Goal: Task Accomplishment & Management: Use online tool/utility

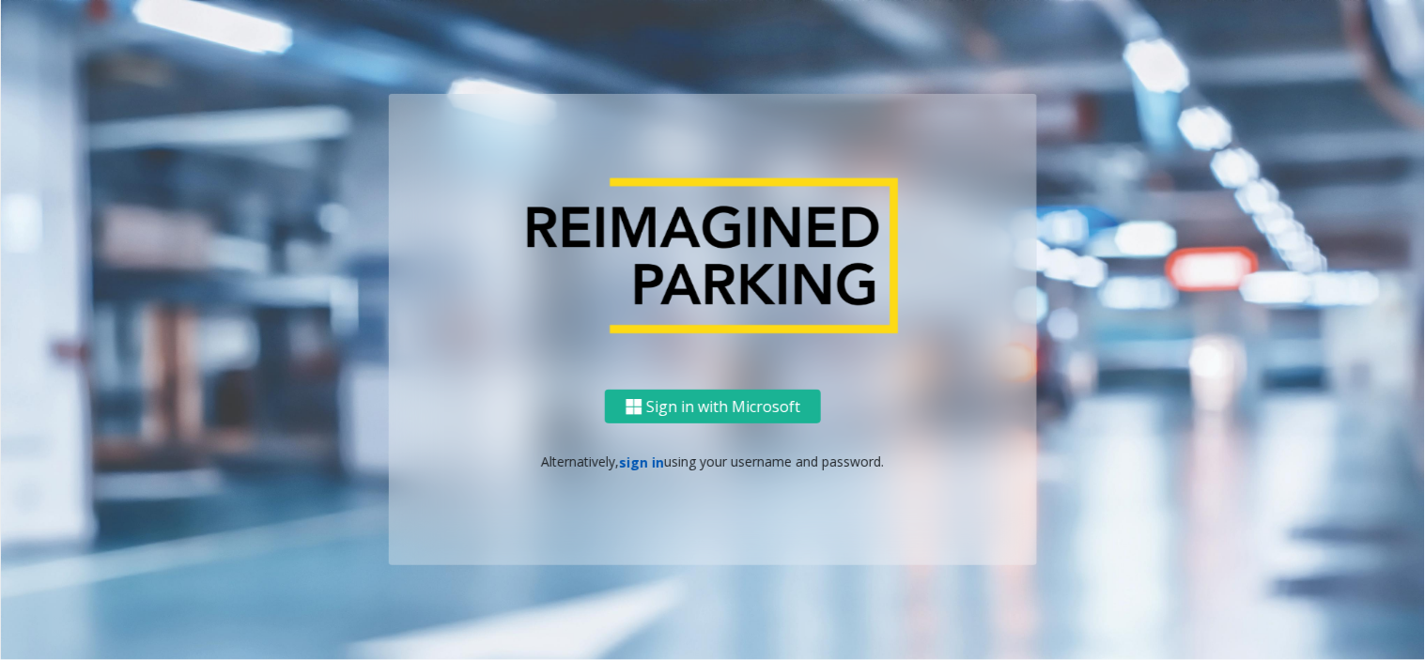
click at [644, 460] on link "sign in" at bounding box center [642, 463] width 45 height 18
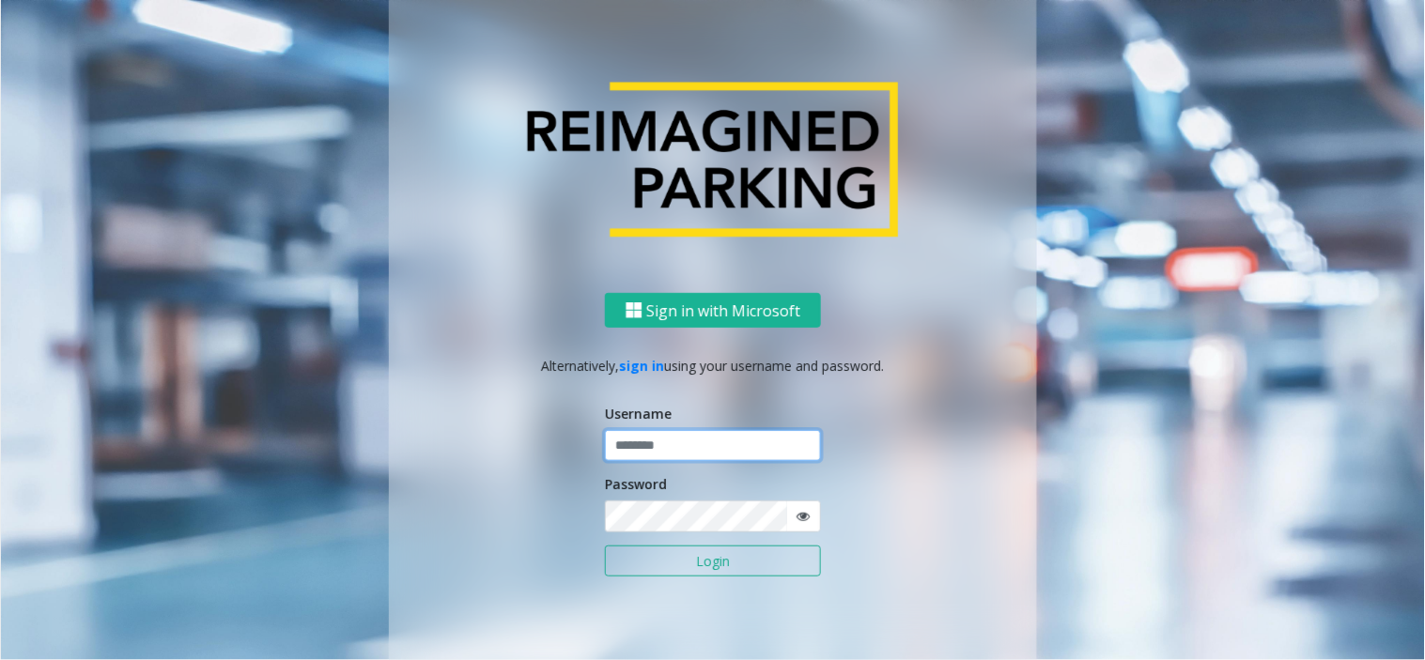
click at [642, 456] on input "text" at bounding box center [713, 446] width 216 height 32
paste input "**********"
type input "**********"
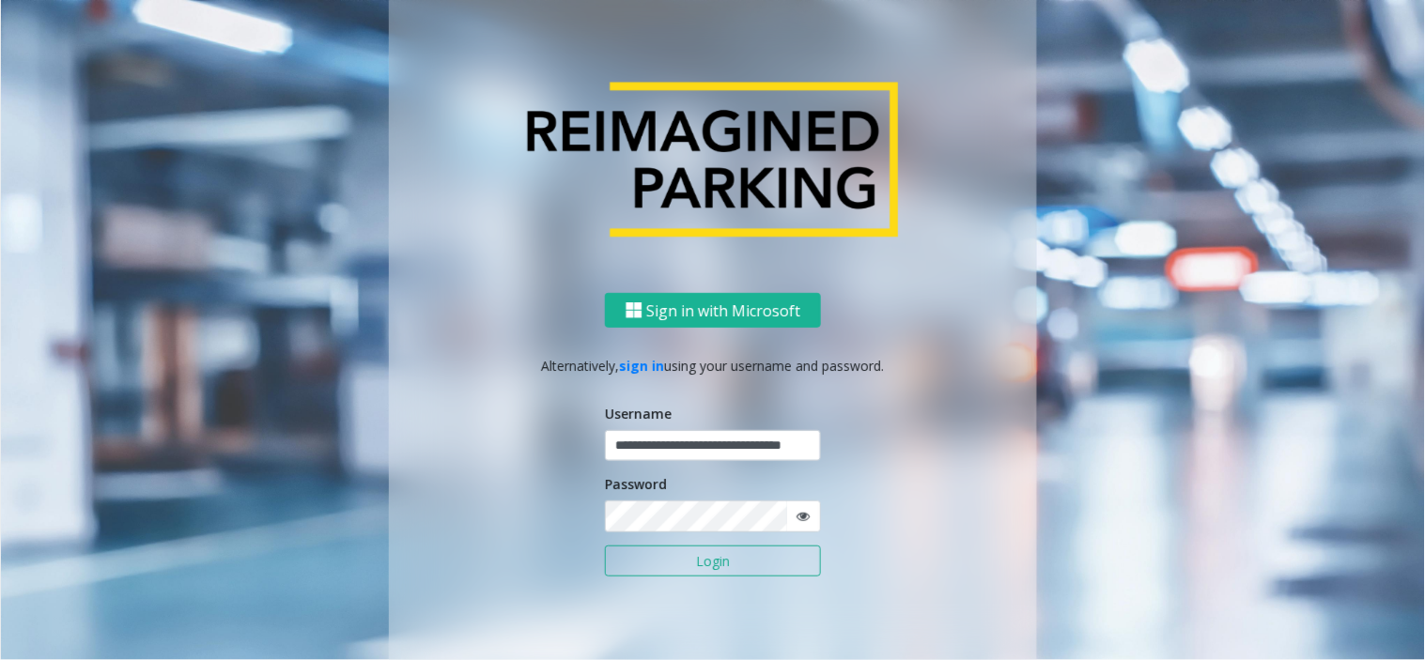
click at [637, 570] on button "Login" at bounding box center [713, 562] width 216 height 32
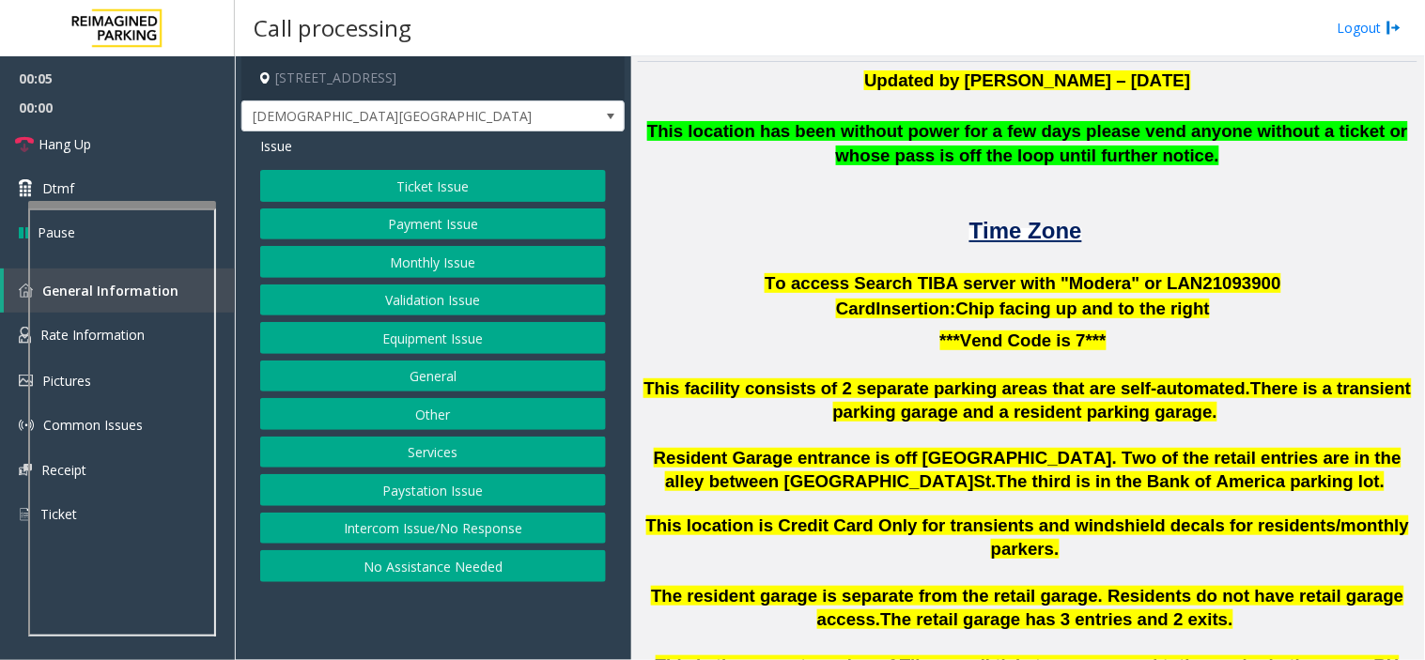
scroll to position [420, 0]
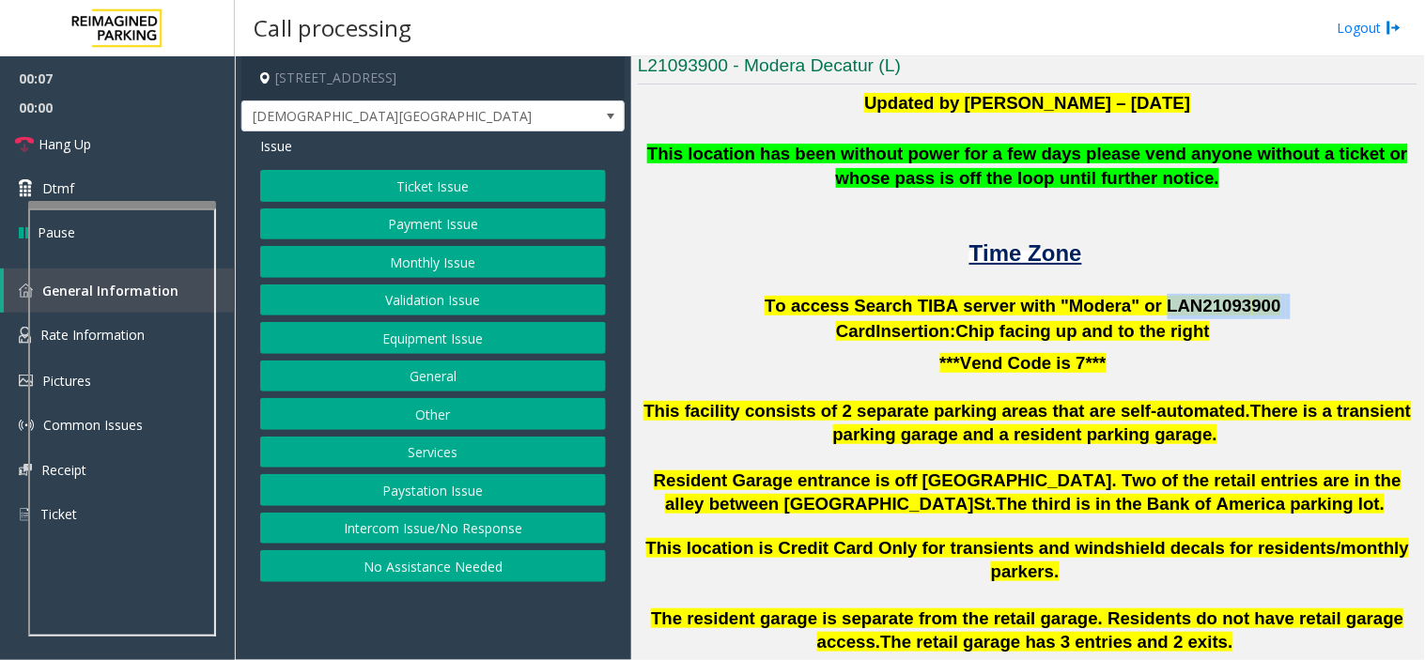
drag, startPoint x: 1137, startPoint y: 316, endPoint x: 1317, endPoint y: 301, distance: 180.0
click at [1077, 301] on p "To access Search TIBA server with "Modera" or LAN21093 900" at bounding box center [1027, 306] width 779 height 25
copy p "LAN21093 900"
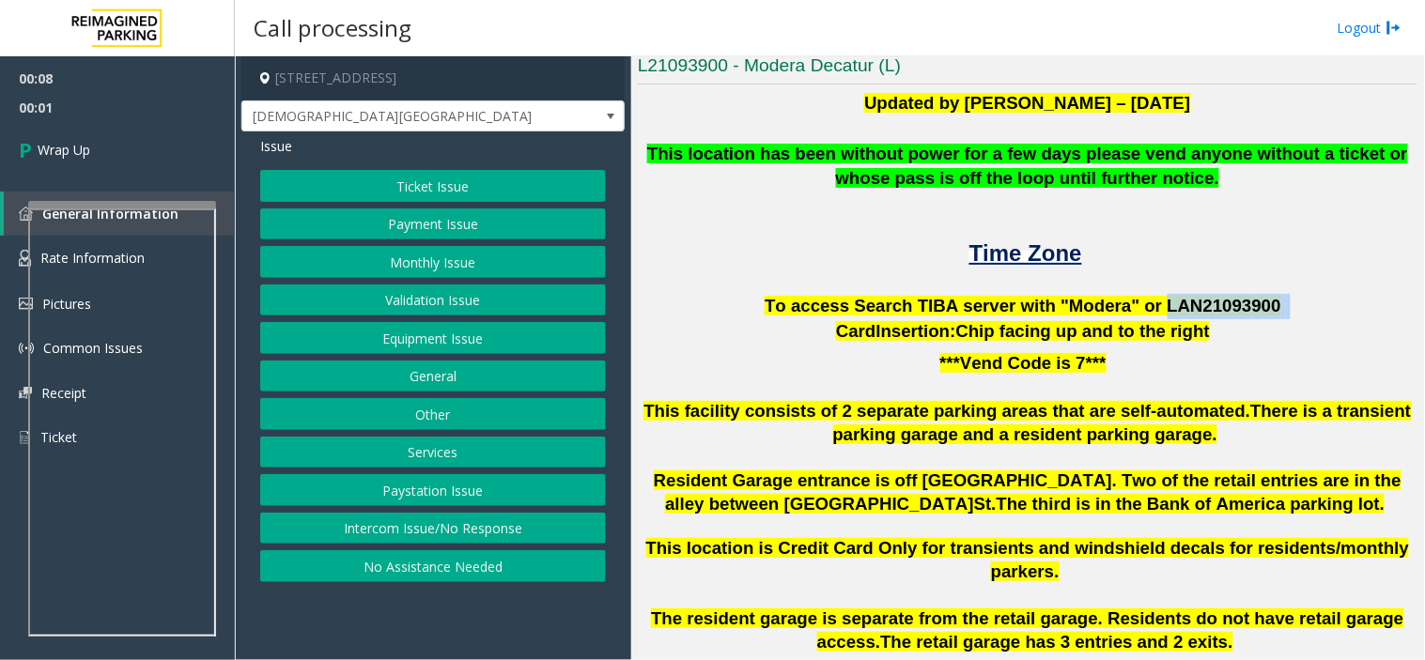
click at [517, 521] on button "Intercom Issue/No Response" at bounding box center [433, 529] width 346 height 32
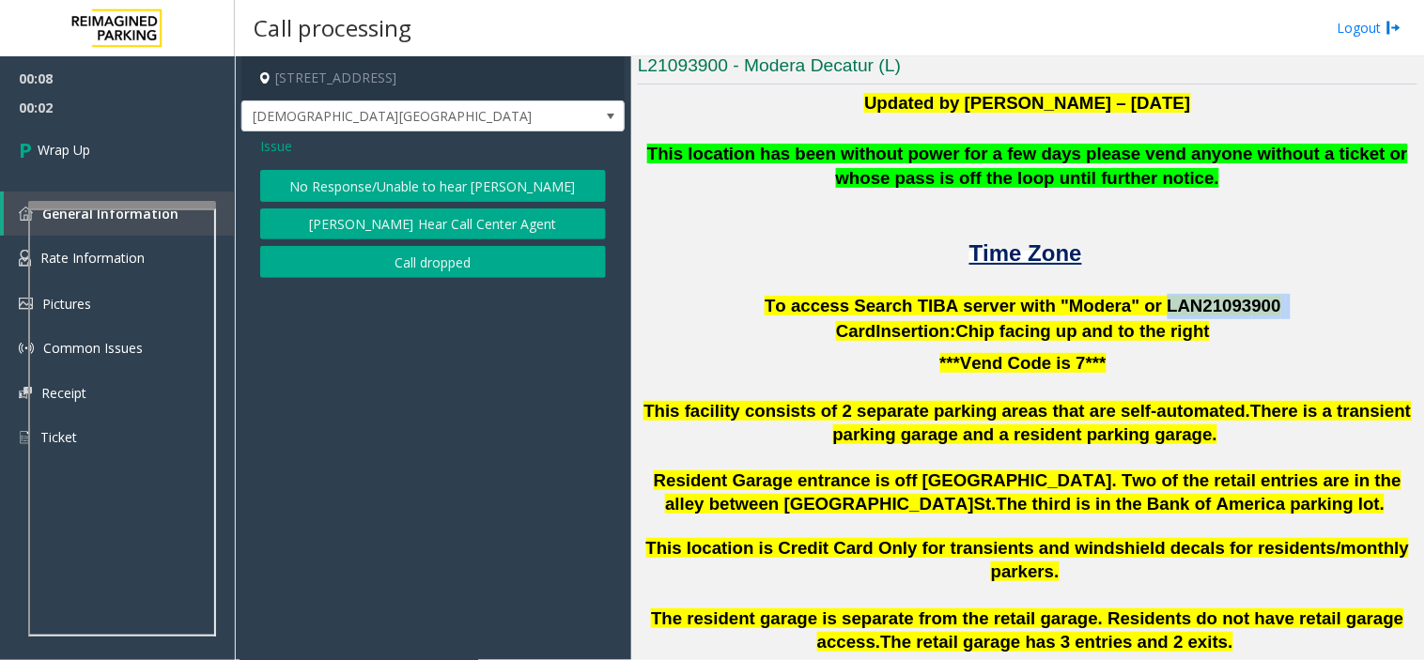
click at [396, 256] on button "Call dropped" at bounding box center [433, 262] width 346 height 32
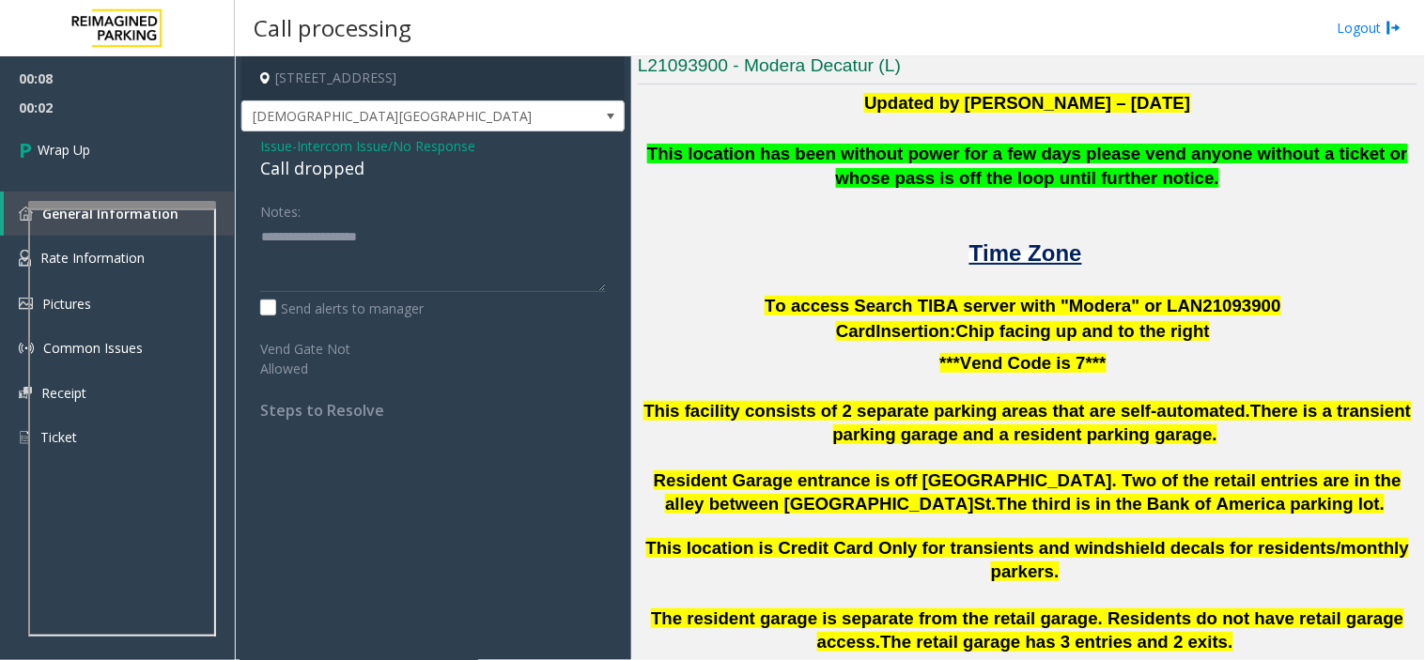
click at [335, 163] on div "Call dropped" at bounding box center [433, 168] width 346 height 25
copy div "Call dropped"
click at [347, 241] on textarea at bounding box center [433, 257] width 346 height 70
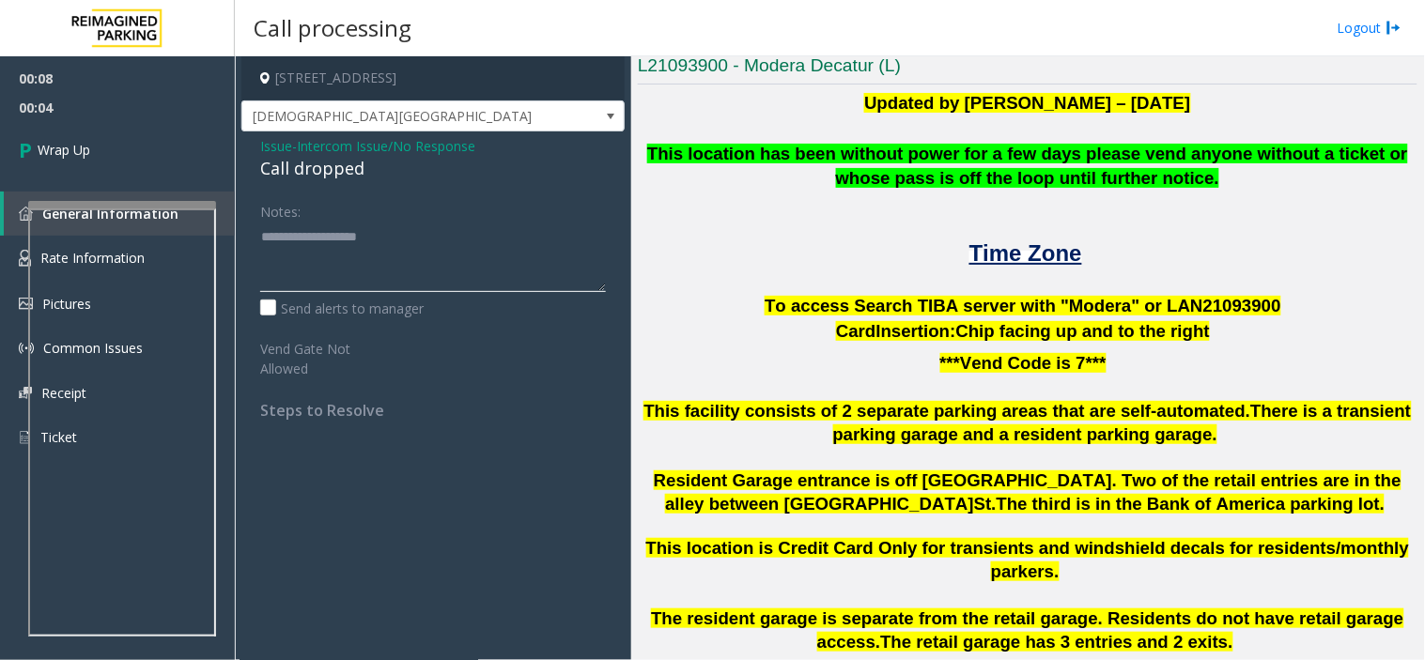
paste textarea "**********"
type textarea "**********"
click at [185, 153] on link "Wrap Up" at bounding box center [117, 149] width 235 height 55
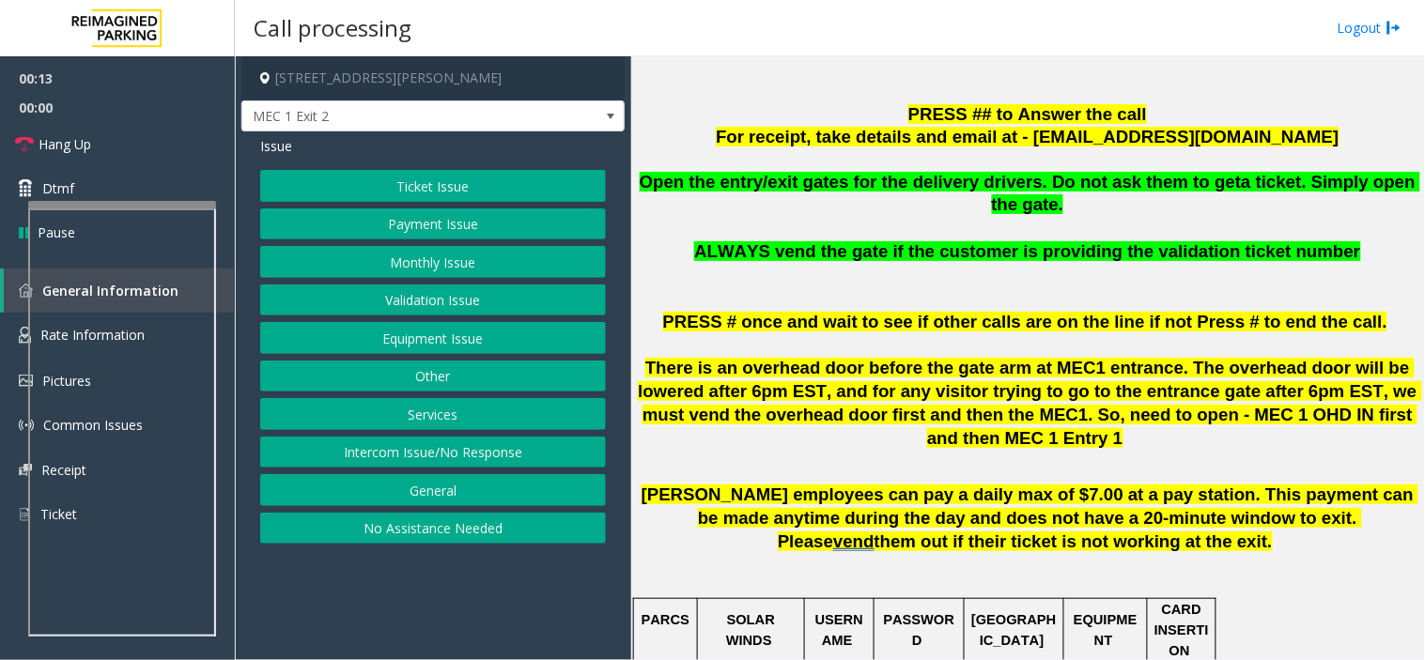
scroll to position [635, 0]
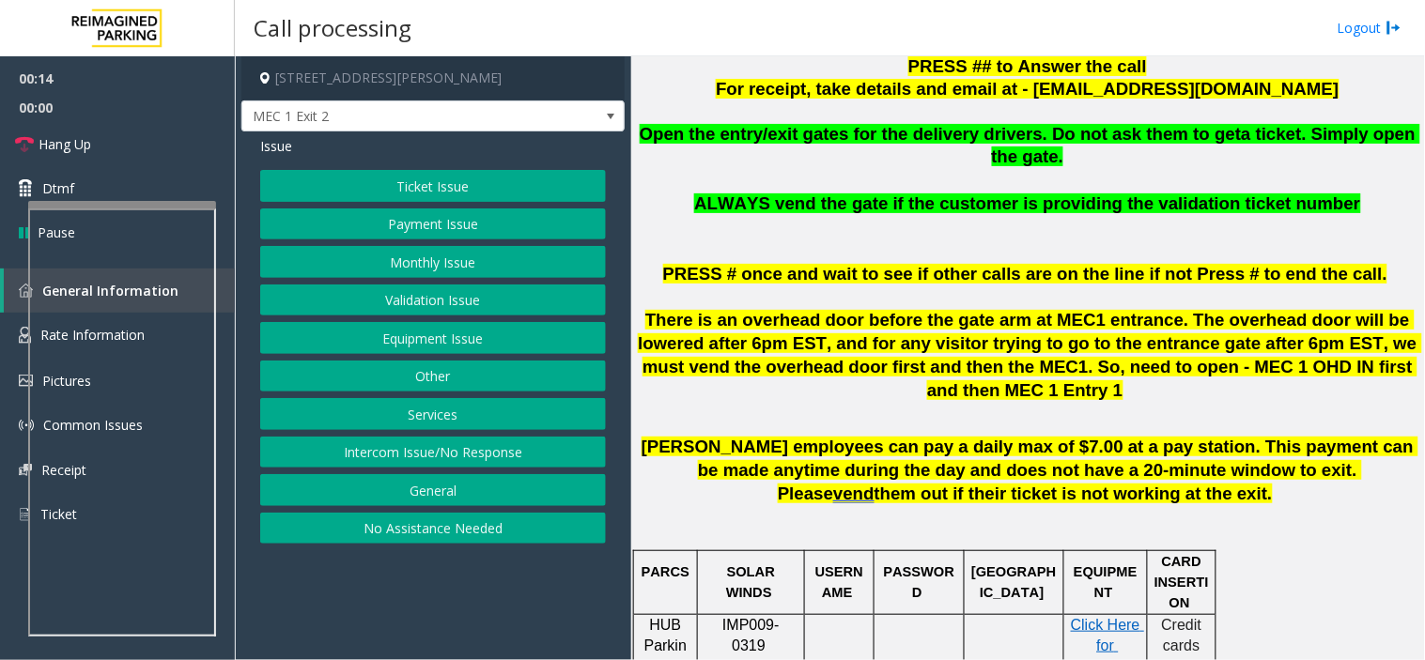
click at [438, 257] on button "Monthly Issue" at bounding box center [433, 262] width 346 height 32
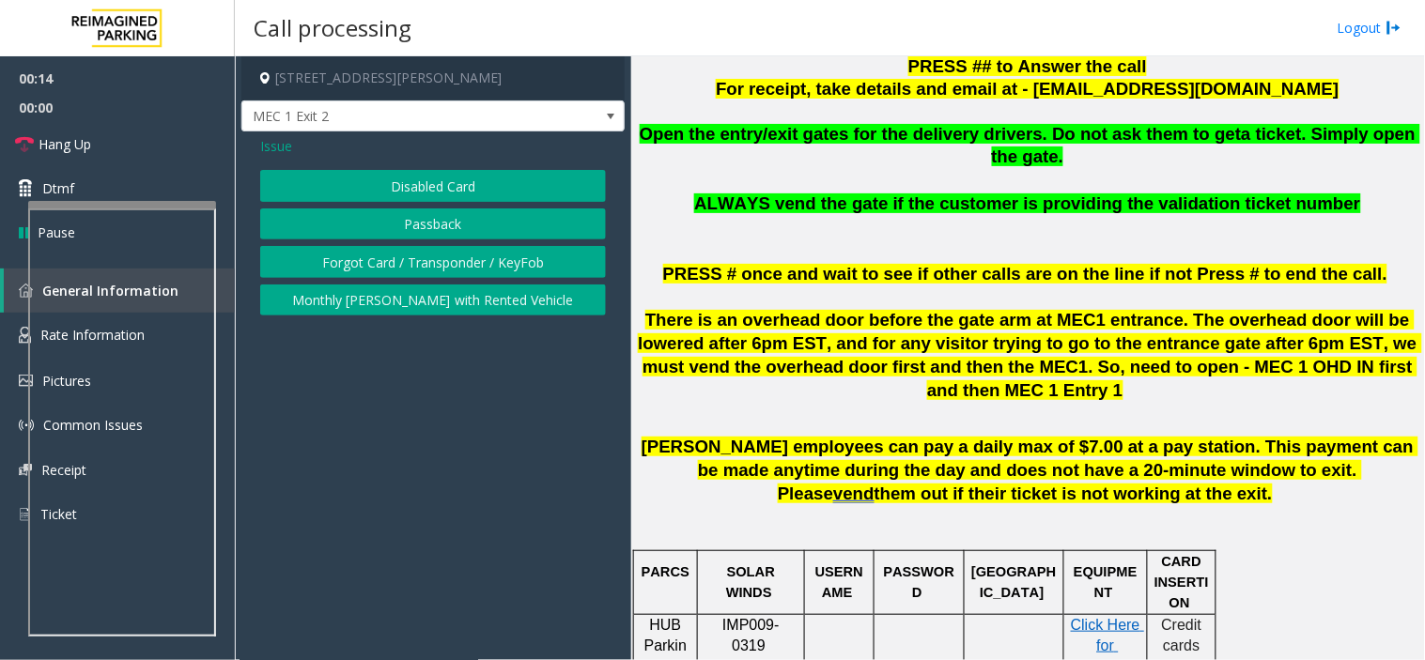
click at [394, 257] on button "Forgot Card / Transponder / KeyFob" at bounding box center [433, 262] width 346 height 32
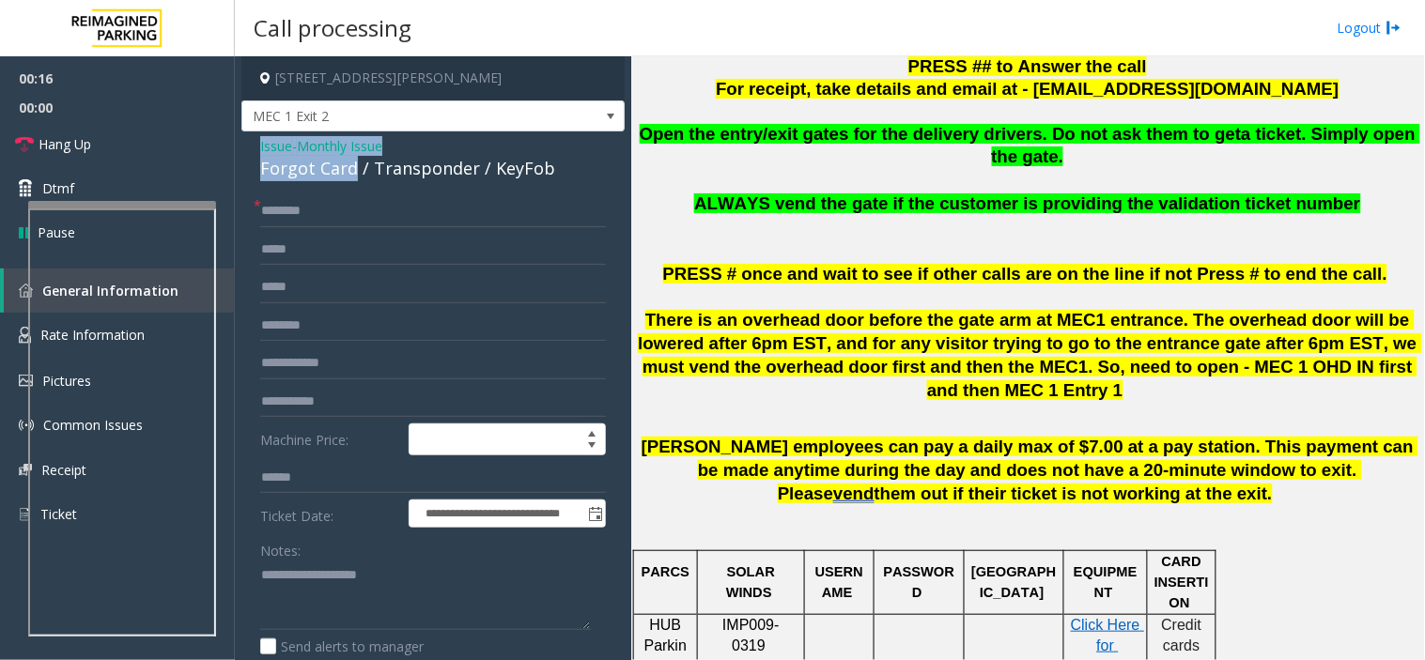
drag, startPoint x: 354, startPoint y: 170, endPoint x: 238, endPoint y: 150, distance: 118.1
click at [238, 150] on app-call-processing-form "**********" at bounding box center [433, 358] width 396 height 604
copy div "Issue - Monthly Issue Forgot Card"
click at [363, 583] on textarea at bounding box center [425, 596] width 331 height 70
paste textarea "**********"
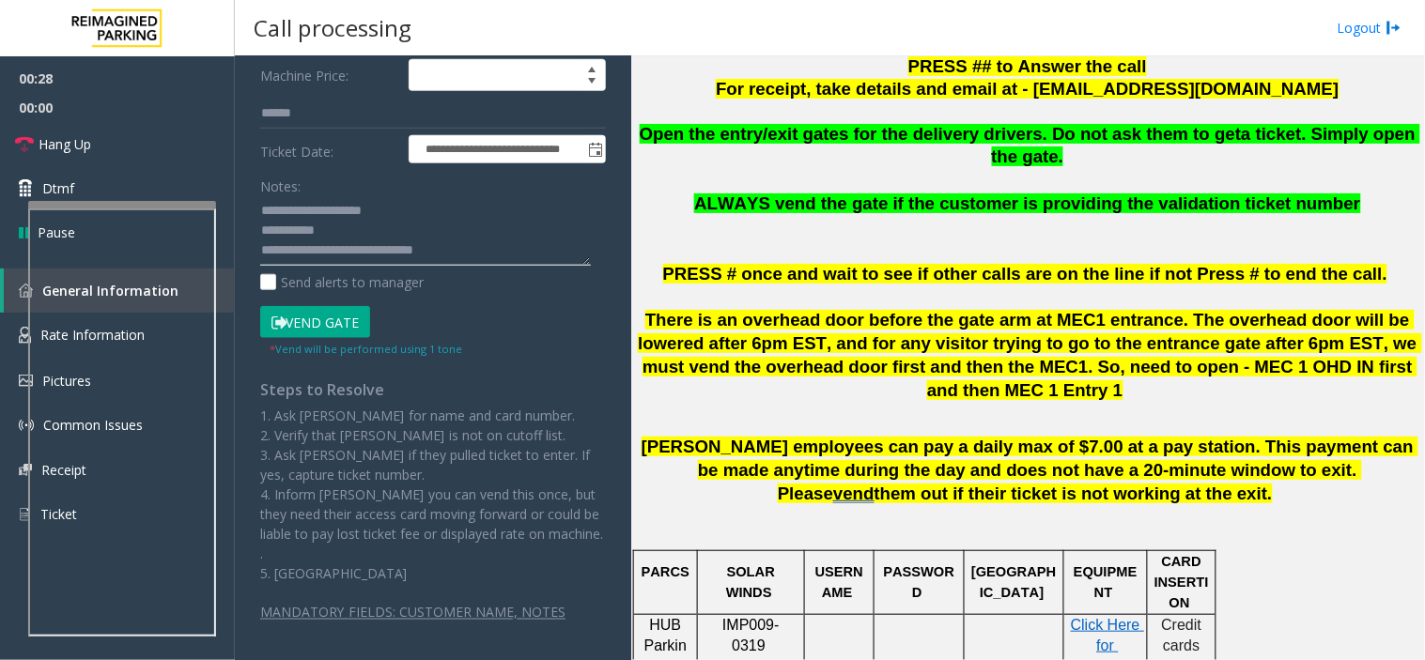
type textarea "**********"
click at [291, 315] on button "Vend Gate" at bounding box center [315, 322] width 110 height 32
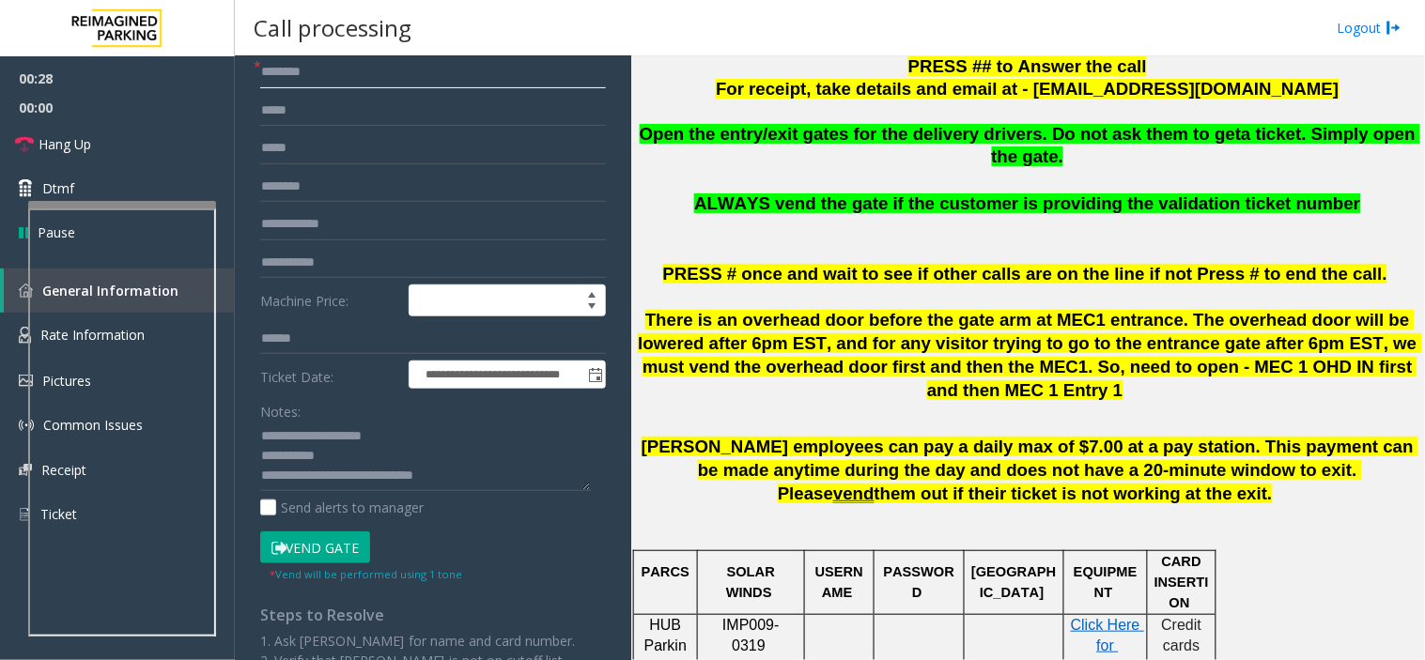
scroll to position [0, 0]
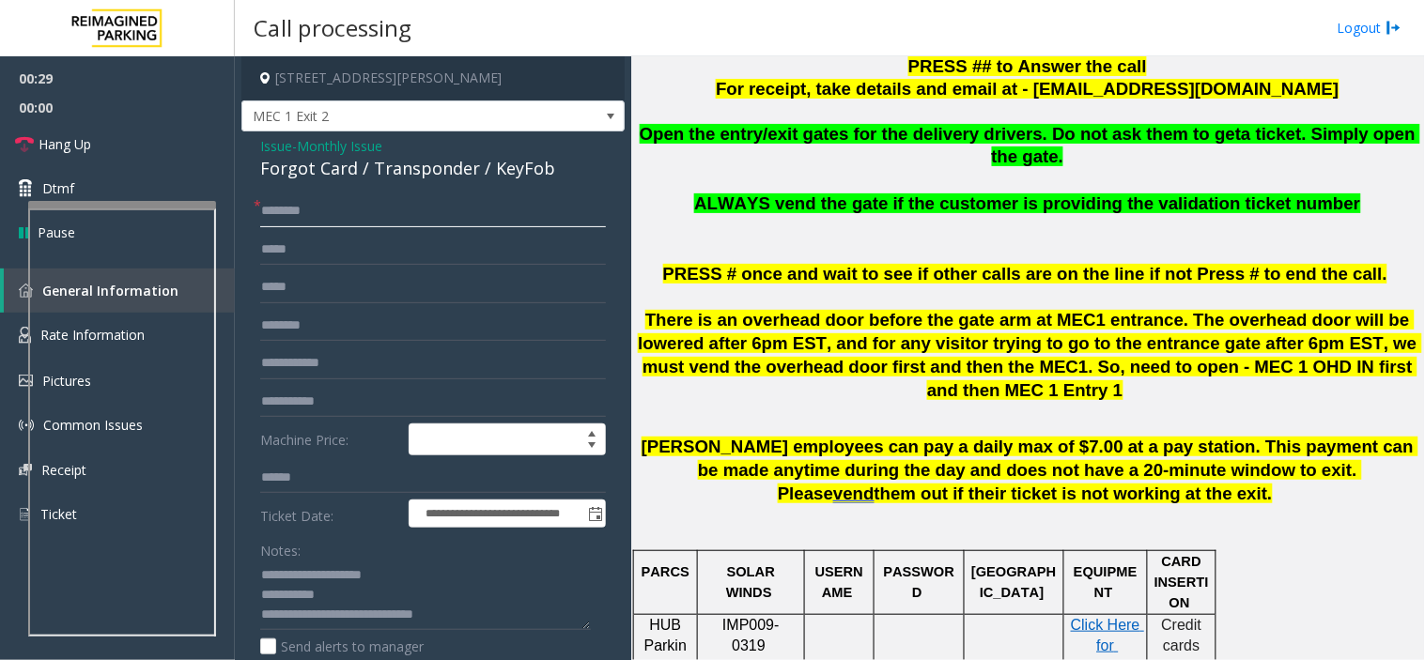
click at [297, 218] on input "text" at bounding box center [433, 211] width 346 height 32
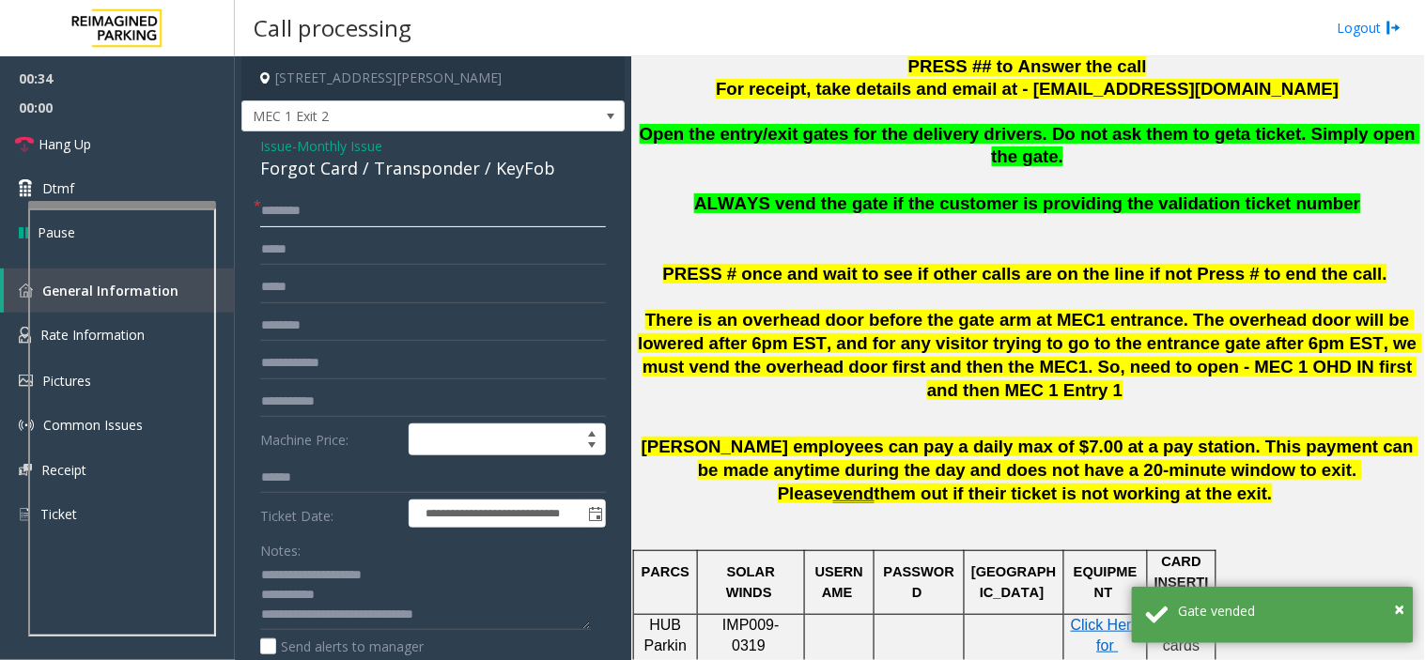
click at [348, 214] on input "********" at bounding box center [433, 211] width 346 height 32
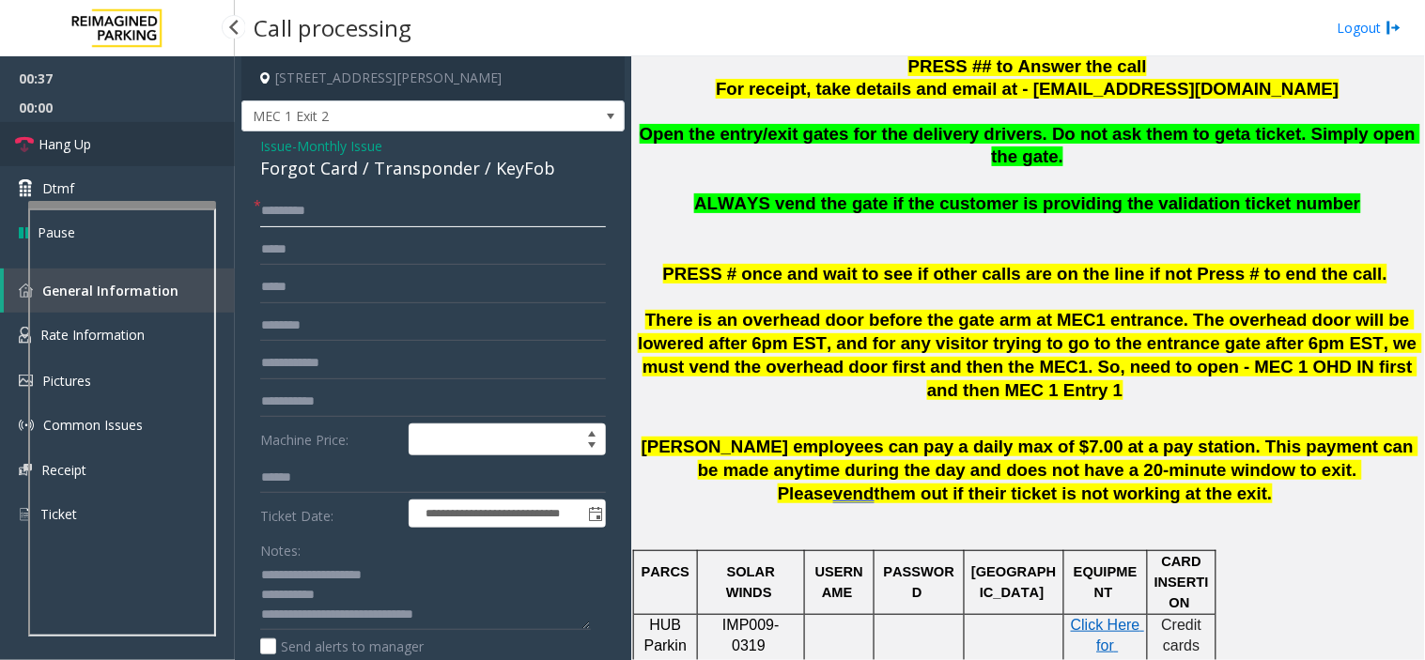
type input "********"
click at [131, 158] on link "Hang Up" at bounding box center [117, 144] width 235 height 44
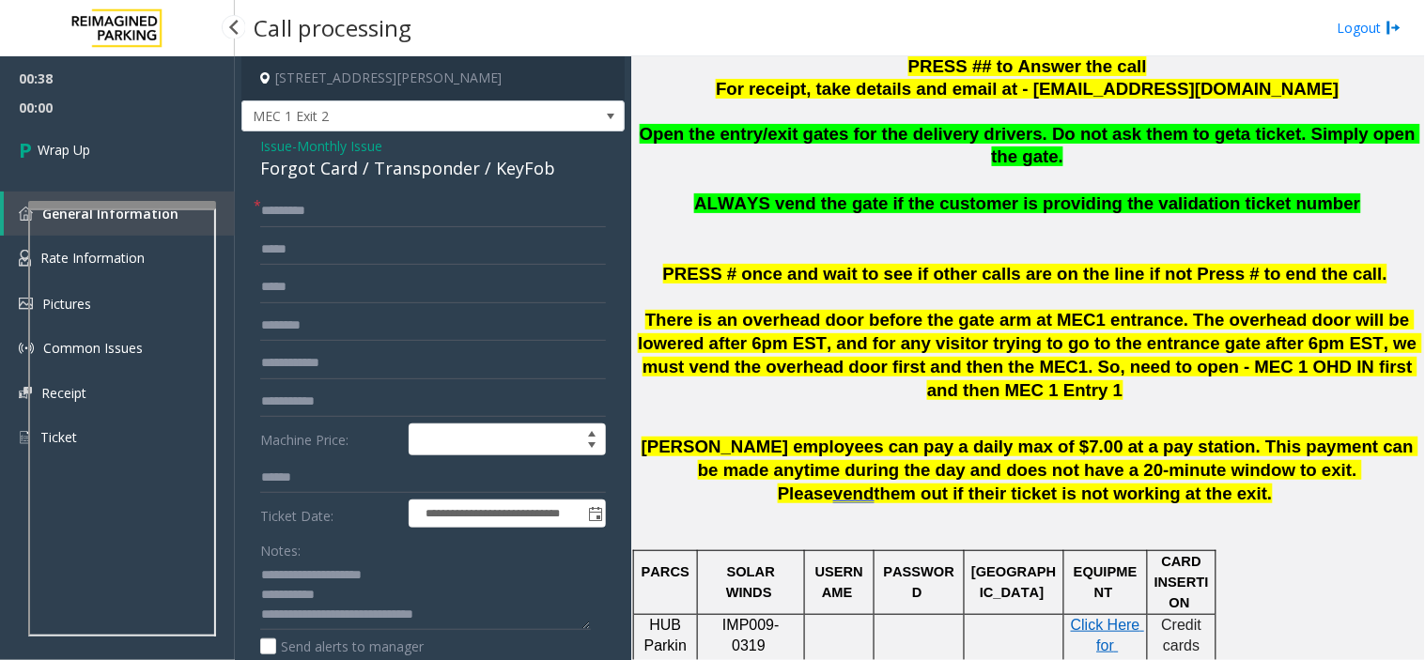
click at [131, 158] on link "Wrap Up" at bounding box center [117, 149] width 235 height 55
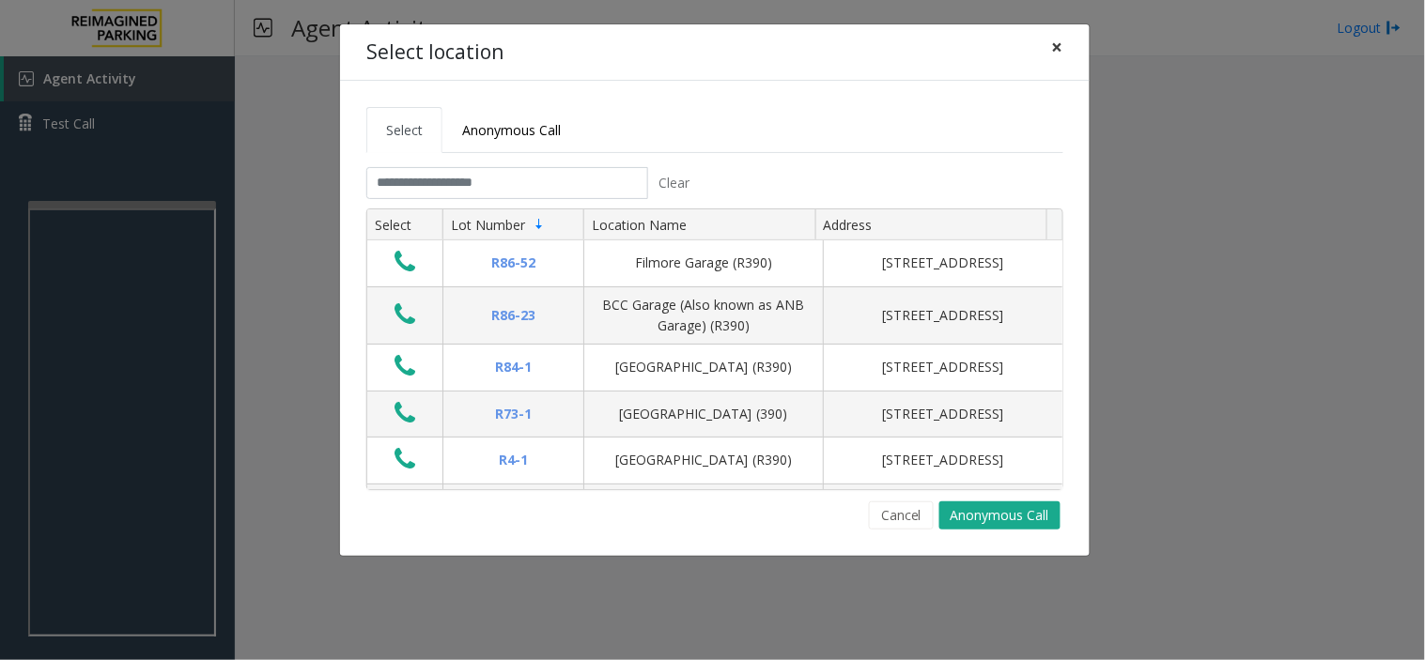
click at [1063, 45] on span "×" at bounding box center [1057, 47] width 11 height 26
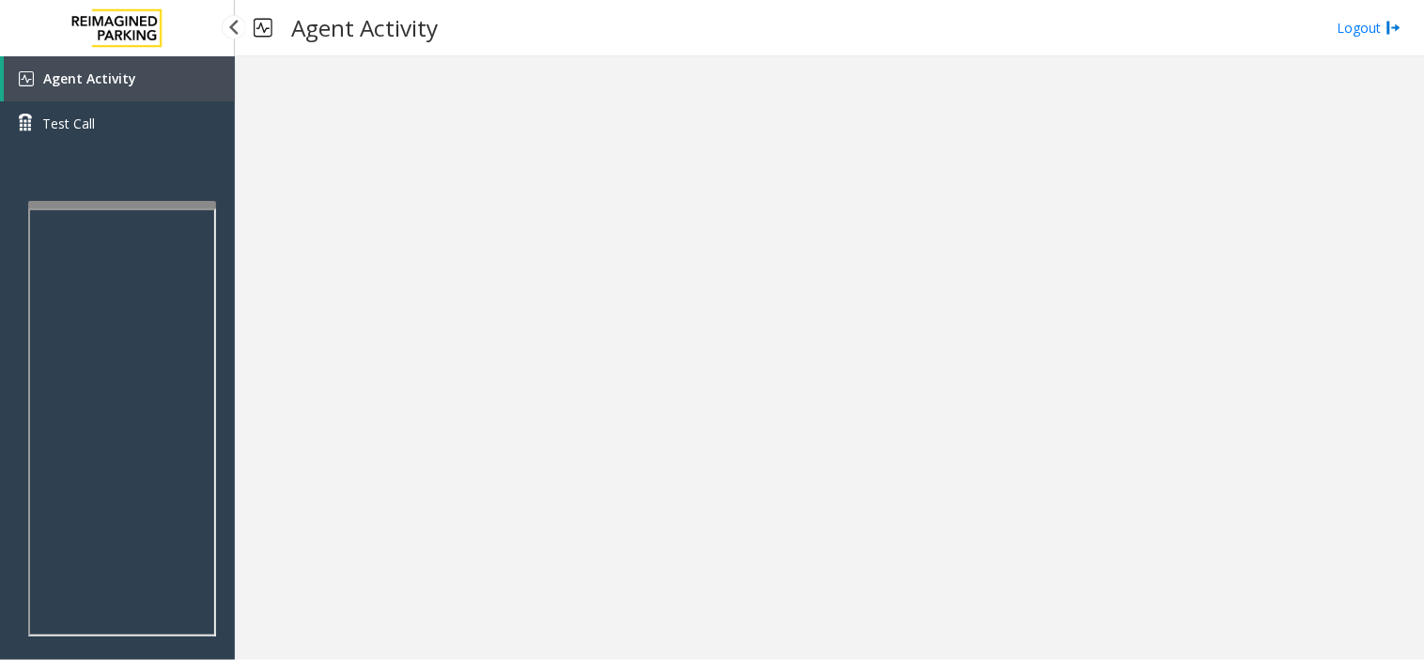
click at [153, 80] on link "Agent Activity" at bounding box center [119, 78] width 231 height 45
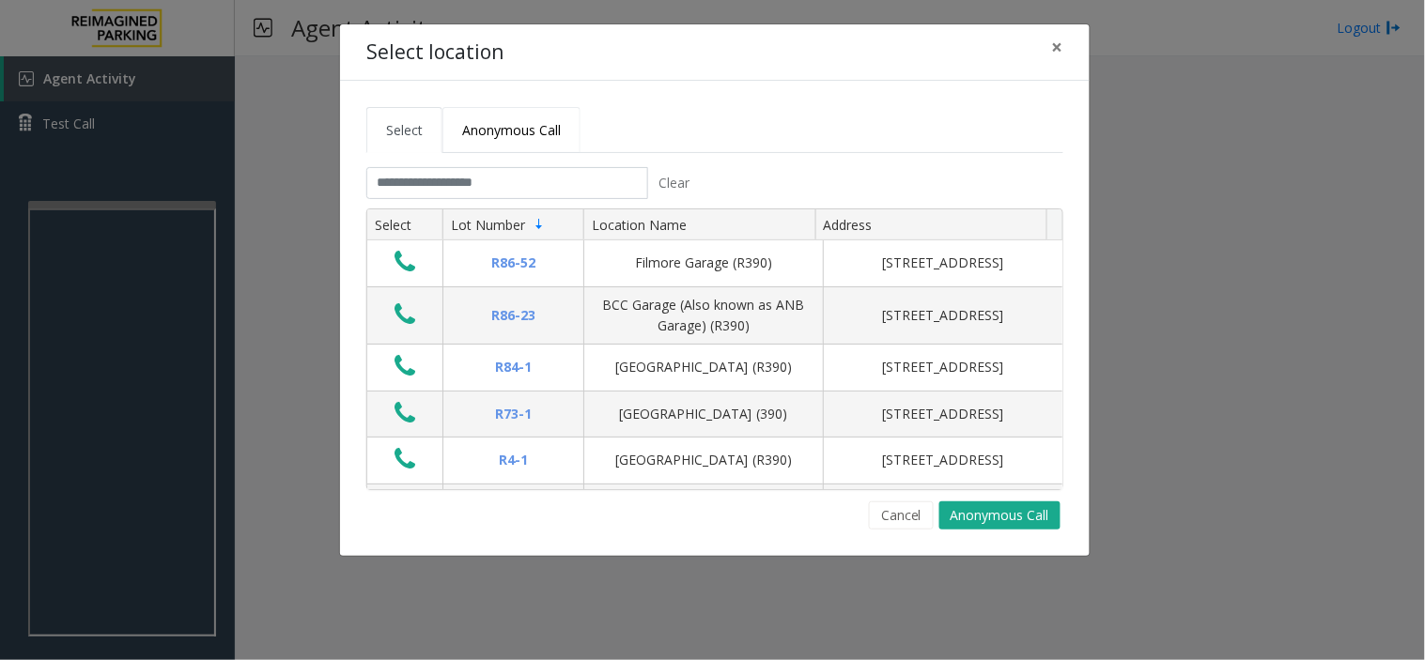
click at [504, 128] on span "Anonymous Call" at bounding box center [511, 130] width 99 height 18
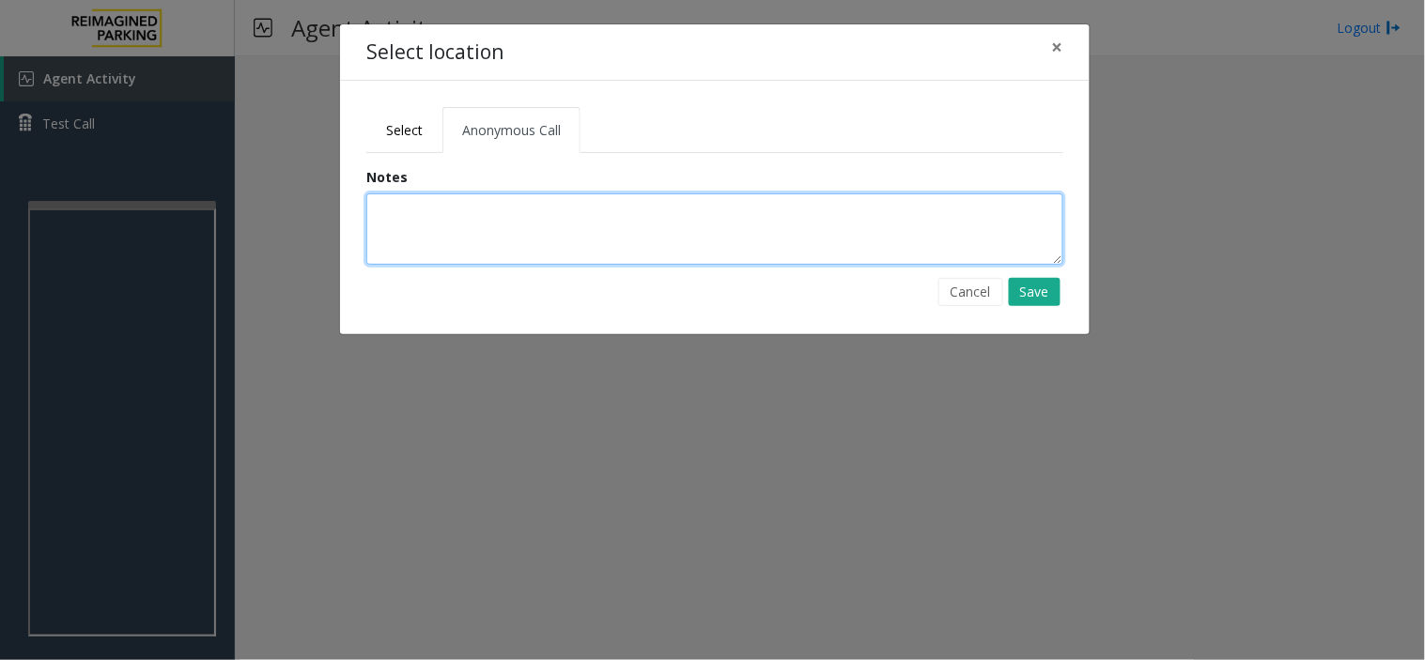
click at [510, 229] on textarea at bounding box center [714, 228] width 697 height 71
type textarea "**********"
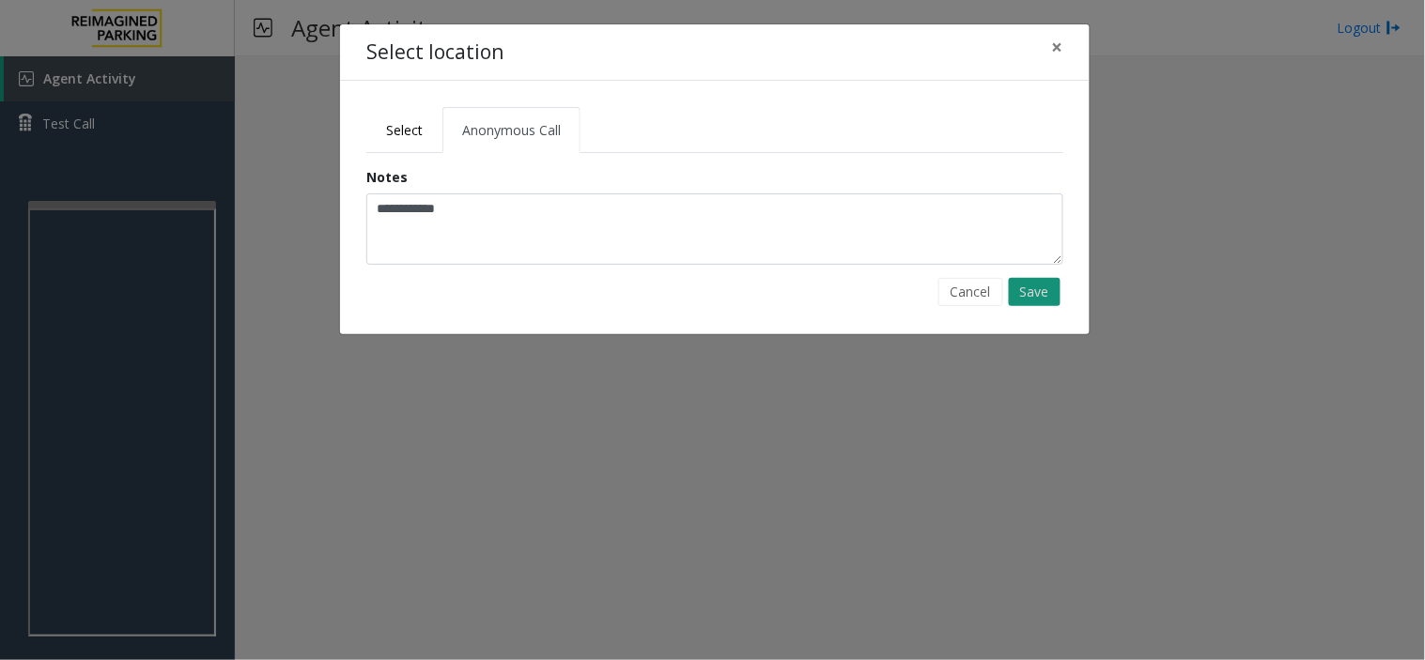
click at [1041, 291] on button "Save" at bounding box center [1035, 292] width 52 height 28
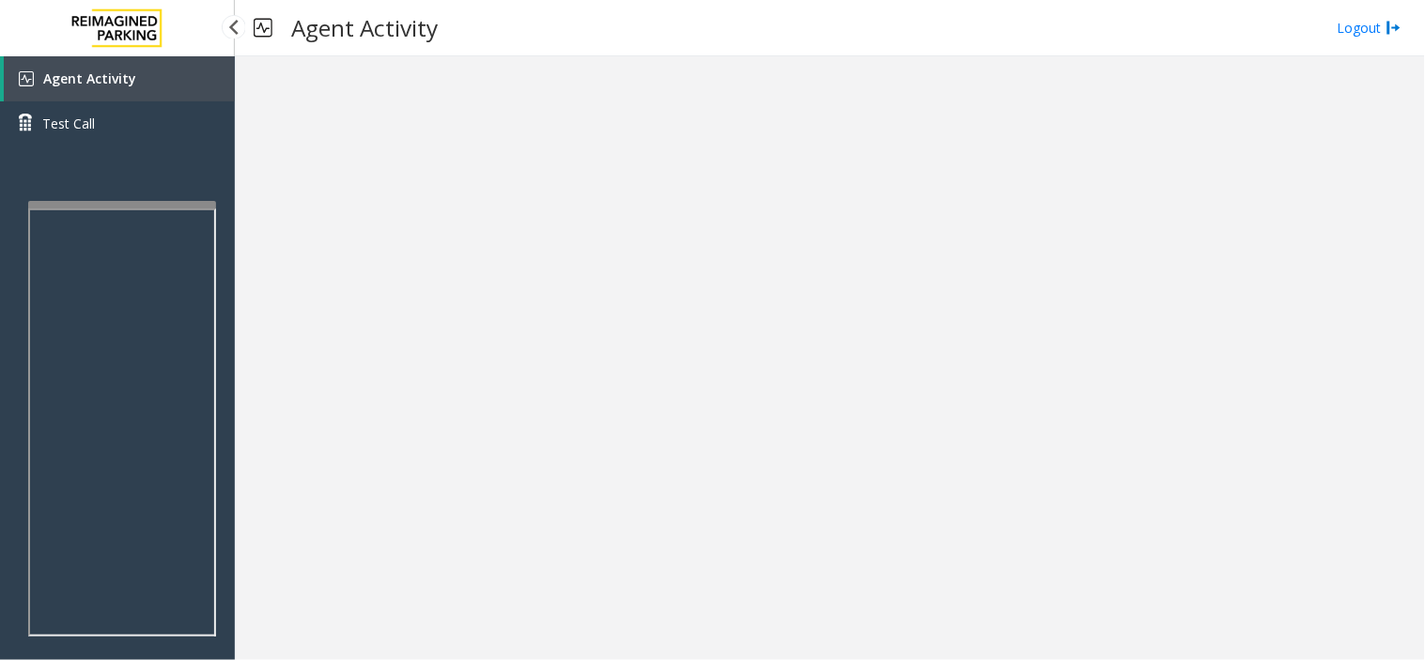
click at [164, 66] on link "Agent Activity" at bounding box center [119, 78] width 231 height 45
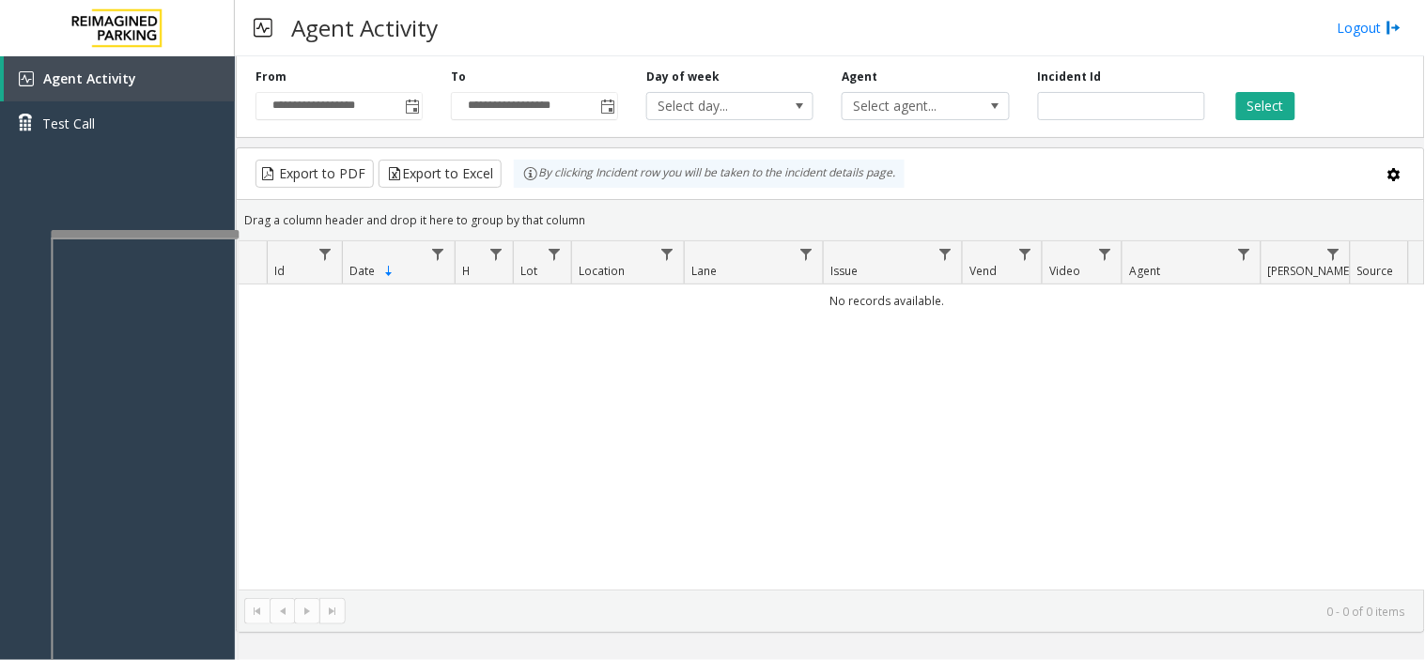
click at [156, 231] on div at bounding box center [145, 234] width 188 height 8
click at [406, 100] on span "Toggle popup" at bounding box center [412, 107] width 15 height 15
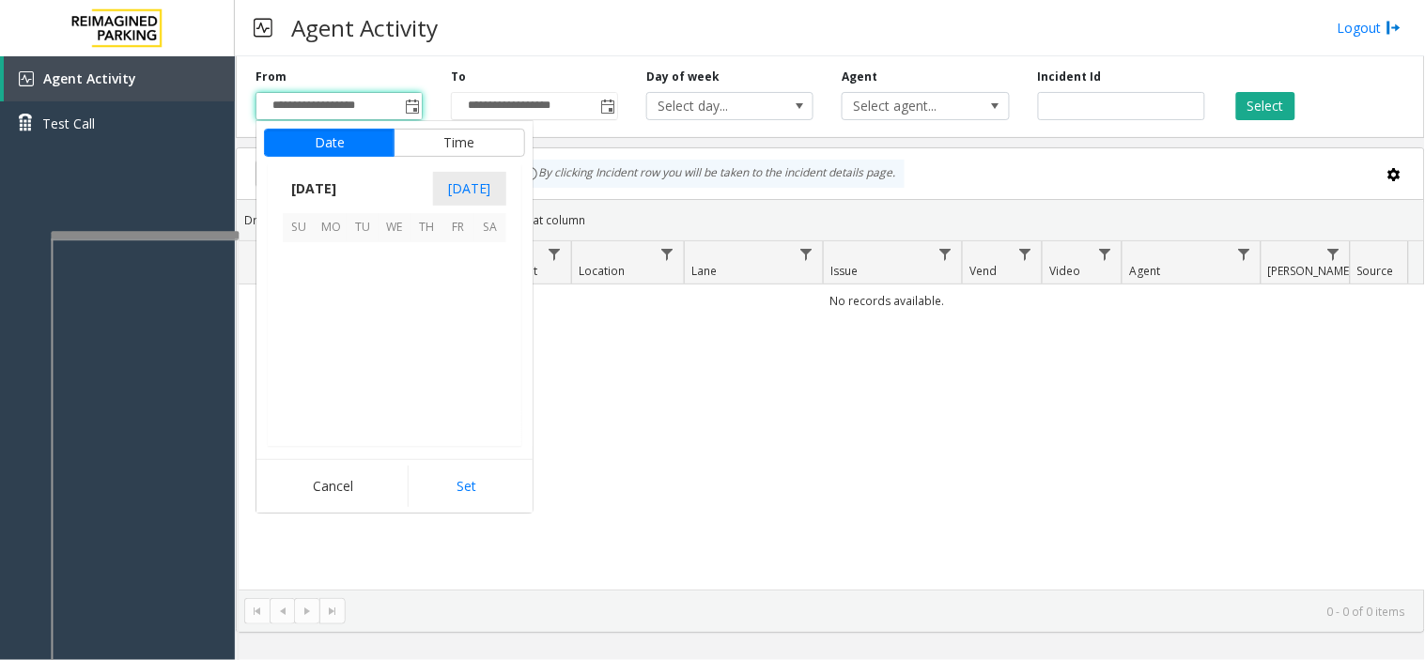
scroll to position [336768, 0]
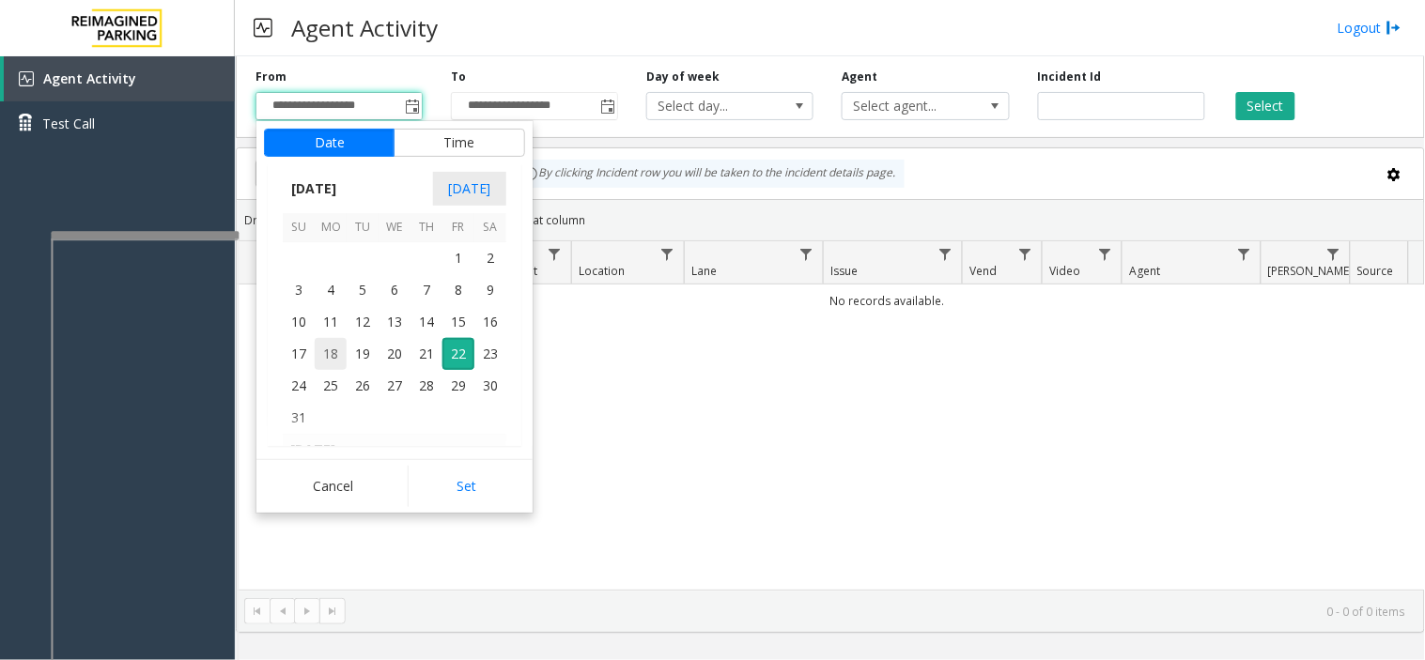
click at [319, 345] on span "18" at bounding box center [331, 354] width 32 height 32
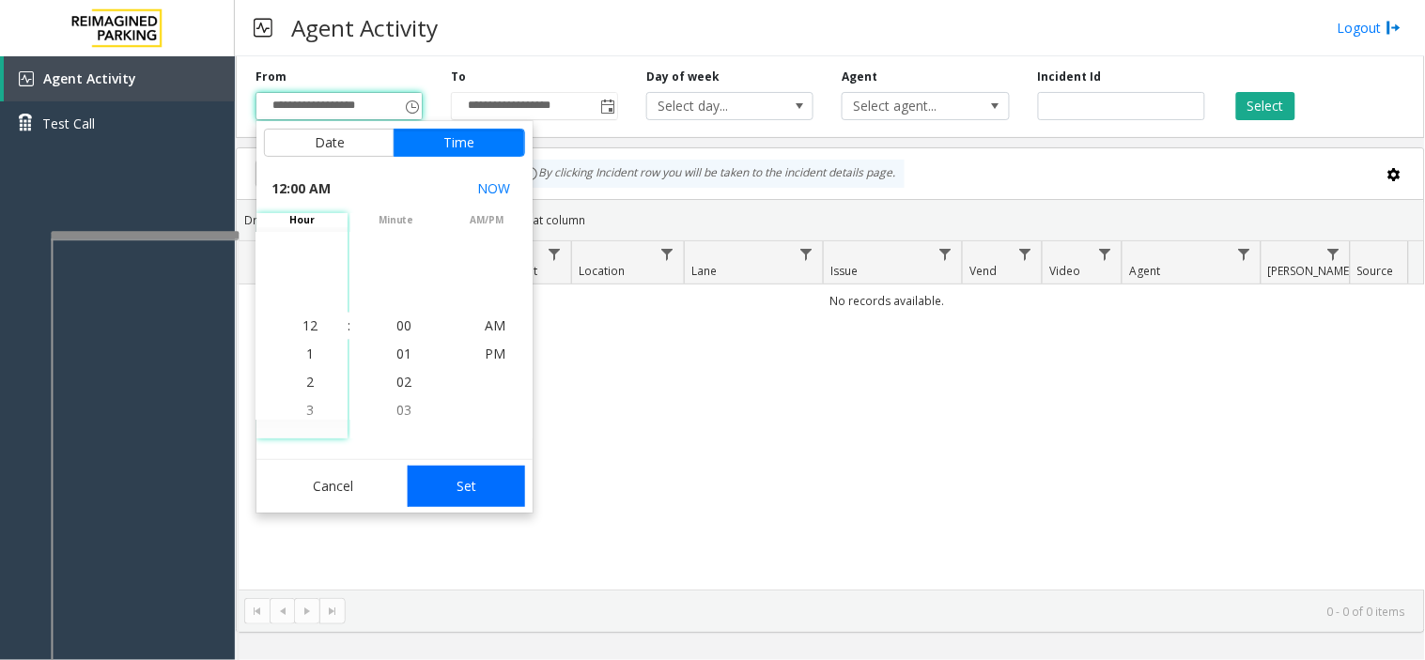
click at [443, 475] on button "Set" at bounding box center [467, 486] width 118 height 41
type input "**********"
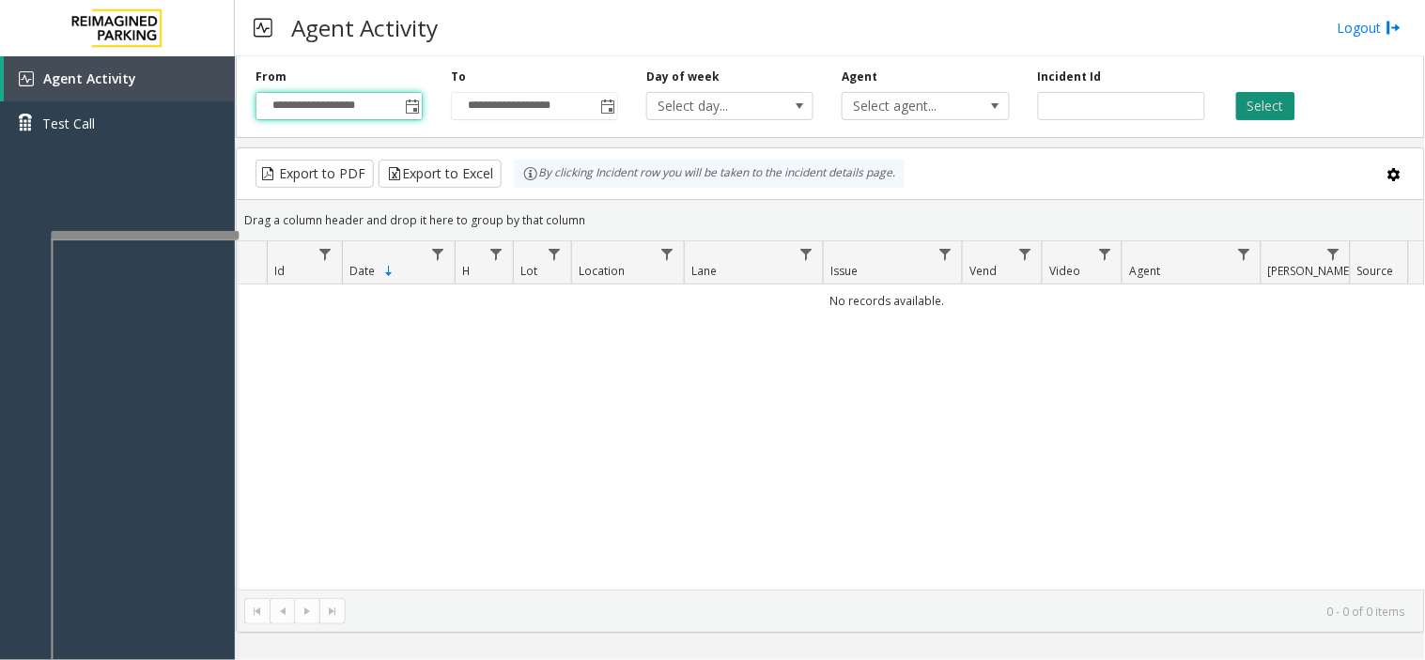
click at [1077, 99] on button "Select" at bounding box center [1265, 106] width 59 height 28
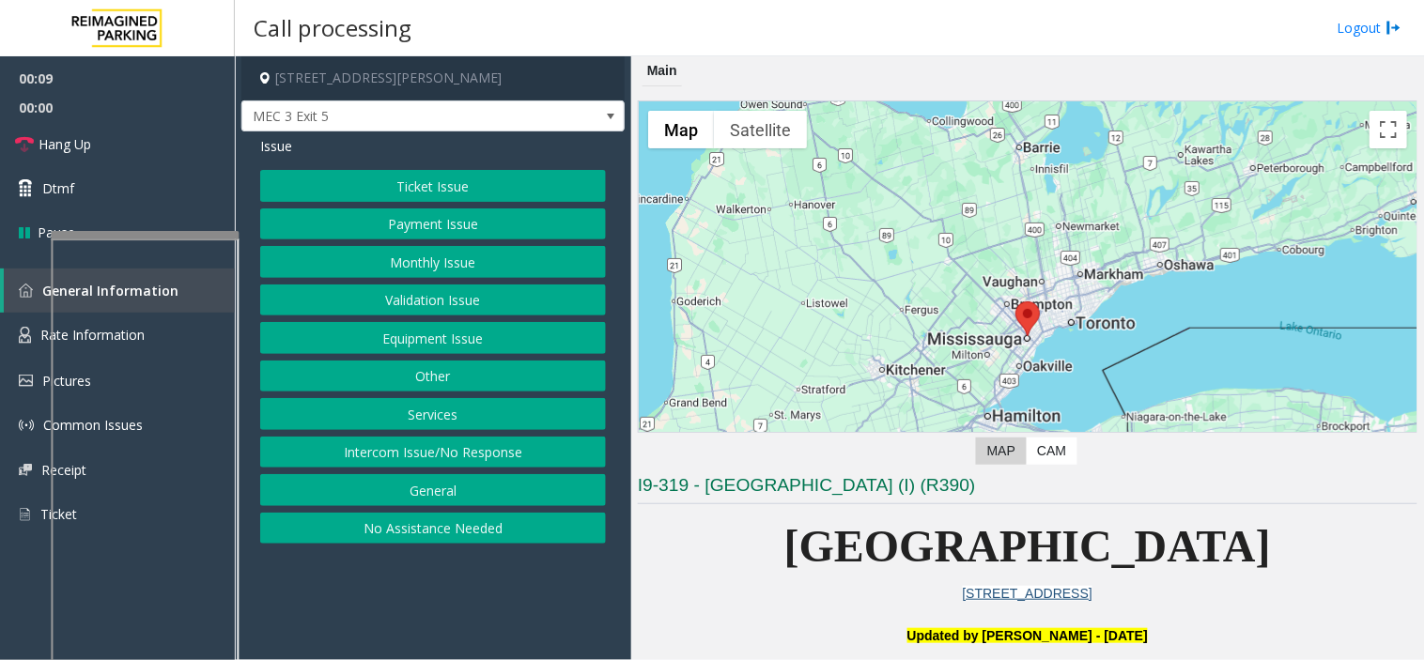
click at [419, 381] on button "Other" at bounding box center [433, 377] width 346 height 32
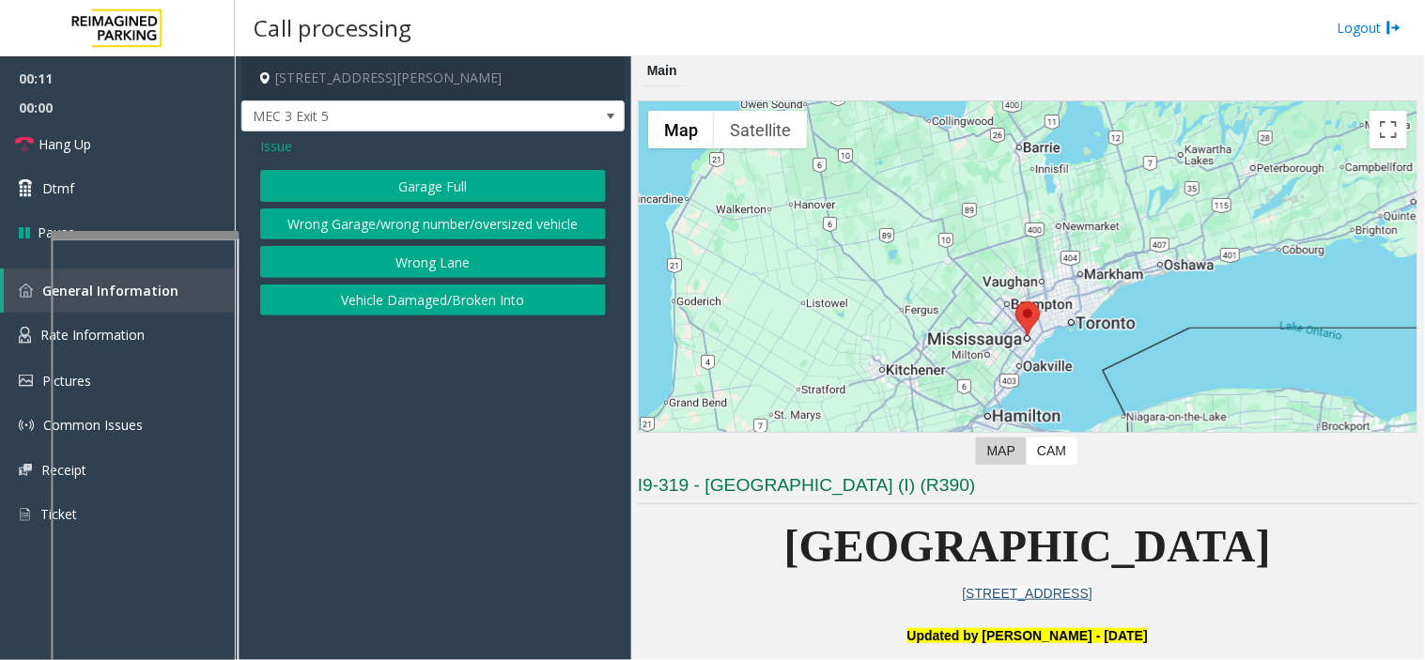
click at [277, 147] on span "Issue" at bounding box center [276, 146] width 32 height 20
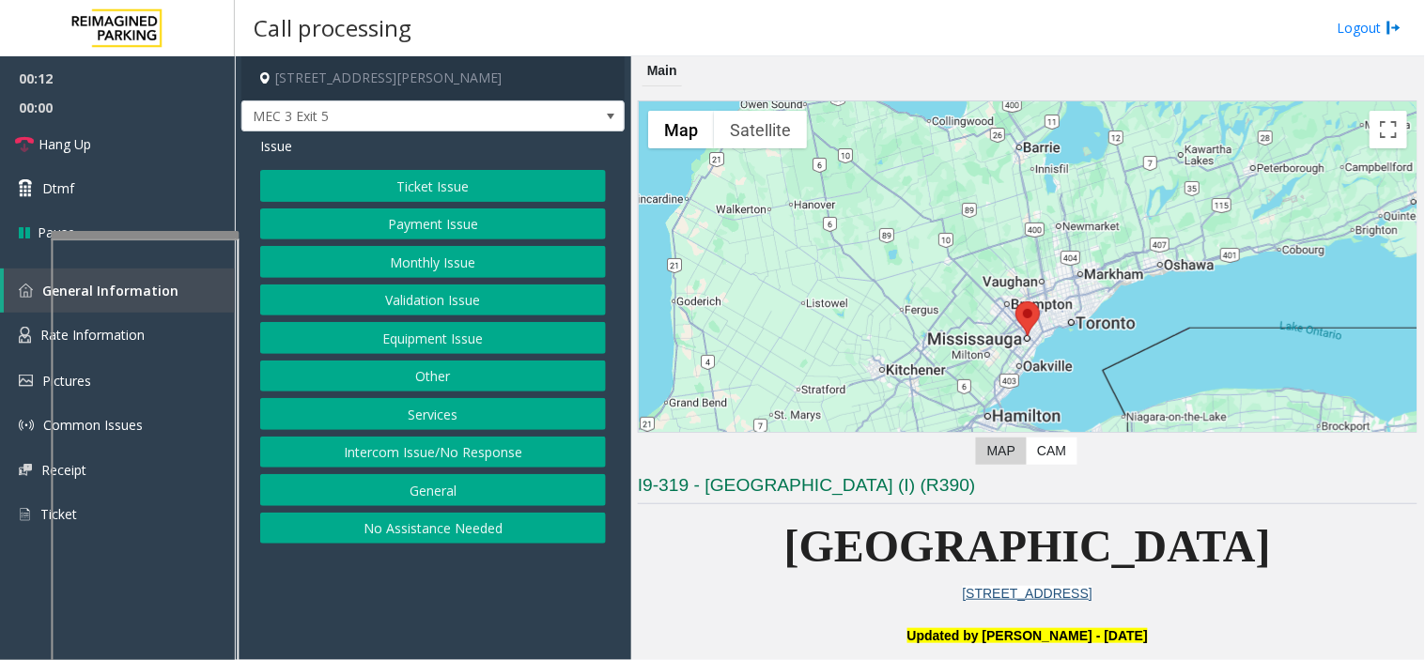
click at [441, 406] on button "Services" at bounding box center [433, 414] width 346 height 32
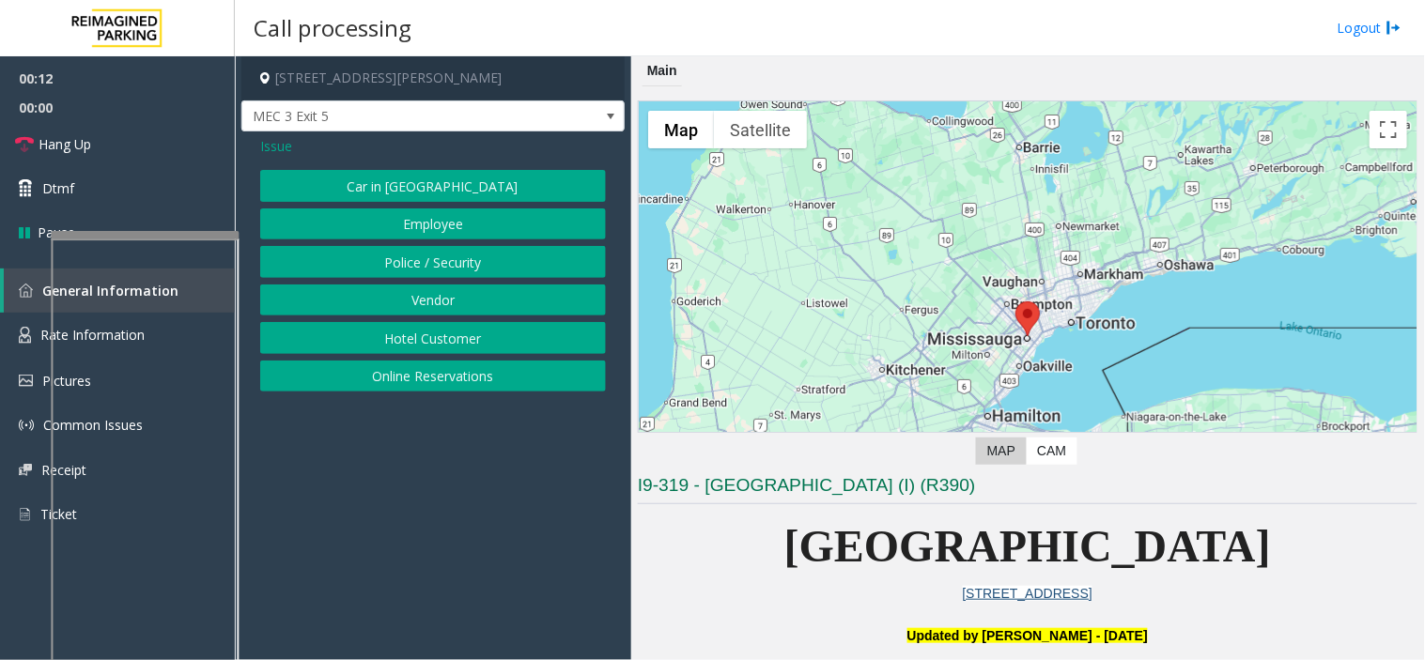
click at [416, 299] on button "Vendor" at bounding box center [433, 301] width 346 height 32
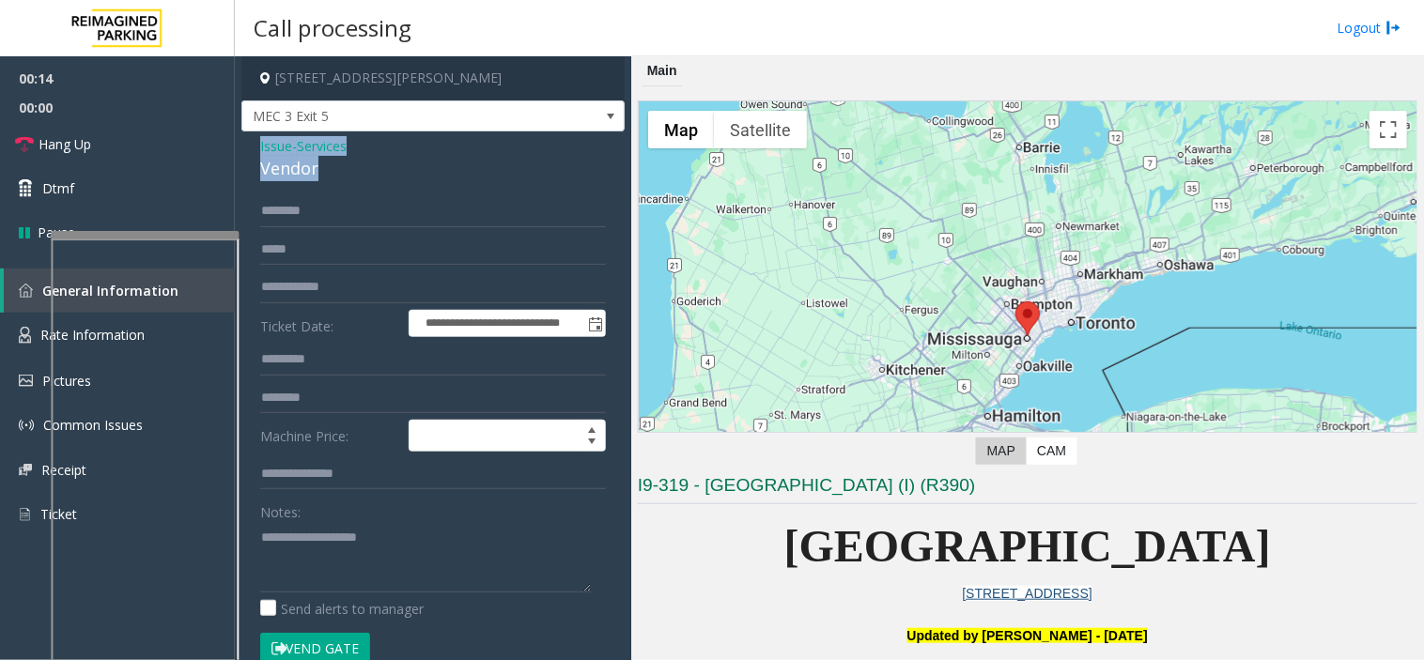
drag, startPoint x: 308, startPoint y: 169, endPoint x: 251, endPoint y: 148, distance: 60.9
click at [251, 148] on div "**********" at bounding box center [432, 490] width 383 height 718
copy div "Issue - Services Vendor"
click at [298, 563] on textarea at bounding box center [425, 557] width 331 height 70
paste textarea "**********"
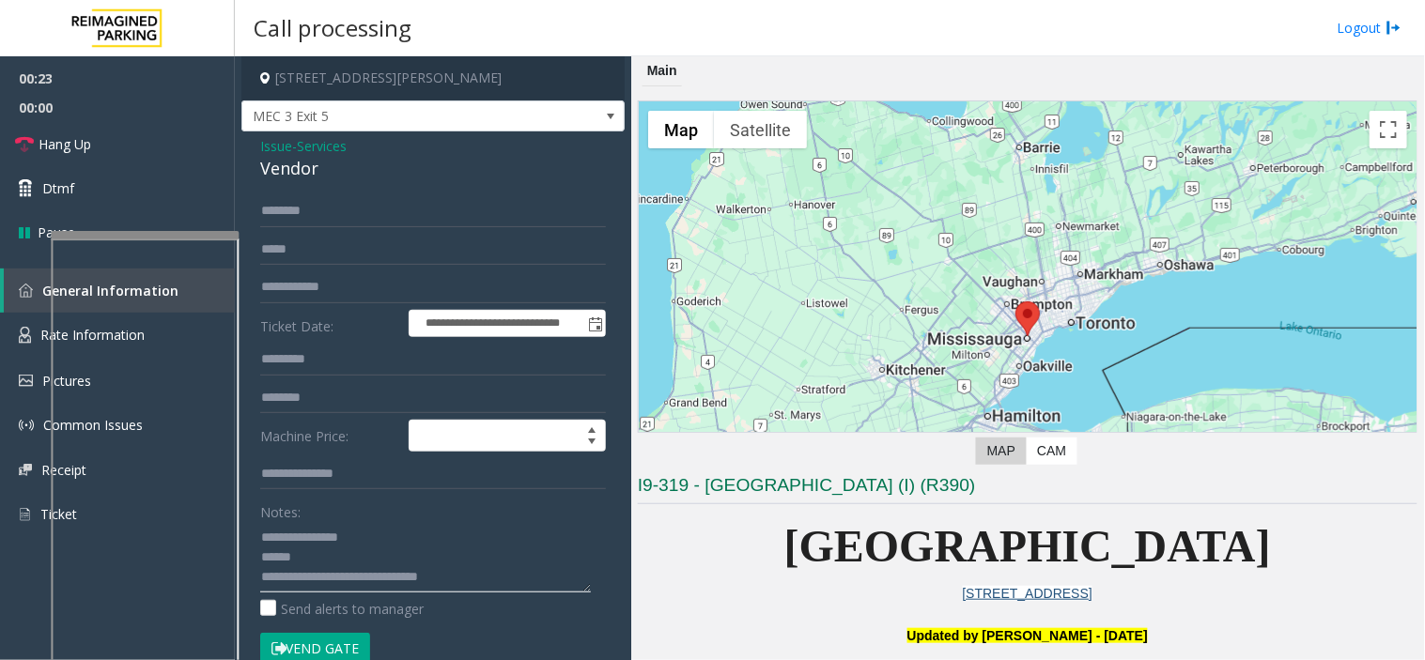
type textarea "**********"
click at [327, 211] on input "text" at bounding box center [433, 211] width 346 height 32
type input "****"
click at [333, 630] on button "Vend Gate" at bounding box center [315, 649] width 110 height 32
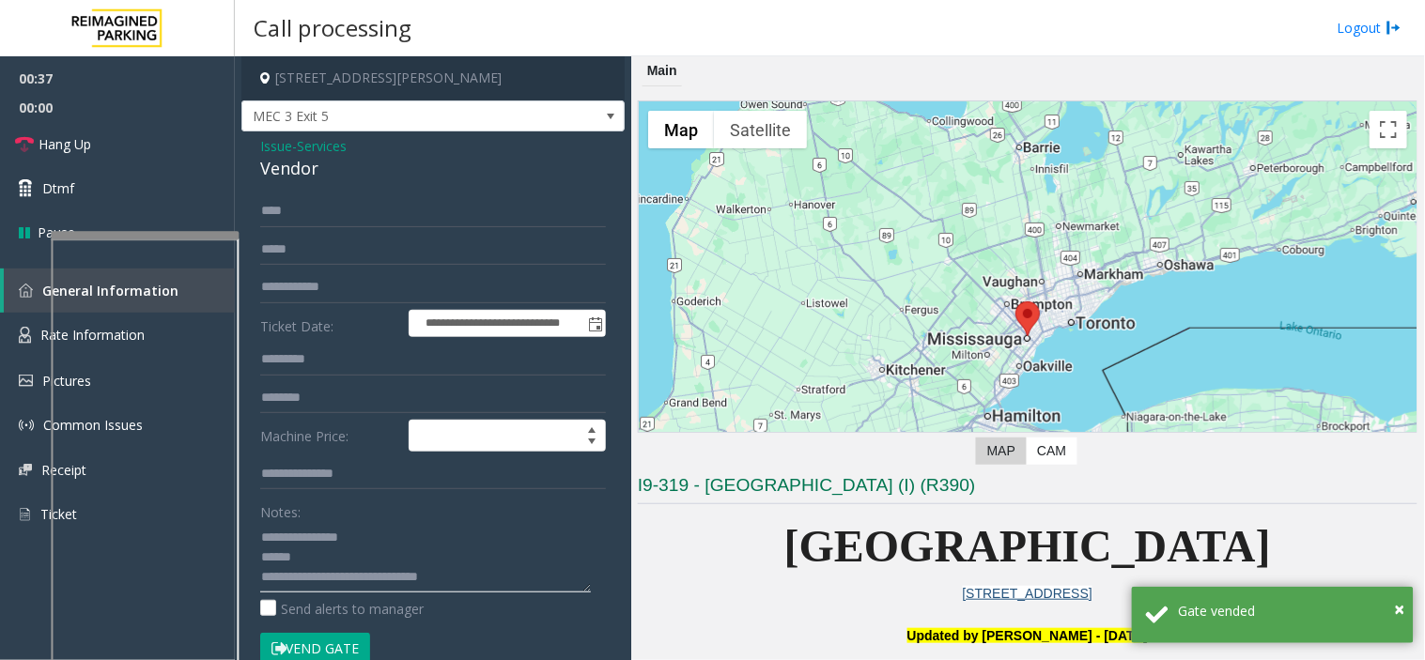
click at [358, 559] on textarea at bounding box center [425, 557] width 331 height 70
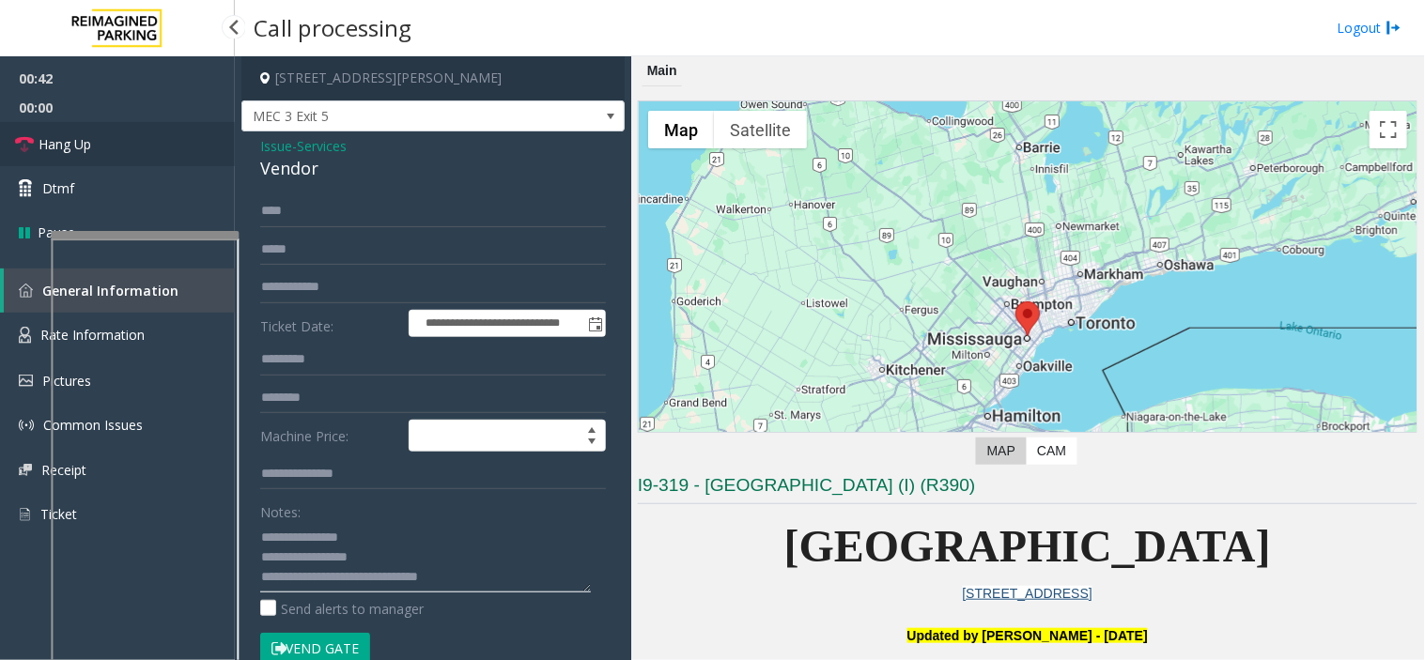
type textarea "**********"
click at [145, 138] on link "Hang Up" at bounding box center [117, 144] width 235 height 44
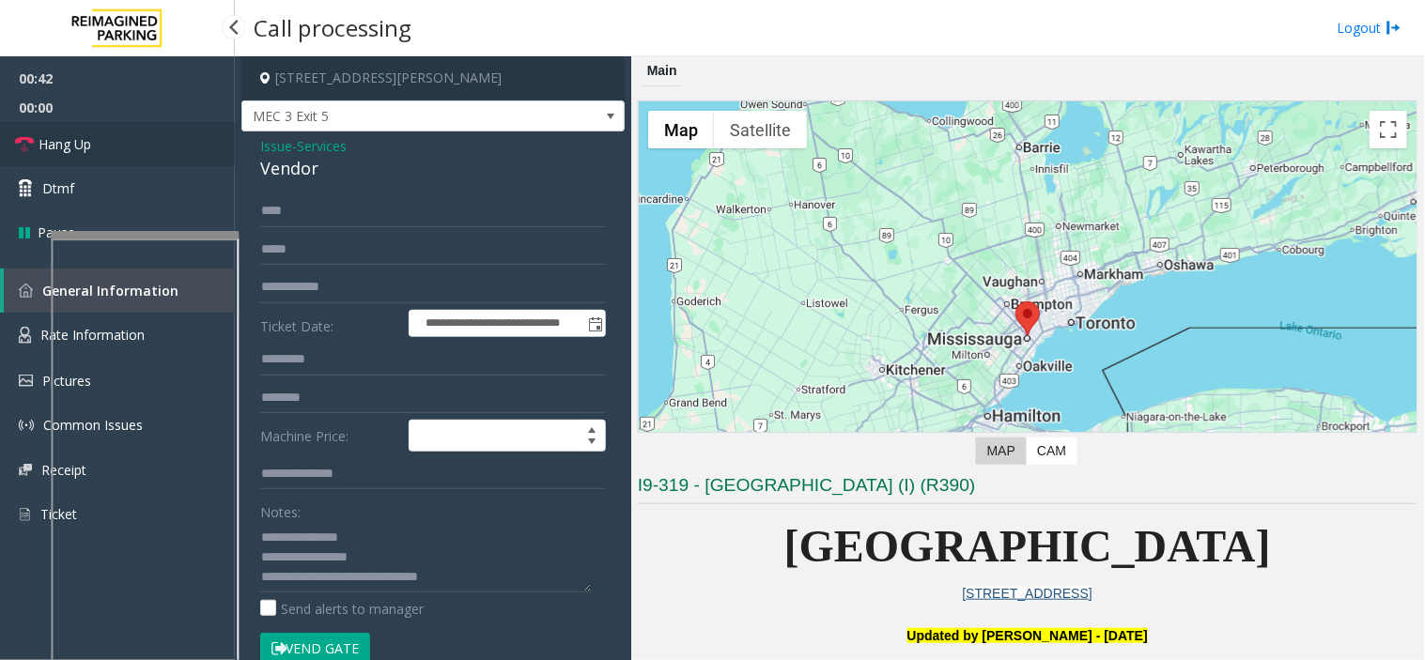
click at [145, 138] on link "Hang Up" at bounding box center [117, 144] width 235 height 44
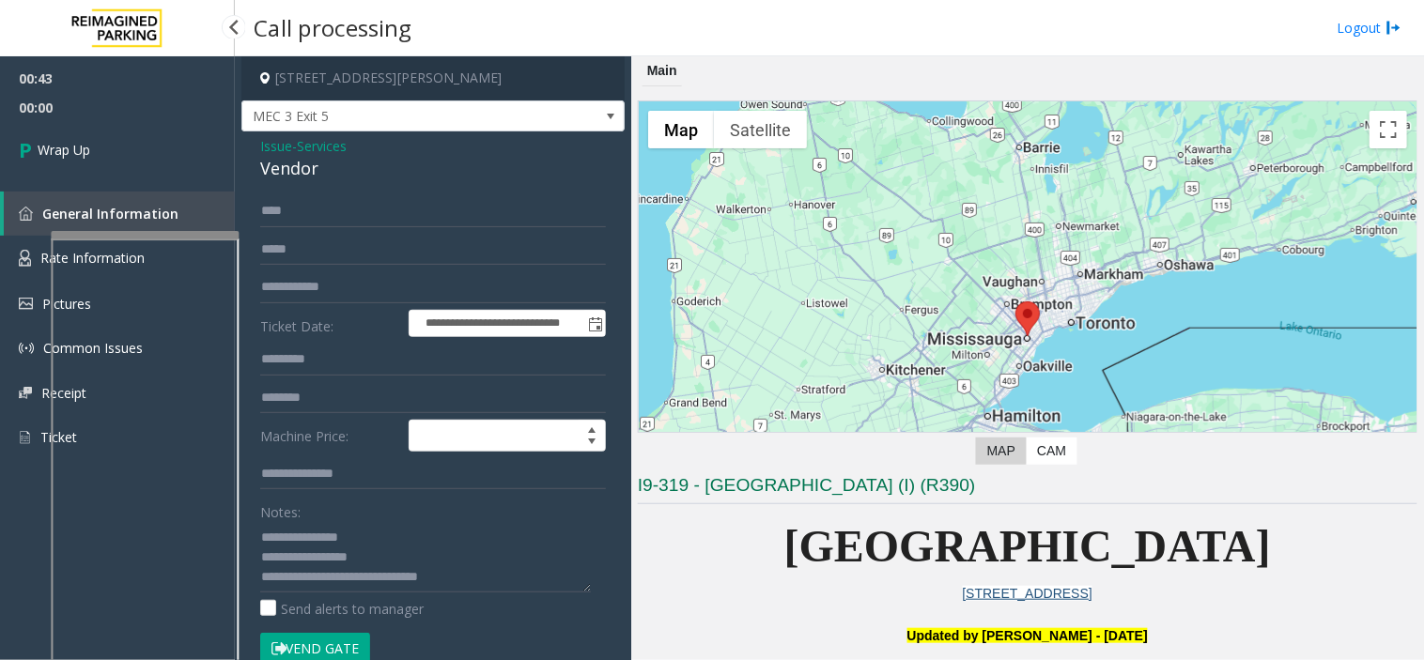
click at [145, 138] on link "Wrap Up" at bounding box center [117, 149] width 235 height 55
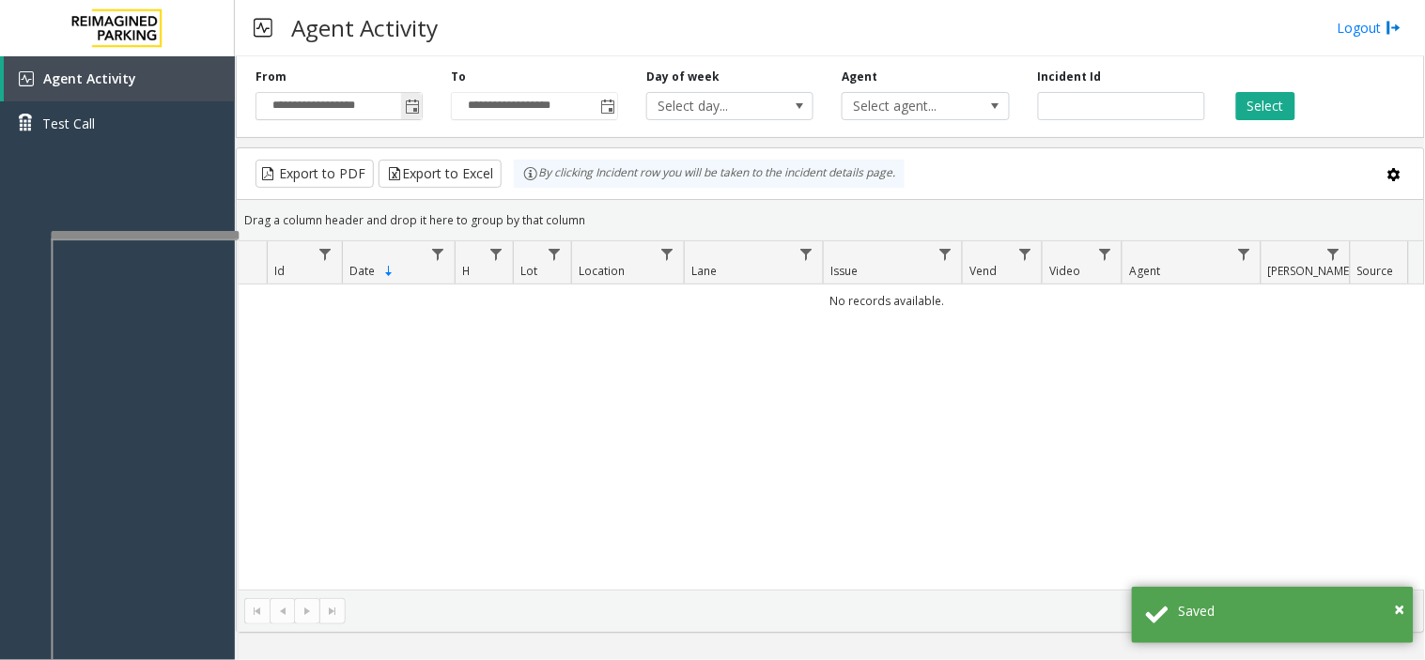
click at [413, 107] on span "Toggle popup" at bounding box center [412, 107] width 15 height 15
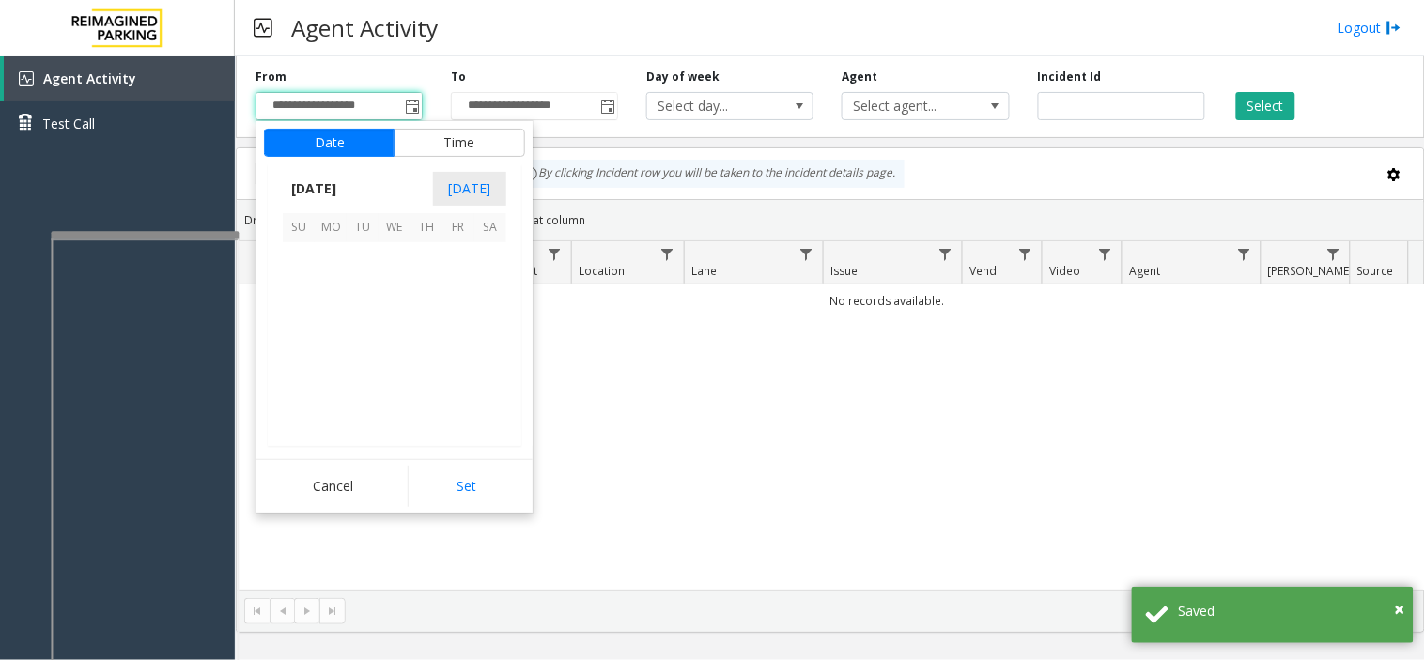
scroll to position [336768, 0]
click at [288, 350] on span "17" at bounding box center [299, 354] width 32 height 32
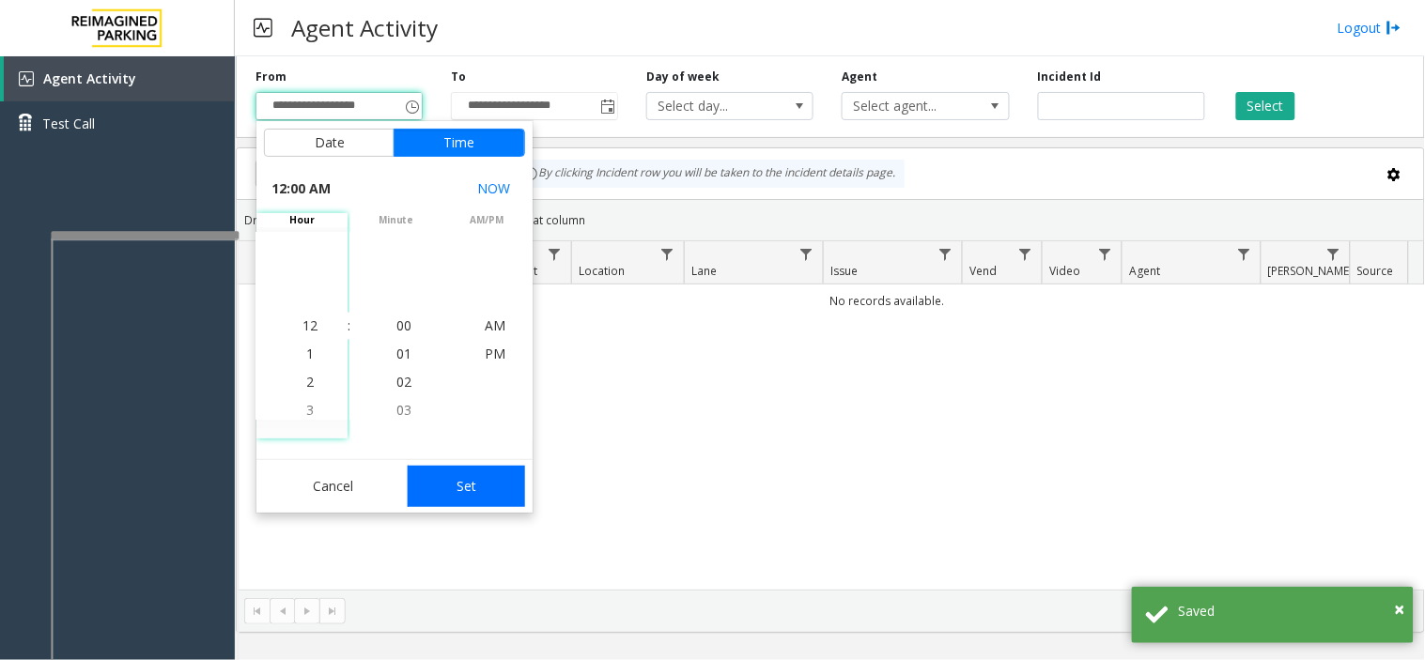
click at [492, 486] on button "Set" at bounding box center [467, 486] width 118 height 41
type input "**********"
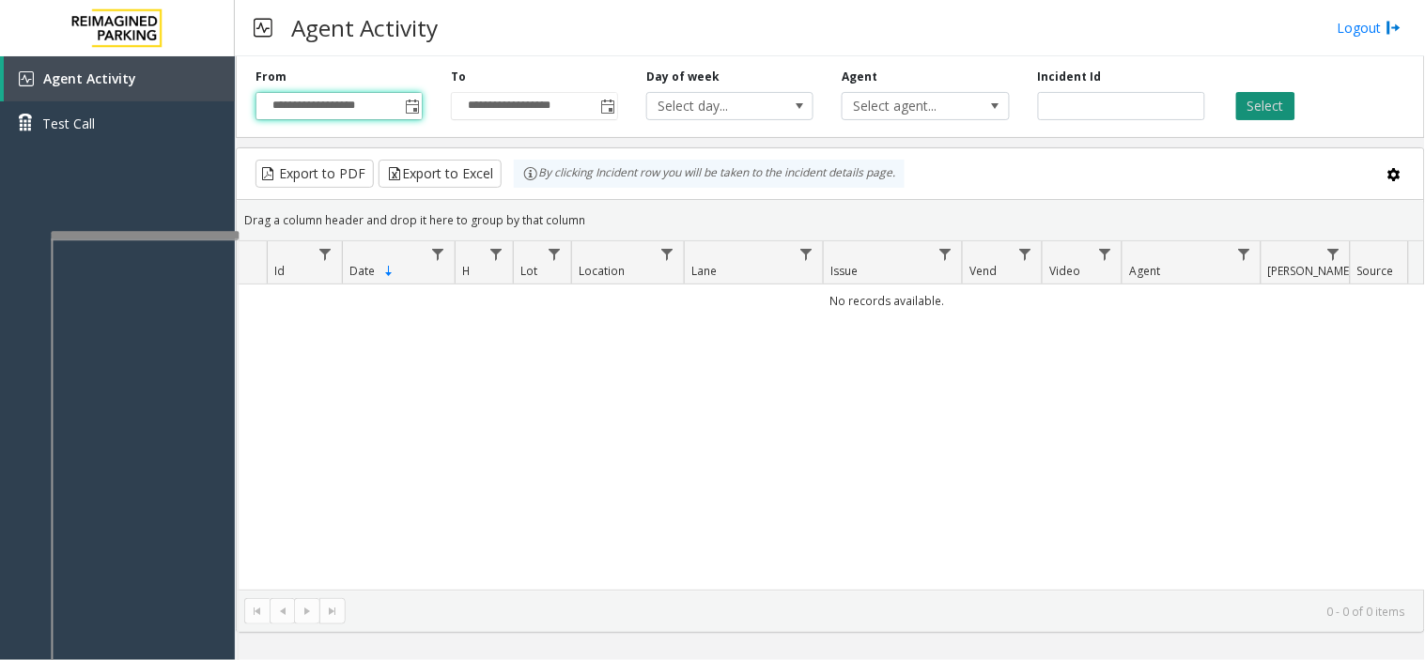
click at [1077, 116] on button "Select" at bounding box center [1265, 106] width 59 height 28
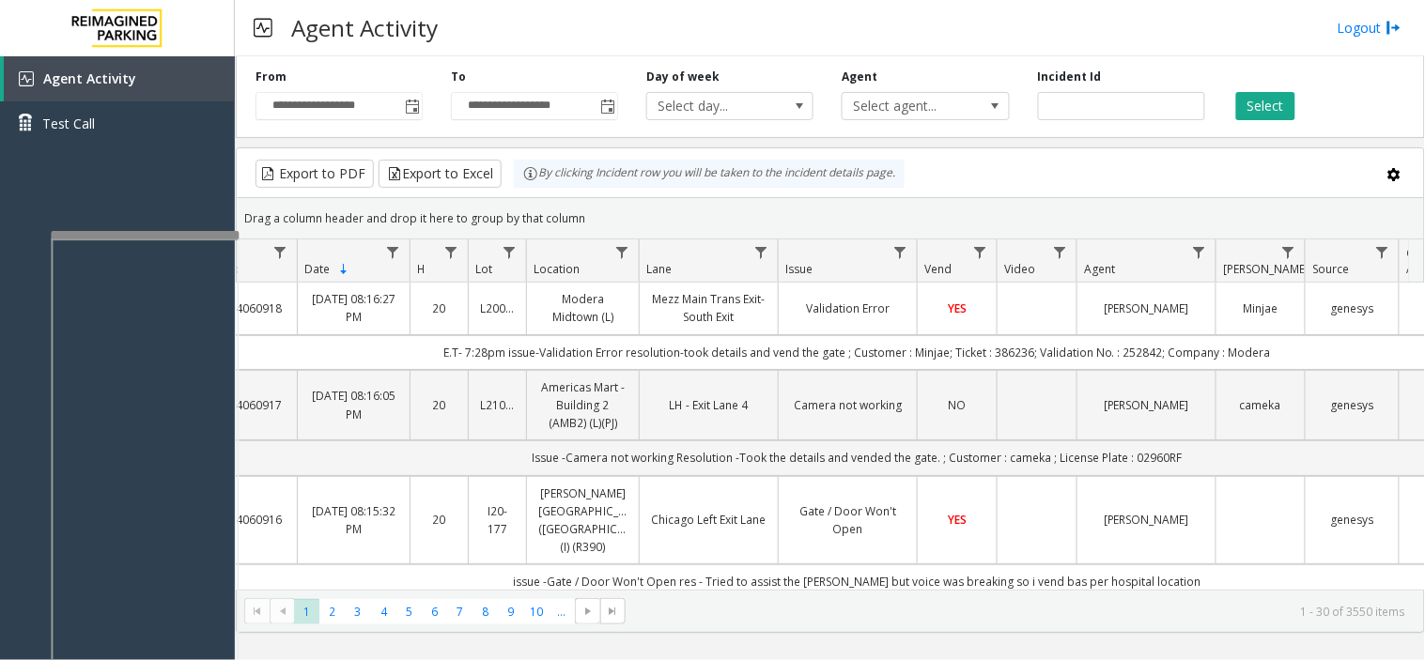
scroll to position [0, 71]
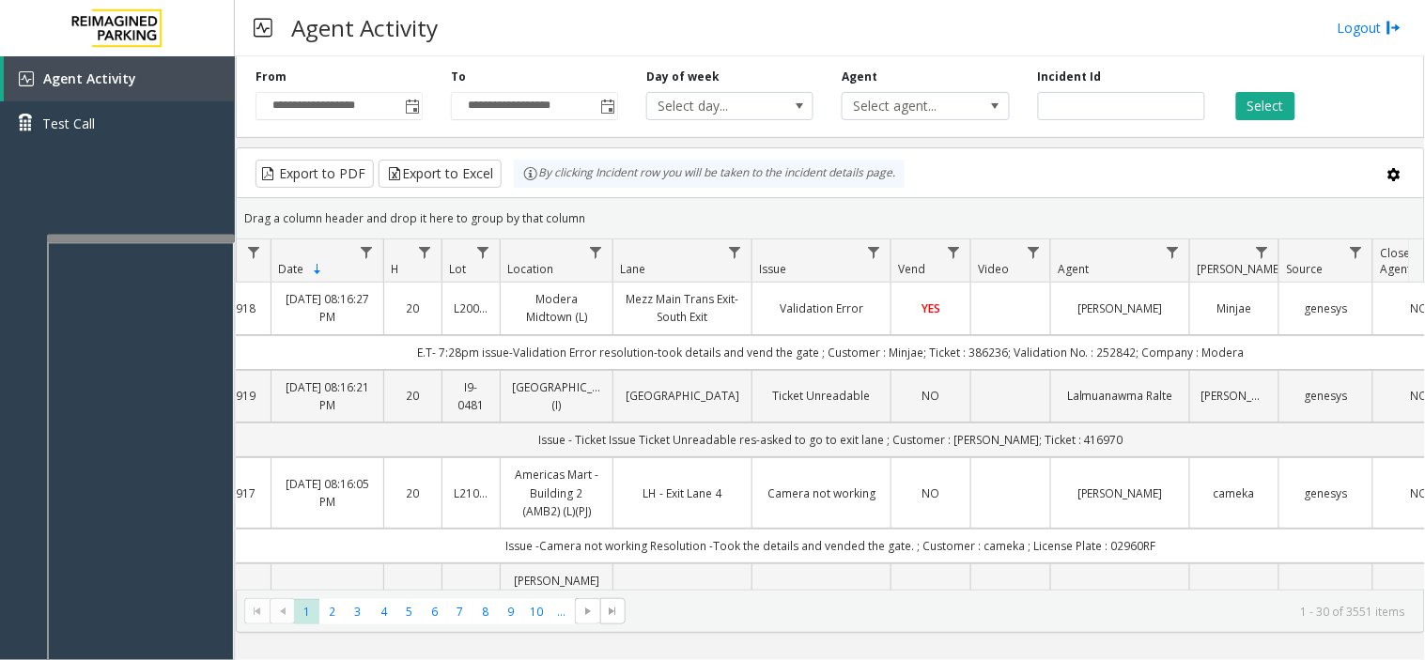
click at [184, 238] on div at bounding box center [141, 239] width 188 height 8
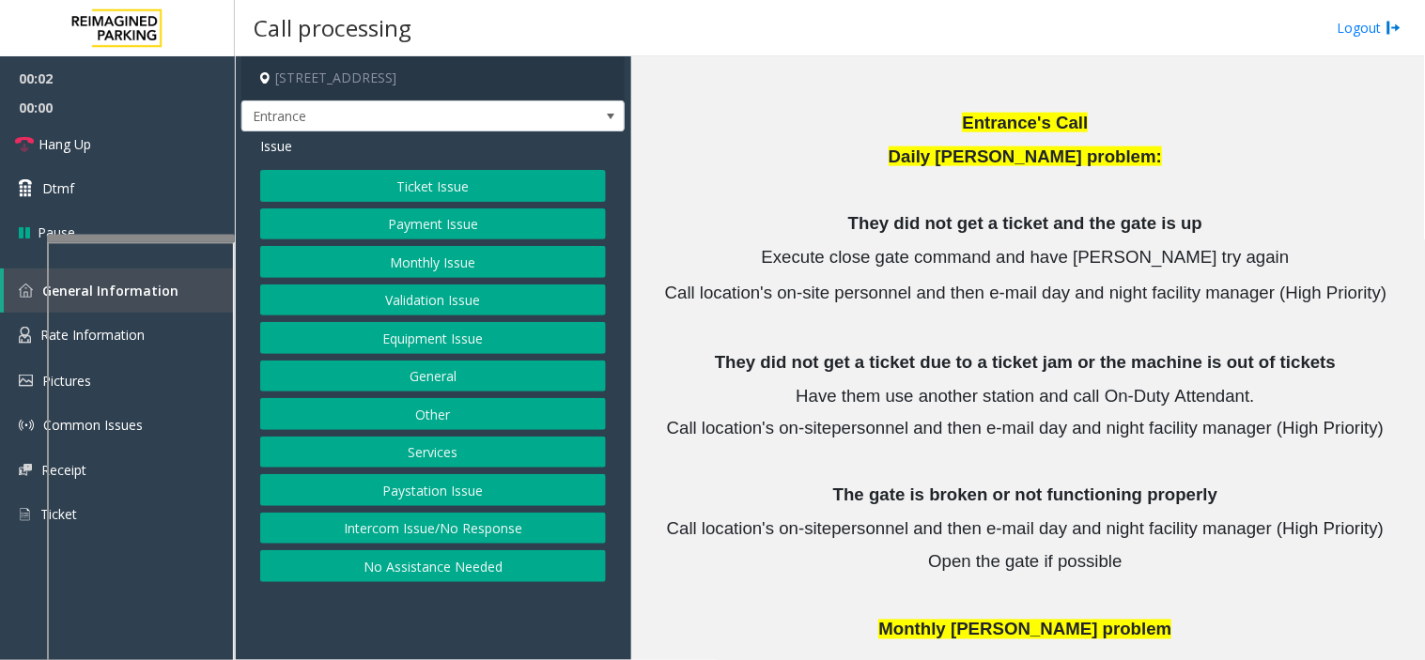
scroll to position [2684, 0]
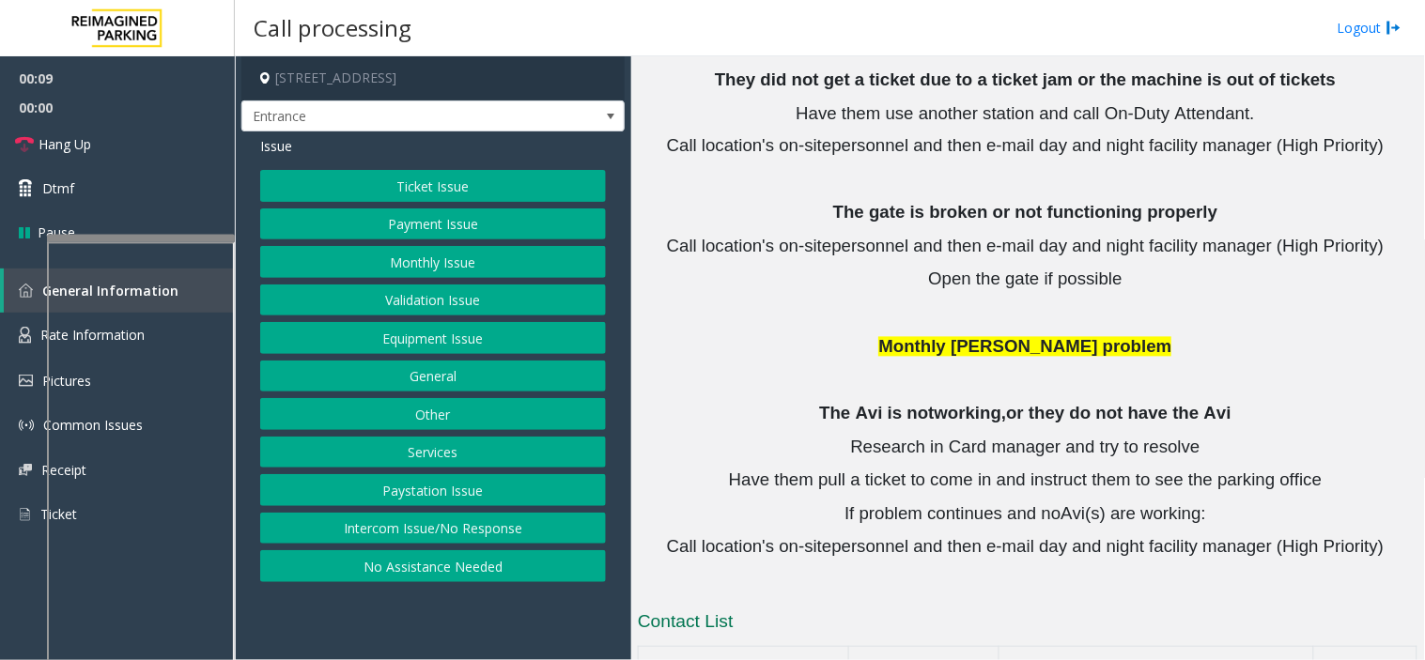
click at [502, 342] on button "Equipment Issue" at bounding box center [433, 338] width 346 height 32
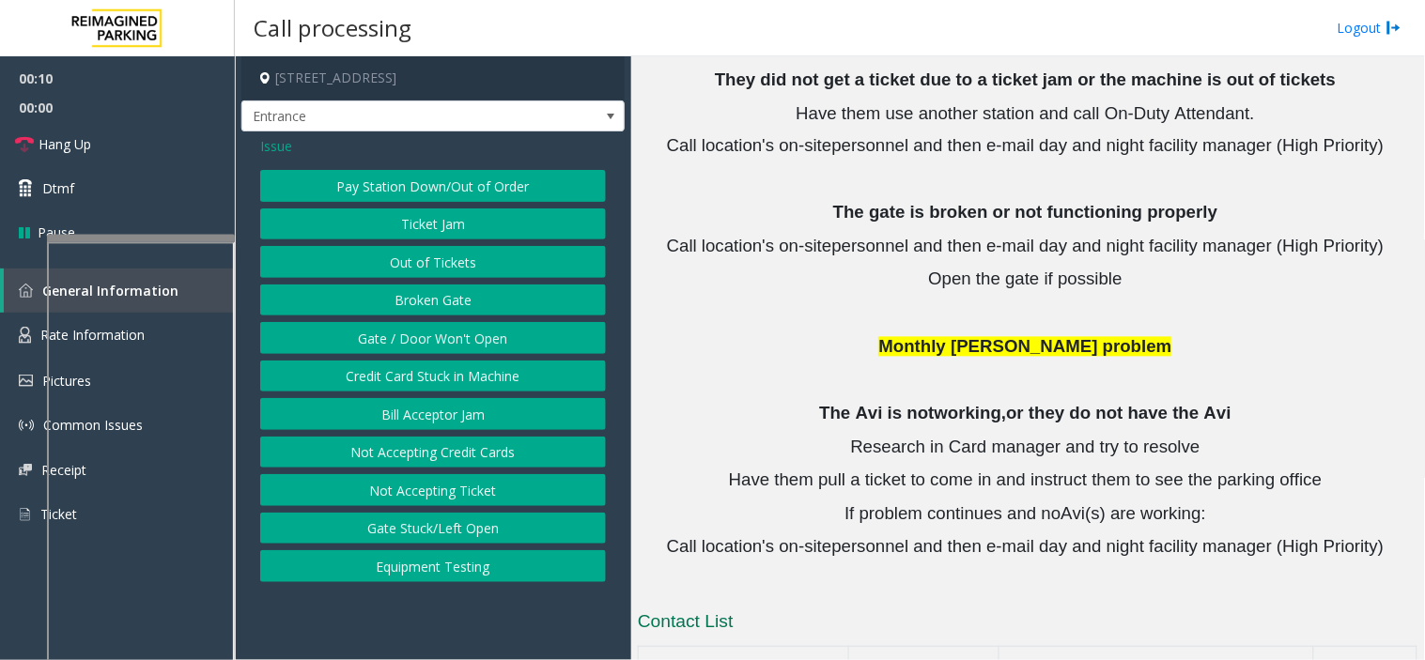
click at [467, 261] on button "Out of Tickets" at bounding box center [433, 262] width 346 height 32
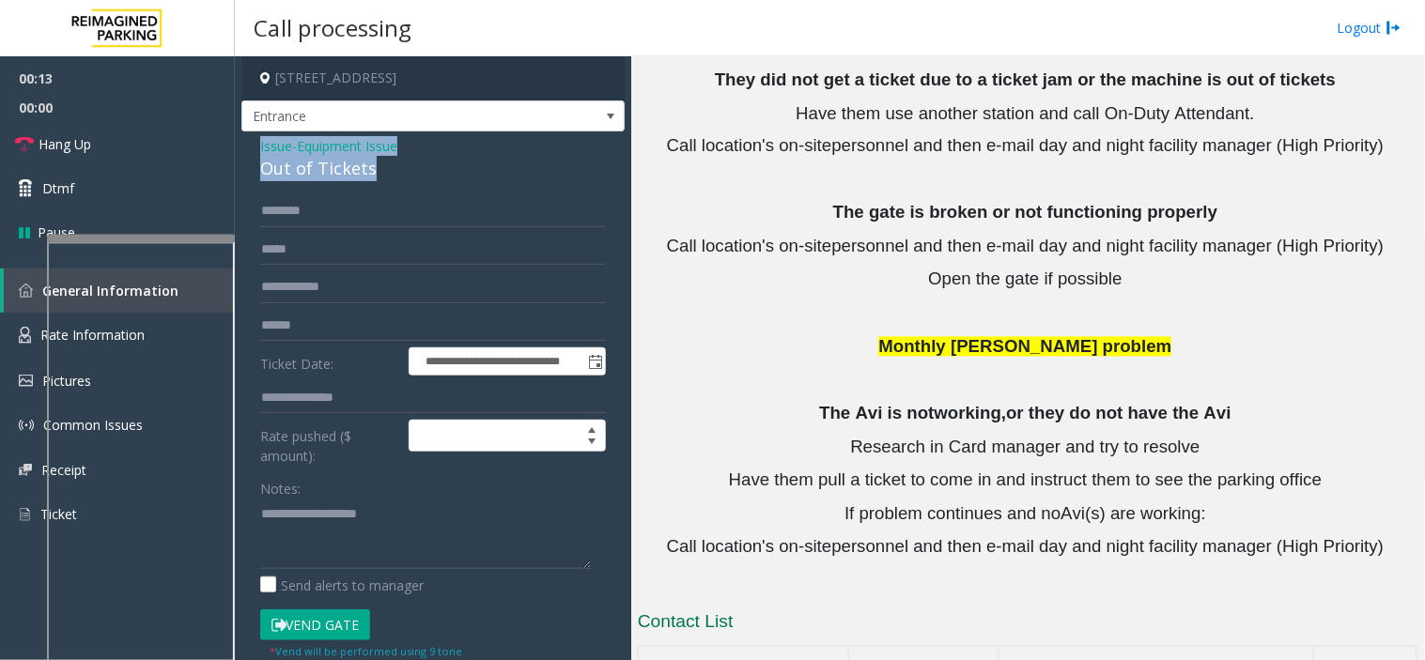
drag, startPoint x: 393, startPoint y: 169, endPoint x: 245, endPoint y: 147, distance: 149.0
click at [245, 147] on div "**********" at bounding box center [432, 507] width 383 height 753
copy div "Issue - Equipment Issue Out of Tickets"
click at [376, 533] on textarea at bounding box center [425, 534] width 331 height 70
paste textarea "**********"
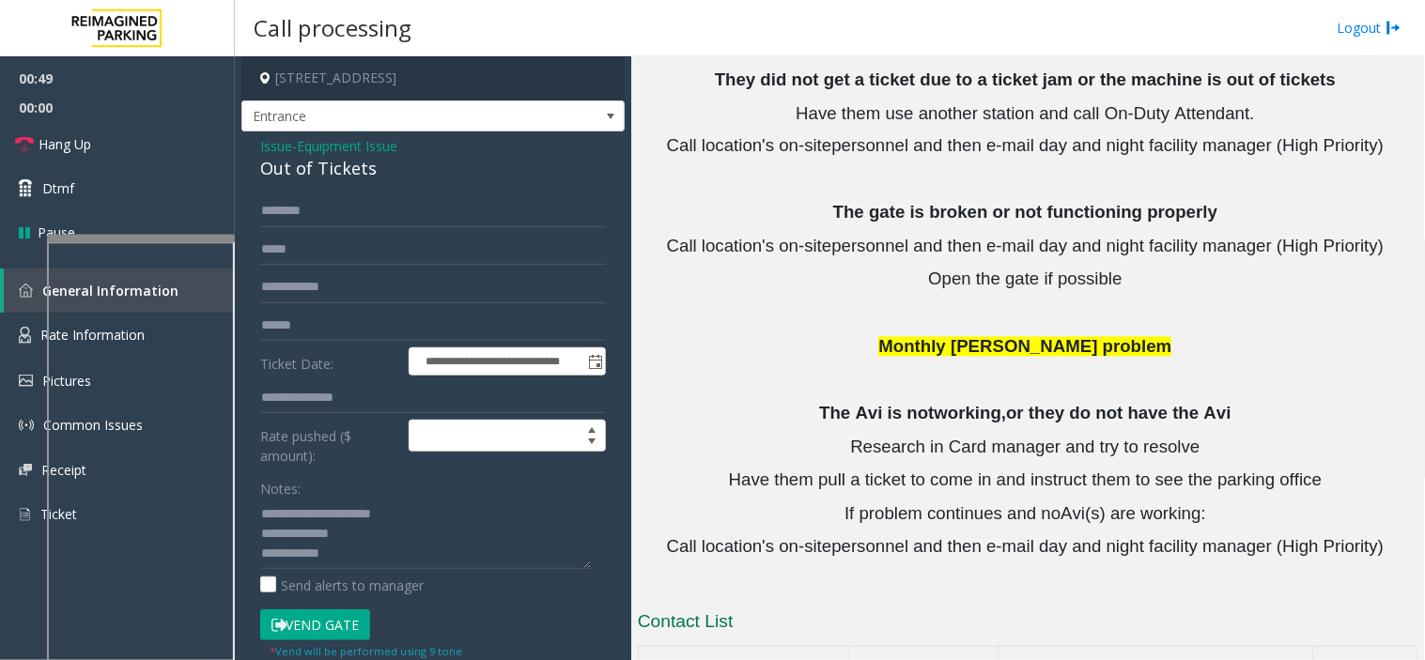
click at [331, 625] on button "Vend Gate" at bounding box center [315, 626] width 110 height 32
click at [455, 526] on textarea at bounding box center [425, 534] width 331 height 70
click at [423, 542] on textarea at bounding box center [425, 534] width 331 height 70
click at [423, 543] on textarea at bounding box center [425, 534] width 331 height 70
click at [418, 547] on textarea at bounding box center [425, 534] width 331 height 70
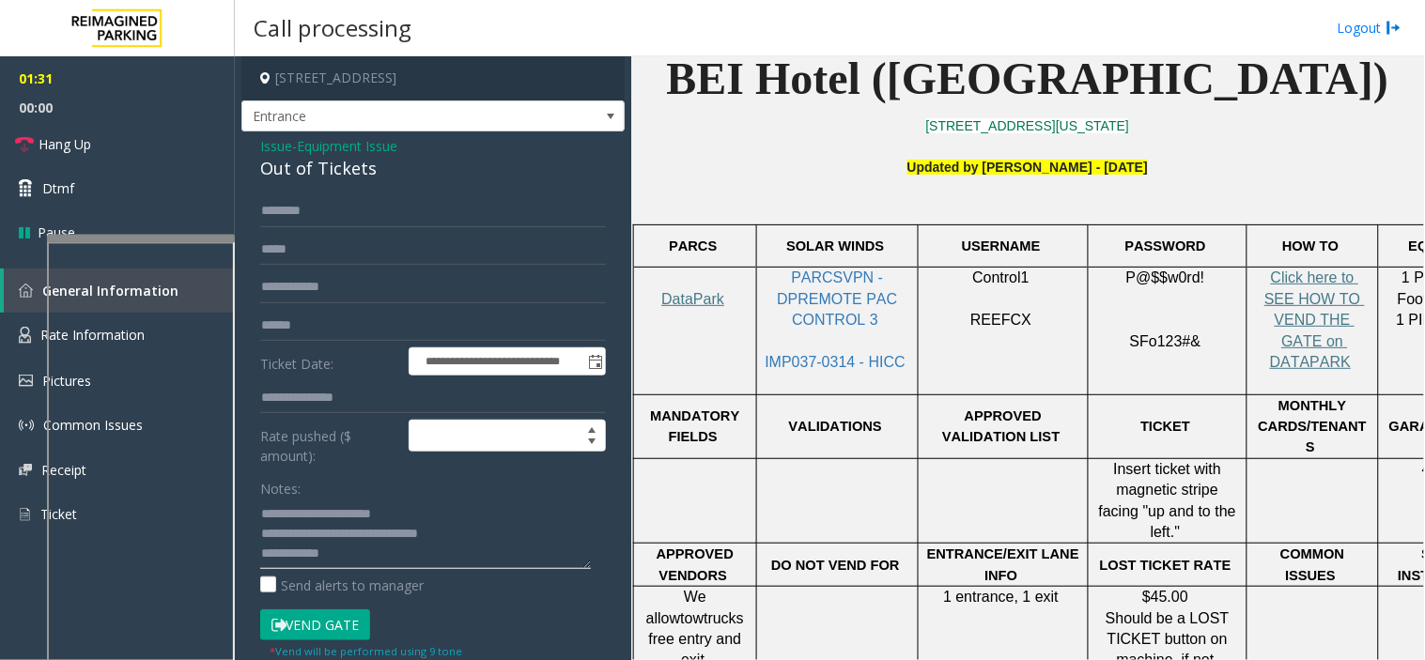
scroll to position [702, 0]
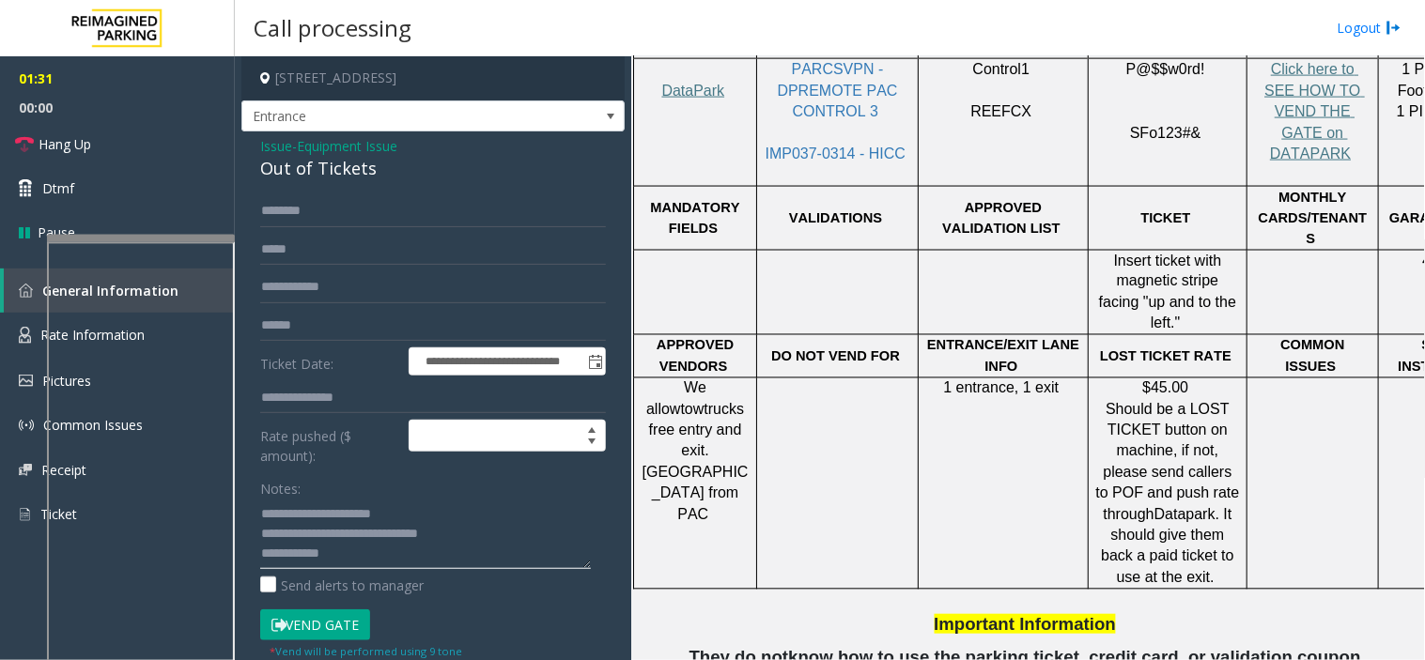
type textarea "**********"
click at [897, 385] on td at bounding box center [838, 483] width 162 height 211
click at [895, 385] on td at bounding box center [838, 483] width 162 height 211
click at [167, 158] on link "Hang Up" at bounding box center [117, 144] width 235 height 44
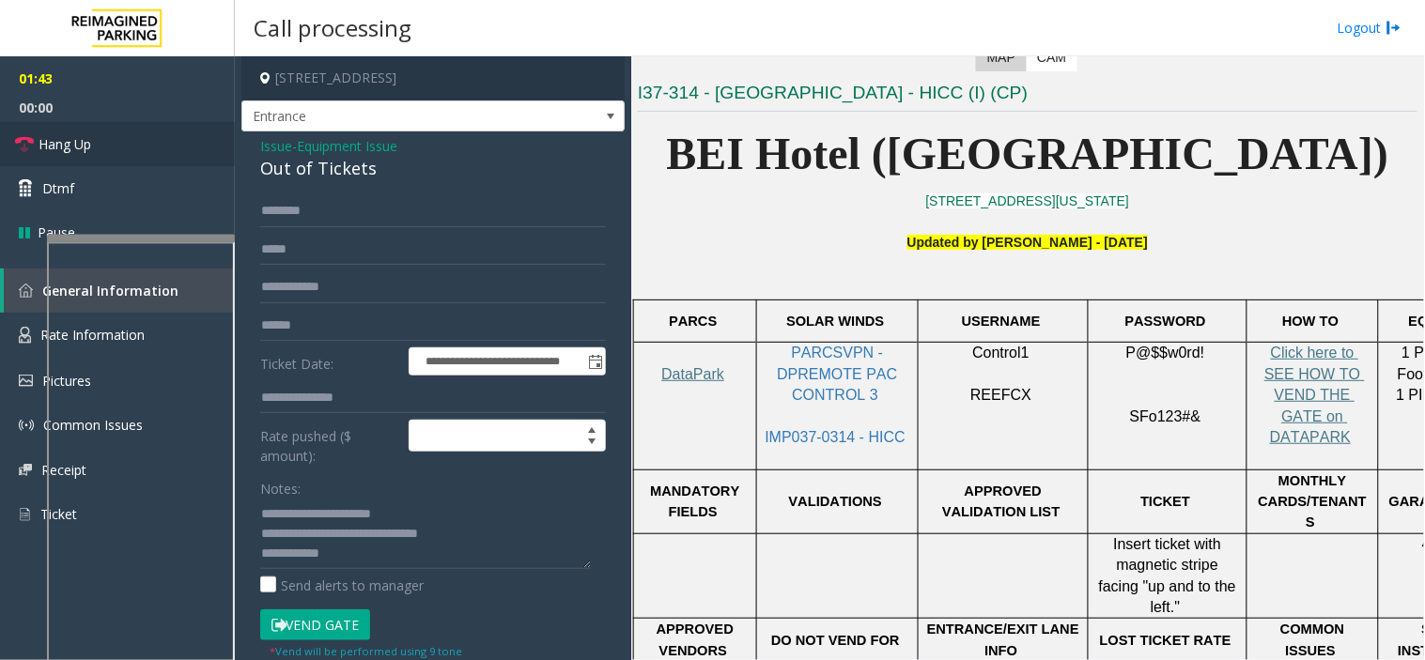
scroll to position [389, 0]
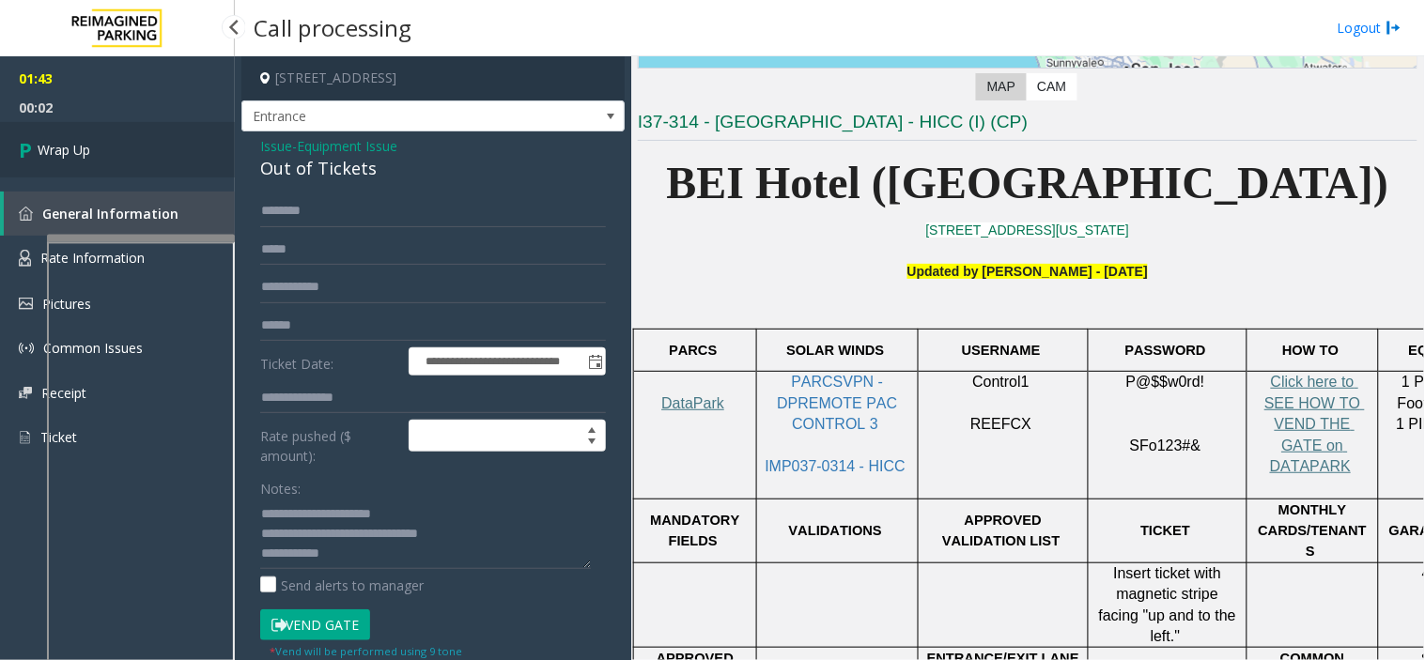
click at [148, 143] on link "Wrap Up" at bounding box center [117, 149] width 235 height 55
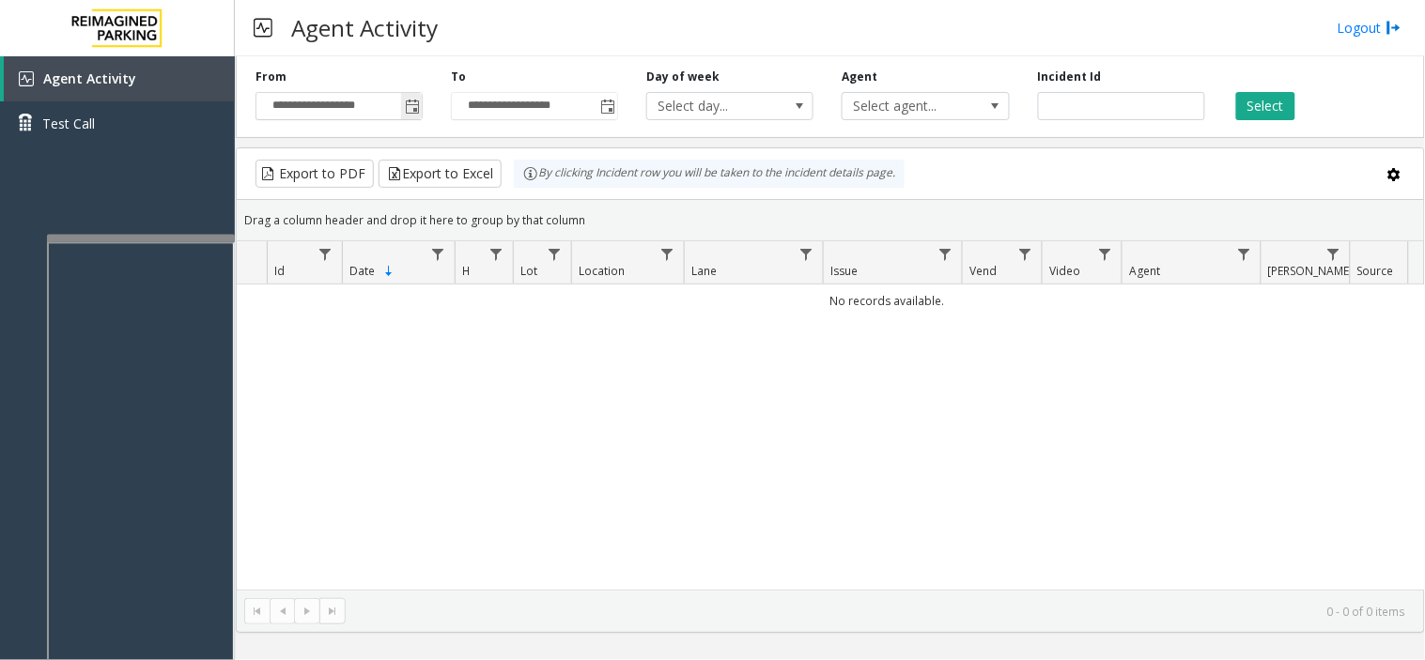
click at [414, 104] on span "Toggle popup" at bounding box center [412, 107] width 15 height 15
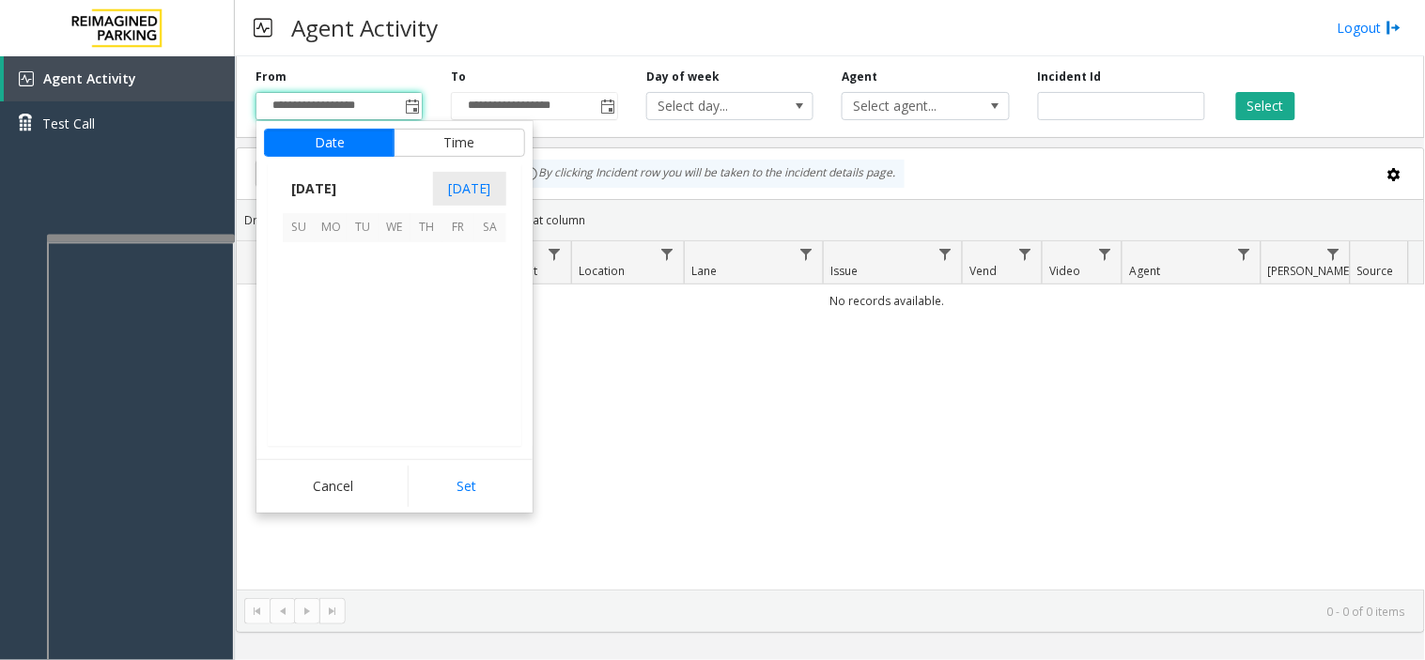
scroll to position [336768, 0]
click at [382, 361] on span "20" at bounding box center [394, 354] width 32 height 32
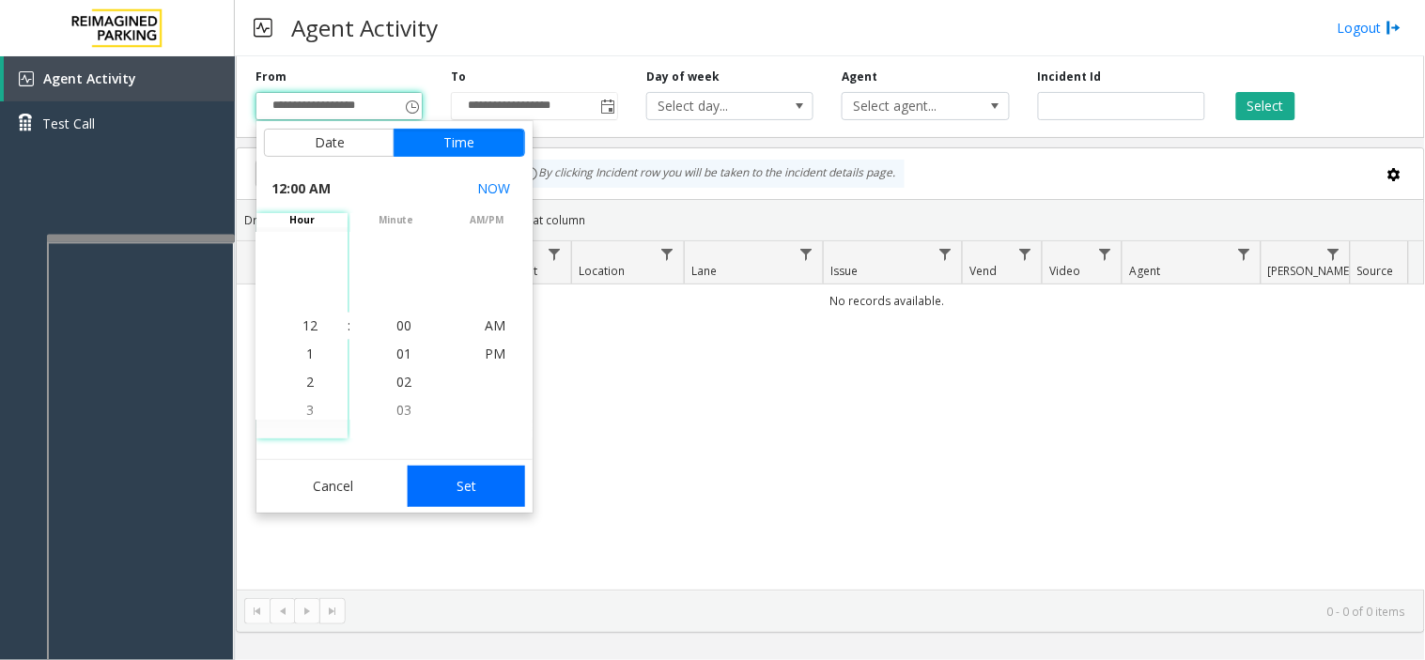
click at [453, 486] on button "Set" at bounding box center [467, 486] width 118 height 41
type input "**********"
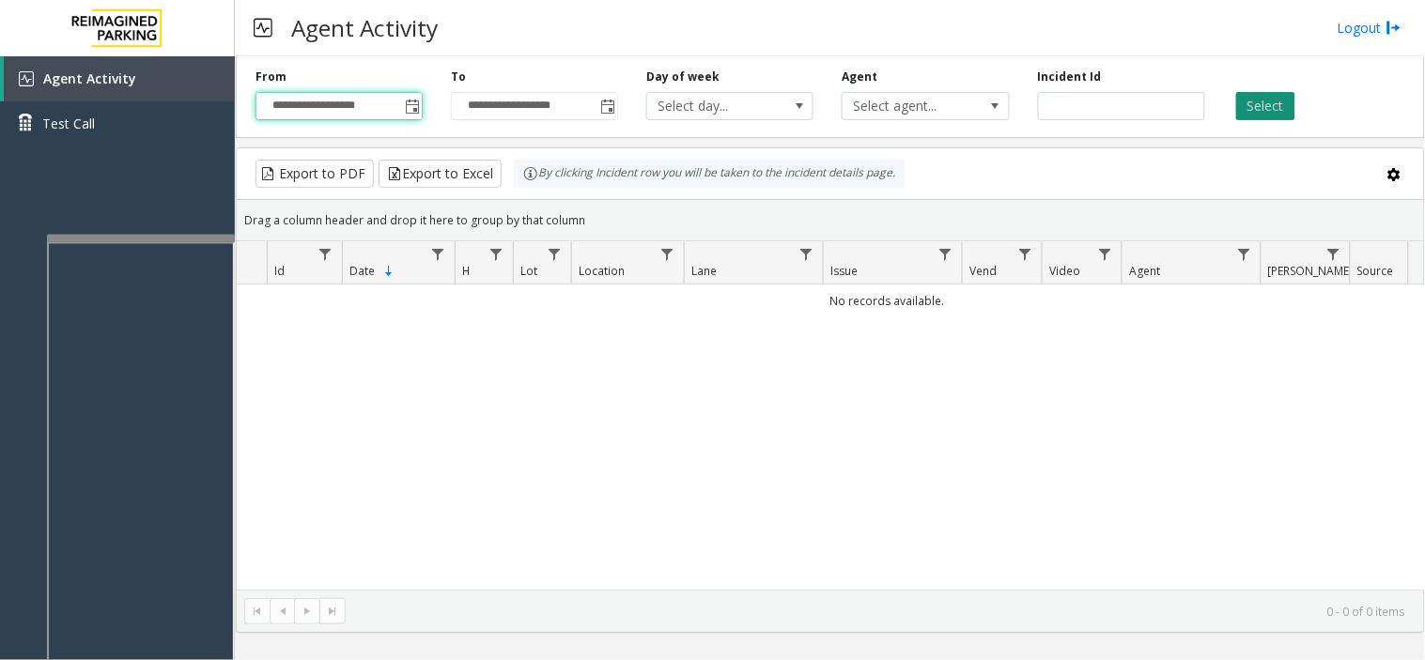
click at [1077, 104] on button "Select" at bounding box center [1265, 106] width 59 height 28
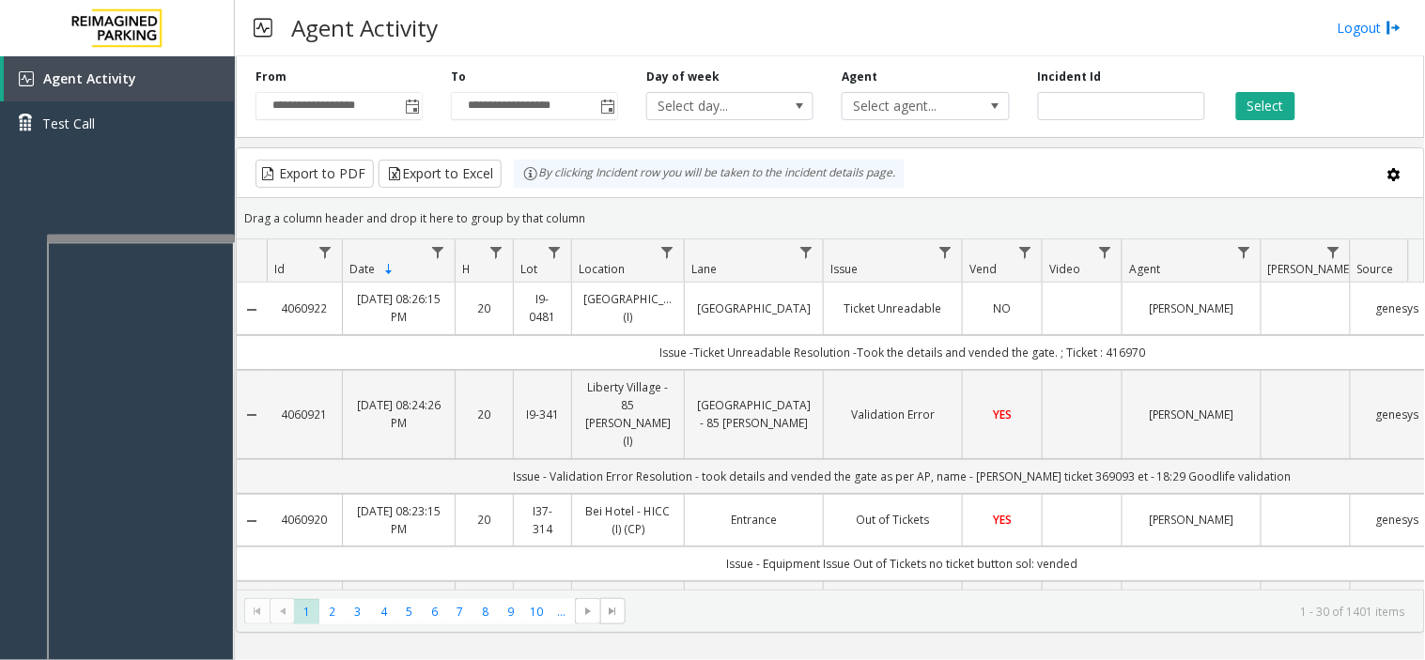
click at [1059, 507] on td "Data table" at bounding box center [1082, 520] width 80 height 53
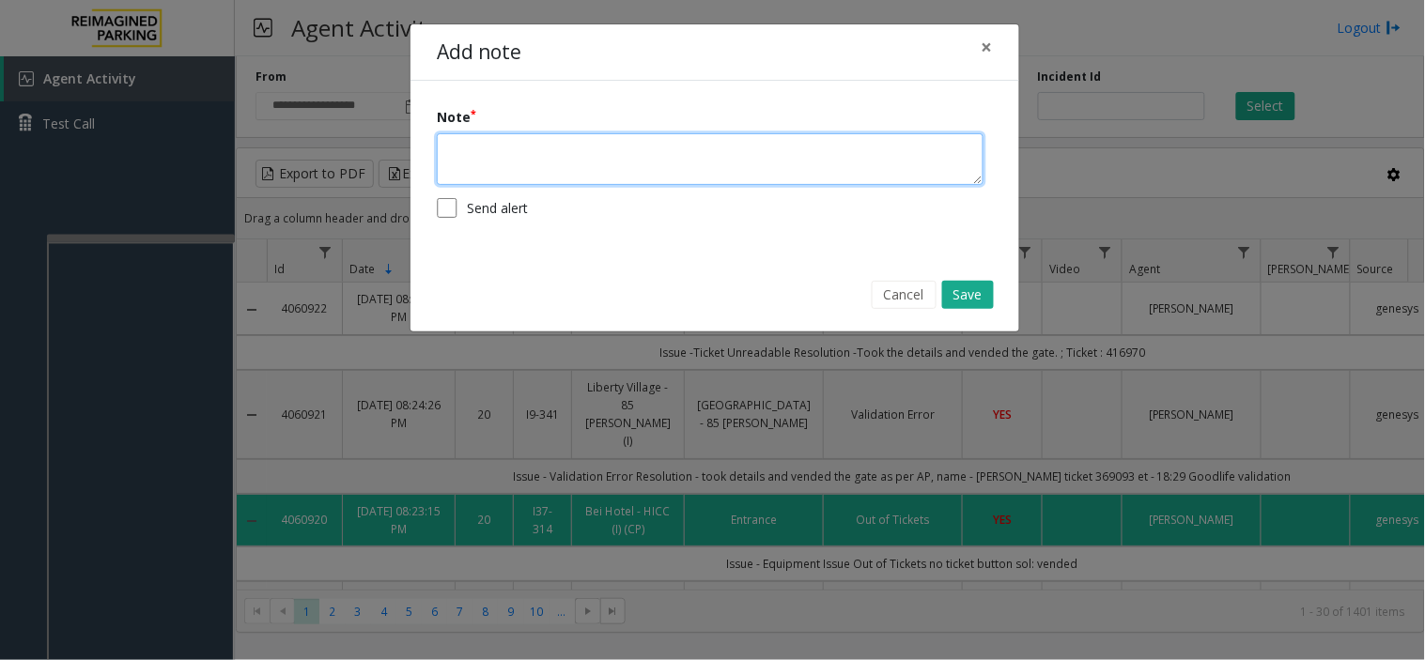
click at [501, 170] on textarea at bounding box center [710, 159] width 547 height 52
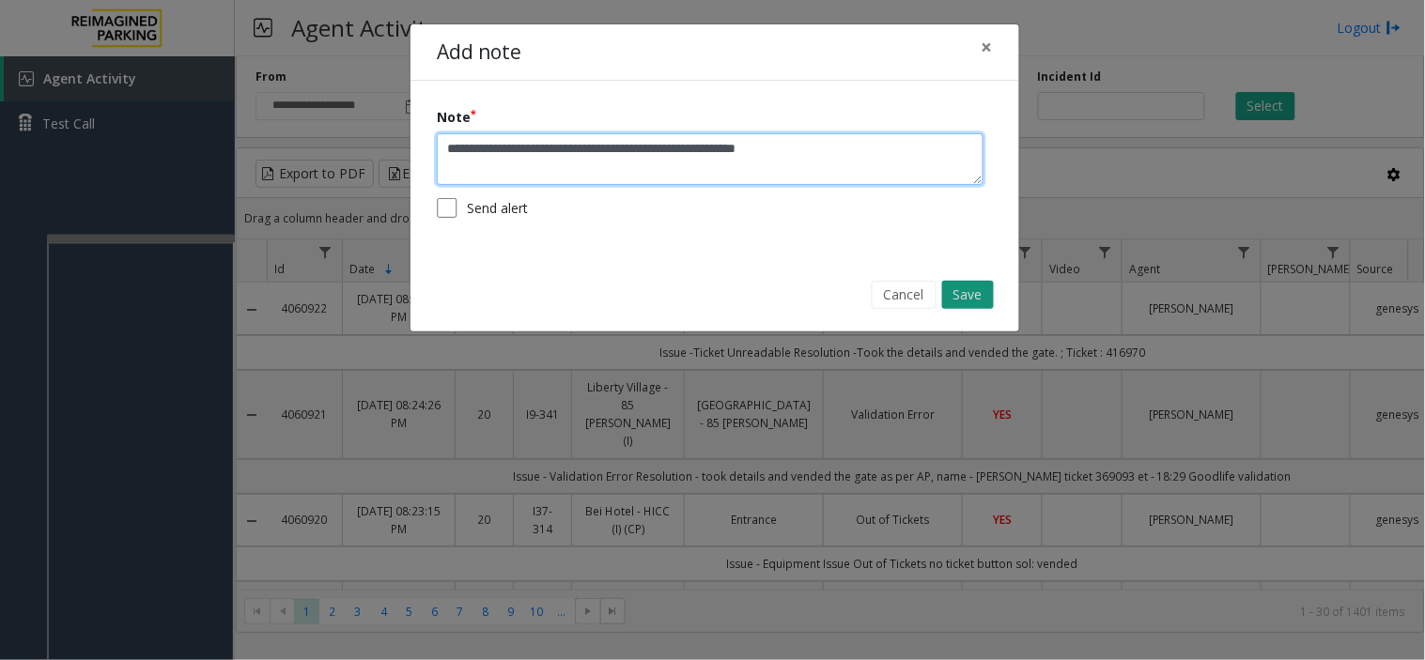
type textarea "**********"
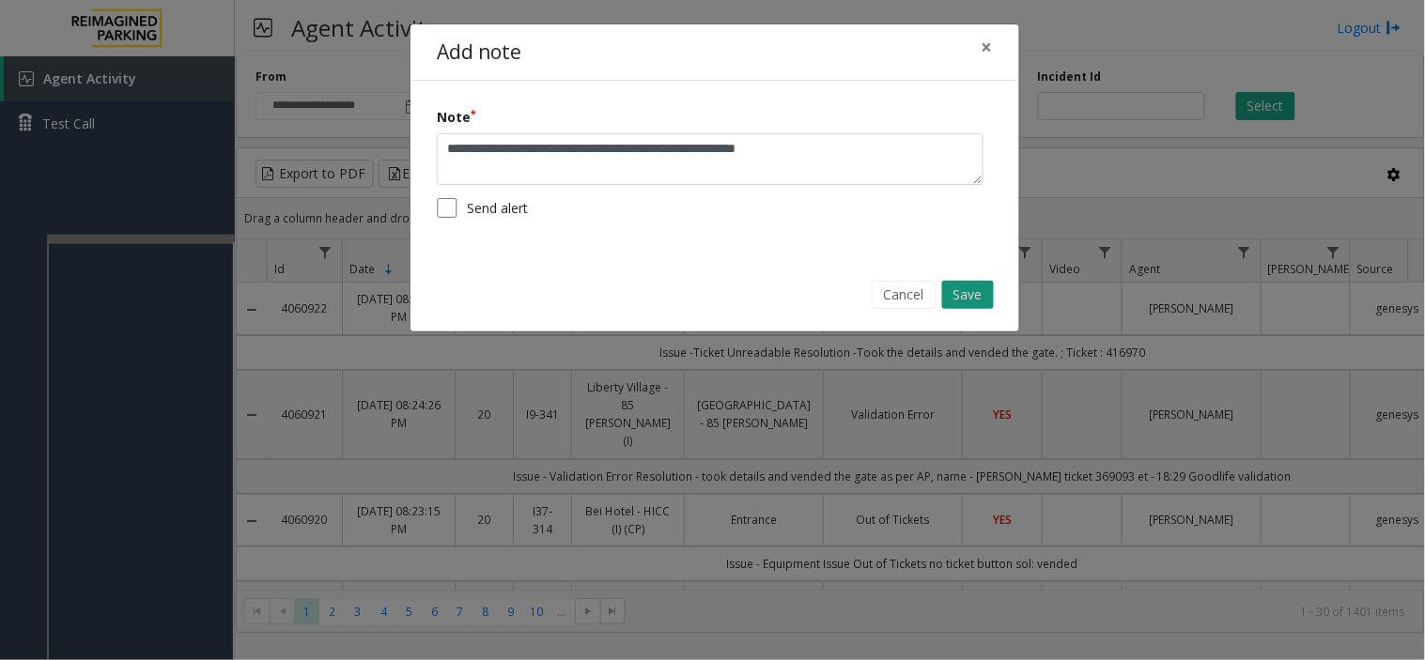
click at [968, 286] on button "Save" at bounding box center [968, 295] width 52 height 28
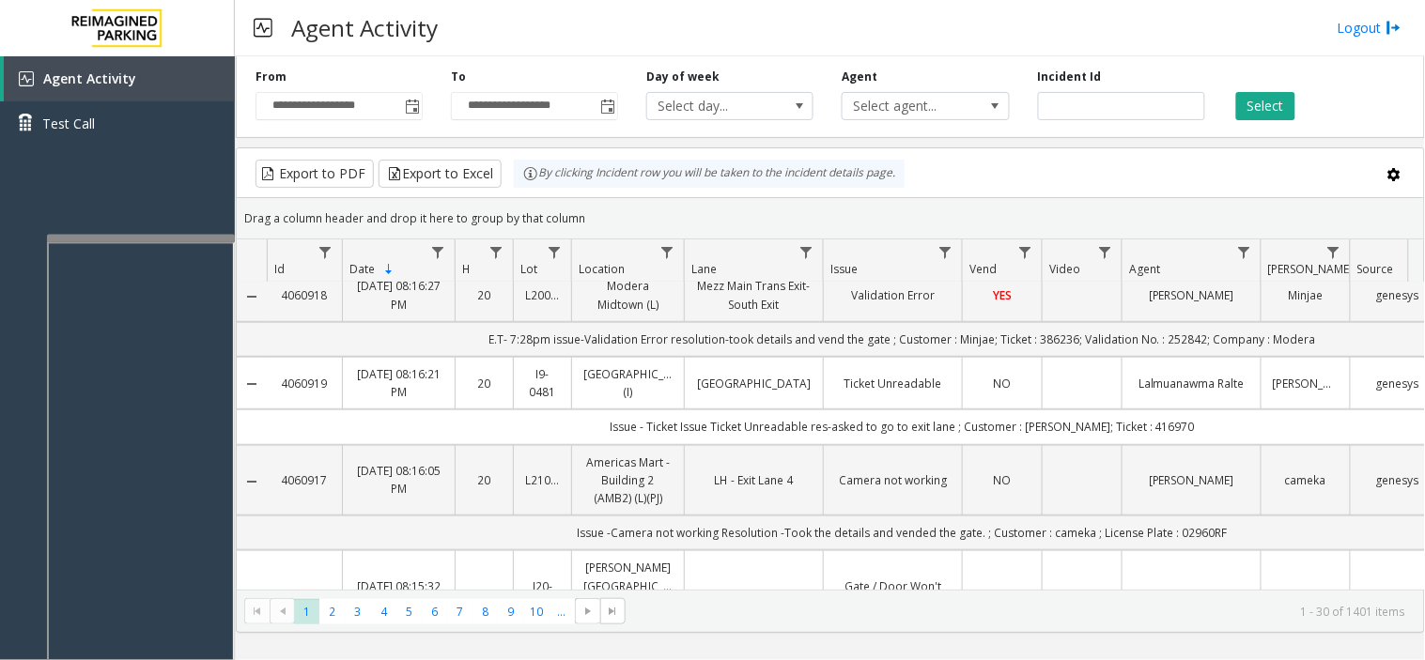
scroll to position [0, 0]
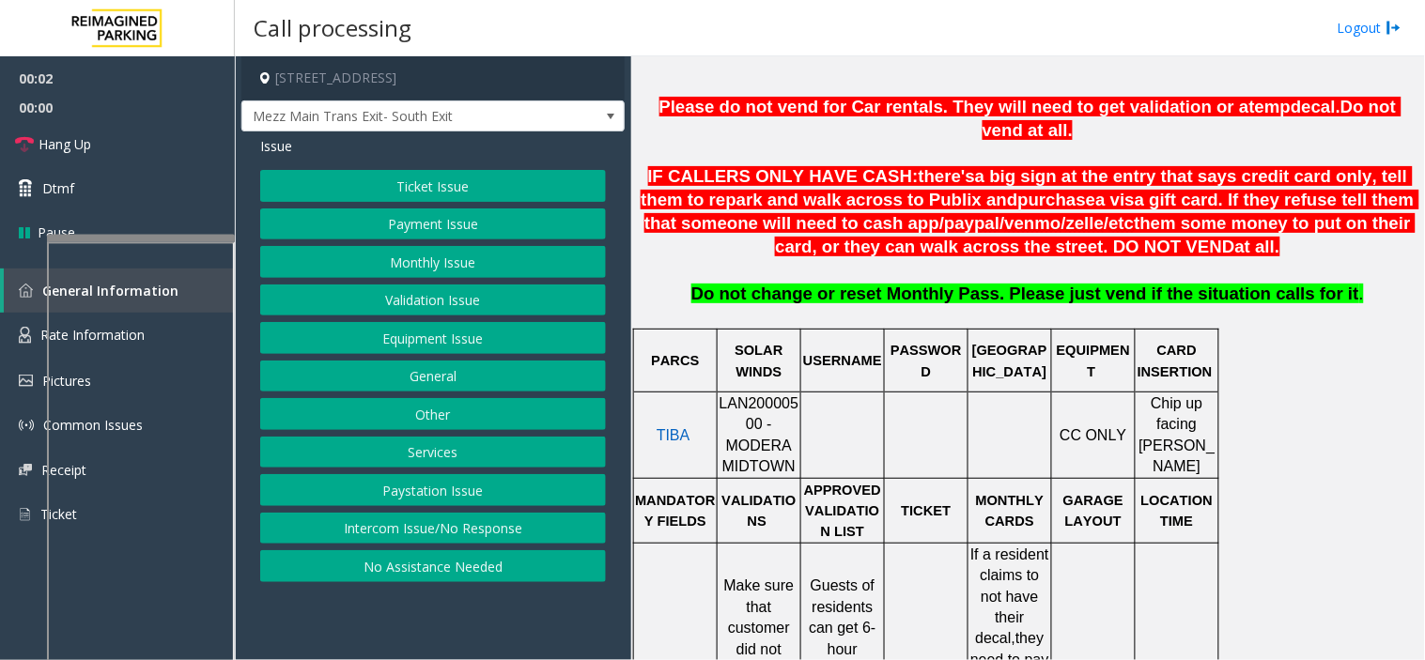
scroll to position [834, 0]
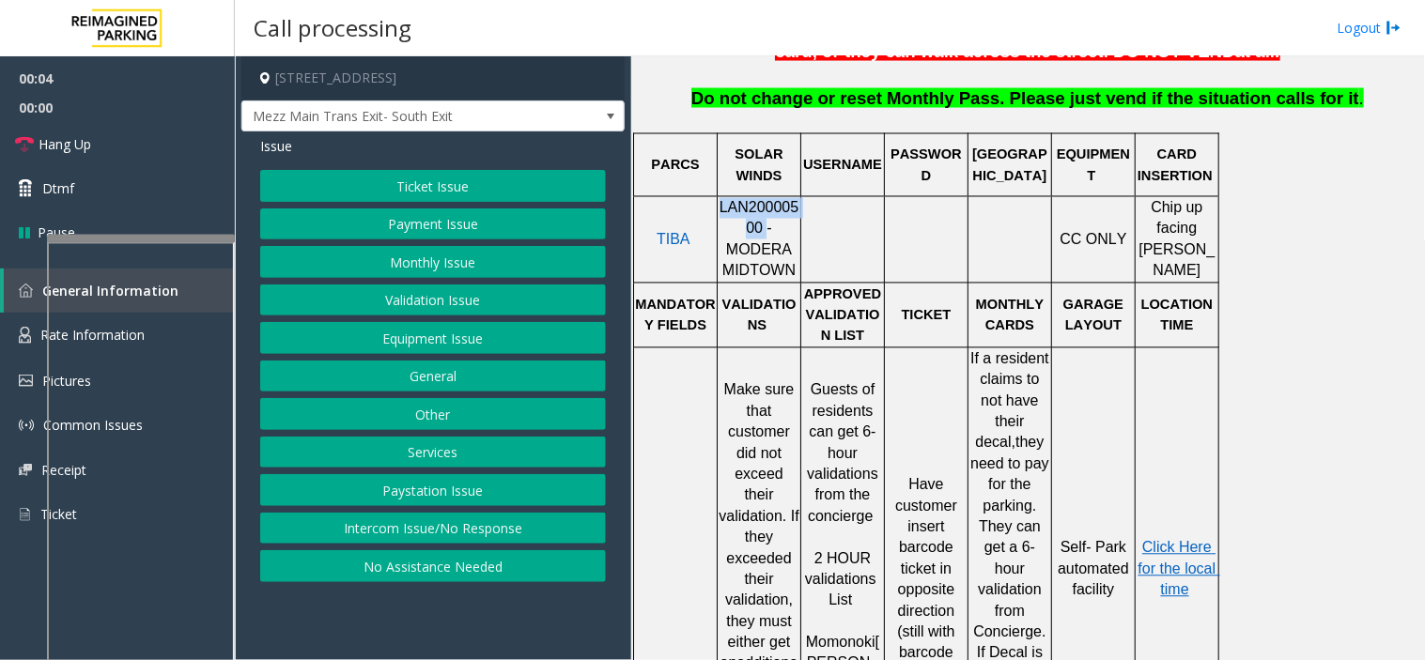
drag, startPoint x: 728, startPoint y: 210, endPoint x: 723, endPoint y: 197, distance: 14.0
click at [723, 198] on p "LAN20000500 - MODERA MIDTOWN" at bounding box center [758, 240] width 81 height 85
copy span "LAN20000500"
click at [1077, 538] on p "Click Here for the local time" at bounding box center [1176, 569] width 81 height 63
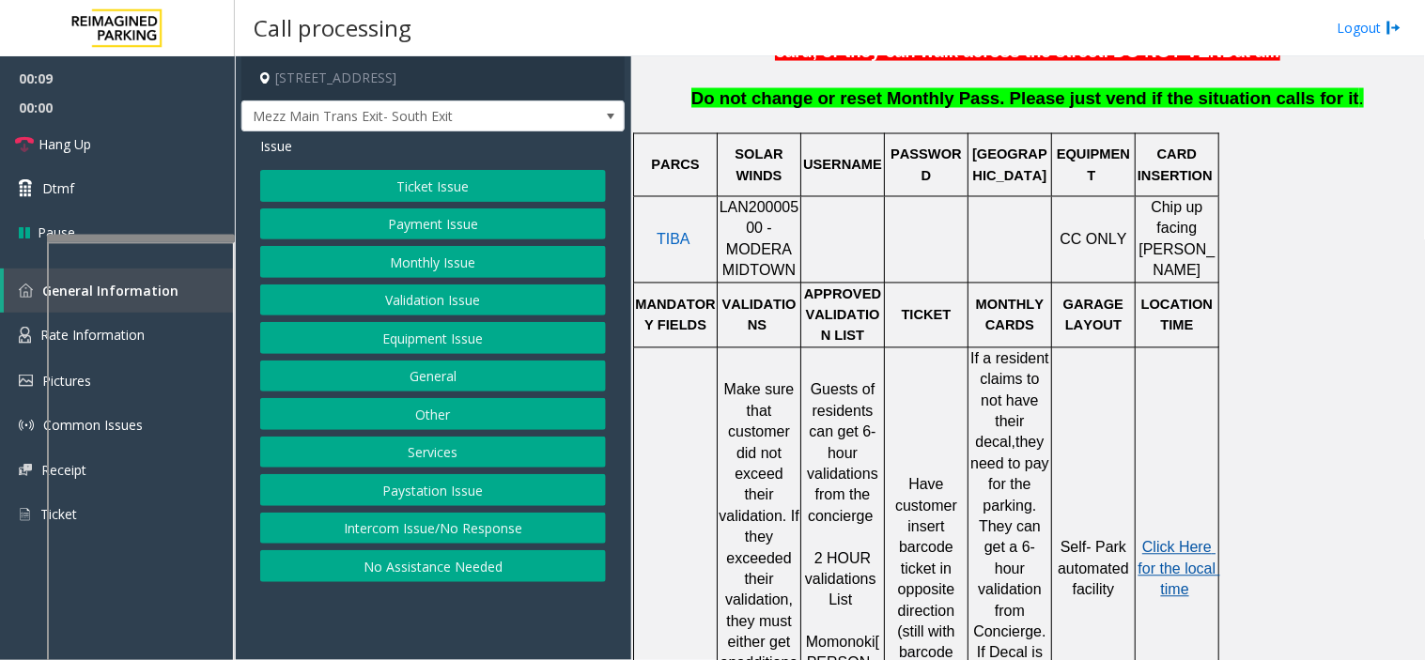
click at [1077, 540] on span "Click Here for the local time" at bounding box center [1179, 569] width 82 height 58
click at [362, 296] on button "Validation Issue" at bounding box center [433, 301] width 346 height 32
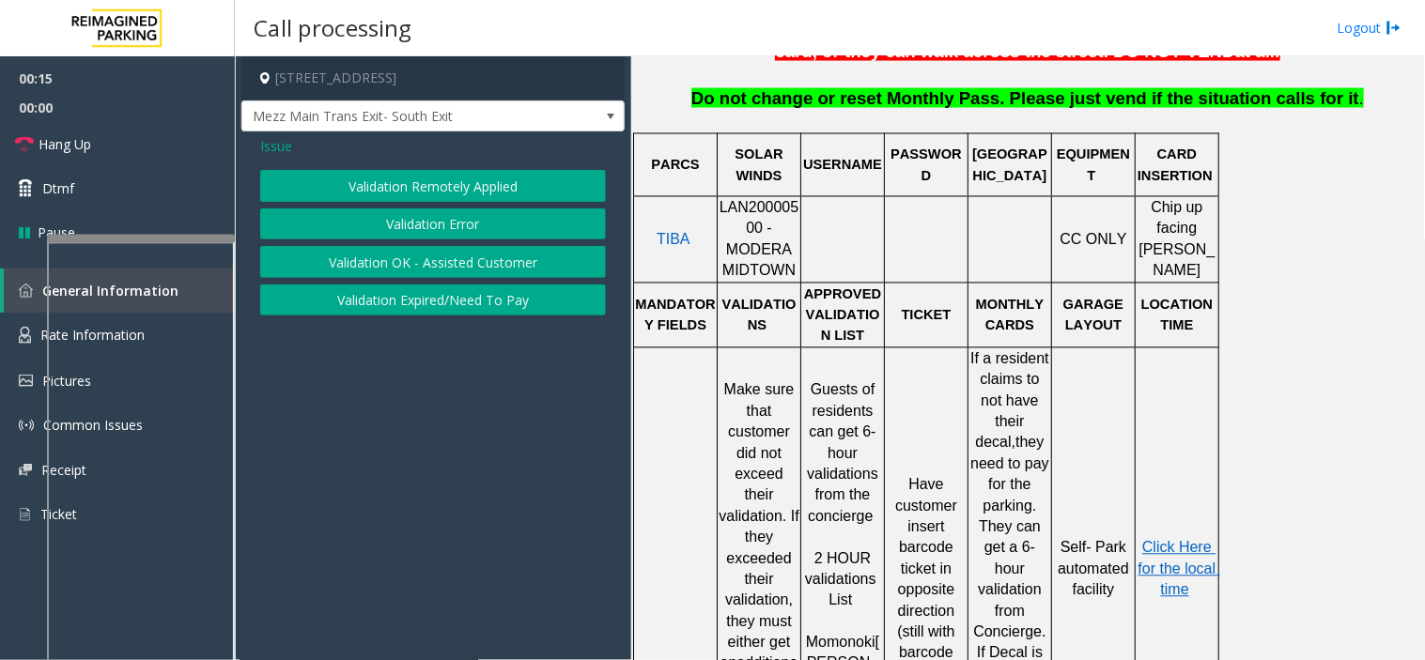
click at [374, 200] on button "Validation Remotely Applied" at bounding box center [433, 186] width 346 height 32
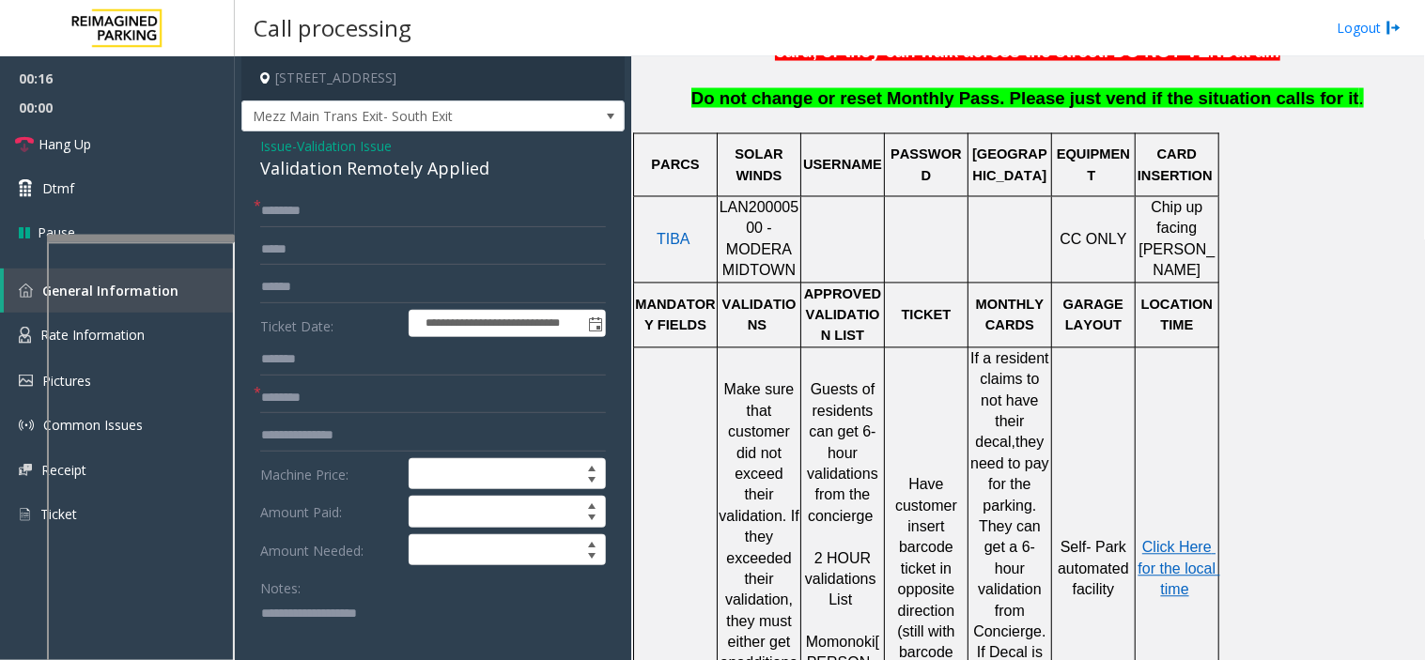
click at [276, 139] on span "Issue" at bounding box center [276, 146] width 32 height 20
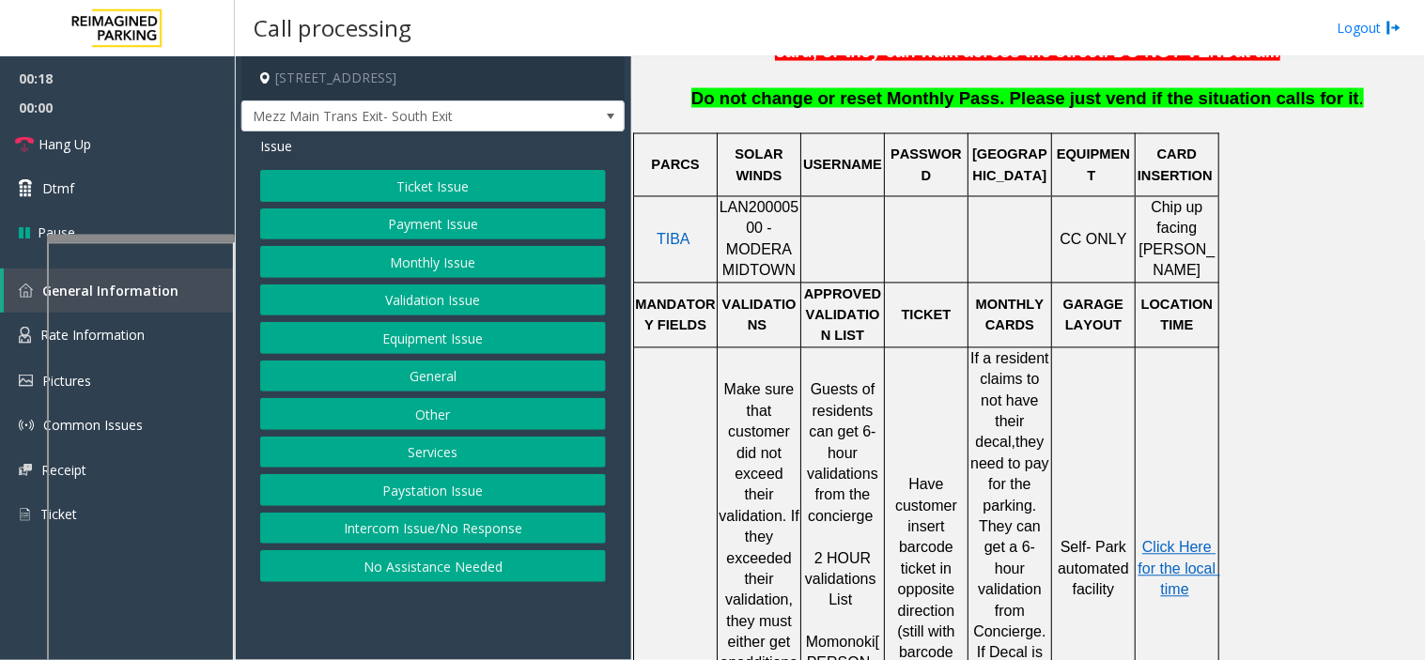
click at [416, 294] on button "Validation Issue" at bounding box center [433, 301] width 346 height 32
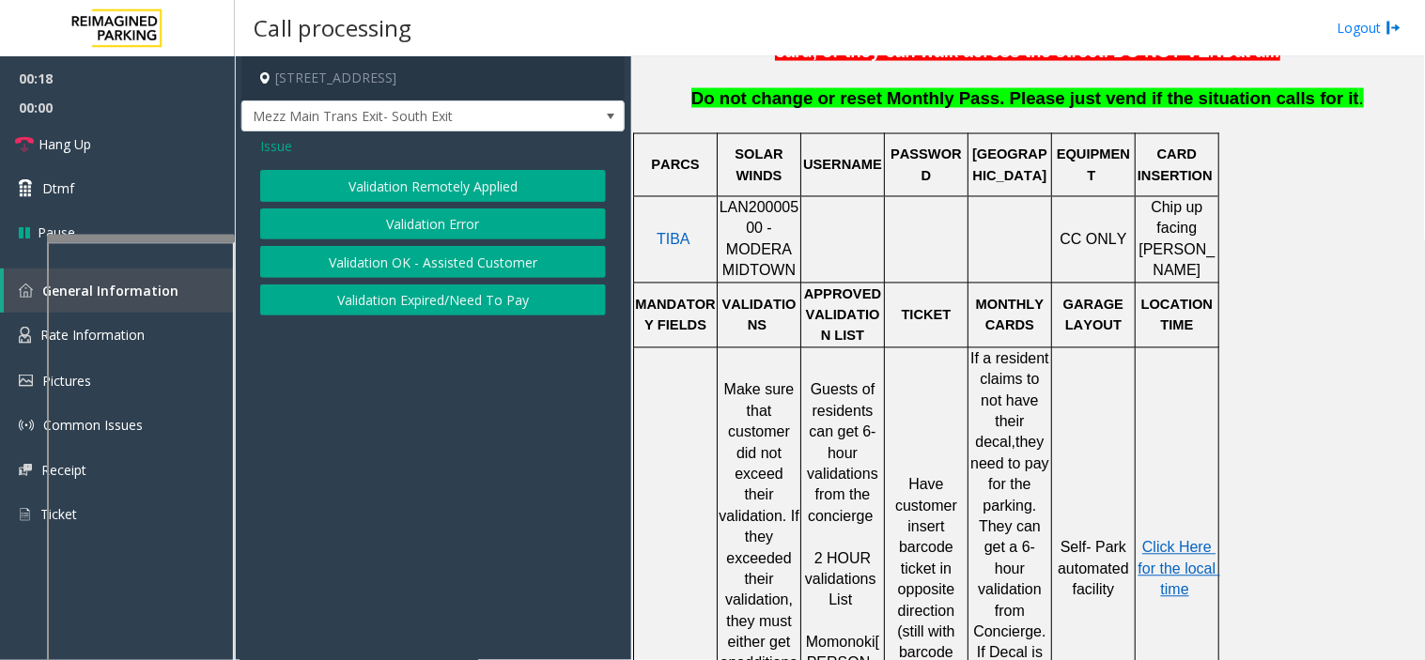
click at [397, 218] on button "Validation Error" at bounding box center [433, 224] width 346 height 32
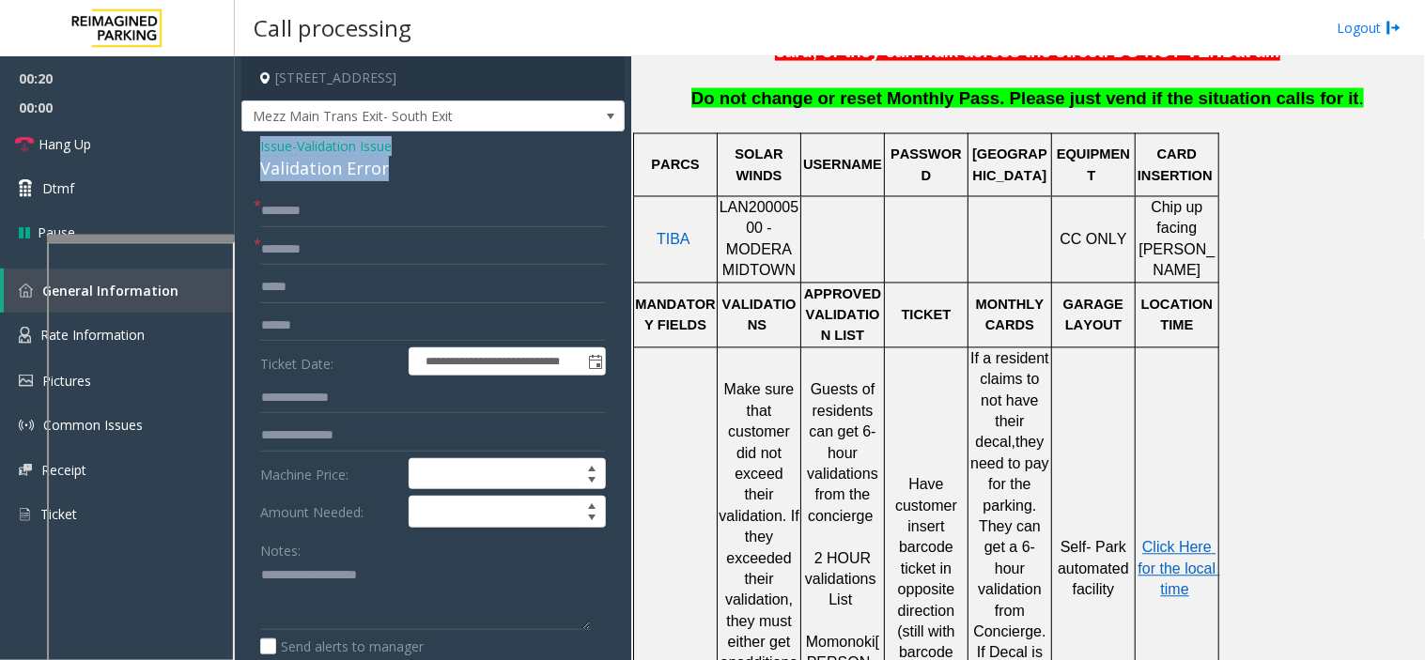
drag, startPoint x: 401, startPoint y: 170, endPoint x: 251, endPoint y: 145, distance: 152.4
click at [251, 145] on div "**********" at bounding box center [432, 647] width 383 height 1032
copy div "Issue - Validation Issue Validation Error"
click at [284, 586] on textarea at bounding box center [425, 596] width 331 height 70
paste textarea "**********"
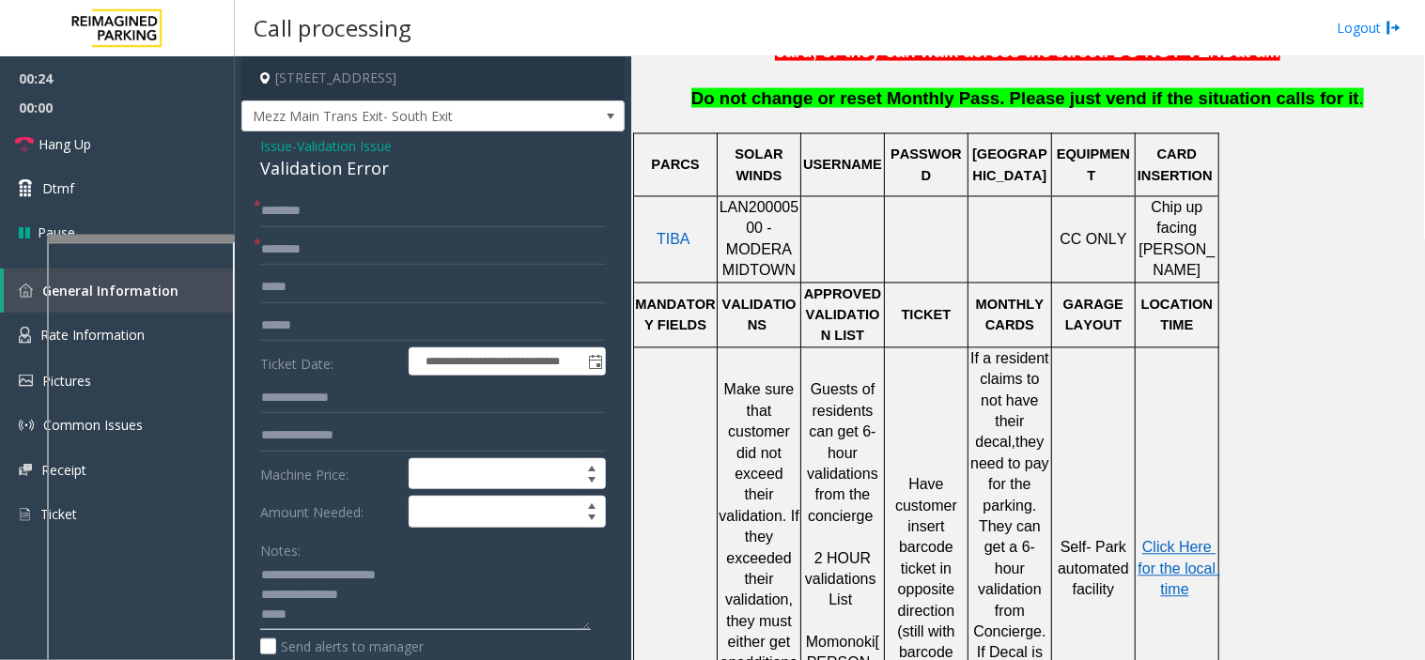
type textarea "**********"
click at [294, 256] on input "text" at bounding box center [433, 250] width 346 height 32
type input "**"
click at [338, 208] on input "text" at bounding box center [433, 211] width 346 height 32
type input "**"
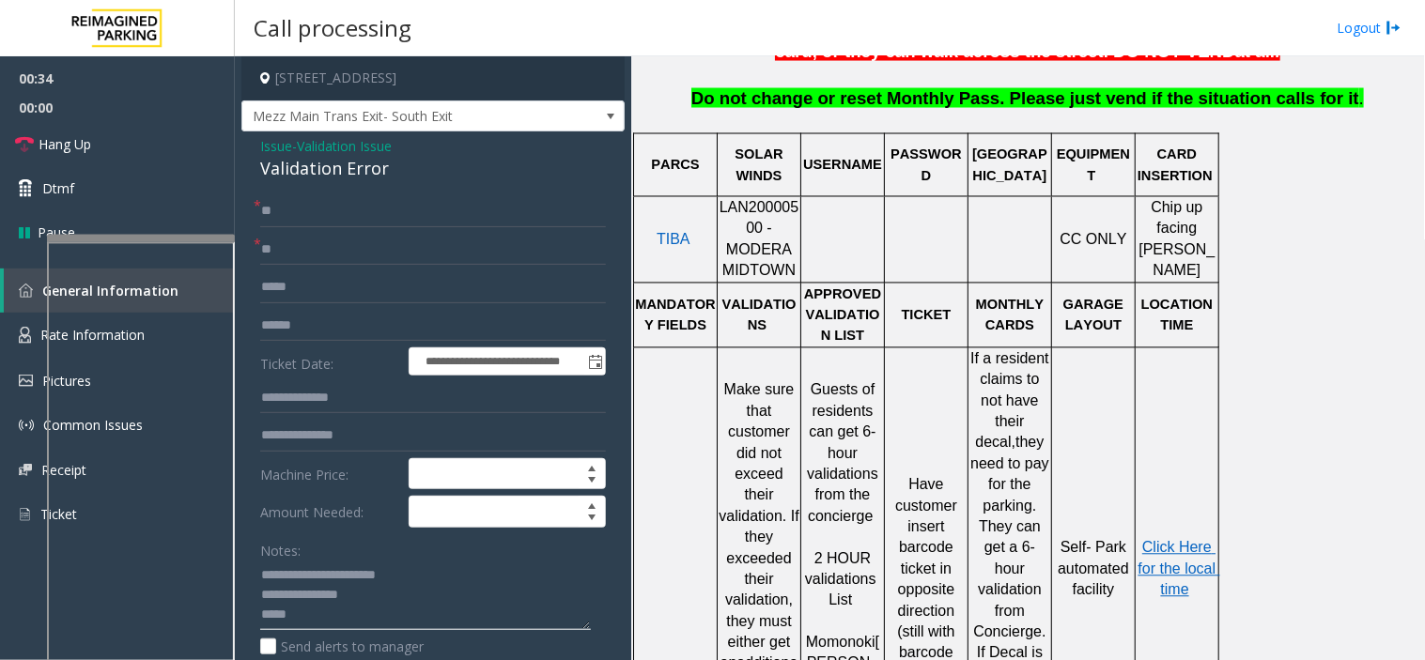
click at [316, 625] on textarea at bounding box center [425, 596] width 331 height 70
type textarea "**********"
click at [174, 147] on link "Hang Up" at bounding box center [117, 144] width 235 height 44
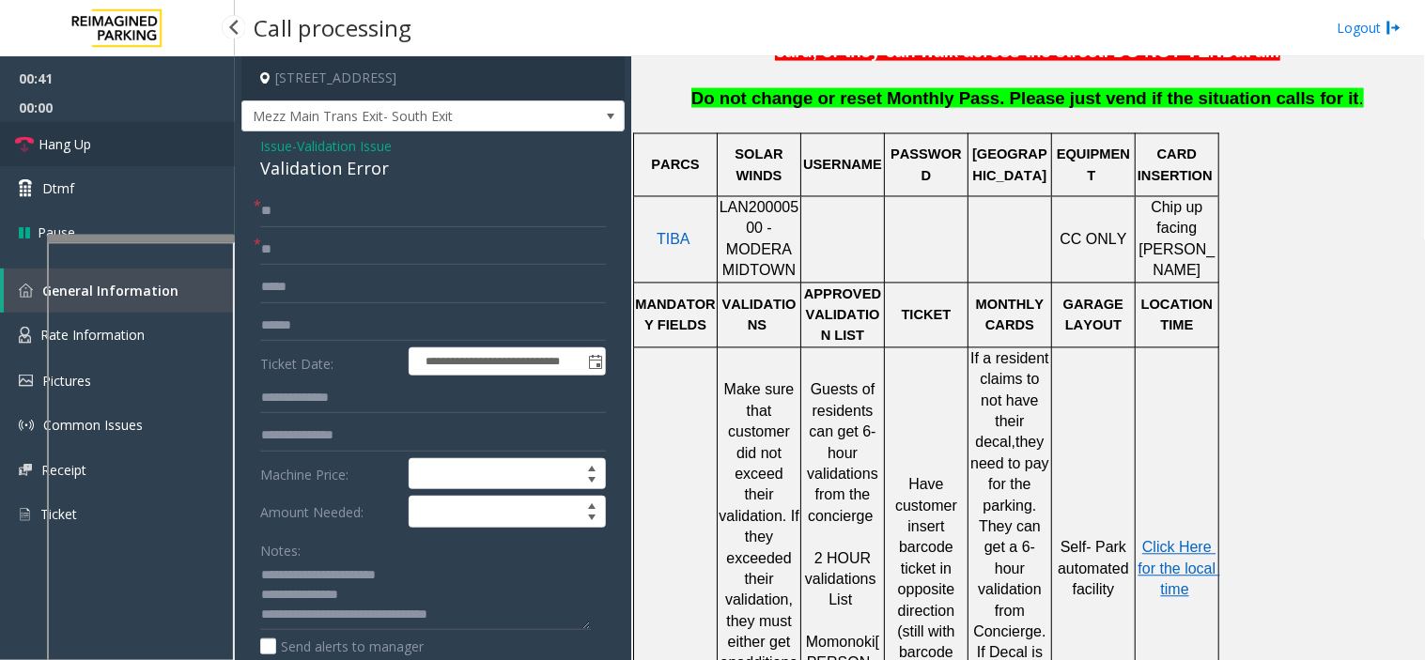
click at [174, 147] on link "Hang Up" at bounding box center [117, 144] width 235 height 44
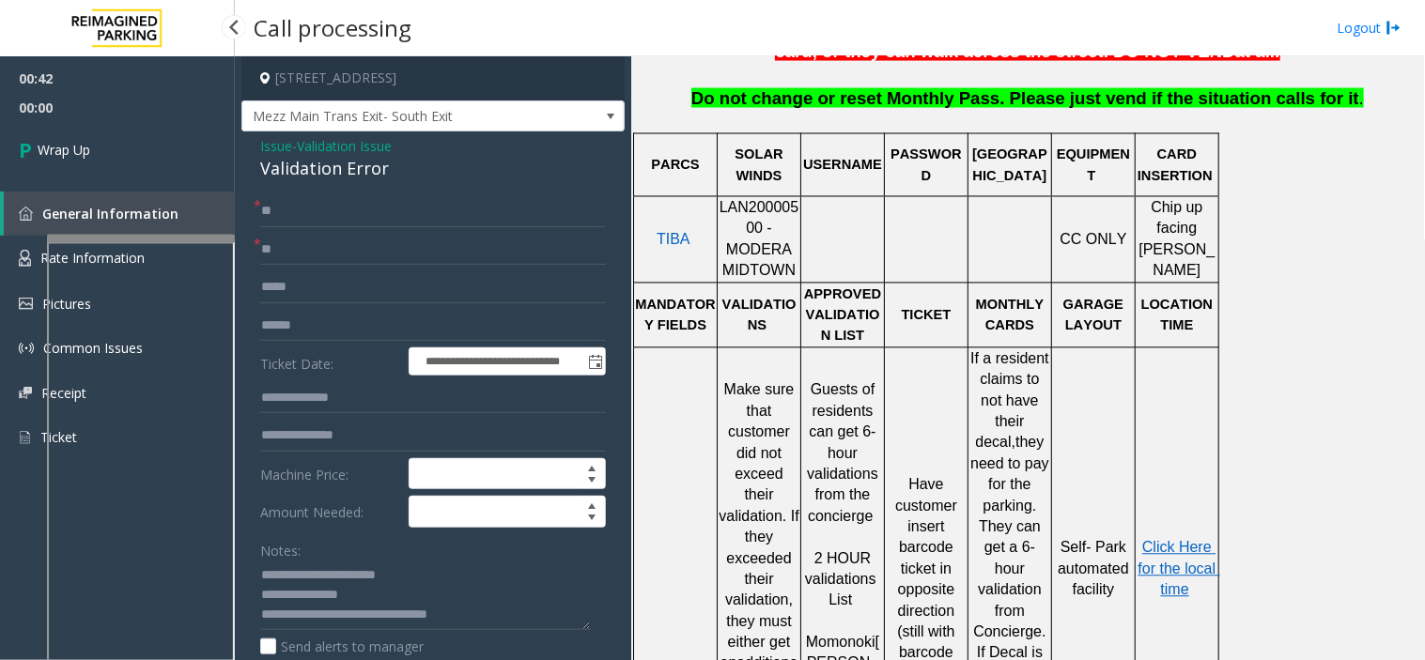
click at [174, 147] on link "Wrap Up" at bounding box center [117, 149] width 235 height 55
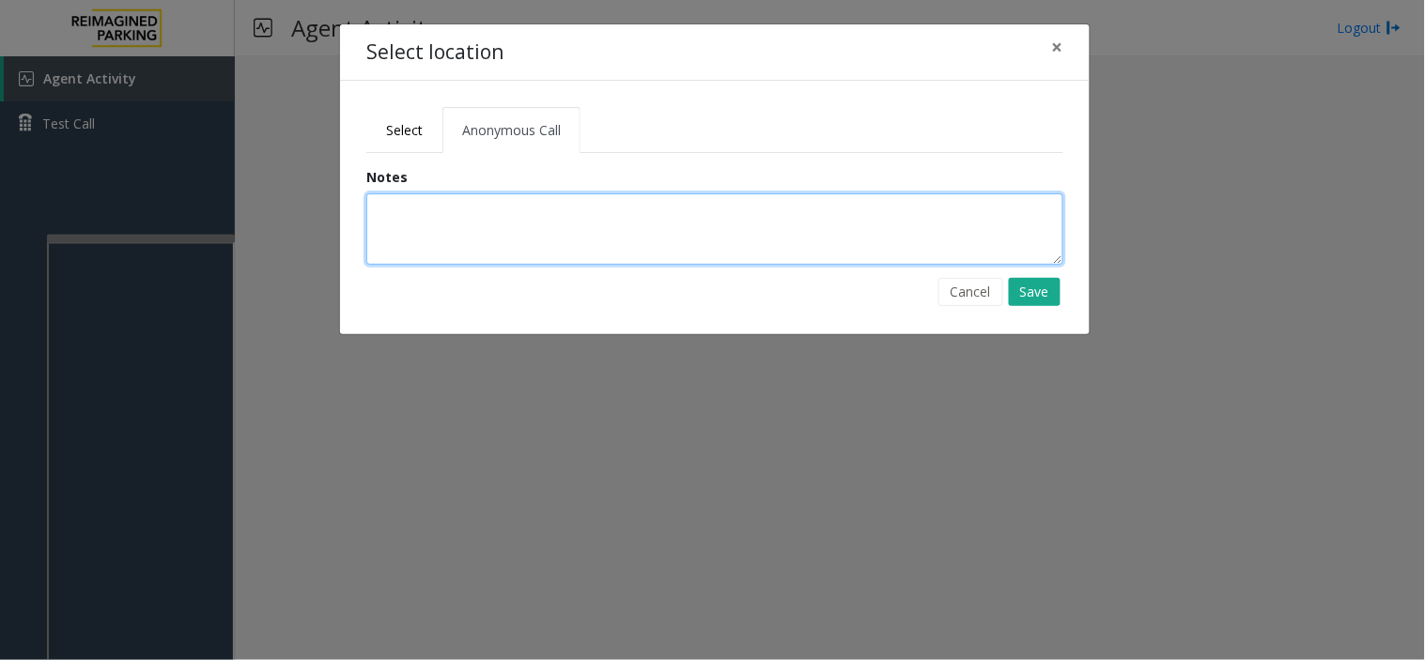
click at [569, 210] on textarea at bounding box center [714, 228] width 697 height 71
type textarea "**********"
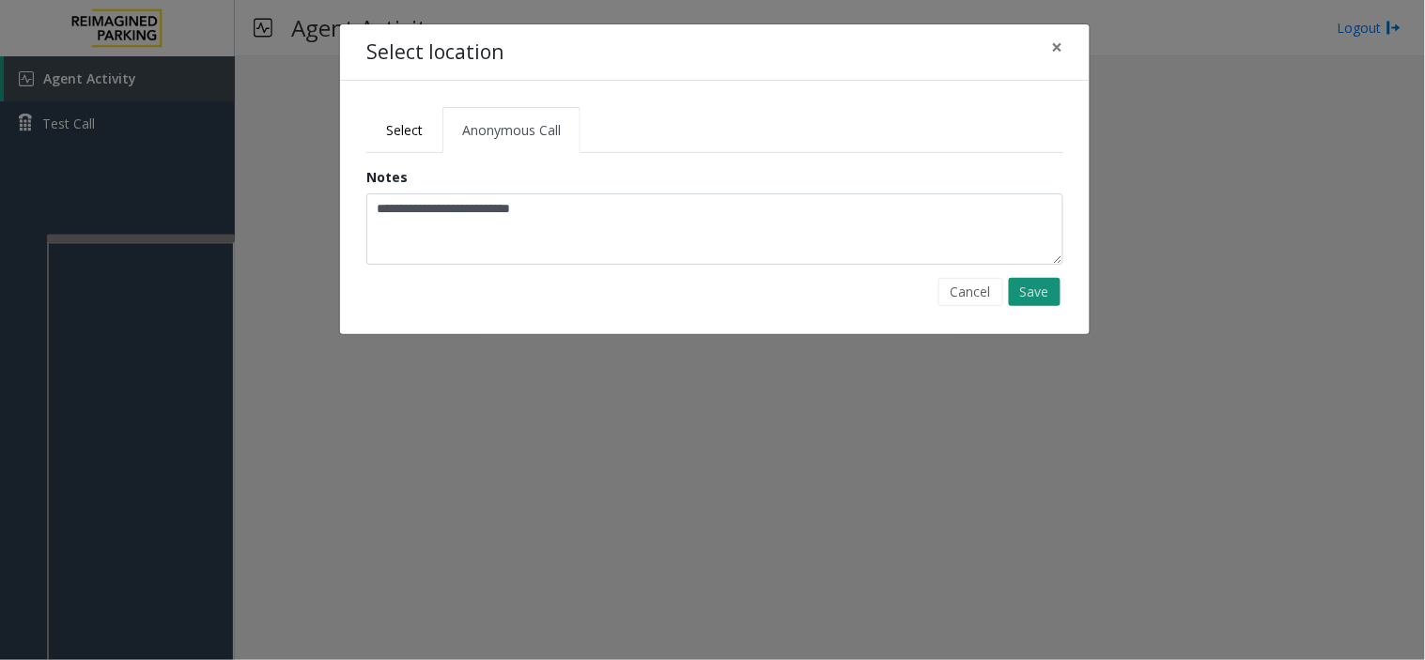
click at [1055, 287] on button "Save" at bounding box center [1035, 292] width 52 height 28
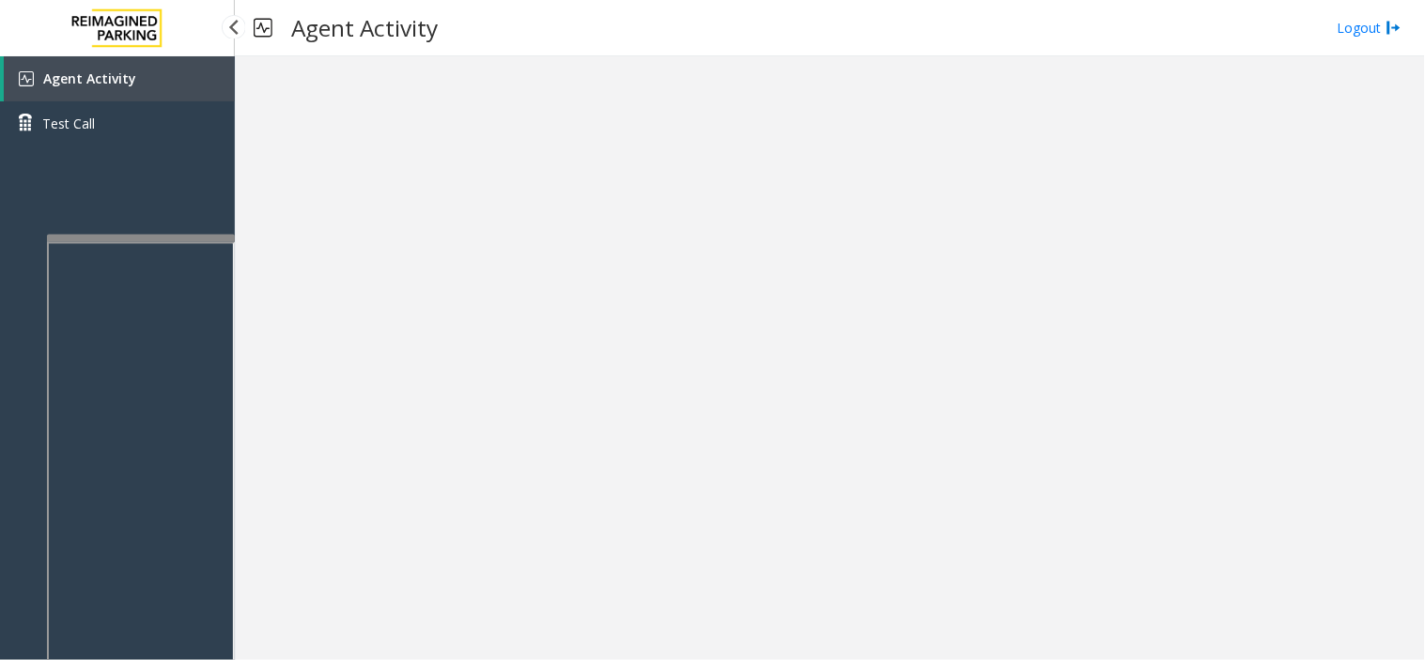
click at [158, 67] on link "Agent Activity" at bounding box center [119, 78] width 231 height 45
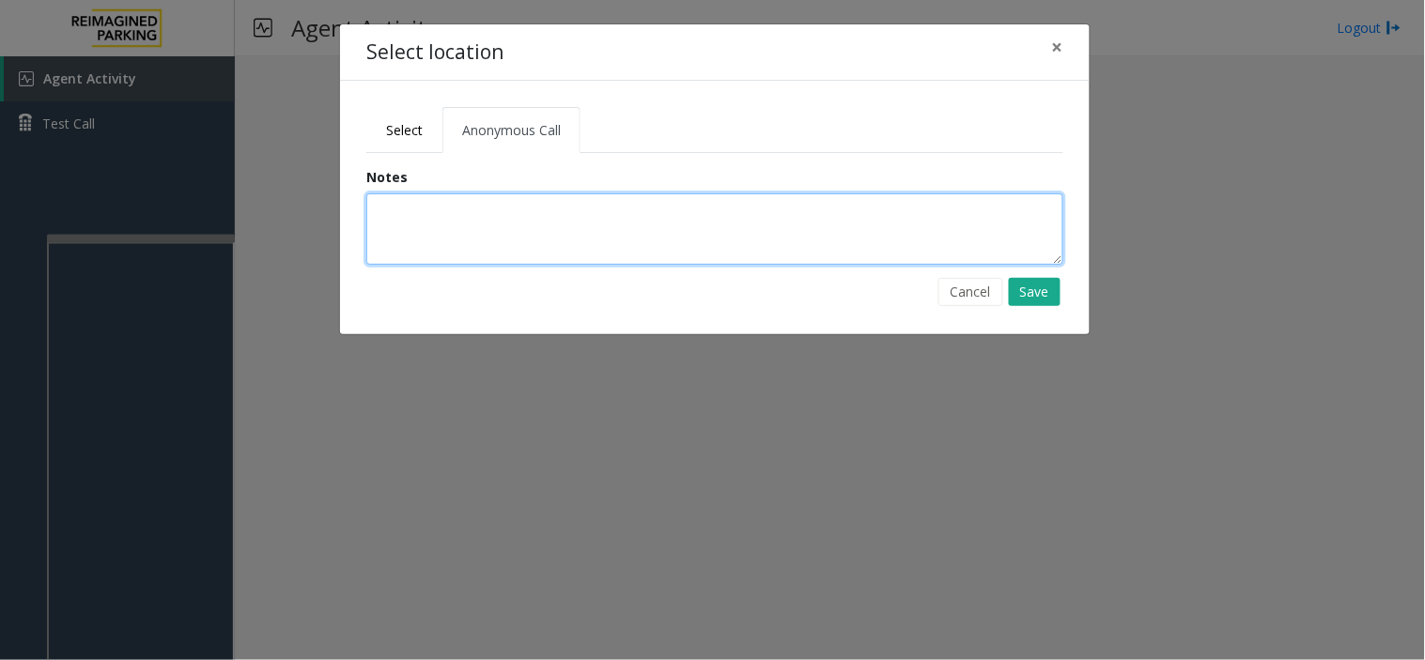
click at [495, 220] on textarea at bounding box center [714, 228] width 697 height 71
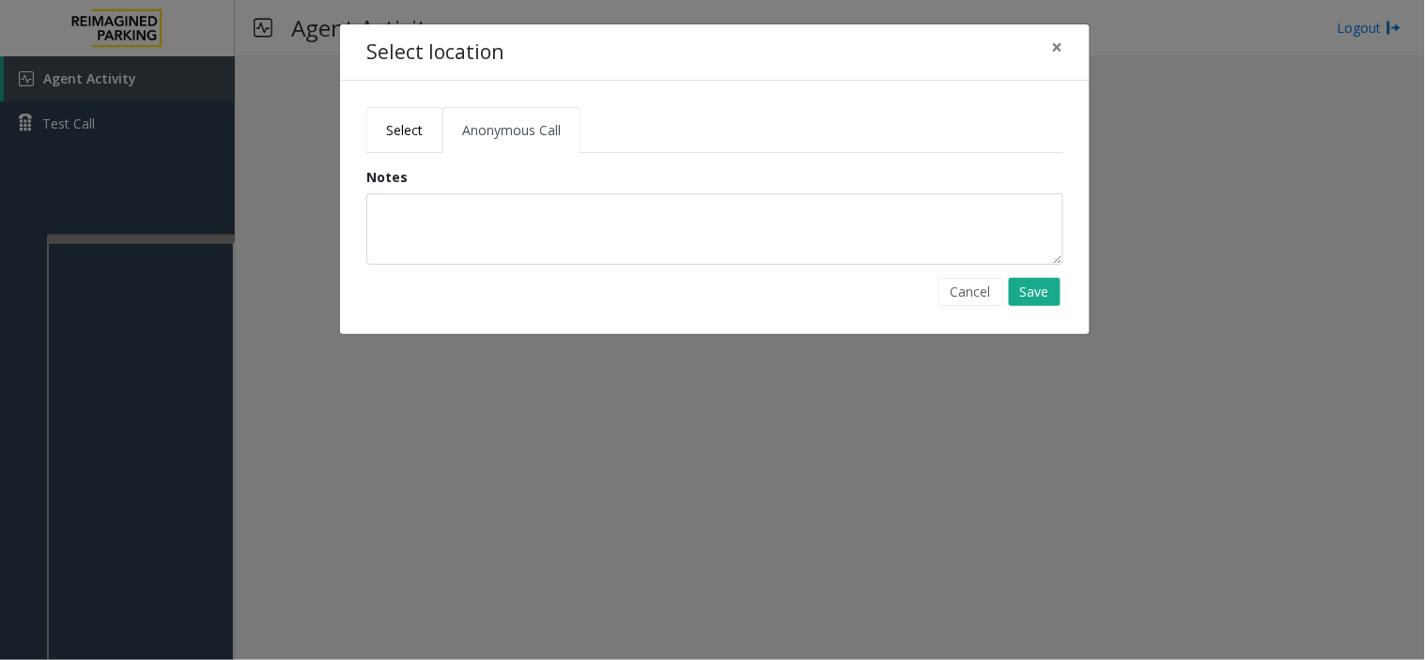
click at [420, 152] on link "Select" at bounding box center [404, 130] width 76 height 46
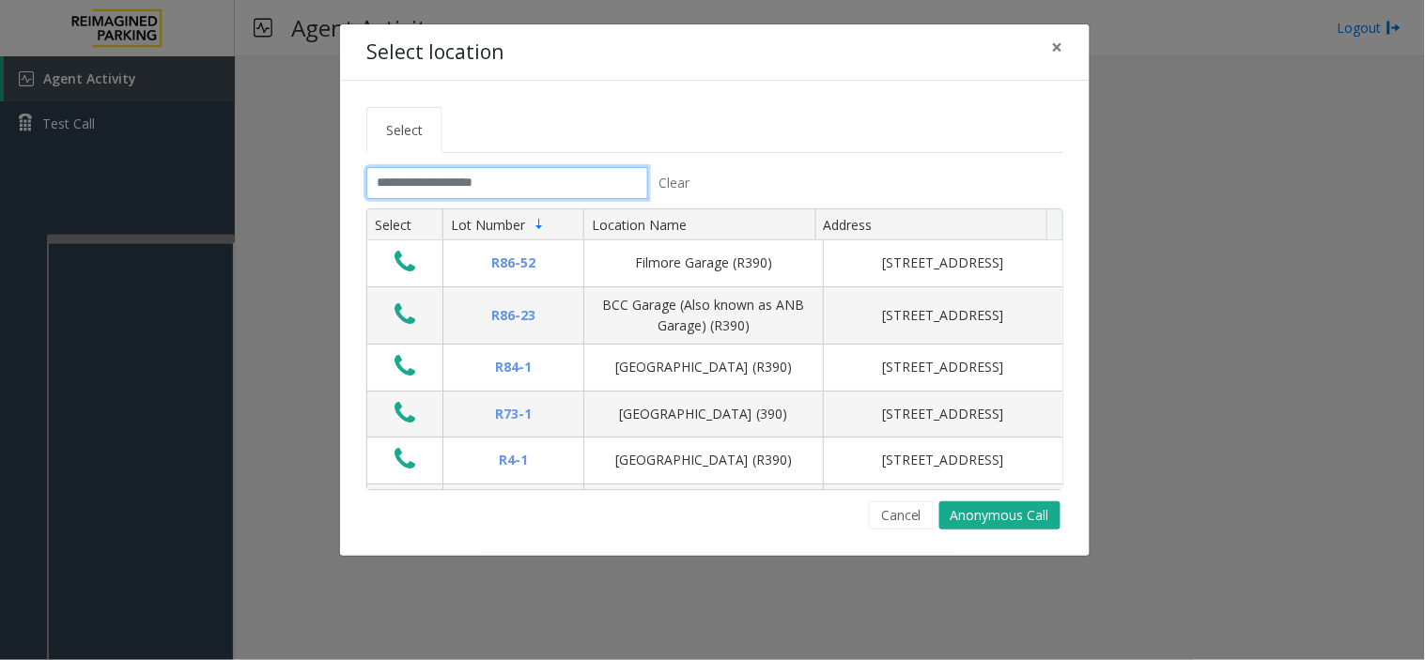
click at [432, 190] on input "text" at bounding box center [507, 183] width 282 height 32
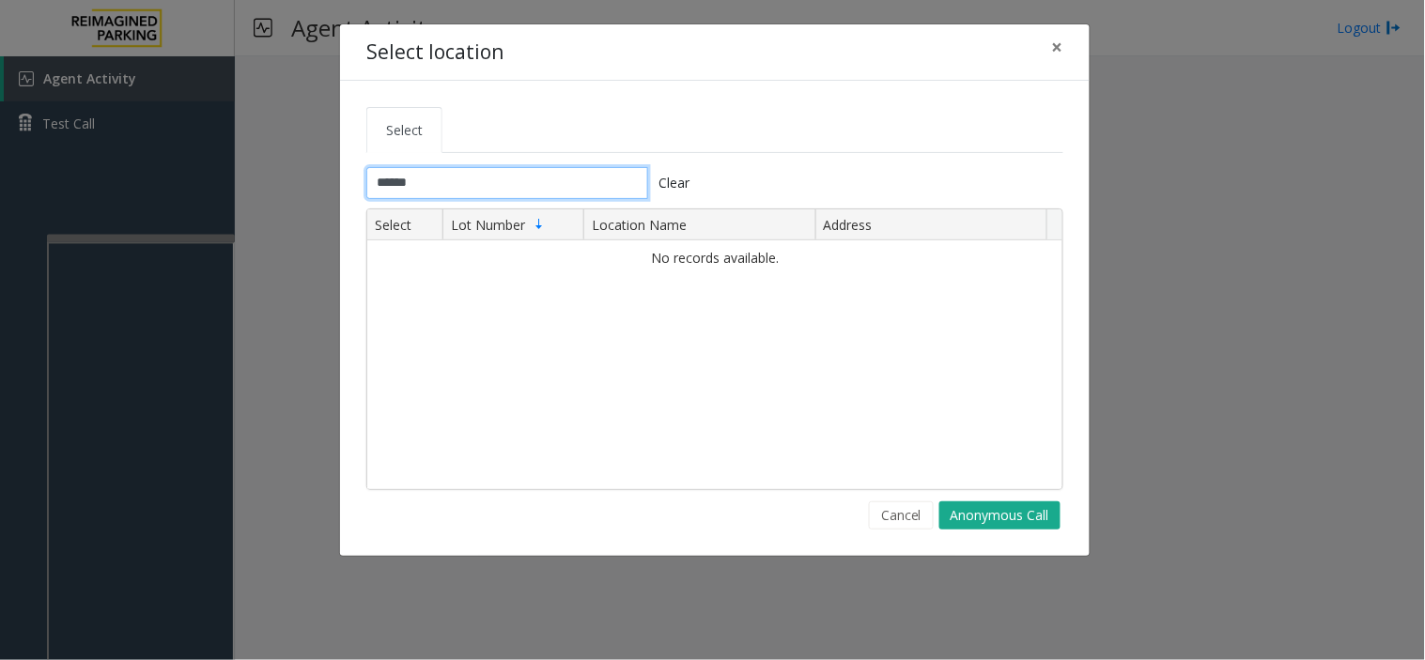
type input "*****"
click at [460, 176] on input "*****" at bounding box center [507, 183] width 282 height 32
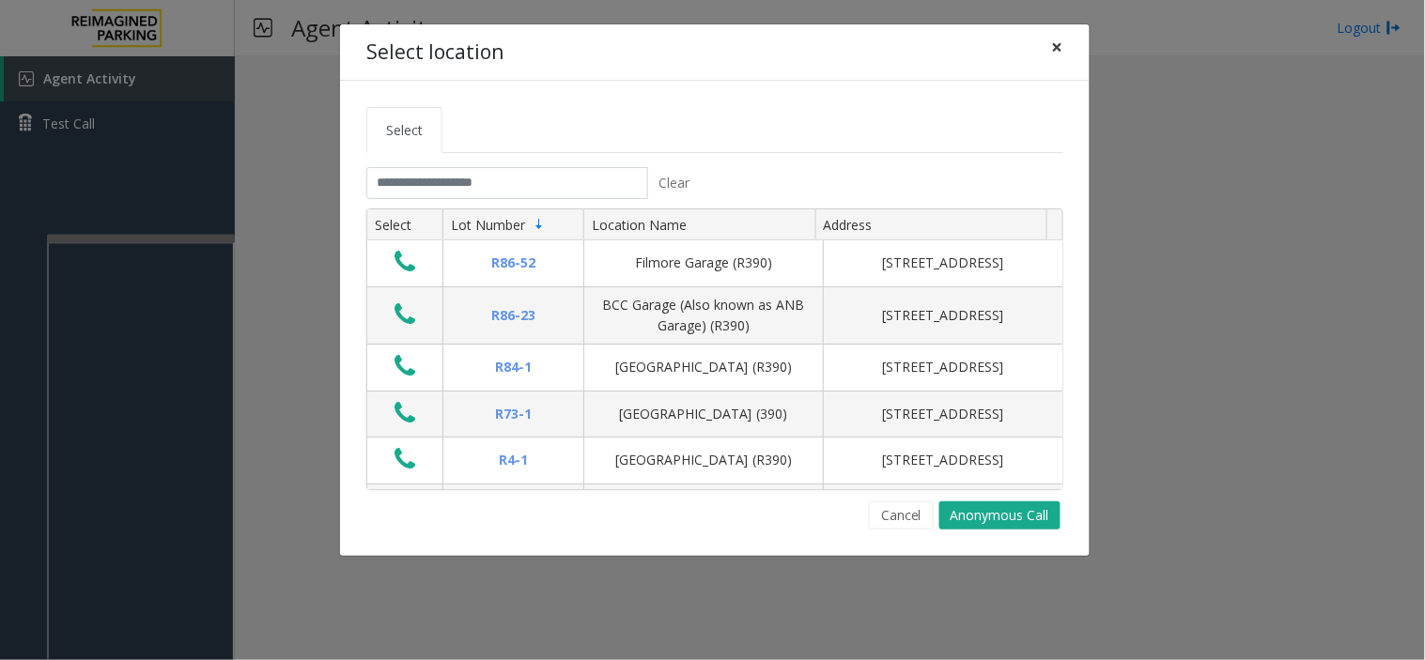
click at [1057, 41] on span "×" at bounding box center [1057, 47] width 11 height 26
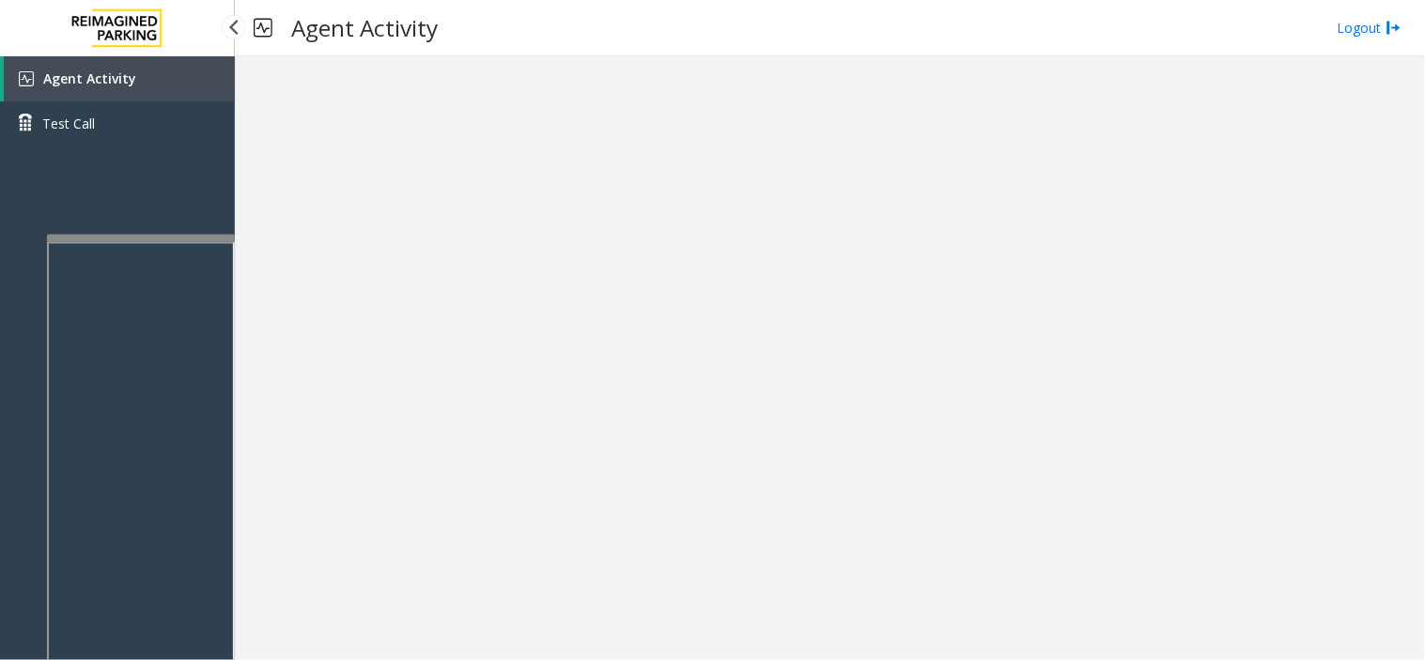
click at [132, 73] on link "Agent Activity" at bounding box center [119, 78] width 231 height 45
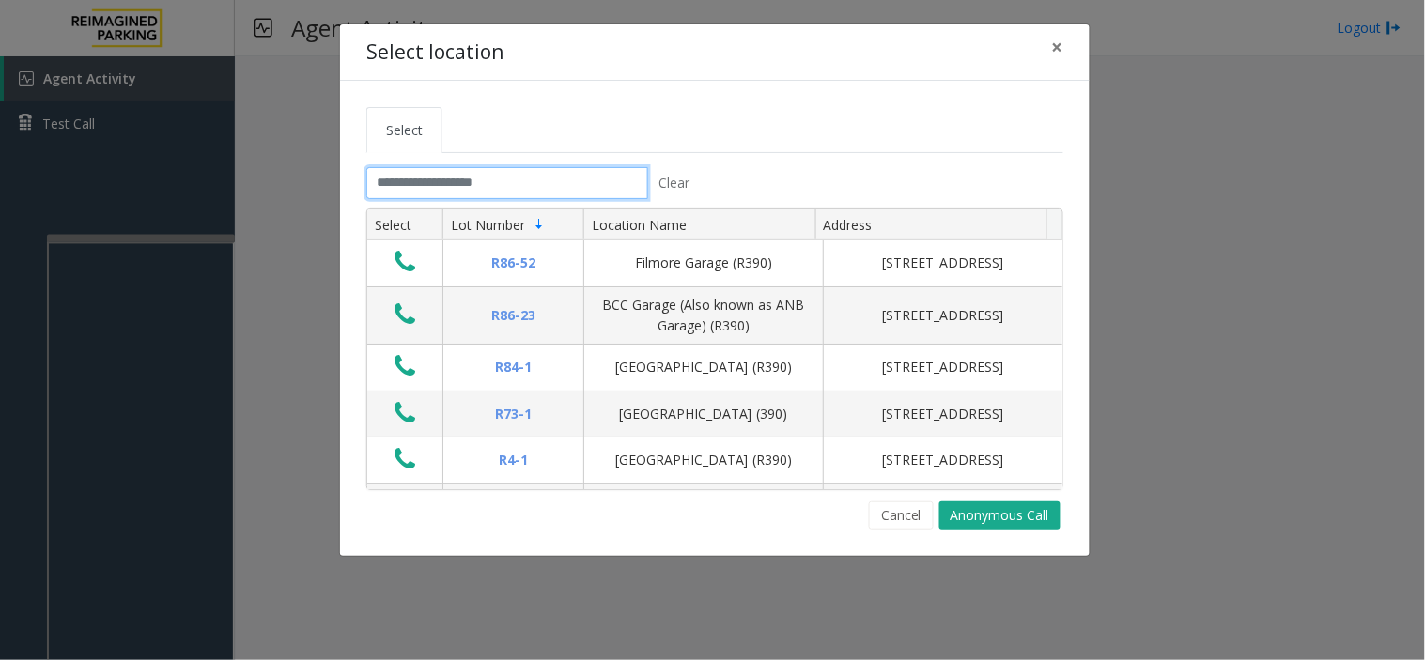
click at [441, 172] on input "text" at bounding box center [507, 183] width 282 height 32
click at [451, 174] on input "text" at bounding box center [507, 183] width 282 height 32
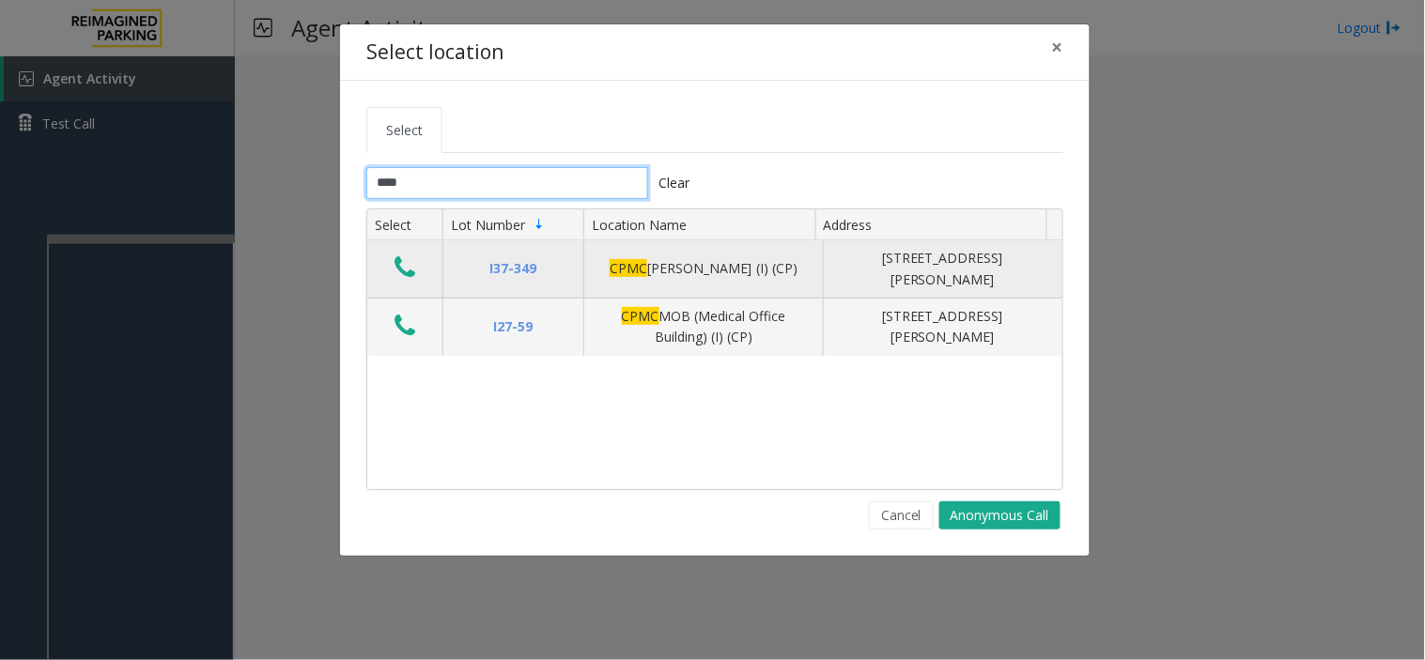
type input "****"
click at [399, 270] on icon "Data table" at bounding box center [404, 268] width 21 height 26
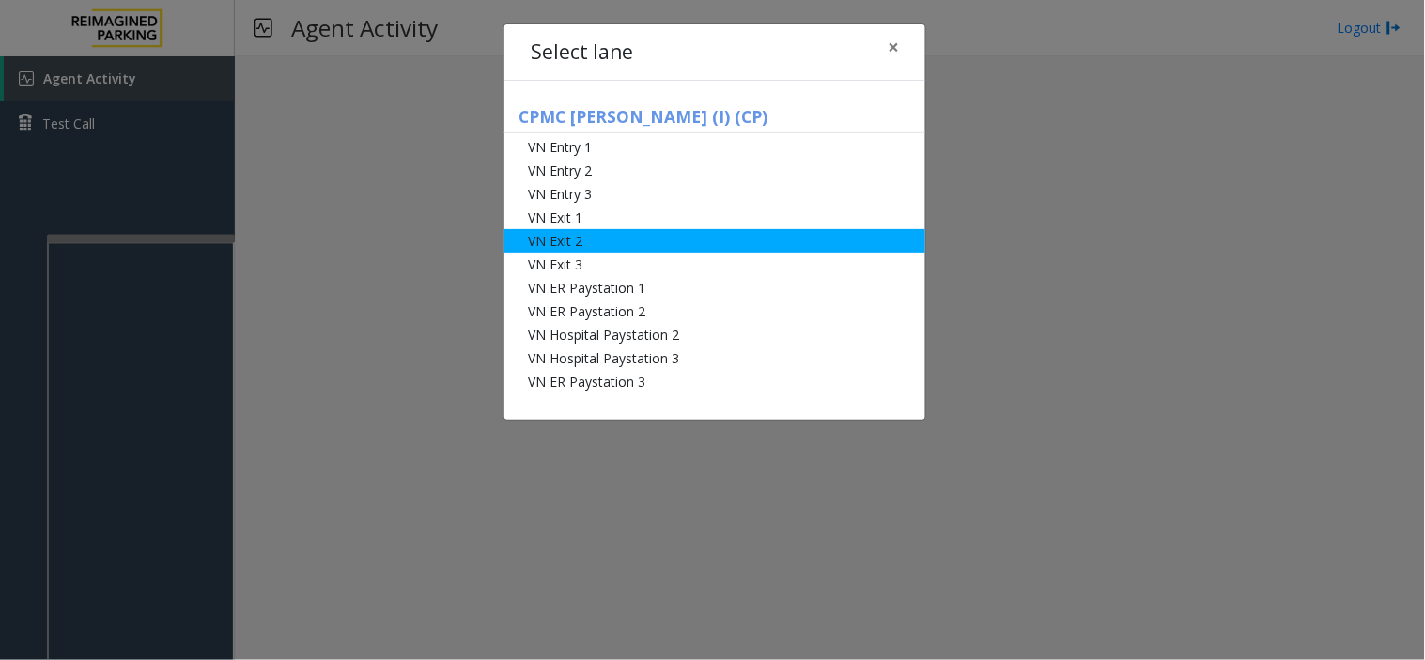
click at [557, 233] on li "VN Exit 2" at bounding box center [714, 240] width 421 height 23
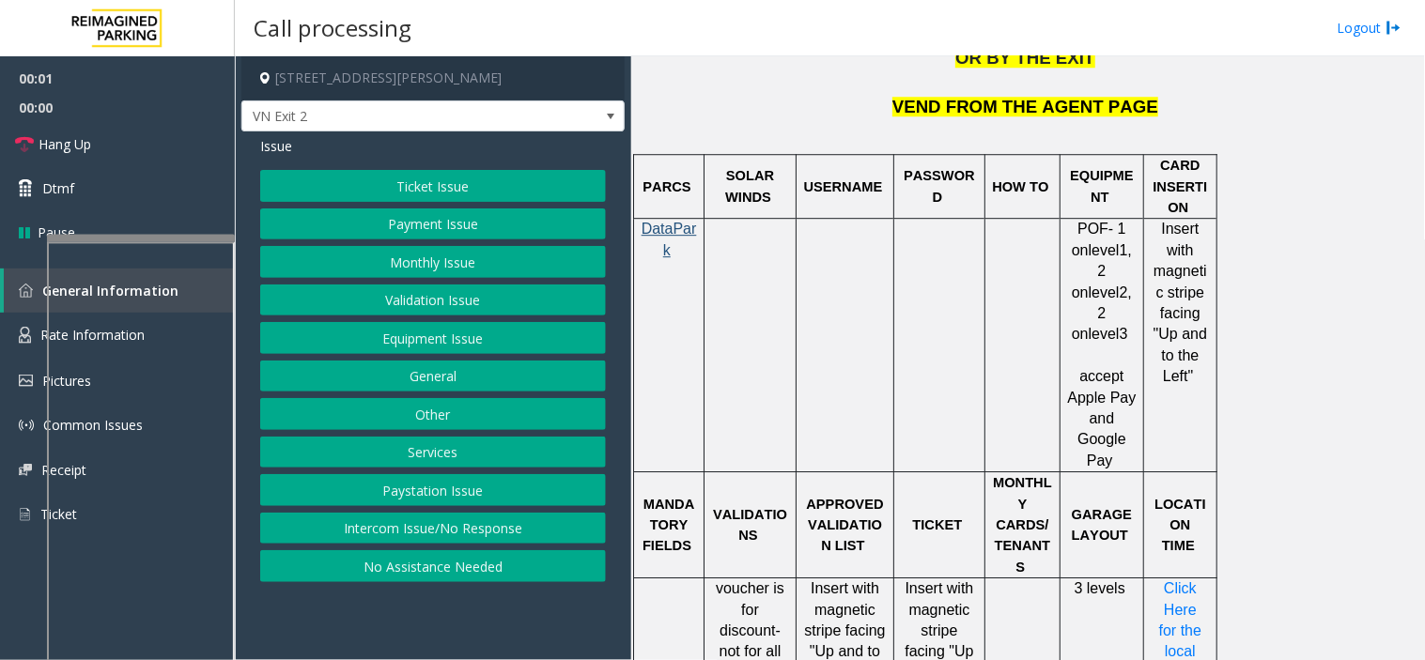
scroll to position [1565, 0]
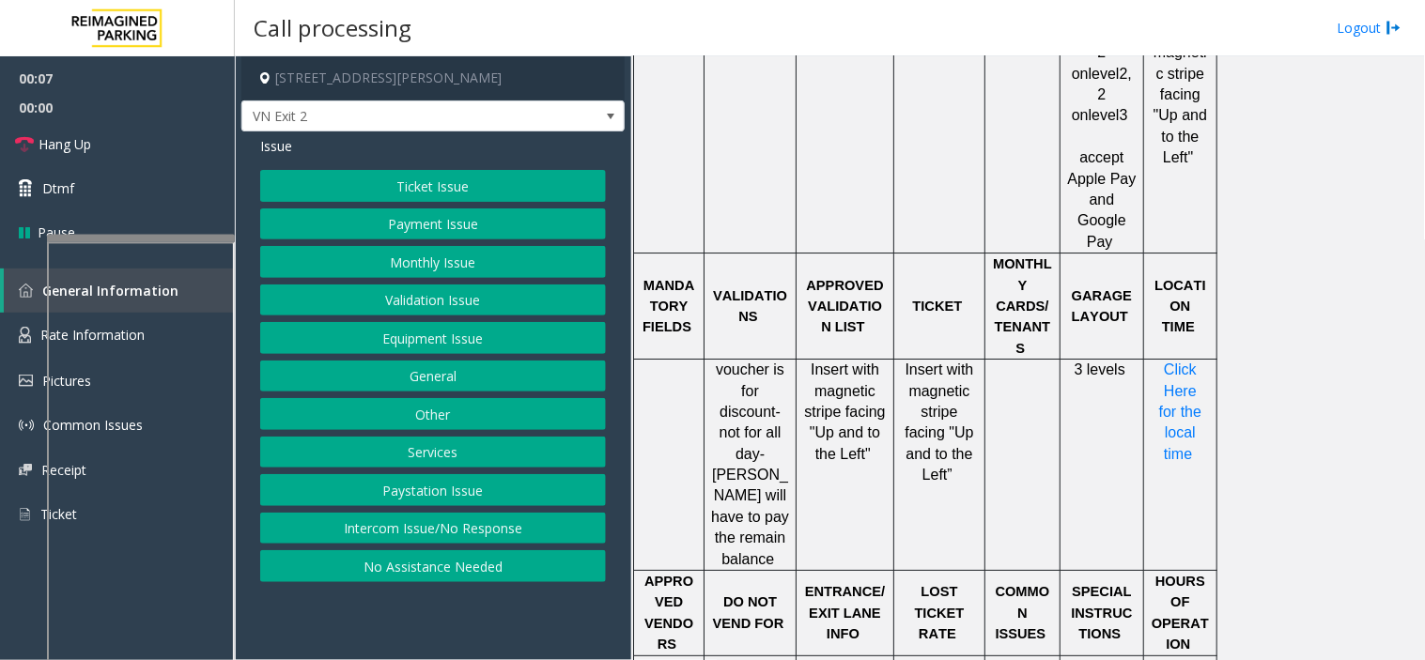
click at [470, 191] on button "Ticket Issue" at bounding box center [433, 186] width 346 height 32
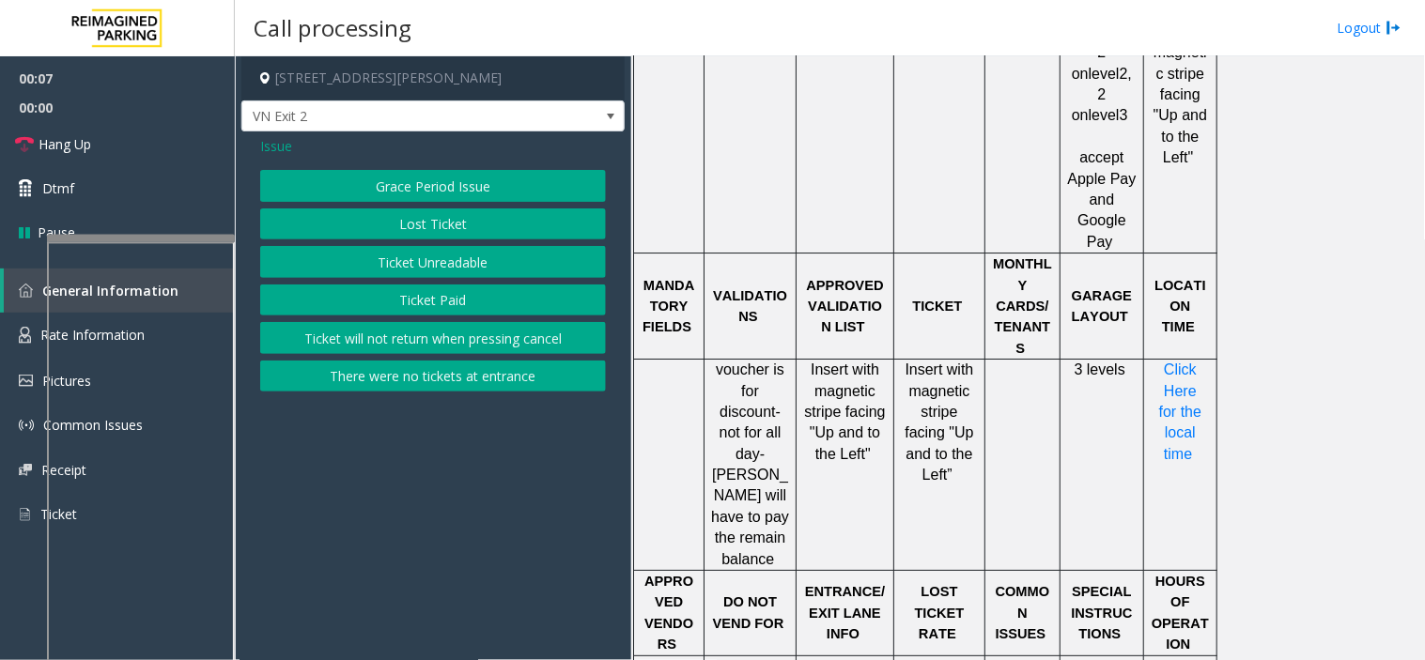
click at [446, 255] on button "Ticket Unreadable" at bounding box center [433, 262] width 346 height 32
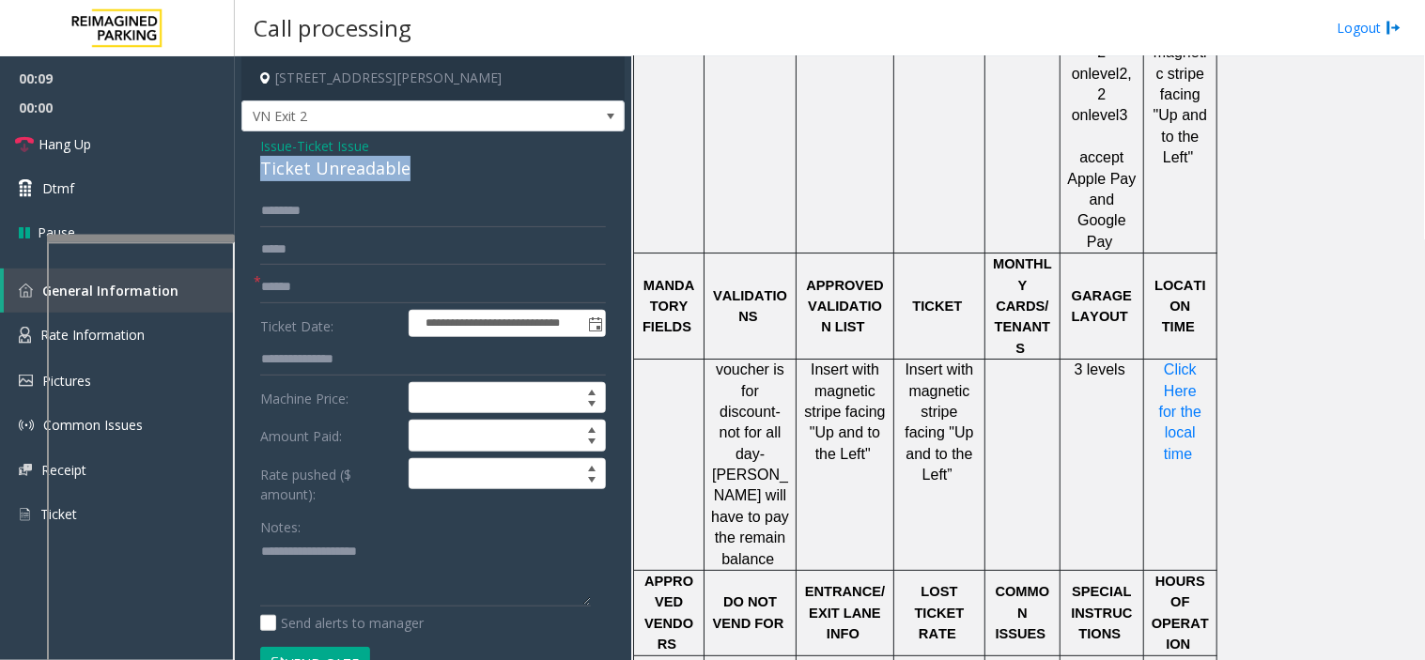
drag, startPoint x: 424, startPoint y: 174, endPoint x: 239, endPoint y: 156, distance: 184.9
click at [239, 156] on app-call-processing-form "**********" at bounding box center [433, 358] width 396 height 604
click at [428, 173] on div "Ticket Unreadable" at bounding box center [433, 168] width 346 height 25
drag, startPoint x: 414, startPoint y: 162, endPoint x: 251, endPoint y: 142, distance: 164.6
click at [251, 142] on div "**********" at bounding box center [432, 635] width 383 height 1009
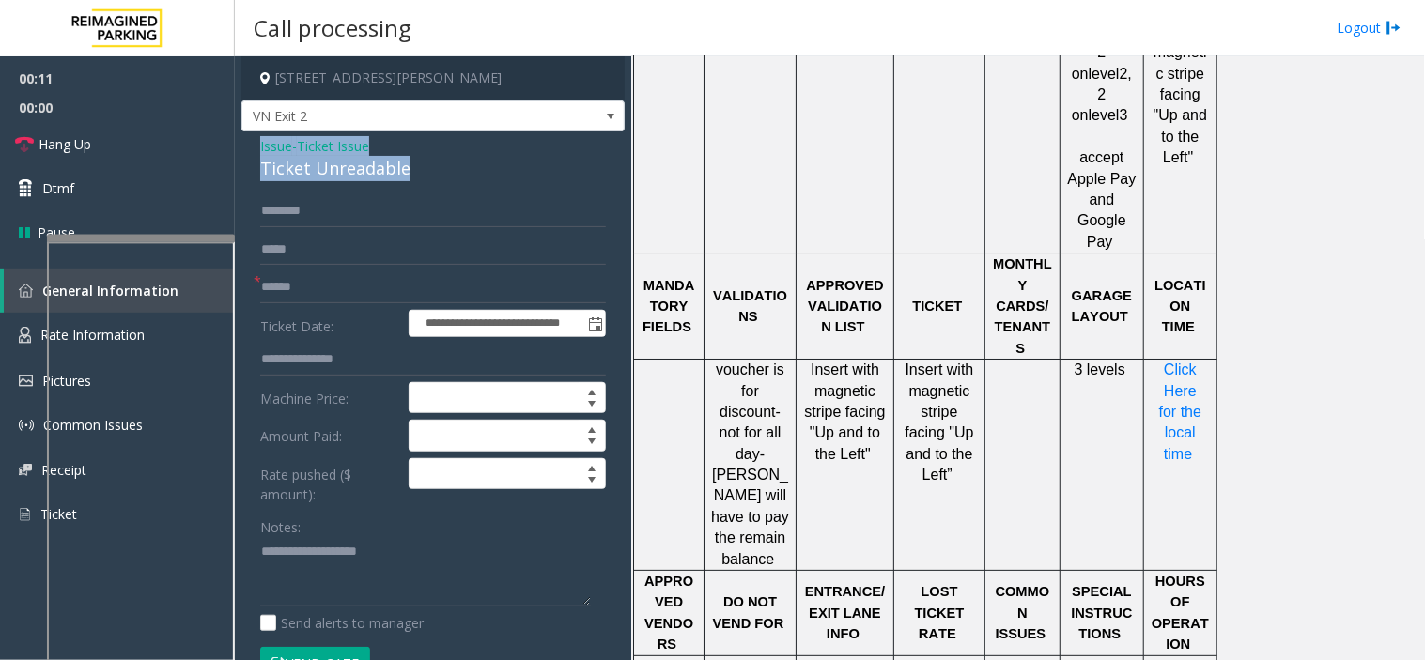
copy div "Issue - Ticket Issue Ticket Unreadable"
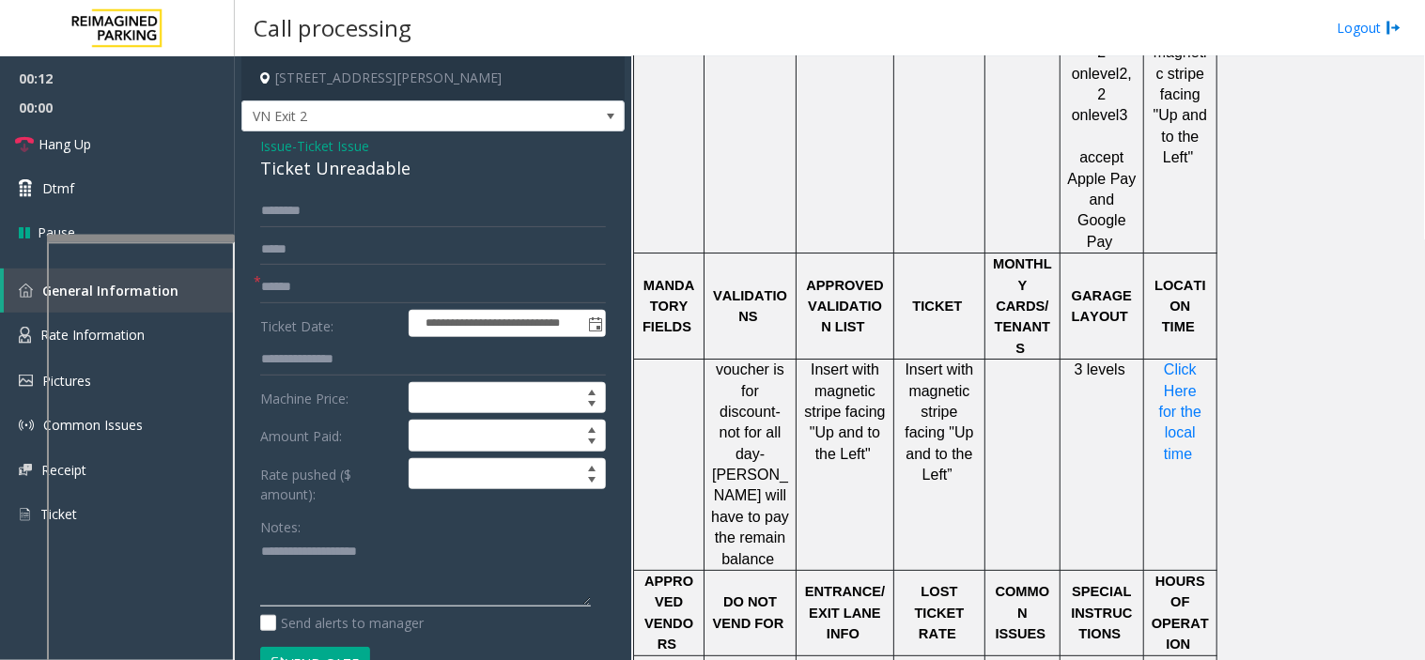
click at [329, 569] on textarea at bounding box center [425, 572] width 331 height 70
paste textarea "**********"
type textarea "**********"
click at [296, 277] on input "text" at bounding box center [433, 287] width 346 height 32
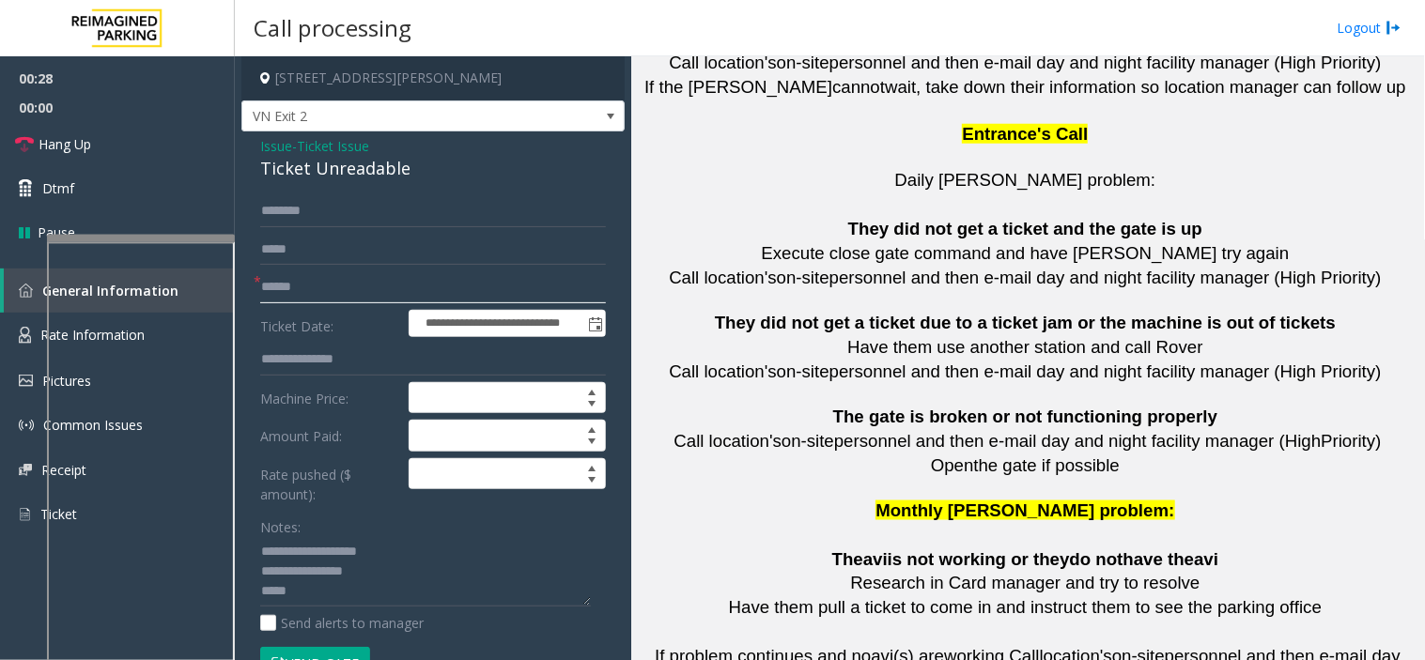
scroll to position [4271, 0]
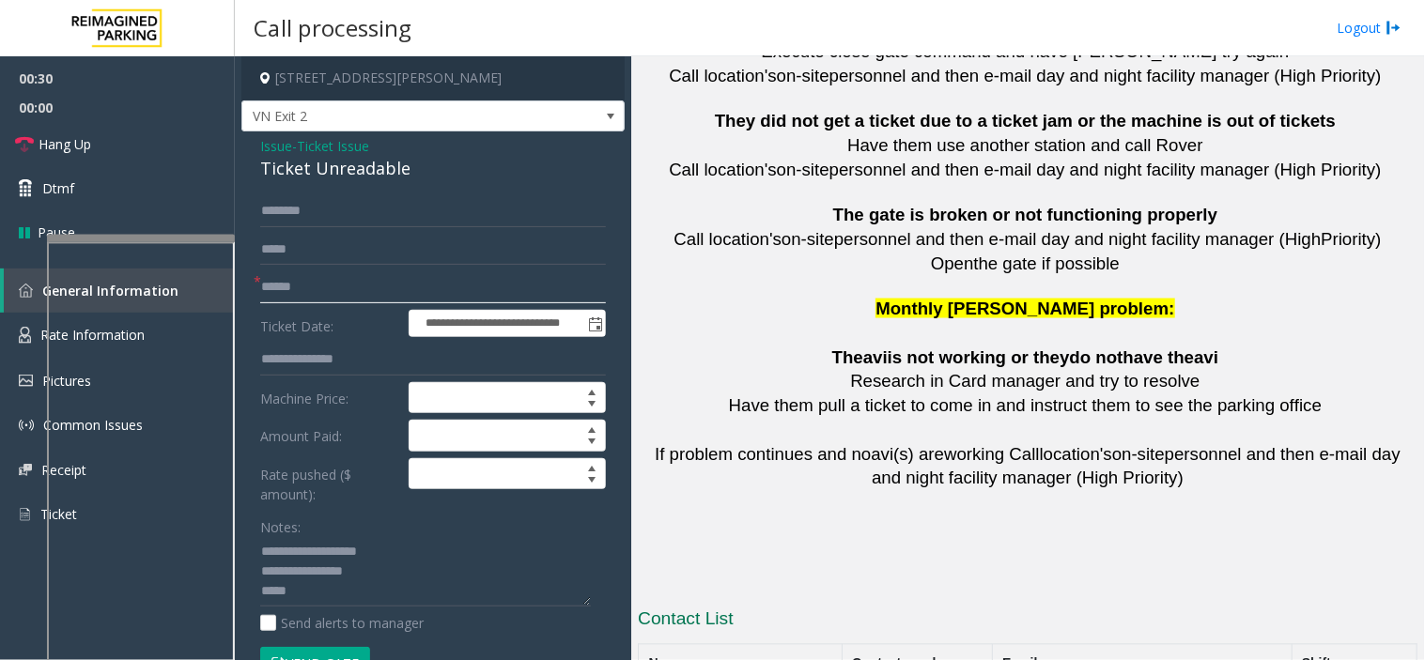
type input "******"
drag, startPoint x: 949, startPoint y: 551, endPoint x: 857, endPoint y: 540, distance: 92.7
copy button "415.600.8994"
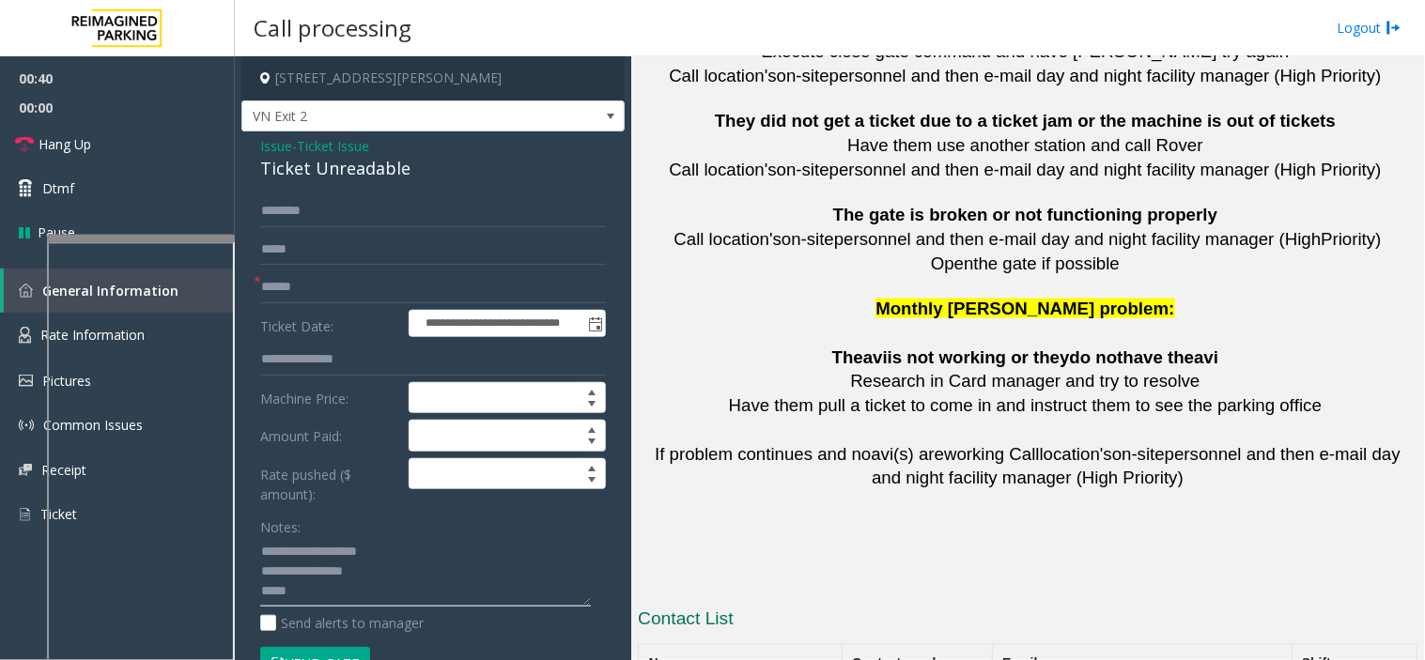
click at [298, 592] on textarea at bounding box center [425, 572] width 331 height 70
click at [331, 588] on textarea at bounding box center [425, 572] width 331 height 70
click at [418, 602] on textarea at bounding box center [425, 572] width 331 height 70
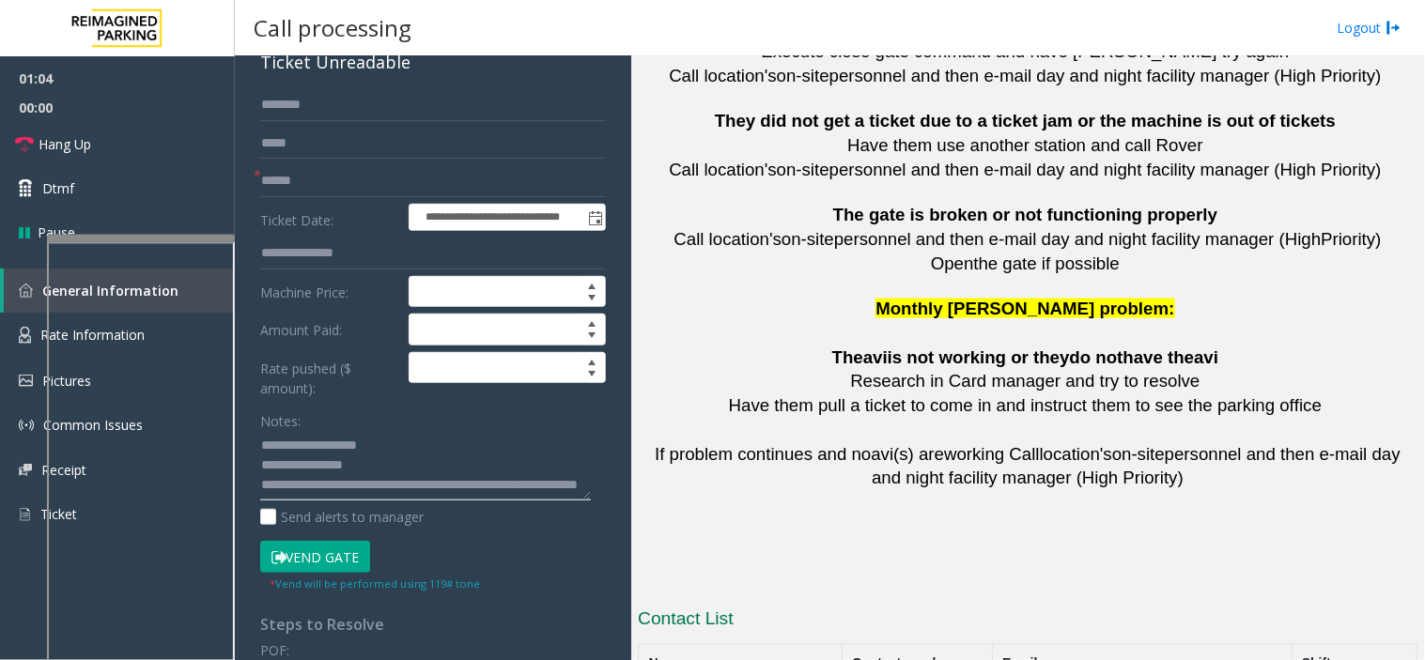
scroll to position [208, 0]
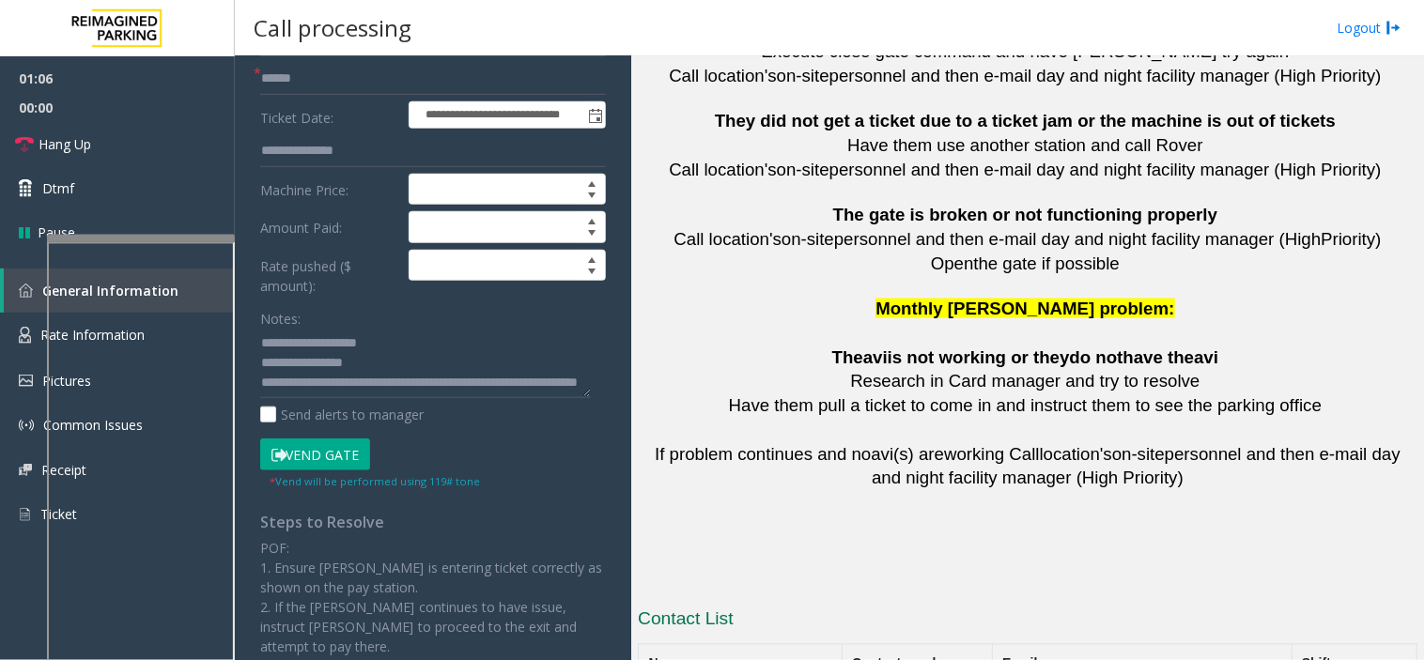
click at [355, 456] on button "Vend Gate" at bounding box center [315, 455] width 110 height 32
click at [425, 396] on textarea at bounding box center [425, 364] width 331 height 70
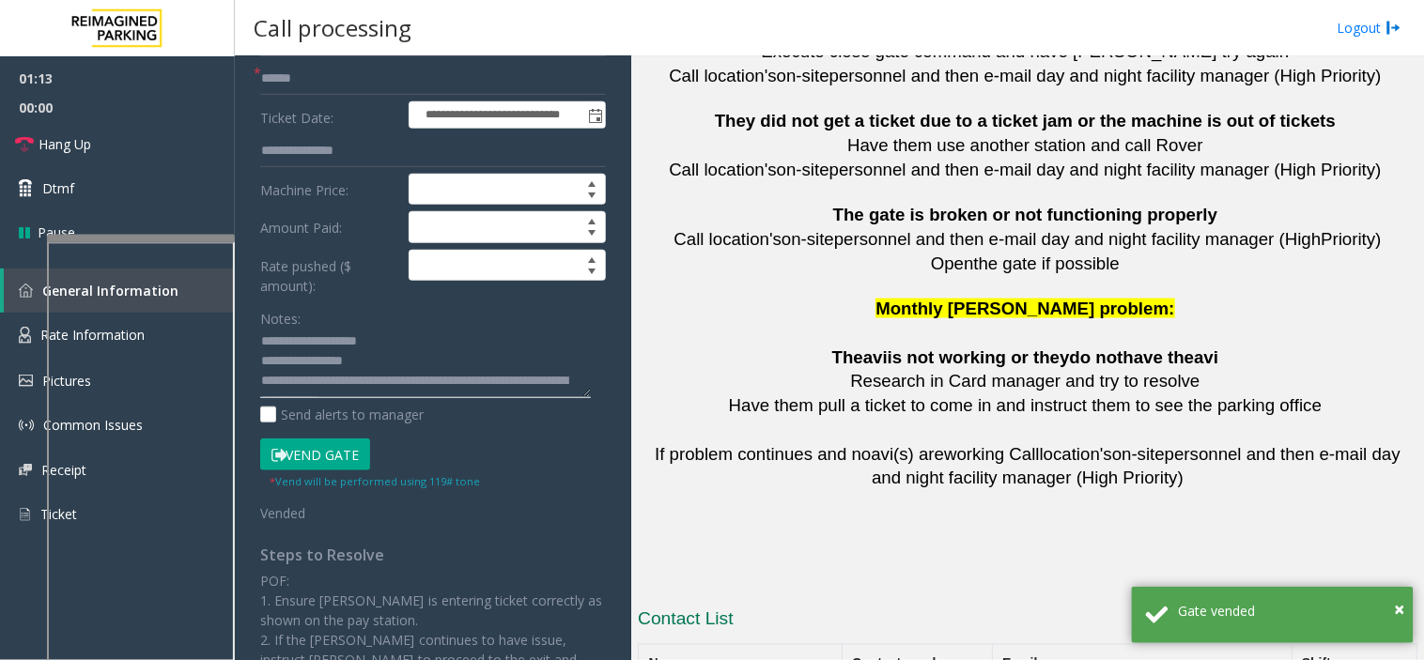
scroll to position [0, 0]
click at [144, 143] on link "Hang Up" at bounding box center [117, 144] width 235 height 44
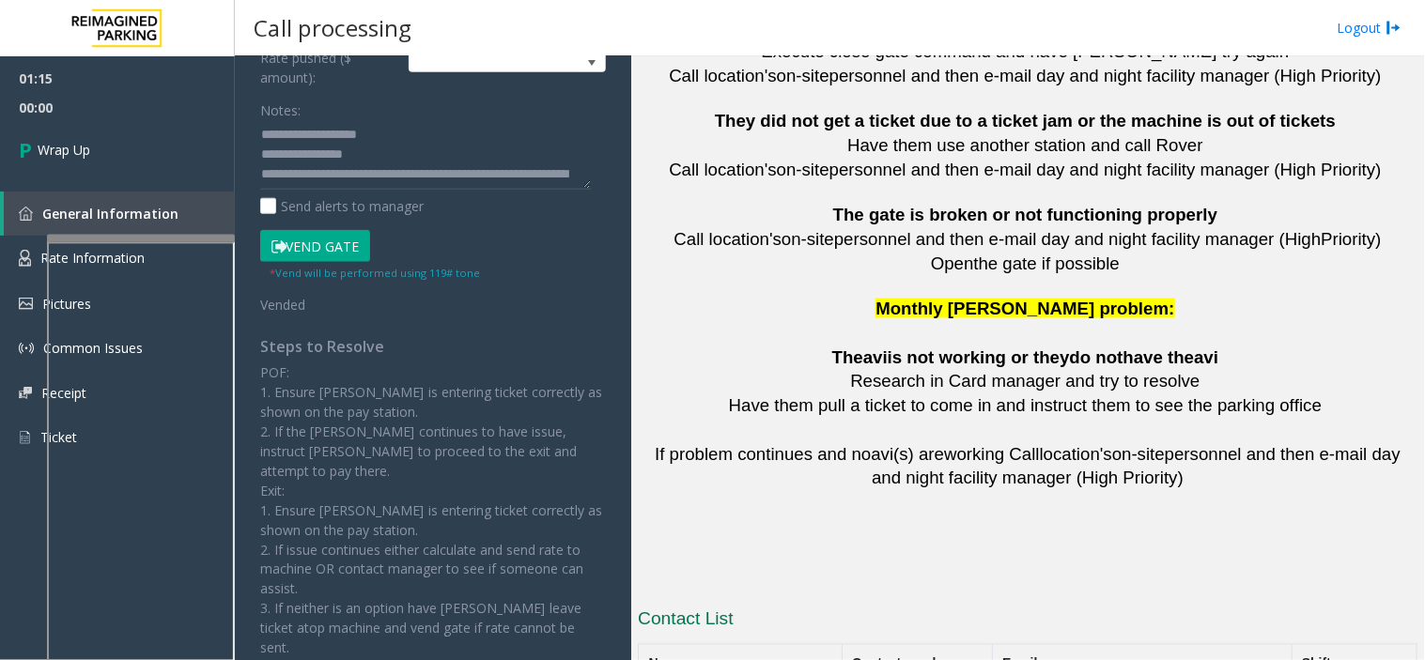
scroll to position [20, 0]
click at [451, 183] on textarea at bounding box center [425, 155] width 331 height 70
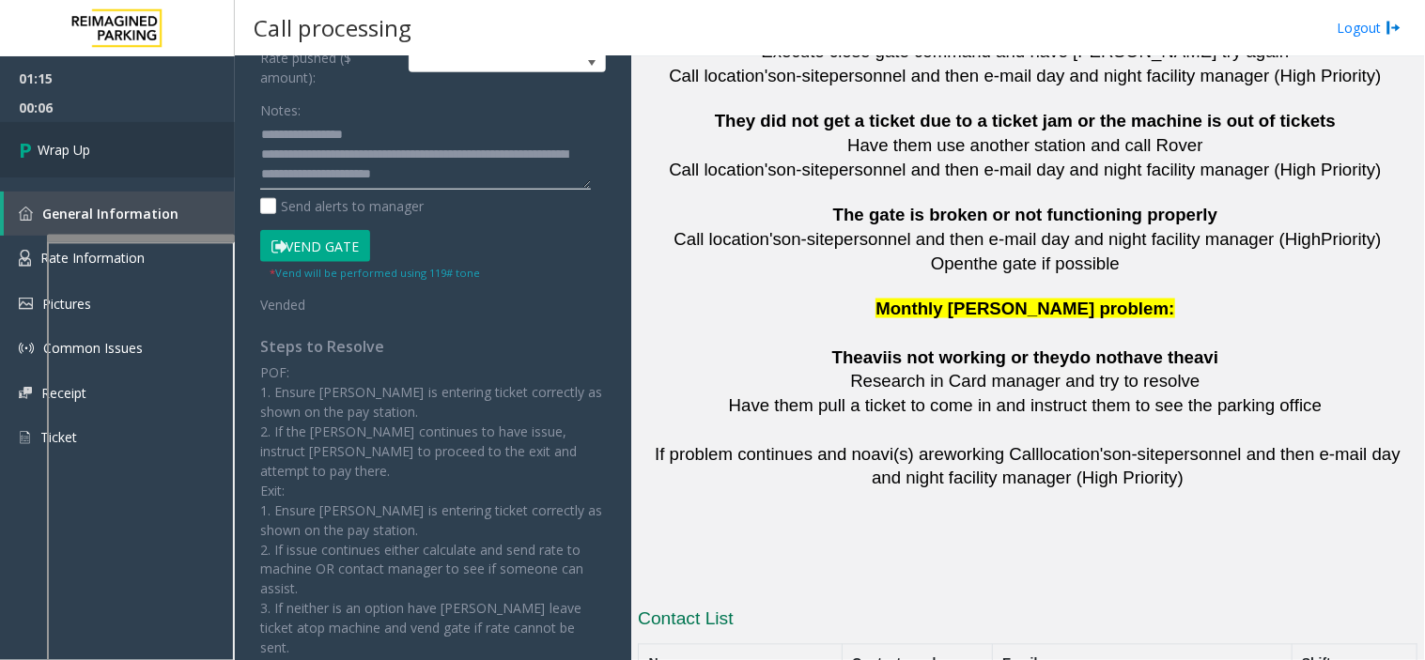
type textarea "**********"
click at [169, 138] on link "Wrap Up" at bounding box center [117, 149] width 235 height 55
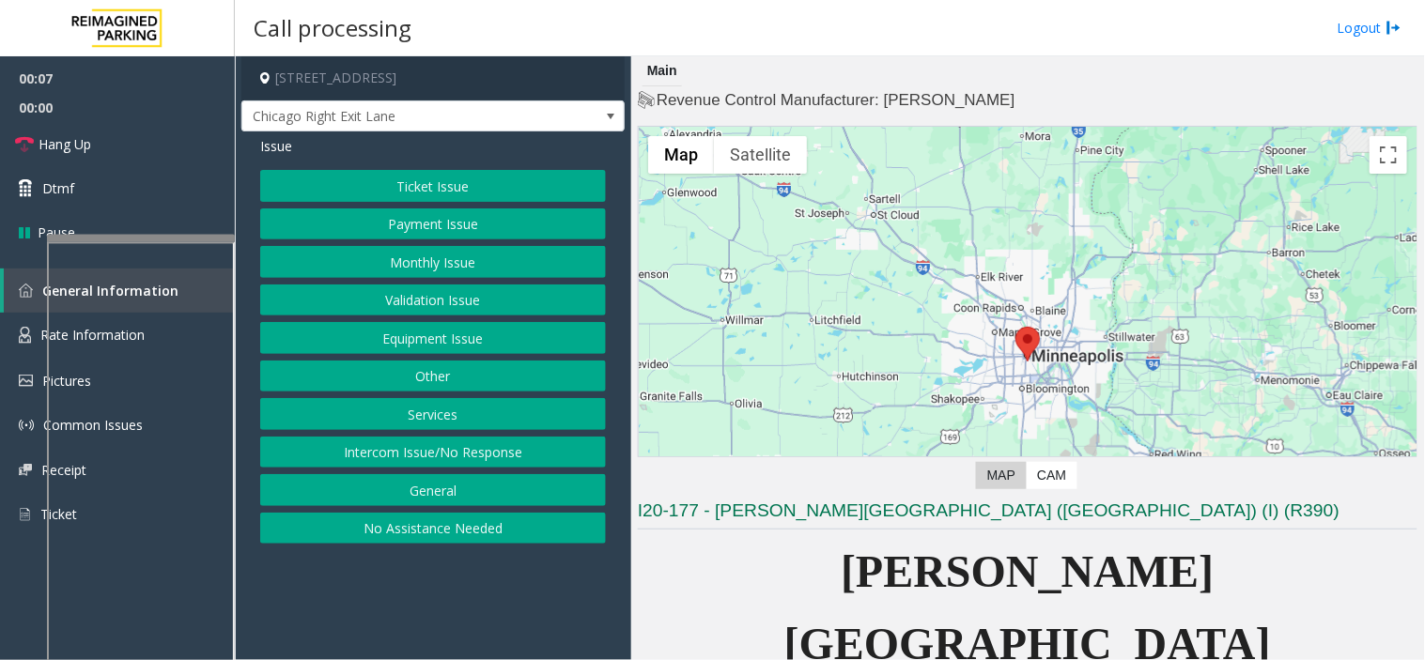
click at [477, 274] on button "Monthly Issue" at bounding box center [433, 262] width 346 height 32
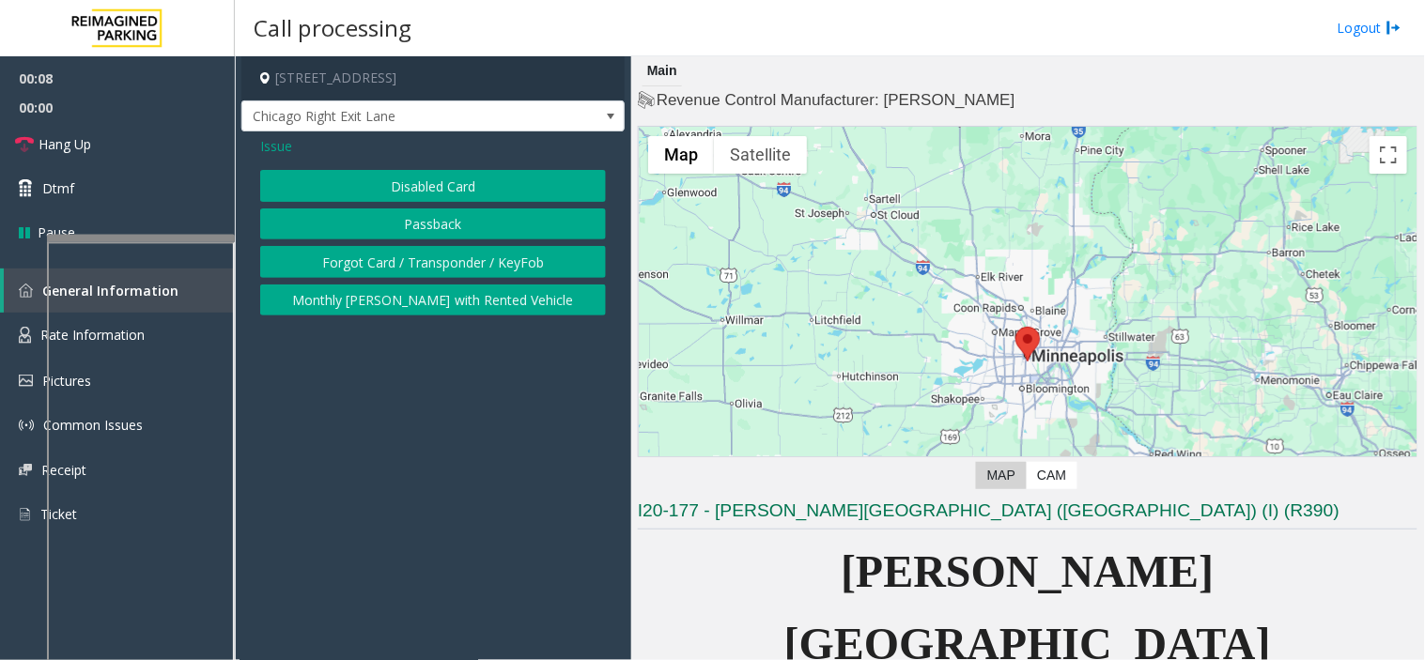
click at [447, 220] on button "Passback" at bounding box center [433, 224] width 346 height 32
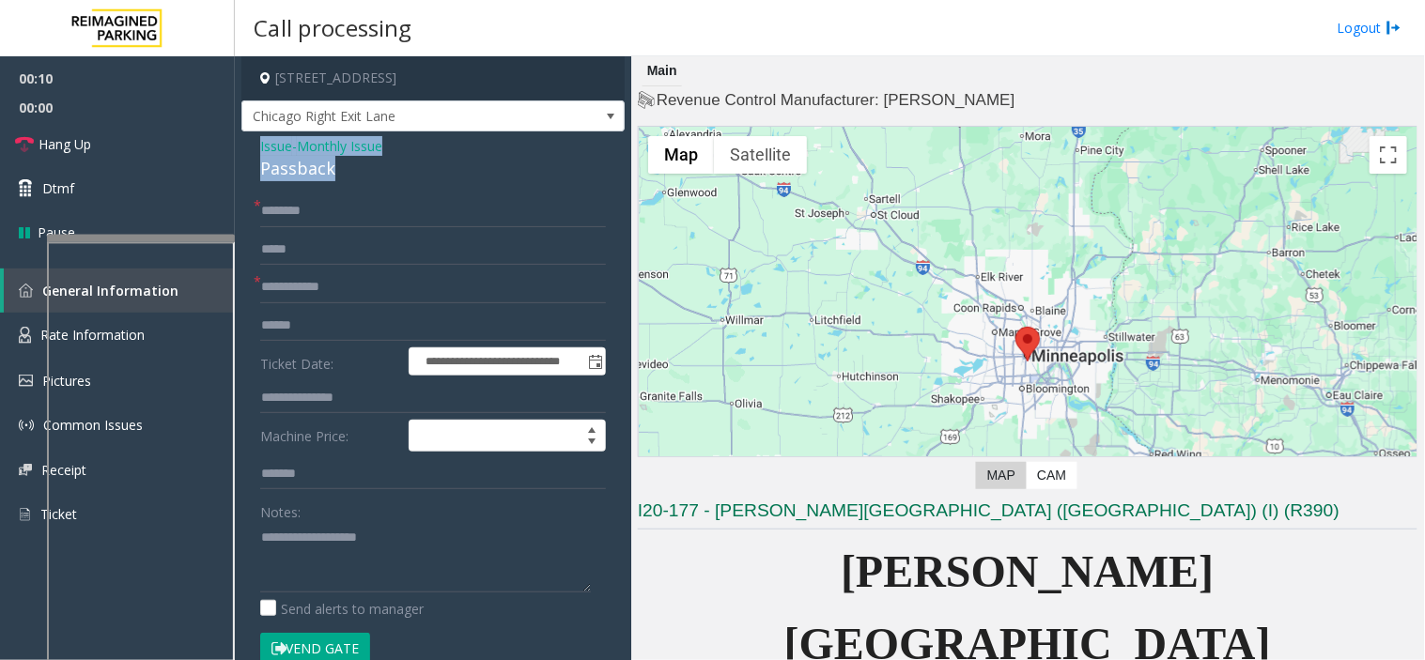
drag, startPoint x: 354, startPoint y: 176, endPoint x: 245, endPoint y: 145, distance: 113.3
click at [245, 145] on div "**********" at bounding box center [432, 549] width 383 height 836
copy div "Issue - Monthly Issue Passback"
click at [312, 523] on textarea at bounding box center [425, 557] width 331 height 70
paste textarea "**********"
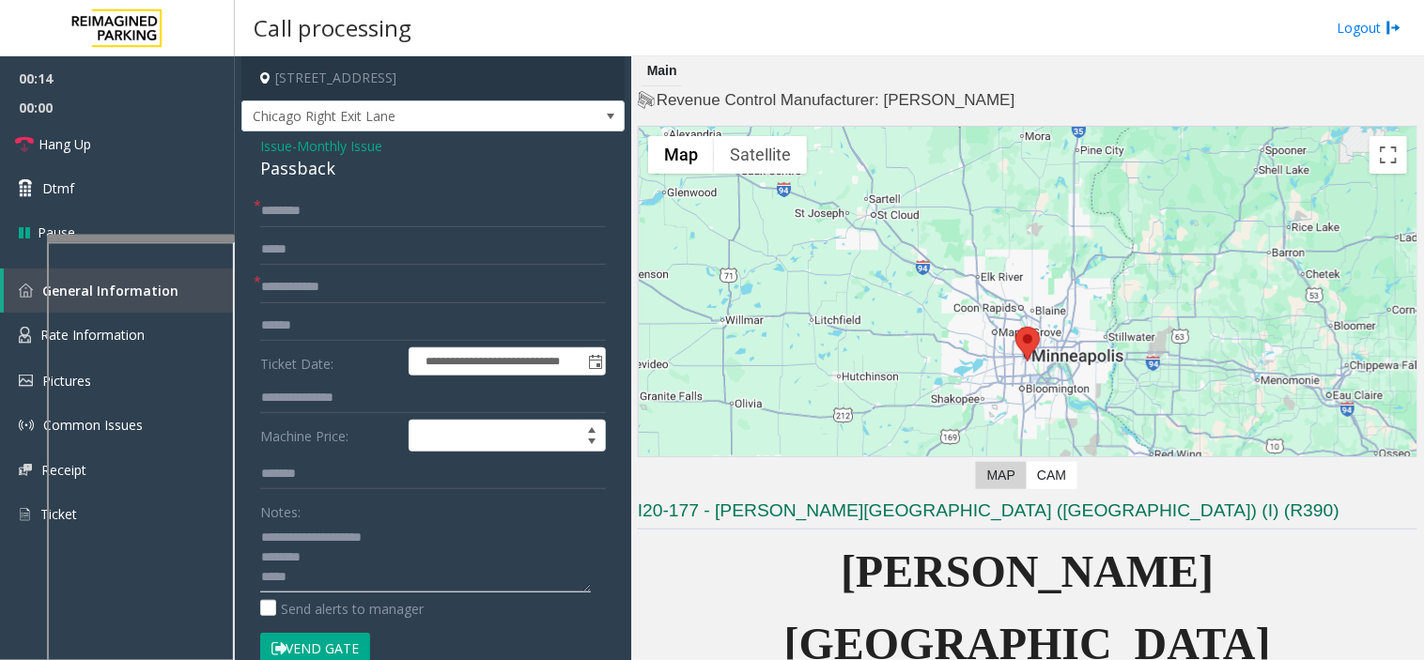
type textarea "**********"
click at [329, 208] on input "text" at bounding box center [433, 211] width 346 height 32
type input "**"
click at [329, 288] on input "text" at bounding box center [433, 287] width 346 height 32
click at [285, 299] on input "text" at bounding box center [433, 287] width 346 height 32
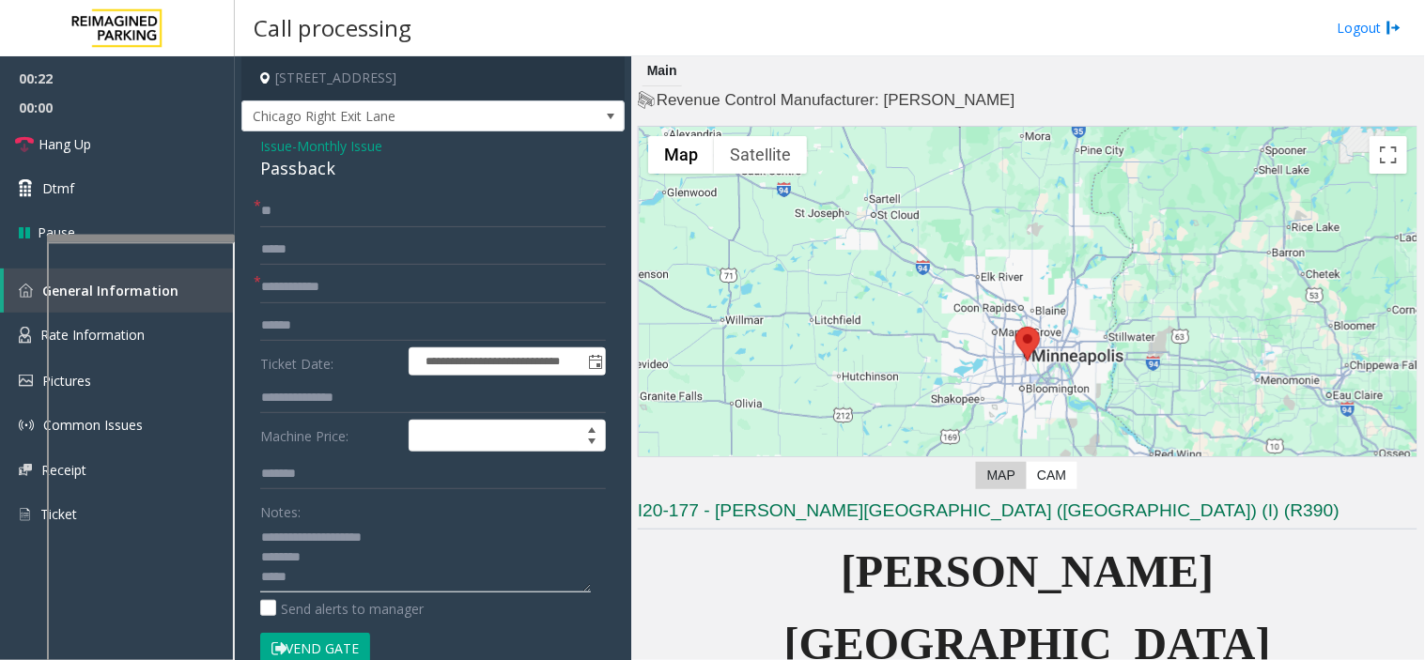
click at [359, 588] on textarea at bounding box center [425, 557] width 331 height 70
type textarea "**********"
click at [341, 285] on input "text" at bounding box center [433, 287] width 346 height 32
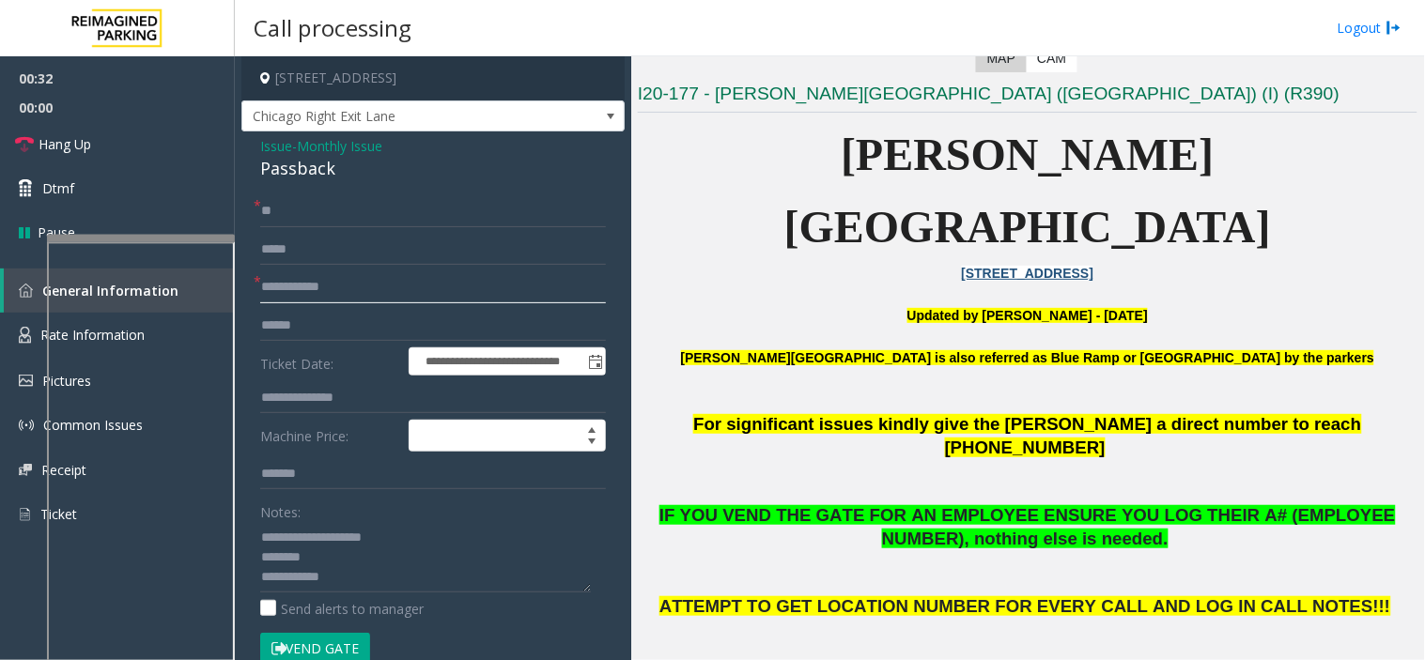
click at [358, 274] on input "text" at bounding box center [433, 287] width 346 height 32
type input "*"
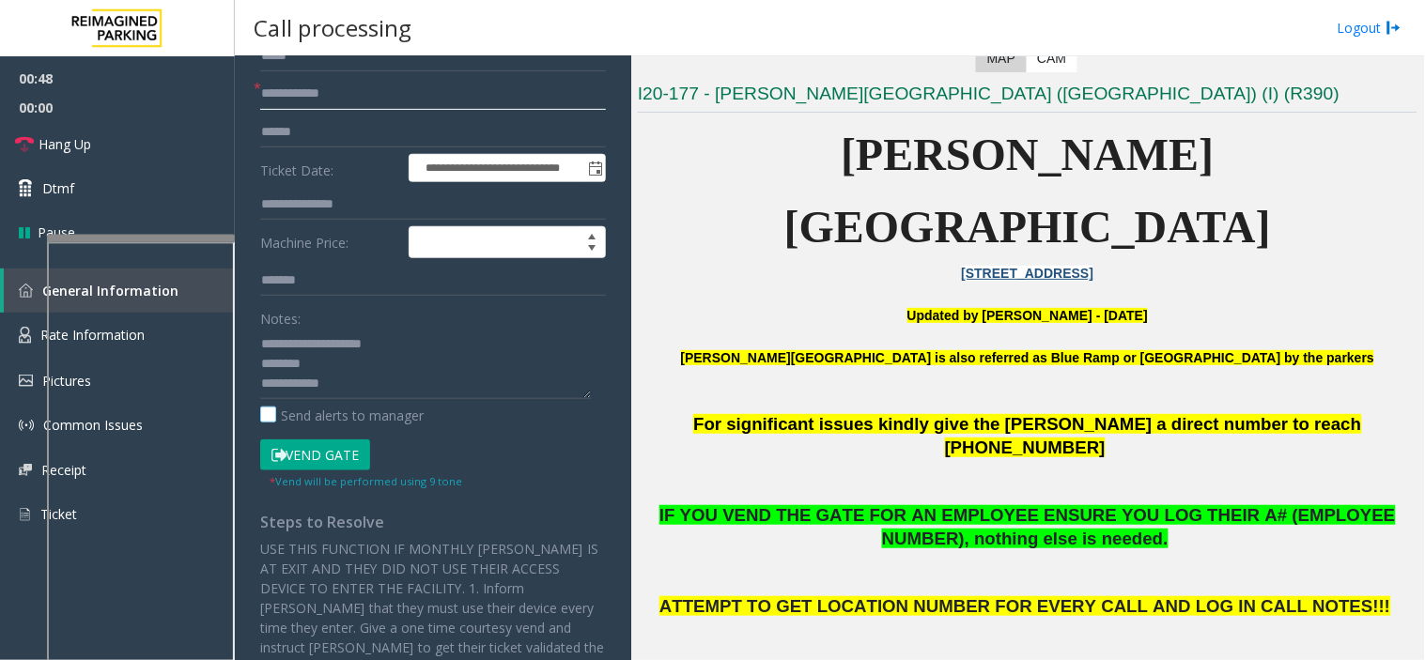
scroll to position [208, 0]
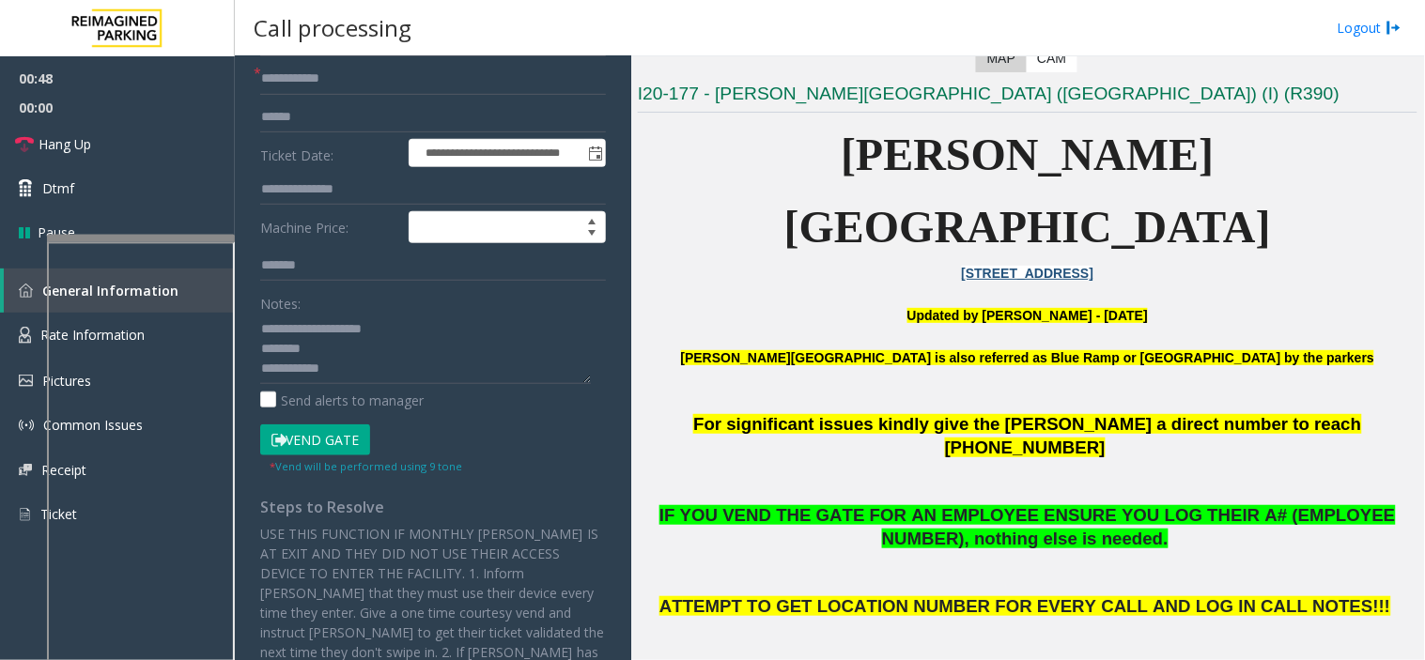
click at [353, 433] on button "Vend Gate" at bounding box center [315, 440] width 110 height 32
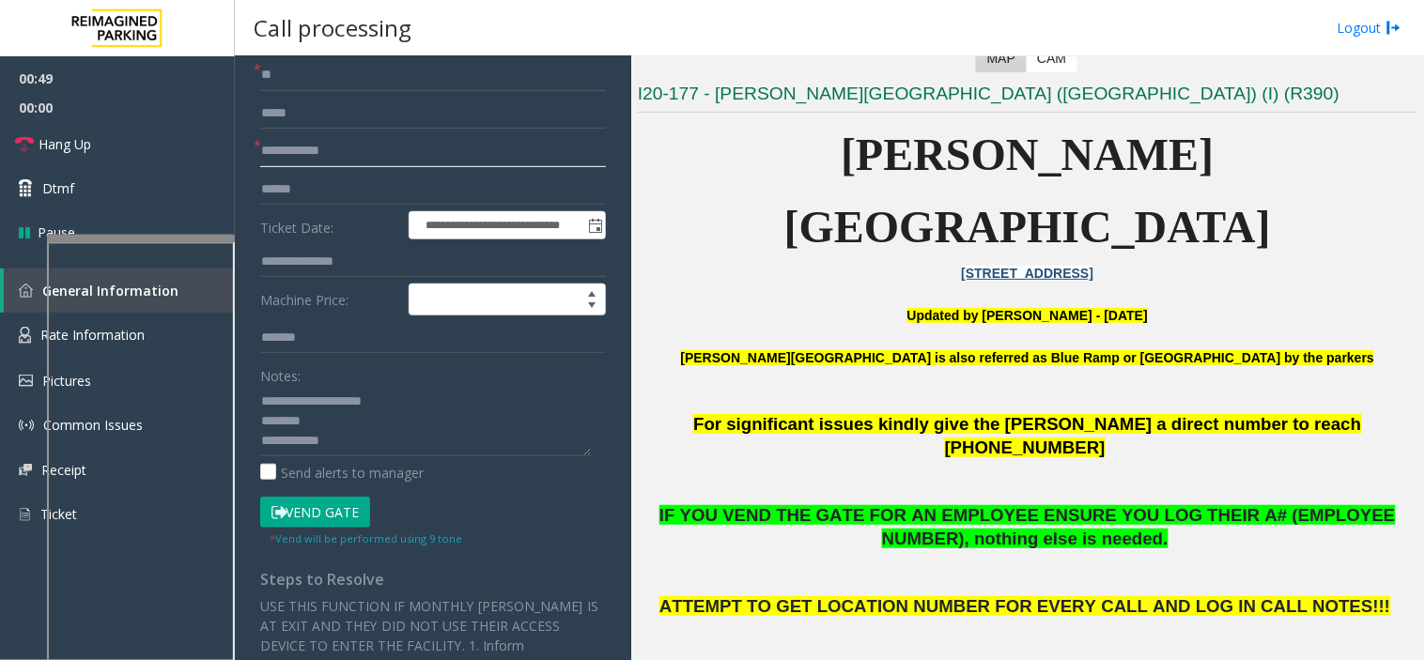
scroll to position [0, 0]
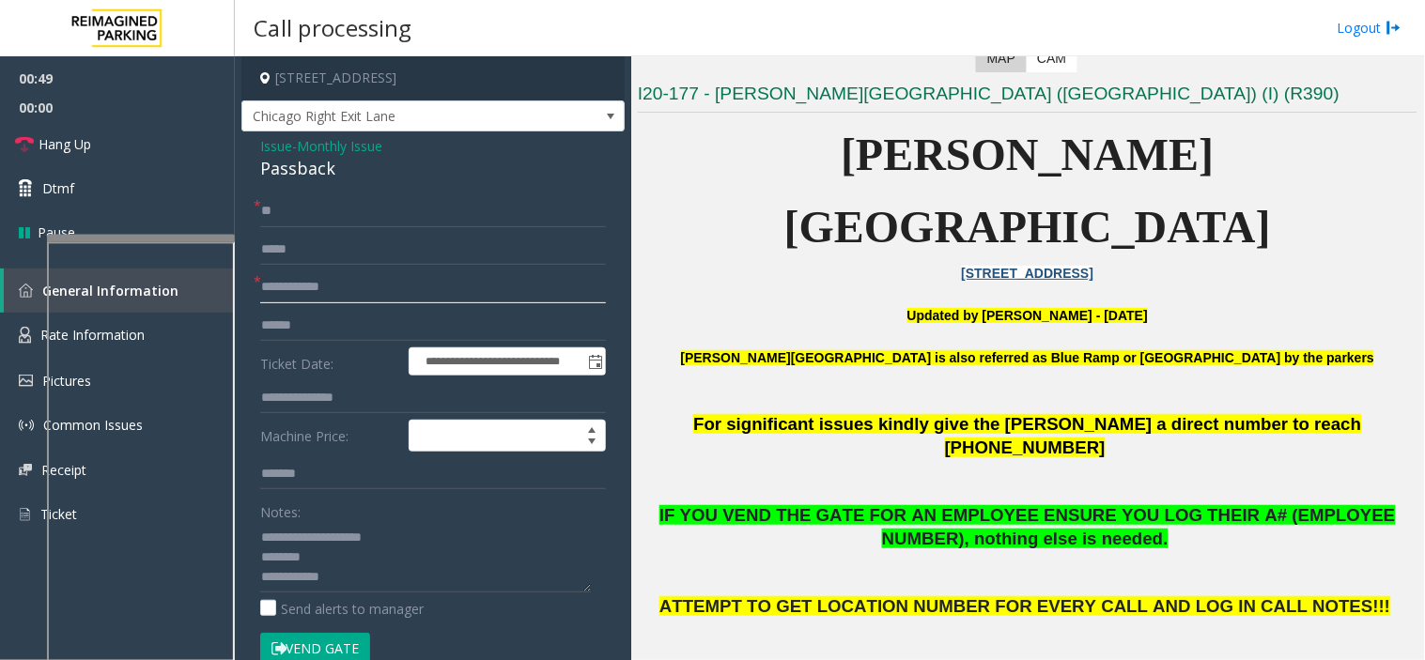
click at [288, 284] on input "text" at bounding box center [433, 287] width 346 height 32
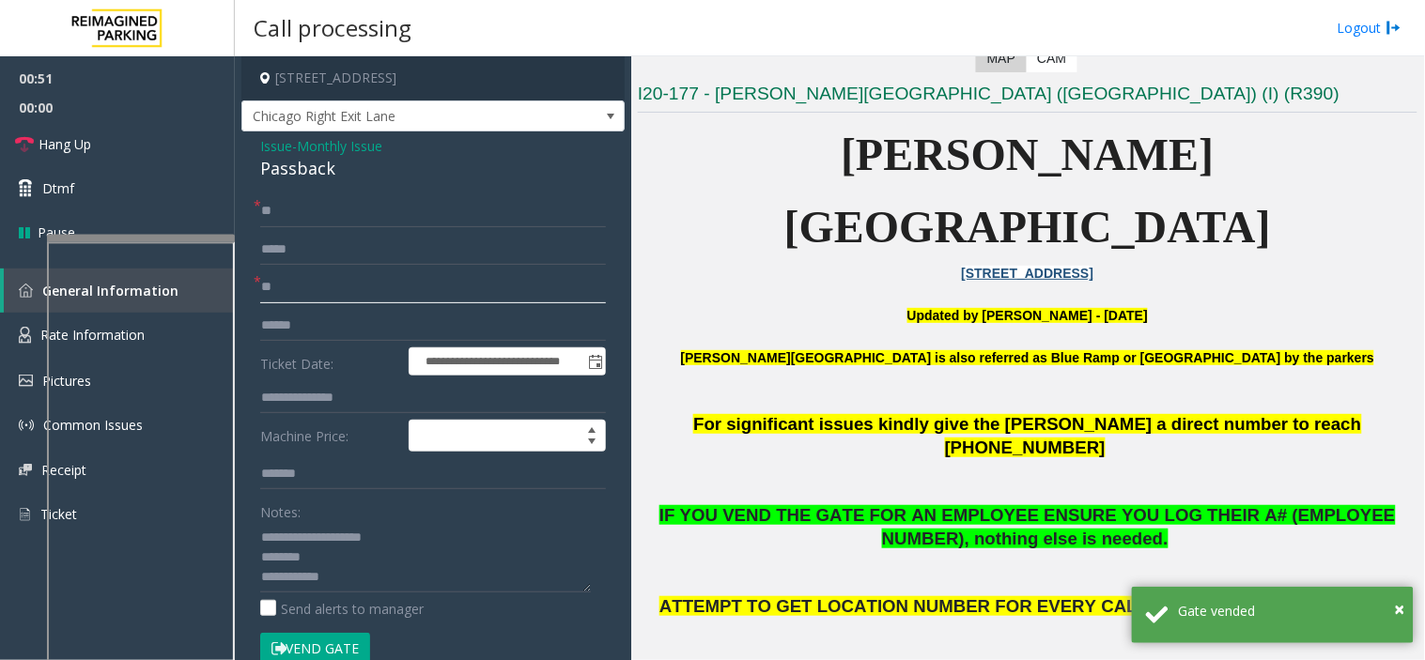
type input "**"
click at [377, 588] on textarea at bounding box center [425, 557] width 331 height 70
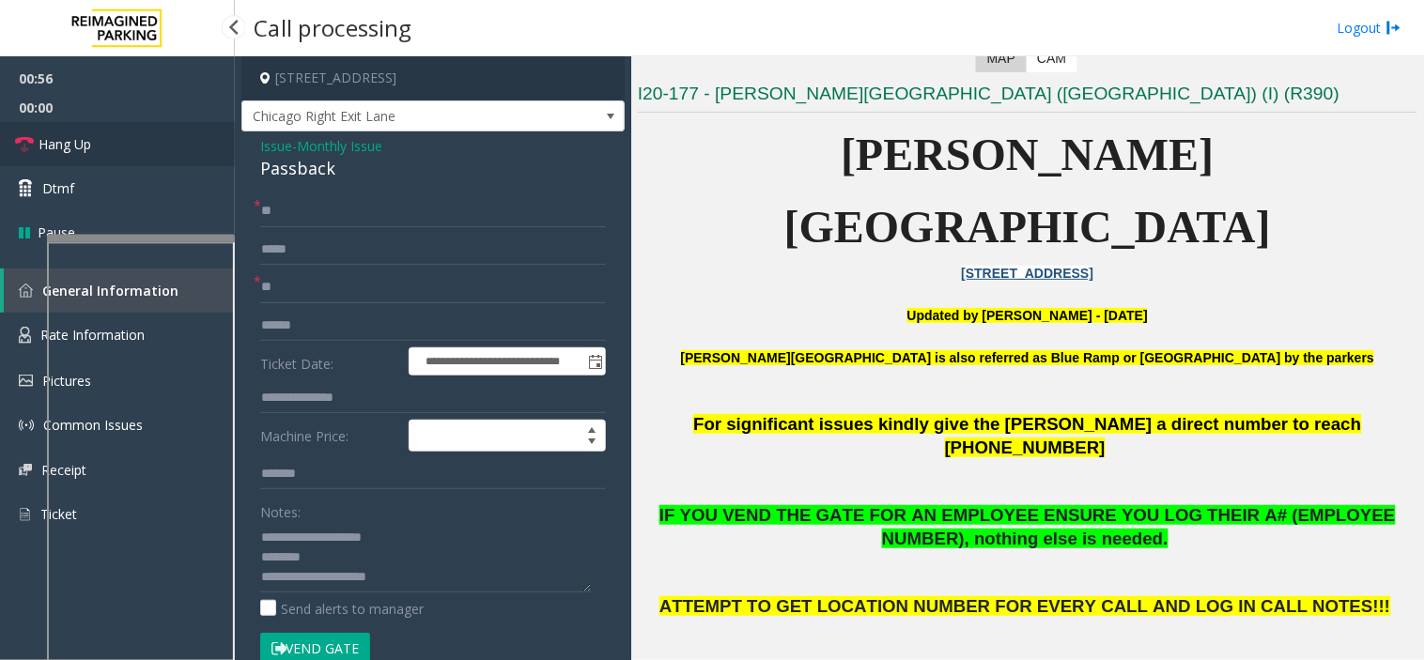
click at [173, 129] on link "Hang Up" at bounding box center [117, 144] width 235 height 44
click at [427, 575] on textarea at bounding box center [425, 557] width 331 height 70
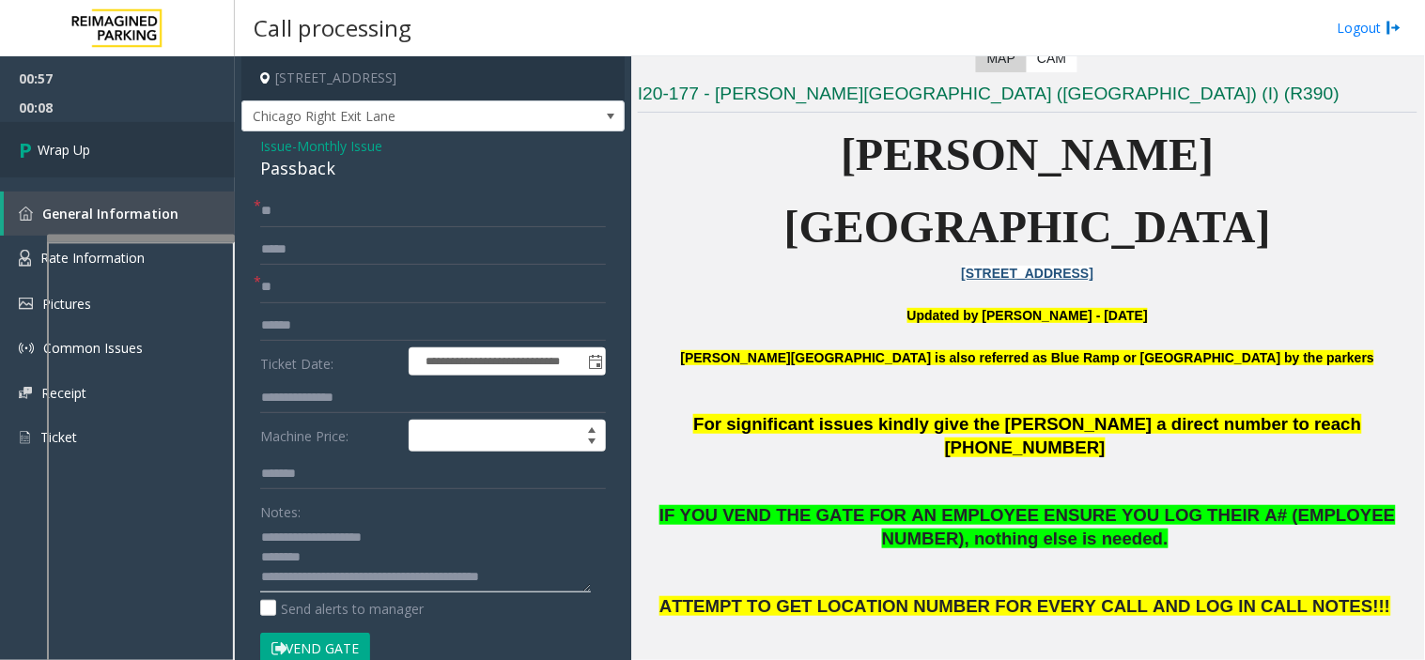
type textarea "**********"
click at [172, 124] on link "Wrap Up" at bounding box center [117, 149] width 235 height 55
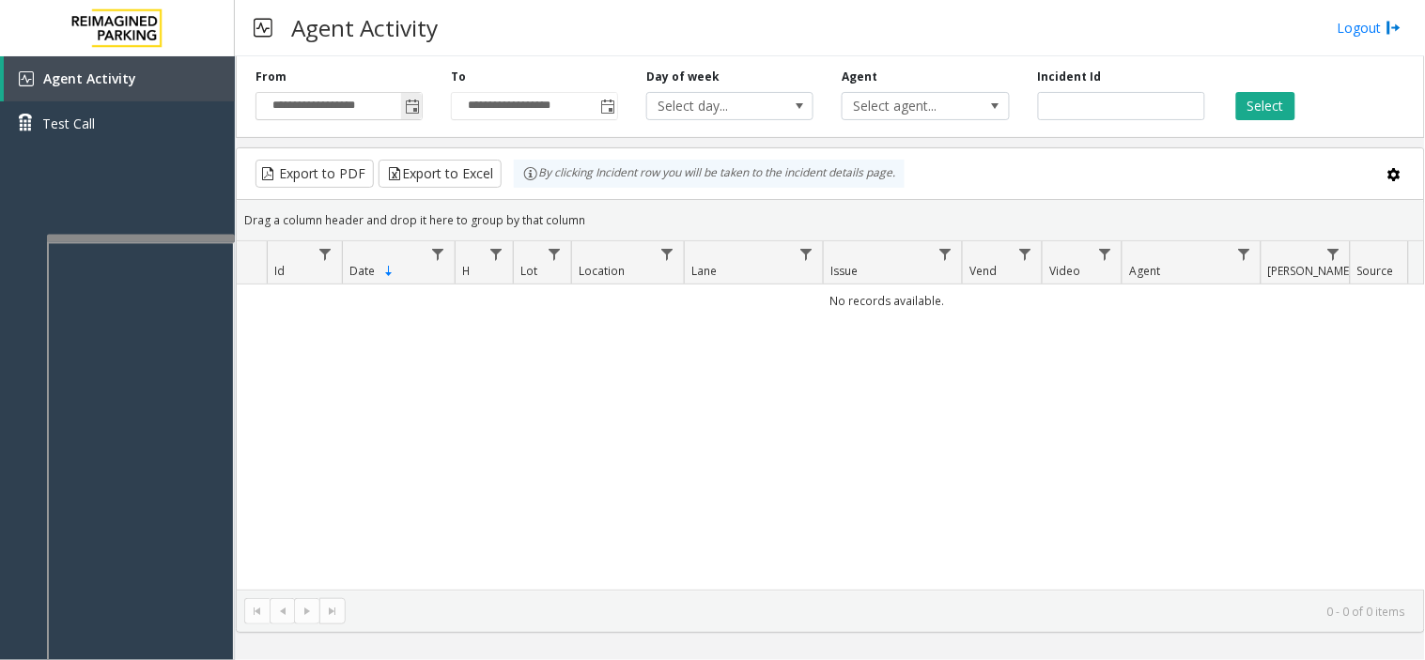
click at [408, 101] on span "Toggle popup" at bounding box center [412, 107] width 15 height 15
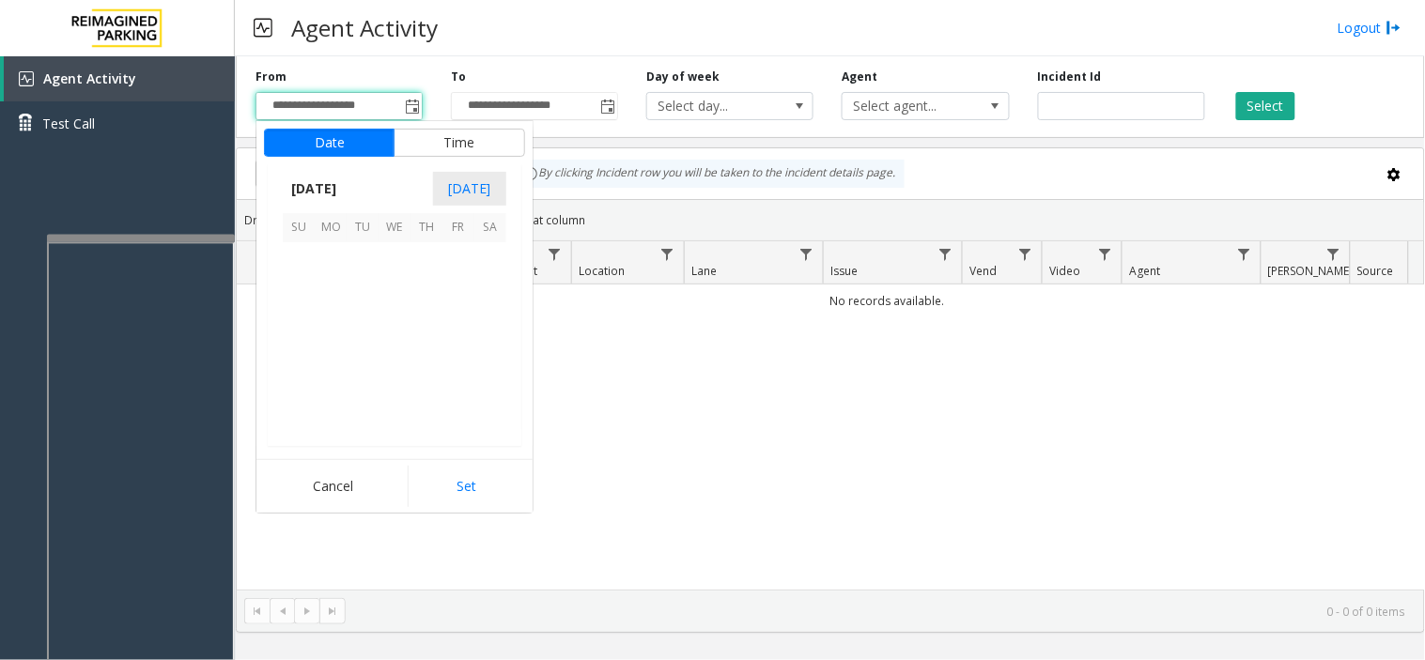
scroll to position [336768, 0]
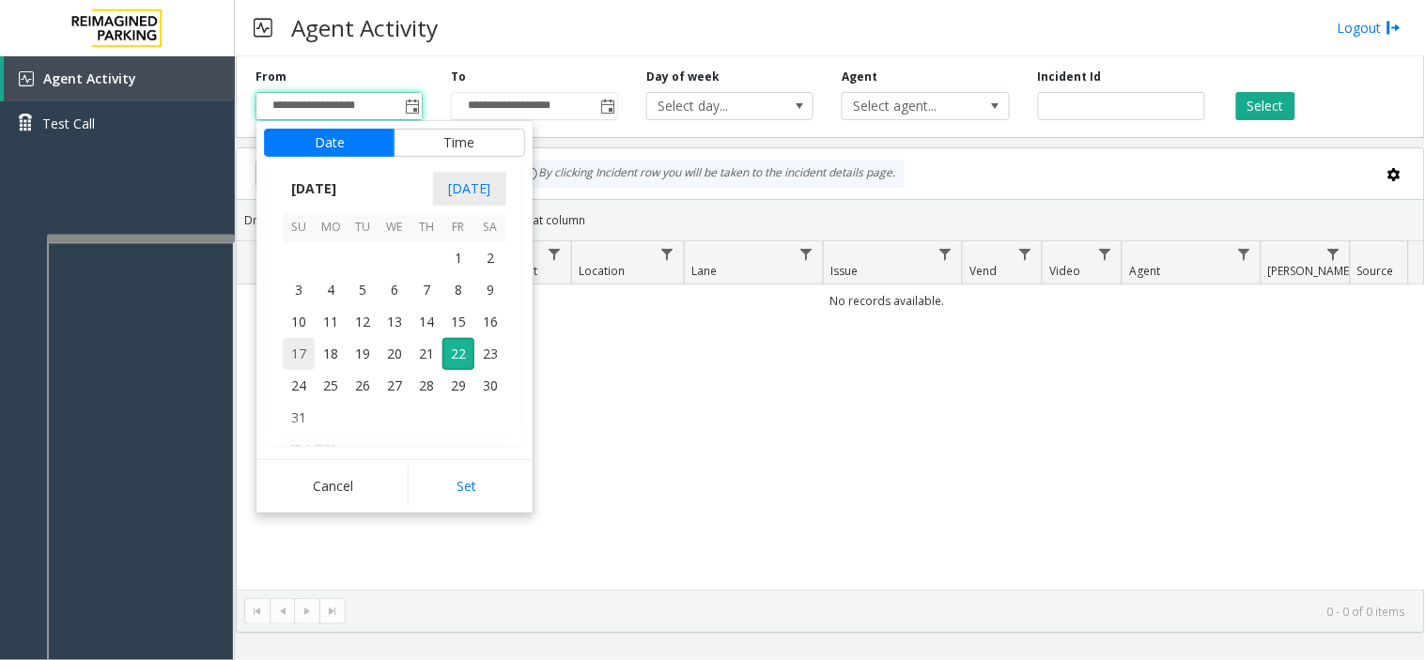
click at [306, 358] on span "17" at bounding box center [299, 354] width 32 height 32
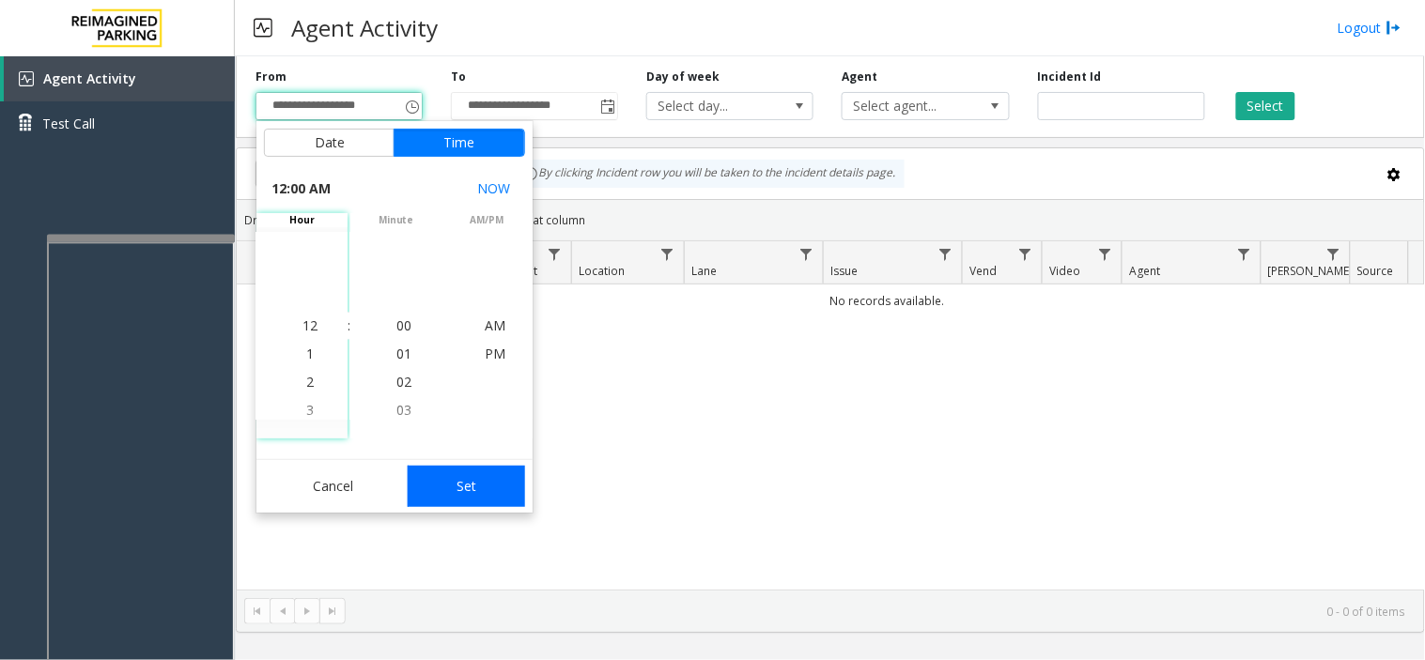
click at [438, 471] on button "Set" at bounding box center [467, 486] width 118 height 41
type input "**********"
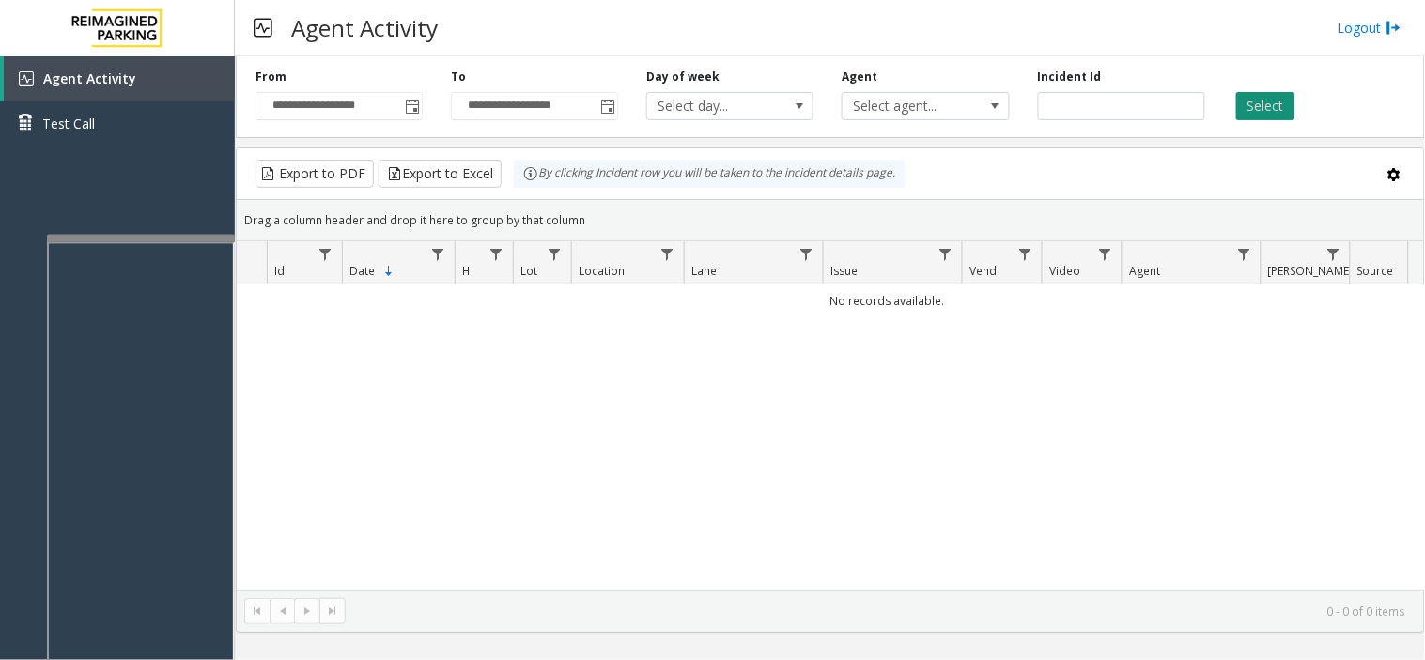
click at [1077, 103] on button "Select" at bounding box center [1265, 106] width 59 height 28
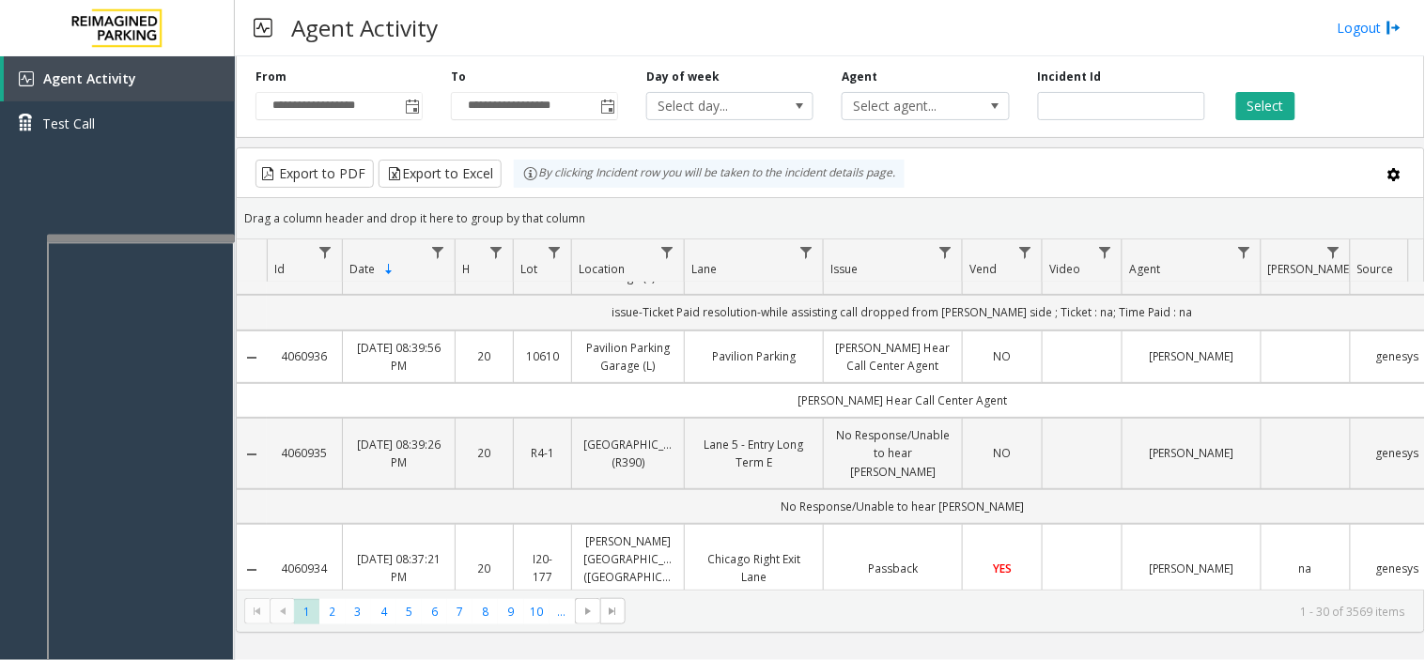
scroll to position [0, 0]
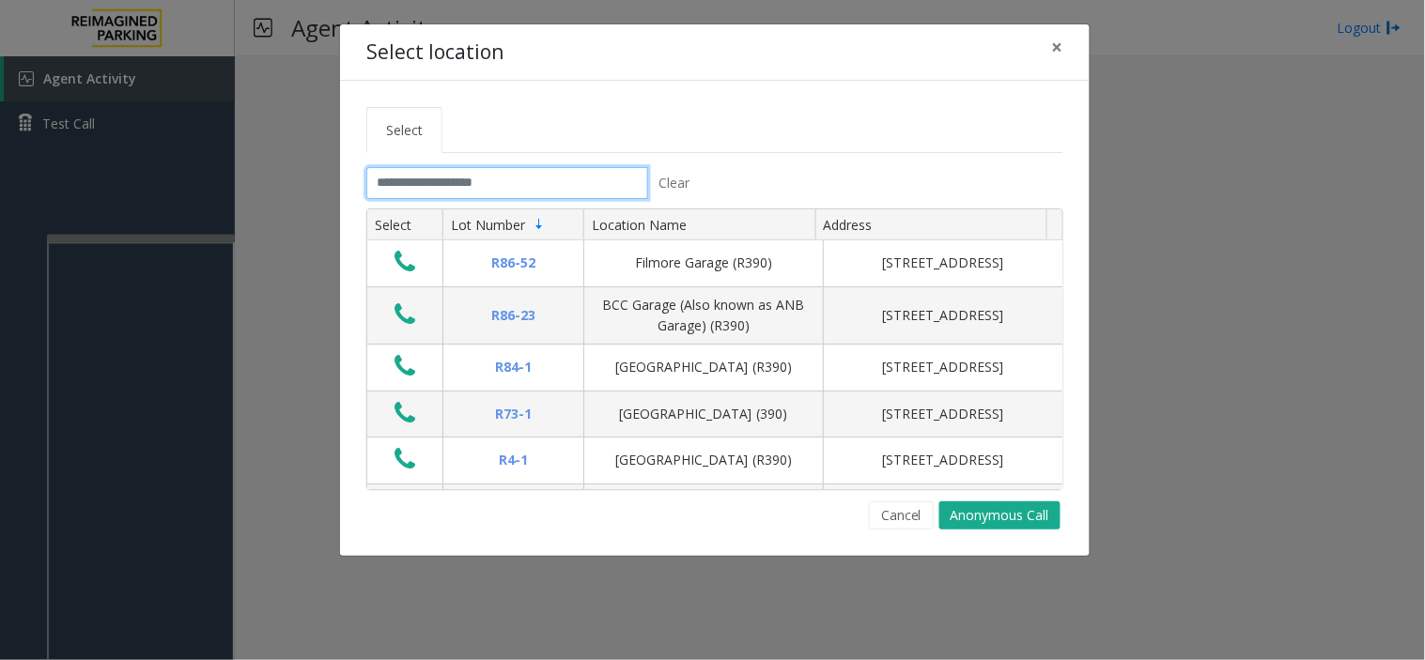
click at [509, 179] on input "text" at bounding box center [507, 183] width 282 height 32
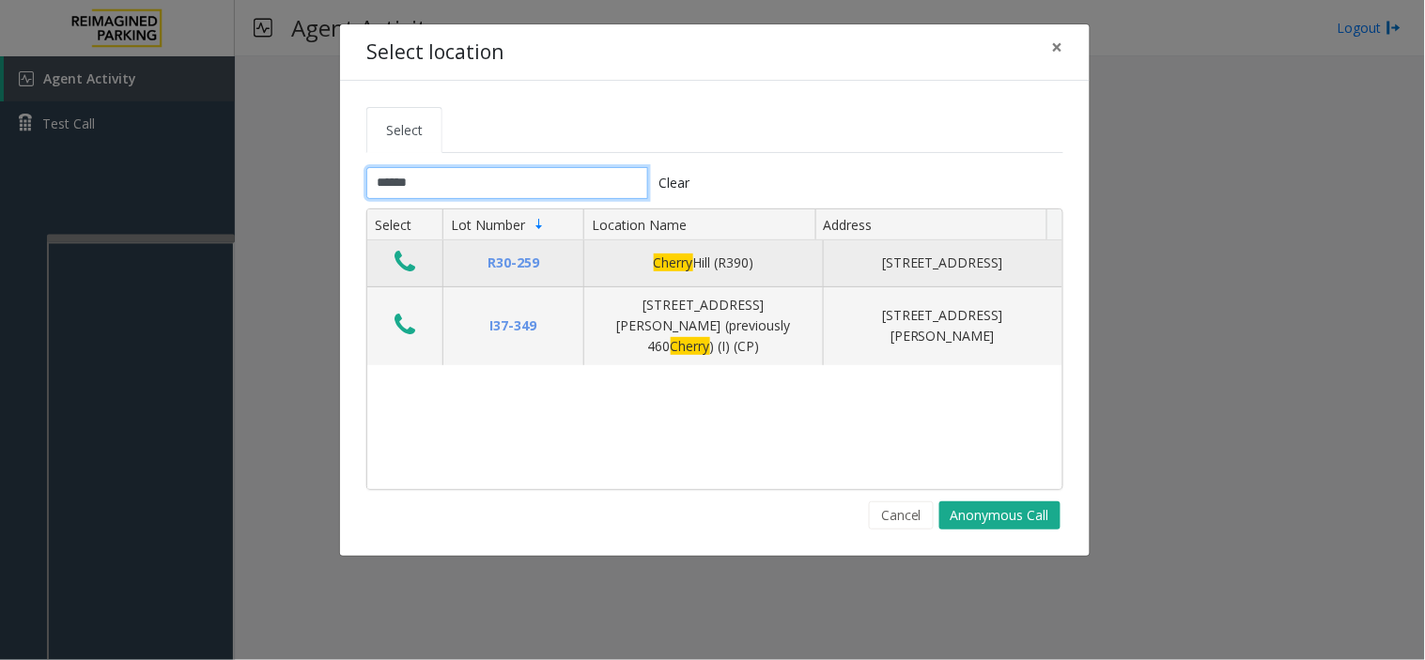
type input "******"
click at [409, 266] on icon "Data table" at bounding box center [404, 262] width 21 height 26
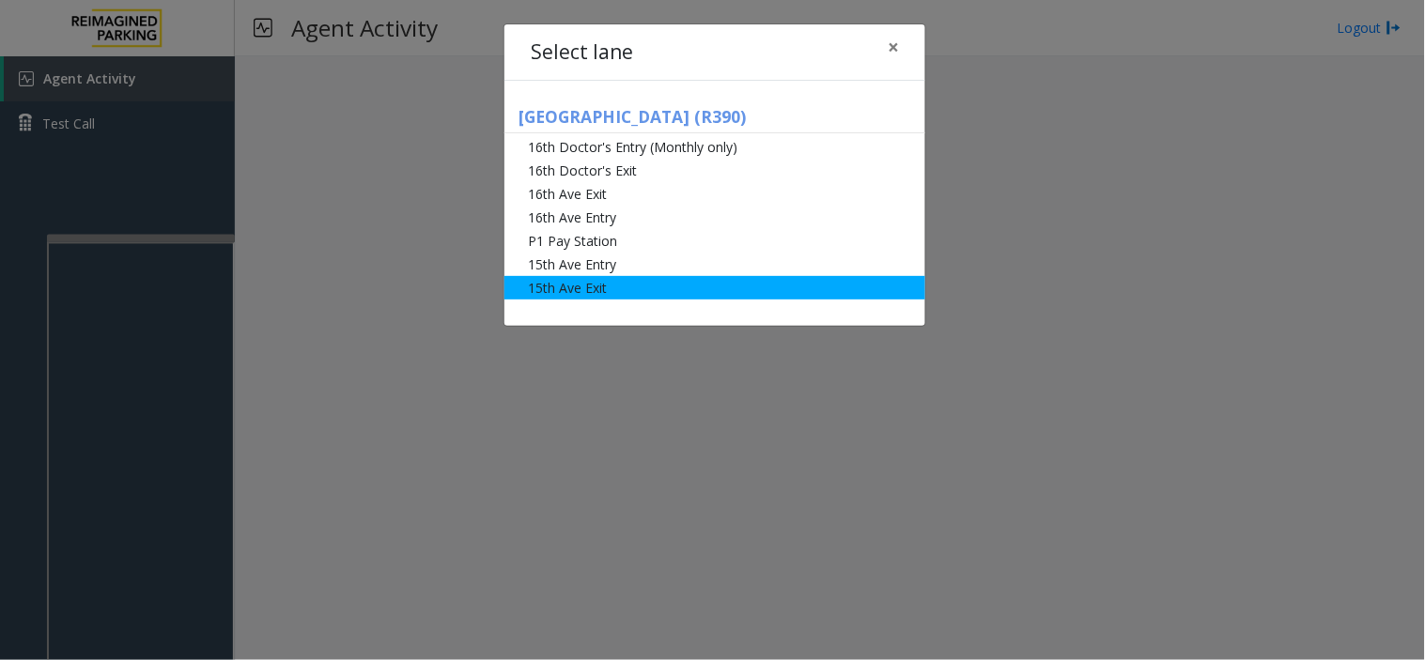
click at [564, 287] on li "15th Ave Exit" at bounding box center [714, 287] width 421 height 23
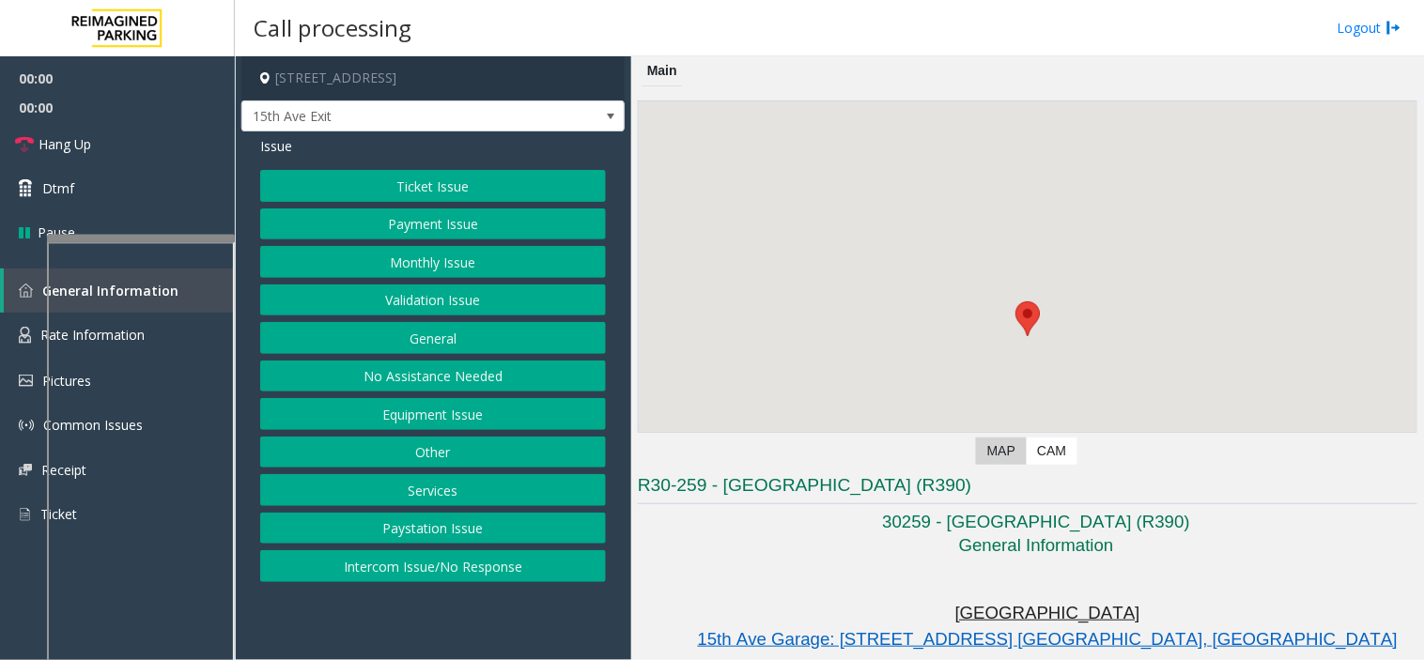
click at [505, 268] on button "Monthly Issue" at bounding box center [433, 262] width 346 height 32
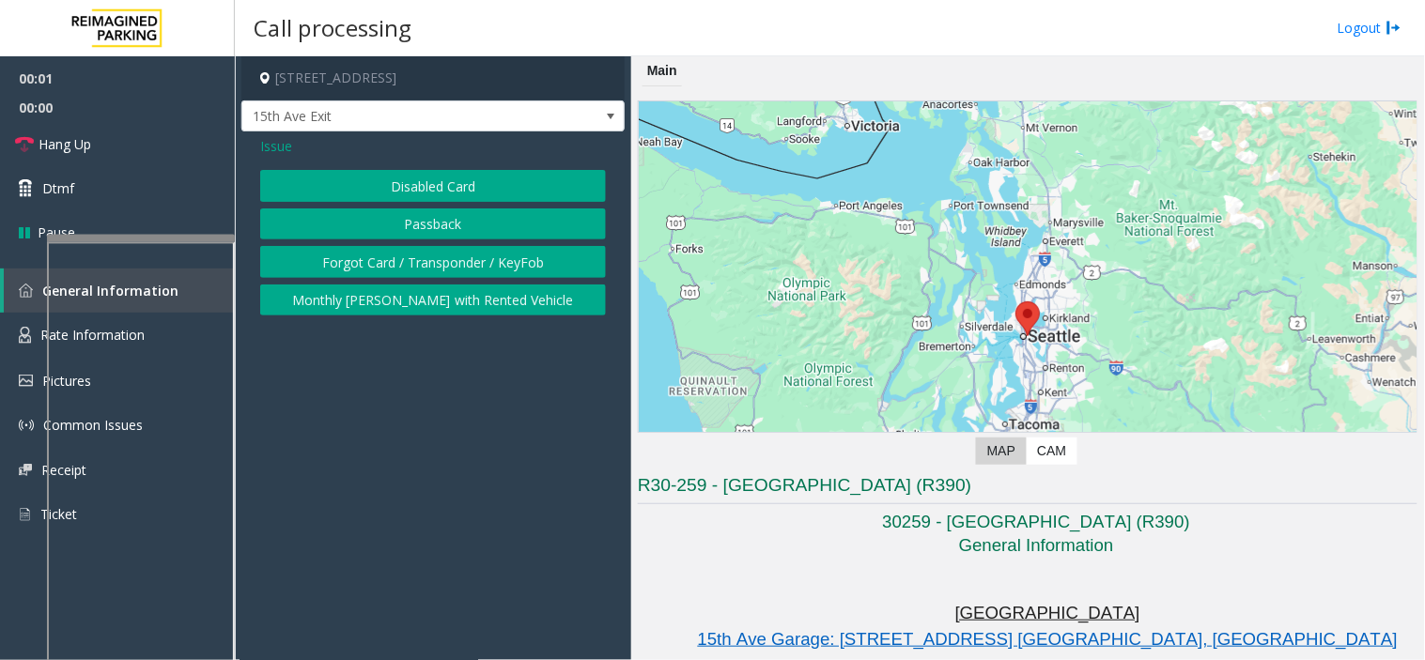
click at [377, 180] on button "Disabled Card" at bounding box center [433, 186] width 346 height 32
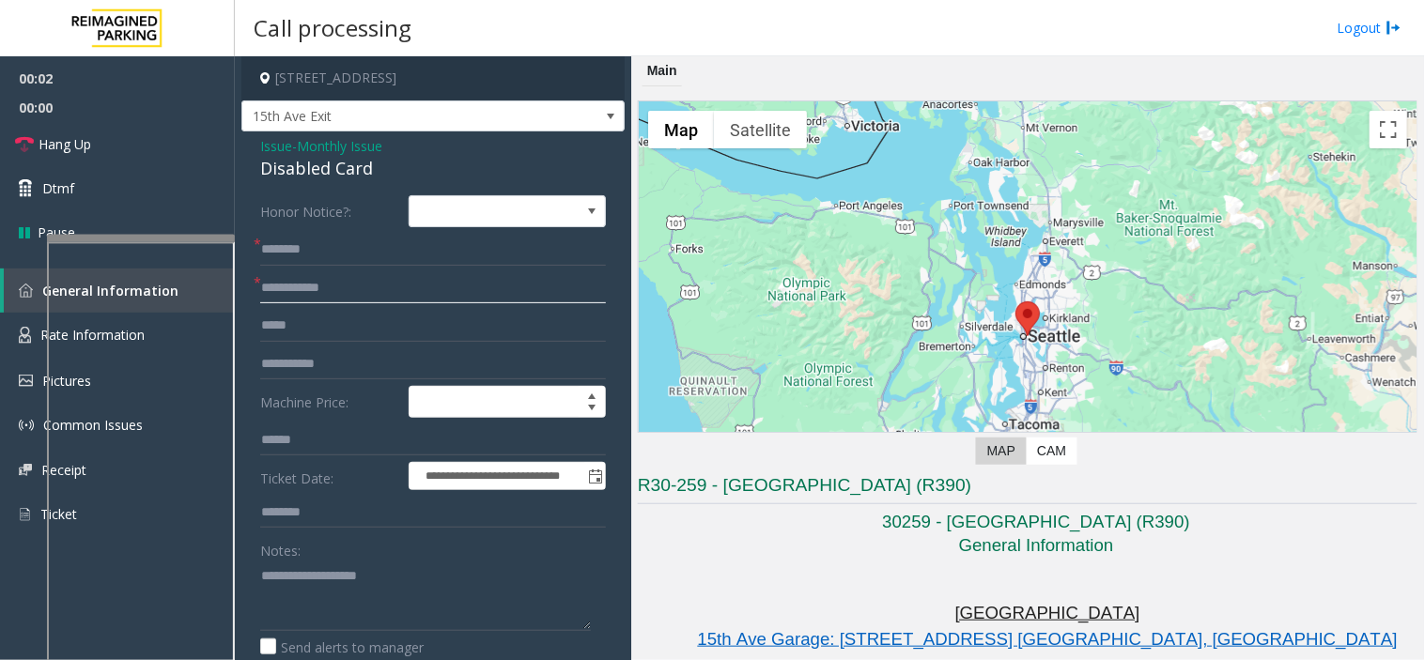
click at [351, 291] on input "text" at bounding box center [433, 288] width 346 height 32
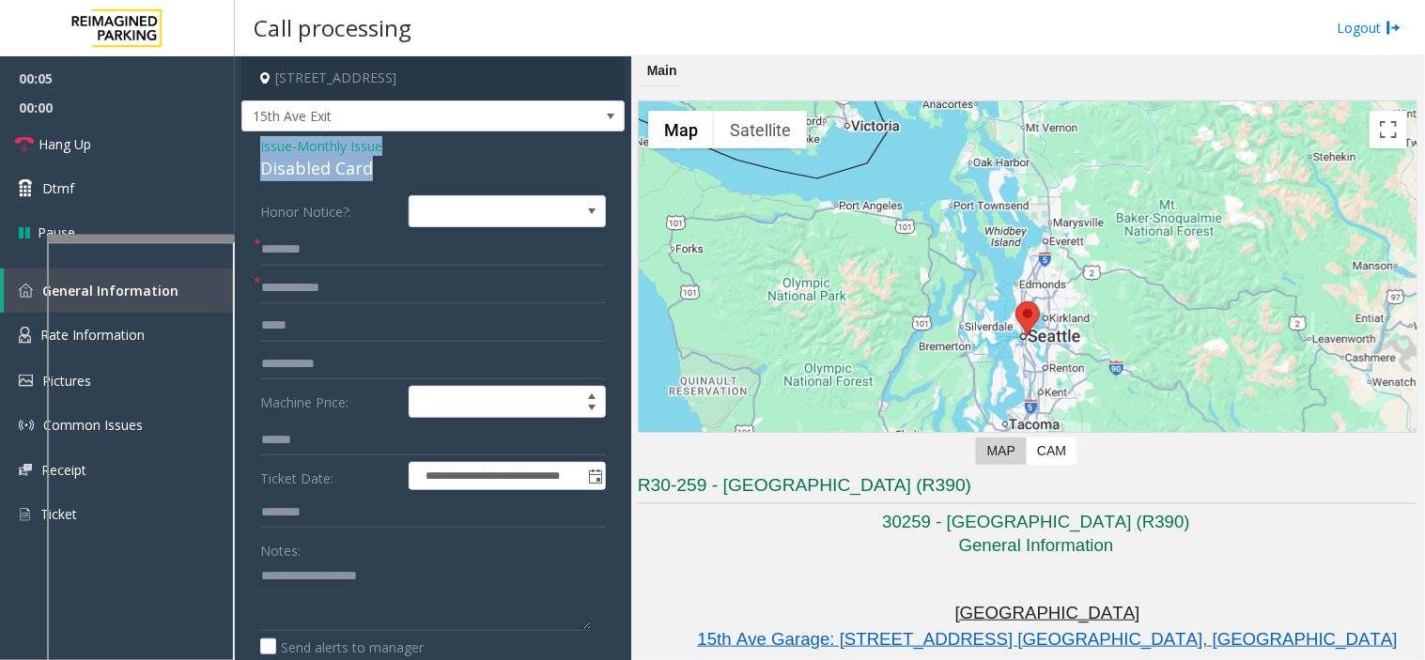
drag, startPoint x: 381, startPoint y: 165, endPoint x: 250, endPoint y: 139, distance: 134.1
click at [292, 598] on textarea at bounding box center [425, 596] width 331 height 70
paste textarea "**********"
type textarea "**********"
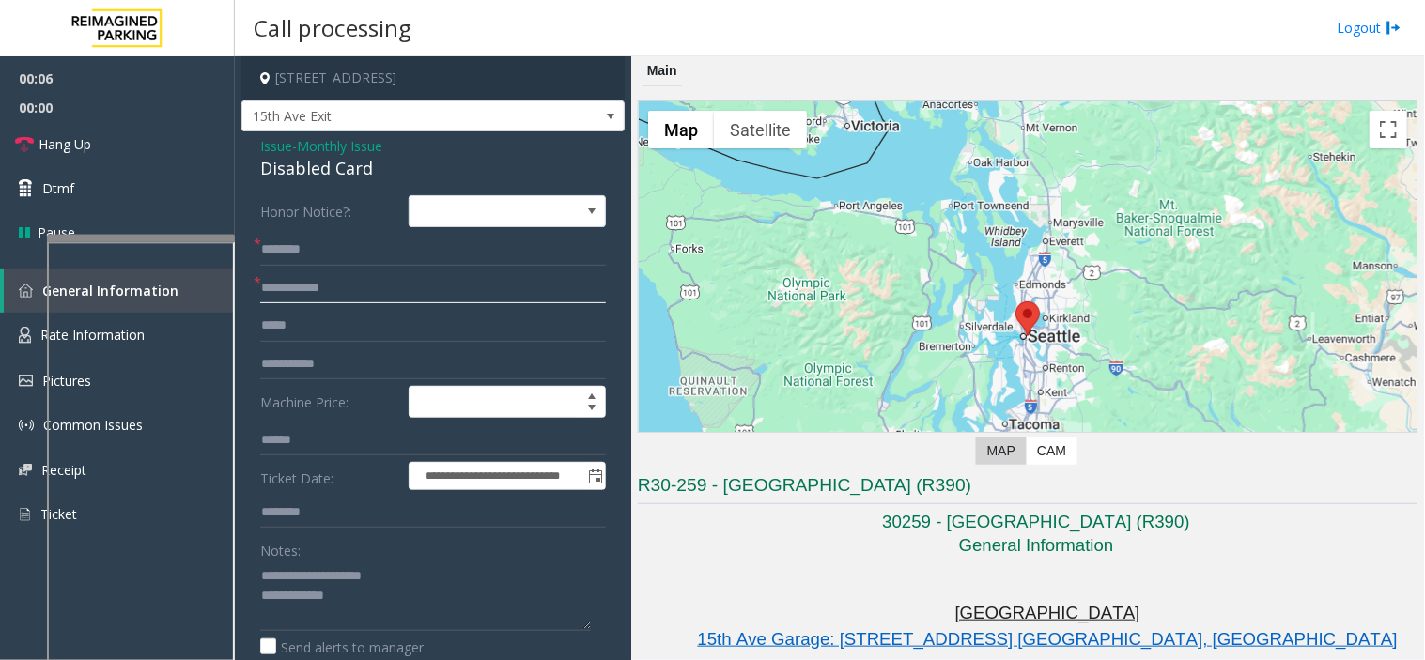
click at [292, 286] on input "text" at bounding box center [433, 288] width 346 height 32
type input "******"
click at [276, 259] on input "text" at bounding box center [433, 250] width 346 height 32
click at [397, 605] on textarea at bounding box center [425, 596] width 331 height 70
type textarea "**********"
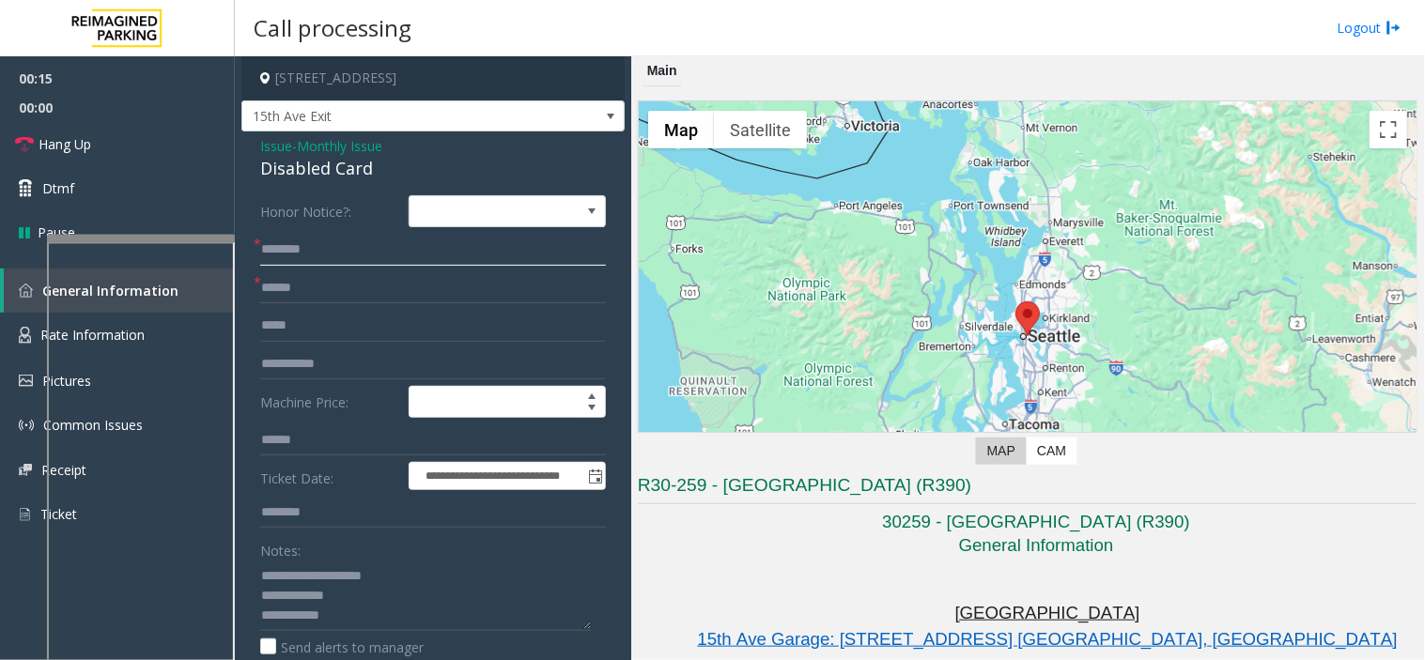
click at [320, 252] on input "text" at bounding box center [433, 250] width 346 height 32
drag, startPoint x: 264, startPoint y: 257, endPoint x: 539, endPoint y: 246, distance: 275.4
click at [539, 246] on input "*****" at bounding box center [433, 250] width 346 height 32
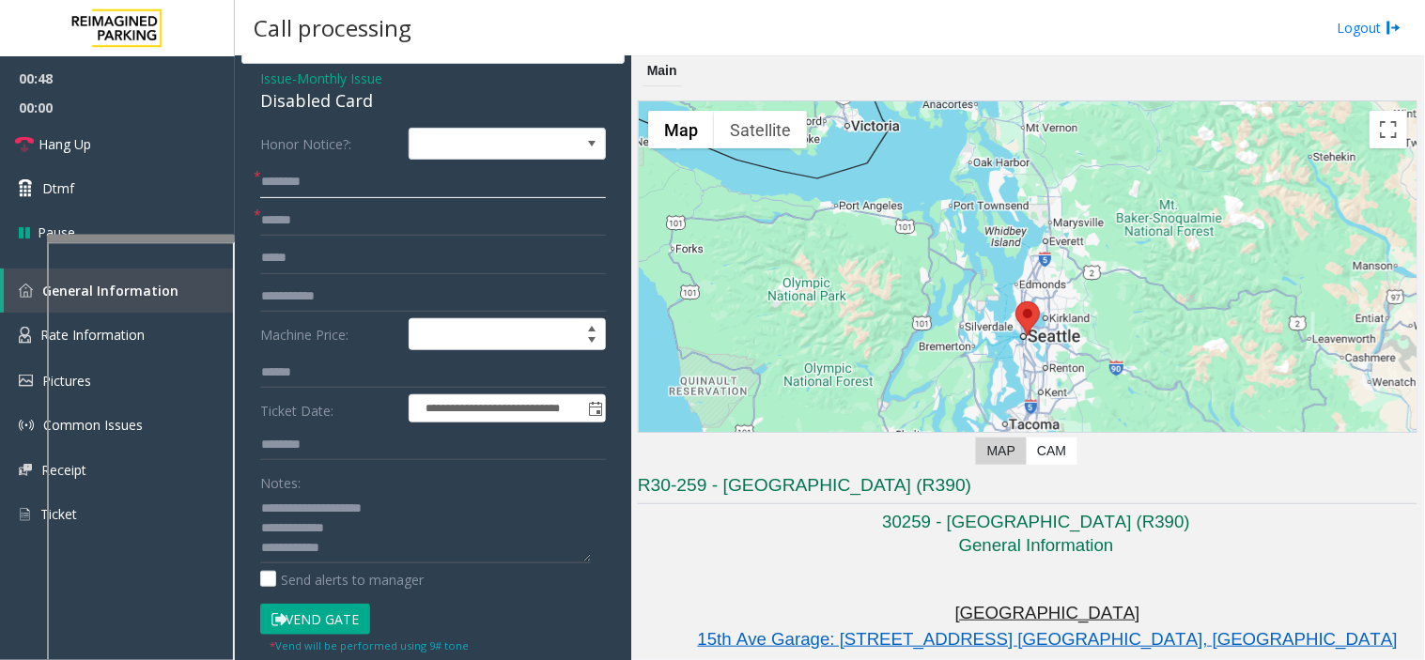
scroll to position [104, 0]
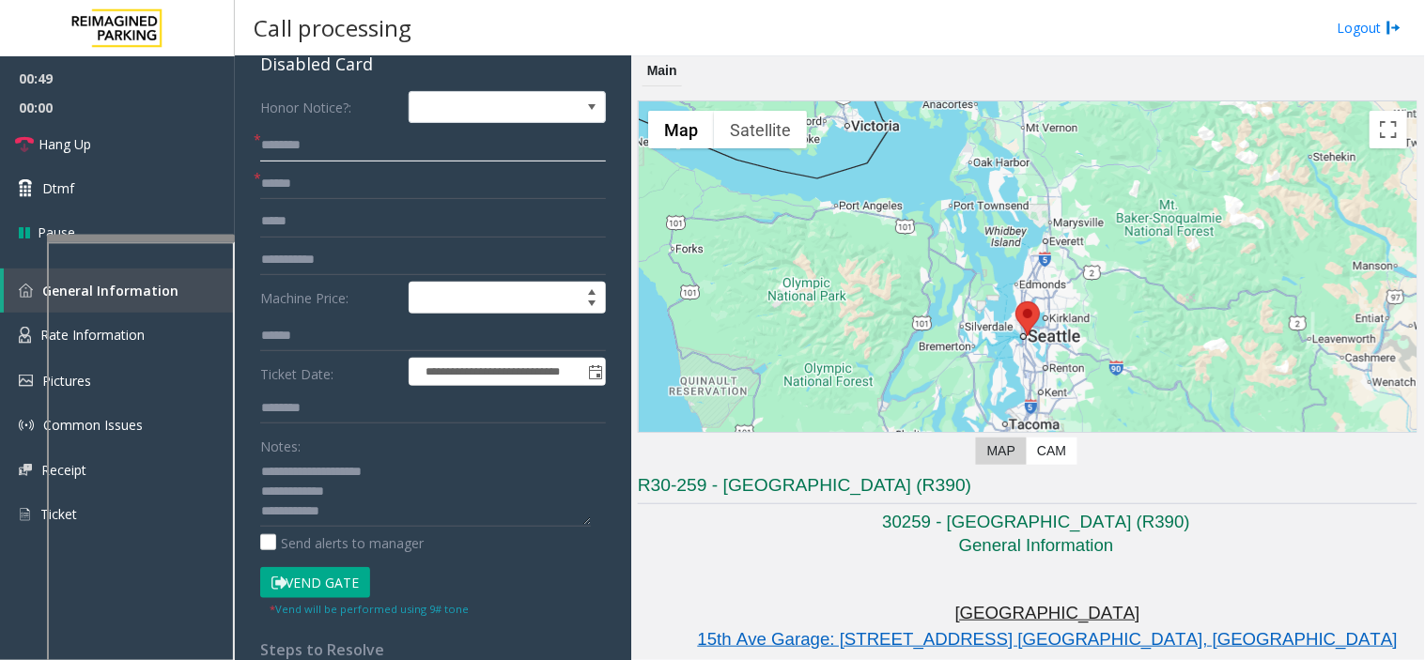
type input "********"
click at [313, 597] on button "Vend Gate" at bounding box center [315, 583] width 110 height 32
click at [342, 582] on button "Vend Gate" at bounding box center [315, 583] width 110 height 32
click at [372, 520] on textarea at bounding box center [425, 491] width 331 height 70
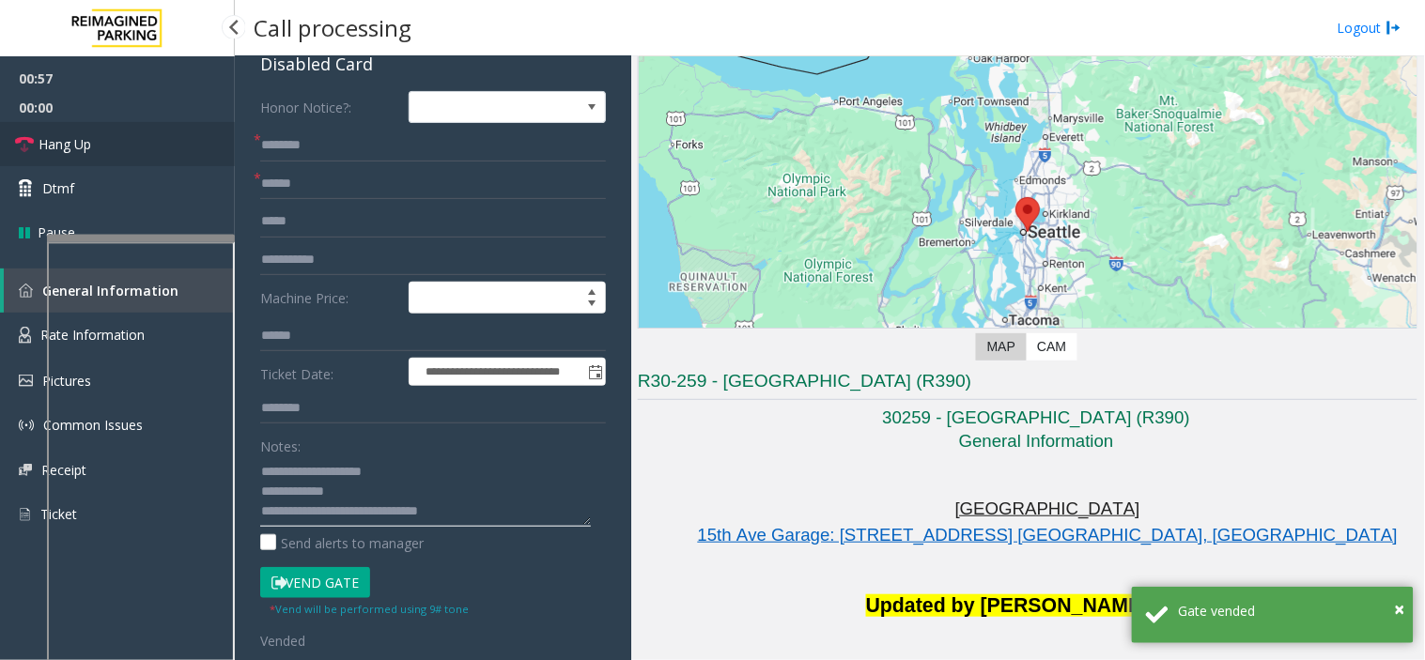
type textarea "**********"
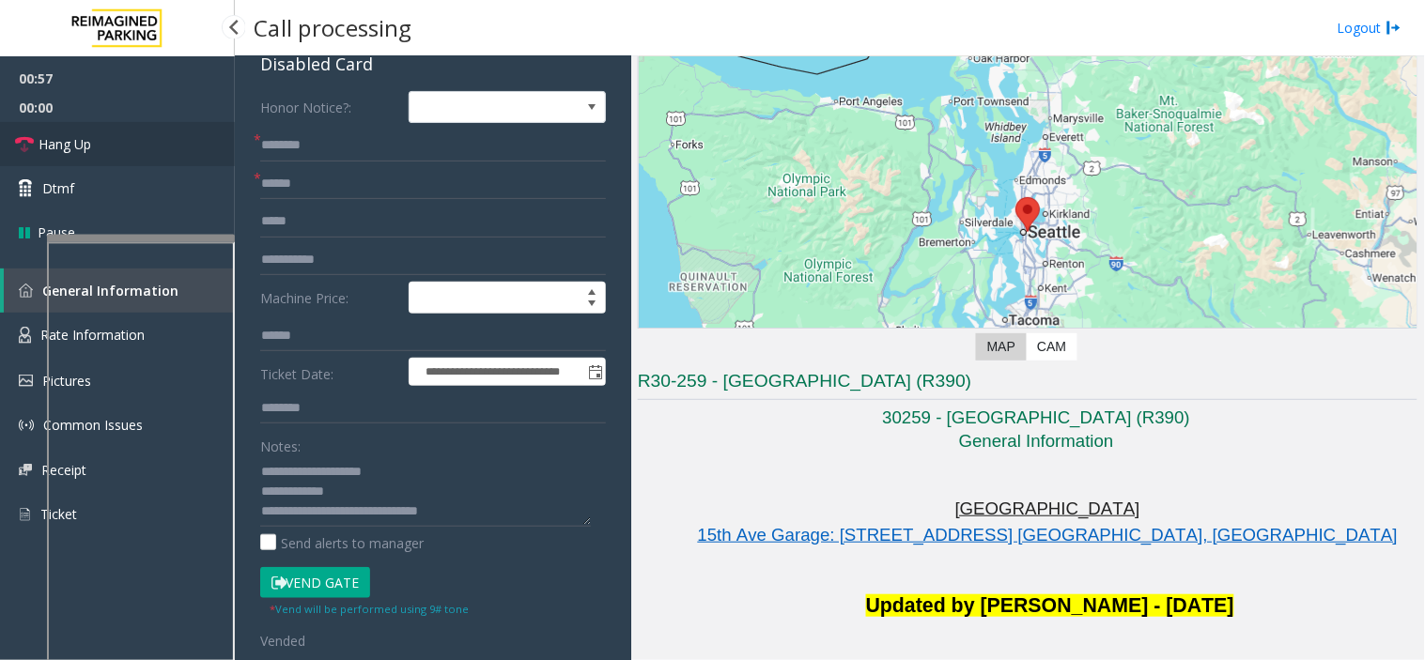
click at [145, 150] on link "Hang Up" at bounding box center [117, 144] width 235 height 44
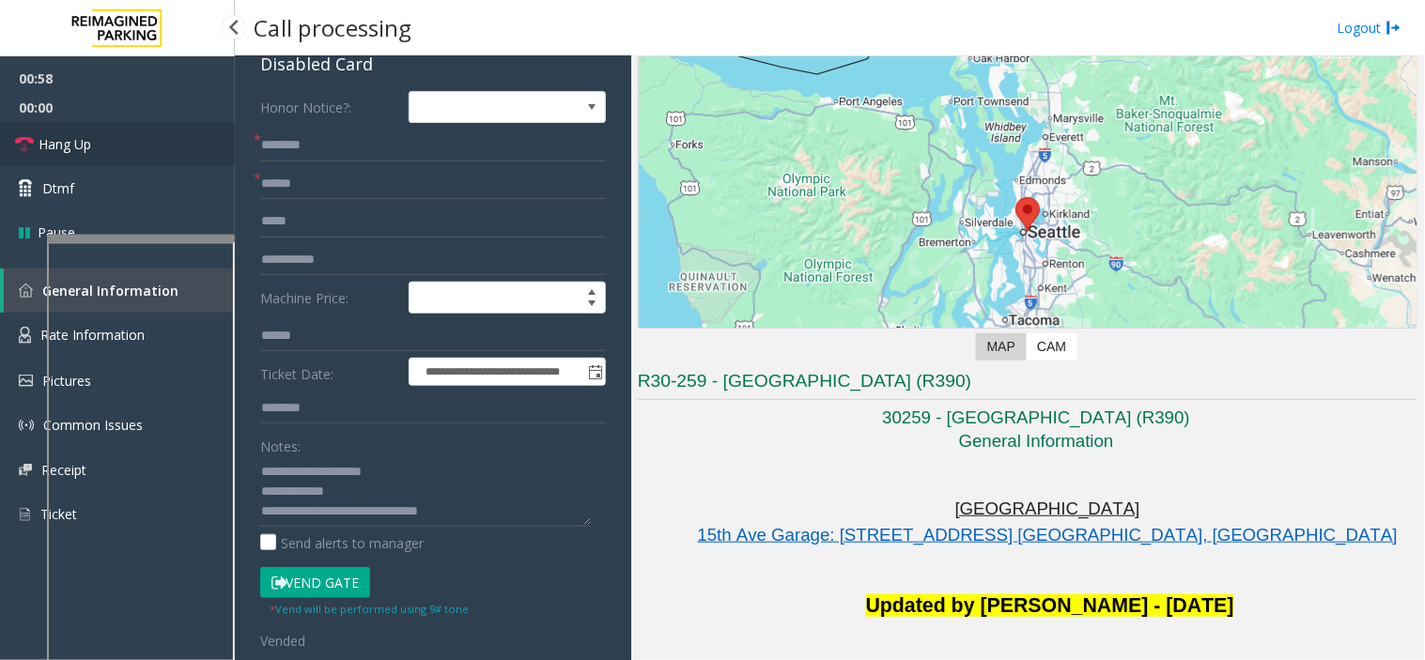
click at [145, 150] on link "Hang Up" at bounding box center [117, 144] width 235 height 44
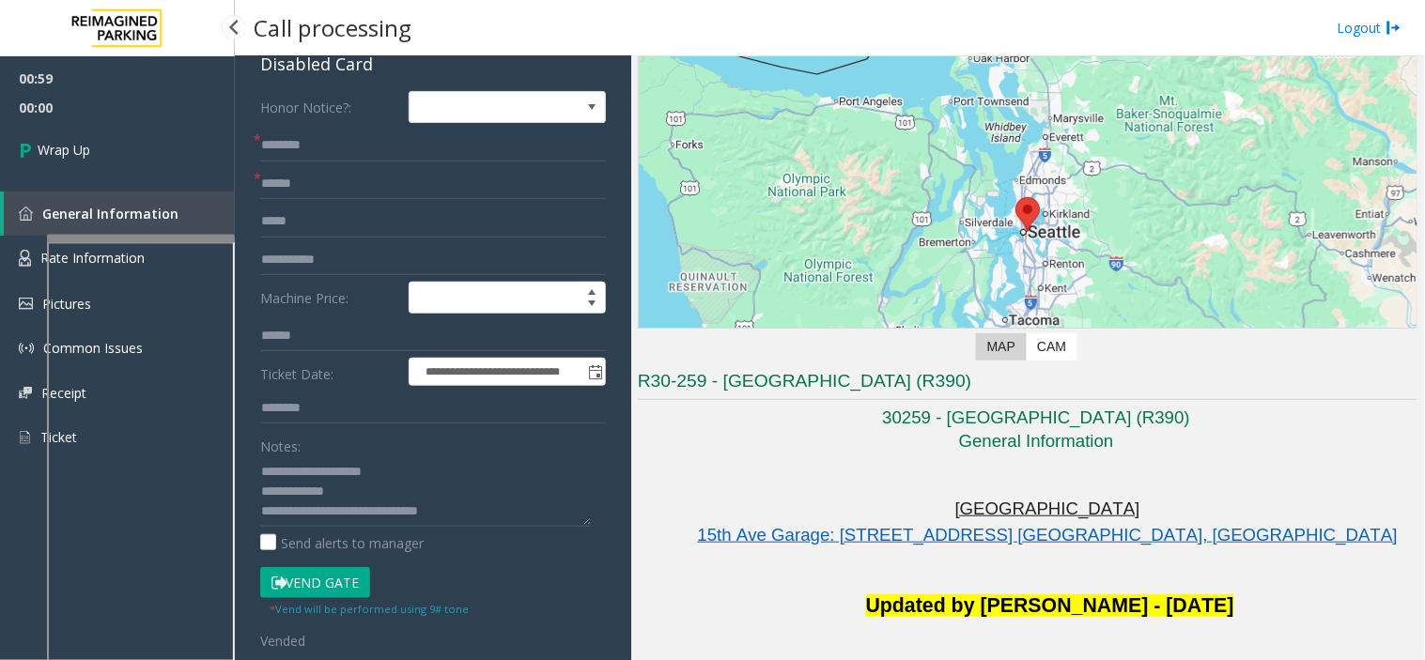
click at [145, 150] on link "Wrap Up" at bounding box center [117, 149] width 235 height 55
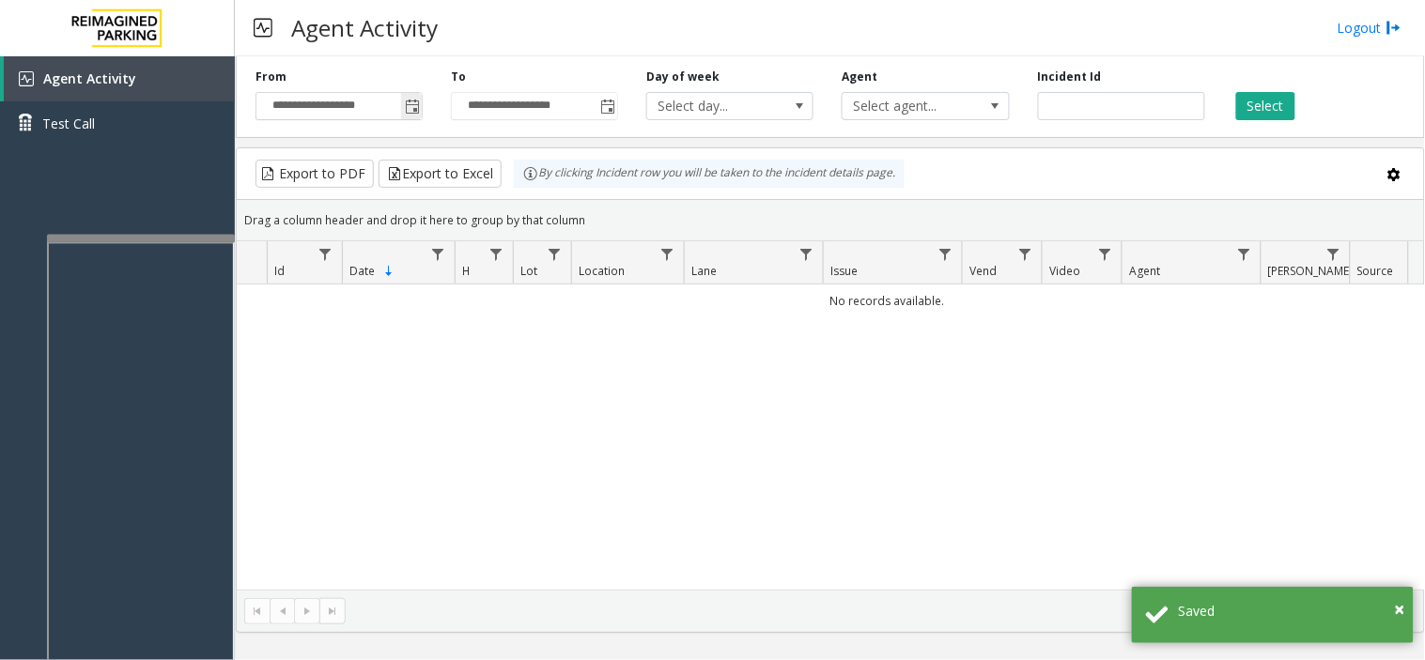
click at [404, 107] on span "Toggle popup" at bounding box center [411, 106] width 21 height 30
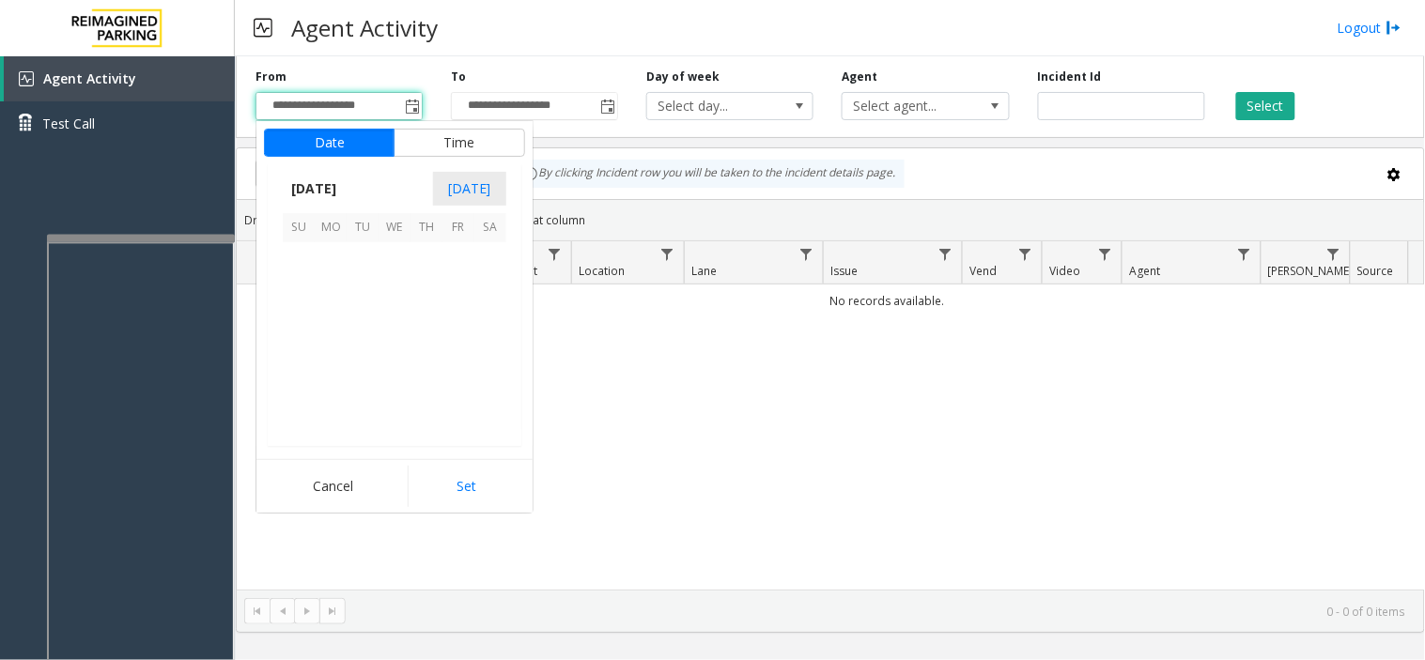
scroll to position [336768, 0]
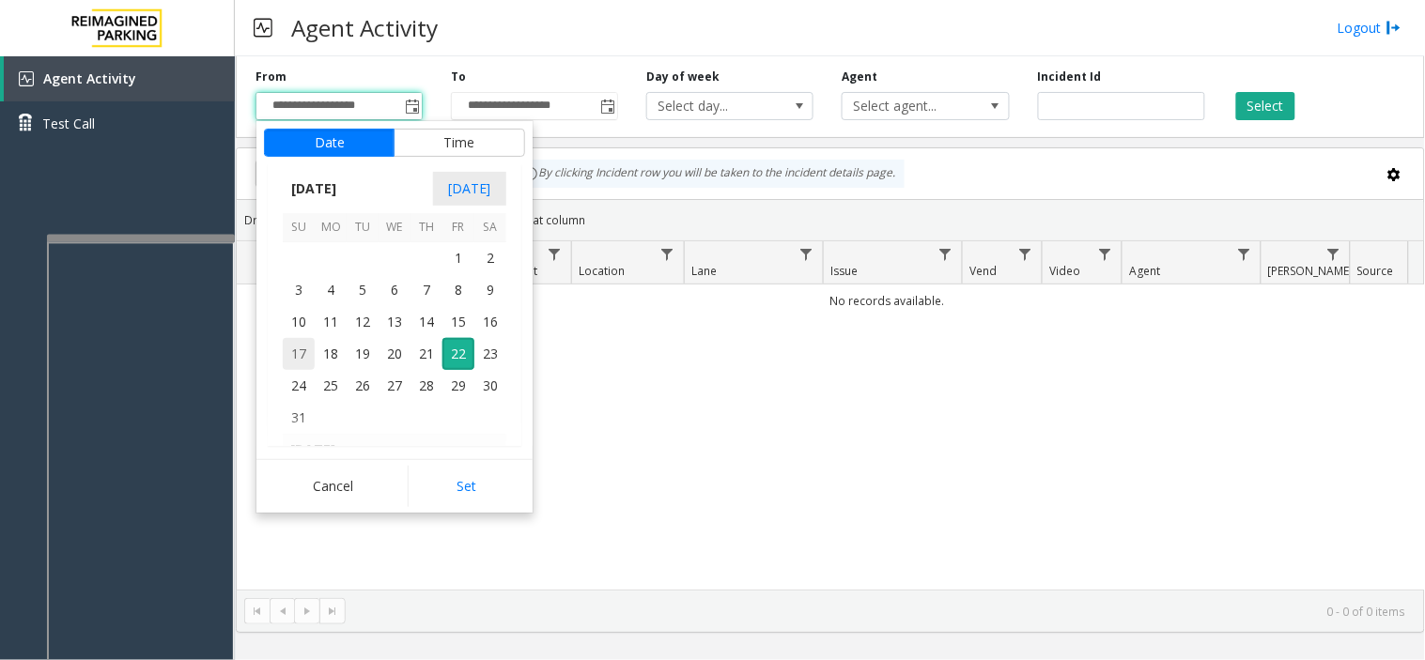
click at [301, 358] on span "17" at bounding box center [299, 354] width 32 height 32
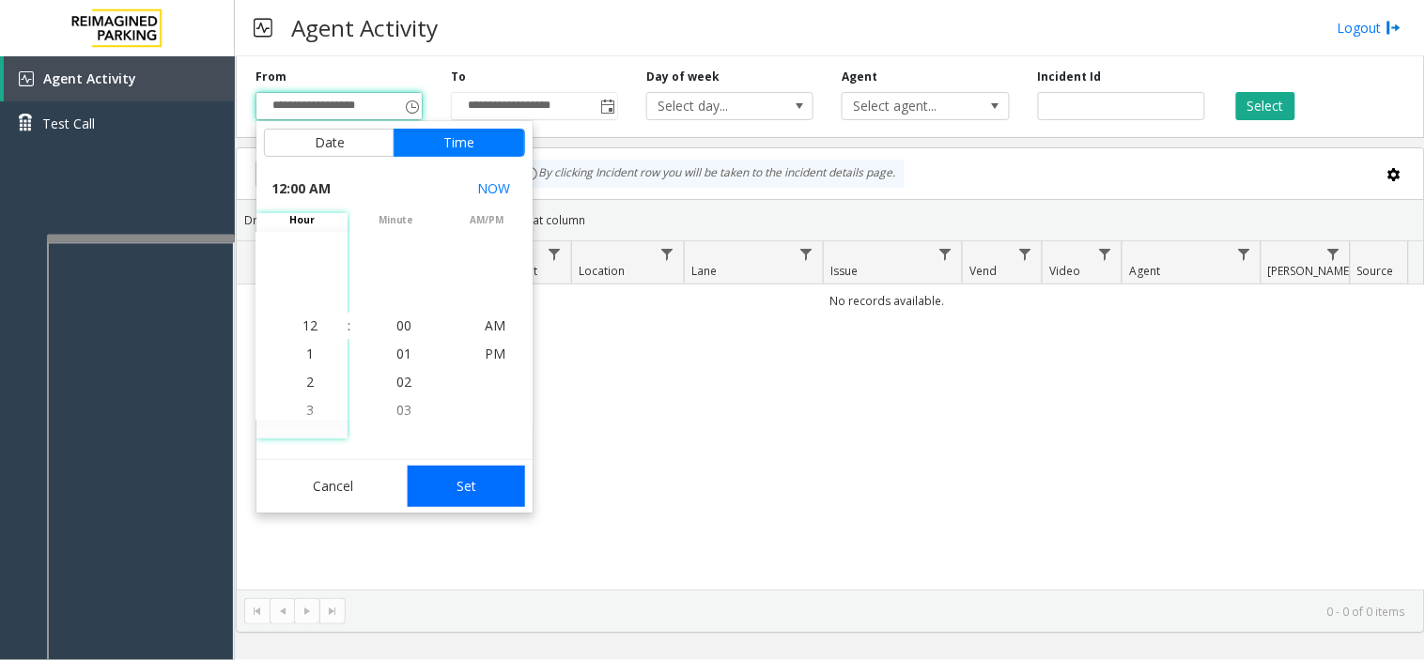
click at [462, 495] on button "Set" at bounding box center [467, 486] width 118 height 41
type input "**********"
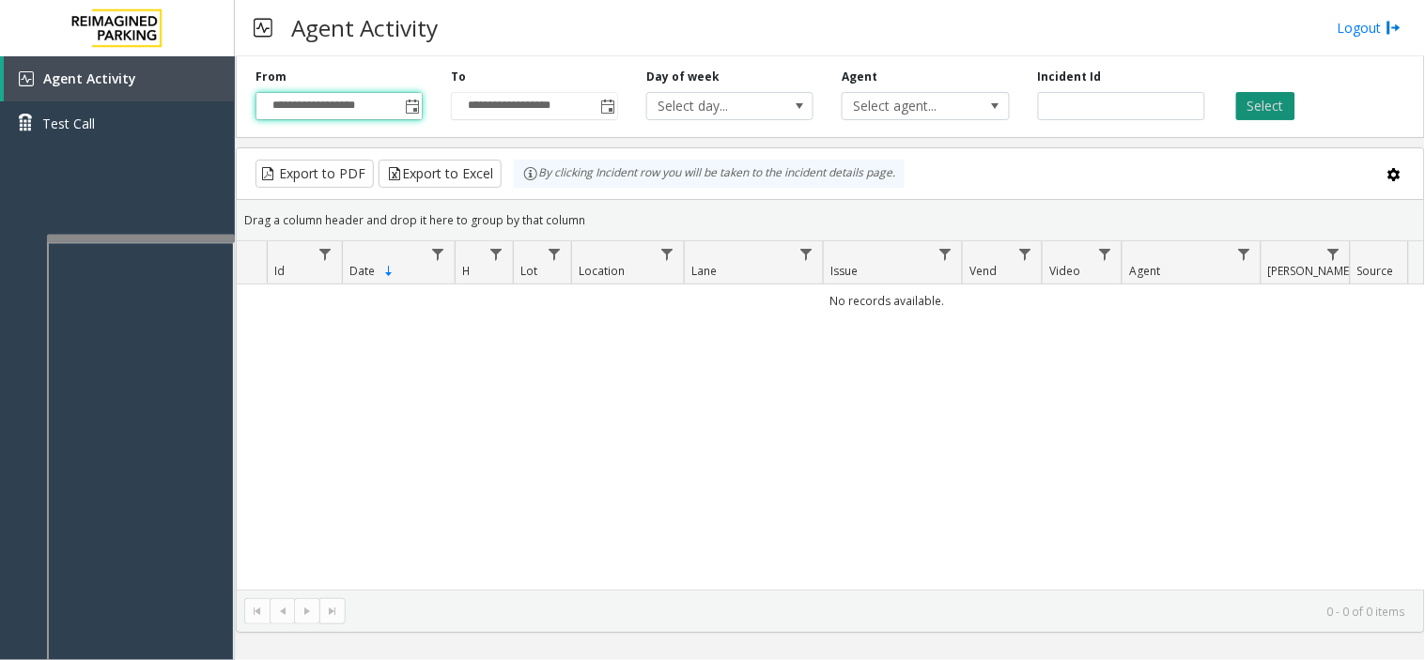
click at [1077, 96] on button "Select" at bounding box center [1265, 106] width 59 height 28
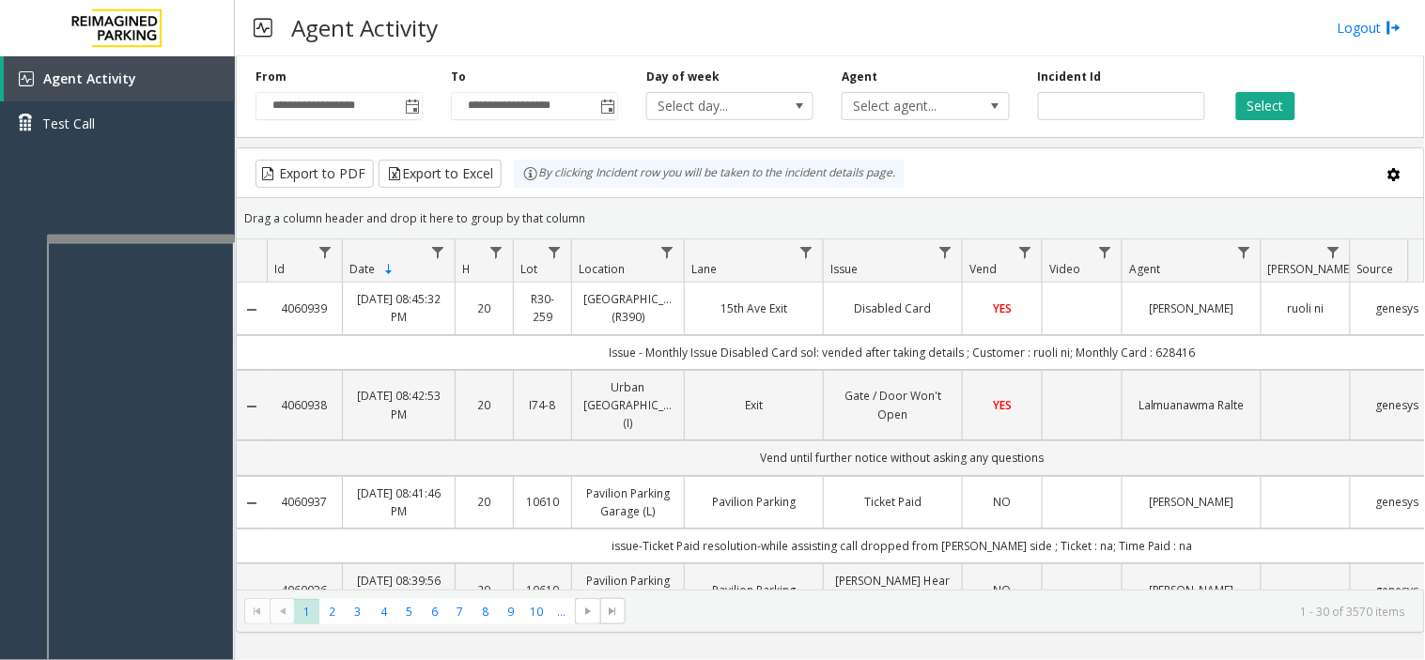
click at [559, 35] on div "Agent Activity Logout" at bounding box center [830, 28] width 1190 height 56
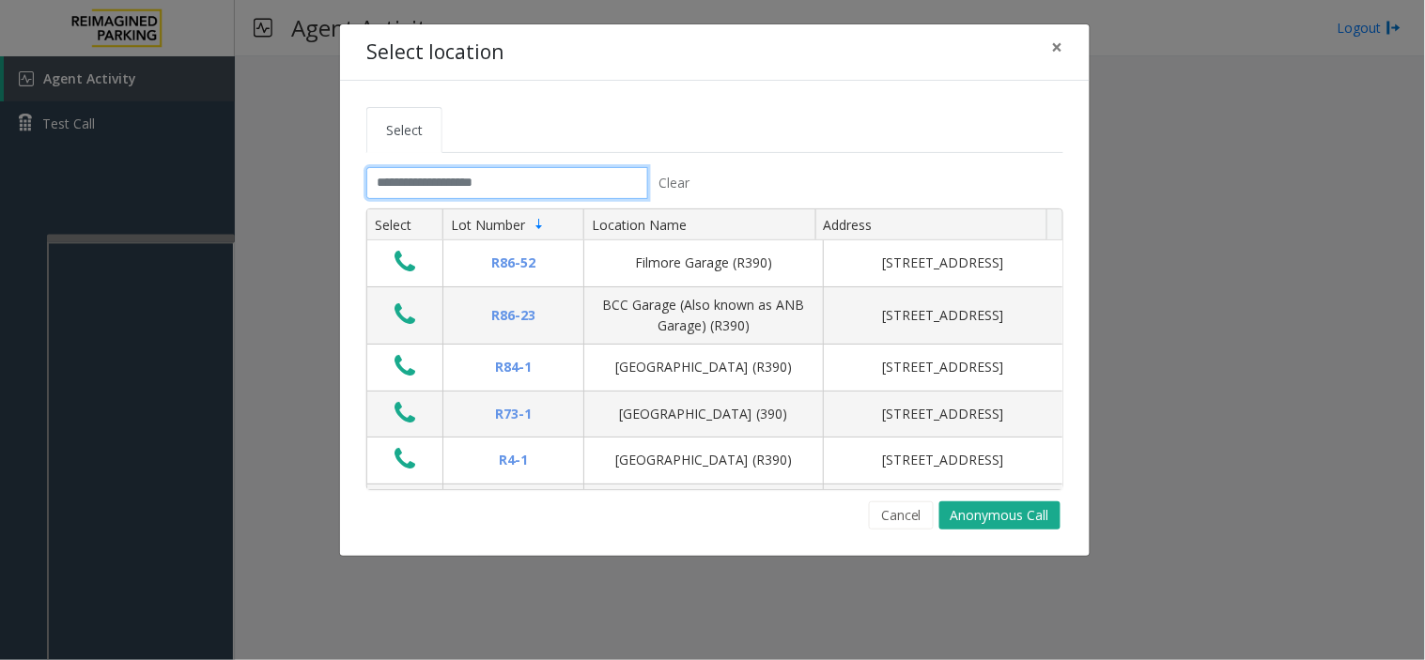
click at [492, 191] on input "text" at bounding box center [507, 183] width 282 height 32
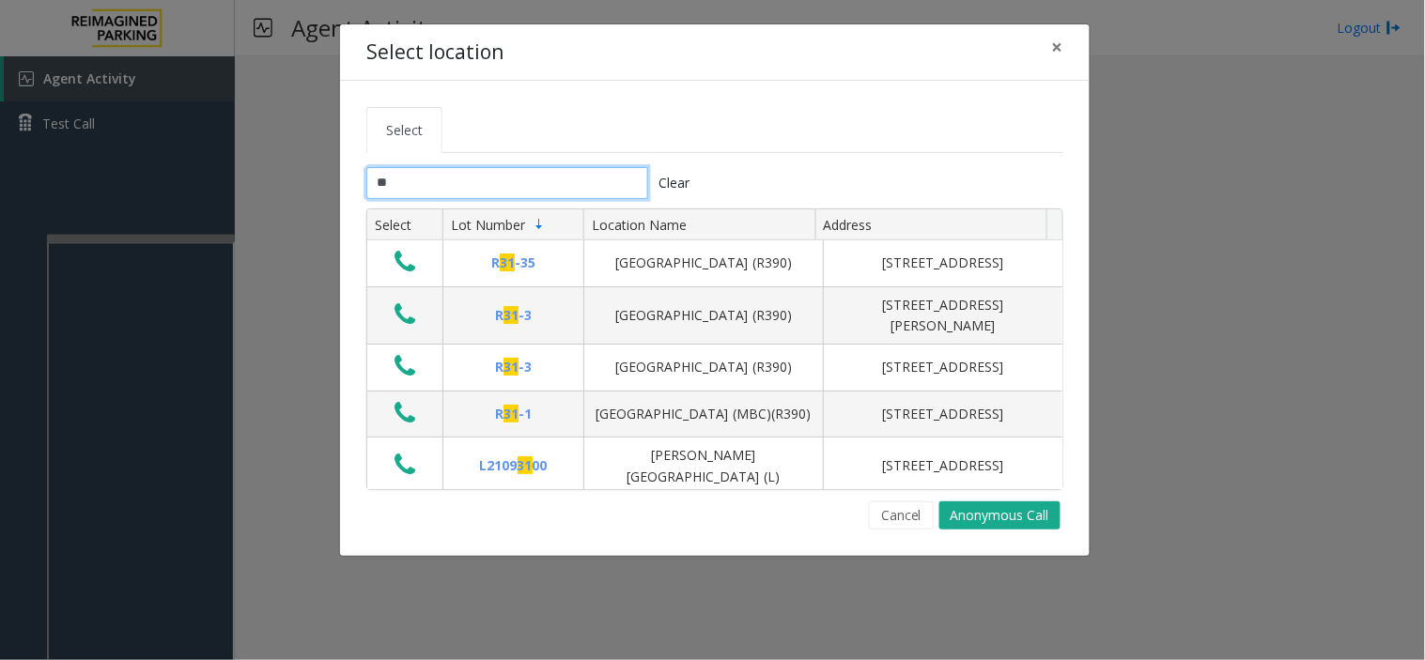
type input "***"
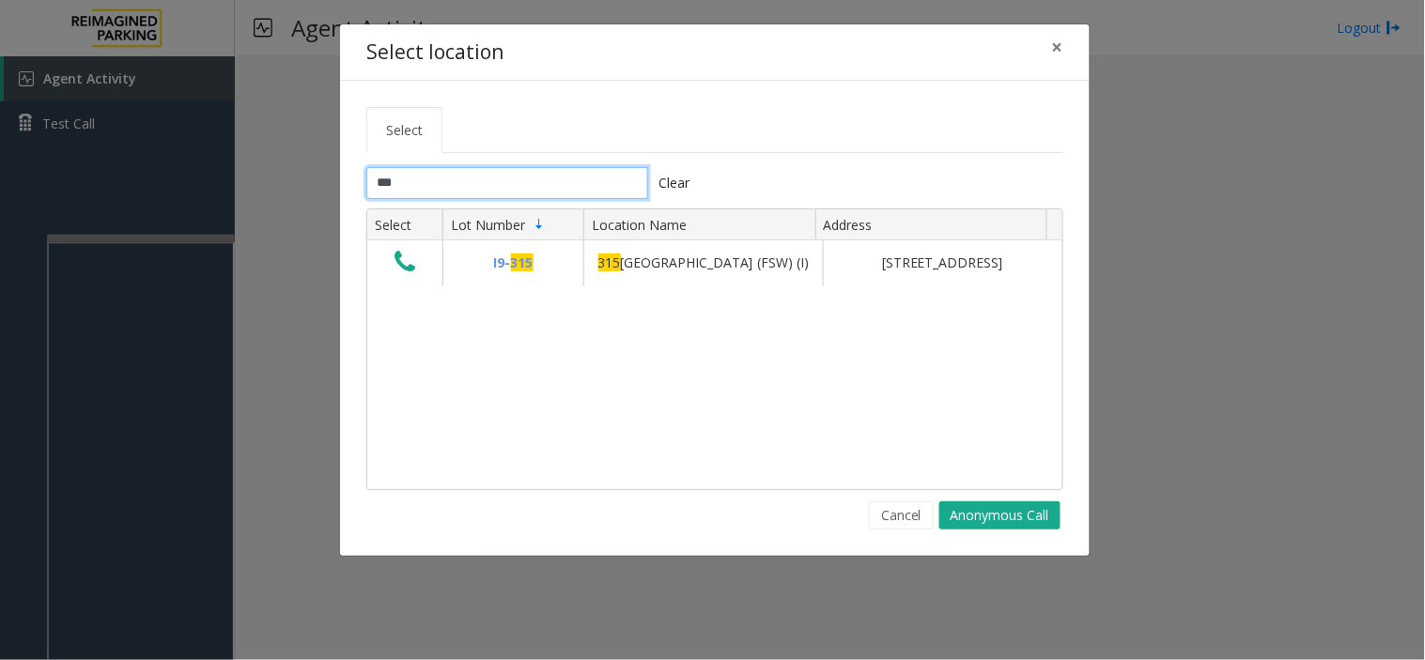
click at [428, 174] on input "***" at bounding box center [507, 183] width 282 height 32
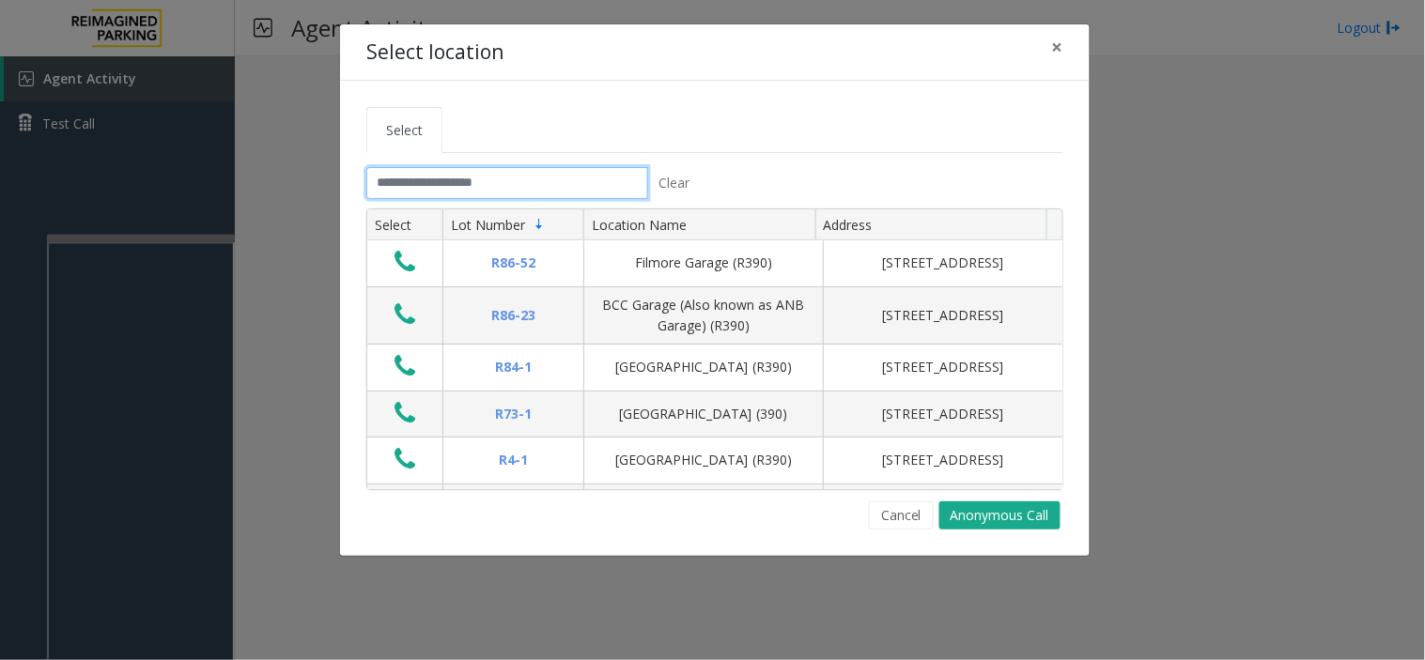
click at [428, 174] on input "text" at bounding box center [507, 183] width 282 height 32
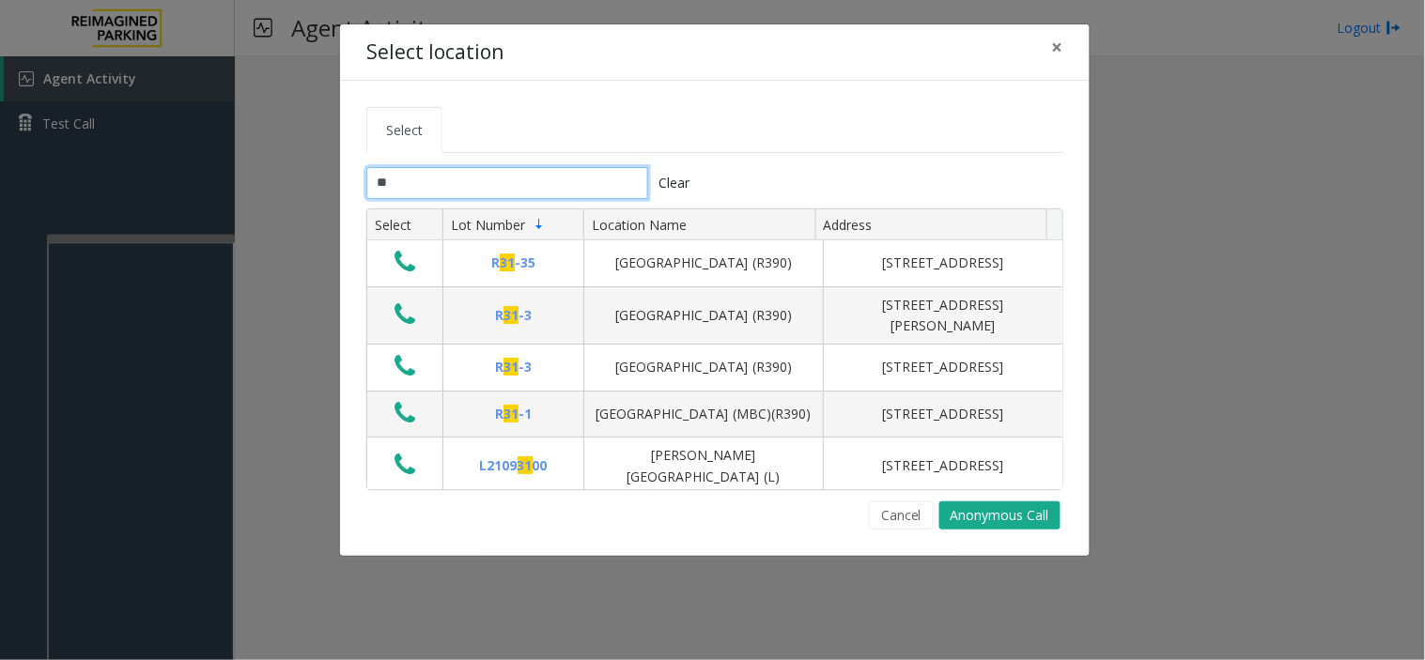
type input "***"
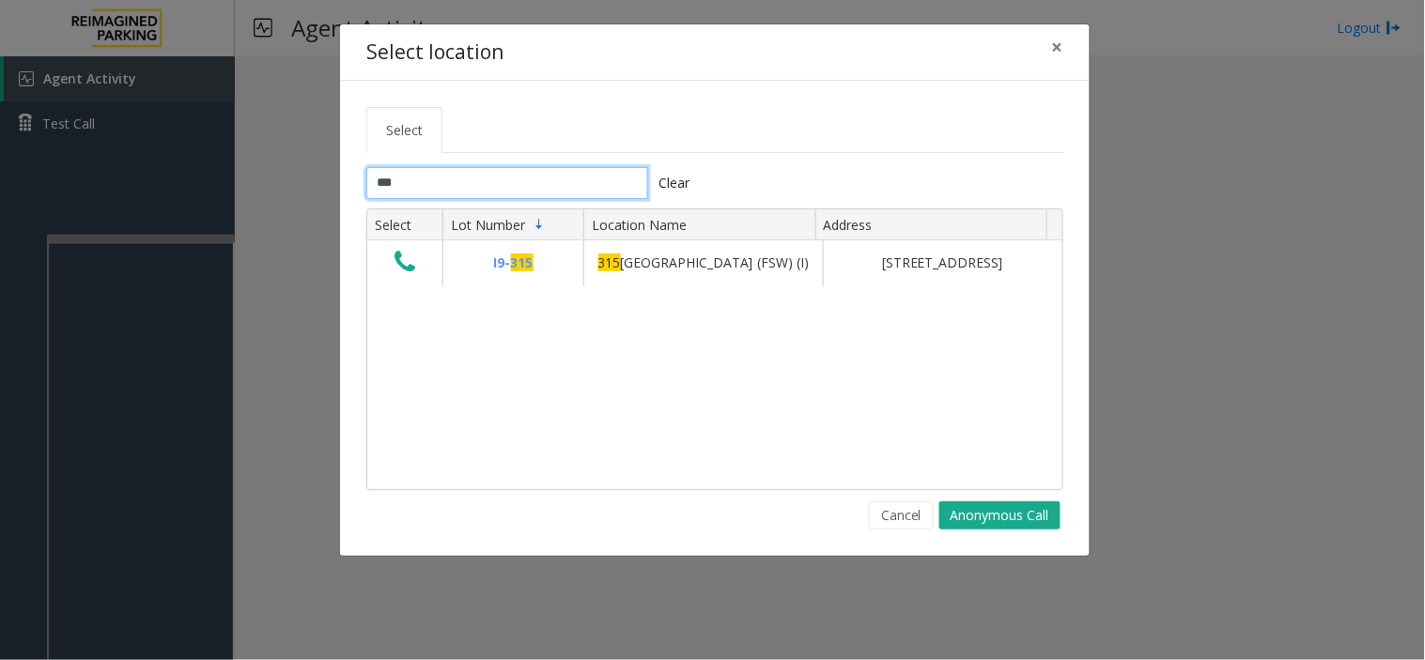
click at [427, 185] on input "***" at bounding box center [507, 183] width 282 height 32
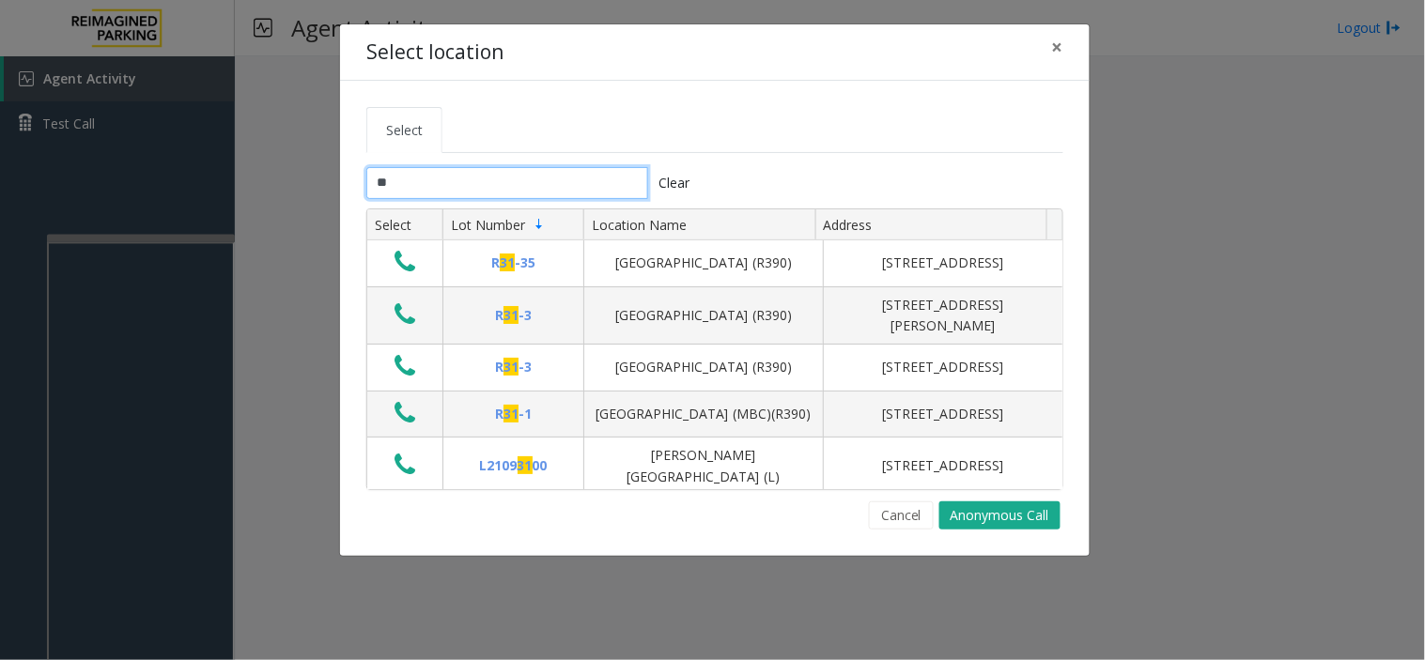
type input "*"
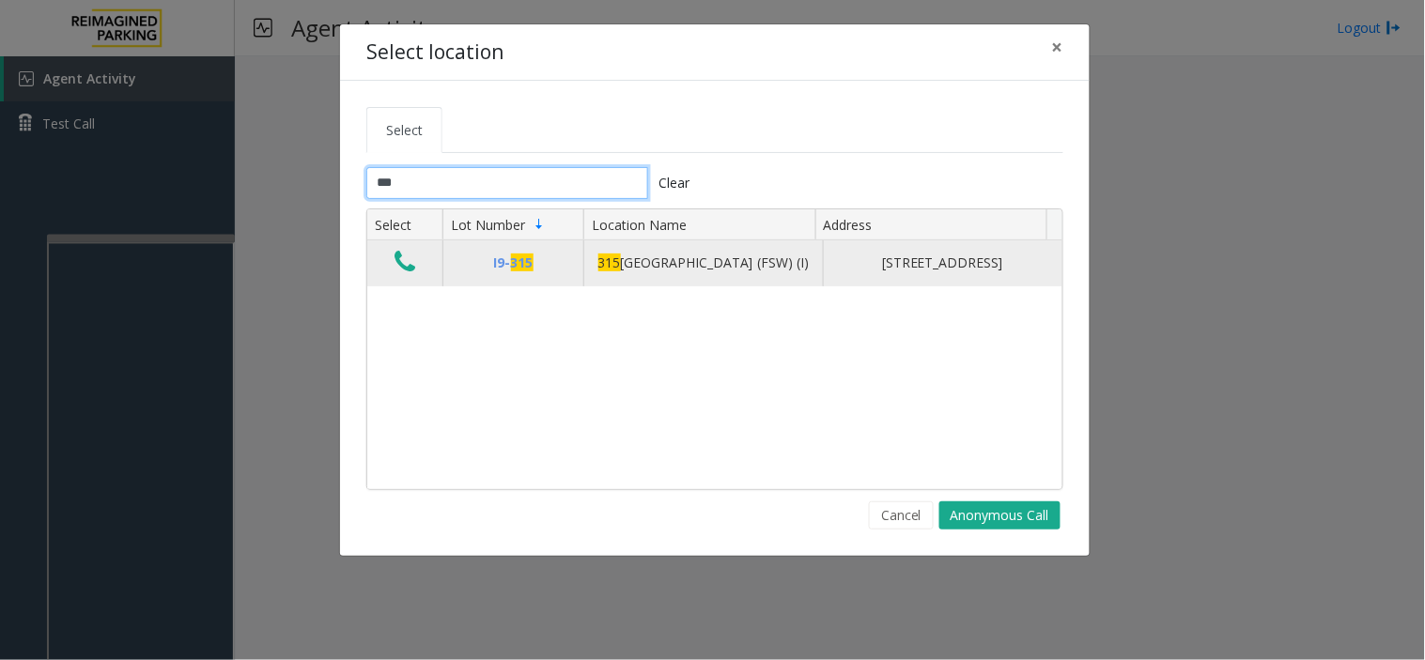
type input "***"
click at [409, 269] on icon "Data table" at bounding box center [404, 262] width 21 height 26
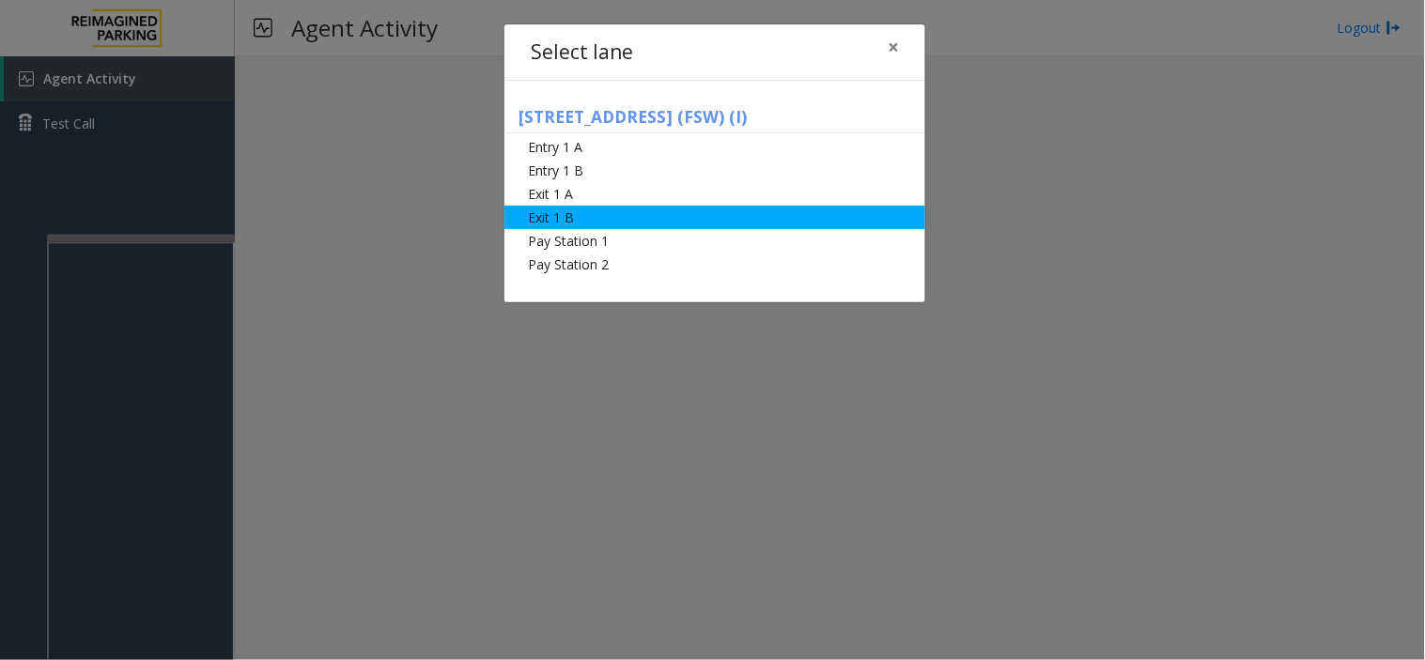
click at [565, 219] on li "Exit 1 B" at bounding box center [714, 217] width 421 height 23
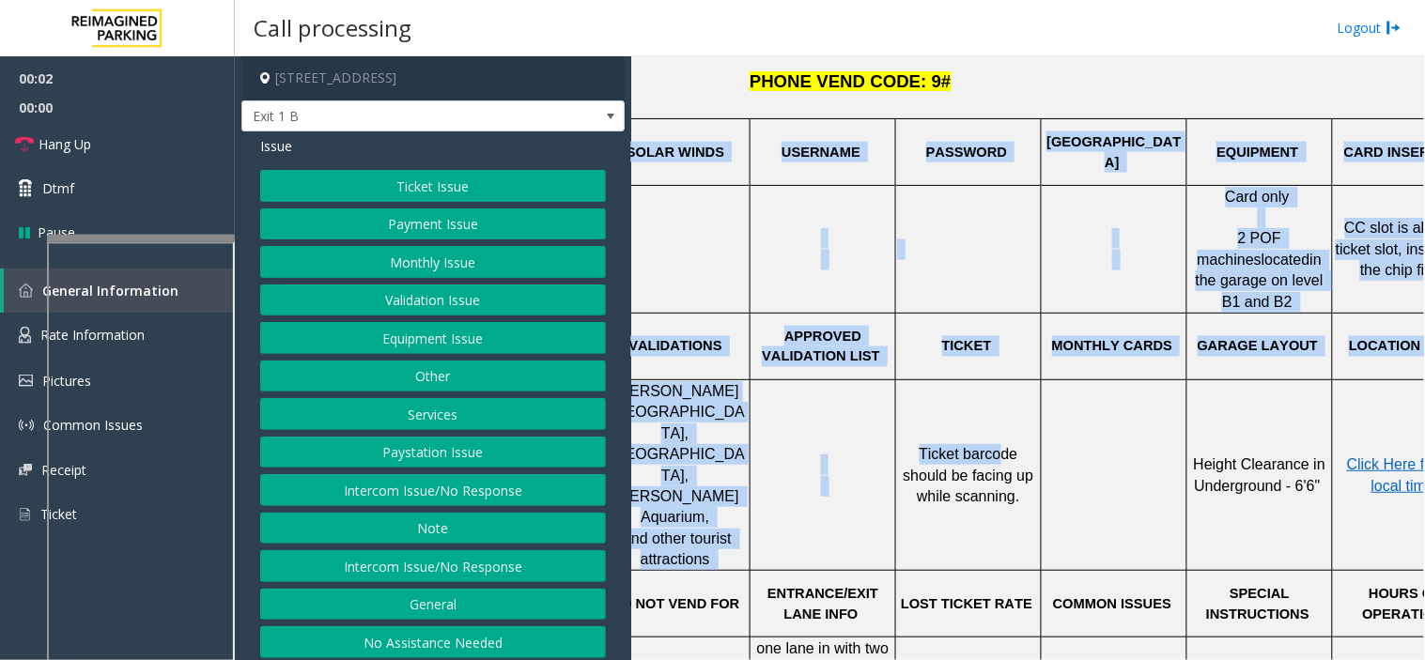
scroll to position [625, 254]
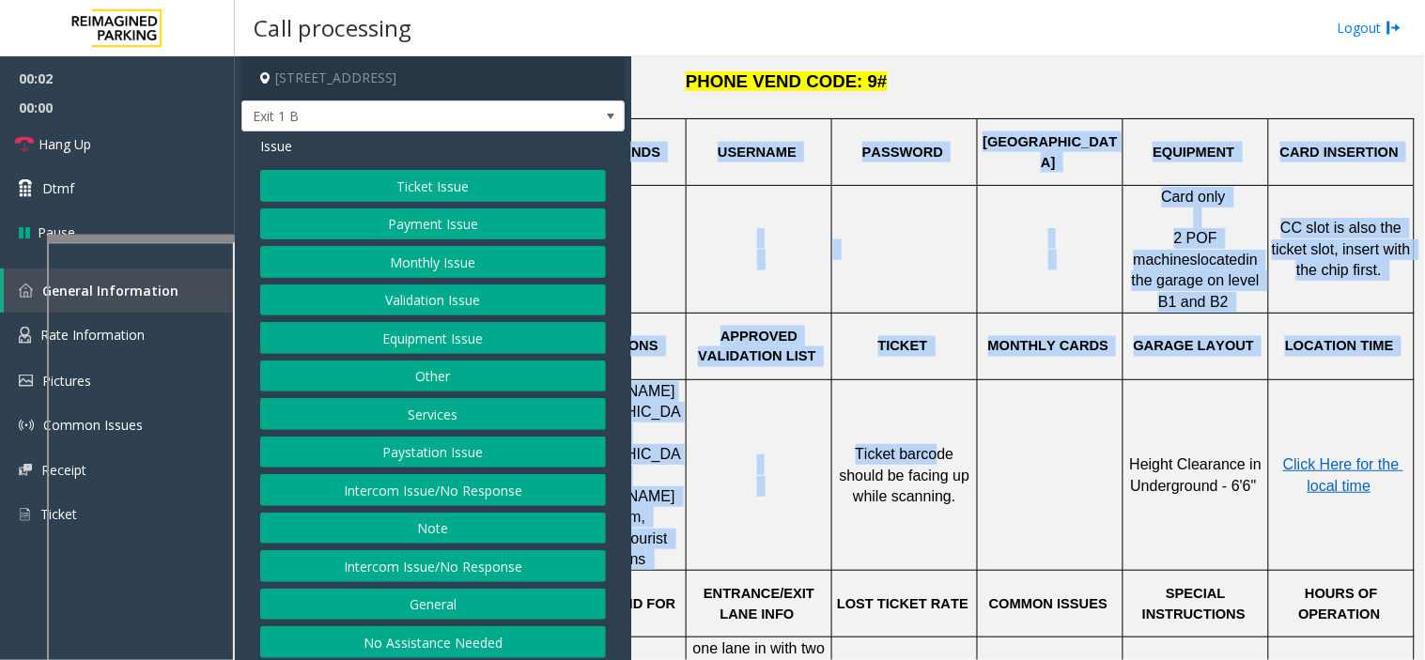
drag, startPoint x: 1242, startPoint y: 369, endPoint x: 1424, endPoint y: 364, distance: 182.3
click at [1077, 364] on div "Main ← Move left → Move right ↑ Move up ↓ Move down + Zoom in - Zoom out Home J…" at bounding box center [1027, 358] width 793 height 604
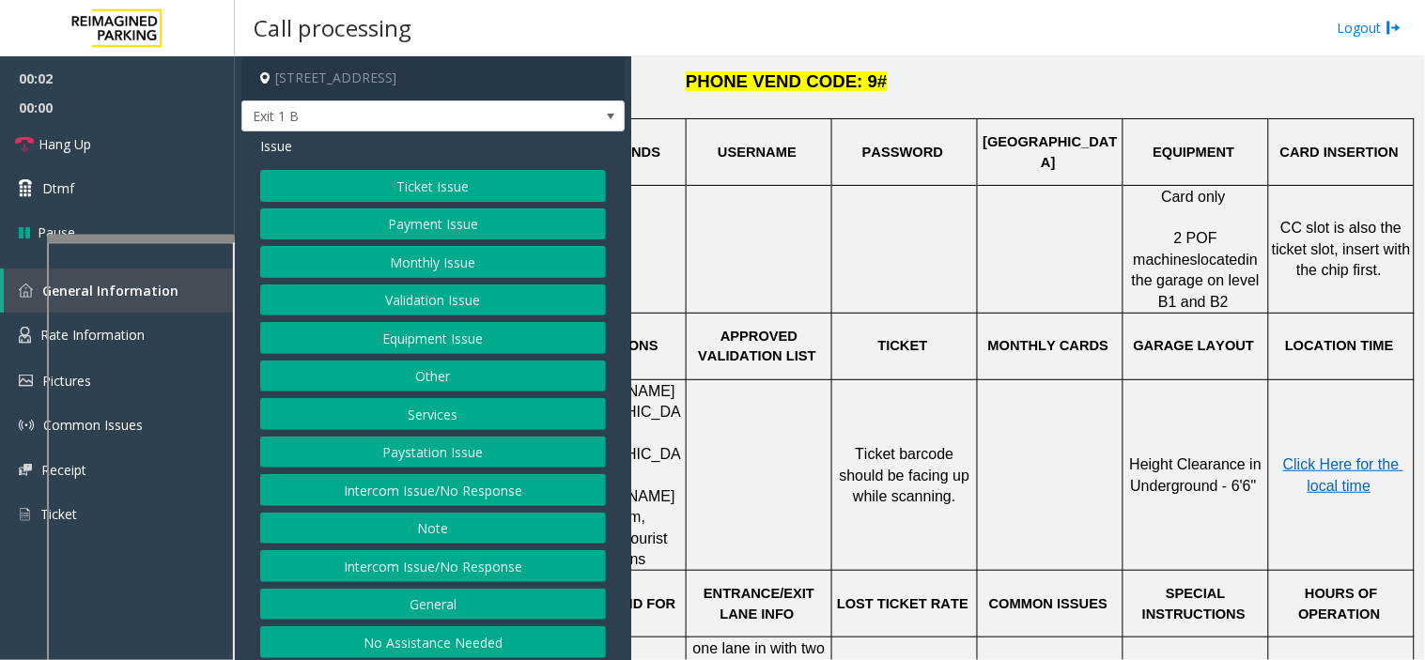
click at [1064, 313] on td "MONTHLY CARDS" at bounding box center [1051, 346] width 146 height 67
click at [462, 213] on button "Payment Issue" at bounding box center [433, 224] width 346 height 32
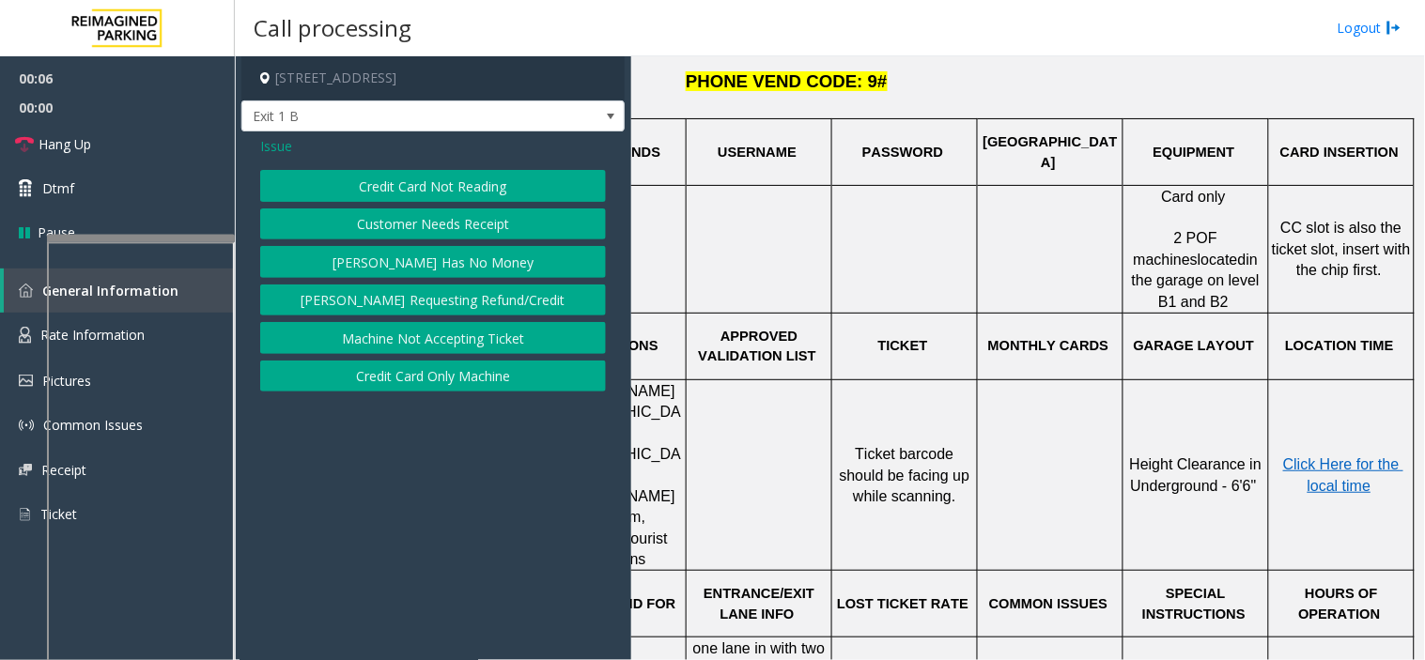
click at [428, 173] on button "Credit Card Not Reading" at bounding box center [433, 186] width 346 height 32
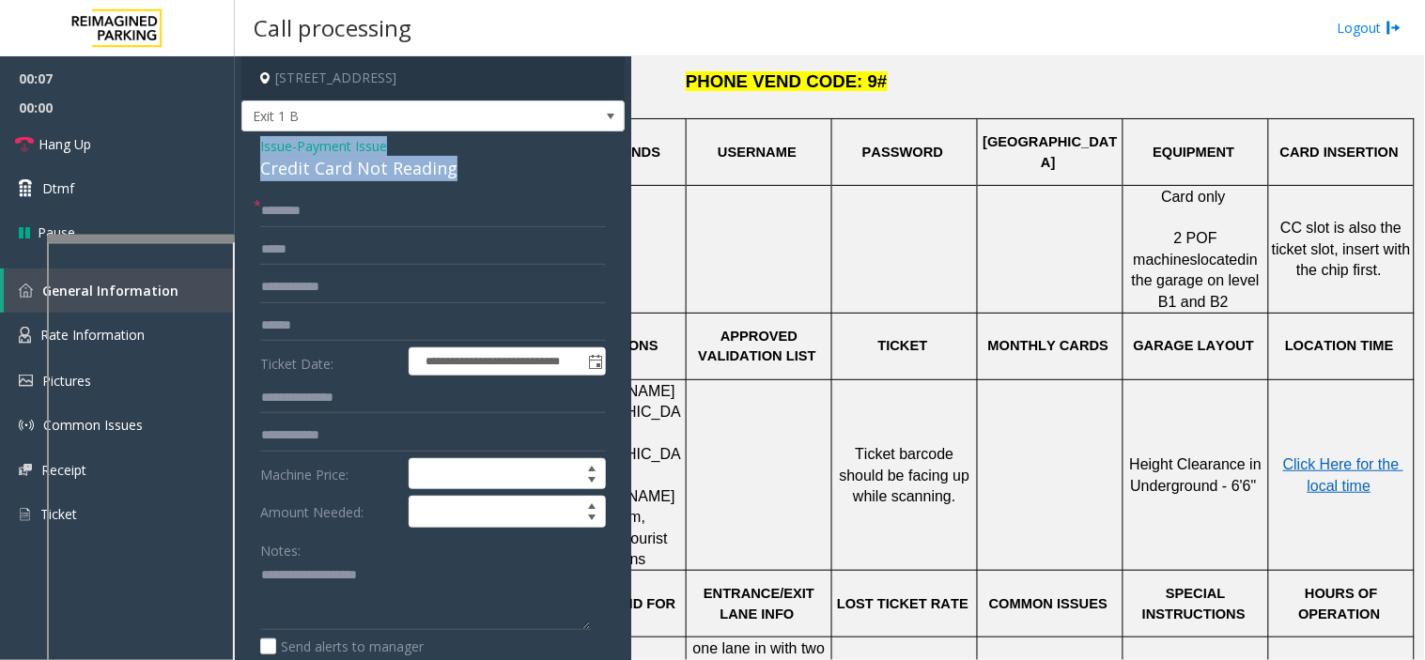
drag, startPoint x: 476, startPoint y: 167, endPoint x: 237, endPoint y: 151, distance: 240.0
click at [237, 151] on app-call-processing-form "**********" at bounding box center [433, 358] width 396 height 604
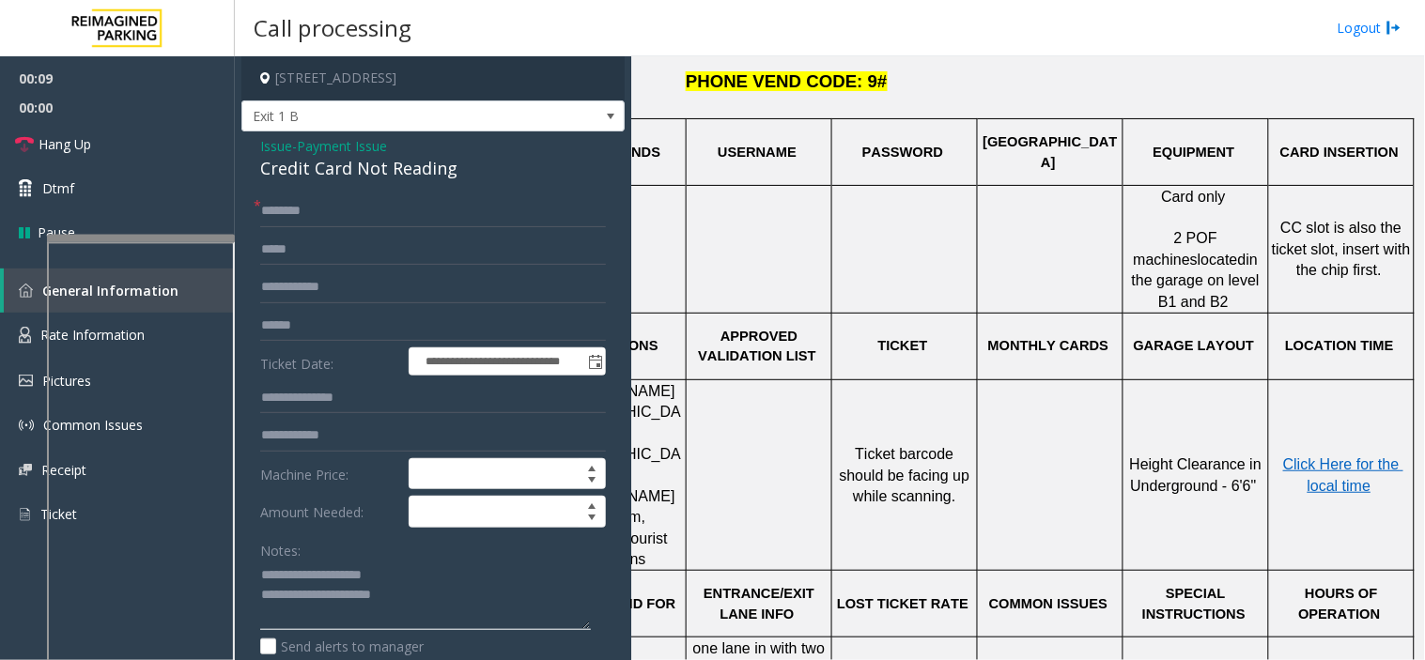
click at [444, 603] on textarea at bounding box center [425, 596] width 331 height 70
type textarea "**********"
click at [413, 216] on input "text" at bounding box center [433, 211] width 346 height 32
click at [386, 325] on input "text" at bounding box center [433, 326] width 346 height 32
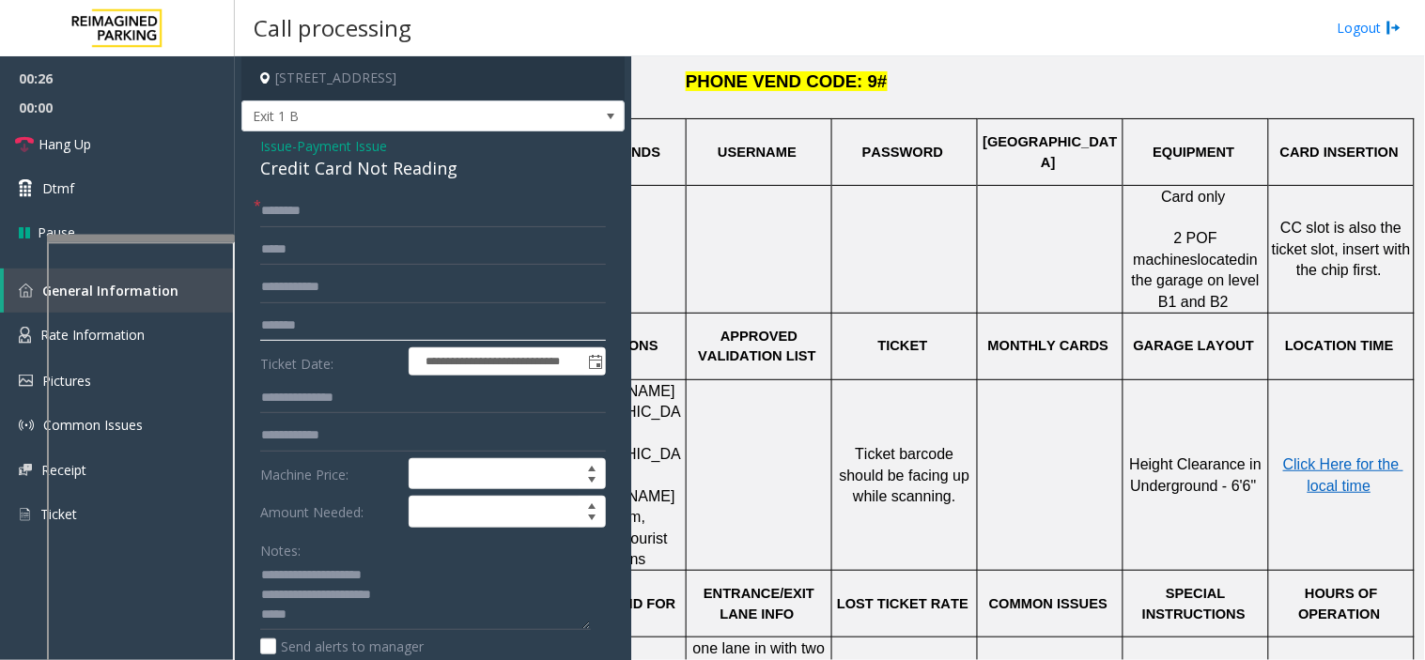
click at [265, 331] on input "*******" at bounding box center [433, 326] width 346 height 32
type input "*******"
click at [317, 193] on div "**********" at bounding box center [432, 607] width 383 height 953
click at [319, 618] on textarea at bounding box center [425, 596] width 331 height 70
type textarea "**********"
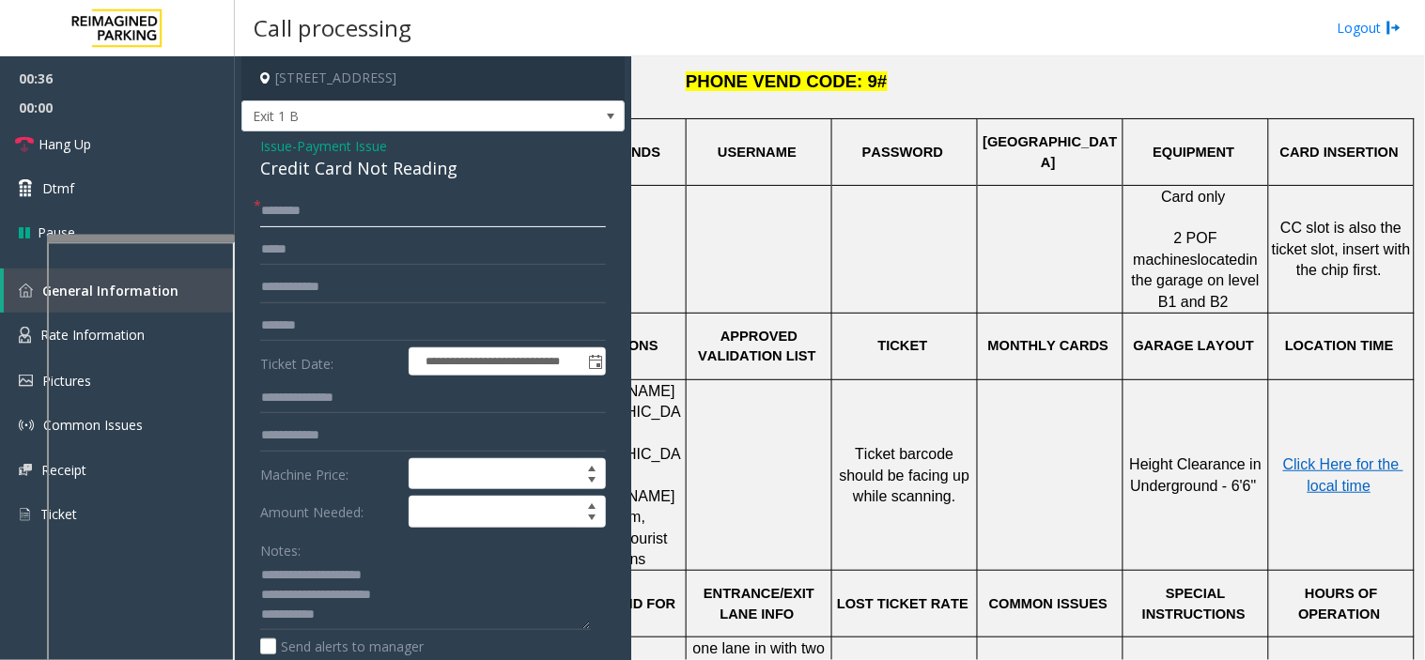
click at [373, 204] on input "text" at bounding box center [433, 211] width 346 height 32
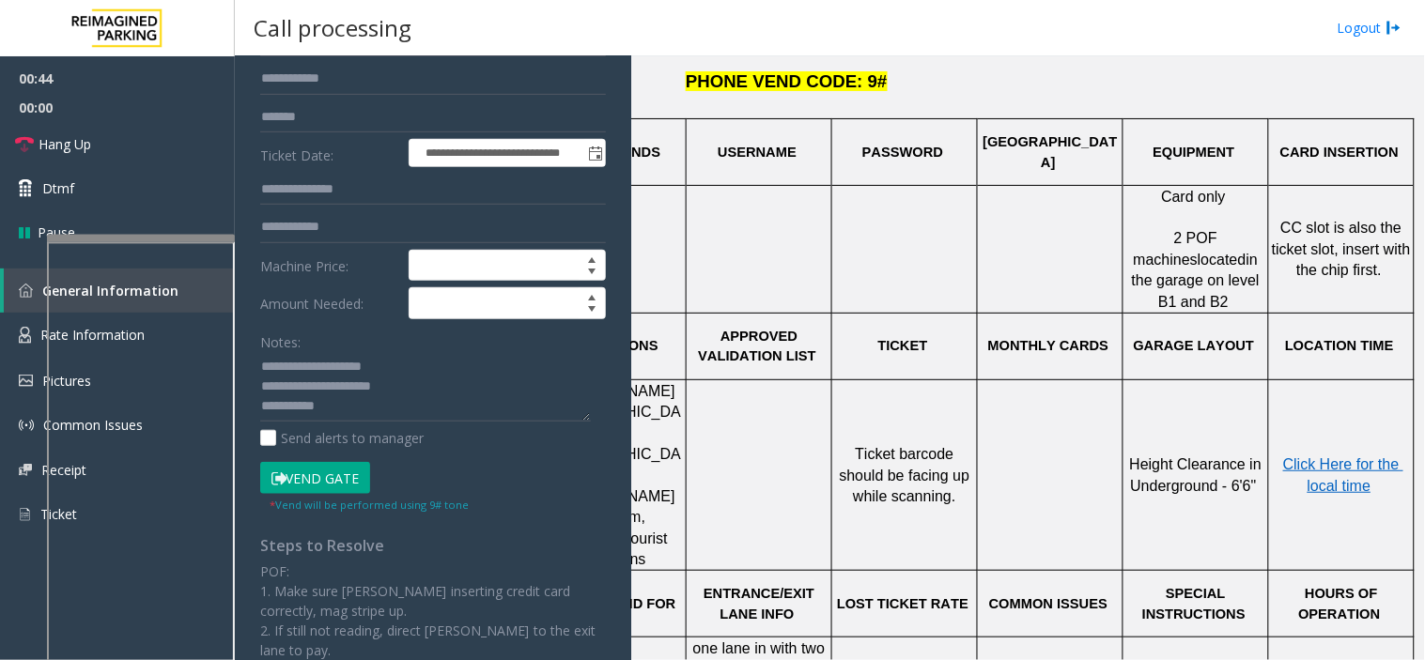
type input "******"
click at [303, 488] on button "Vend Gate" at bounding box center [315, 478] width 110 height 32
click at [352, 387] on textarea at bounding box center [425, 387] width 331 height 70
click at [353, 392] on textarea at bounding box center [425, 387] width 331 height 70
click at [336, 414] on textarea at bounding box center [425, 387] width 331 height 70
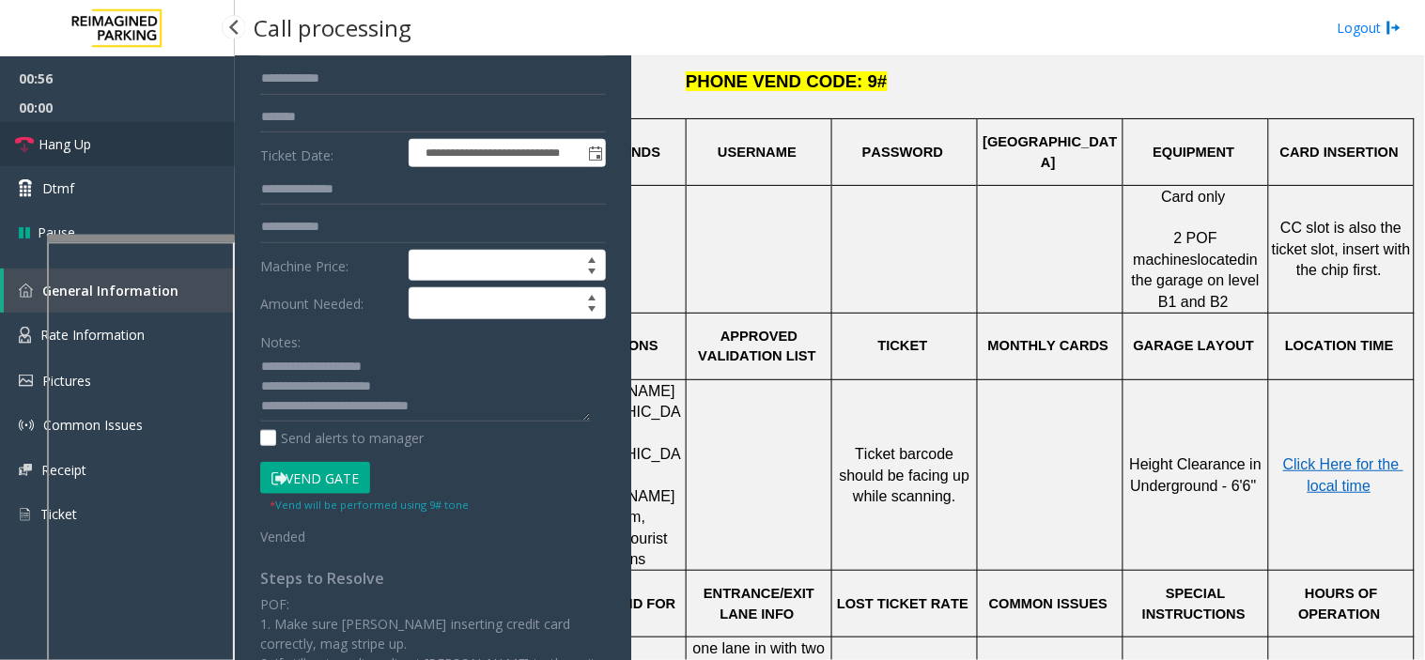
click at [210, 162] on link "Hang Up" at bounding box center [117, 144] width 235 height 44
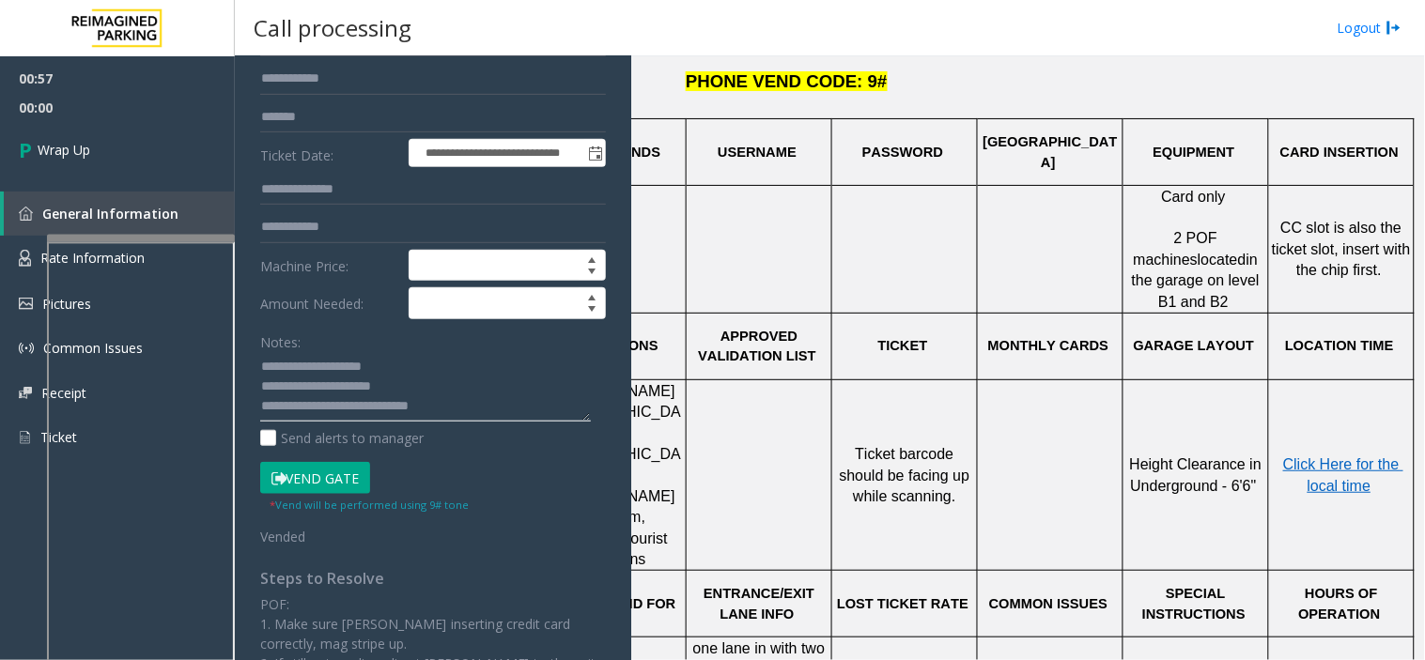
click at [404, 410] on textarea at bounding box center [425, 387] width 331 height 70
type textarea "**********"
click at [208, 134] on link "Wrap Up" at bounding box center [117, 149] width 235 height 55
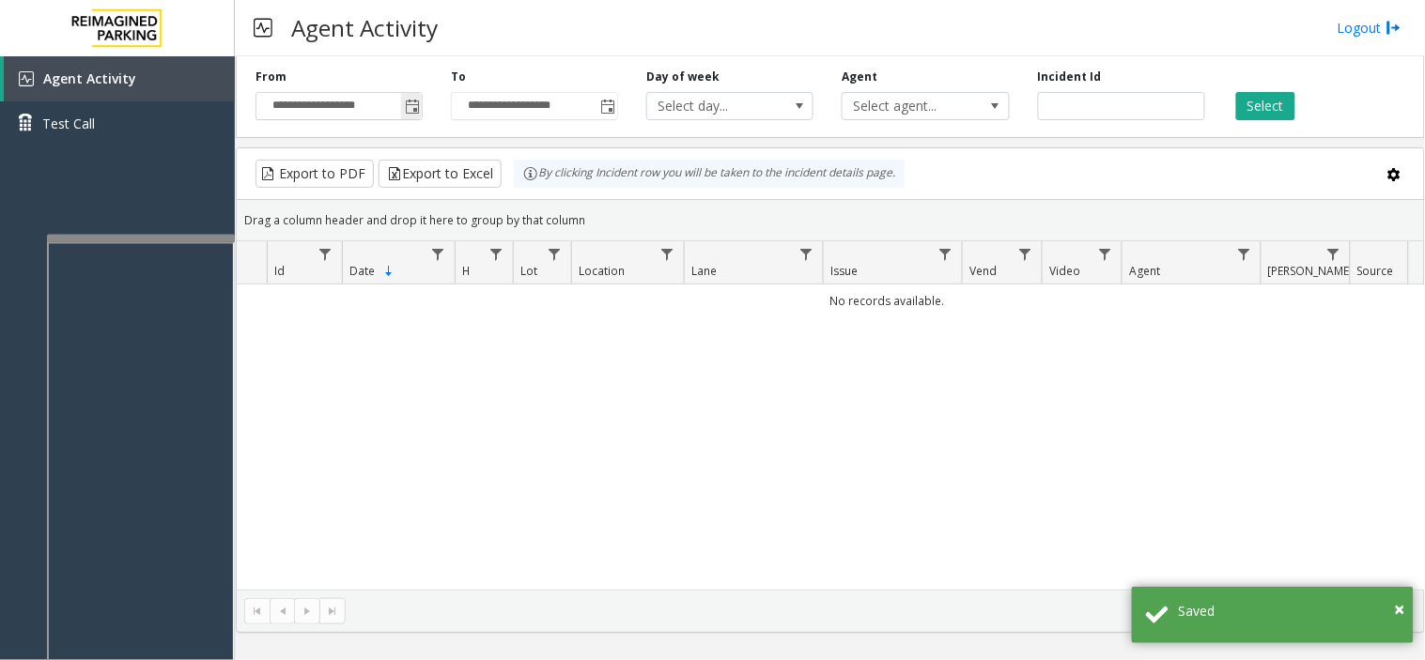
click at [406, 113] on span "Toggle popup" at bounding box center [412, 107] width 15 height 15
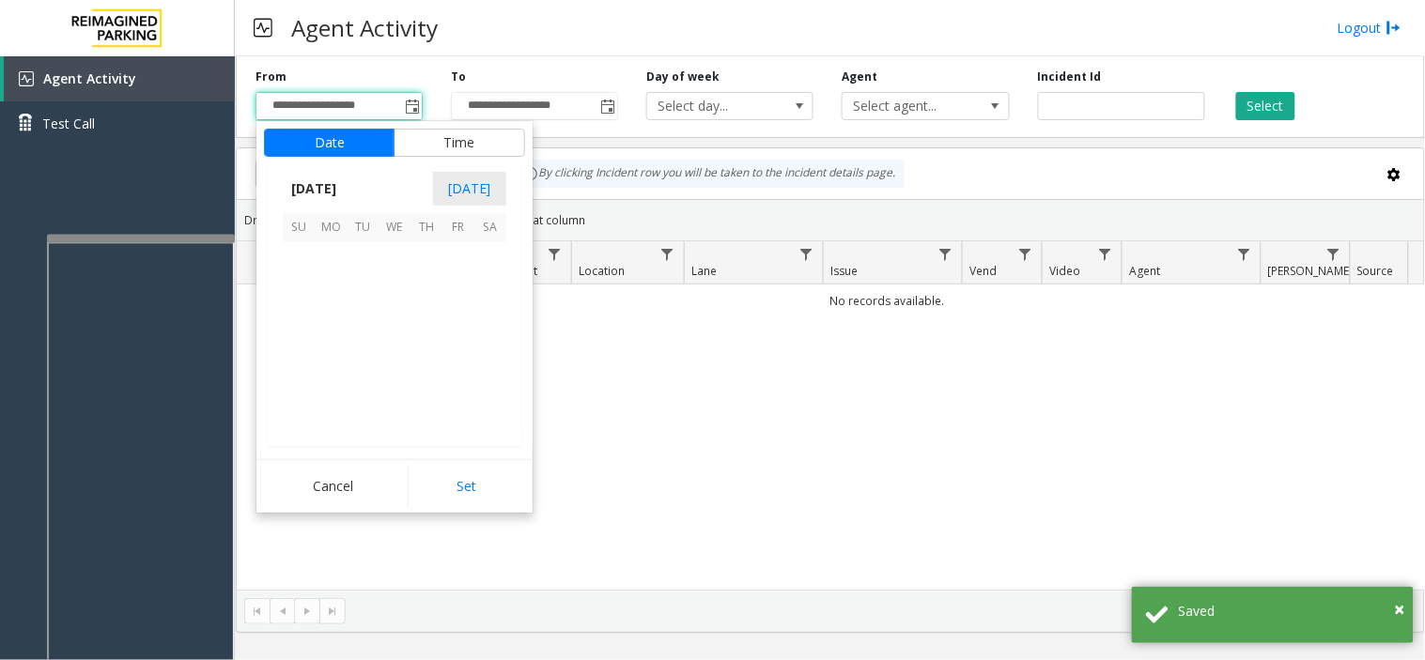
scroll to position [336768, 0]
click at [358, 364] on span "19" at bounding box center [363, 354] width 32 height 32
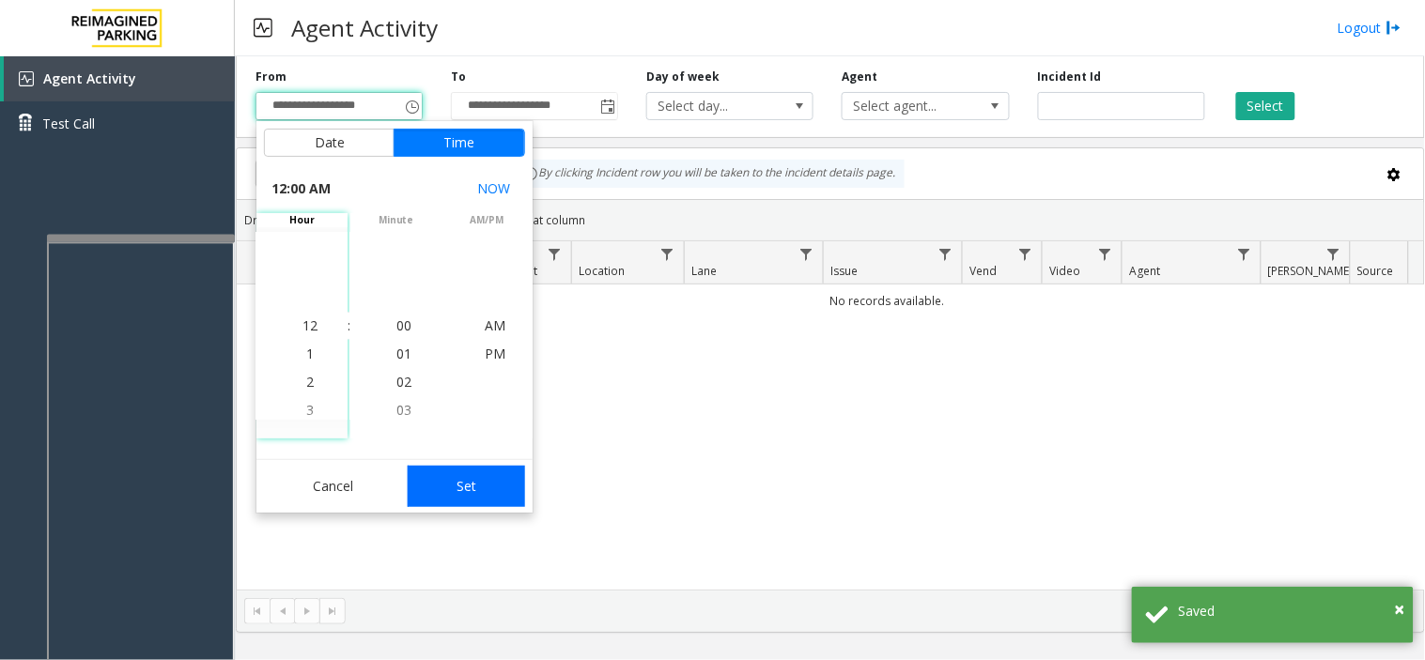
click at [447, 473] on button "Set" at bounding box center [467, 486] width 118 height 41
type input "**********"
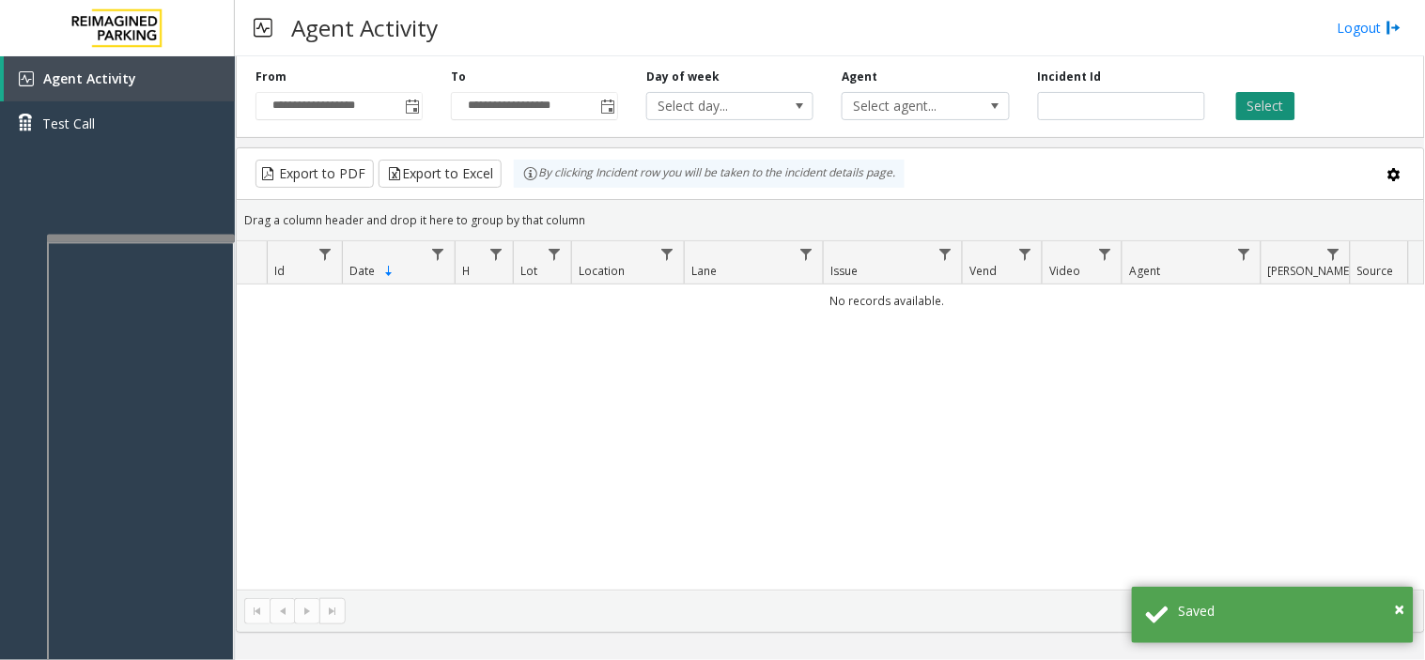
click at [1077, 114] on button "Select" at bounding box center [1265, 106] width 59 height 28
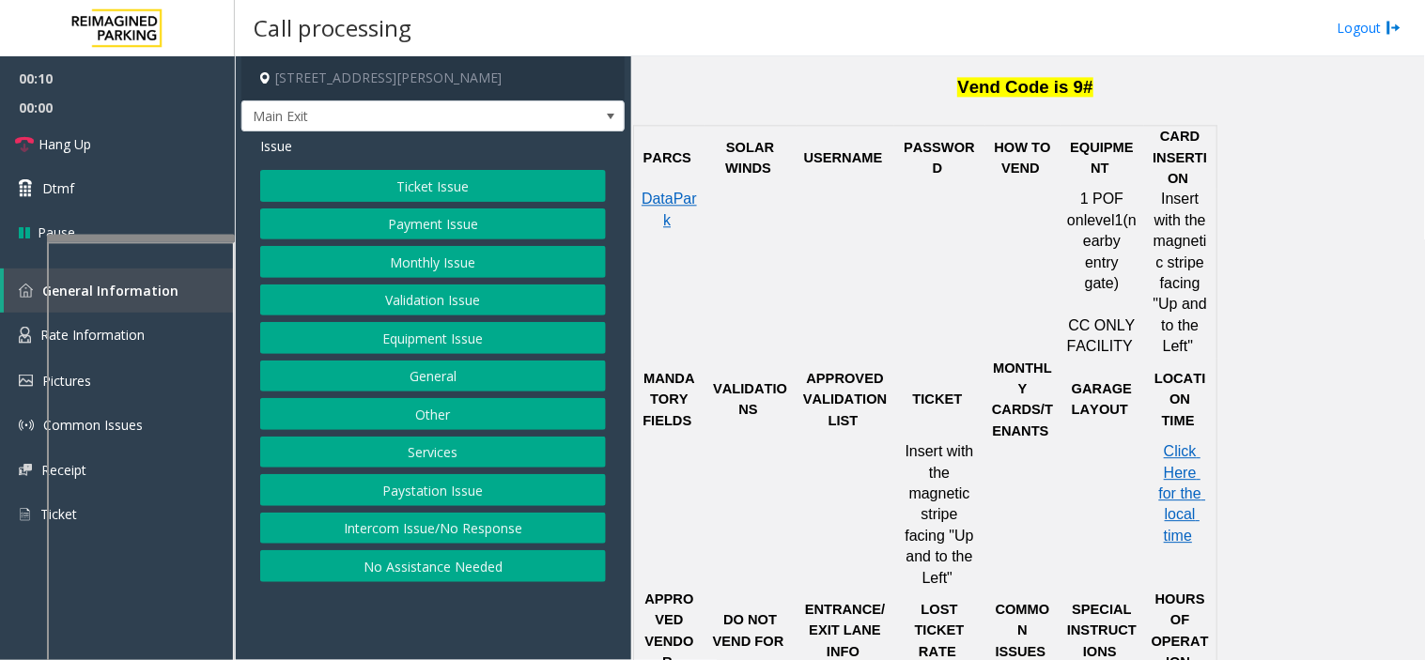
scroll to position [1021, 0]
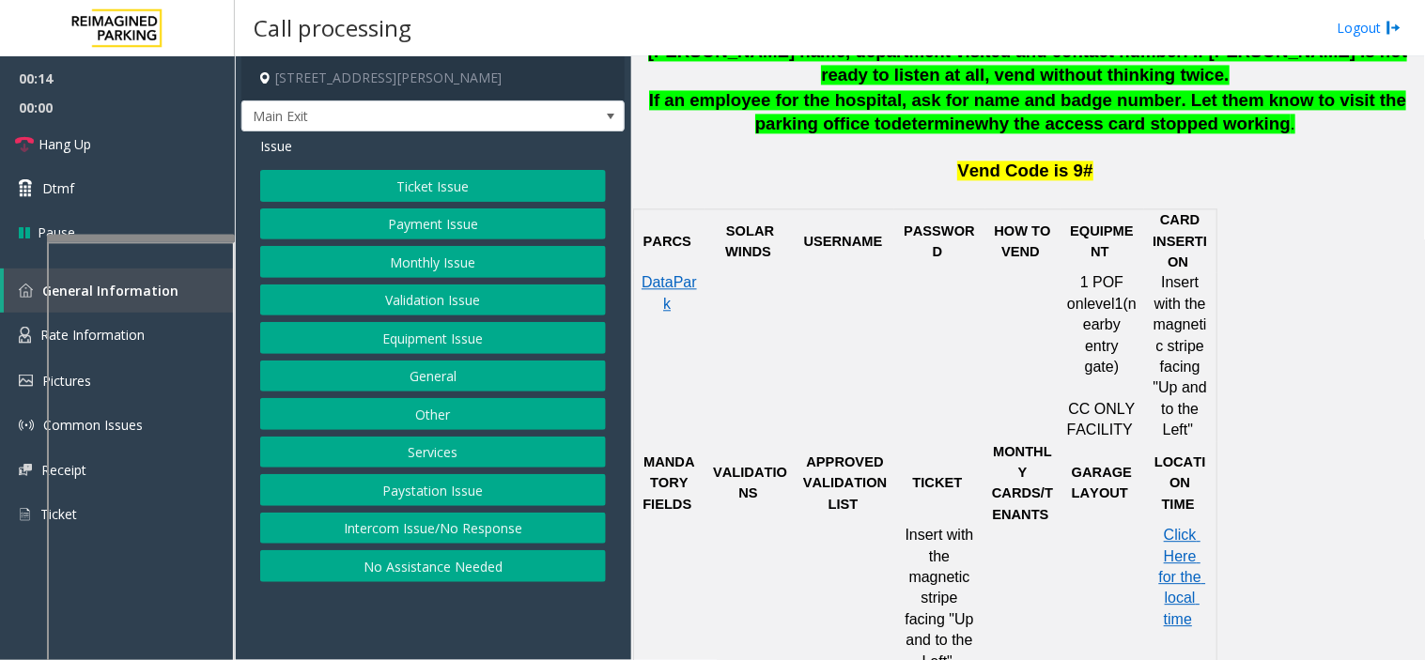
click at [442, 304] on button "Validation Issue" at bounding box center [433, 301] width 346 height 32
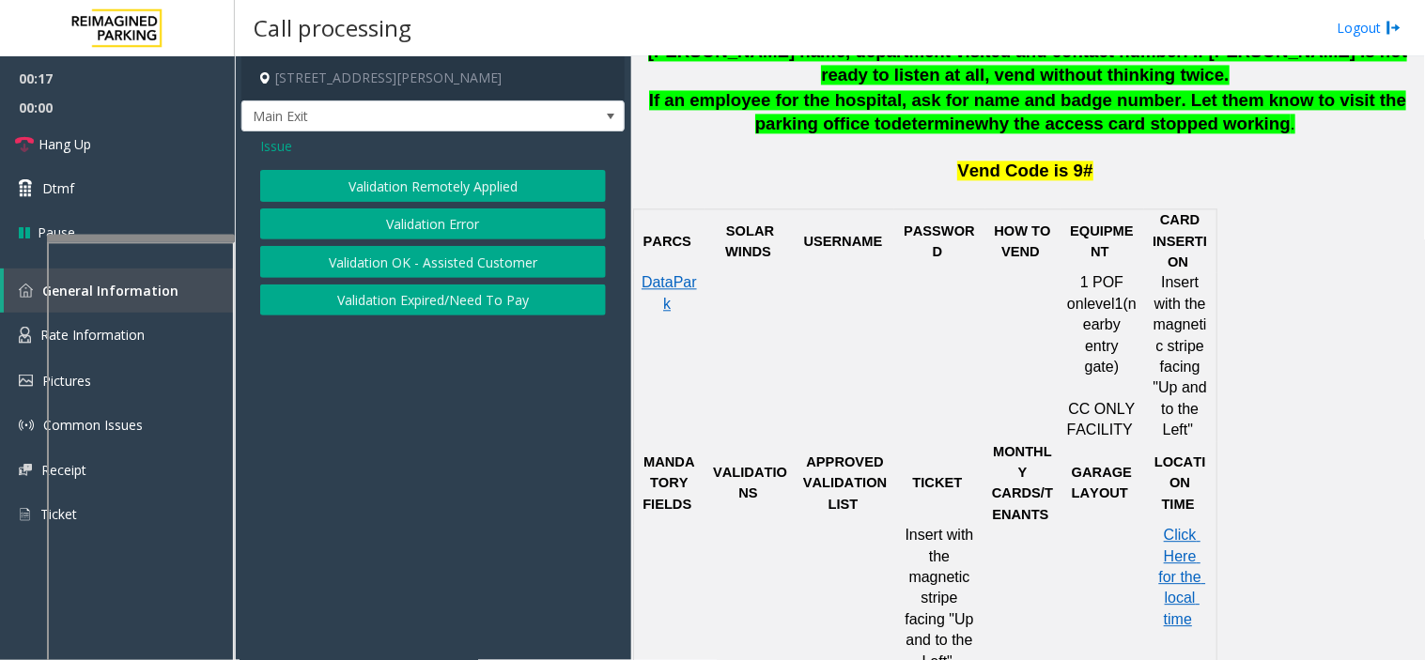
click at [446, 226] on button "Validation Error" at bounding box center [433, 224] width 346 height 32
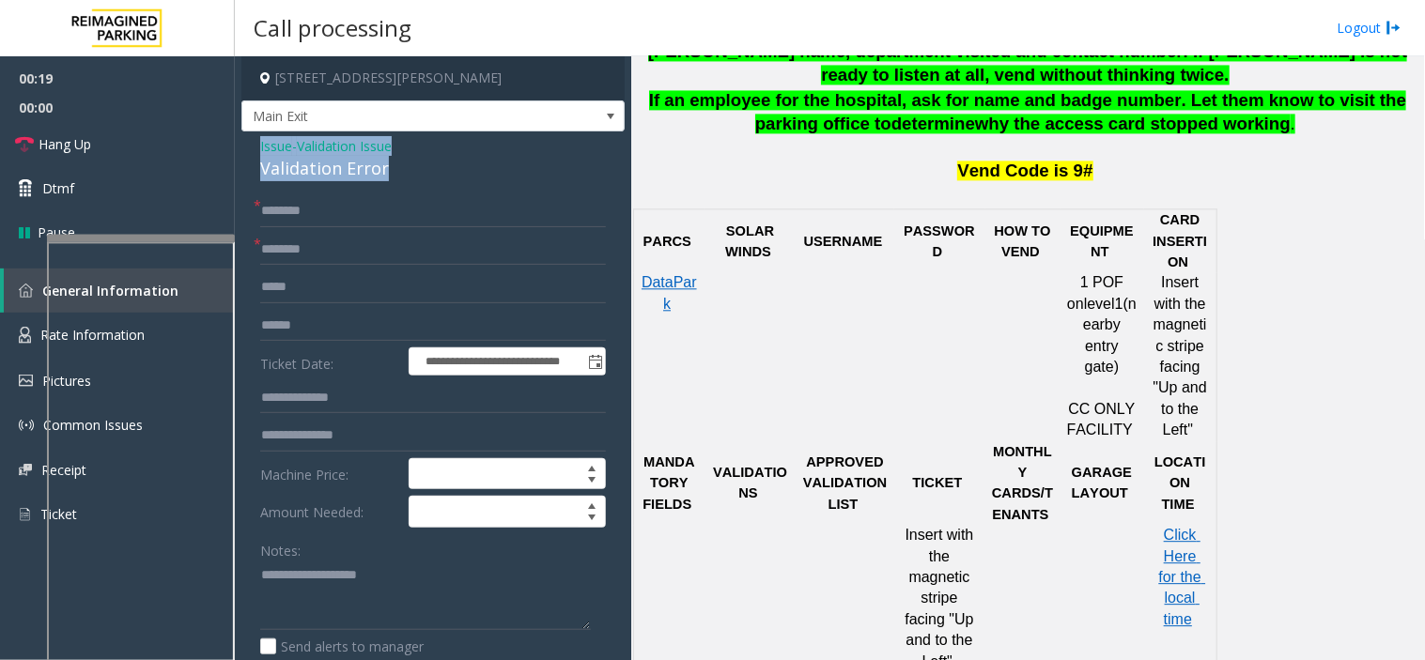
drag, startPoint x: 408, startPoint y: 175, endPoint x: 247, endPoint y: 146, distance: 163.2
click at [319, 613] on textarea at bounding box center [425, 596] width 331 height 70
paste textarea "**********"
type textarea "**********"
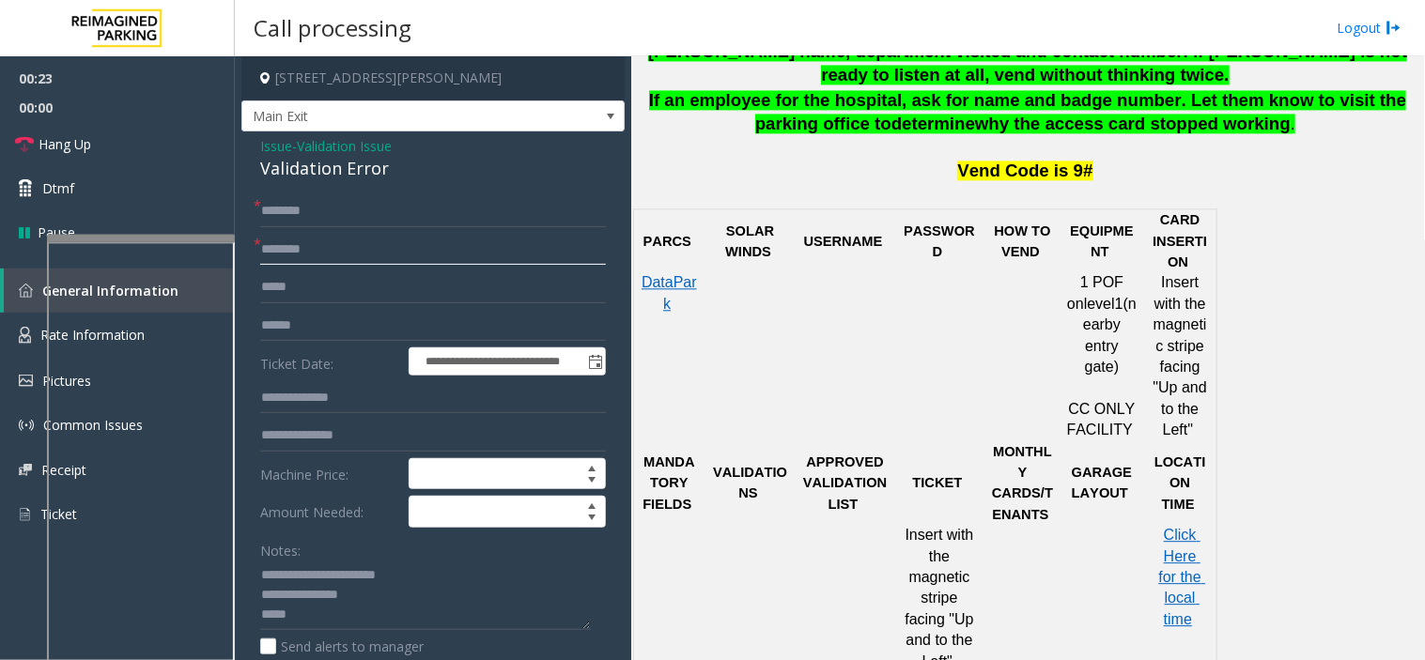
click at [343, 236] on input "text" at bounding box center [433, 250] width 346 height 32
type input "**********"
click at [331, 612] on textarea at bounding box center [425, 596] width 331 height 70
click at [348, 211] on input "text" at bounding box center [433, 211] width 346 height 32
type input "**"
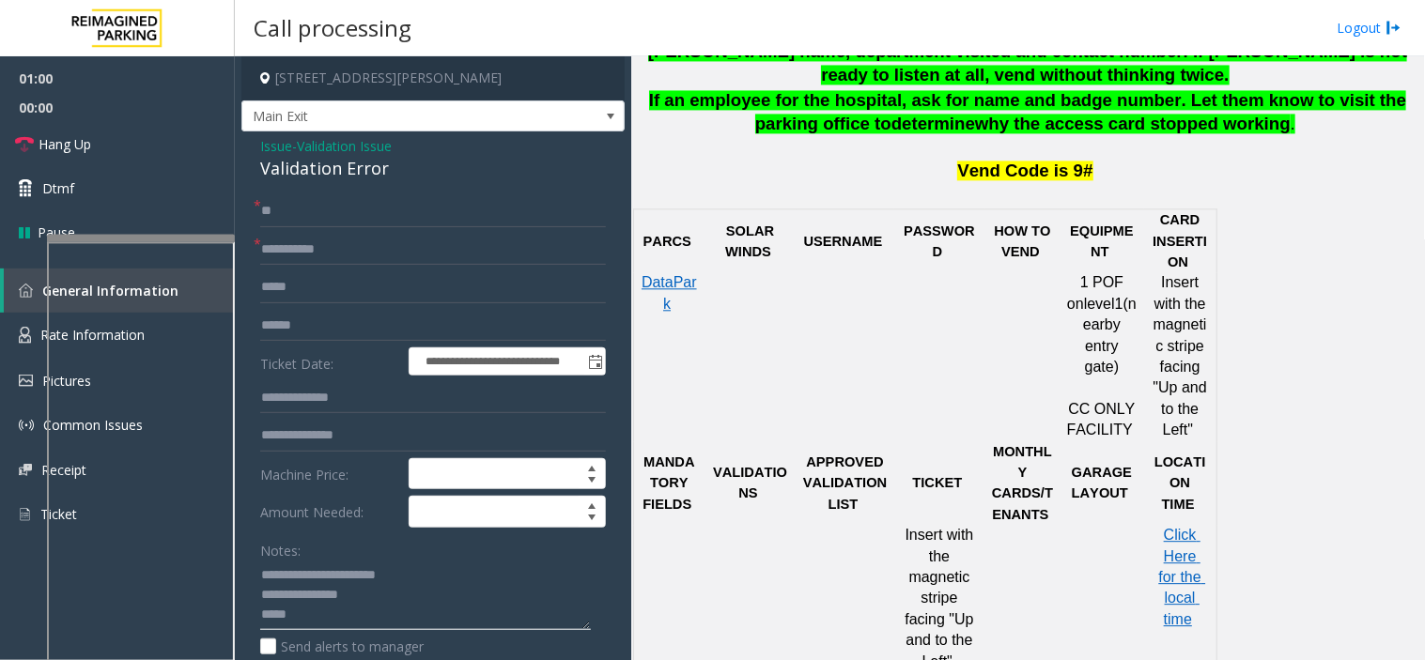
click at [350, 606] on textarea at bounding box center [425, 596] width 331 height 70
click at [157, 125] on link "Hang Up" at bounding box center [117, 144] width 235 height 44
click at [395, 624] on textarea at bounding box center [425, 596] width 331 height 70
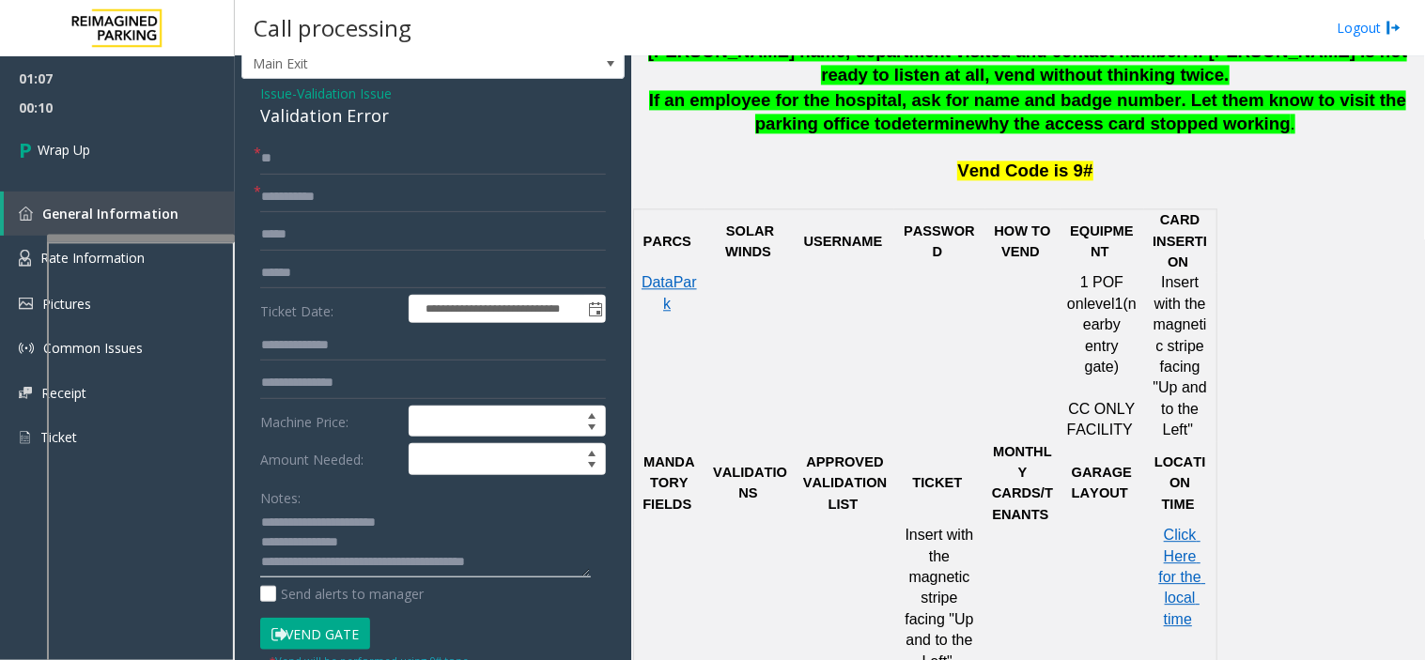
scroll to position [104, 0]
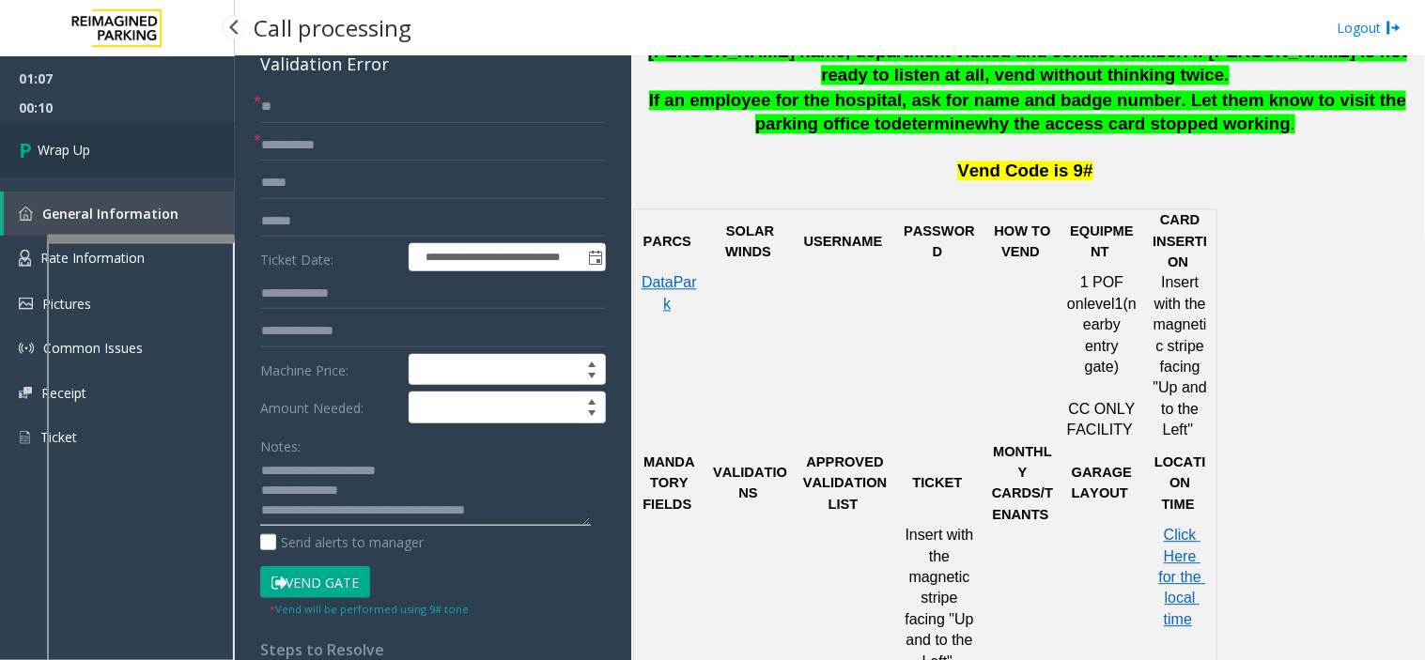
type textarea "**********"
click at [132, 150] on link "Wrap Up" at bounding box center [117, 149] width 235 height 55
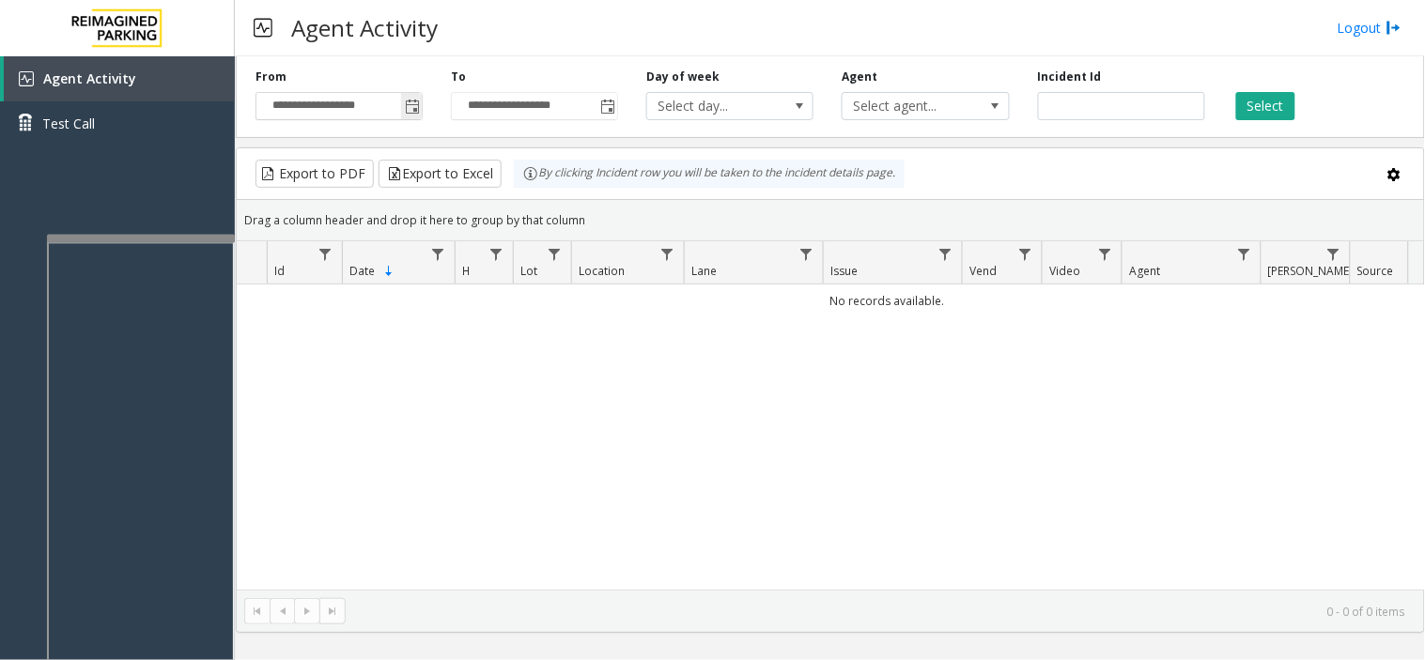
click at [418, 104] on span "Toggle popup" at bounding box center [412, 107] width 15 height 15
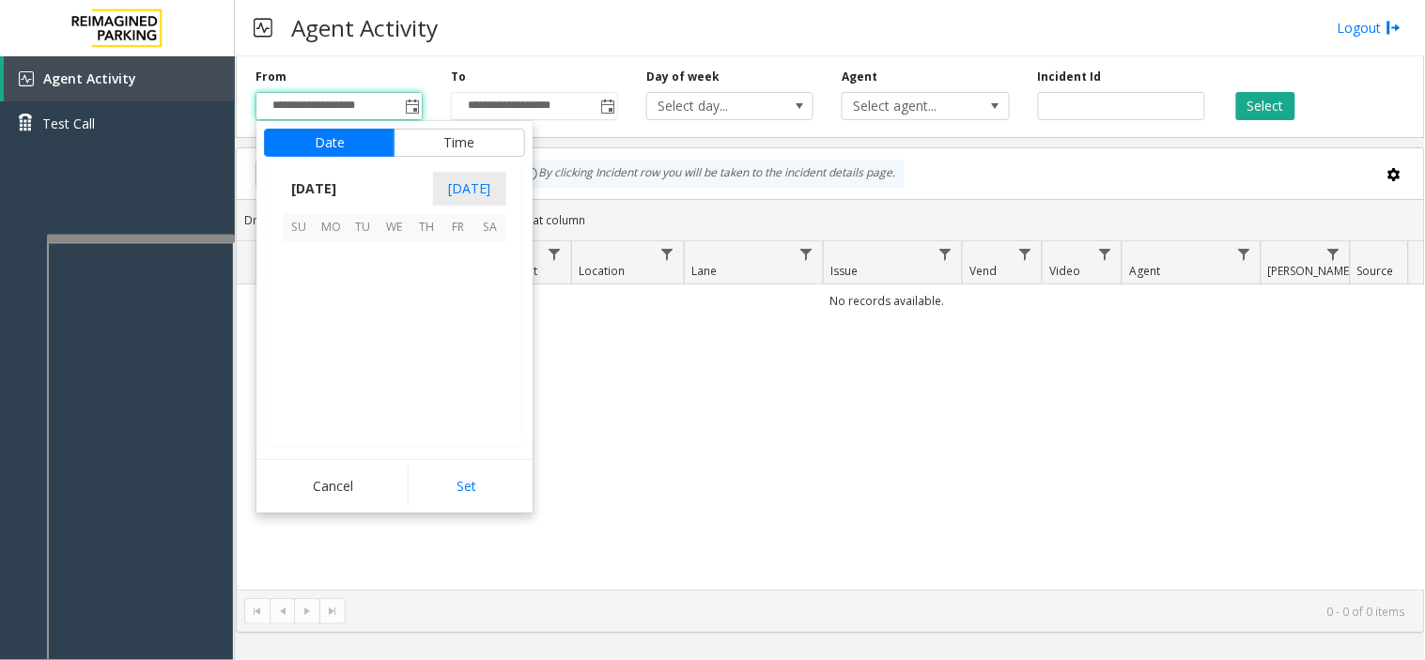
scroll to position [336768, 0]
click at [341, 349] on span "18" at bounding box center [331, 354] width 32 height 32
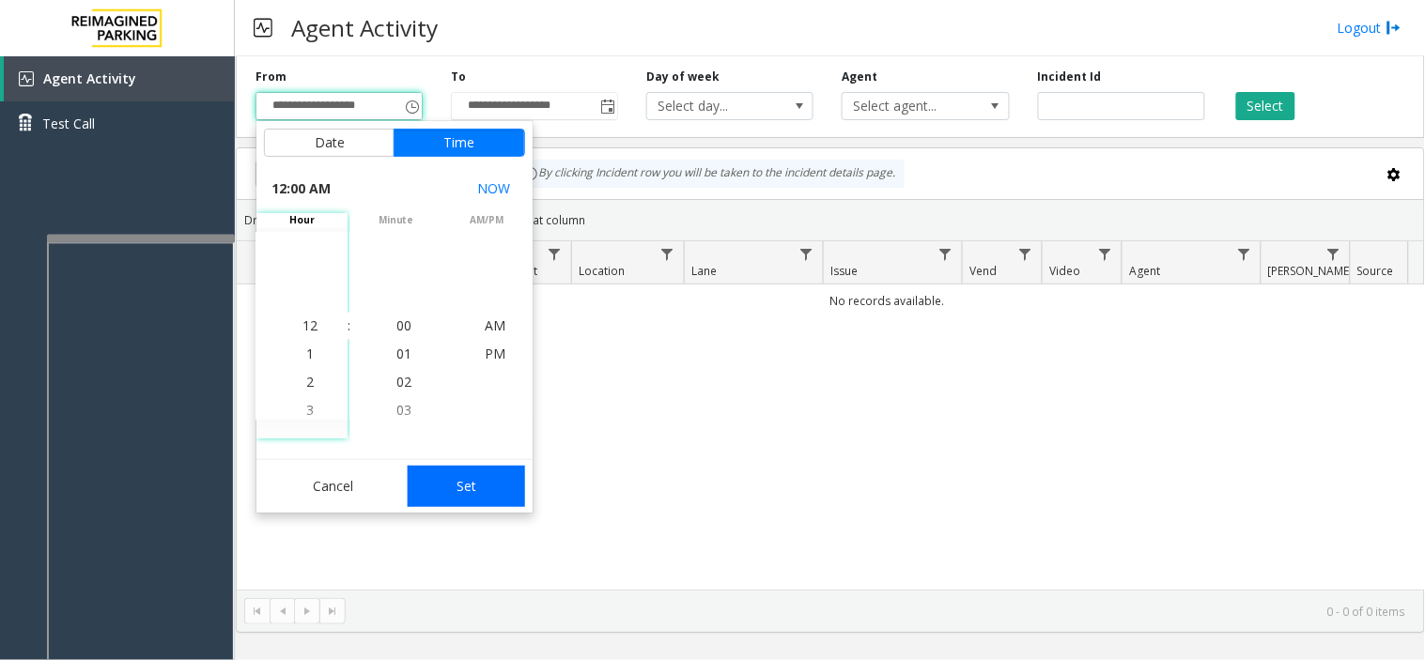
click at [489, 482] on button "Set" at bounding box center [467, 486] width 118 height 41
type input "**********"
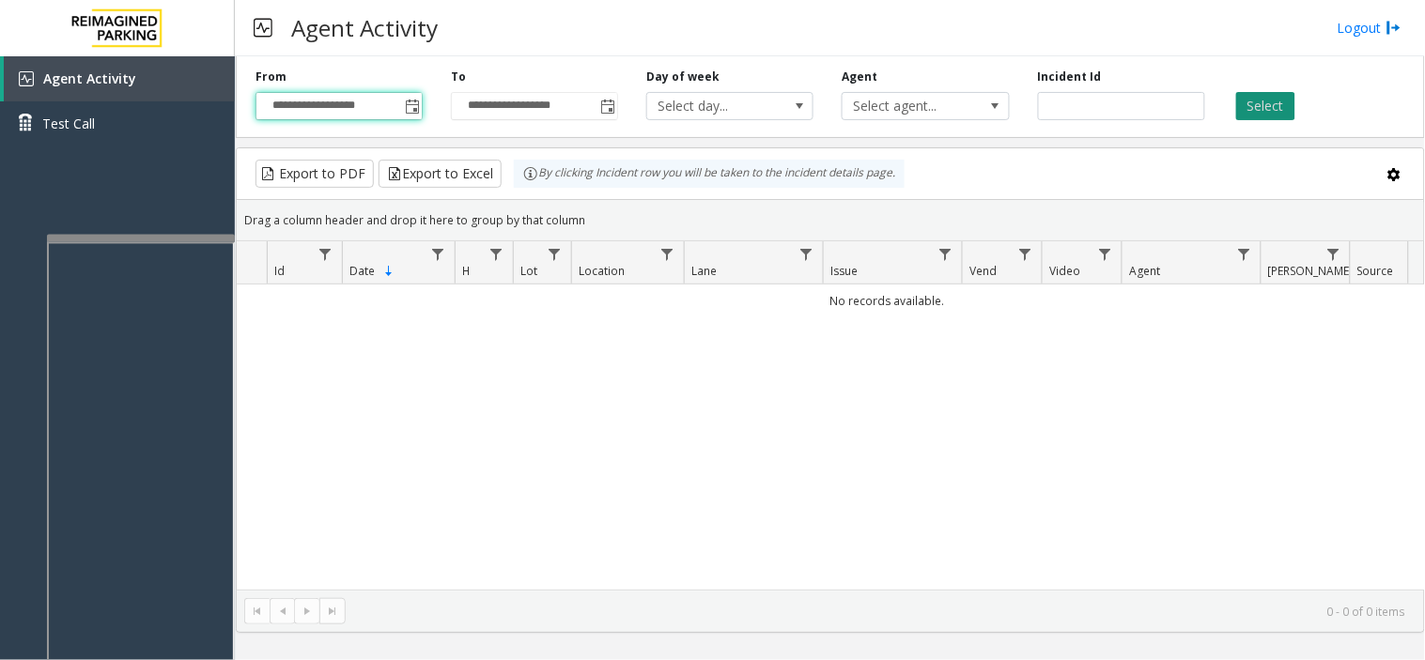
click at [1077, 110] on button "Select" at bounding box center [1265, 106] width 59 height 28
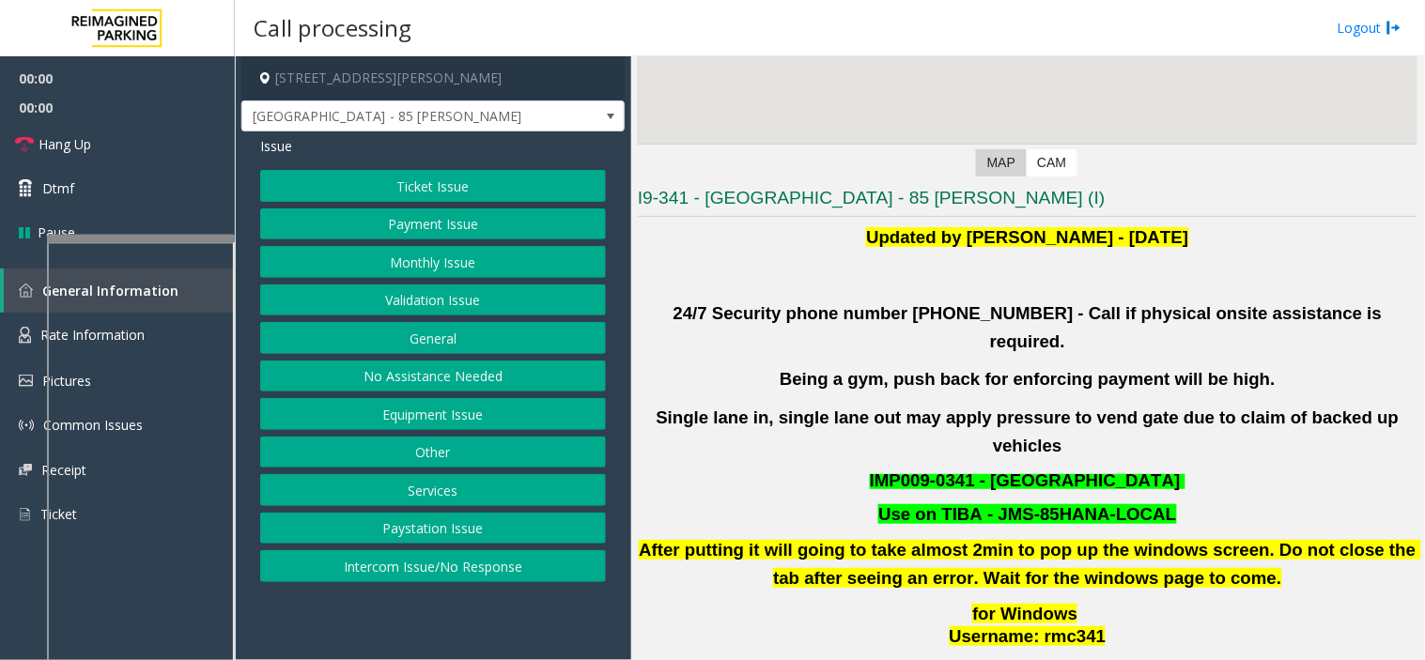
scroll to position [625, 0]
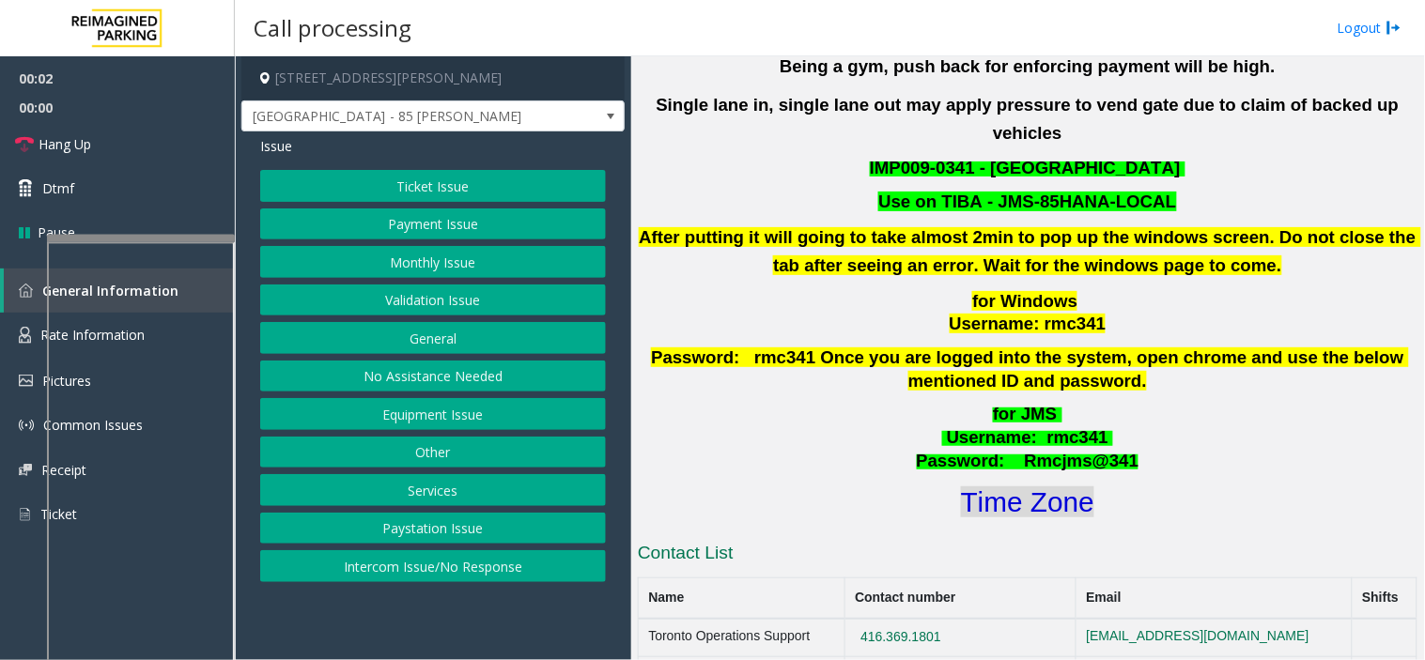
click at [964, 486] on font "Time Zone" at bounding box center [1027, 501] width 133 height 31
click at [419, 304] on button "Validation Issue" at bounding box center [433, 301] width 346 height 32
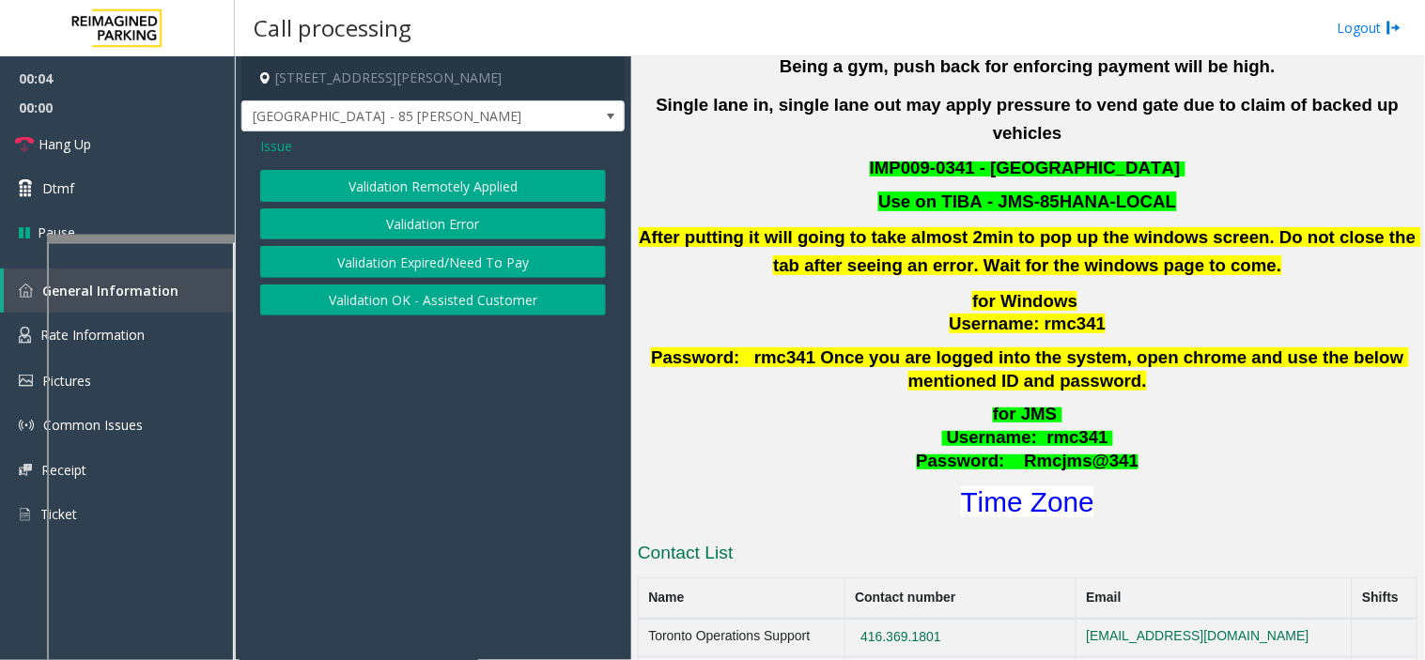
click at [424, 208] on button "Validation Error" at bounding box center [433, 224] width 346 height 32
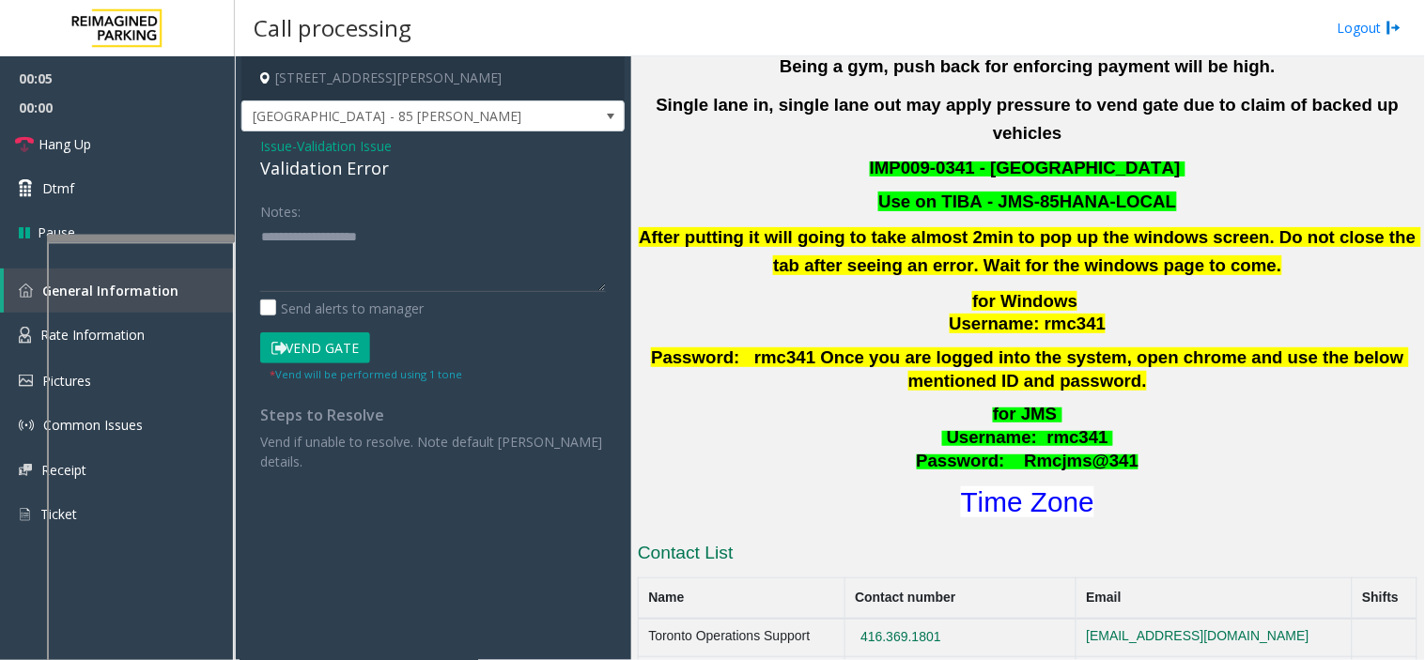
click at [382, 167] on div "Validation Error" at bounding box center [433, 168] width 346 height 25
drag, startPoint x: 405, startPoint y: 175, endPoint x: 244, endPoint y: 136, distance: 165.1
click at [244, 136] on div "Issue - Validation Issue Validation Error Notes: Send alerts to manager Vend Ga…" at bounding box center [432, 310] width 383 height 358
click at [344, 265] on textarea at bounding box center [433, 257] width 346 height 70
paste textarea "**********"
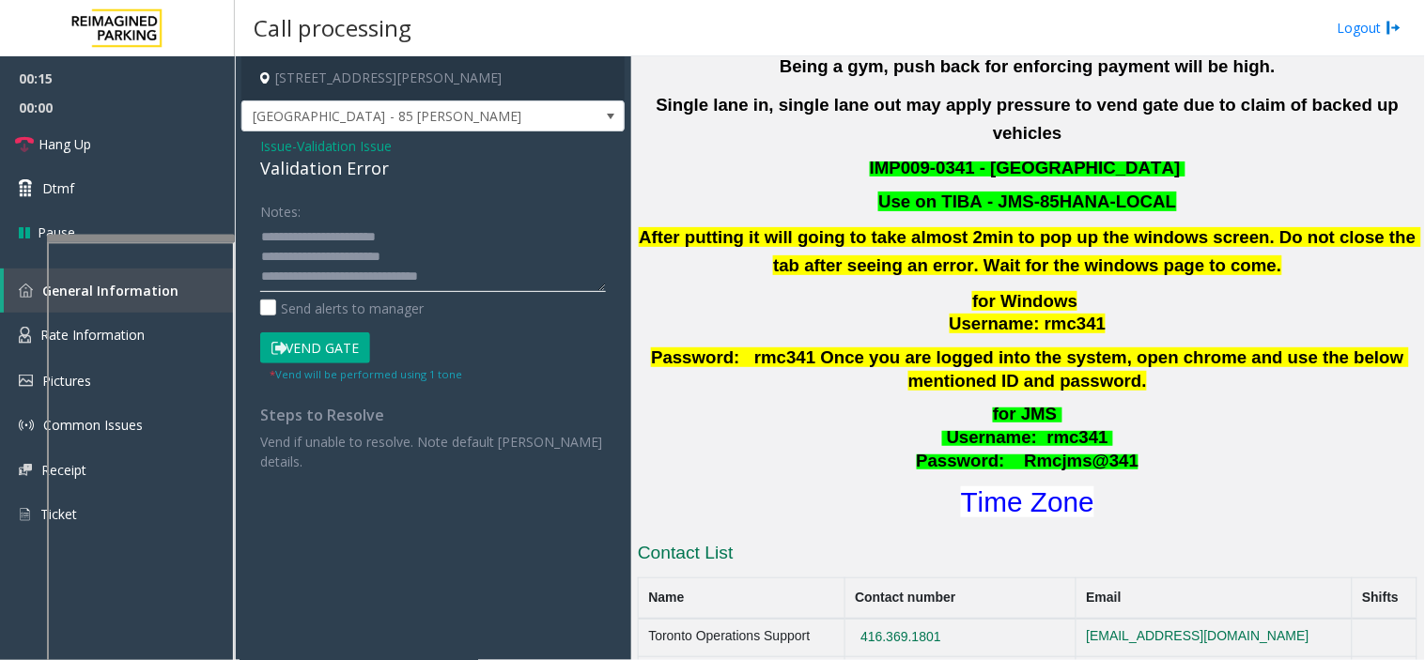
scroll to position [13, 0]
click at [382, 248] on textarea at bounding box center [433, 257] width 346 height 70
click at [358, 285] on textarea at bounding box center [433, 257] width 346 height 70
click at [343, 344] on button "Vend Gate" at bounding box center [315, 348] width 110 height 32
click at [362, 286] on textarea at bounding box center [433, 257] width 346 height 70
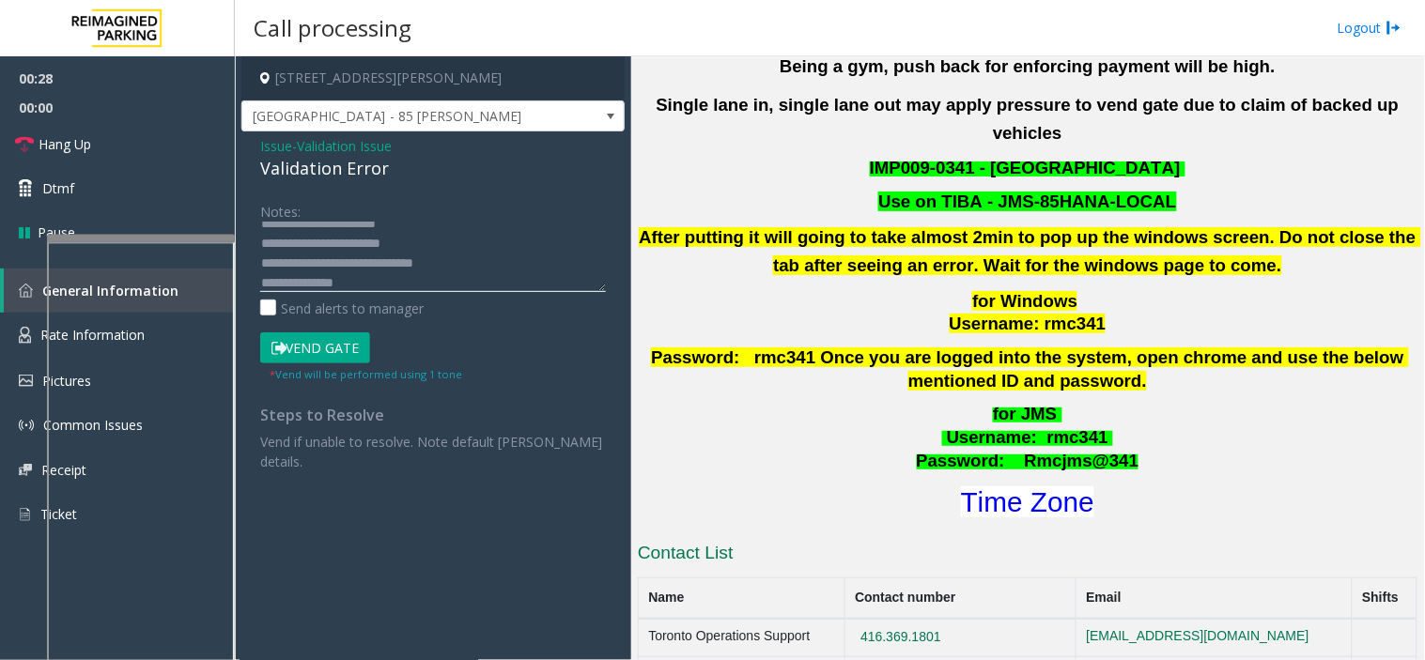
scroll to position [33, 0]
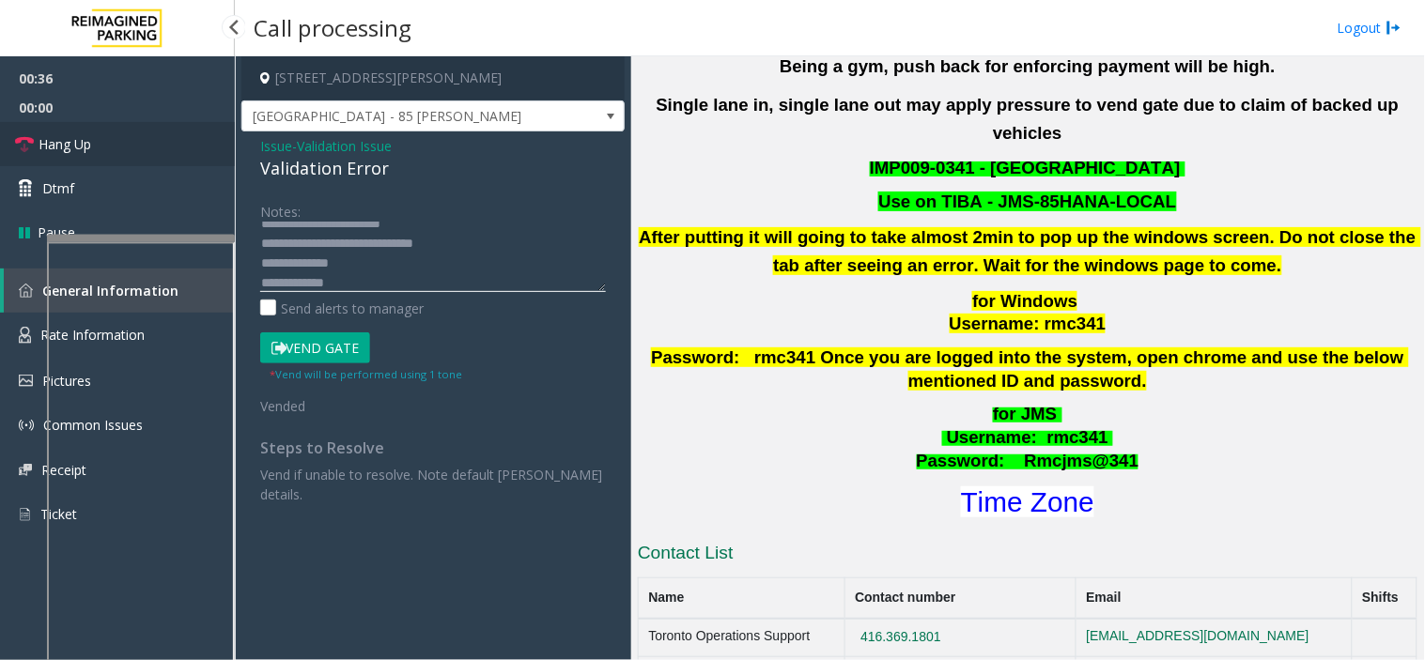
type textarea "**********"
click at [189, 139] on link "Hang Up" at bounding box center [117, 144] width 235 height 44
click at [208, 148] on link "Hang Up" at bounding box center [117, 144] width 235 height 44
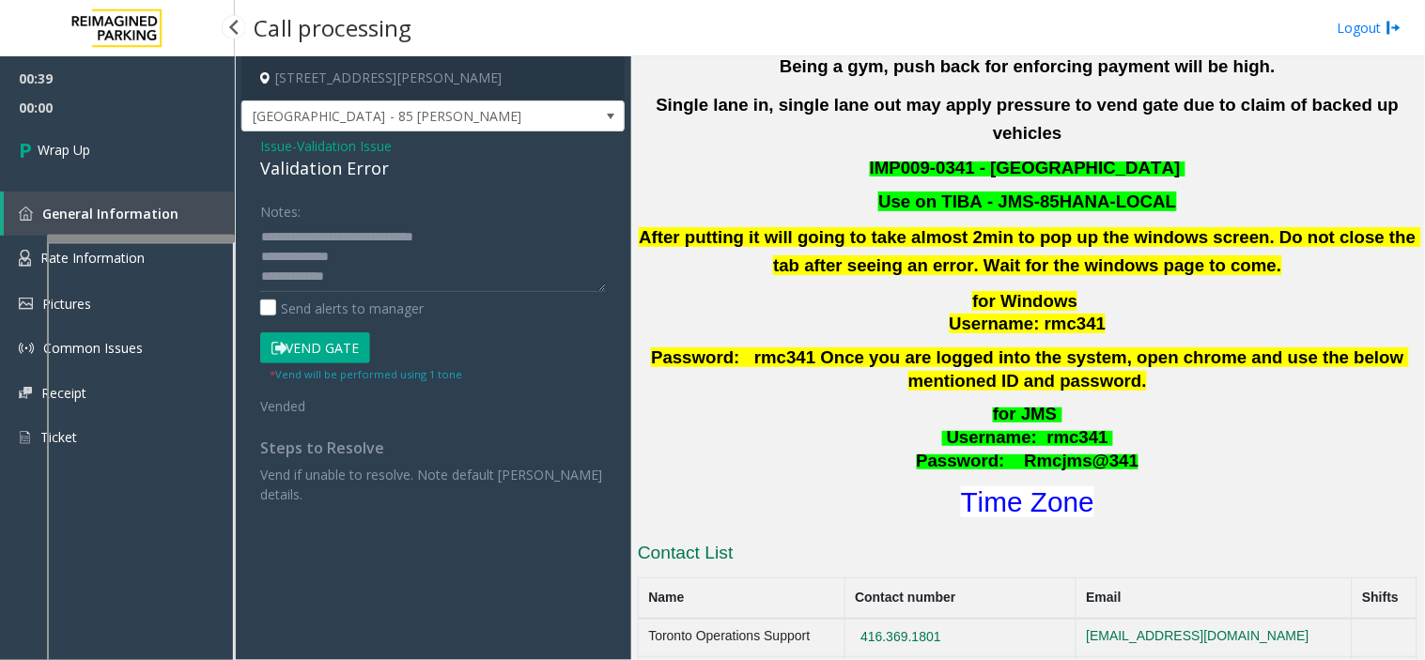
click at [208, 148] on link "Wrap Up" at bounding box center [117, 149] width 235 height 55
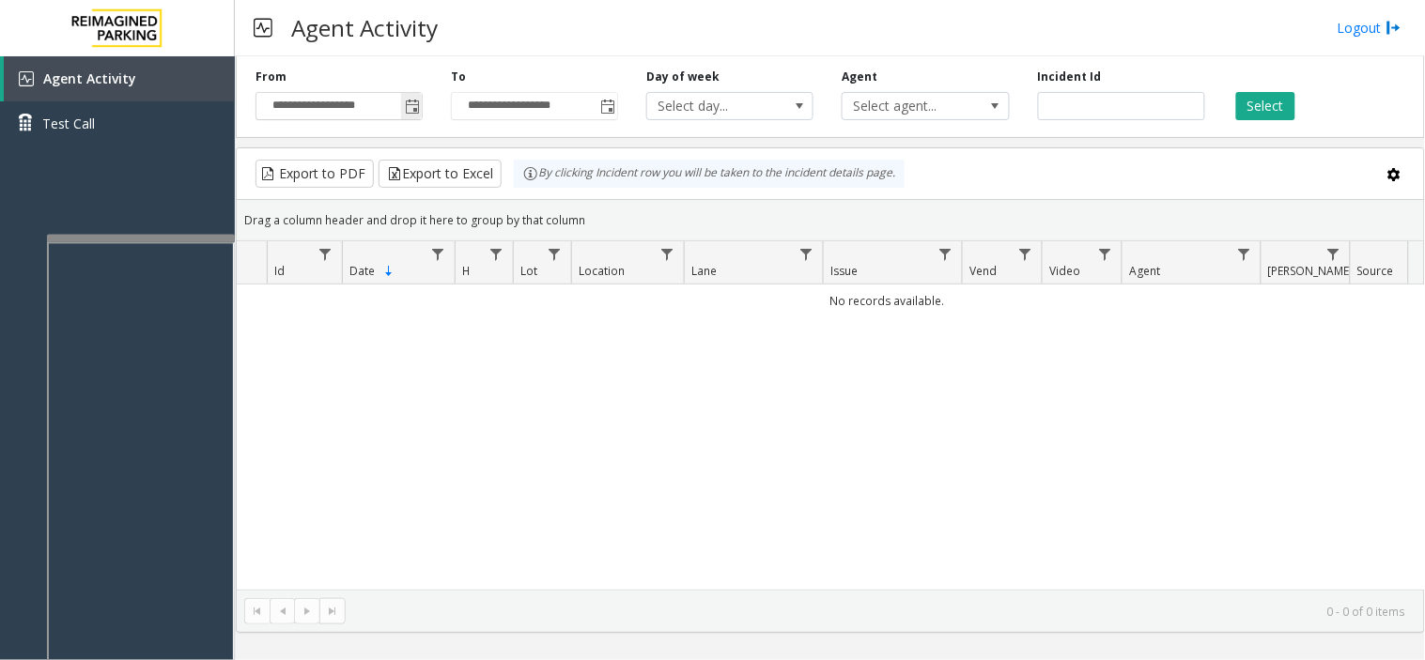
click at [419, 111] on span "Toggle popup" at bounding box center [412, 107] width 15 height 15
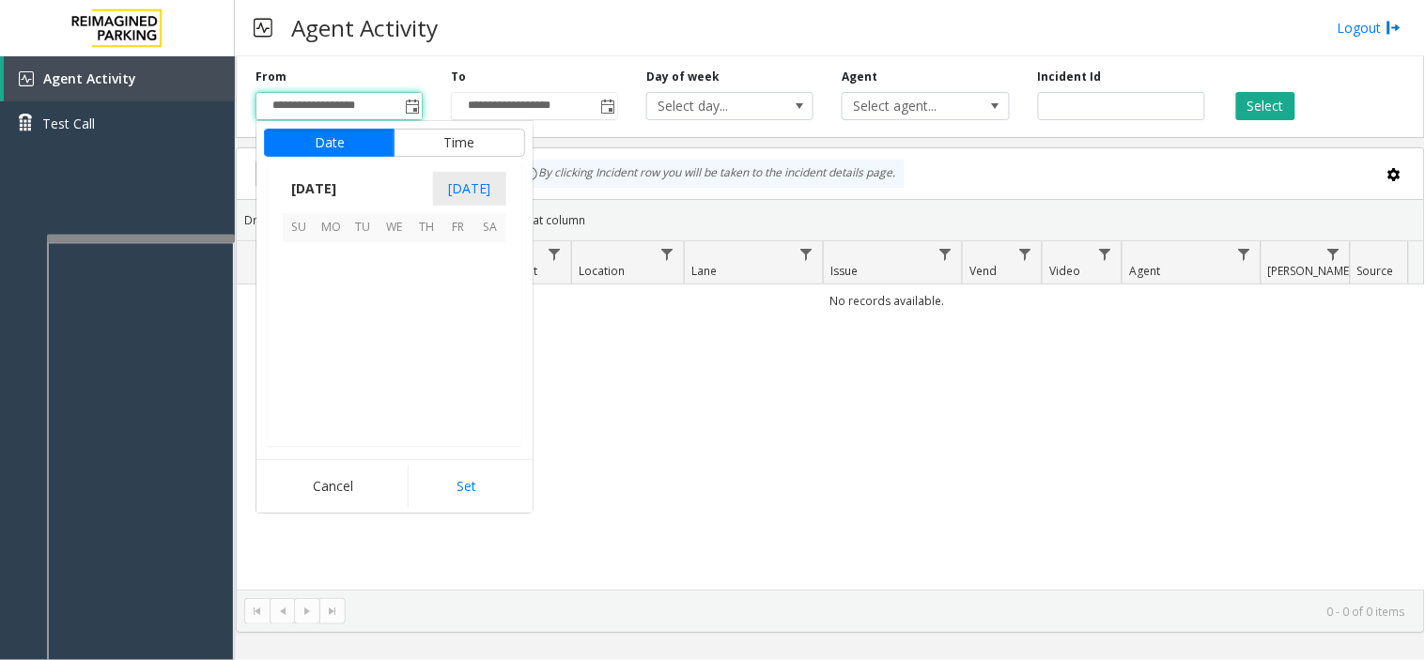
scroll to position [336768, 0]
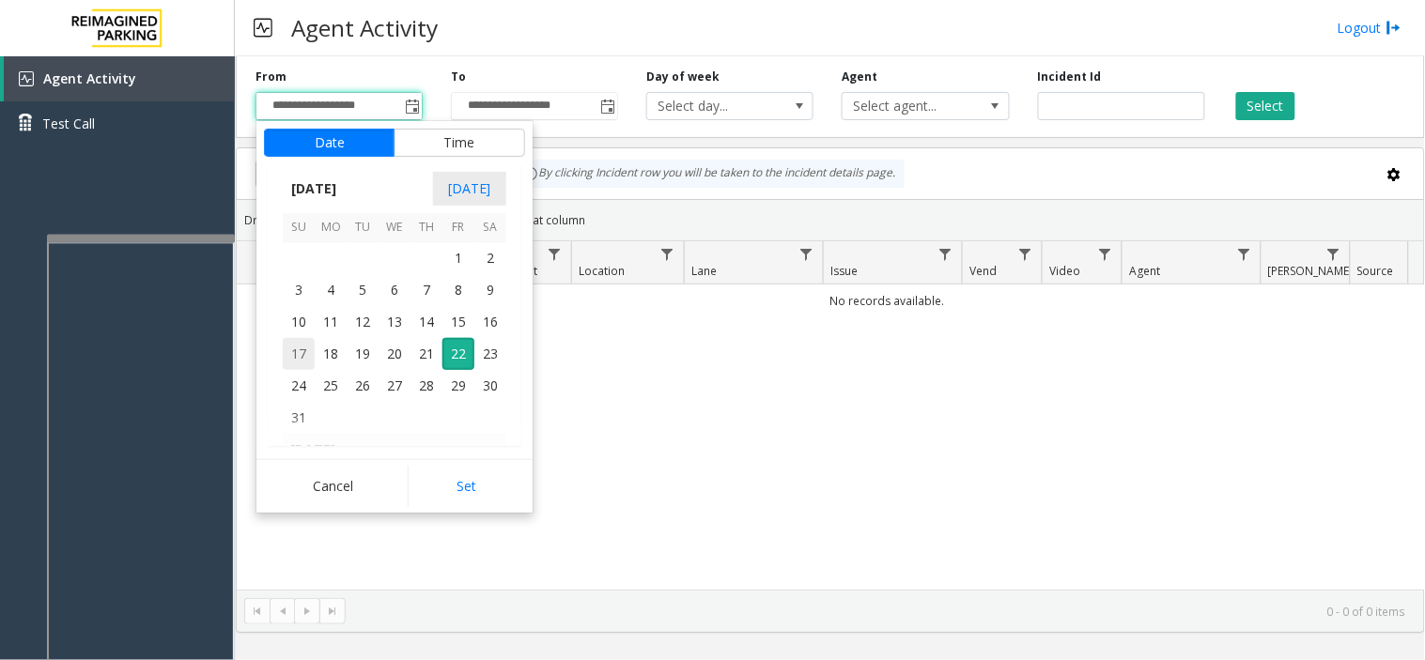
click at [301, 352] on span "17" at bounding box center [299, 354] width 32 height 32
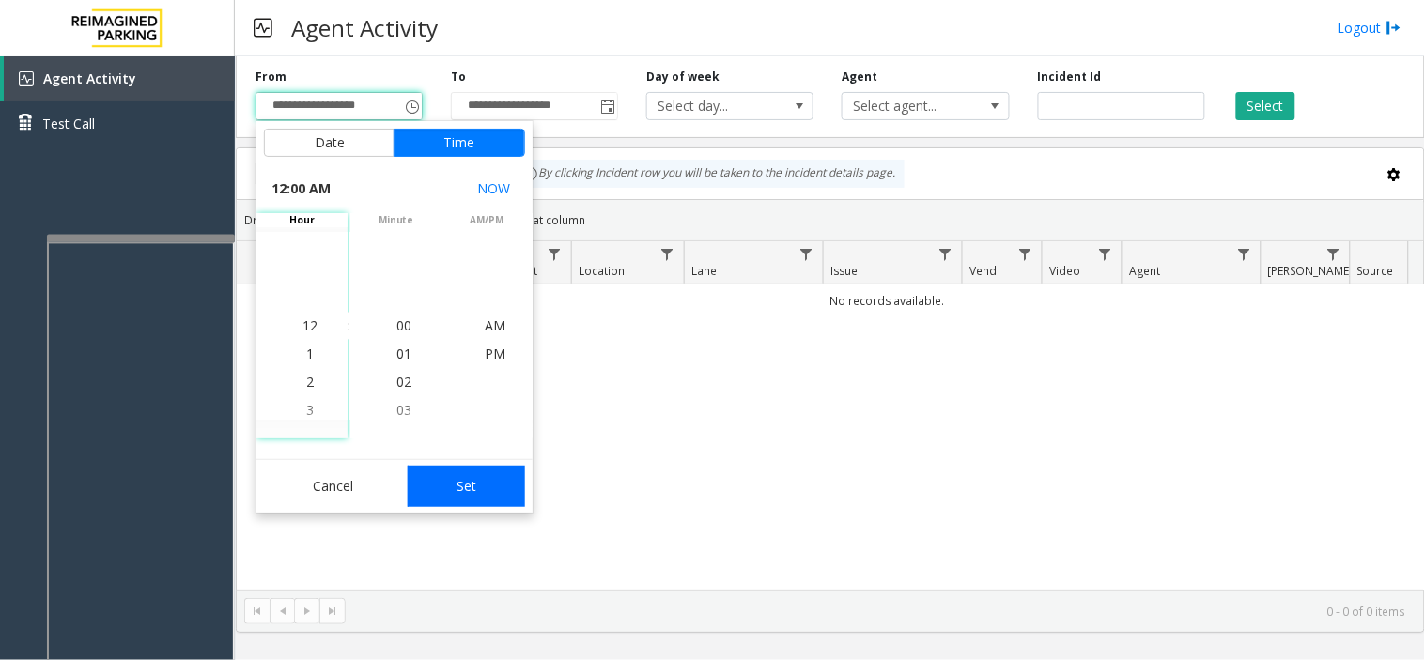
click at [483, 492] on button "Set" at bounding box center [467, 486] width 118 height 41
type input "**********"
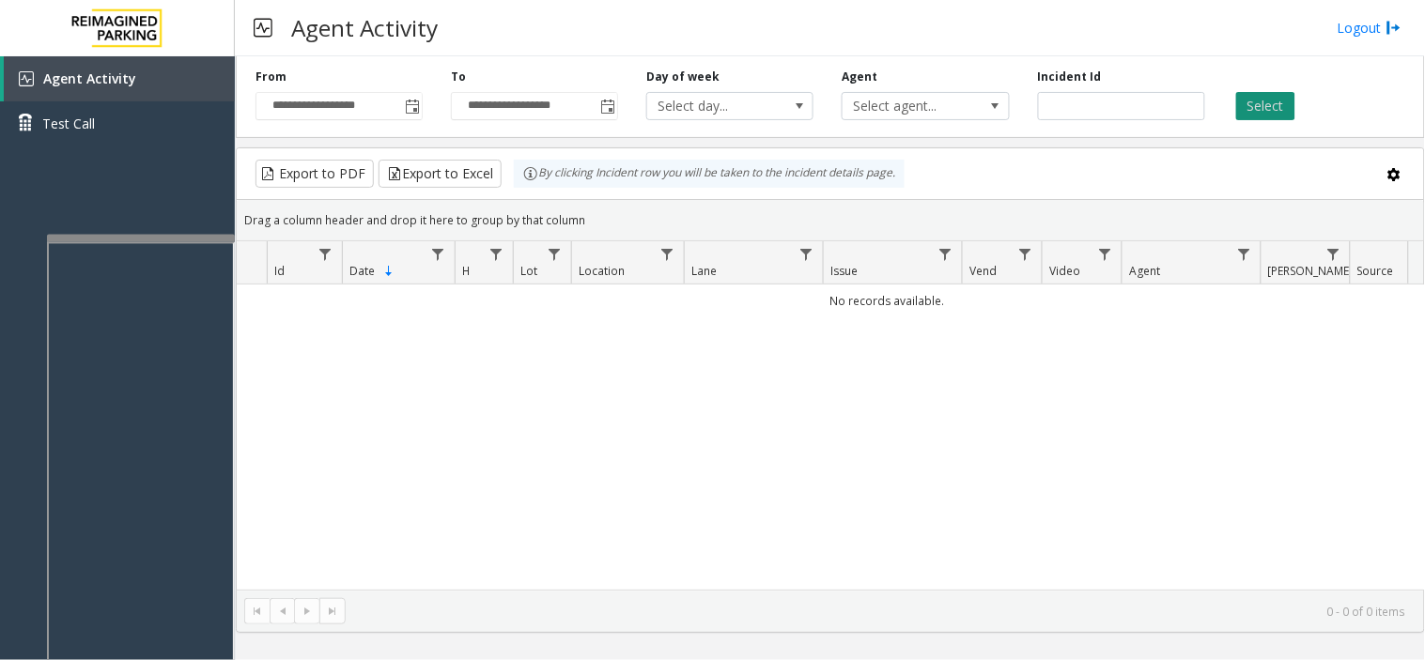
click at [1077, 96] on button "Select" at bounding box center [1265, 106] width 59 height 28
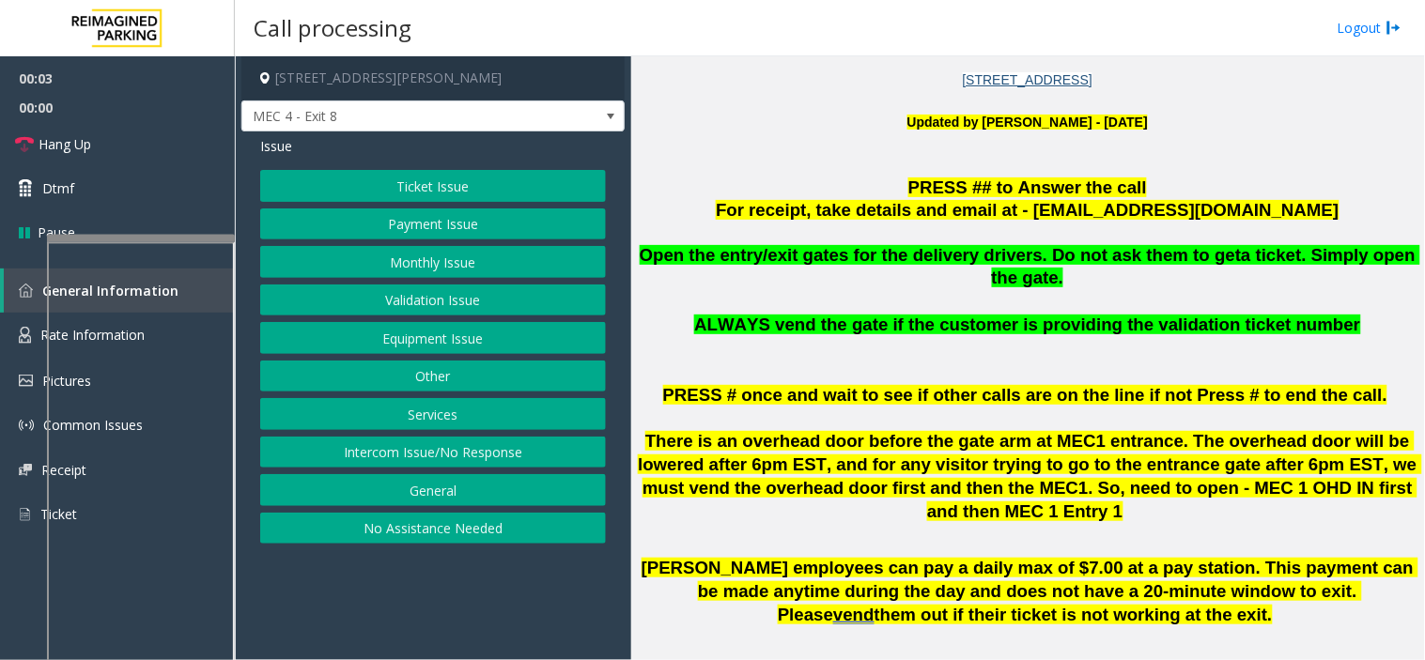
scroll to position [521, 0]
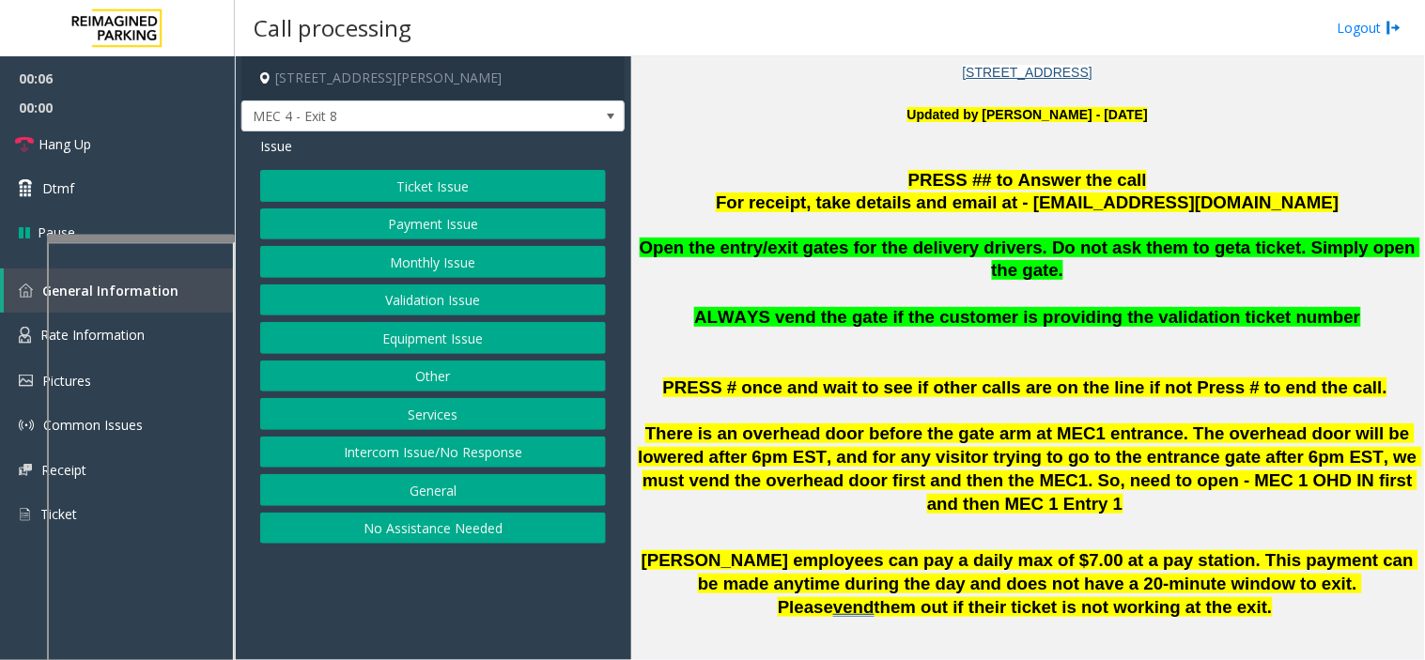
click at [517, 333] on button "Equipment Issue" at bounding box center [433, 338] width 346 height 32
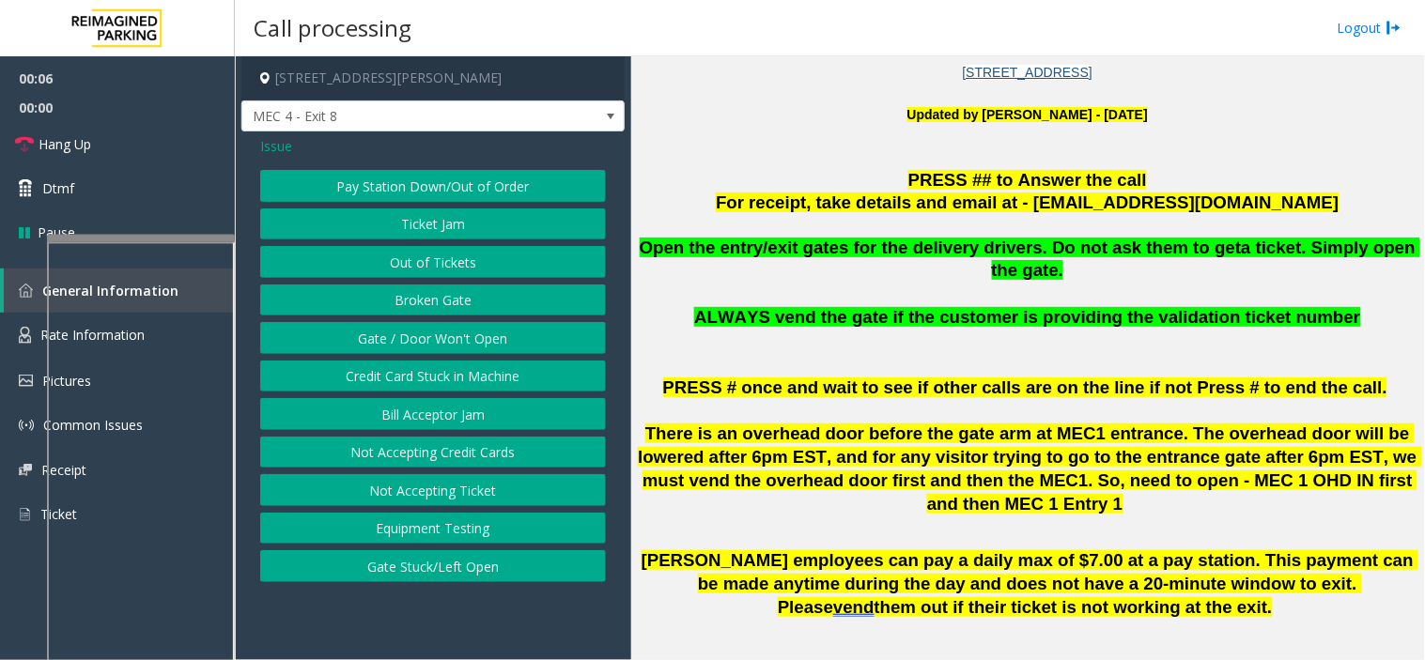
click at [517, 333] on button "Gate / Door Won't Open" at bounding box center [433, 338] width 346 height 32
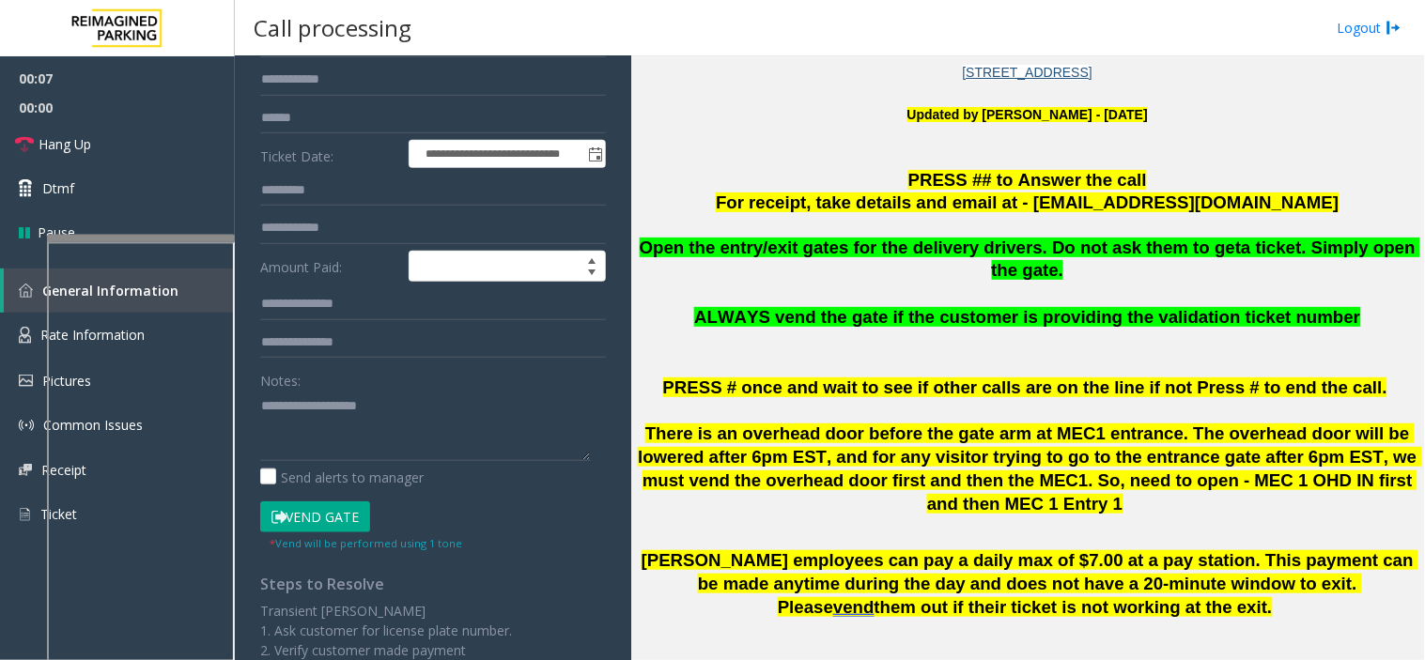
scroll to position [208, 0]
click at [386, 424] on textarea at bounding box center [425, 425] width 331 height 70
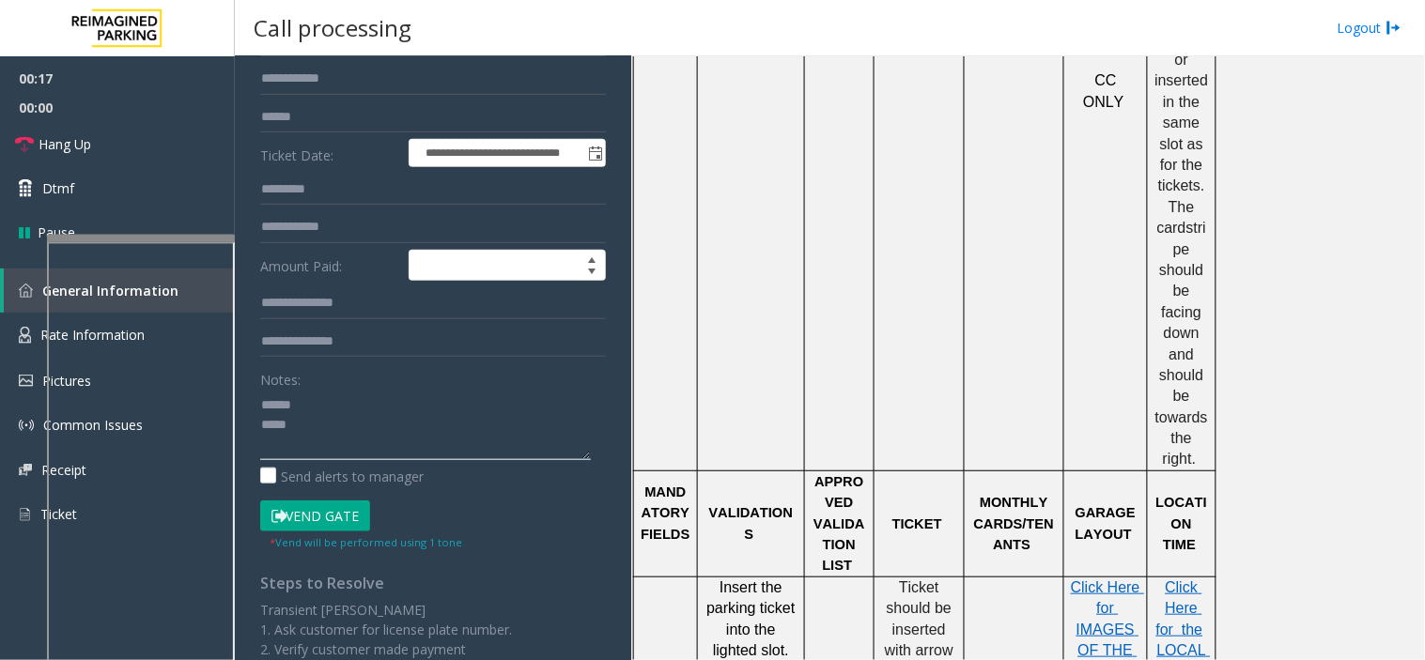
scroll to position [1356, 0]
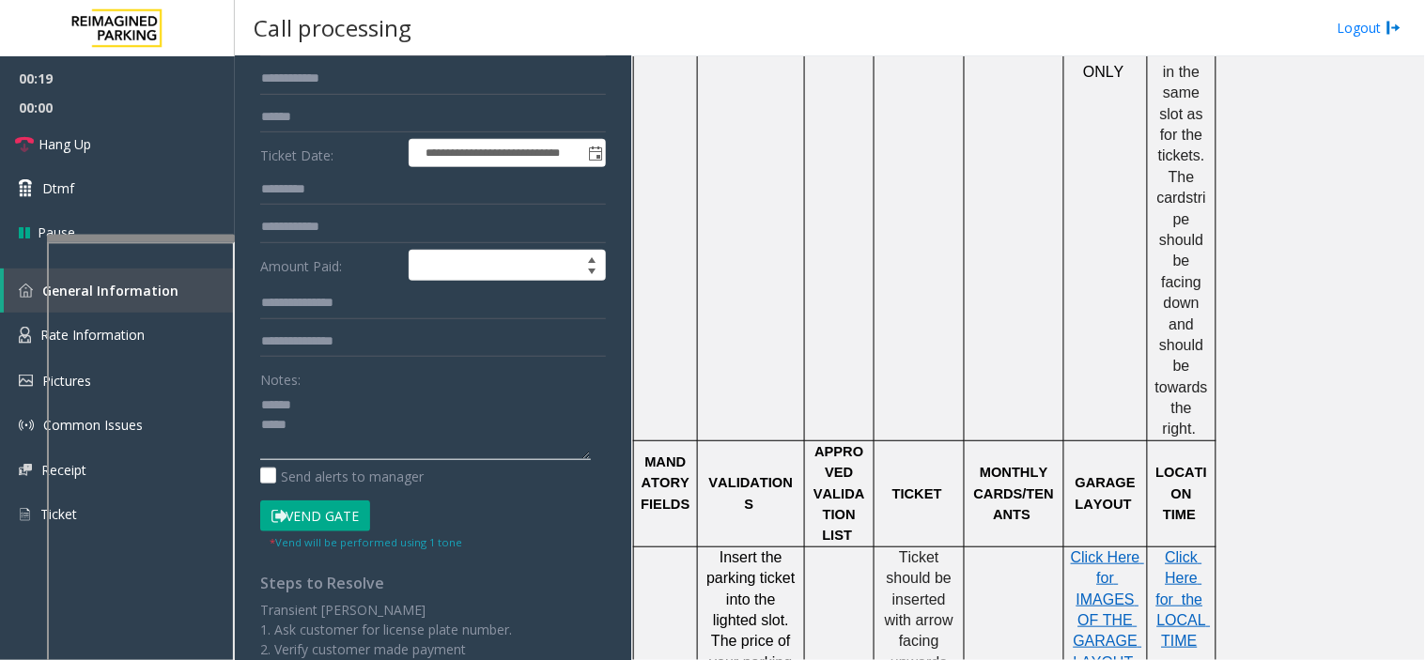
click at [413, 410] on textarea at bounding box center [425, 425] width 331 height 70
click at [296, 409] on textarea at bounding box center [425, 425] width 331 height 70
click at [299, 427] on textarea at bounding box center [425, 425] width 331 height 70
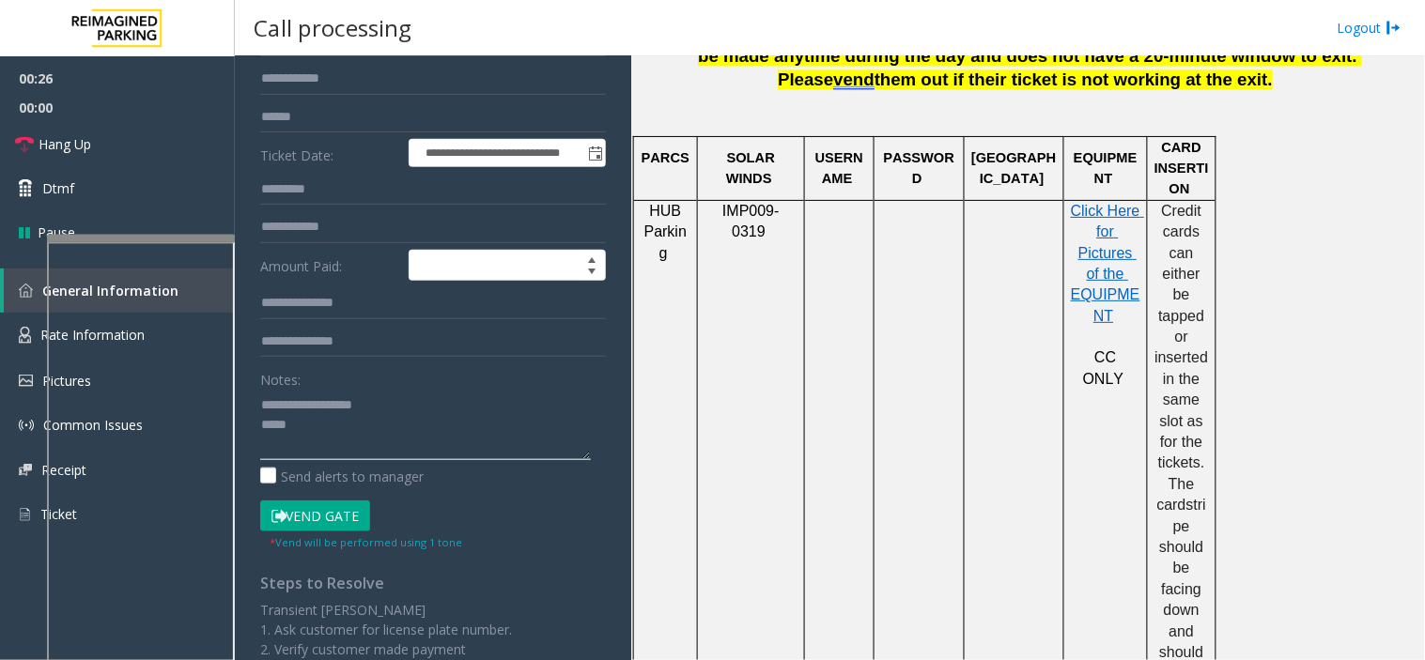
scroll to position [1043, 0]
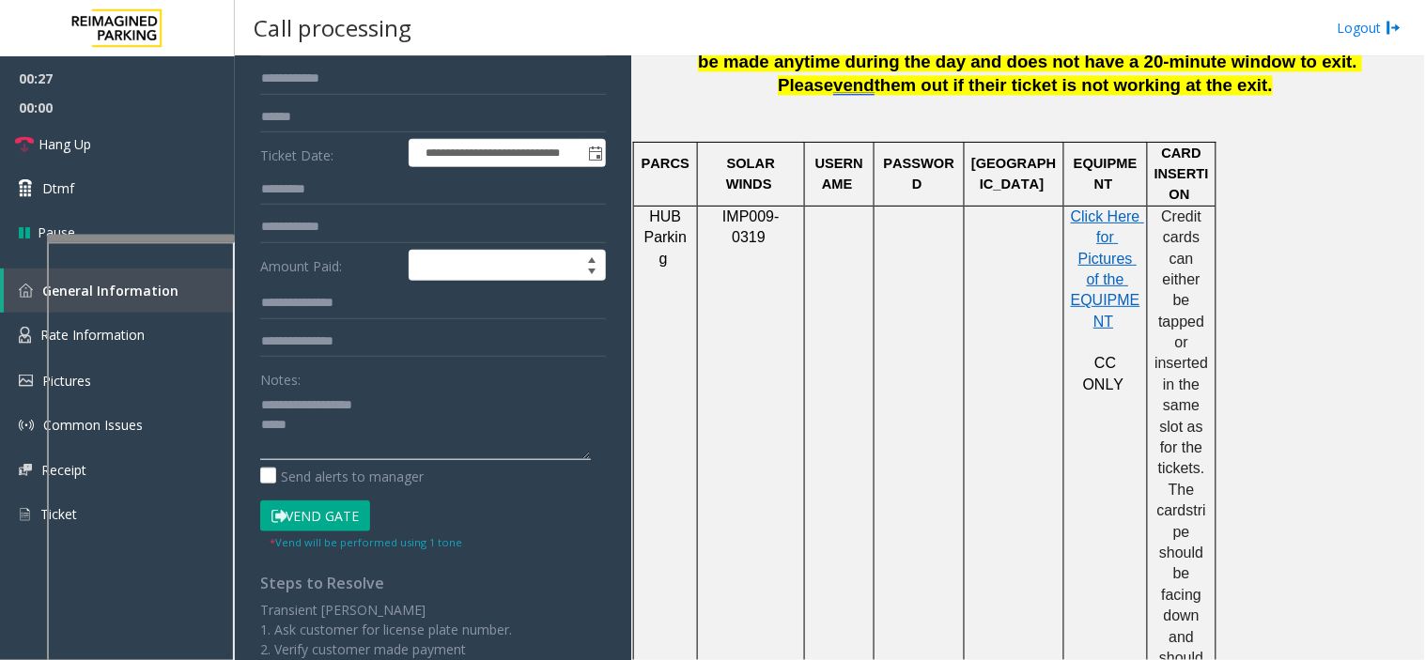
click at [424, 436] on textarea at bounding box center [425, 425] width 331 height 70
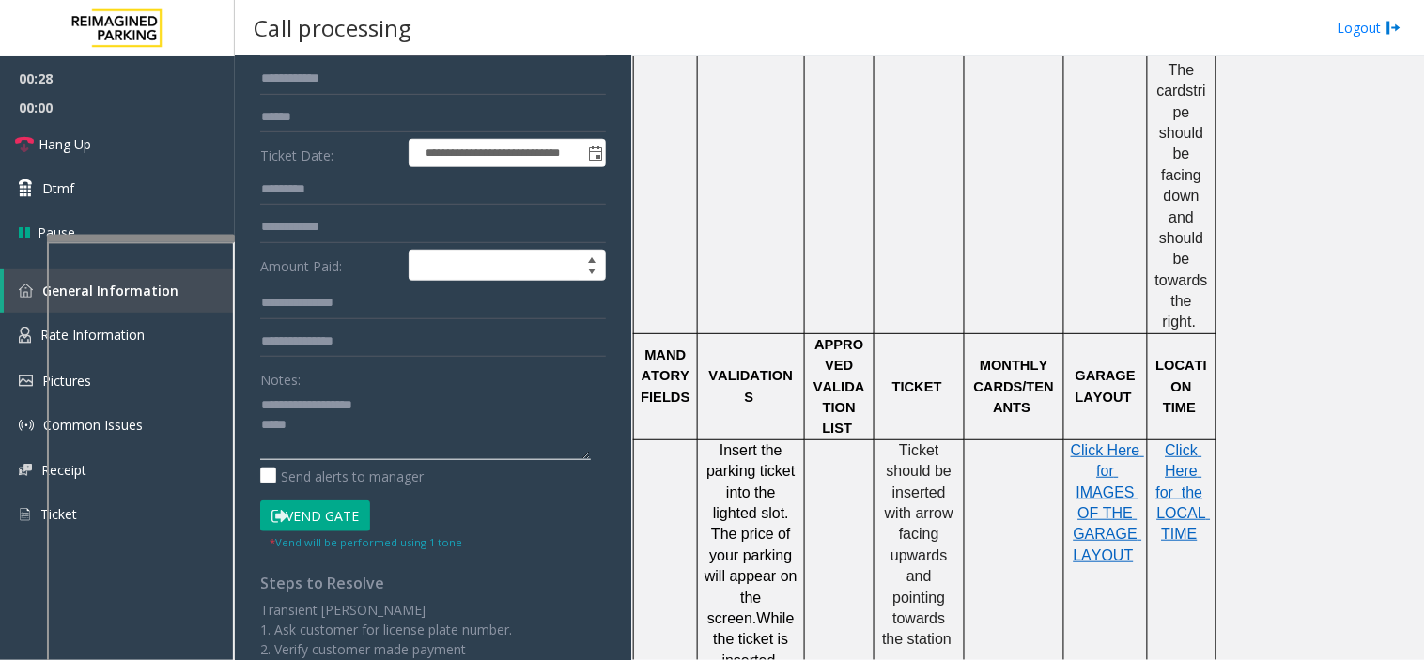
scroll to position [1565, 0]
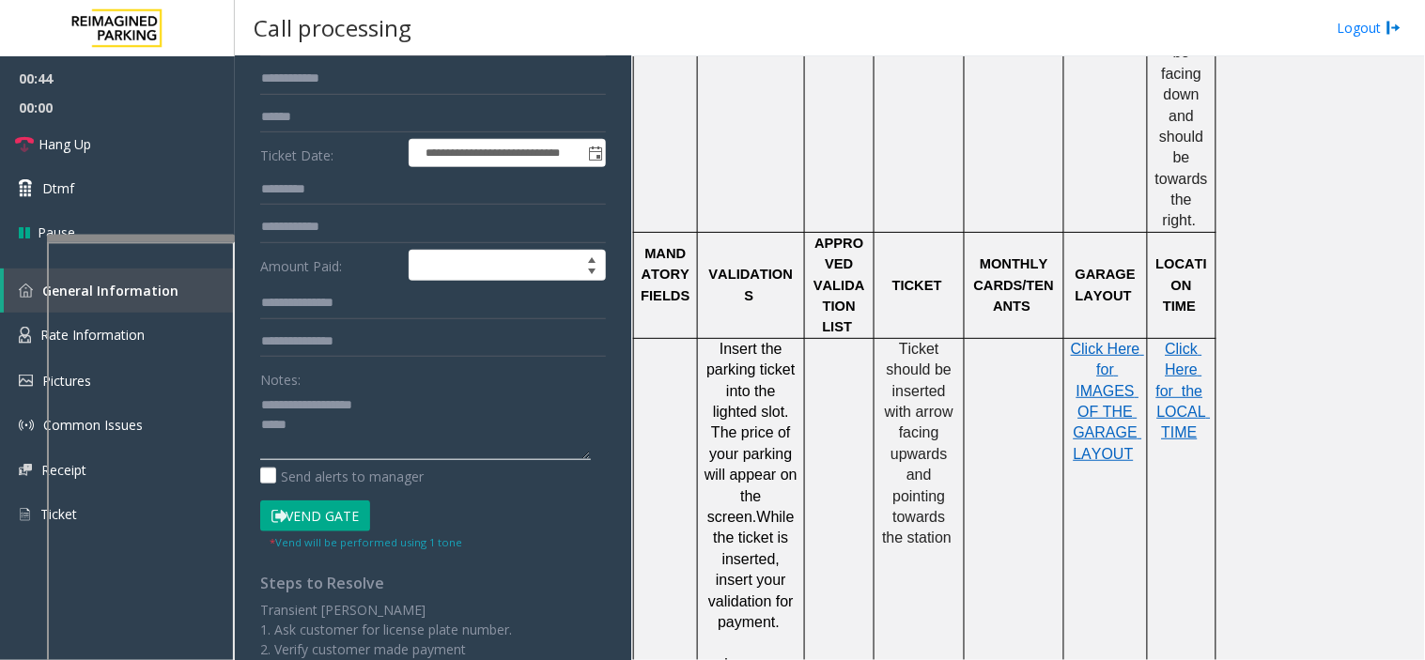
click at [498, 442] on textarea at bounding box center [425, 425] width 331 height 70
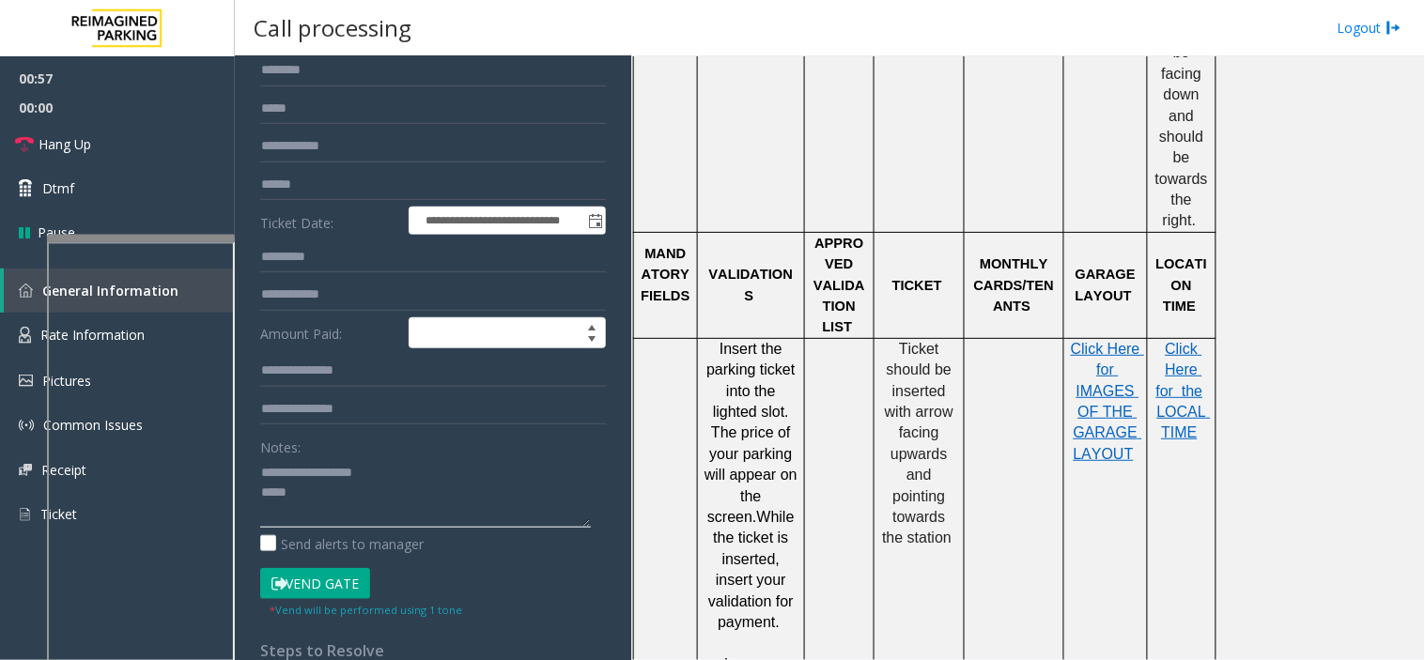
scroll to position [104, 0]
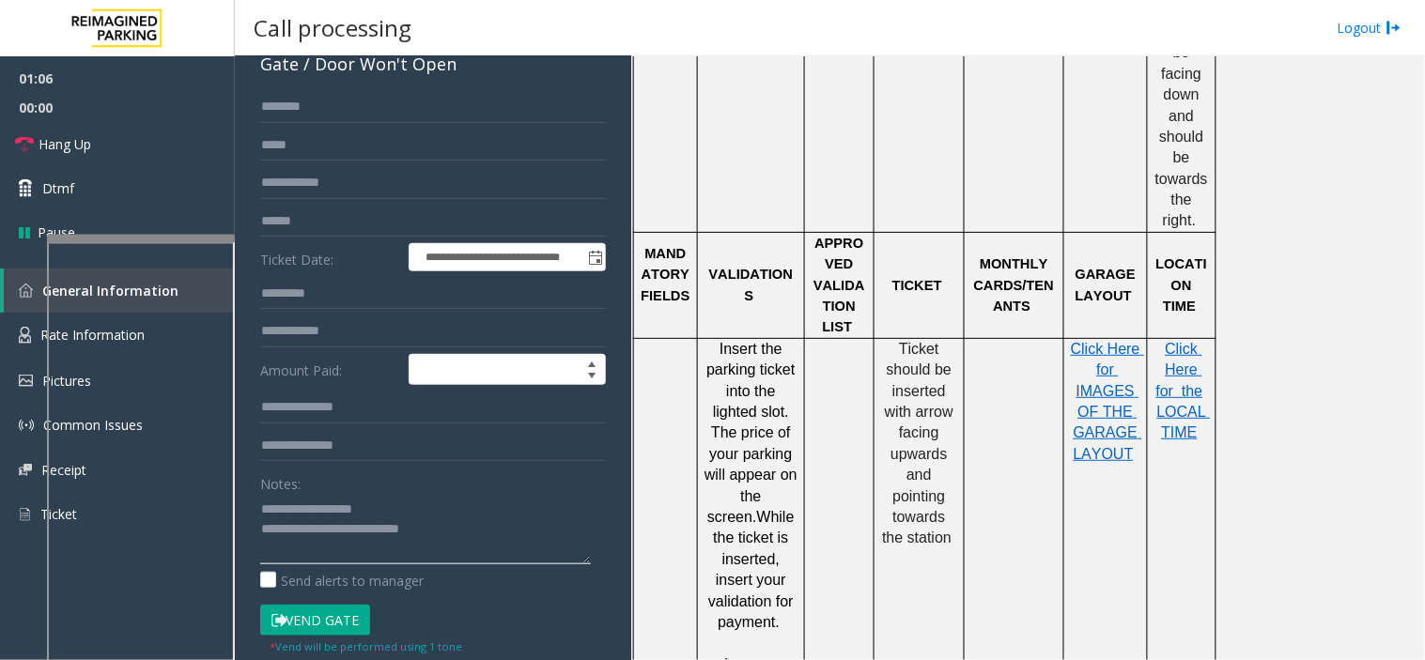
click at [470, 543] on textarea at bounding box center [425, 529] width 331 height 70
click at [40, 347] on link "Rate Information" at bounding box center [117, 336] width 235 height 46
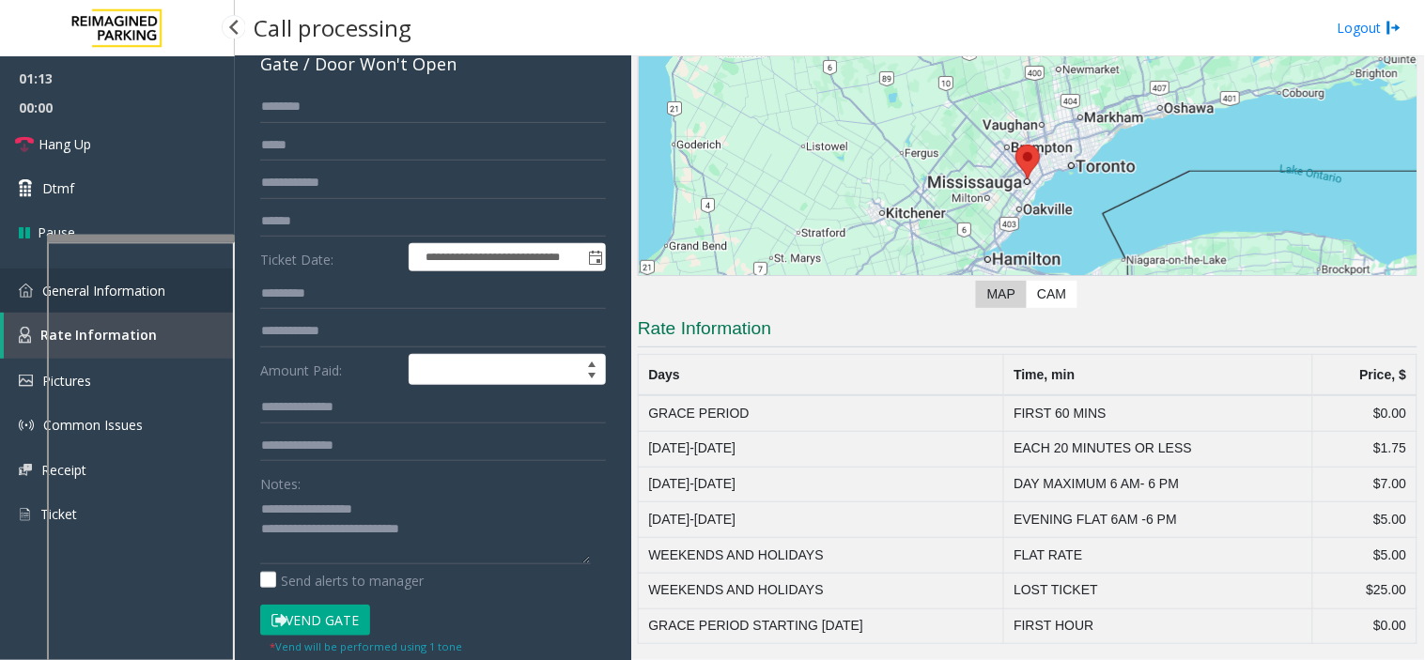
click at [25, 292] on img at bounding box center [26, 291] width 14 height 14
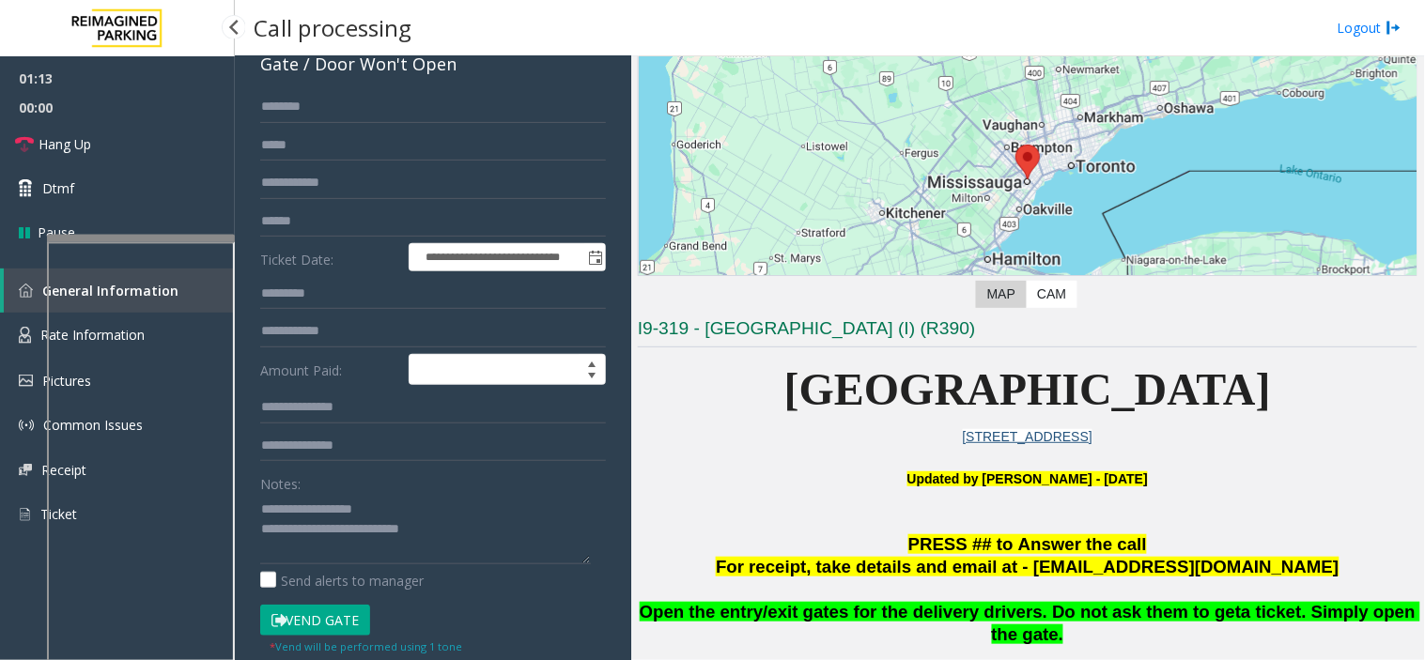
scroll to position [1565, 0]
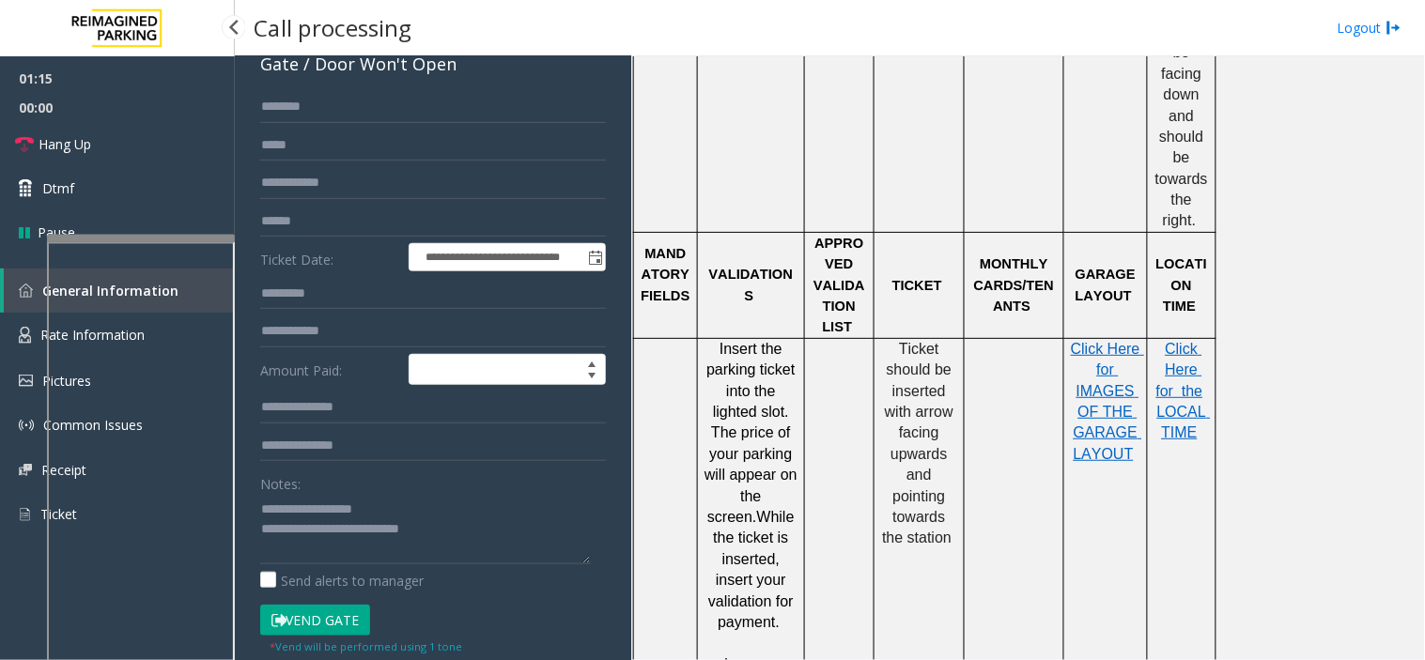
click at [31, 301] on link "General Information" at bounding box center [119, 291] width 231 height 44
click at [29, 340] on img at bounding box center [25, 335] width 12 height 17
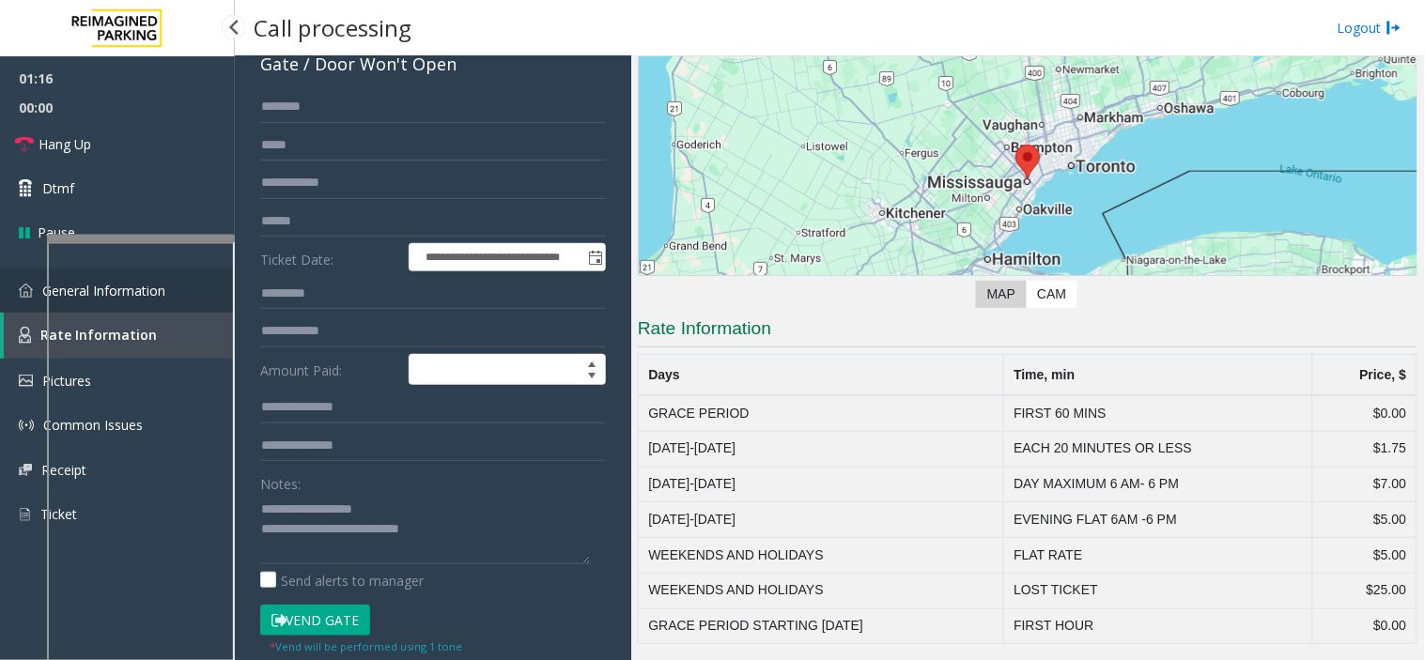
click at [29, 307] on link "General Information" at bounding box center [117, 291] width 235 height 44
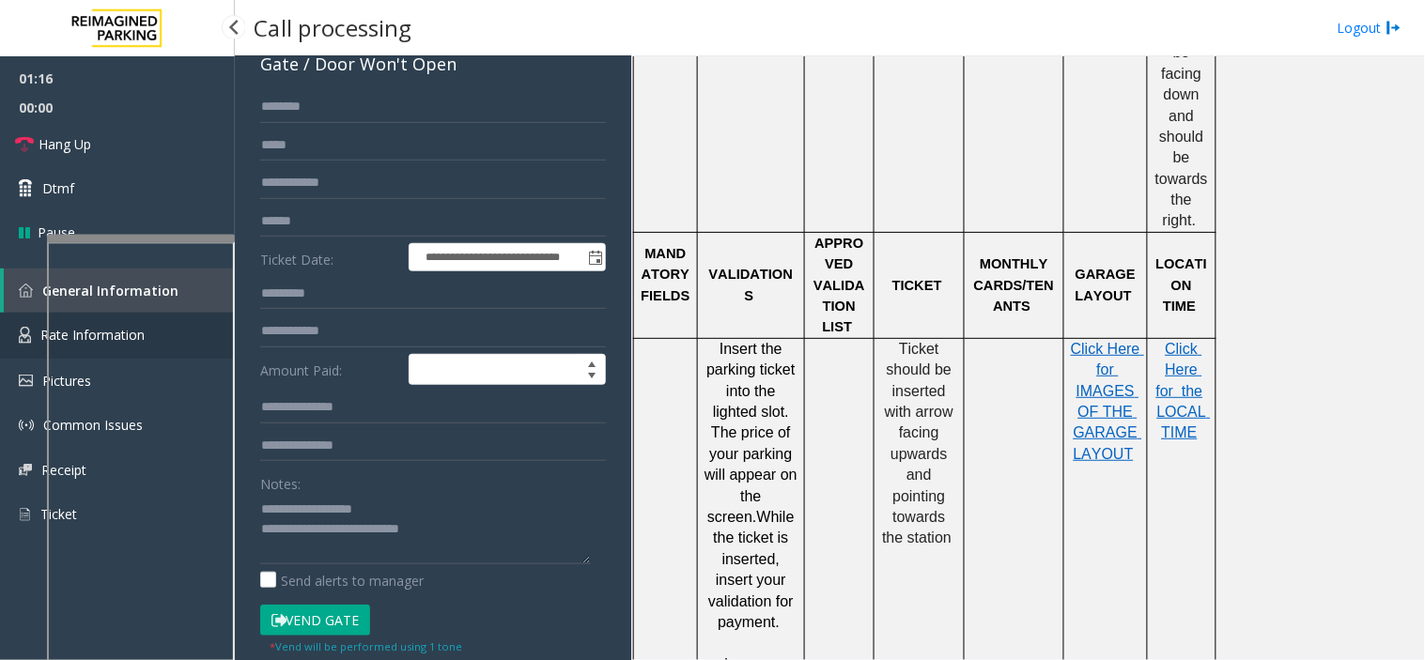
click at [29, 329] on img at bounding box center [25, 335] width 12 height 17
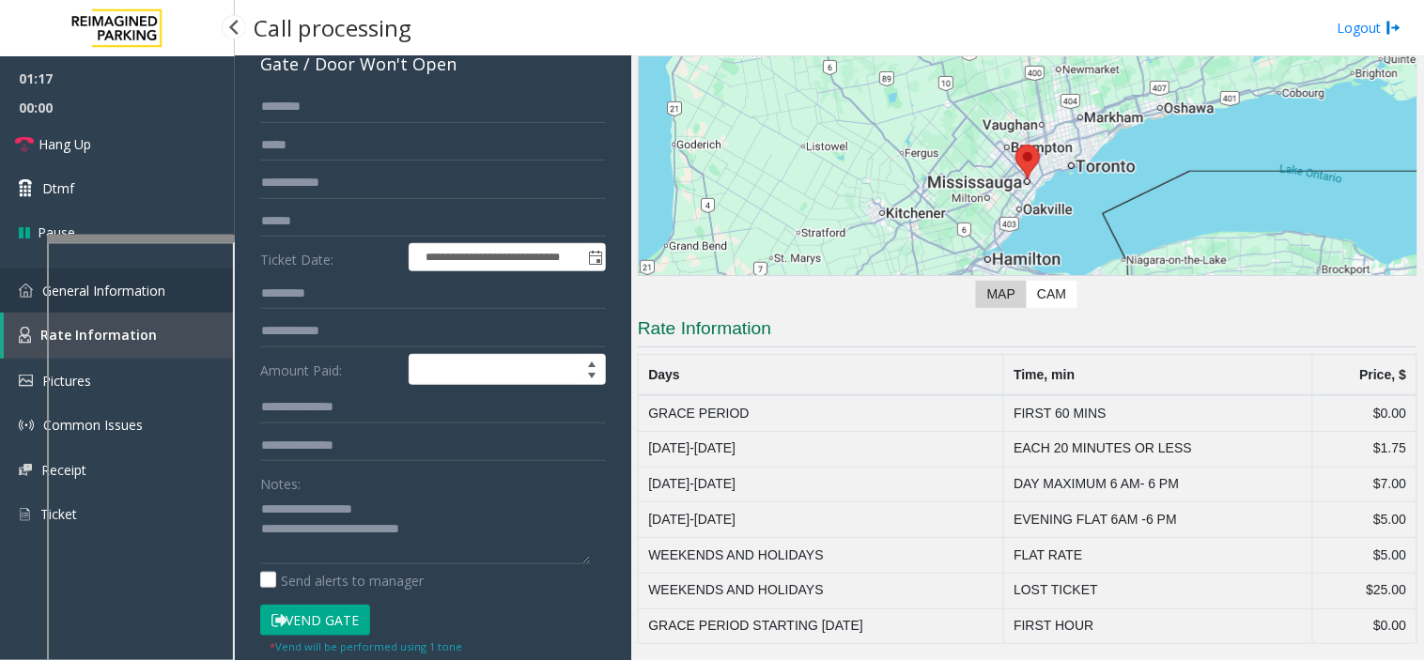
click at [29, 303] on link "General Information" at bounding box center [117, 291] width 235 height 44
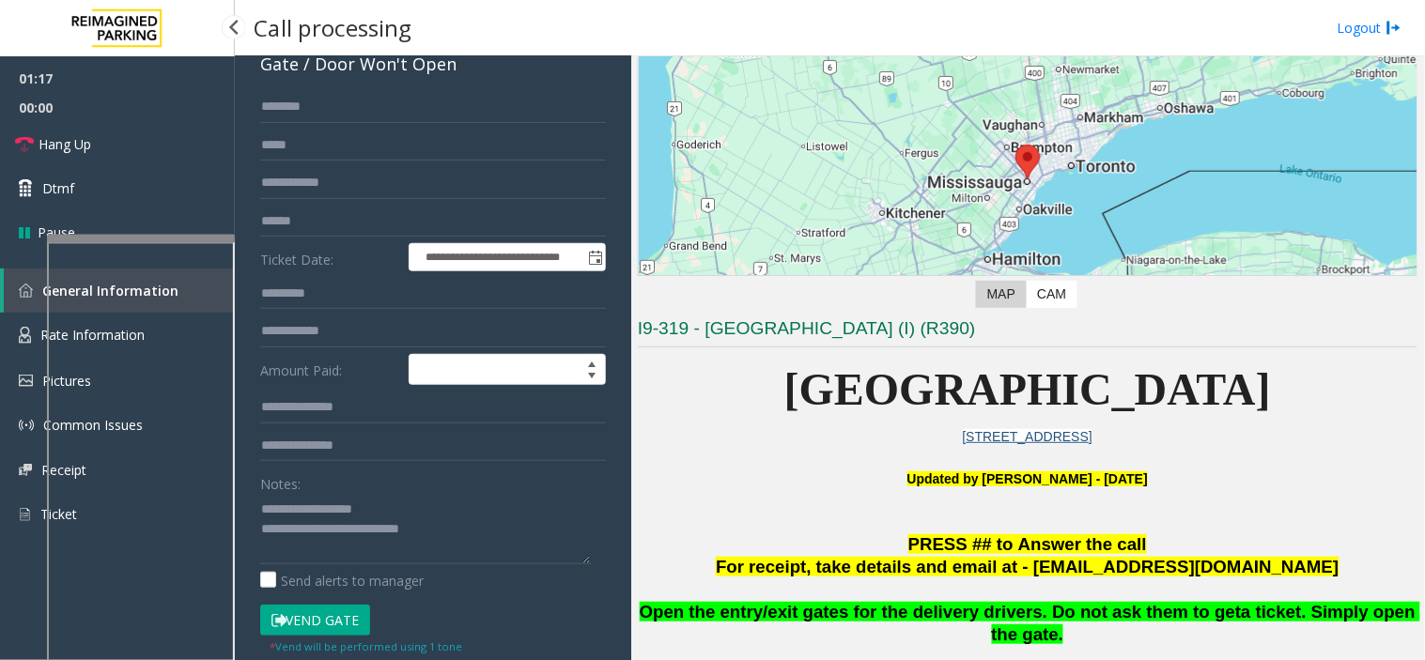
scroll to position [1565, 0]
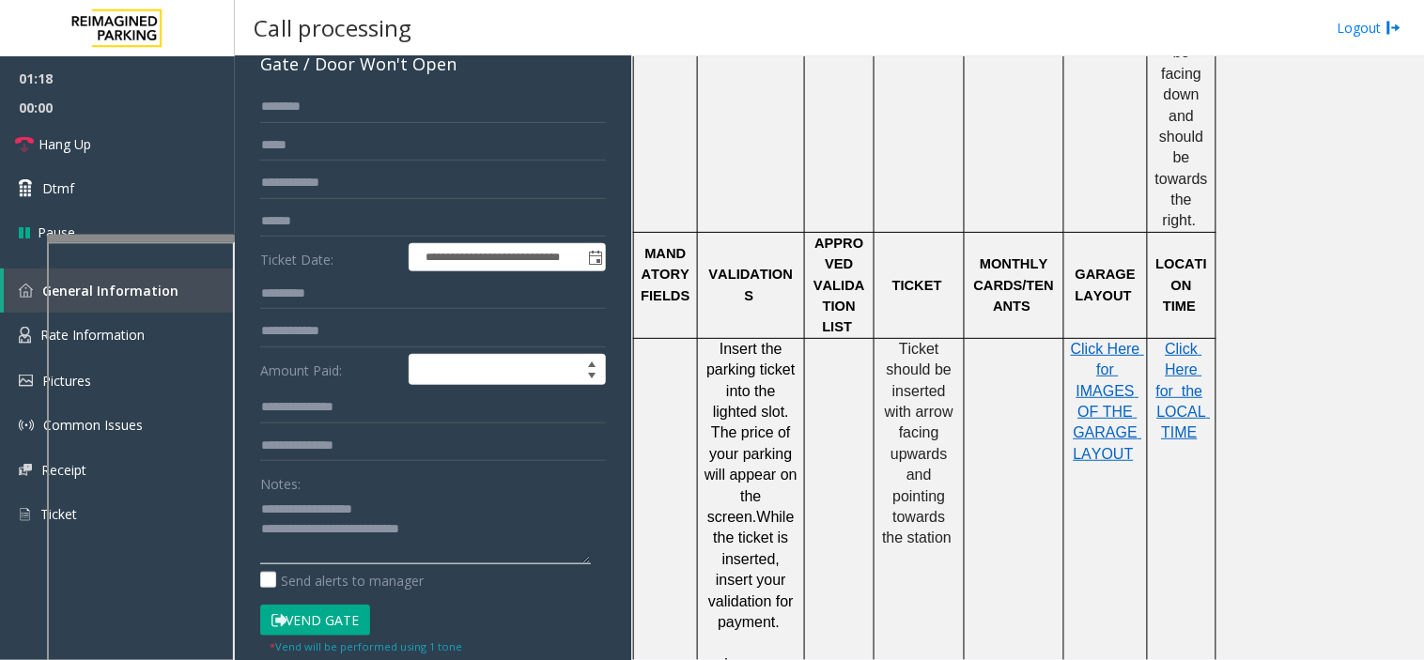
click at [470, 524] on textarea at bounding box center [425, 529] width 331 height 70
click at [162, 160] on link "Hang Up" at bounding box center [117, 144] width 235 height 44
click at [486, 537] on textarea at bounding box center [425, 529] width 331 height 70
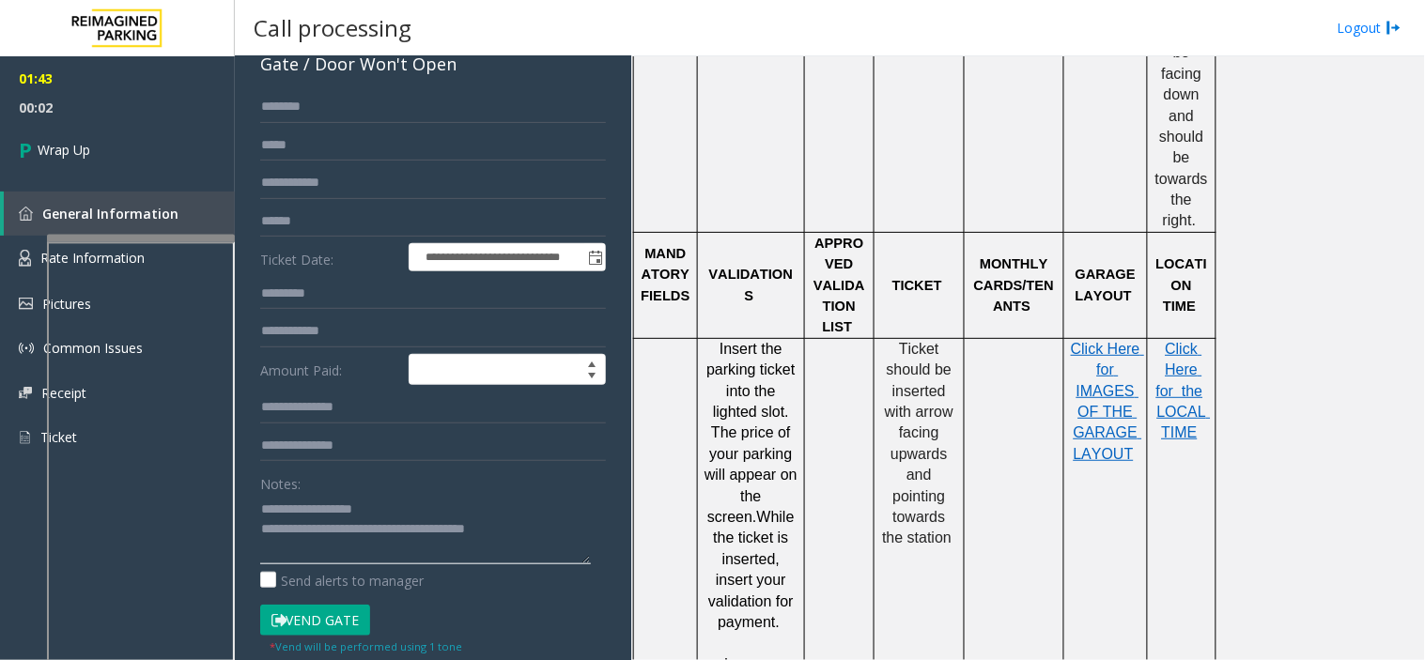
scroll to position [0, 0]
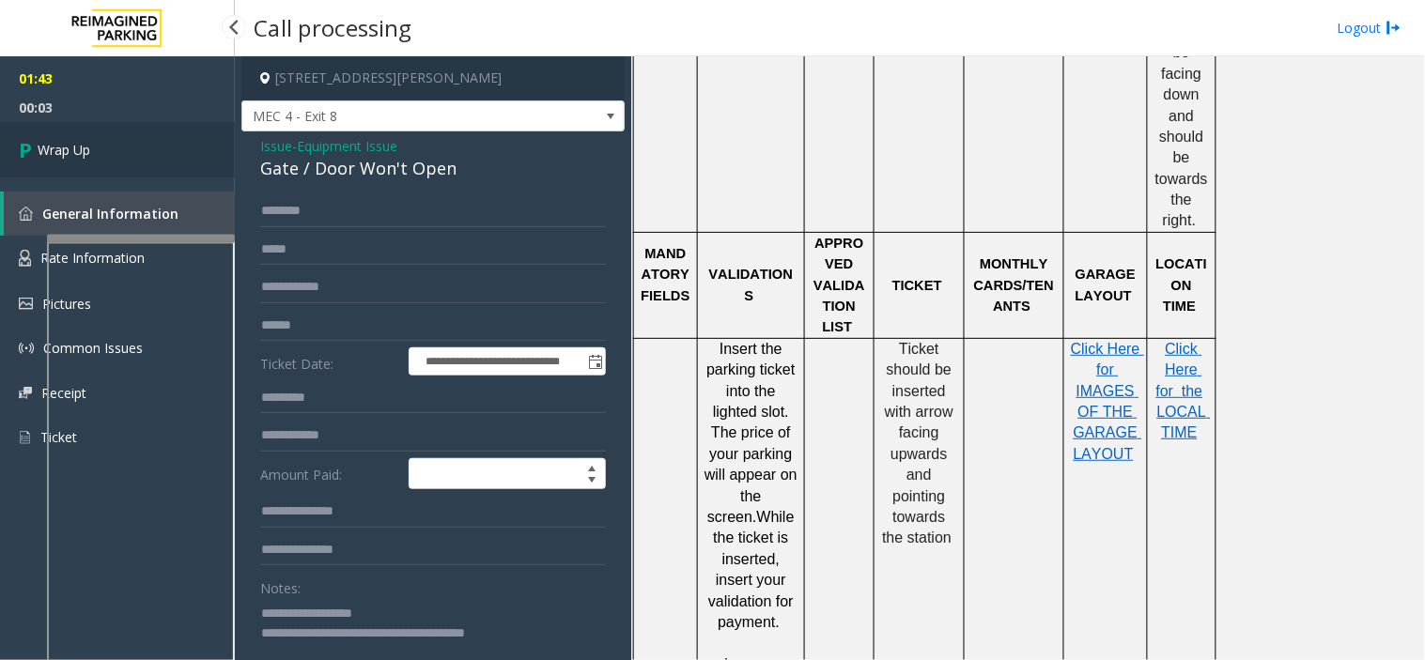
type textarea "**********"
click at [143, 156] on link "Wrap Up" at bounding box center [117, 149] width 235 height 55
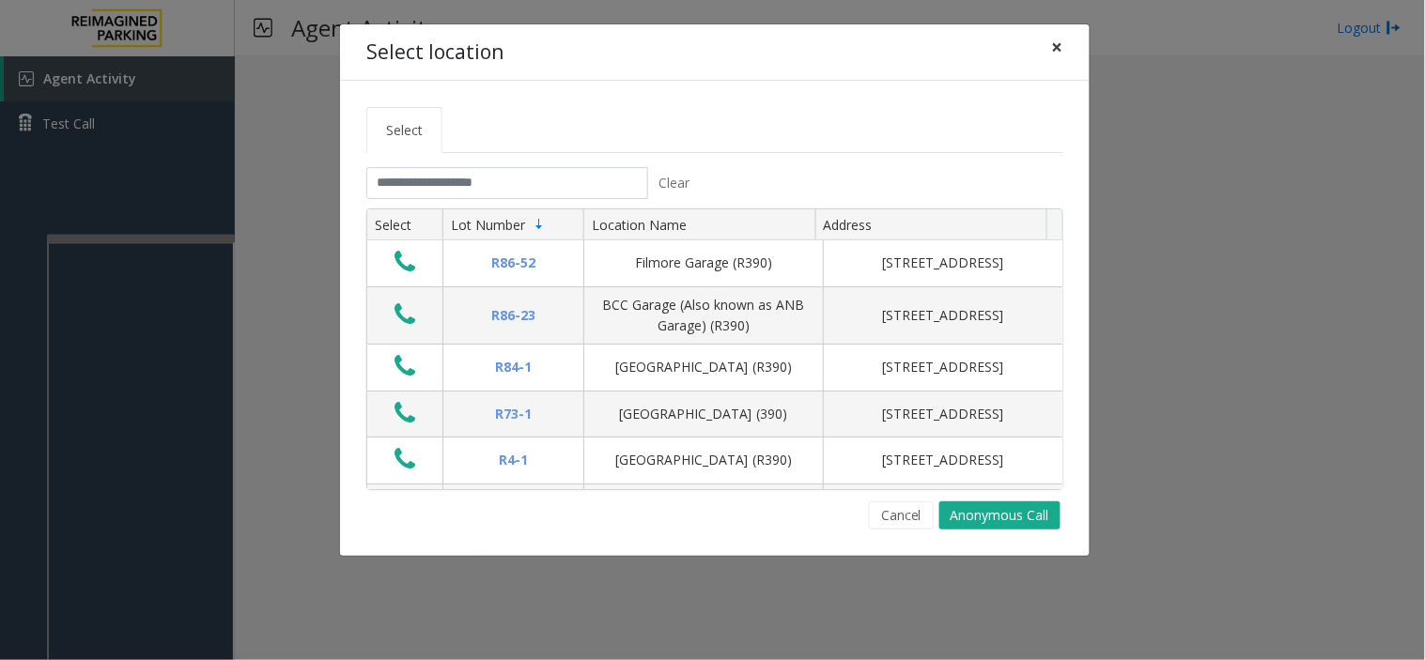
click at [1044, 43] on button "×" at bounding box center [1058, 47] width 38 height 46
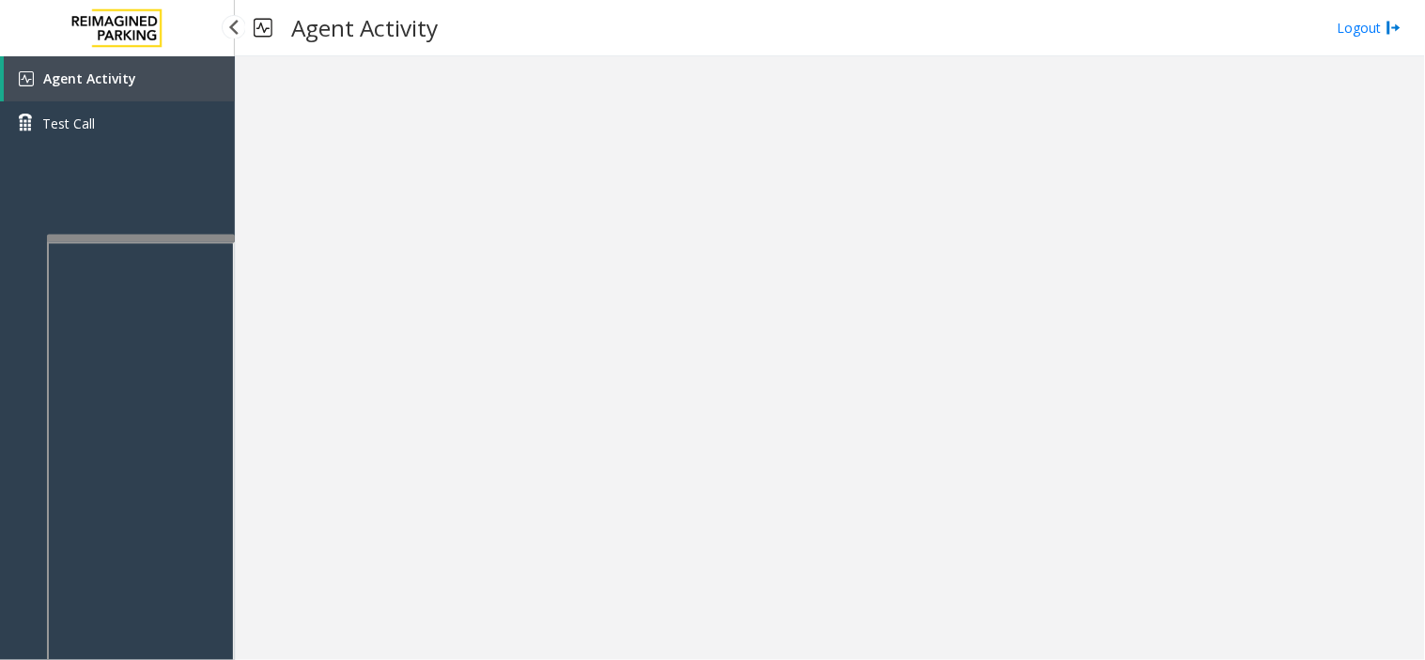
click at [193, 75] on link "Agent Activity" at bounding box center [119, 78] width 231 height 45
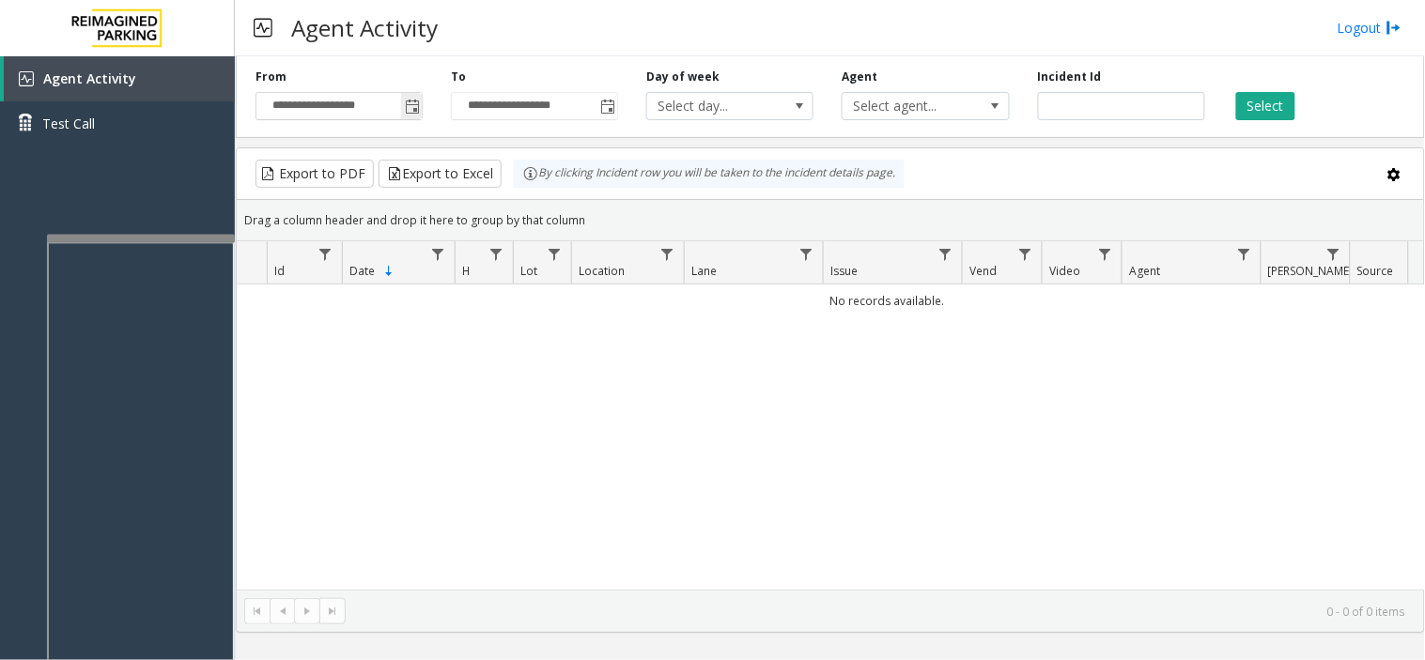
click at [411, 105] on span "Toggle popup" at bounding box center [412, 107] width 15 height 15
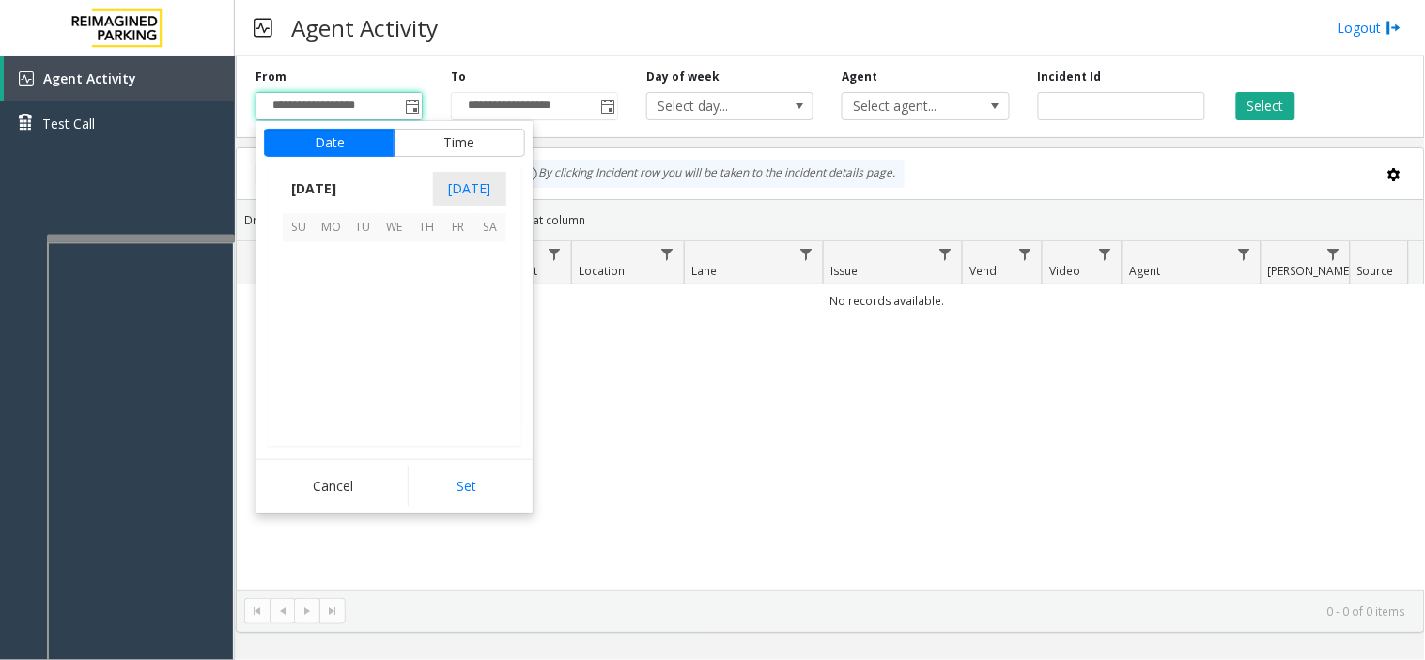
scroll to position [336768, 0]
click at [289, 355] on span "17" at bounding box center [299, 354] width 32 height 32
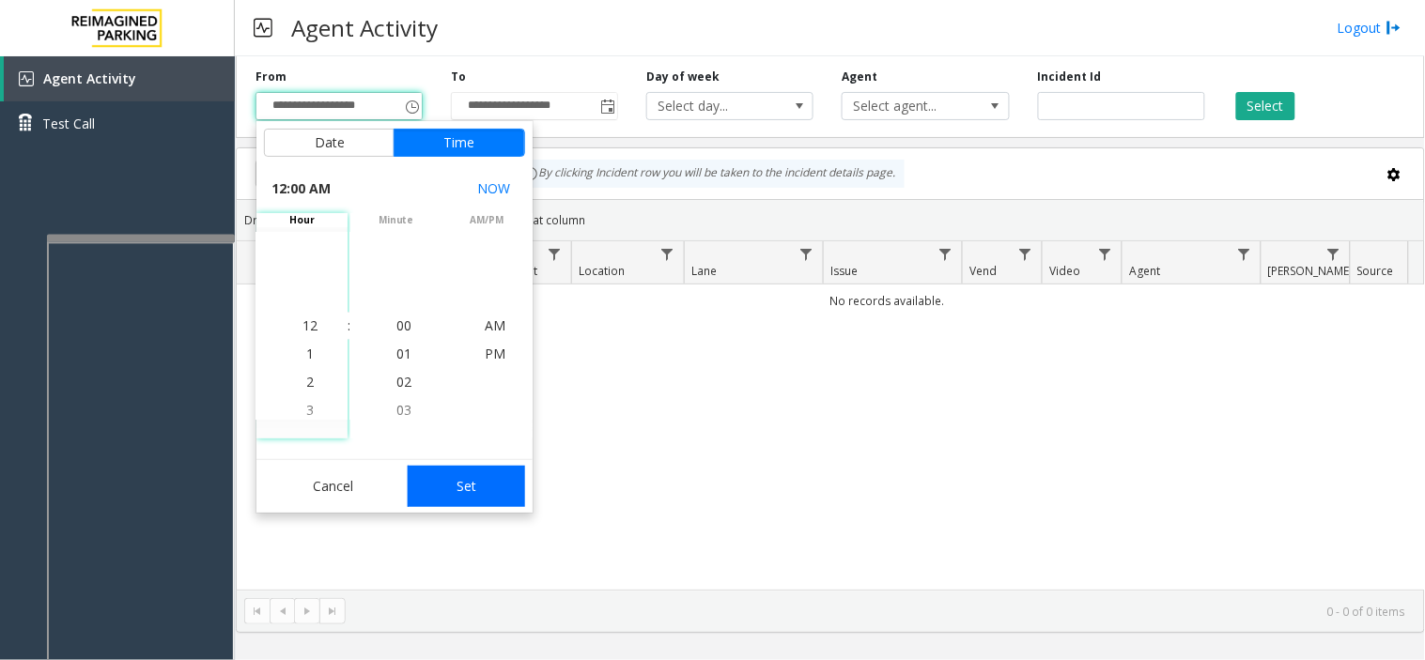
click at [467, 489] on button "Set" at bounding box center [467, 486] width 118 height 41
type input "**********"
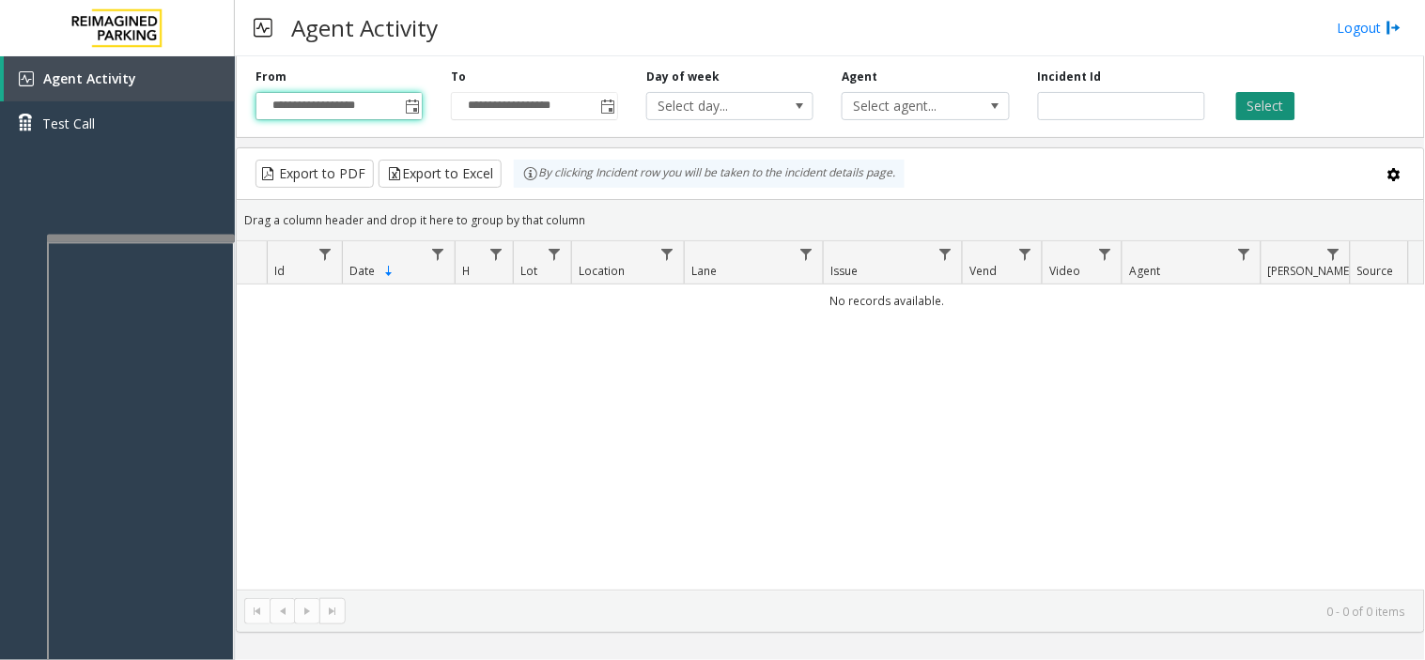
click at [1260, 111] on button "Select" at bounding box center [1265, 106] width 59 height 28
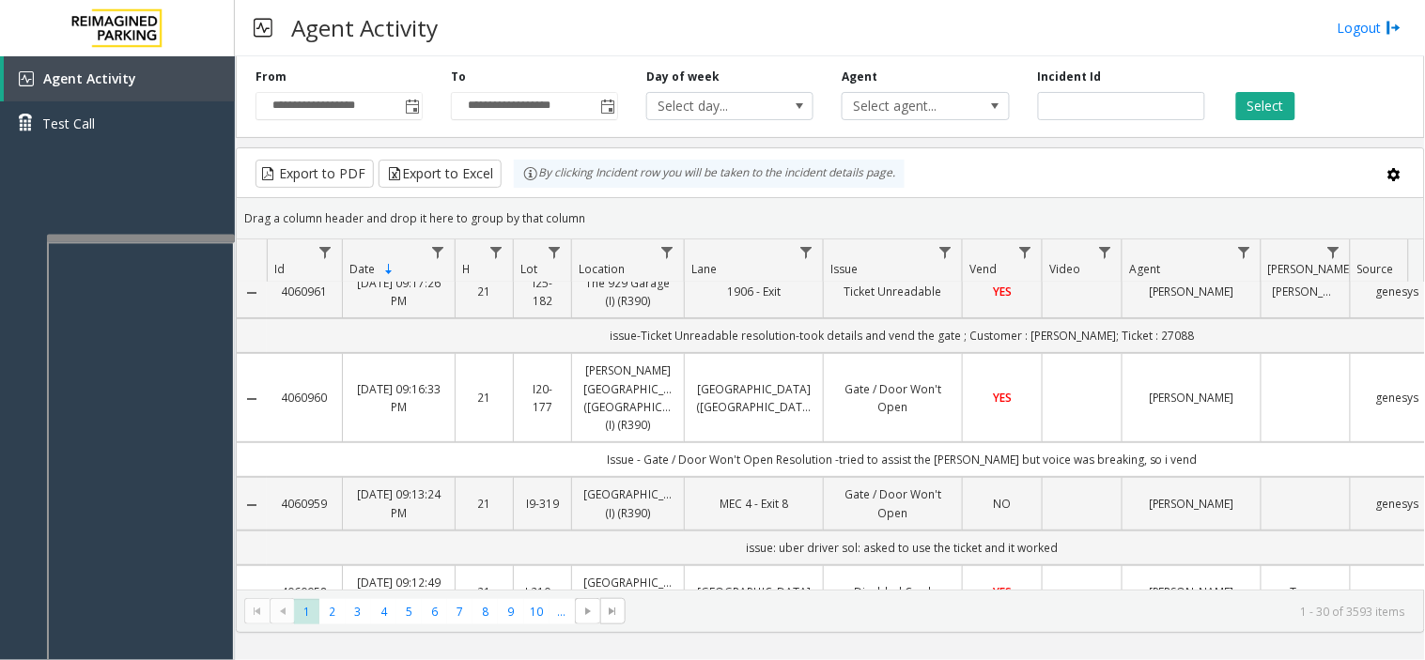
scroll to position [0, 0]
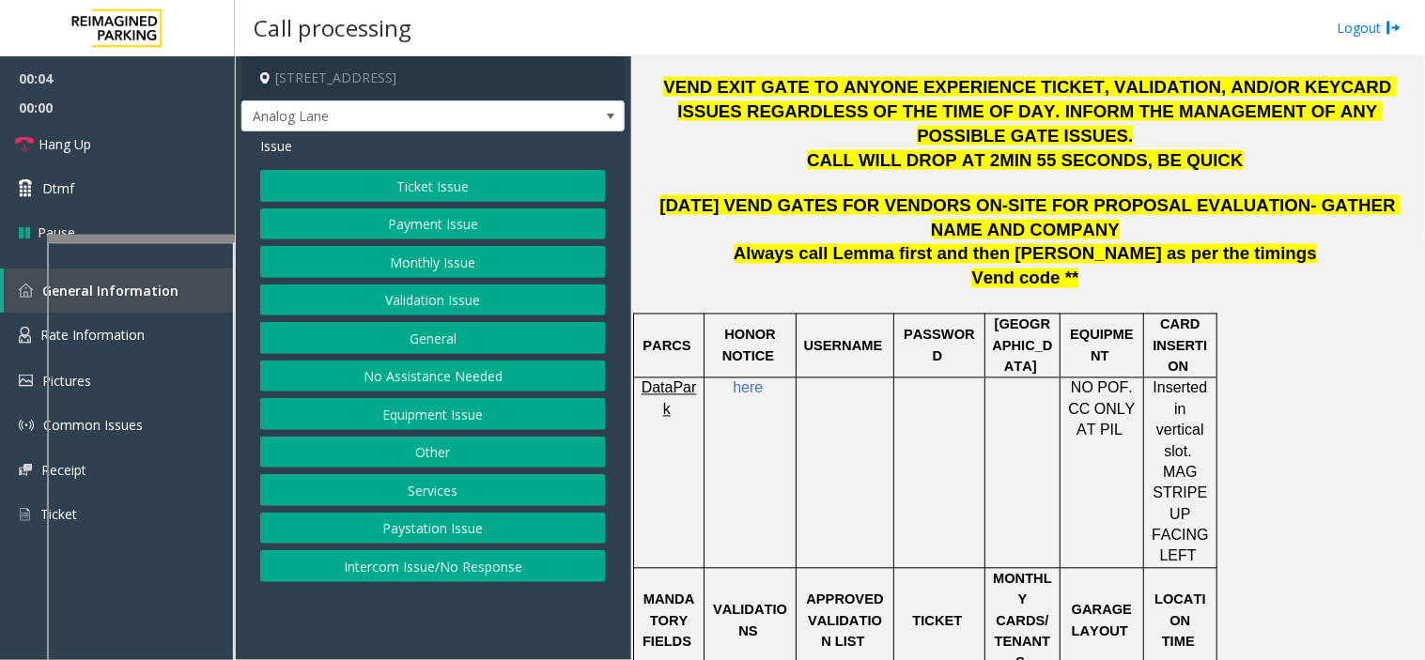
scroll to position [834, 0]
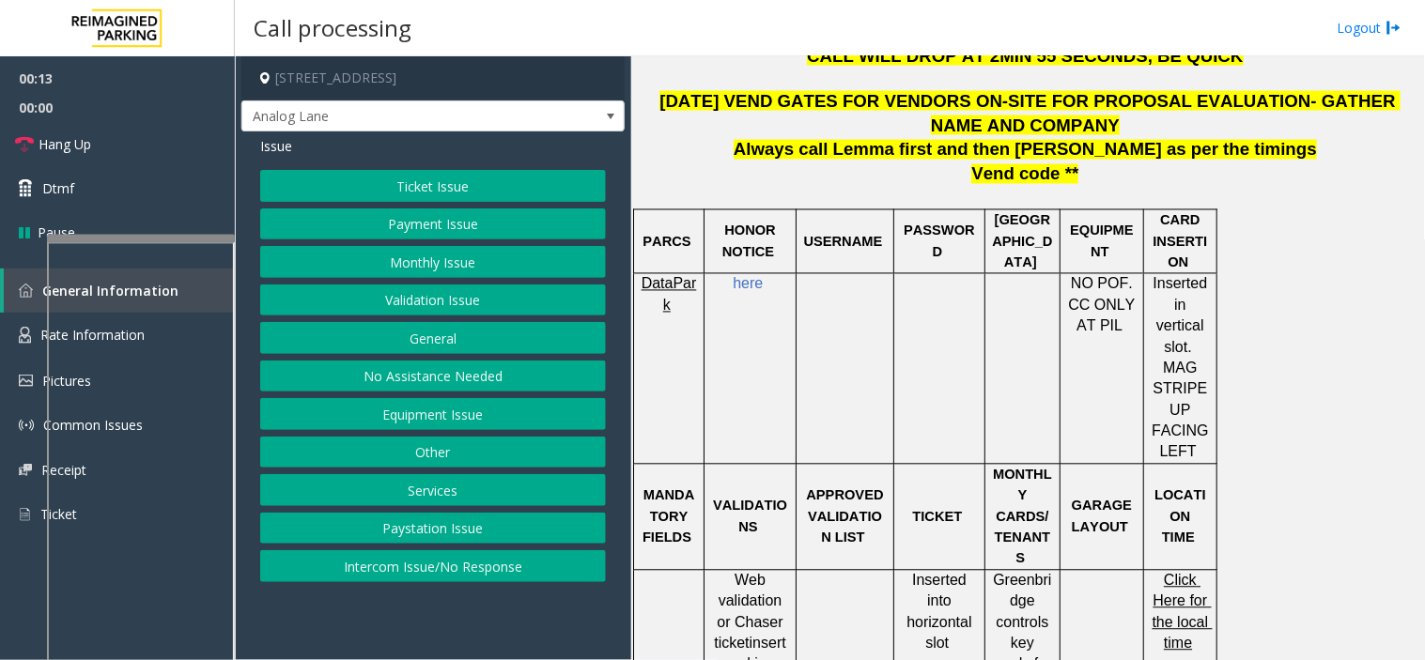
click at [461, 257] on button "Monthly Issue" at bounding box center [433, 262] width 346 height 32
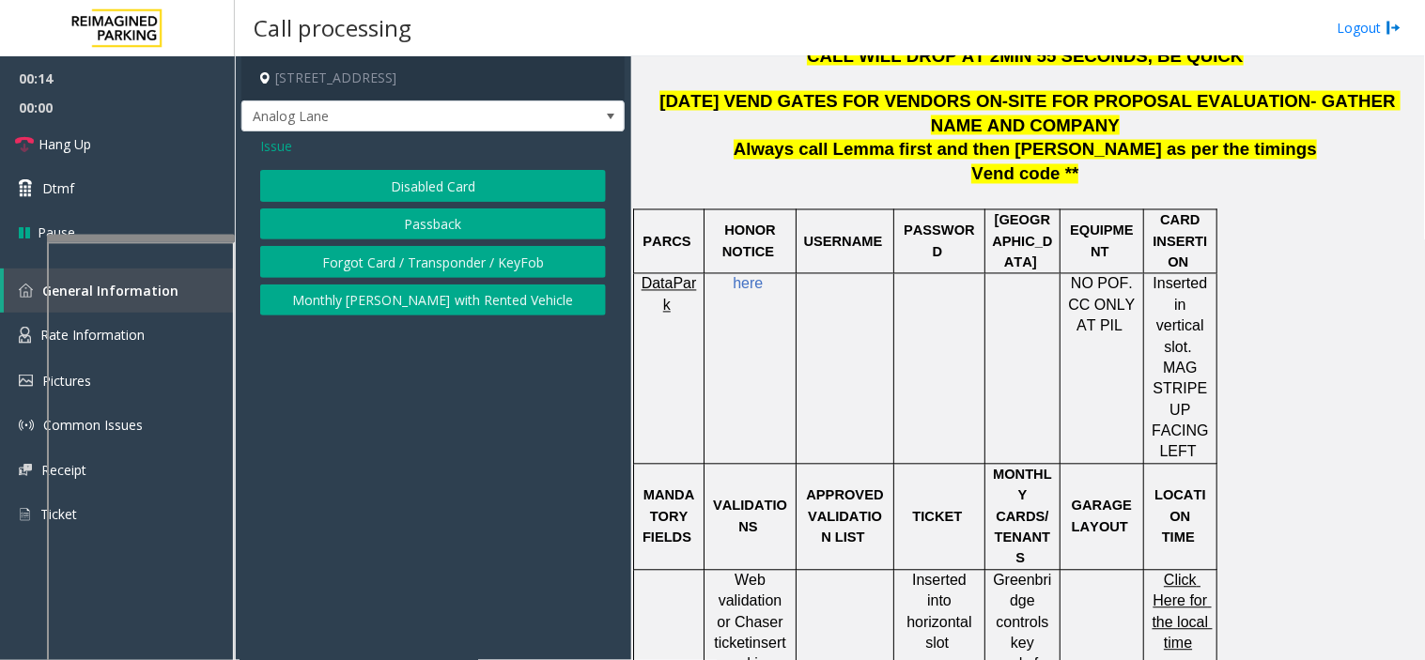
click at [366, 261] on button "Forgot Card / Transponder / KeyFob" at bounding box center [433, 262] width 346 height 32
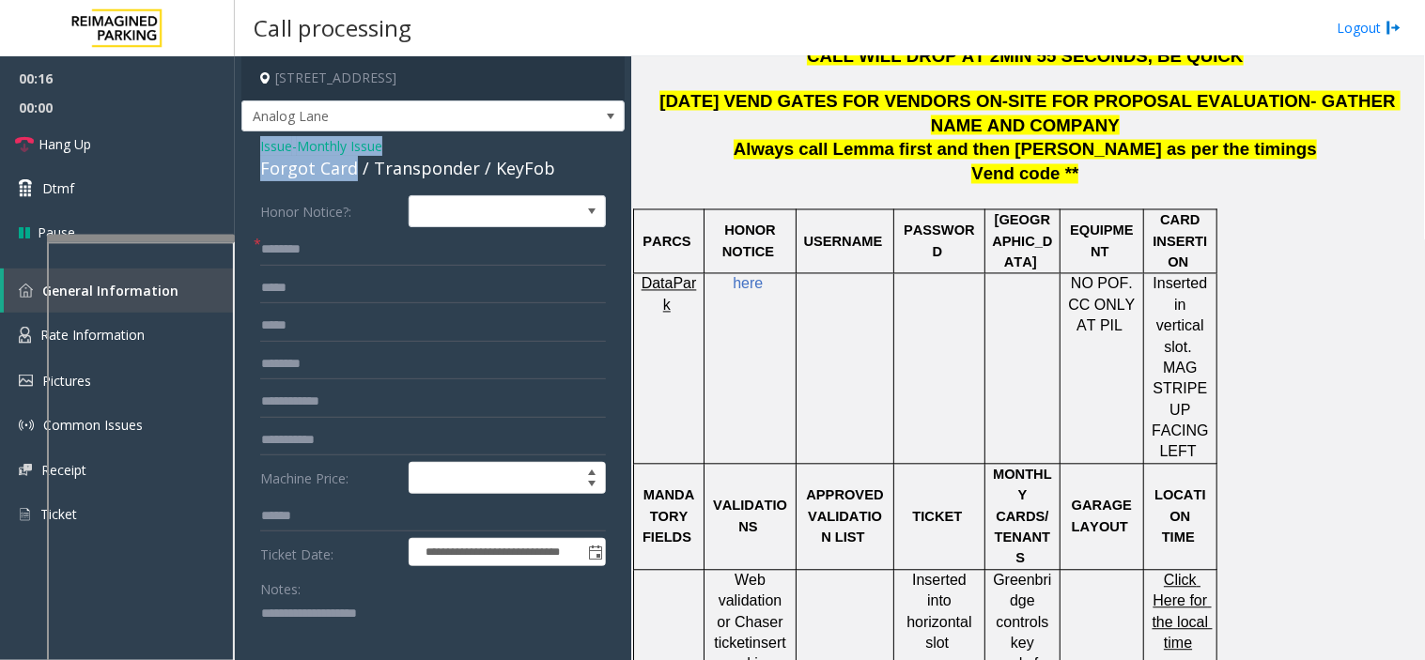
drag, startPoint x: 351, startPoint y: 169, endPoint x: 249, endPoint y: 145, distance: 105.2
click at [249, 145] on div "**********" at bounding box center [432, 607] width 383 height 952
copy div "Issue - Monthly Issue Forgot Card"
click at [304, 640] on textarea at bounding box center [425, 634] width 331 height 70
paste textarea "**********"
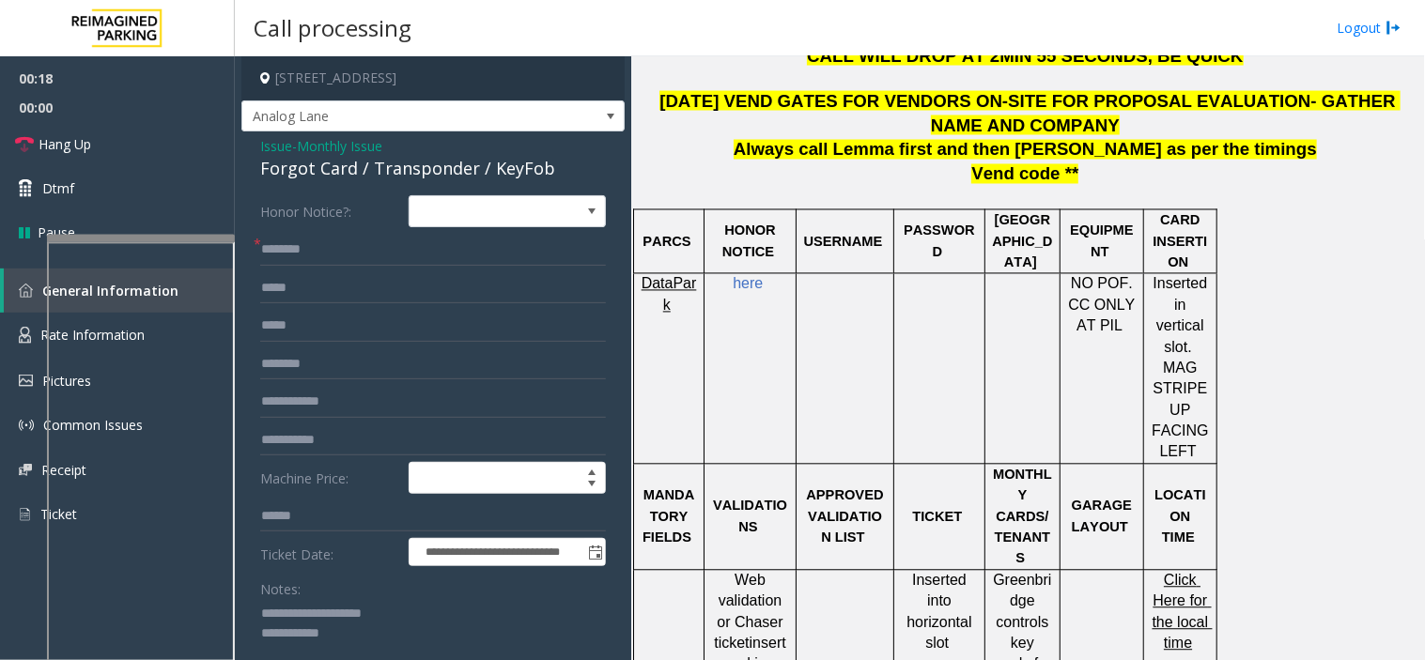
scroll to position [2, 0]
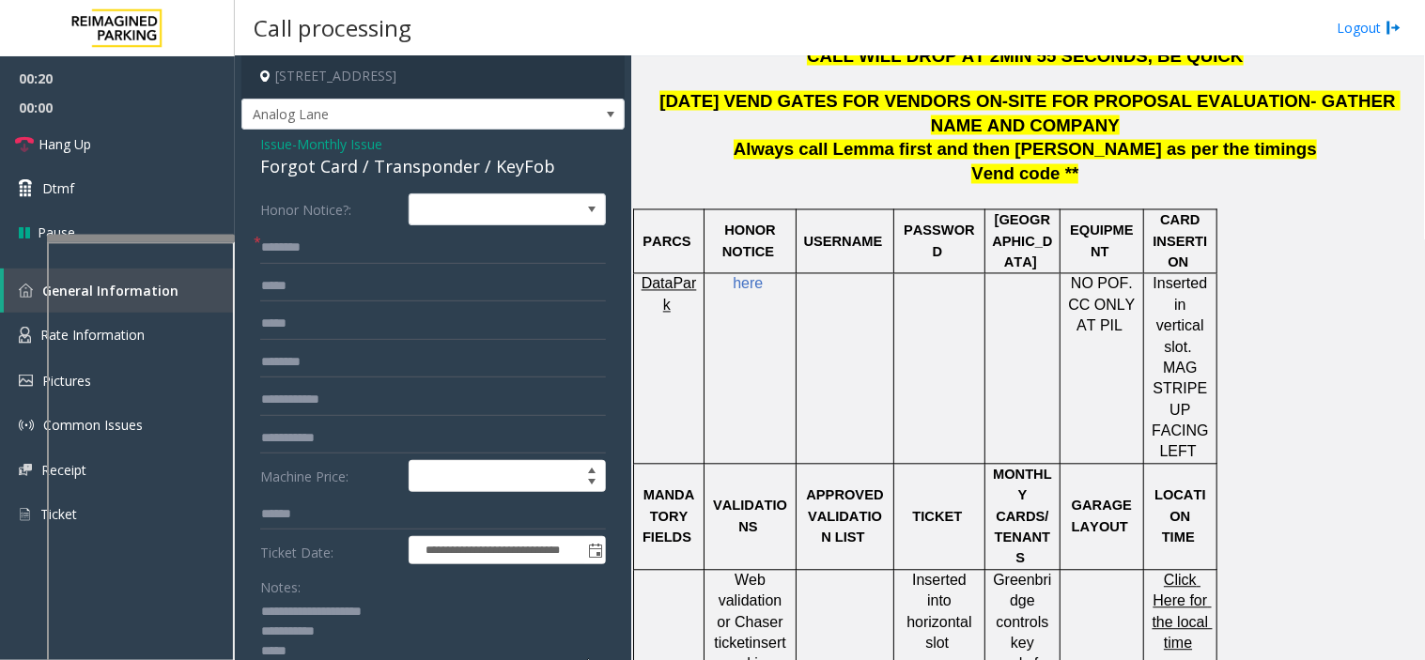
type textarea "**********"
click at [303, 249] on input "text" at bounding box center [433, 248] width 346 height 32
type input "*"
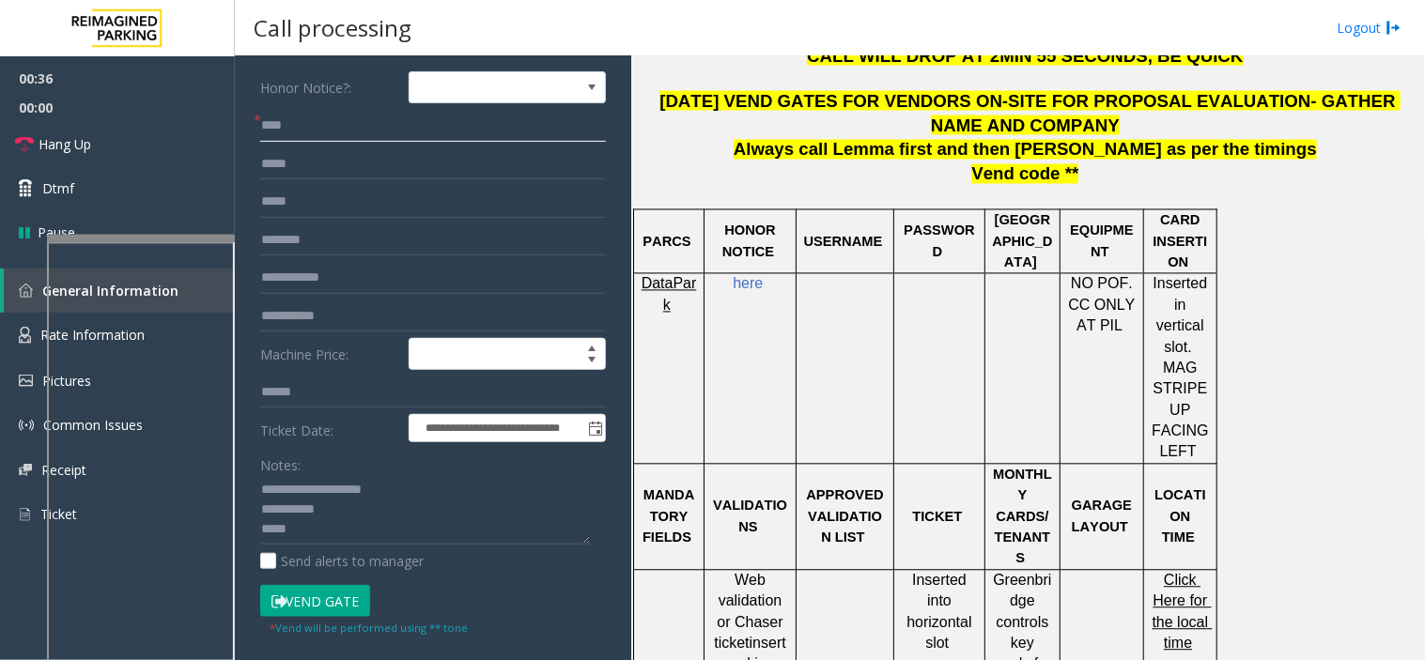
scroll to position [315, 0]
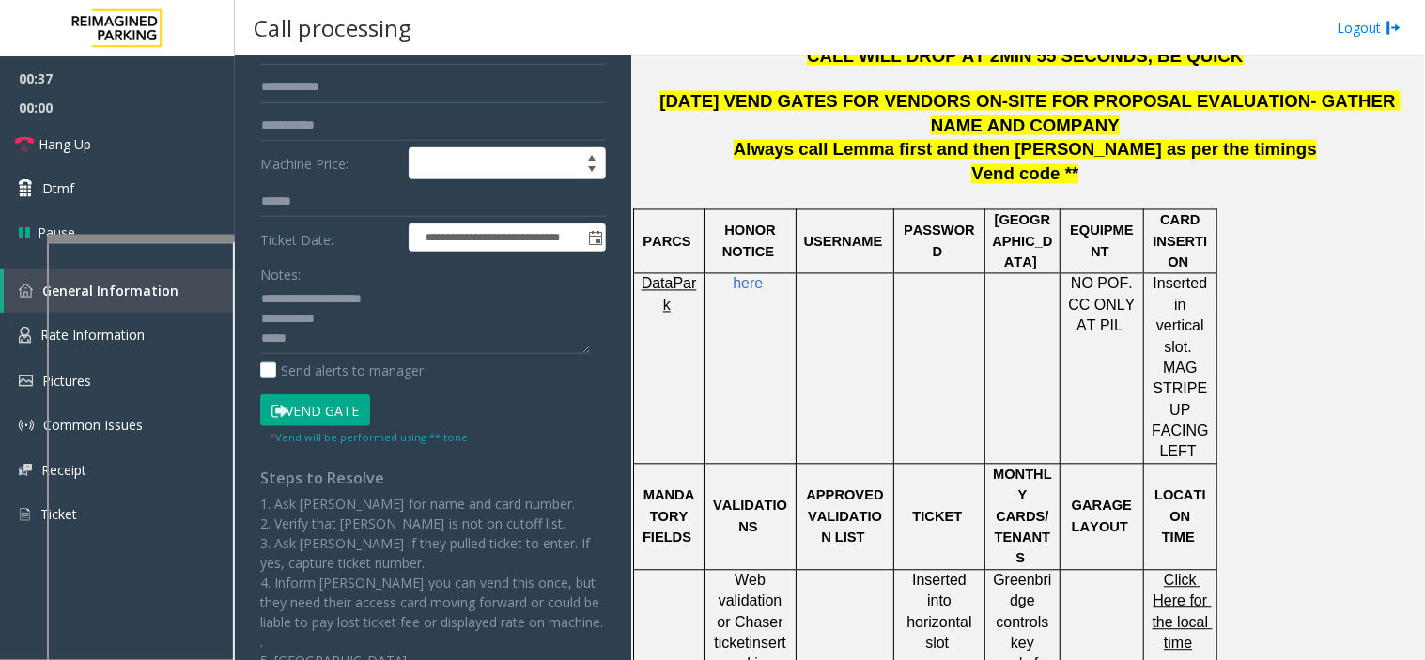
type input "****"
click at [347, 402] on button "Vend Gate" at bounding box center [315, 410] width 110 height 32
click at [316, 342] on textarea at bounding box center [425, 320] width 331 height 70
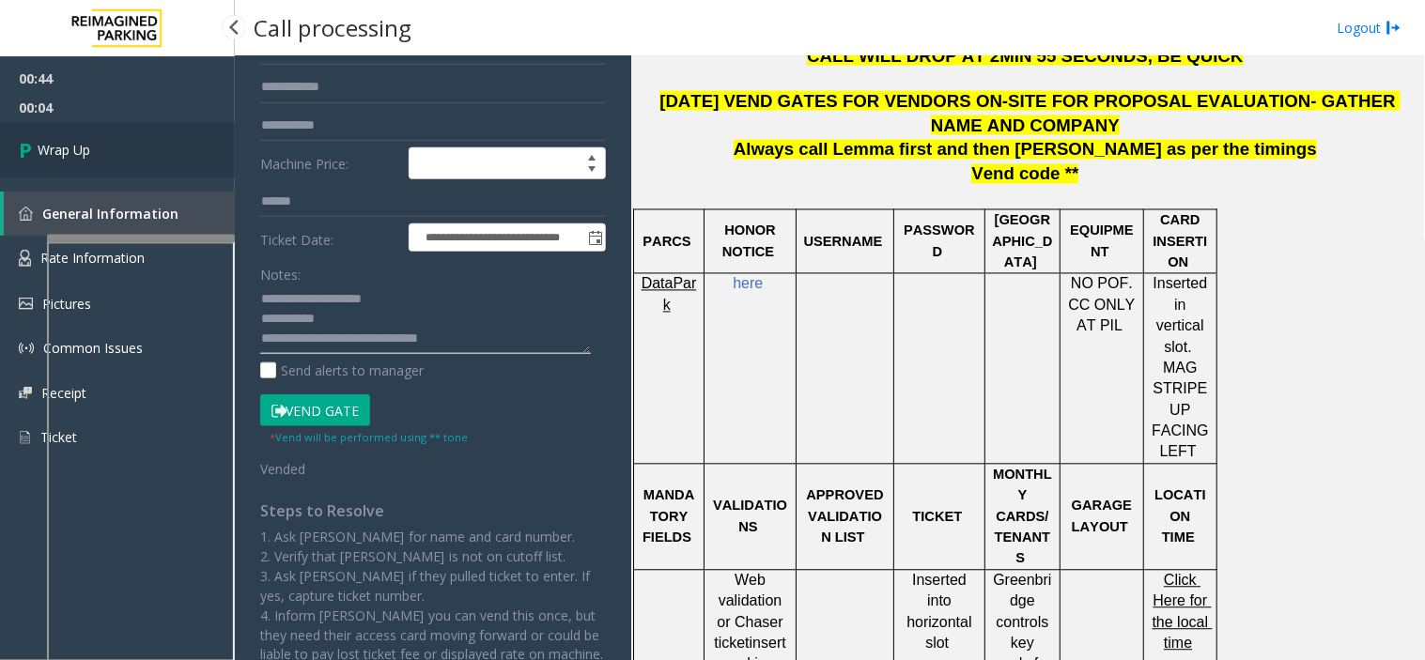
type textarea "**********"
click at [139, 148] on link "Wrap Up" at bounding box center [117, 149] width 235 height 55
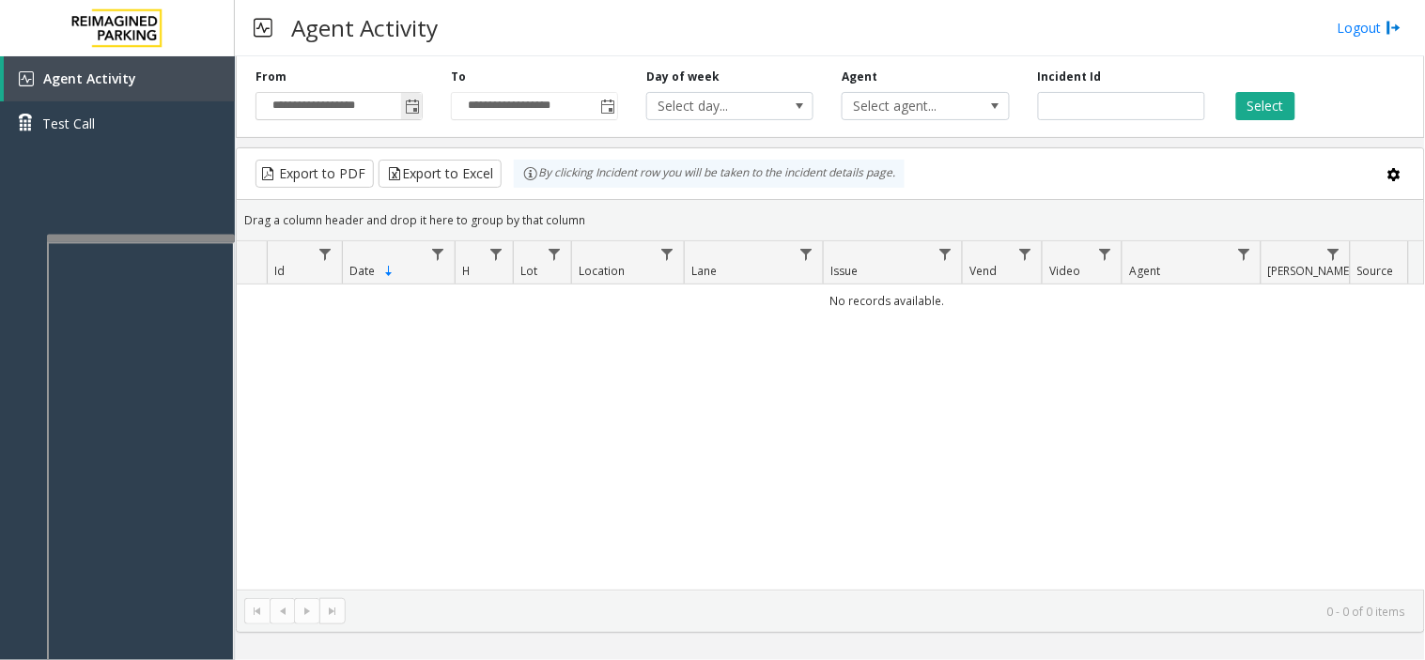
click at [406, 113] on span "Toggle popup" at bounding box center [412, 107] width 15 height 15
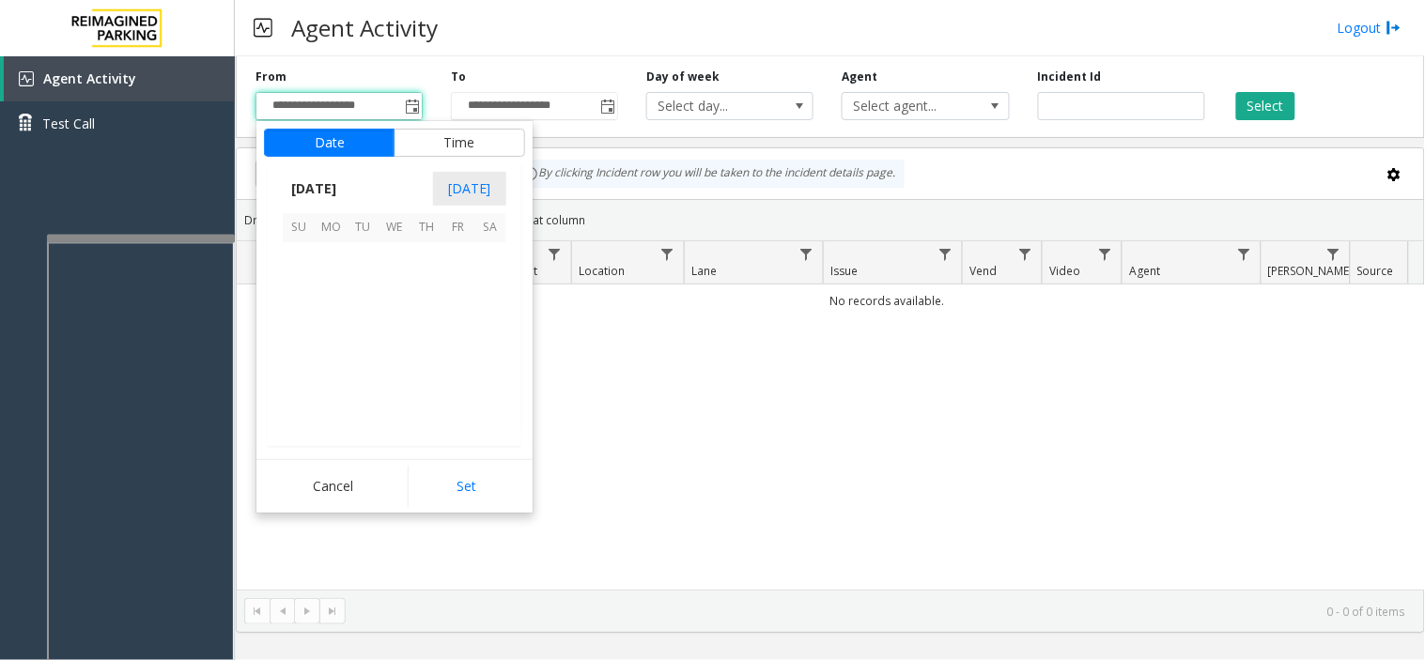
scroll to position [336768, 0]
click at [299, 361] on span "17" at bounding box center [299, 354] width 32 height 32
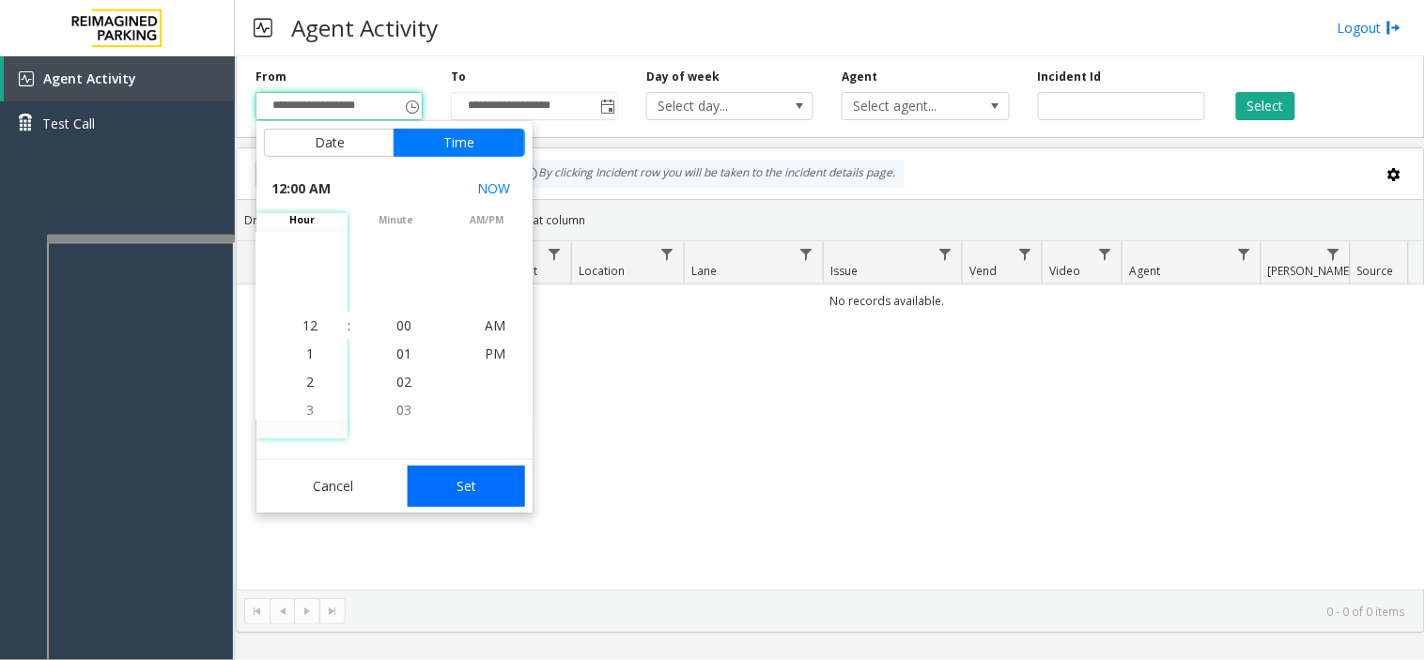
click at [477, 476] on button "Set" at bounding box center [467, 486] width 118 height 41
type input "**********"
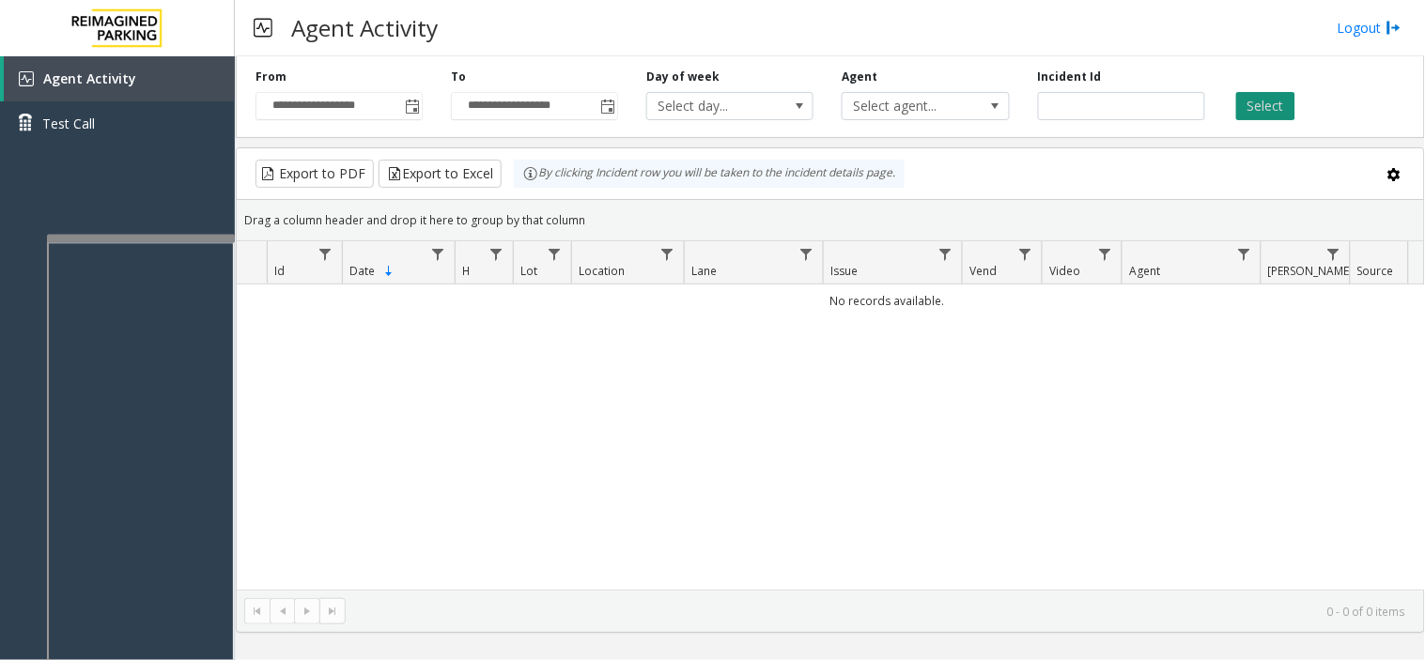
click at [1258, 117] on button "Select" at bounding box center [1265, 106] width 59 height 28
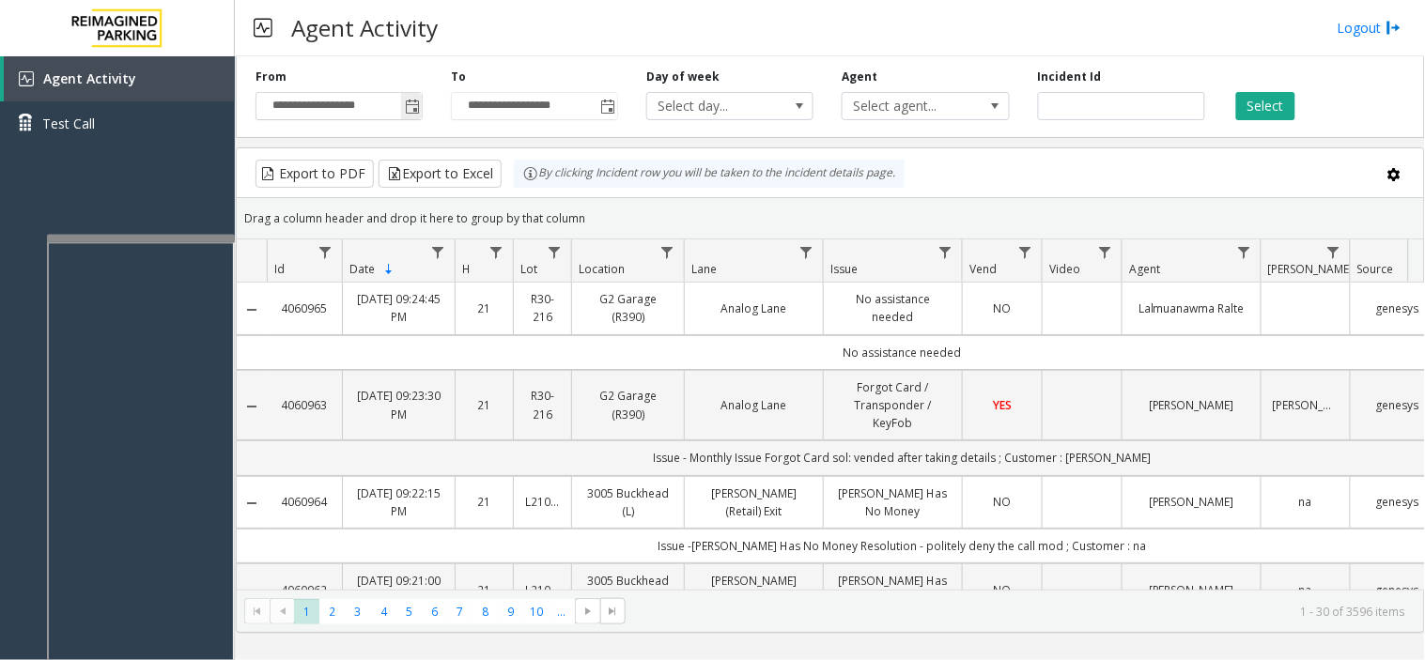
click at [413, 106] on span "Toggle popup" at bounding box center [412, 107] width 15 height 15
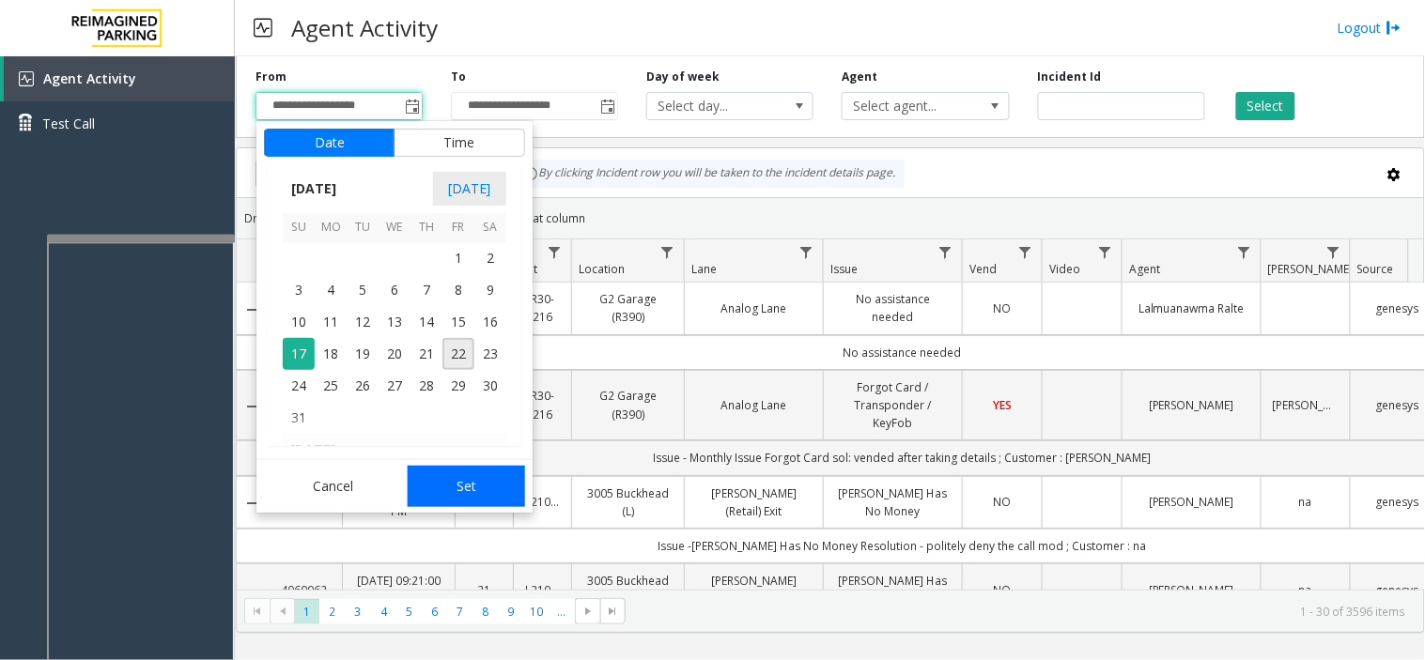
click at [473, 482] on button "Set" at bounding box center [467, 486] width 118 height 41
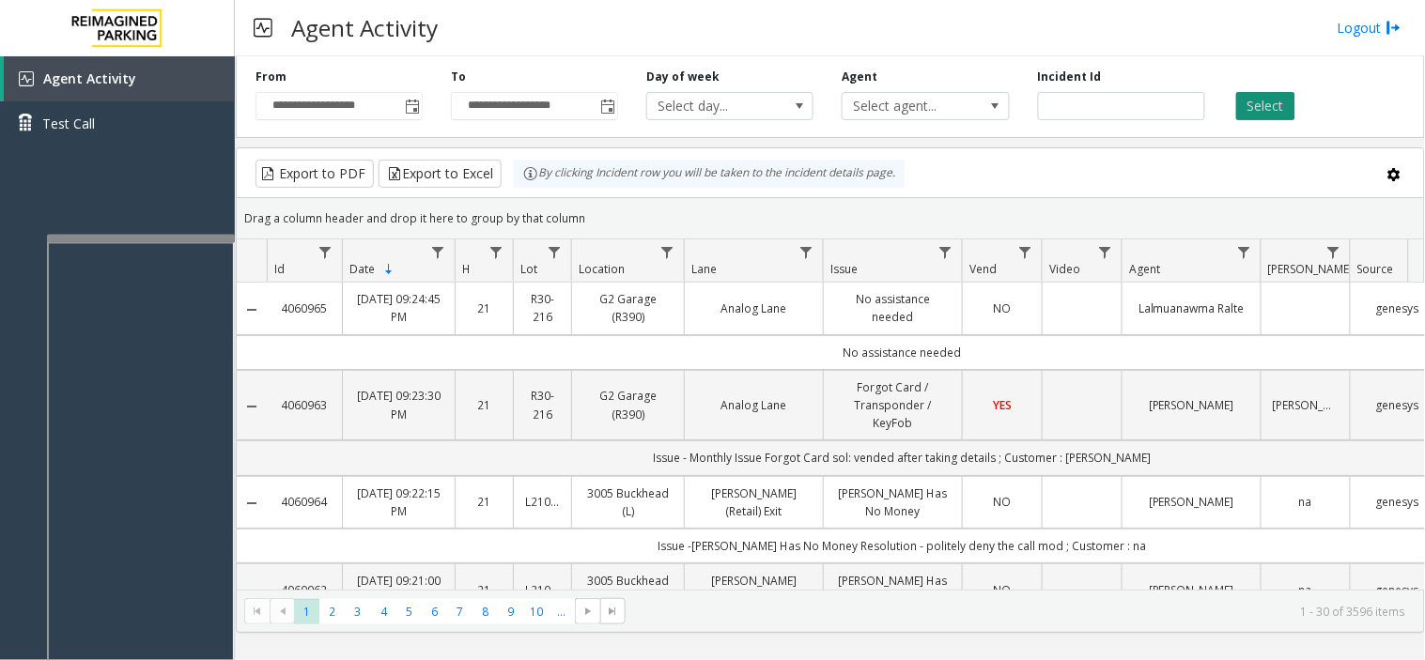
click at [1262, 107] on button "Select" at bounding box center [1265, 106] width 59 height 28
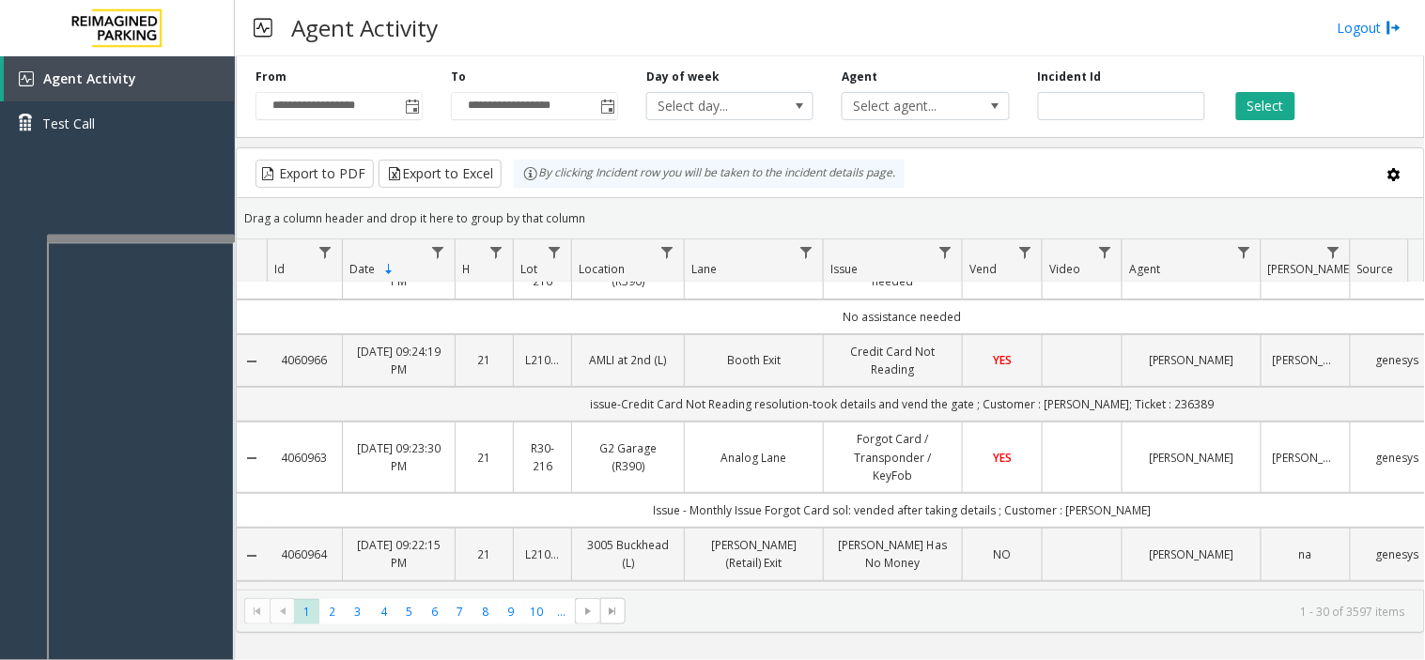
scroll to position [0, 0]
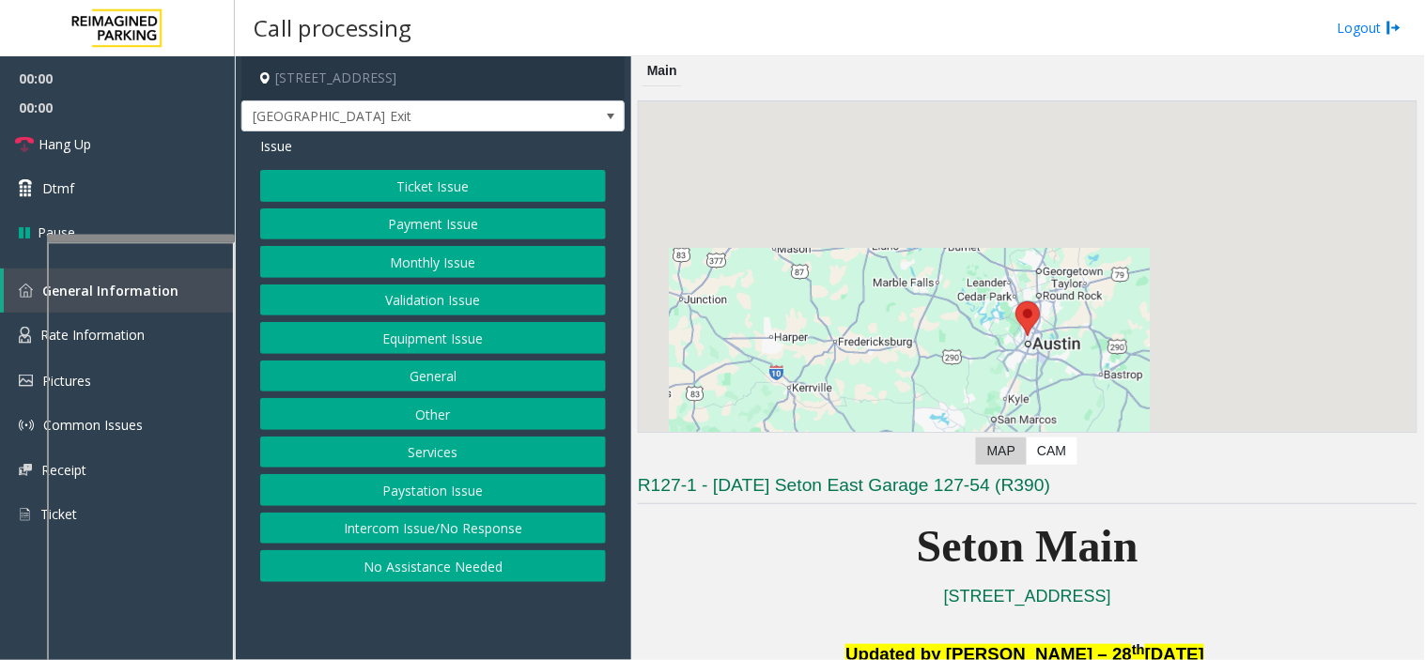
click at [488, 345] on button "Equipment Issue" at bounding box center [433, 338] width 346 height 32
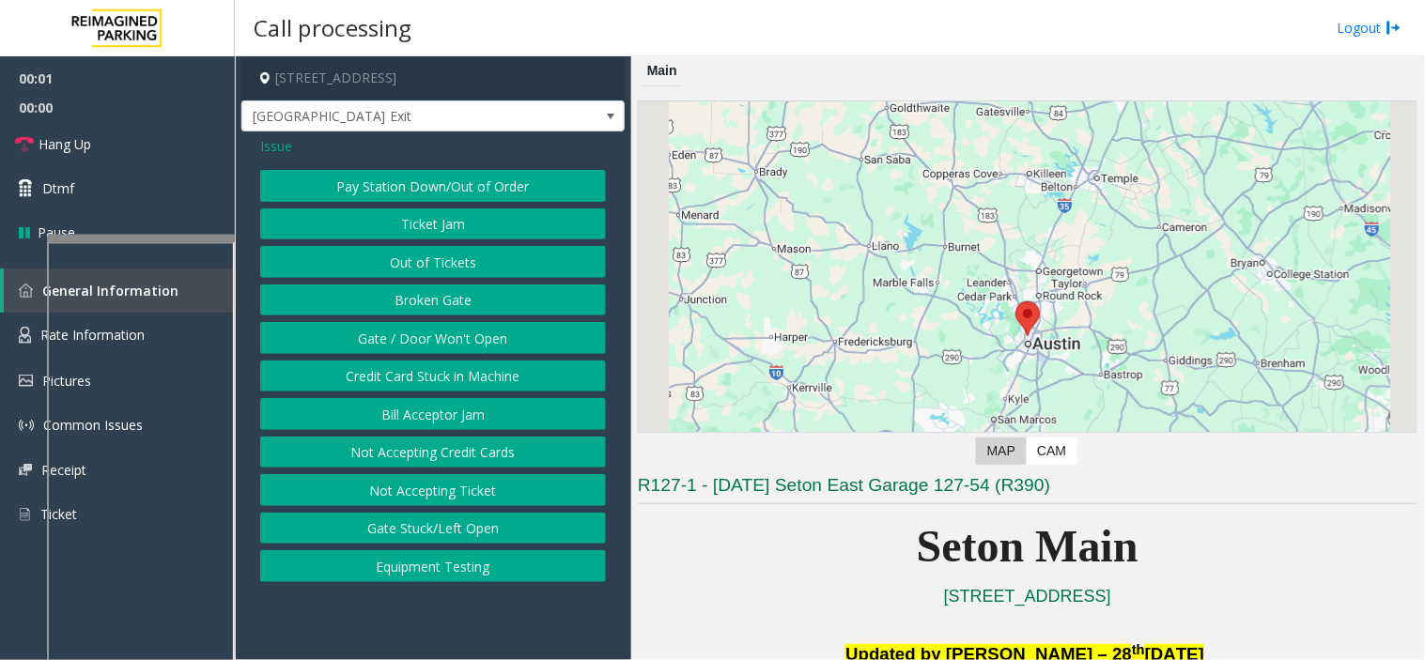
click at [488, 345] on button "Gate / Door Won't Open" at bounding box center [433, 338] width 346 height 32
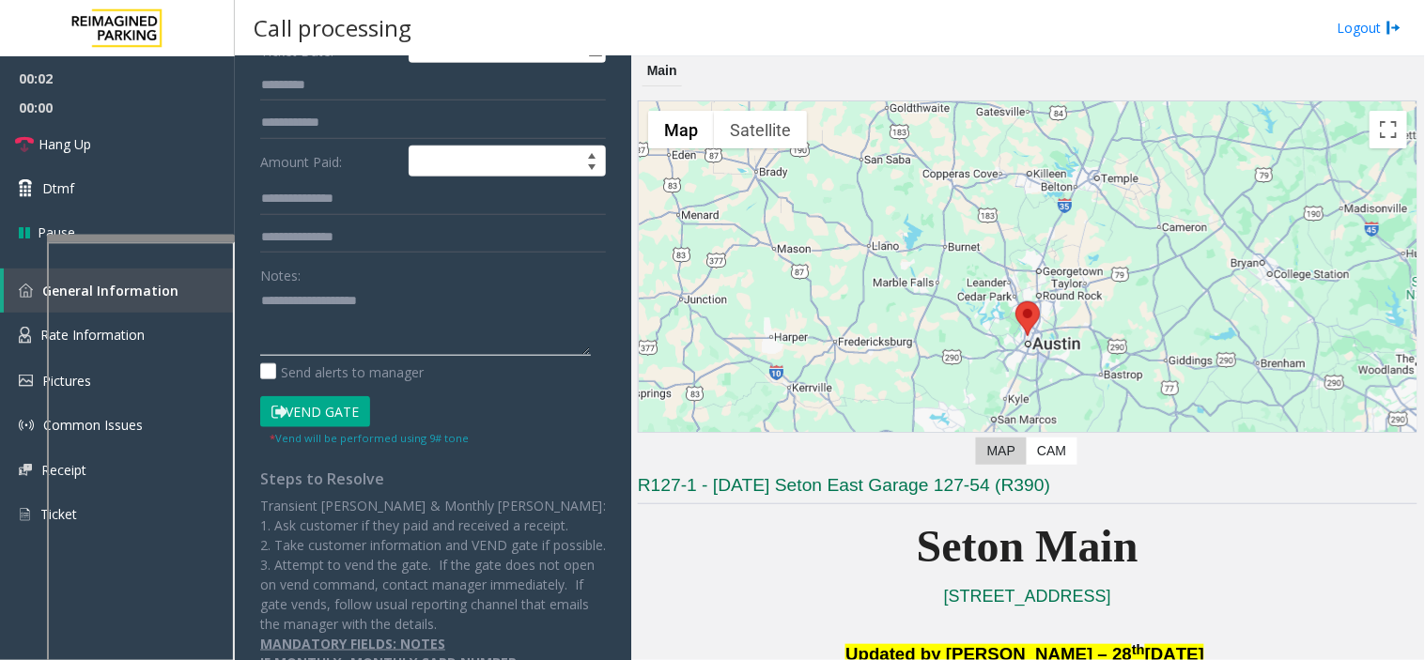
click at [341, 322] on textarea at bounding box center [425, 320] width 331 height 70
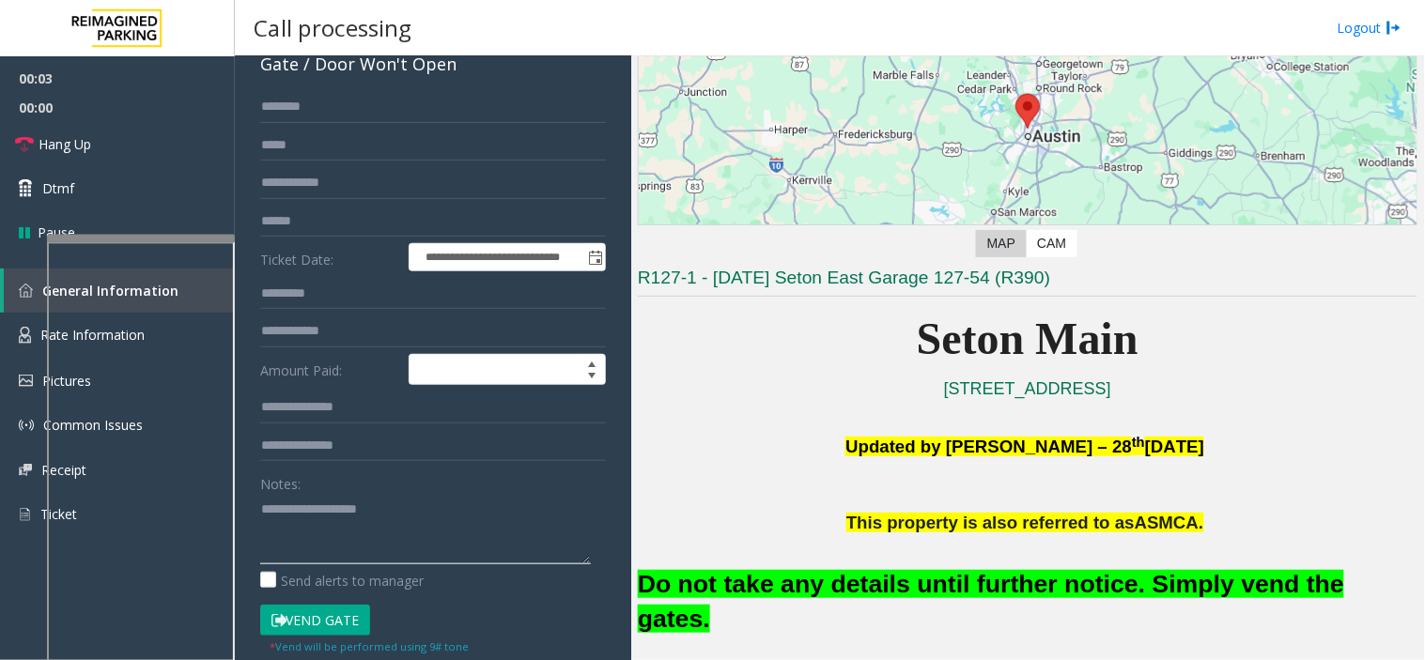
scroll to position [208, 0]
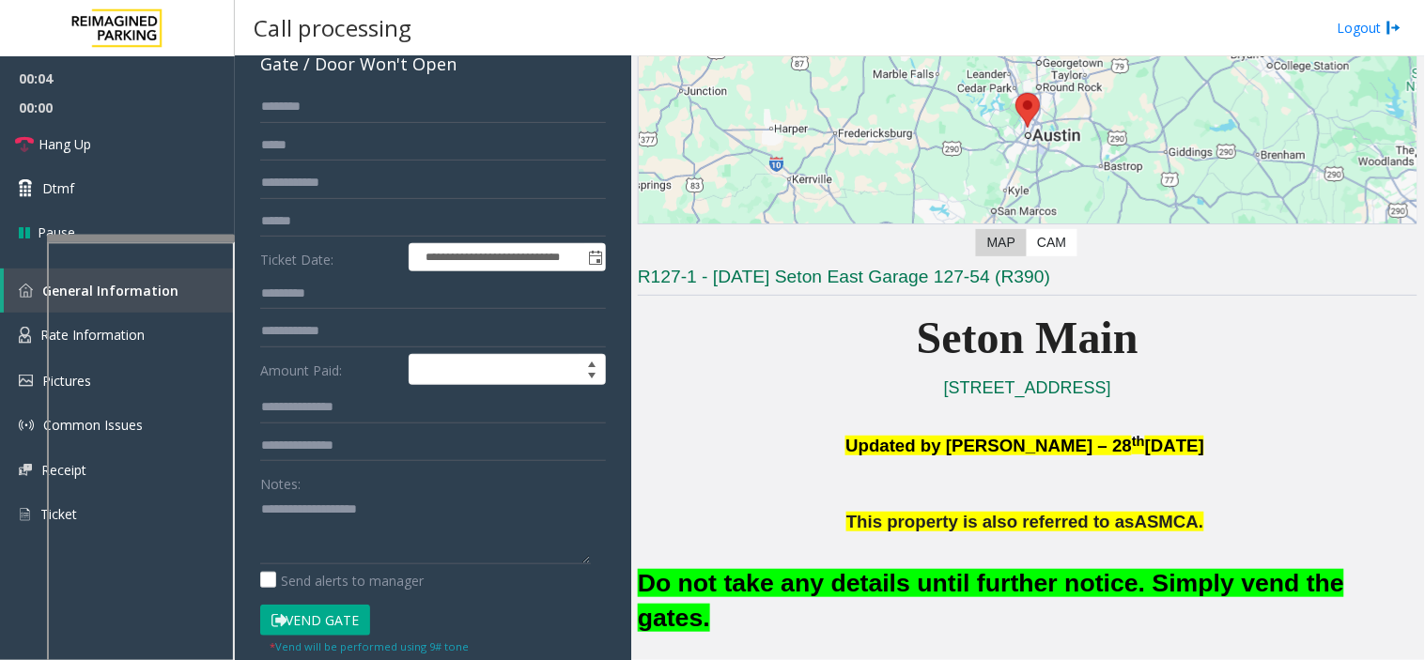
click at [813, 584] on font "Do not take any details until further notice. Simply vend the gates." at bounding box center [991, 600] width 706 height 63
click at [811, 580] on font "Do not take any details until further notice. Simply vend the gates." at bounding box center [991, 600] width 706 height 63
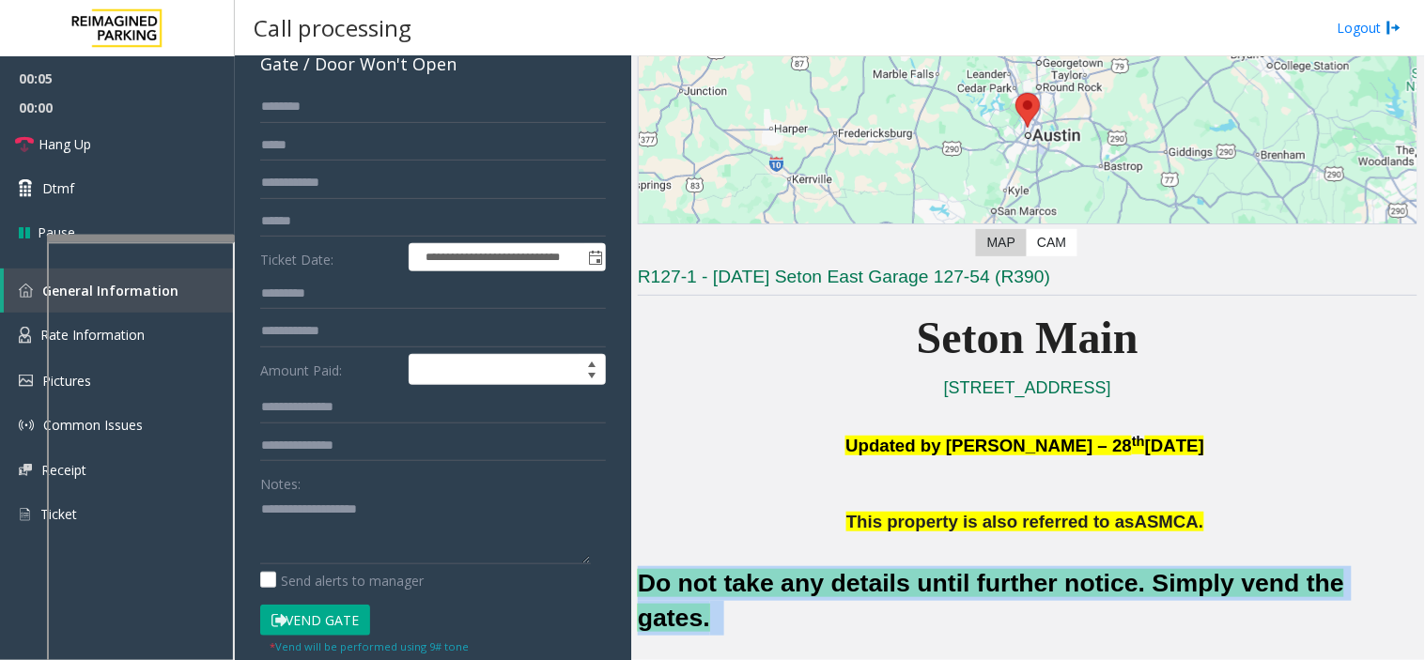
click at [811, 580] on font "Do not take any details until further notice. Simply vend the gates." at bounding box center [991, 600] width 706 height 63
click at [347, 625] on button "Vend Gate" at bounding box center [315, 621] width 110 height 32
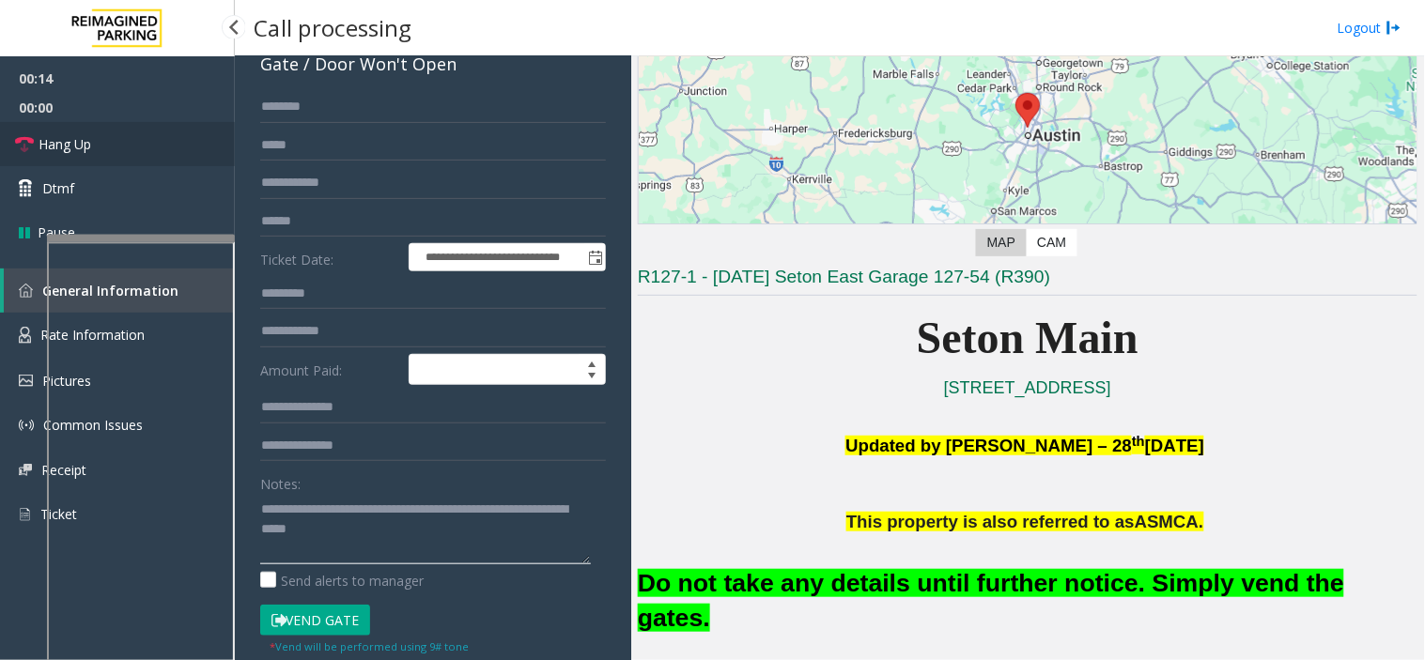
type textarea "**********"
click at [186, 144] on link "Hang Up" at bounding box center [117, 144] width 235 height 44
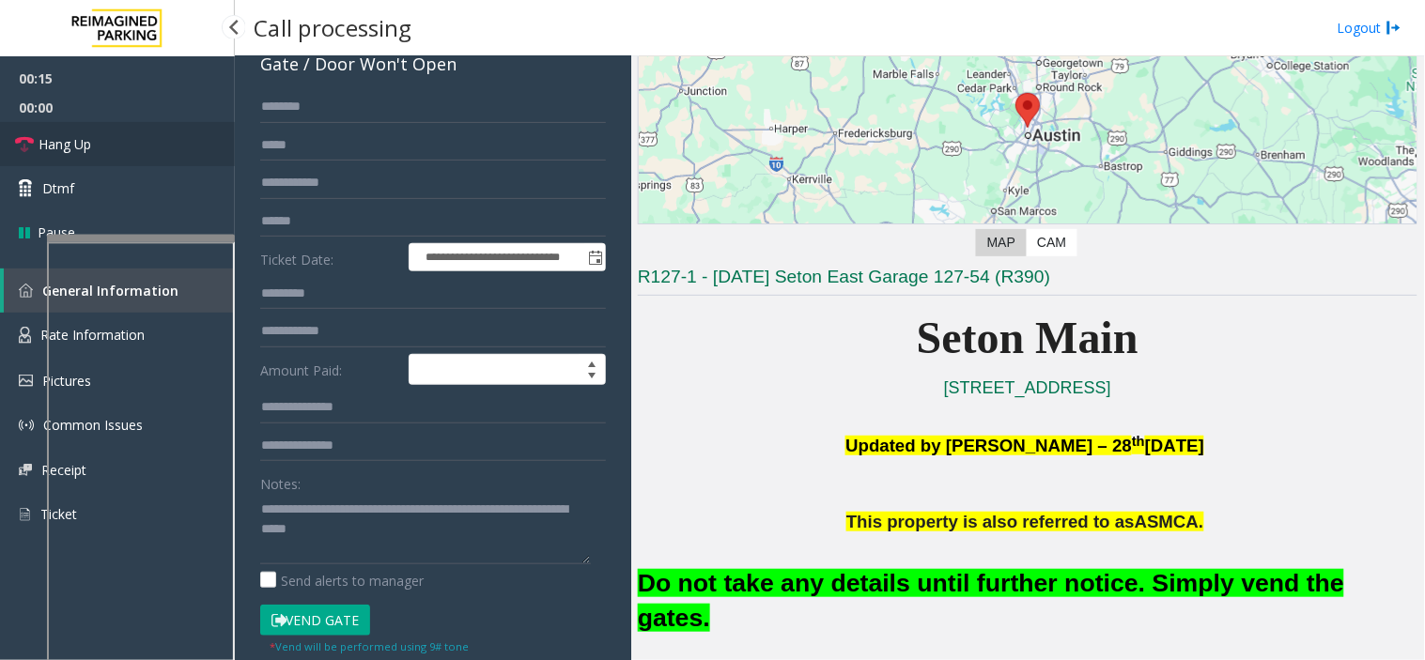
click at [186, 144] on link "Hang Up" at bounding box center [117, 144] width 235 height 44
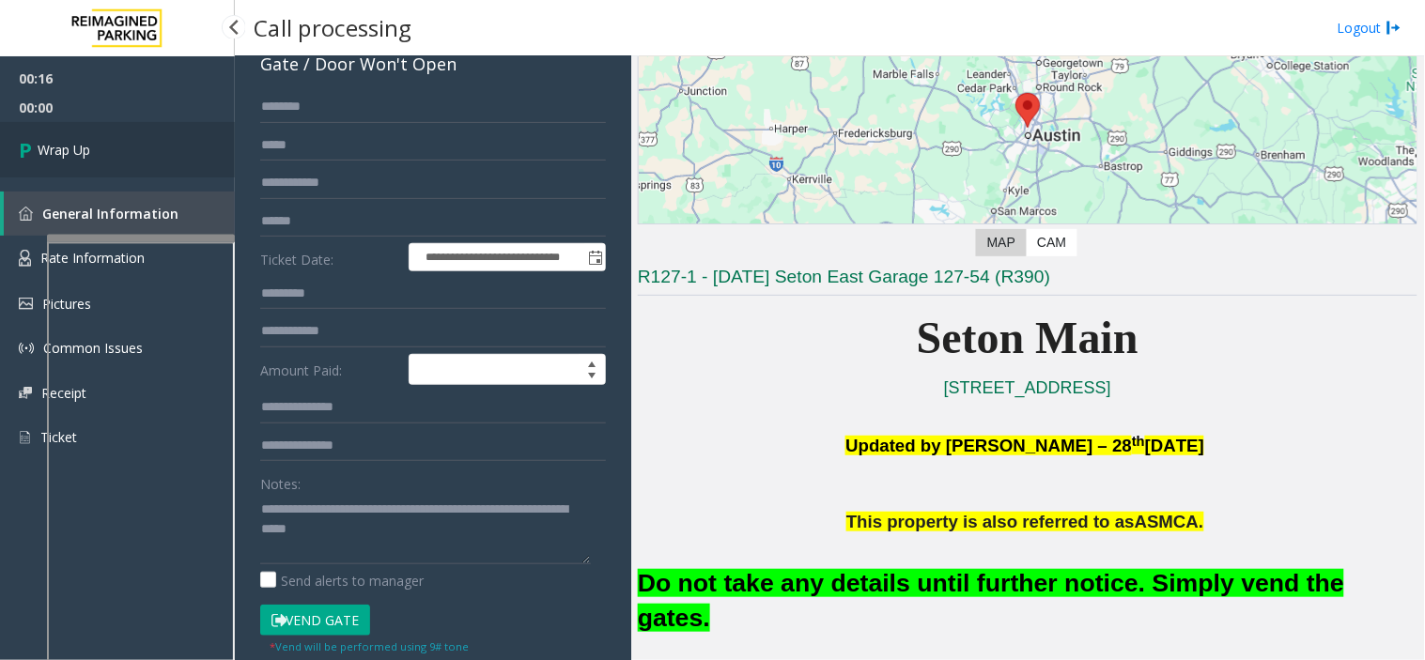
click at [186, 144] on link "Wrap Up" at bounding box center [117, 149] width 235 height 55
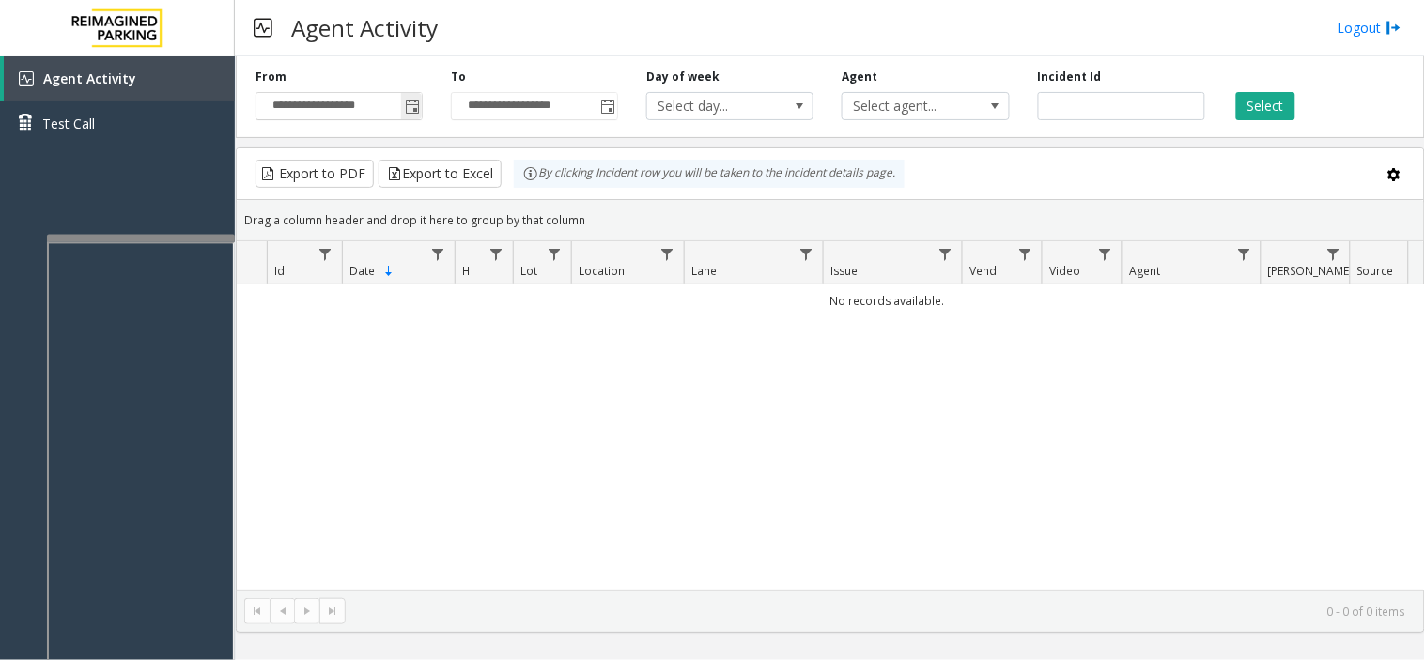
click at [410, 97] on span "Toggle popup" at bounding box center [411, 106] width 21 height 30
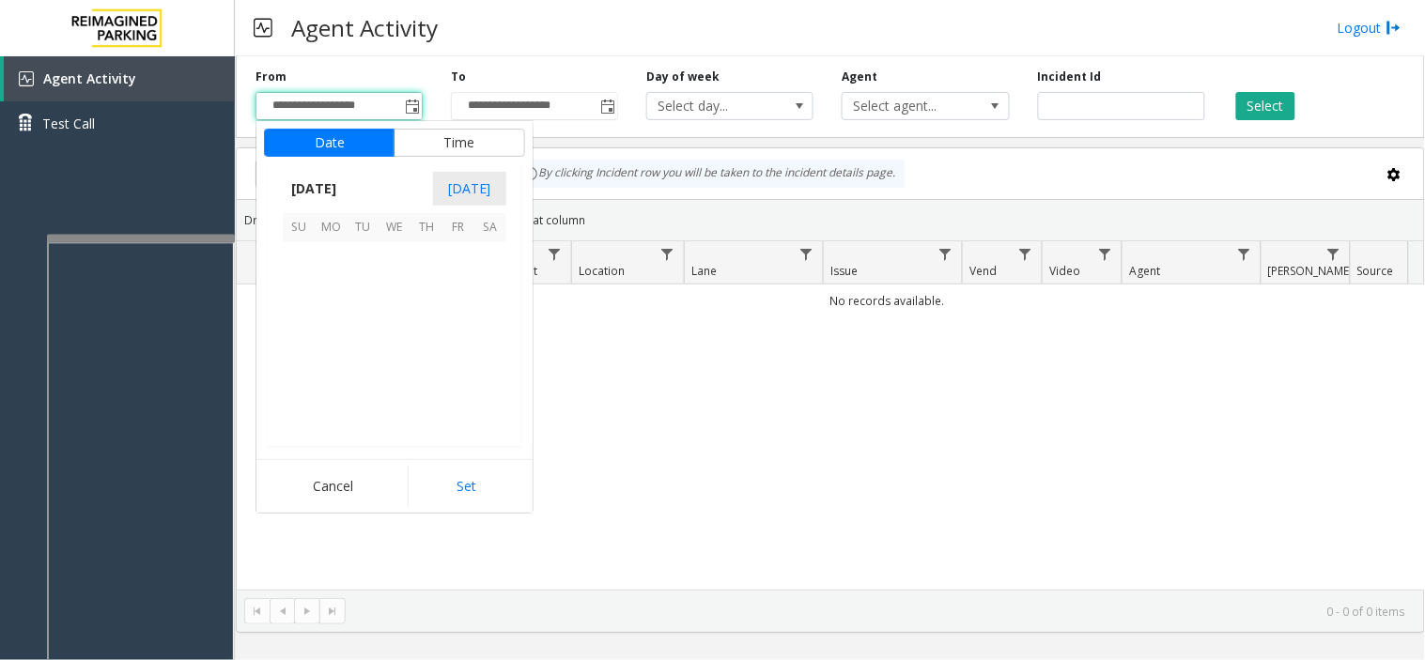
scroll to position [336768, 0]
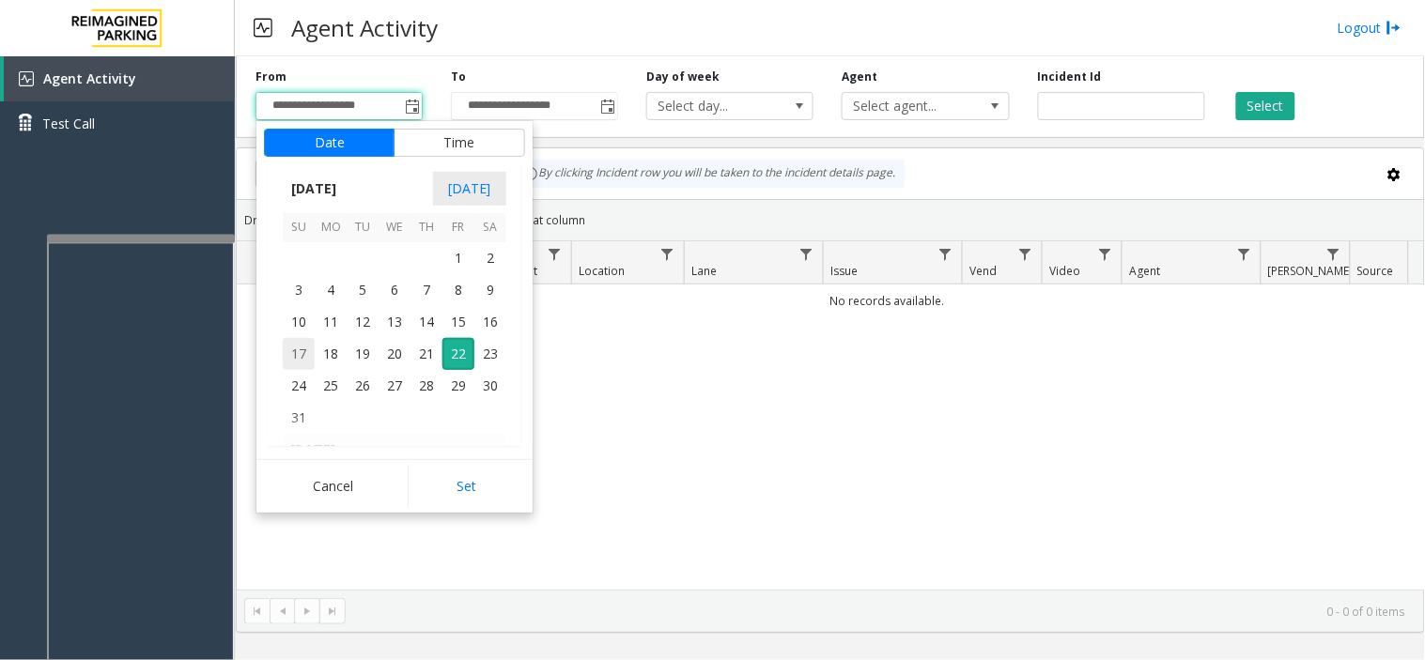
click at [289, 363] on span "17" at bounding box center [299, 354] width 32 height 32
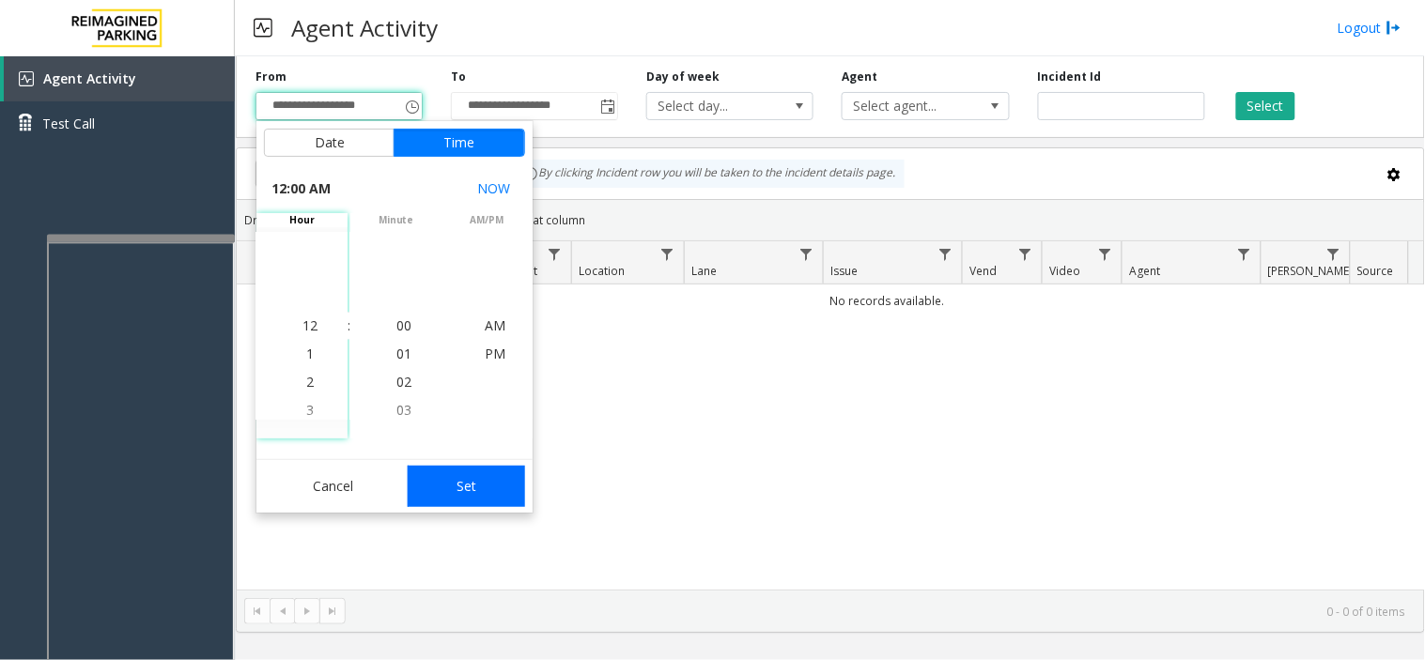
click at [496, 490] on button "Set" at bounding box center [467, 486] width 118 height 41
type input "**********"
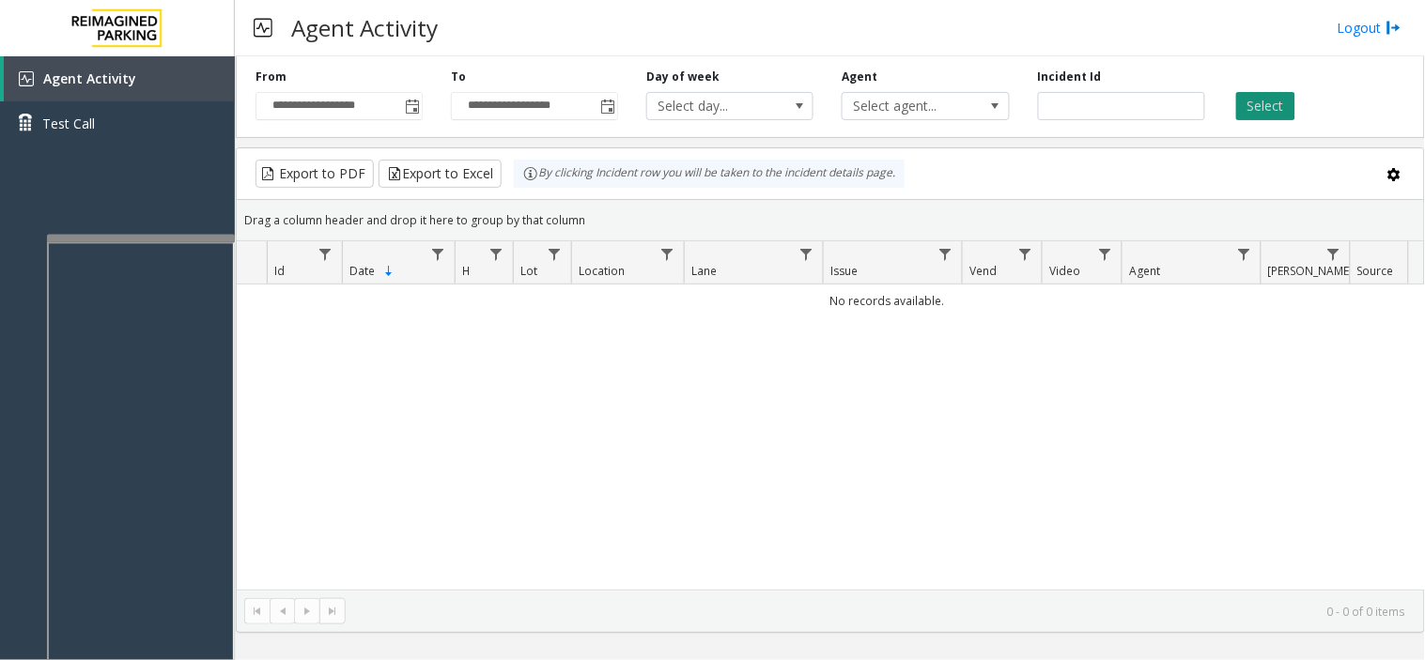
click at [1275, 116] on button "Select" at bounding box center [1265, 106] width 59 height 28
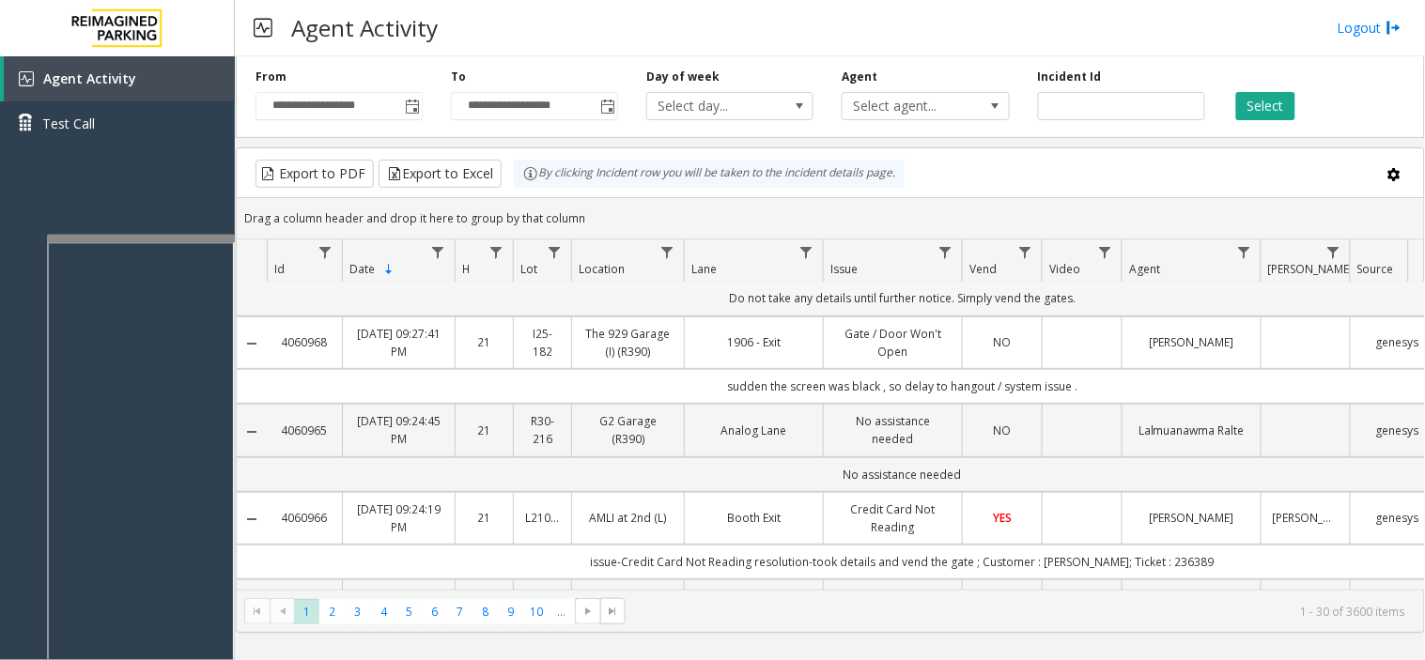
scroll to position [0, 0]
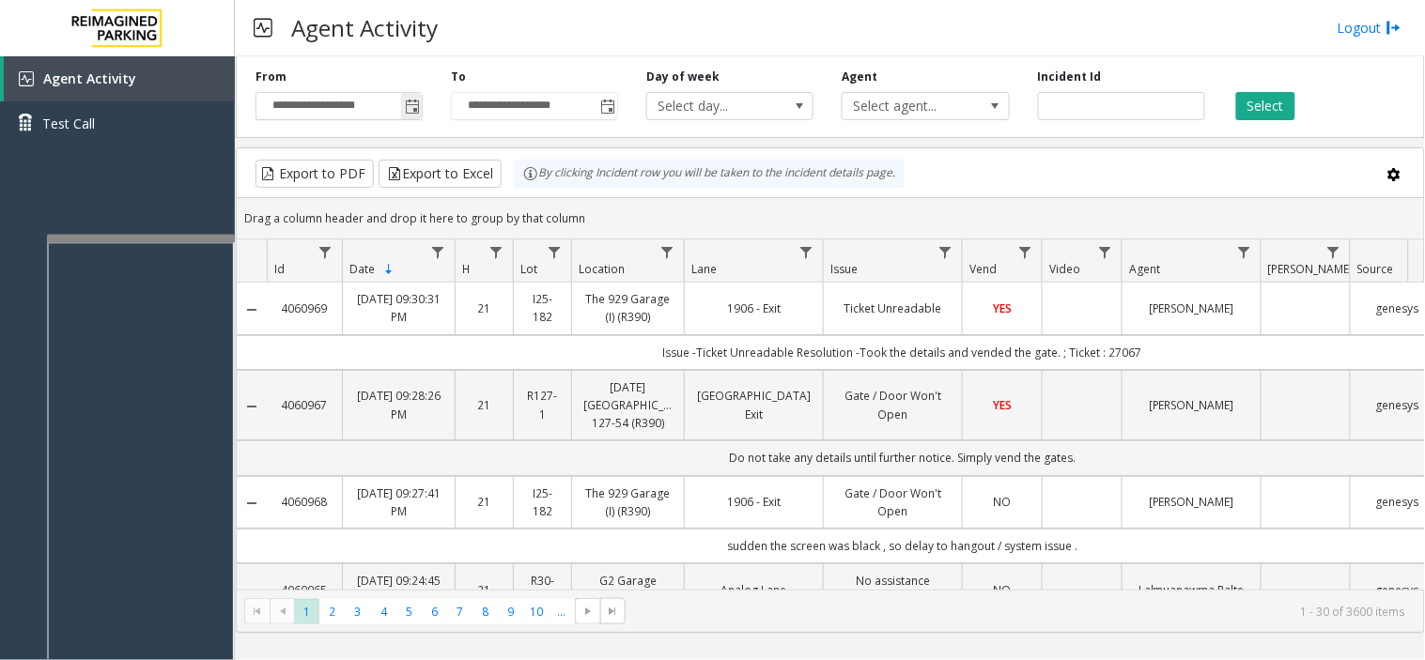
click at [415, 110] on span "Toggle popup" at bounding box center [412, 107] width 15 height 15
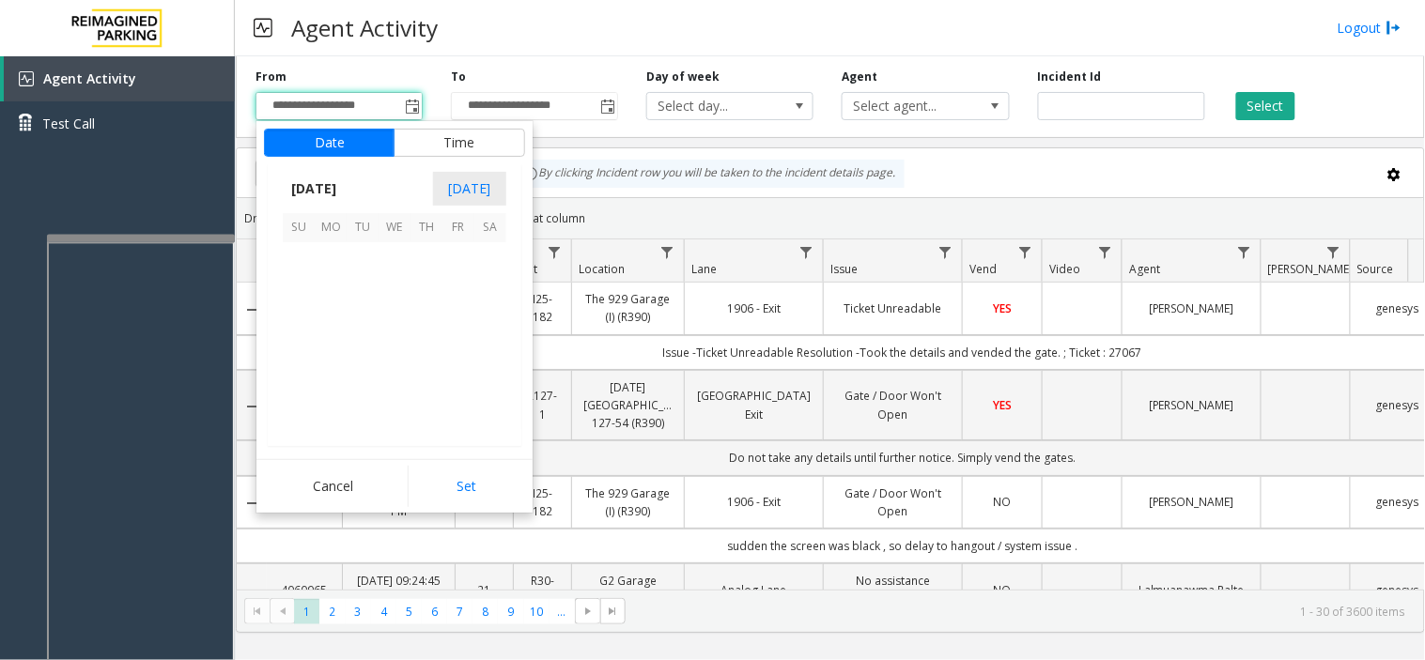
scroll to position [336768, 0]
click at [654, 214] on div "Drag a column header and drop it here to group by that column" at bounding box center [830, 218] width 1187 height 33
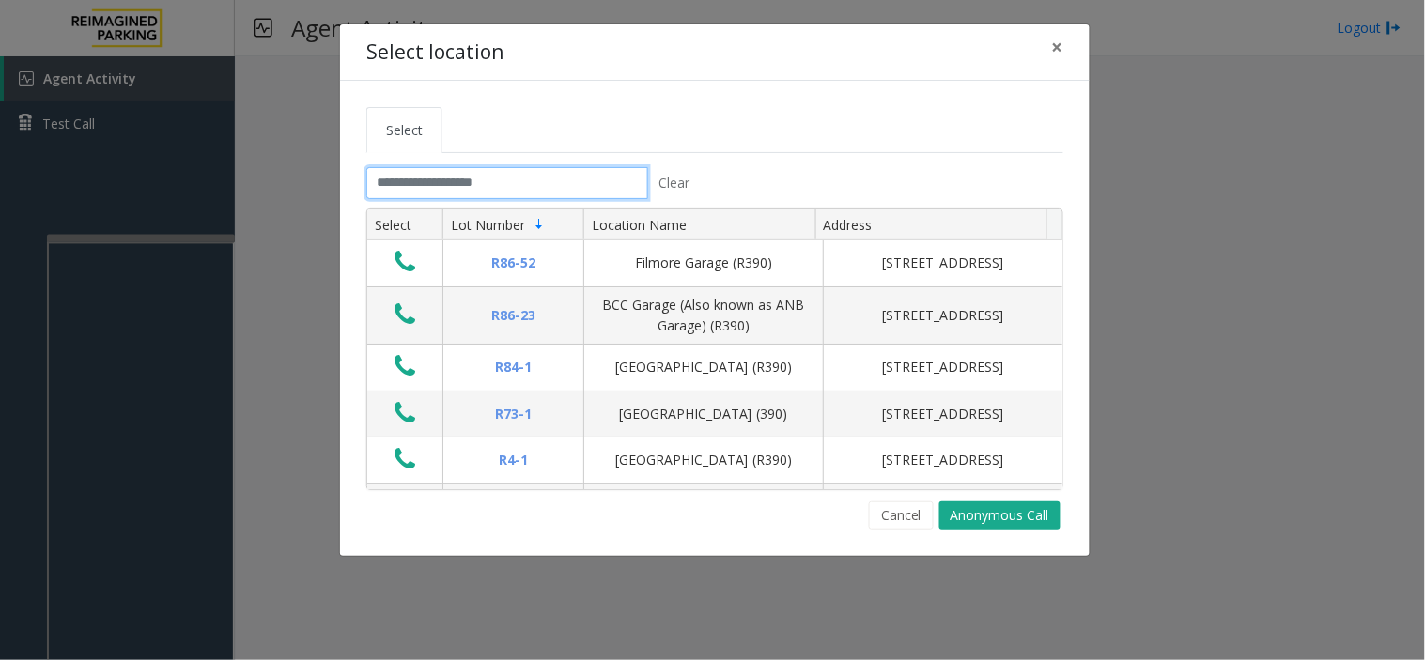
click at [560, 181] on input "text" at bounding box center [507, 183] width 282 height 32
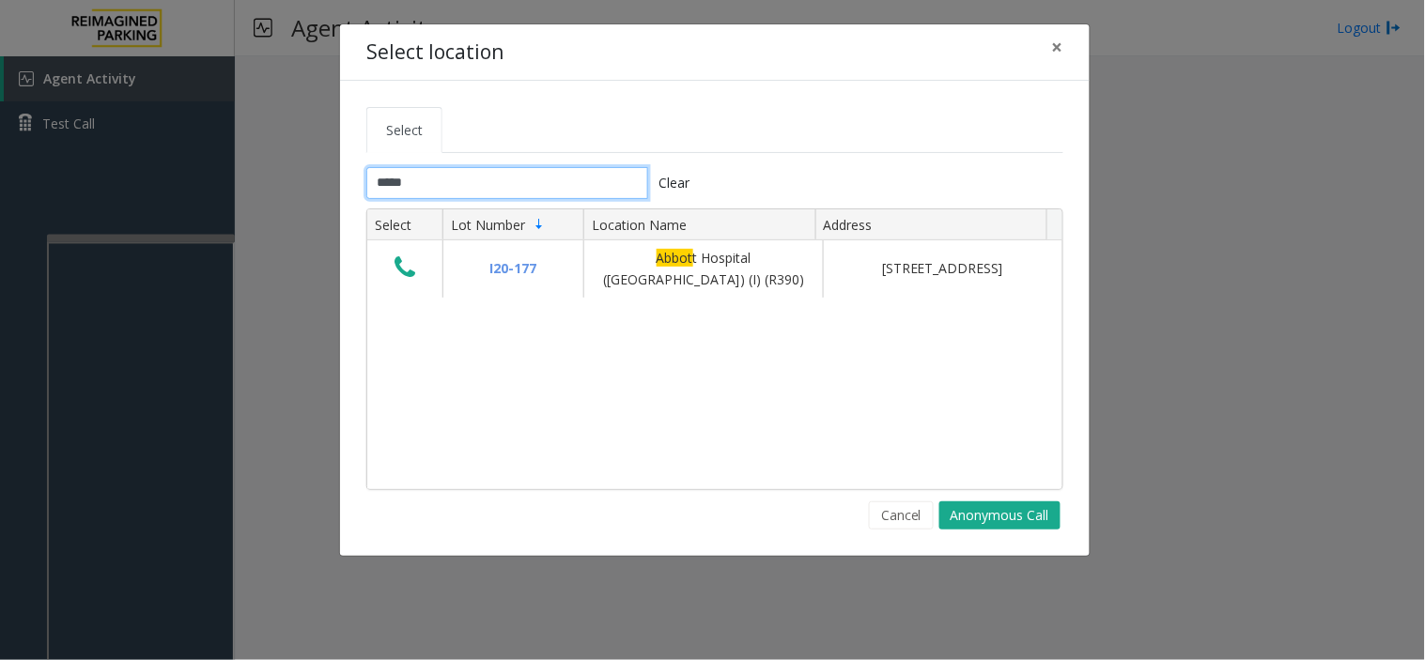
type input "*****"
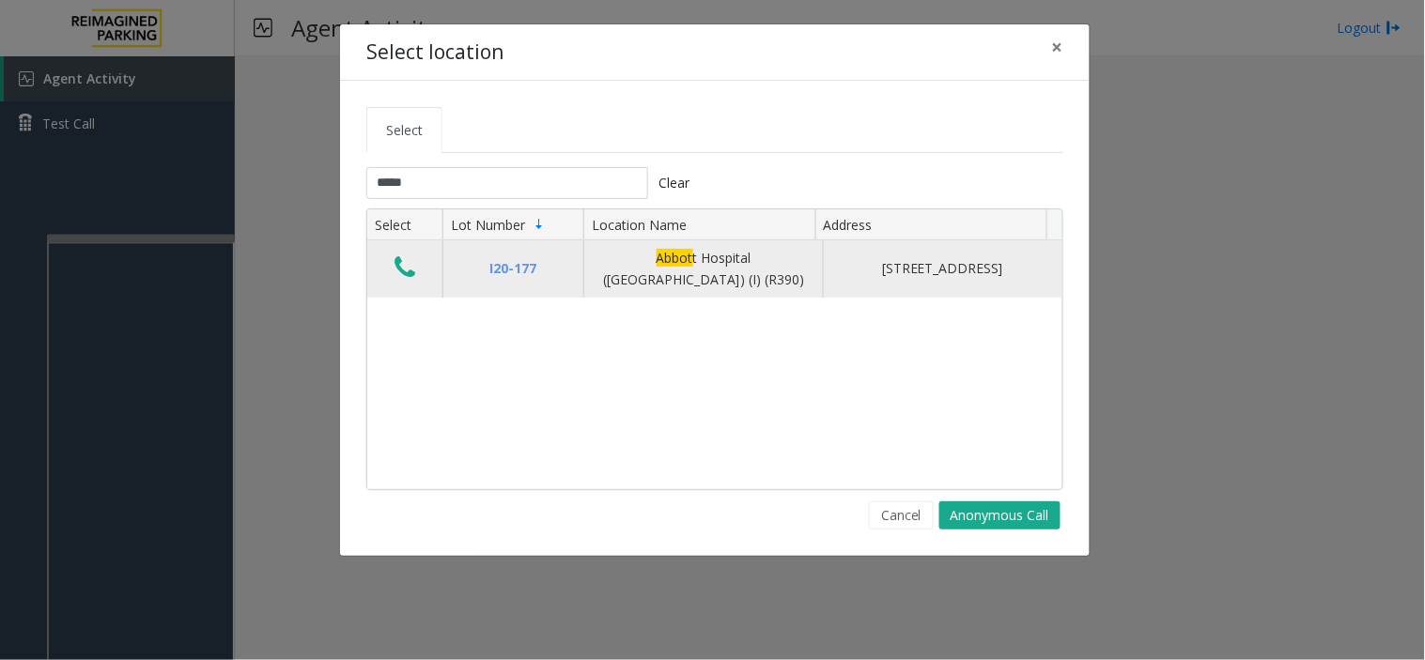
click at [398, 277] on icon "Data table" at bounding box center [404, 268] width 21 height 26
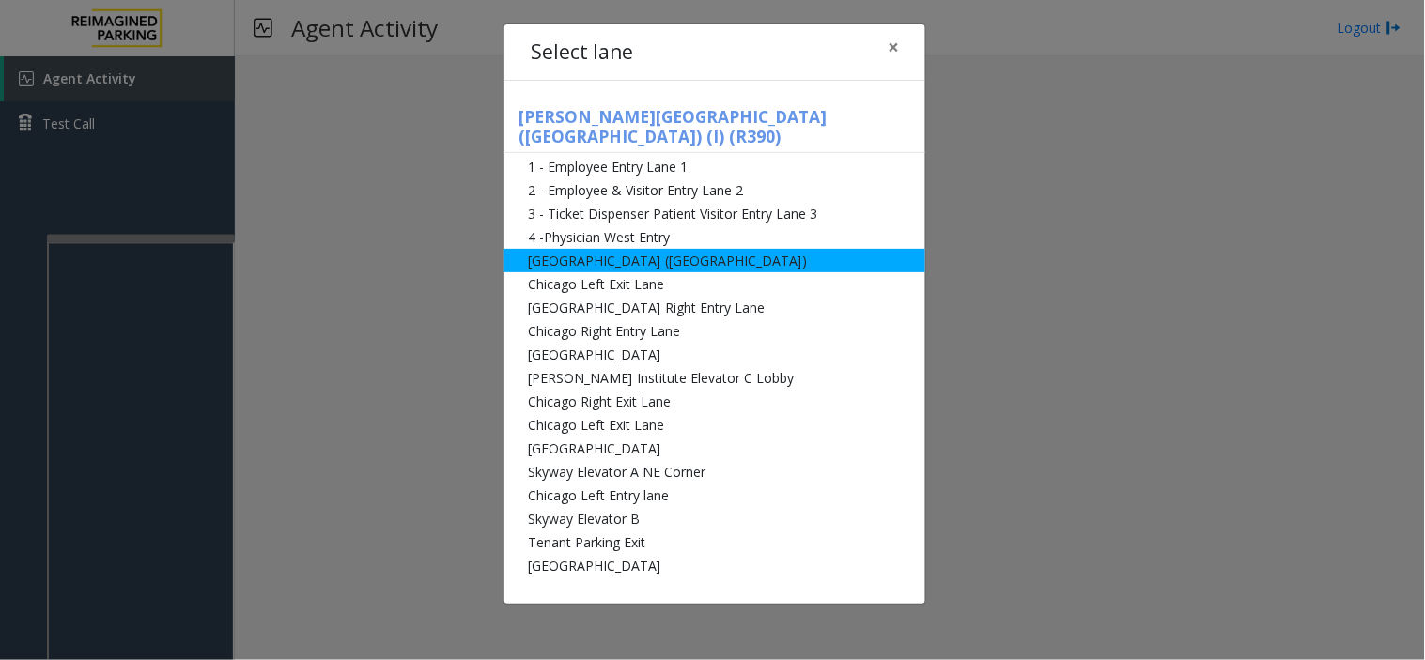
click at [559, 249] on li "[GEOGRAPHIC_DATA] ([GEOGRAPHIC_DATA])" at bounding box center [714, 260] width 421 height 23
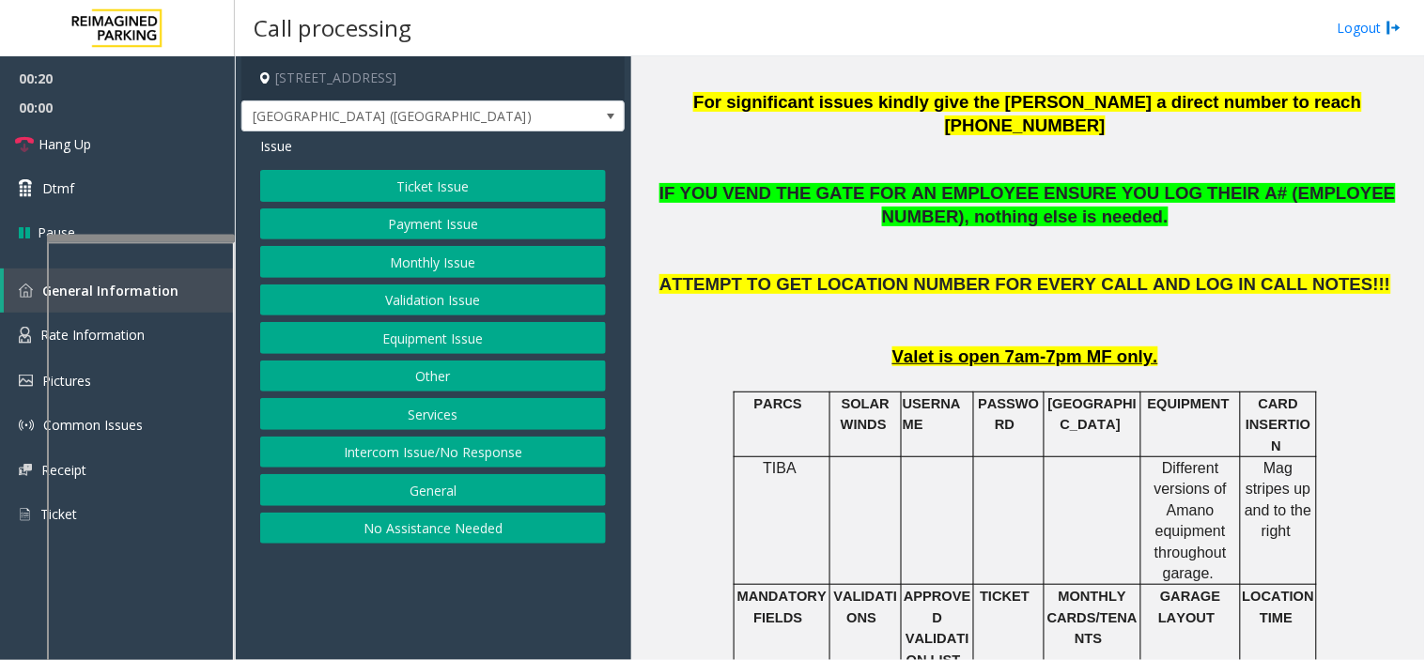
scroll to position [730, 0]
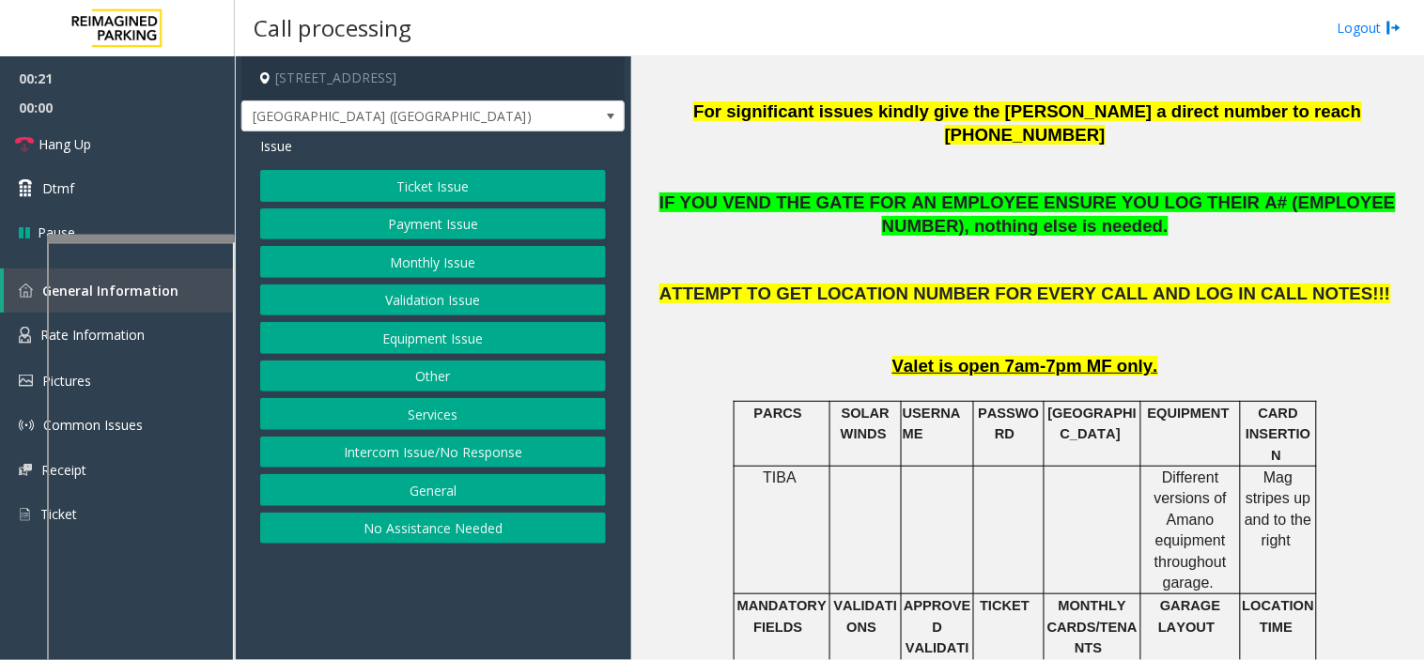
click at [470, 184] on button "Ticket Issue" at bounding box center [433, 186] width 346 height 32
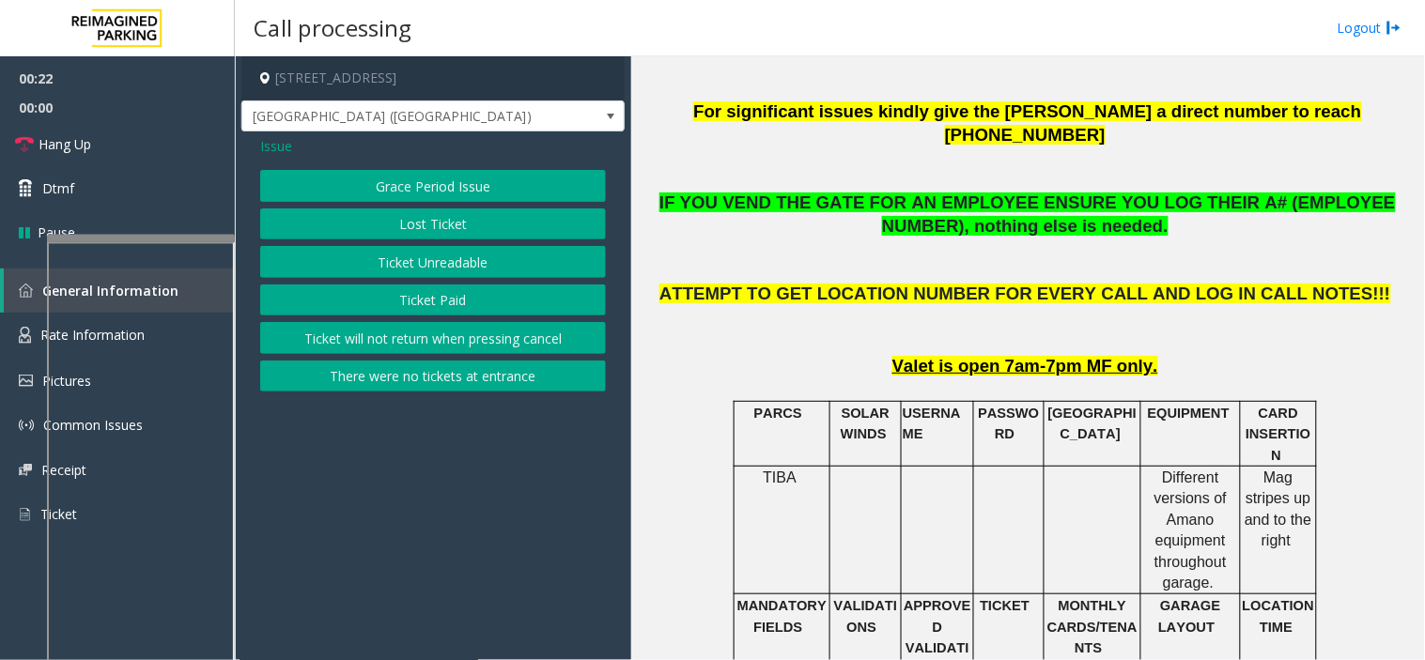
click at [465, 254] on button "Ticket Unreadable" at bounding box center [433, 262] width 346 height 32
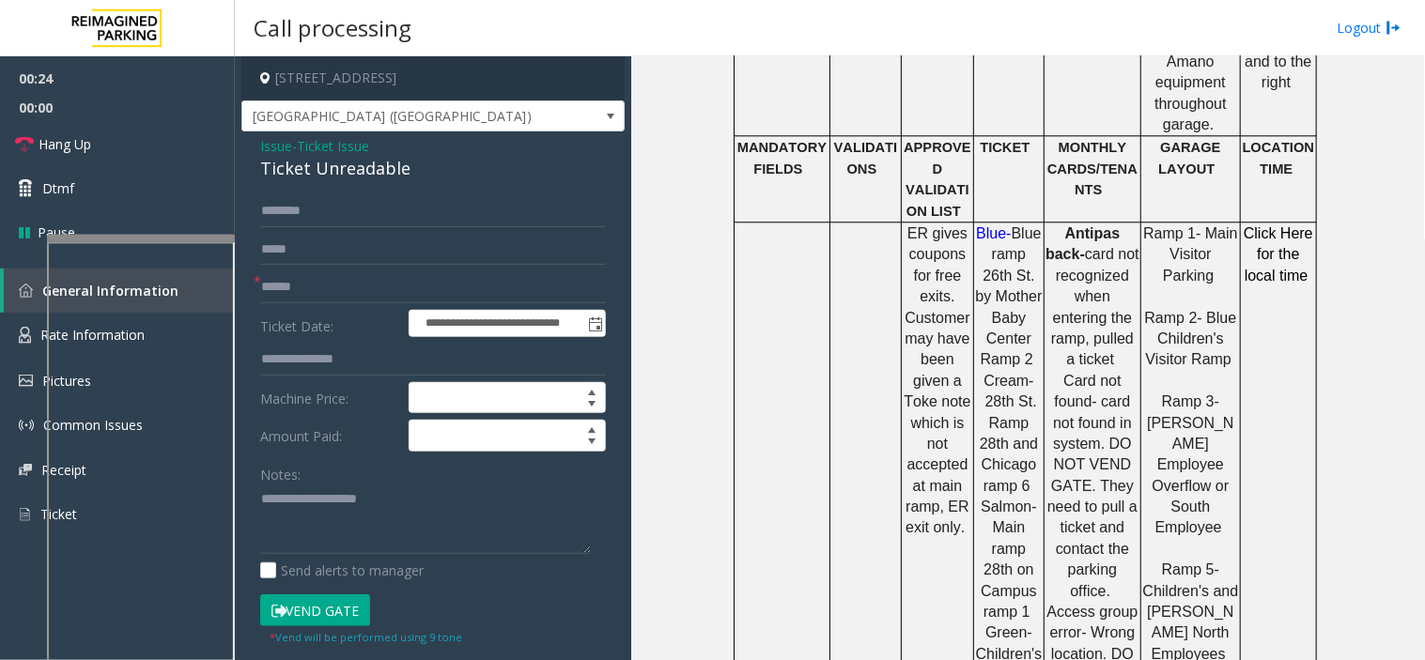
scroll to position [1252, 0]
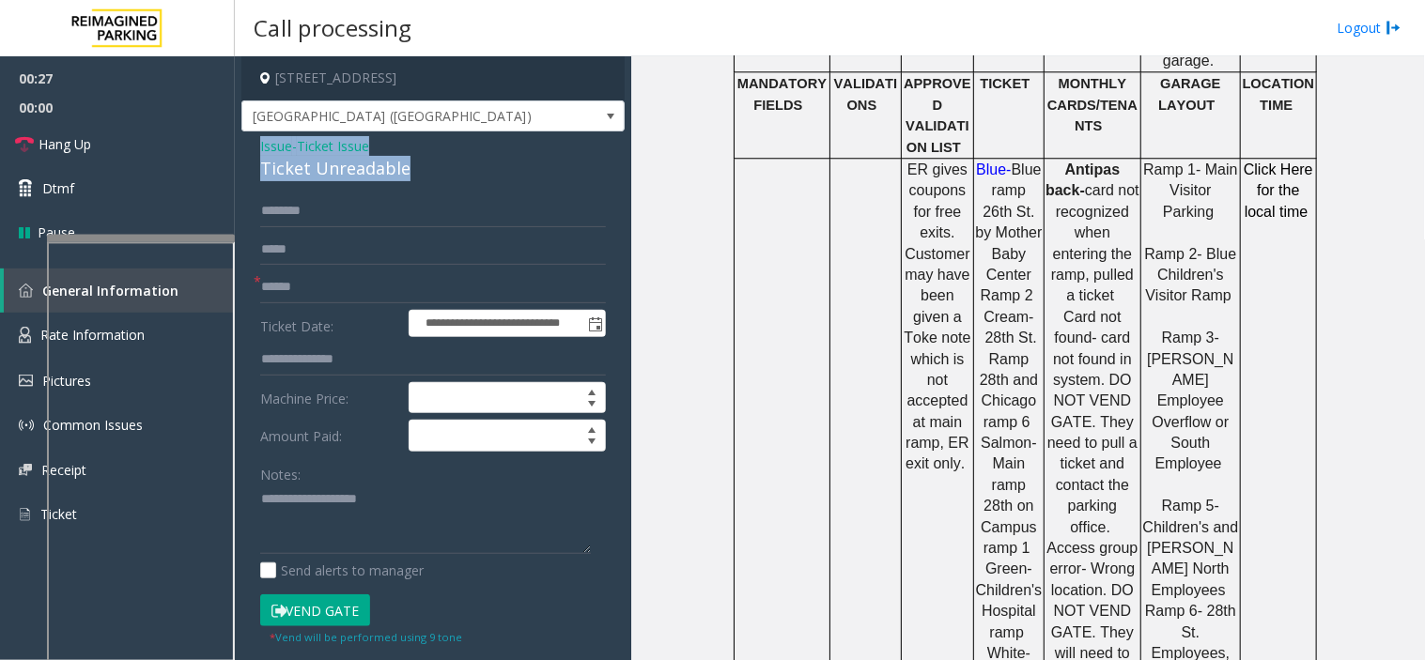
drag, startPoint x: 423, startPoint y: 176, endPoint x: 239, endPoint y: 147, distance: 185.3
click at [239, 147] on app-call-processing-form "**********" at bounding box center [433, 358] width 396 height 604
copy div "Issue - Ticket Issue Ticket Unreadable"
click at [344, 515] on textarea at bounding box center [425, 520] width 331 height 70
paste textarea "**********"
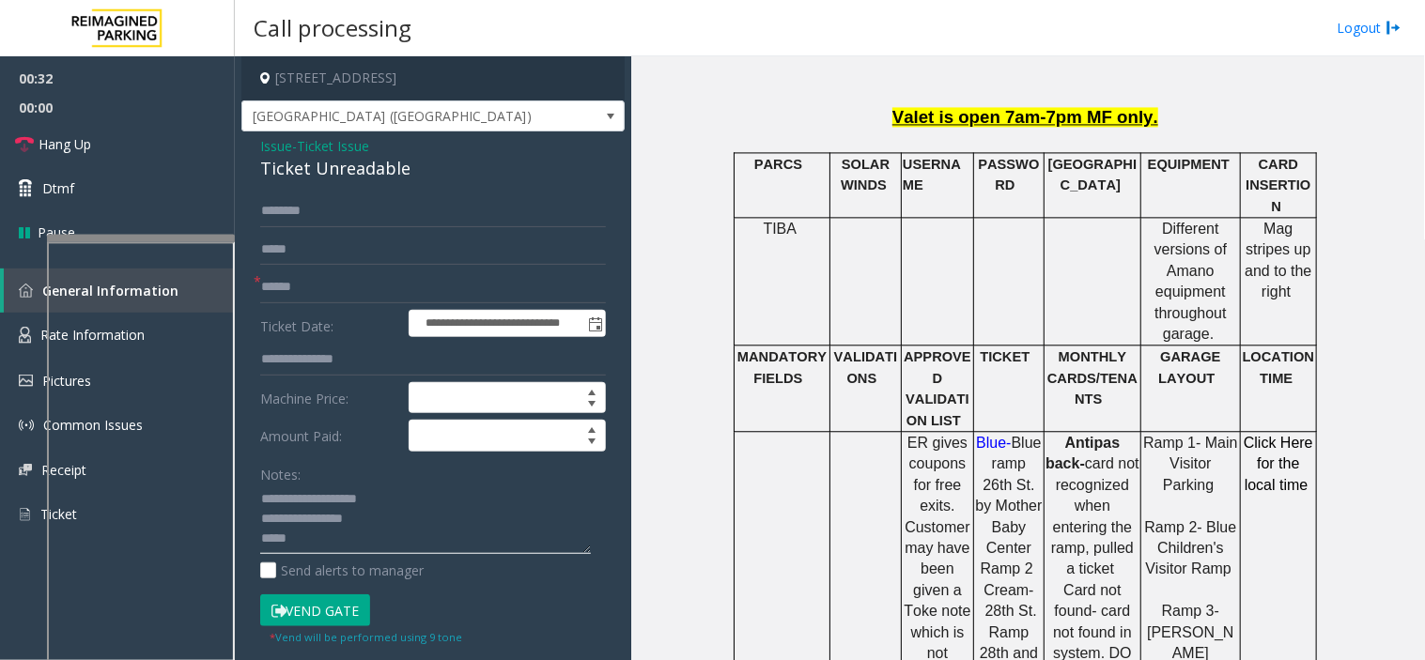
scroll to position [939, 0]
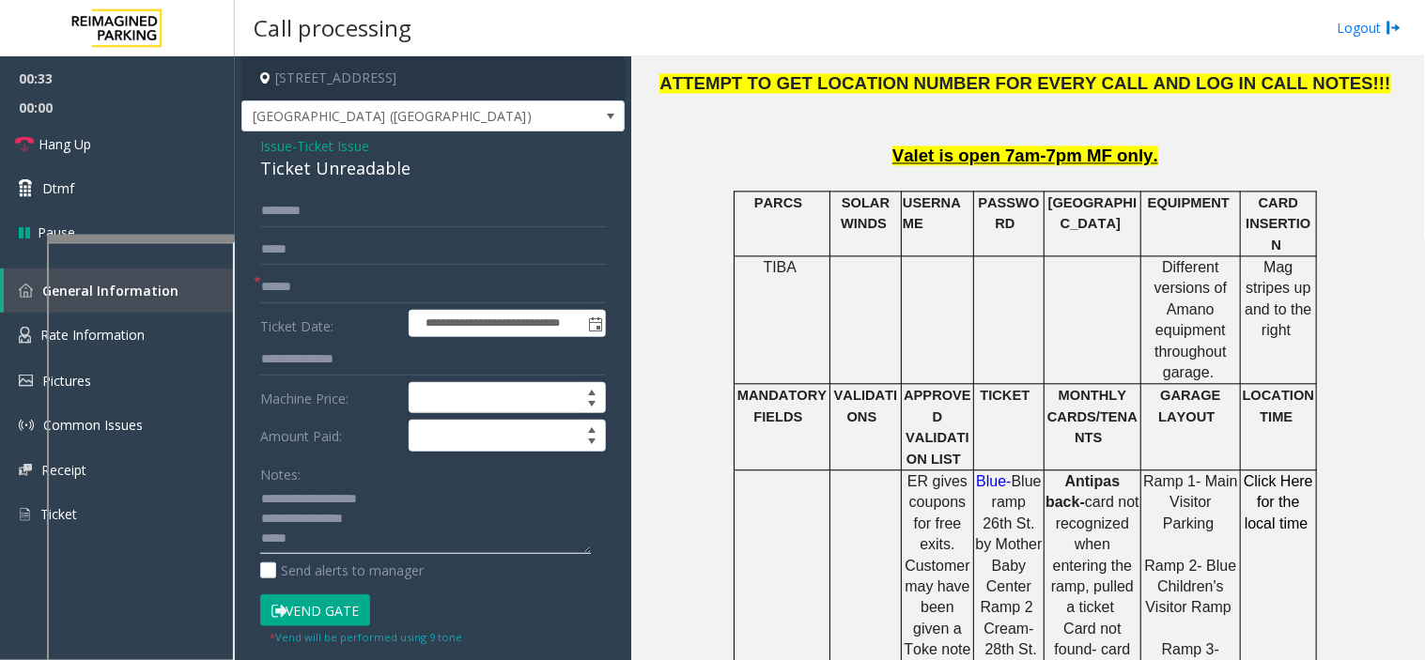
type textarea "**********"
click at [330, 265] on input "text" at bounding box center [433, 250] width 346 height 32
click at [326, 283] on input "text" at bounding box center [433, 287] width 346 height 32
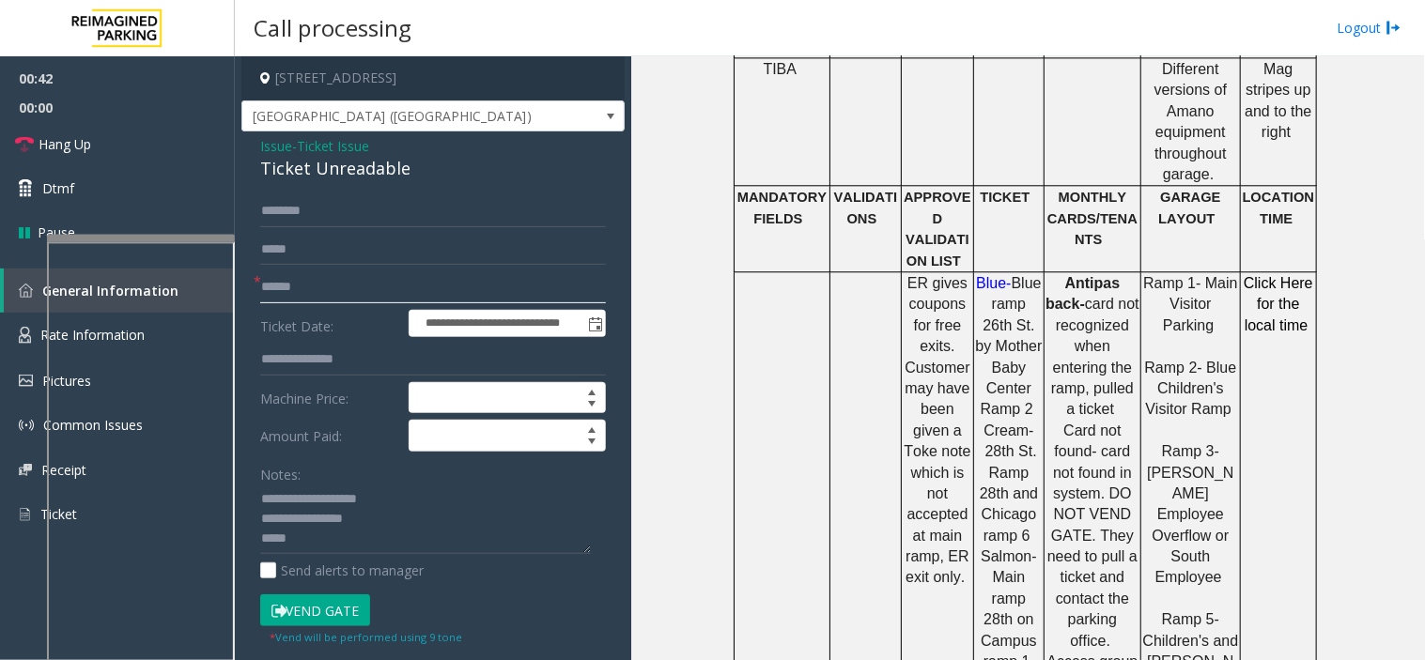
scroll to position [1148, 0]
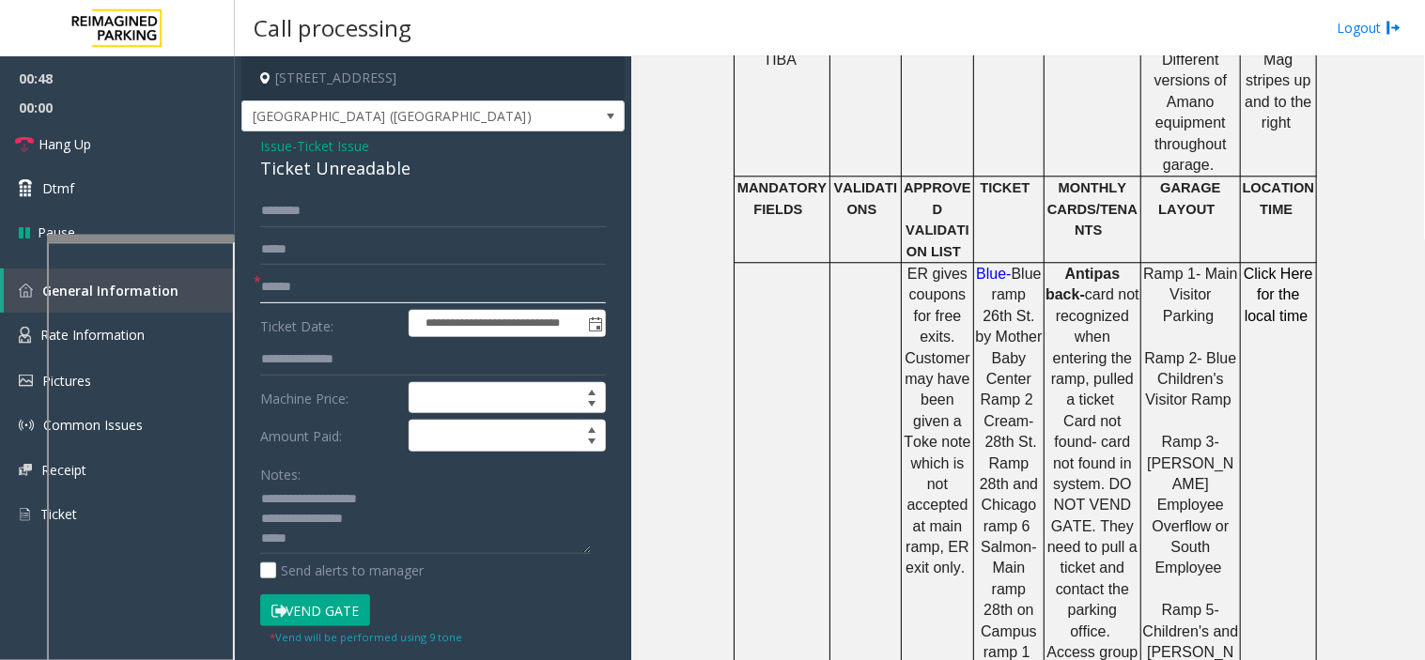
click at [427, 282] on input "text" at bounding box center [433, 287] width 346 height 32
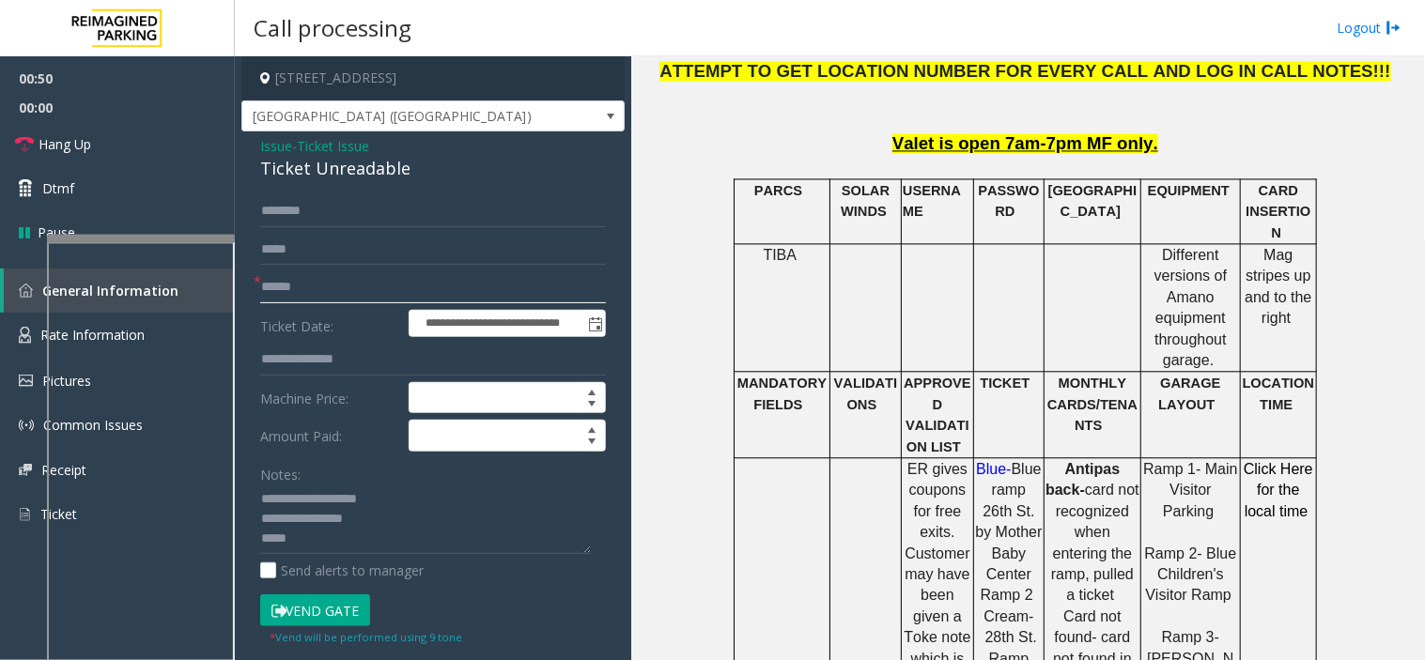
scroll to position [939, 0]
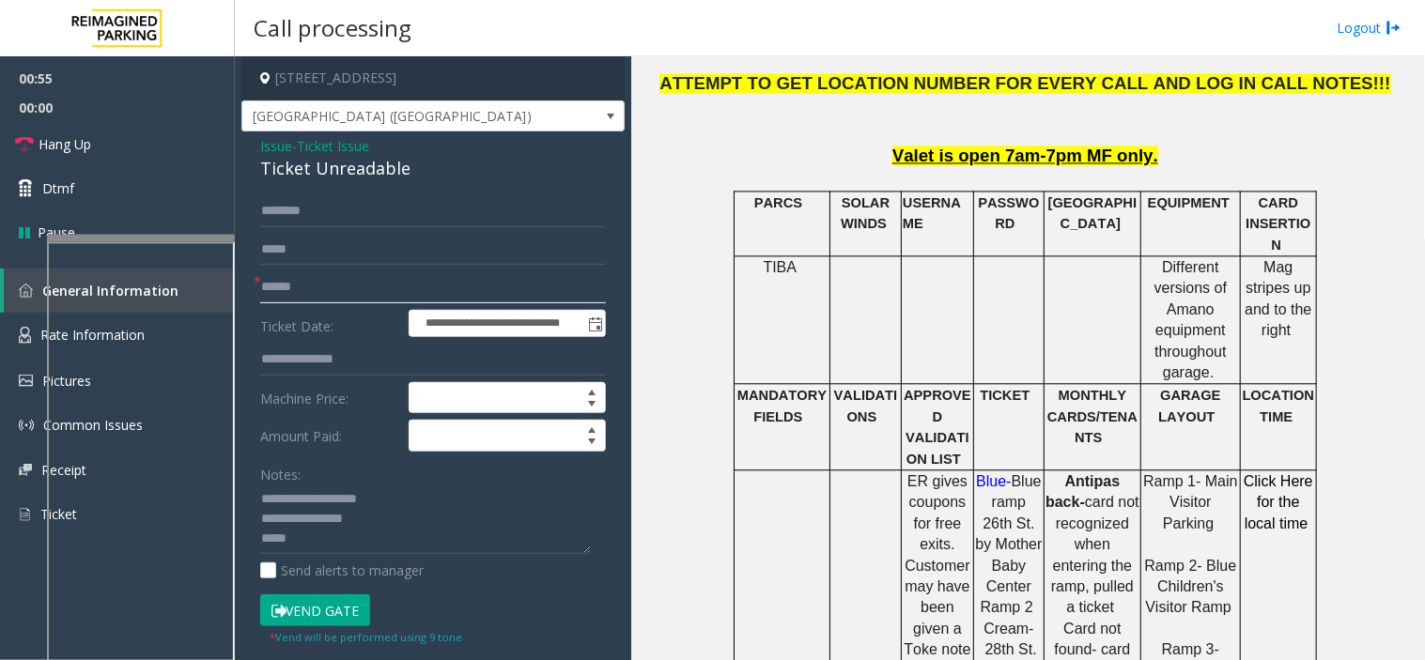
click at [371, 298] on input "text" at bounding box center [433, 287] width 346 height 32
type input "**"
drag, startPoint x: 139, startPoint y: 152, endPoint x: 183, endPoint y: 252, distance: 108.9
click at [139, 152] on link "Hang Up" at bounding box center [117, 144] width 235 height 44
click at [312, 559] on div "Notes: Send alerts to manager" at bounding box center [433, 519] width 346 height 123
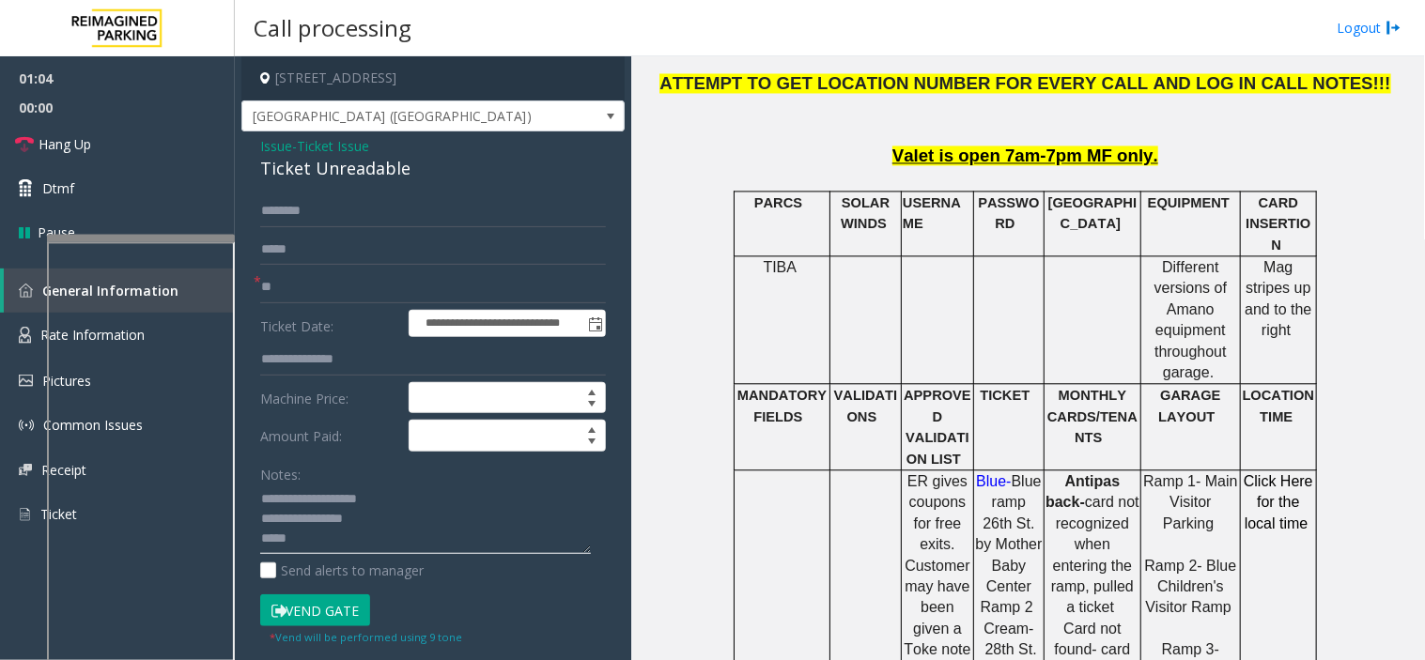
click at [303, 543] on textarea at bounding box center [425, 520] width 331 height 70
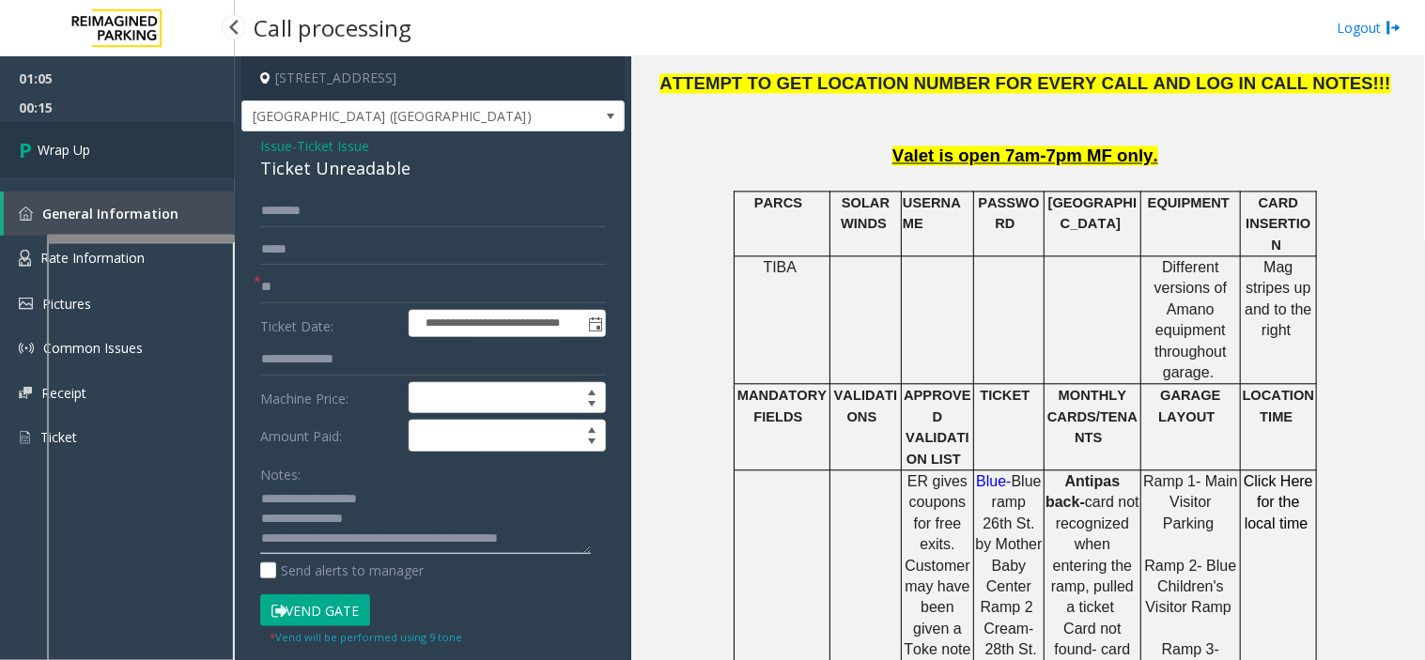
type textarea "**********"
click at [170, 163] on link "Wrap Up" at bounding box center [117, 149] width 235 height 55
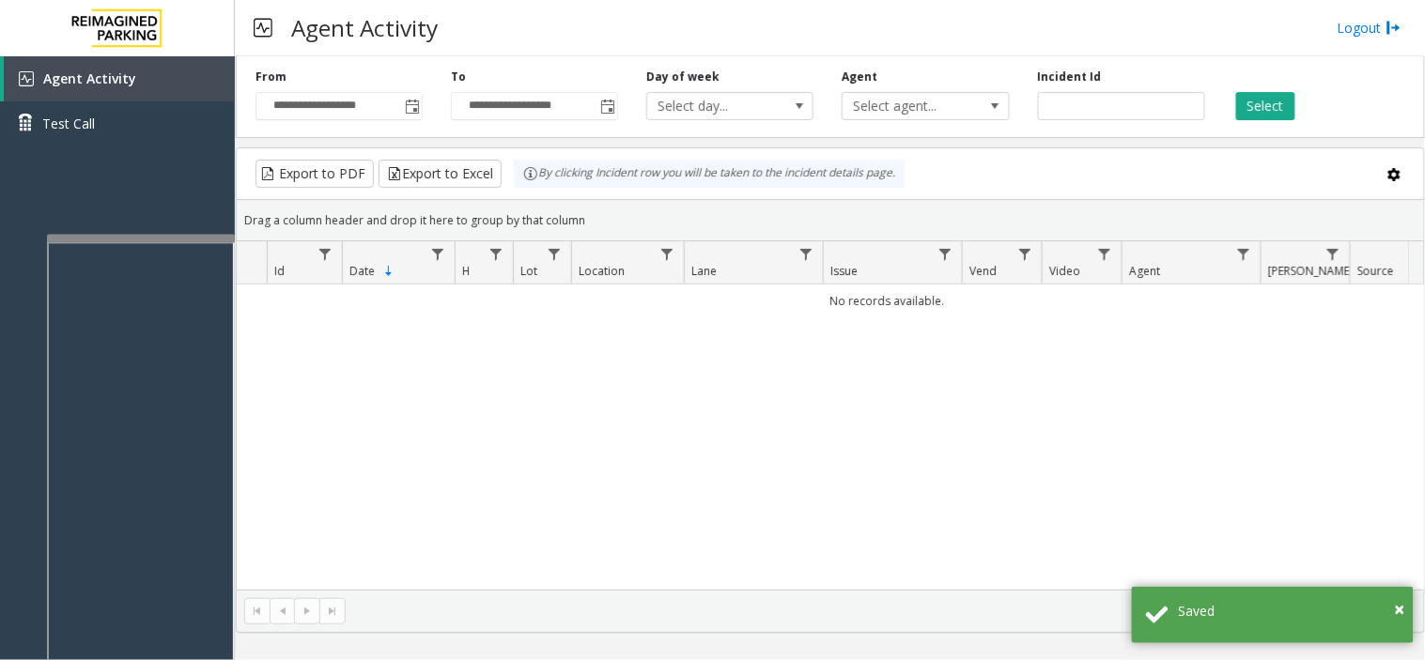
click at [423, 116] on div "**********" at bounding box center [338, 95] width 195 height 52
click at [409, 106] on span "Toggle popup" at bounding box center [412, 107] width 15 height 15
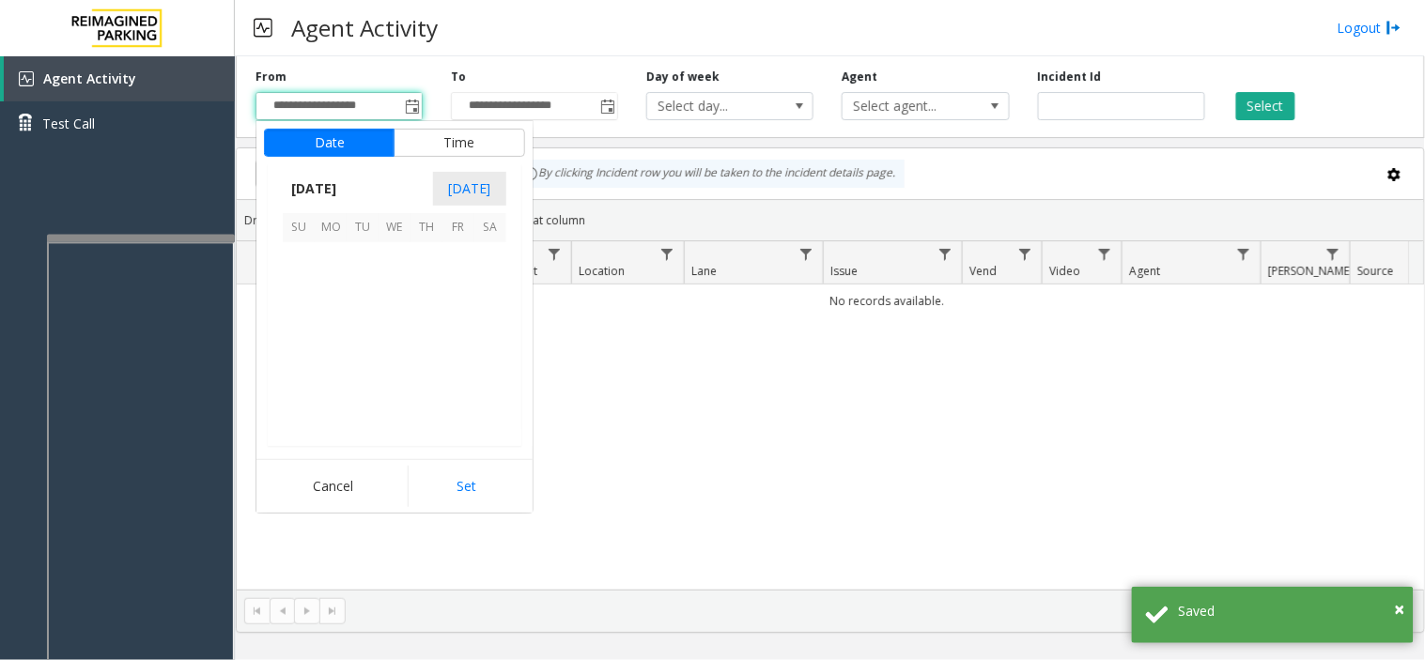
scroll to position [336768, 0]
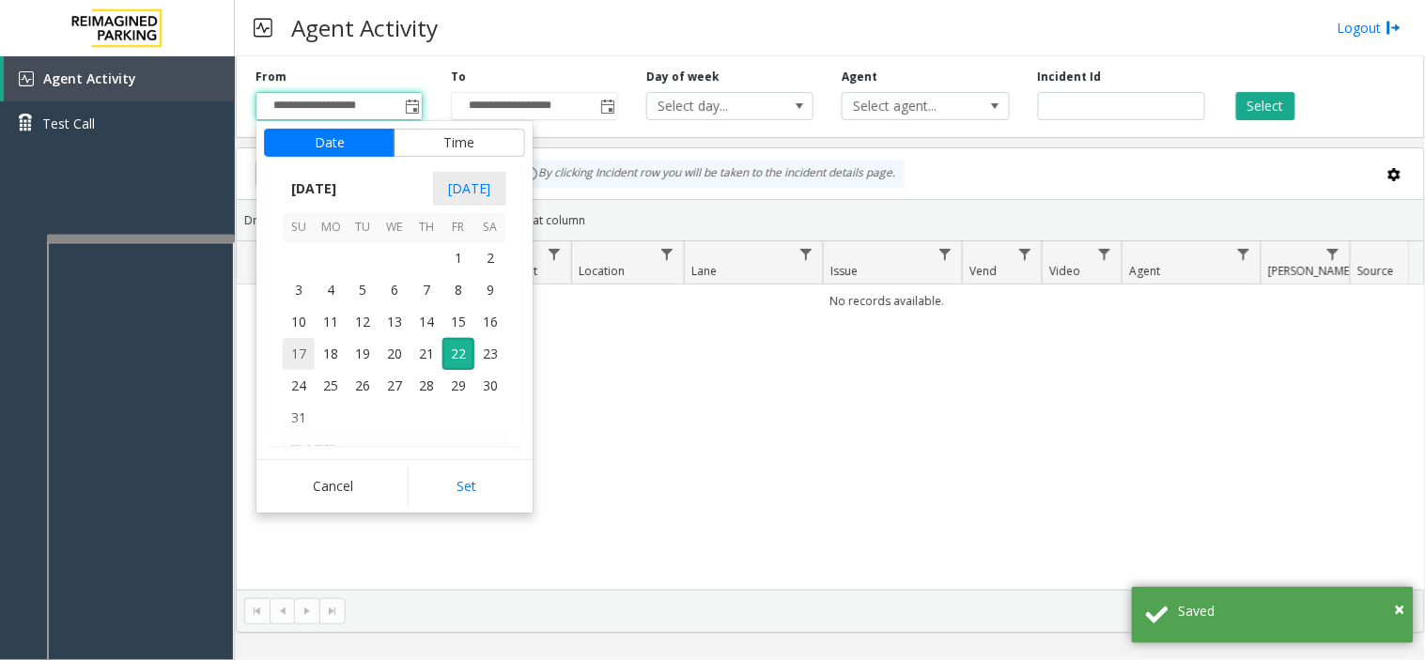
click at [308, 347] on span "17" at bounding box center [299, 354] width 32 height 32
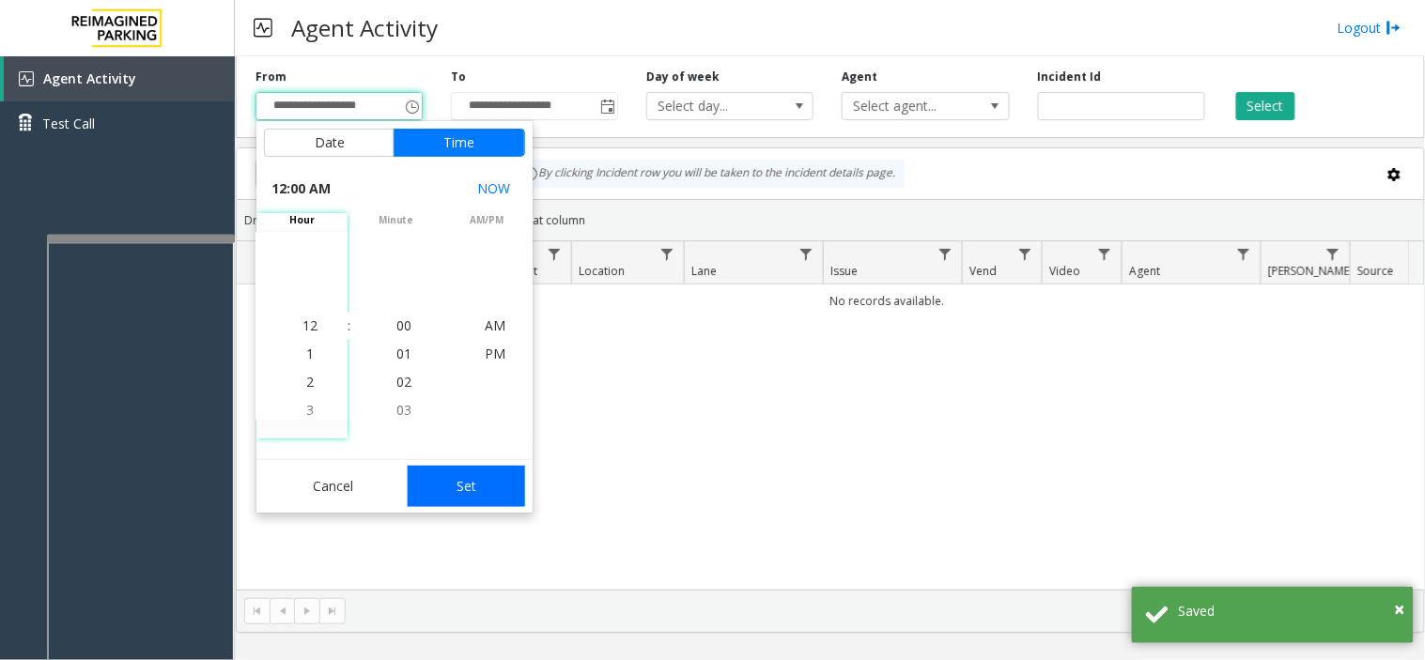
click at [492, 496] on button "Set" at bounding box center [467, 486] width 118 height 41
type input "**********"
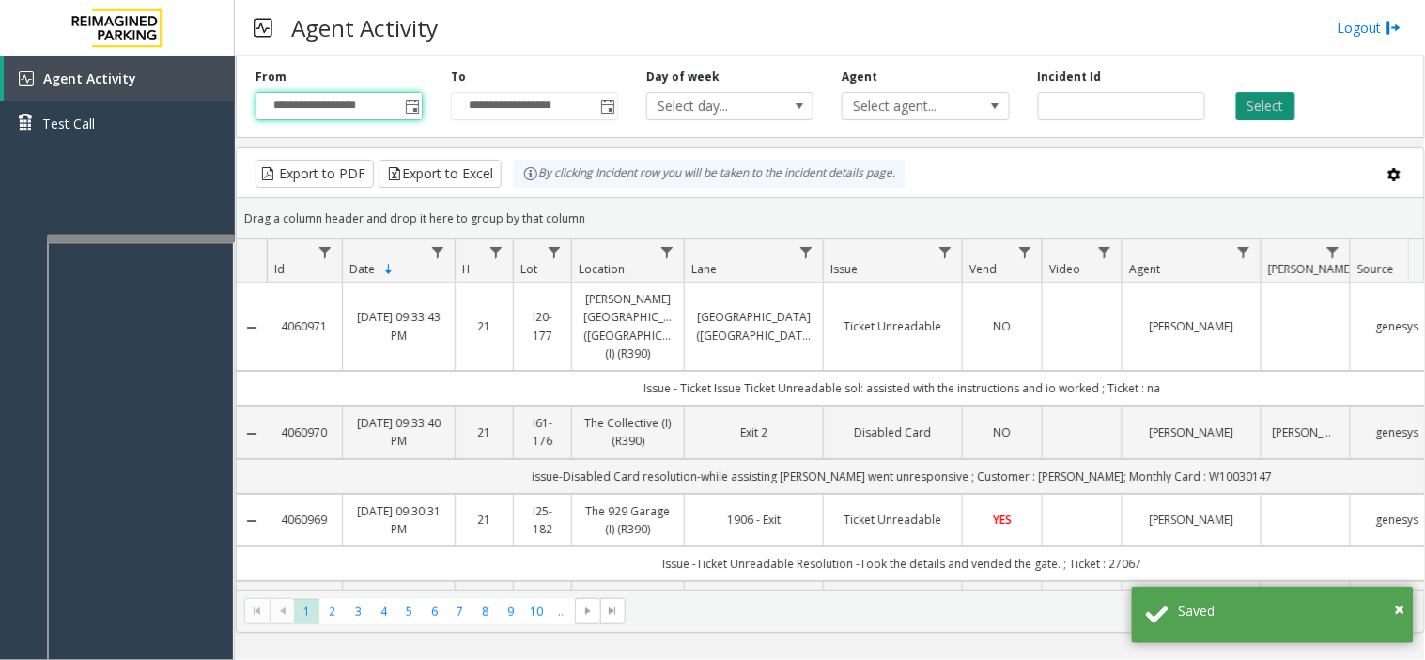
click at [1245, 105] on button "Select" at bounding box center [1265, 106] width 59 height 28
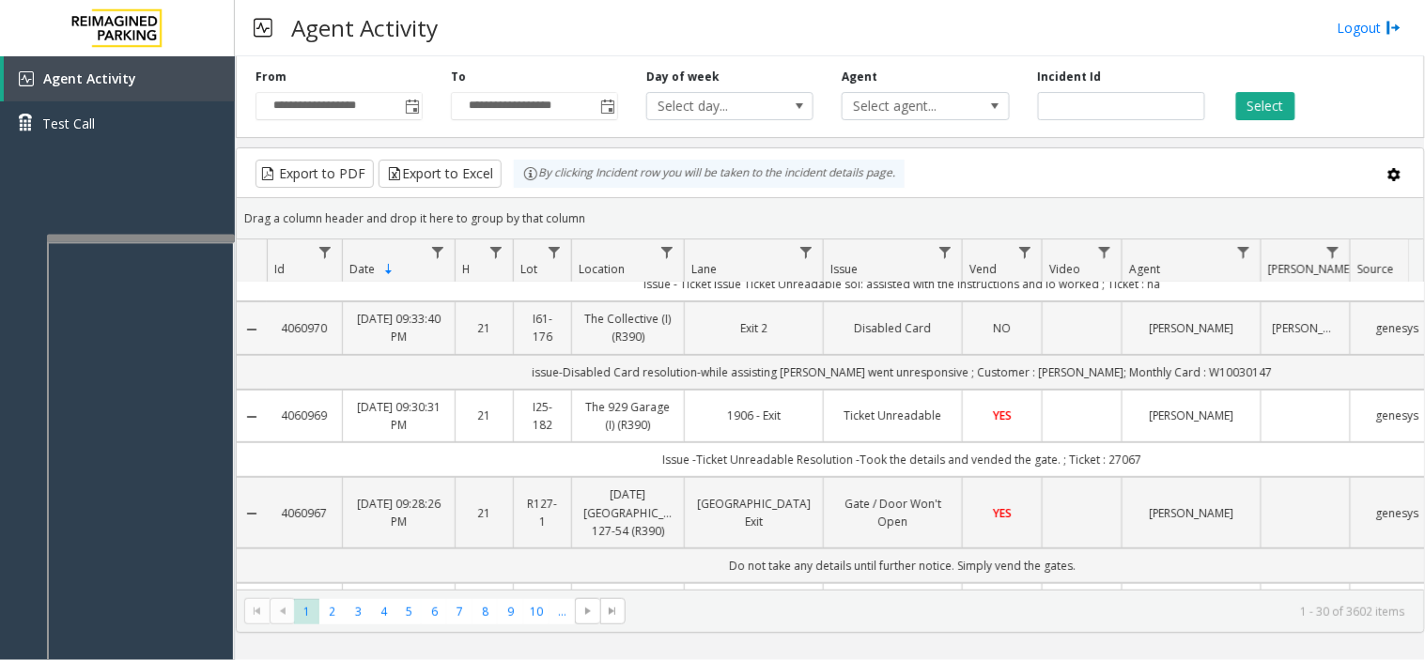
scroll to position [0, 0]
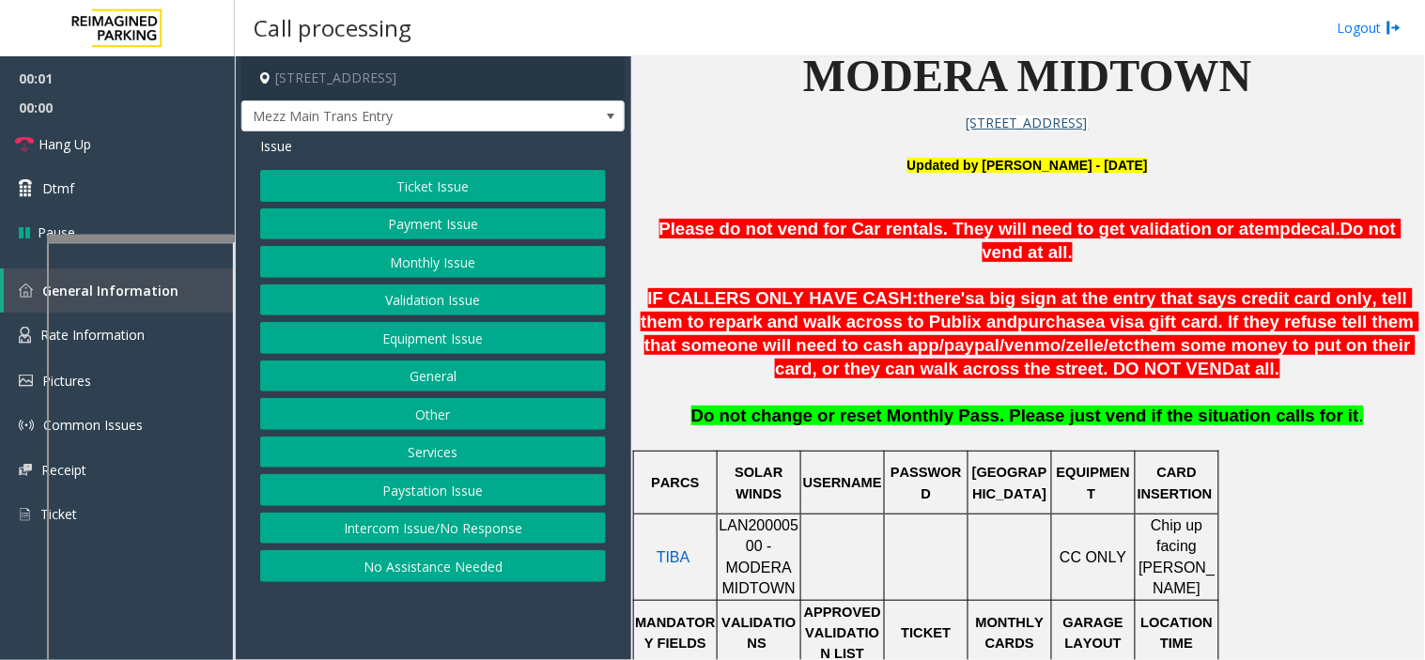
scroll to position [625, 0]
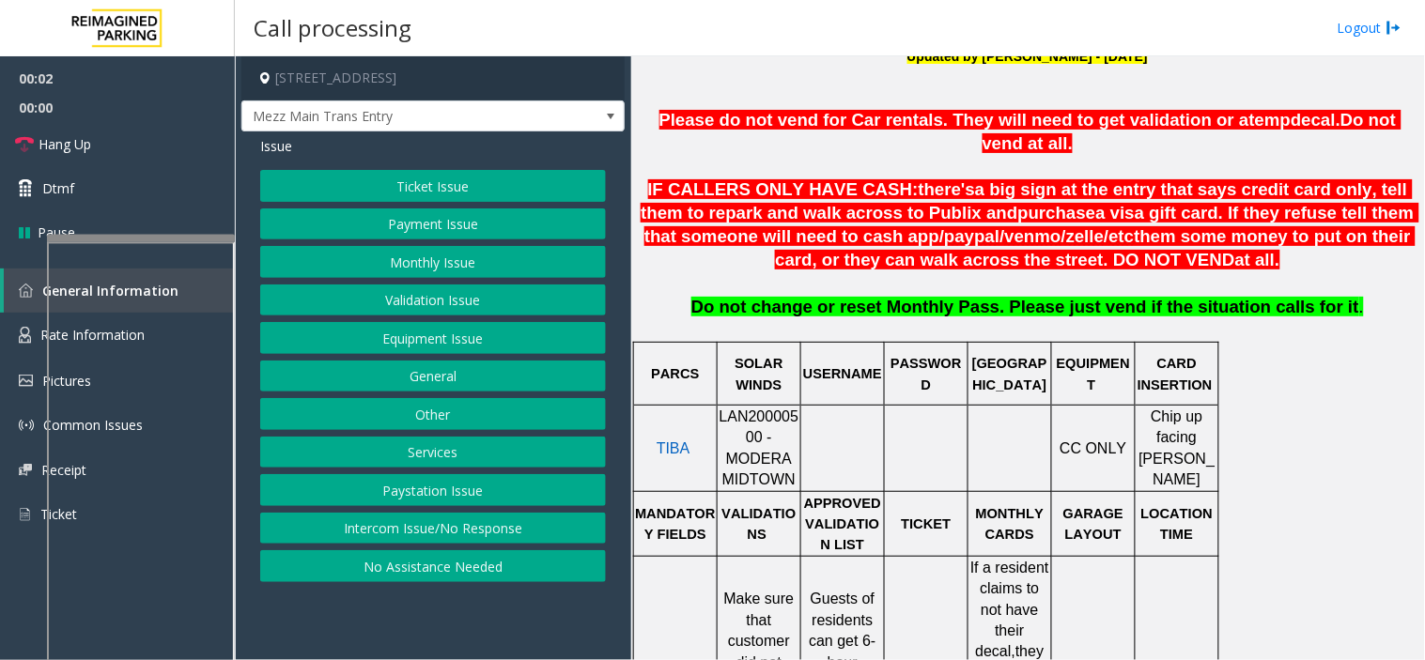
click at [751, 409] on span "LAN20000500 - MODERA MIDTOWN" at bounding box center [759, 448] width 80 height 79
click at [740, 409] on span "LAN20000500 - MODERA MIDTOWN" at bounding box center [759, 448] width 80 height 79
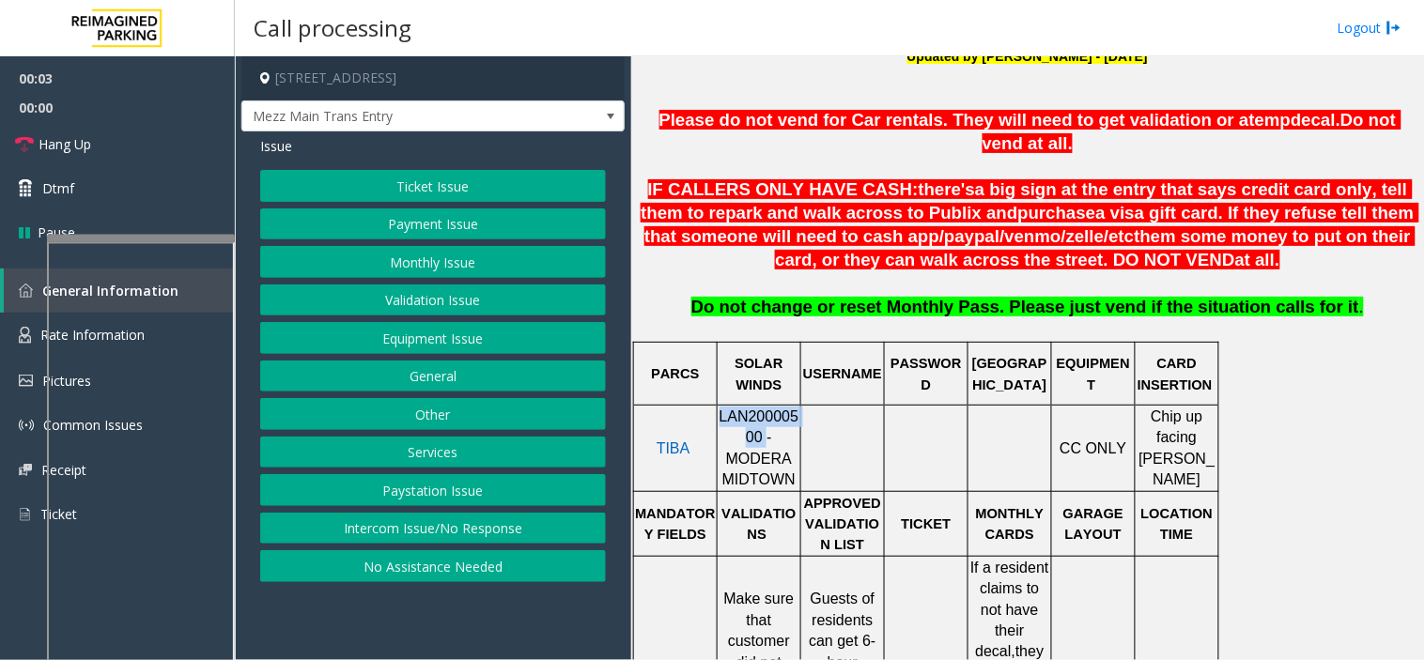
click at [740, 409] on span "LAN20000500 - MODERA MIDTOWN" at bounding box center [759, 448] width 80 height 79
copy span "LAN20000500"
click at [490, 512] on div "Ticket Issue Payment Issue Monthly Issue Validation Issue Equipment Issue Gener…" at bounding box center [433, 376] width 346 height 412
click at [486, 523] on button "Intercom Issue/No Response" at bounding box center [433, 529] width 346 height 32
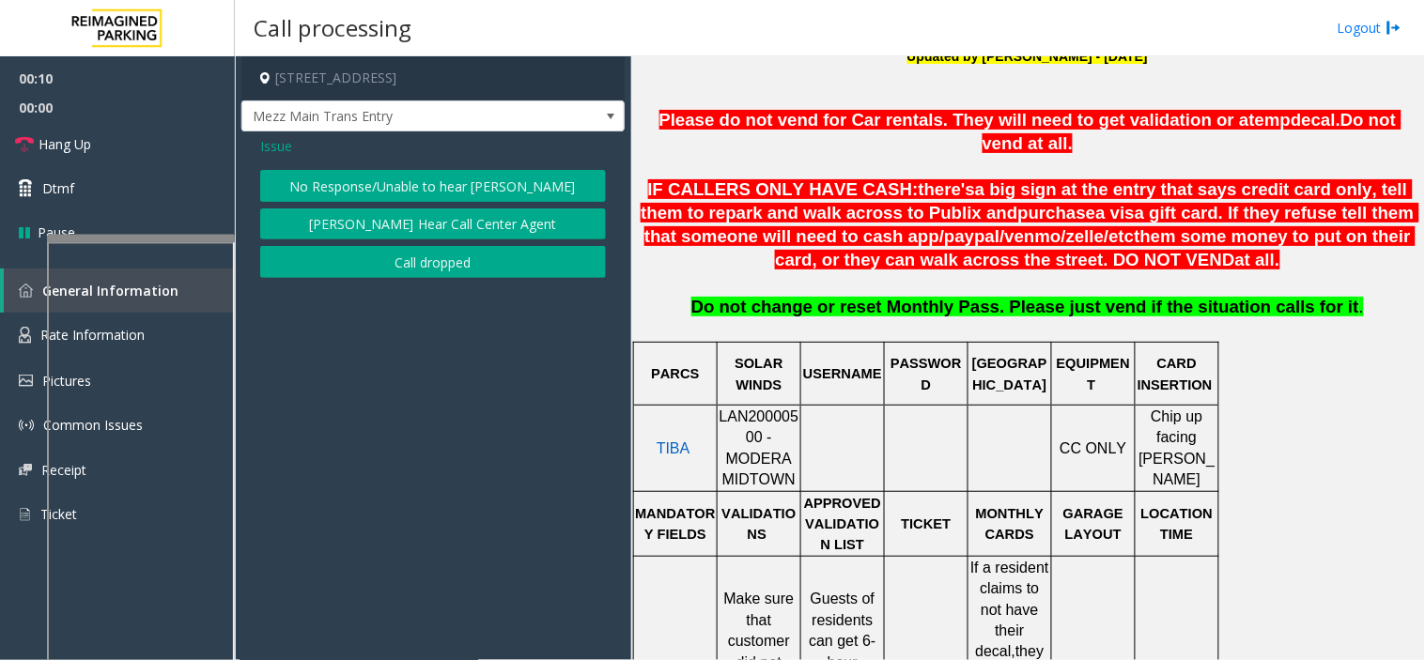
click at [386, 172] on button "No Response/Unable to hear [PERSON_NAME]" at bounding box center [433, 186] width 346 height 32
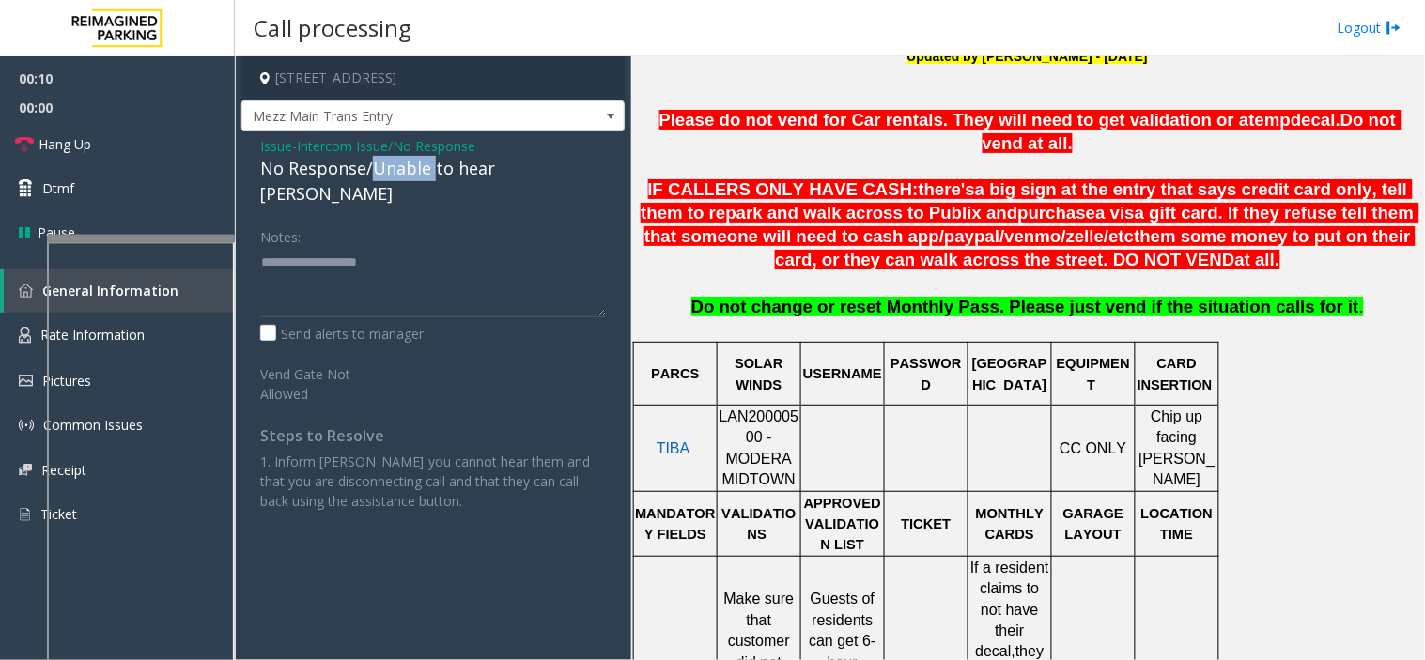
click at [386, 172] on div "No Response/Unable to hear [PERSON_NAME]" at bounding box center [433, 181] width 346 height 51
type textarea "**********"
click at [173, 130] on link "Hang Up" at bounding box center [117, 144] width 235 height 44
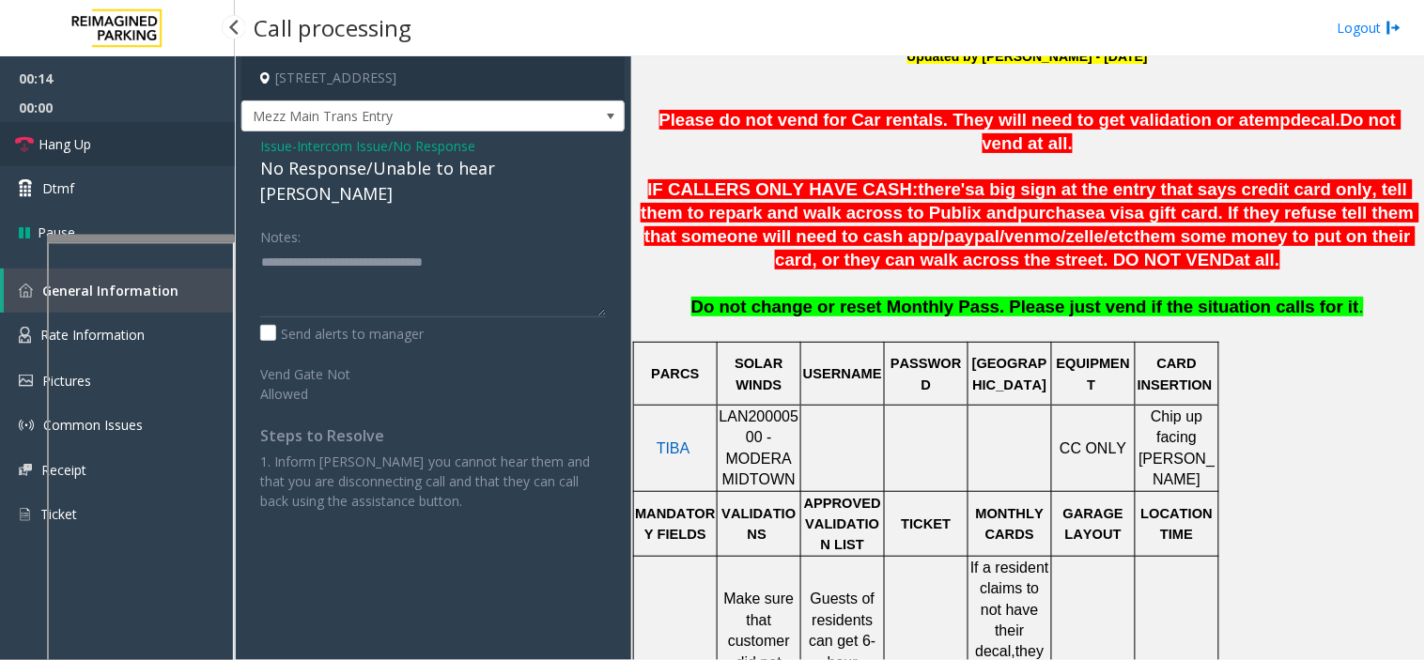
click at [173, 130] on link "Hang Up" at bounding box center [117, 144] width 235 height 44
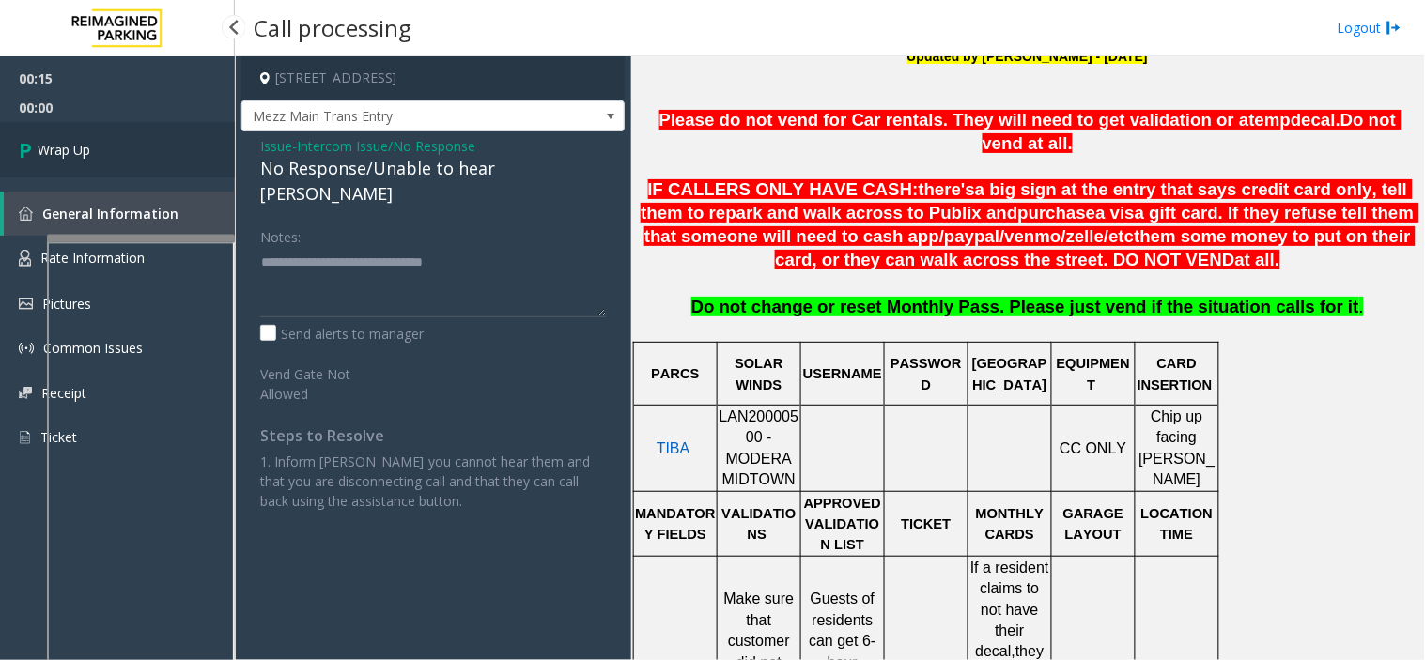
click at [173, 130] on link "Wrap Up" at bounding box center [117, 149] width 235 height 55
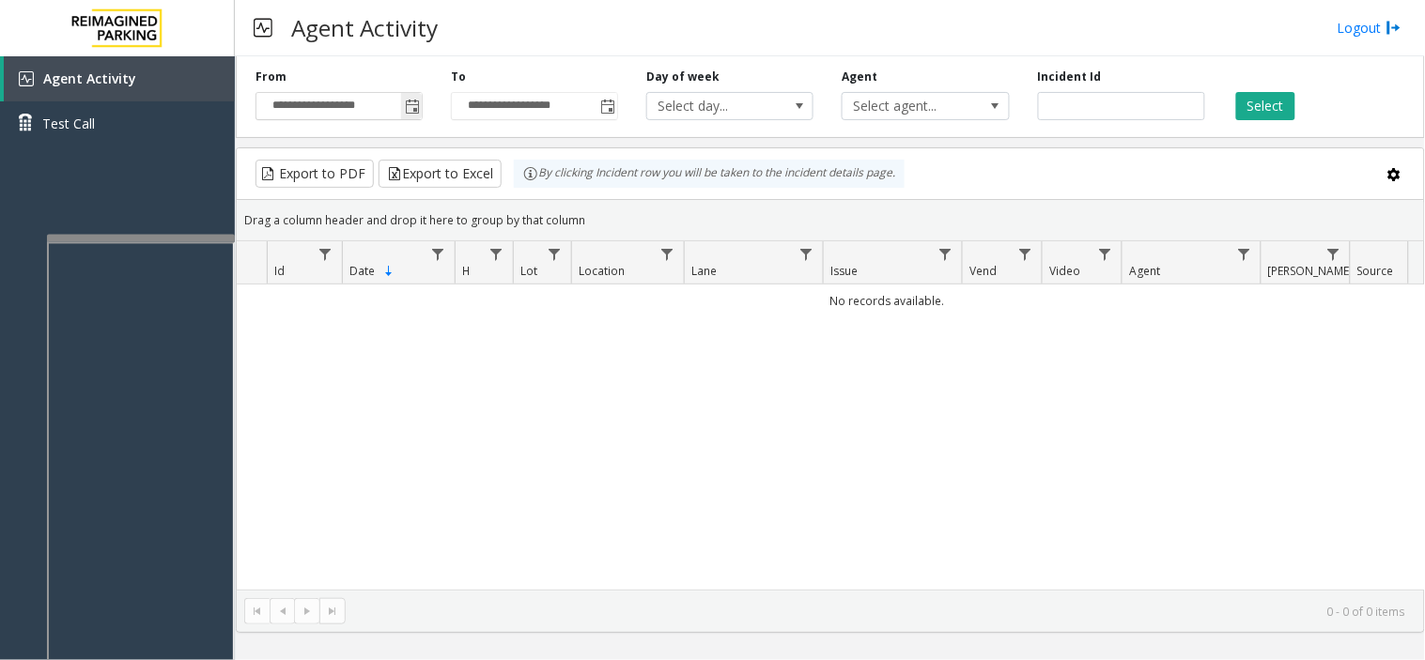
click at [410, 111] on span "Toggle popup" at bounding box center [412, 107] width 15 height 15
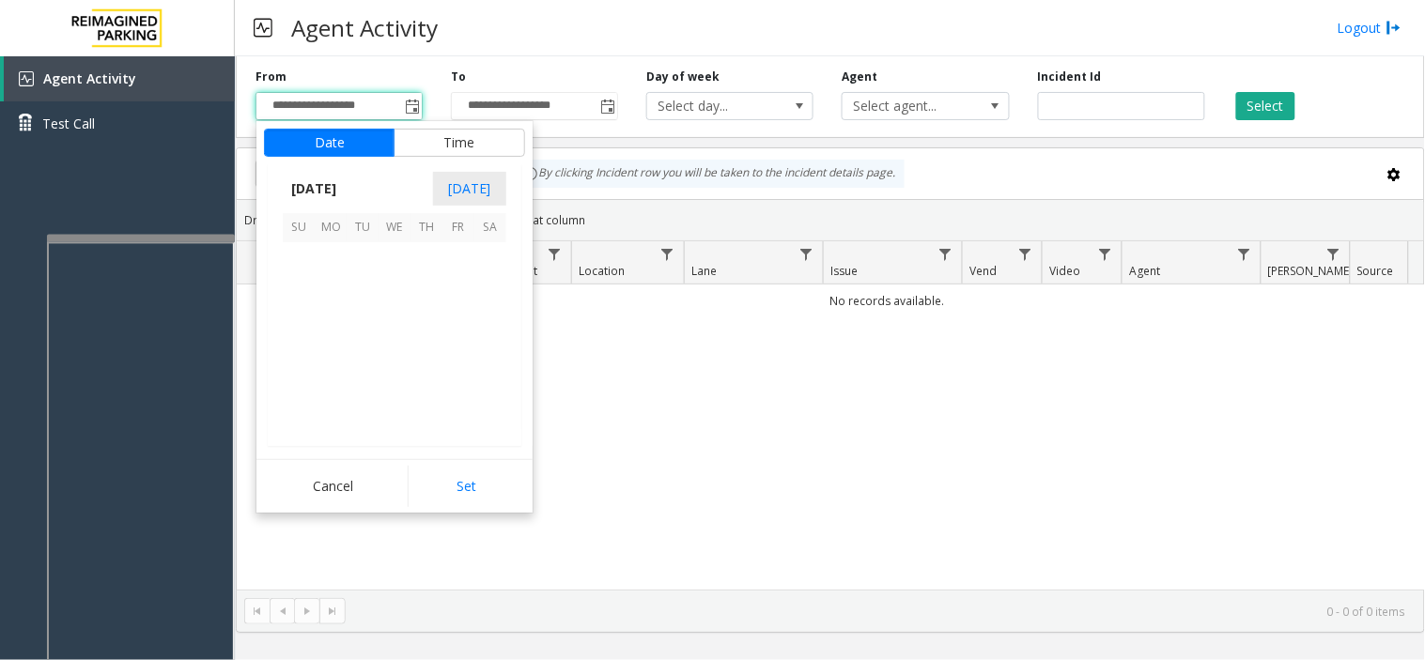
scroll to position [336768, 0]
click at [288, 349] on span "17" at bounding box center [299, 354] width 32 height 32
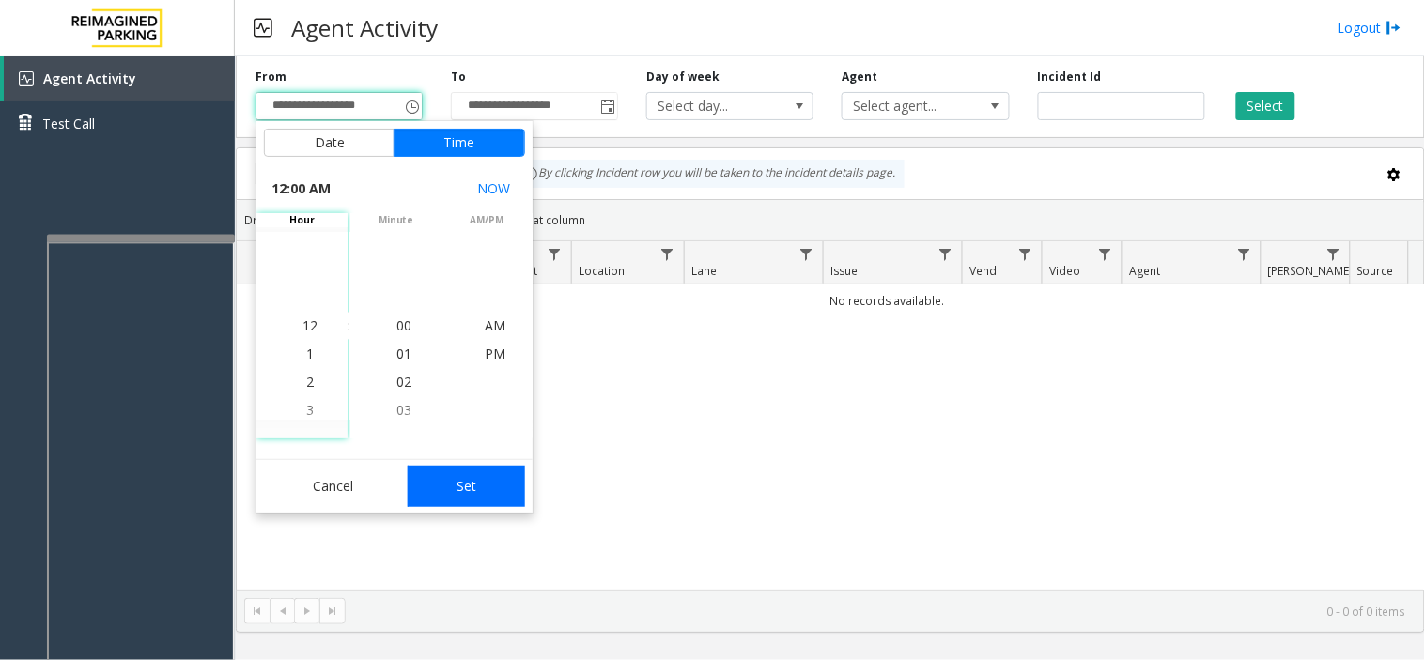
click at [458, 494] on button "Set" at bounding box center [467, 486] width 118 height 41
type input "**********"
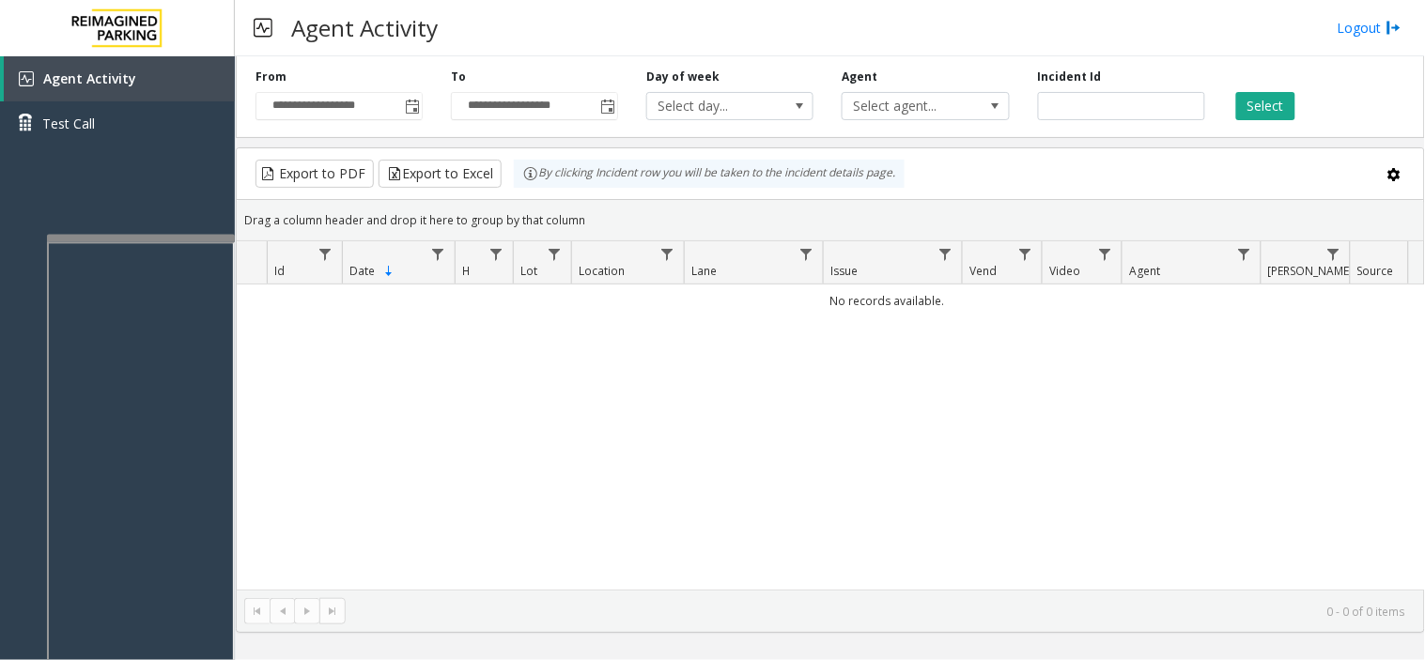
click at [1255, 87] on div "Select" at bounding box center [1316, 95] width 195 height 52
click at [1255, 92] on button "Select" at bounding box center [1265, 106] width 59 height 28
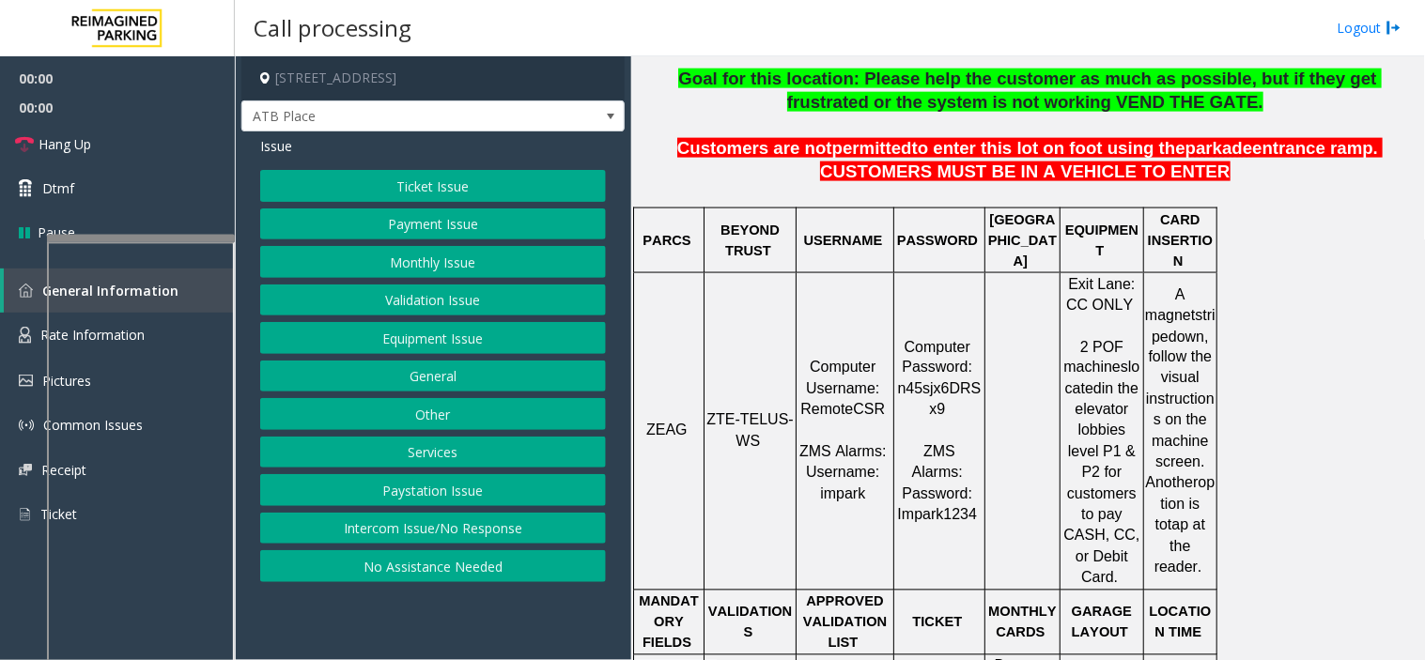
scroll to position [625, 0]
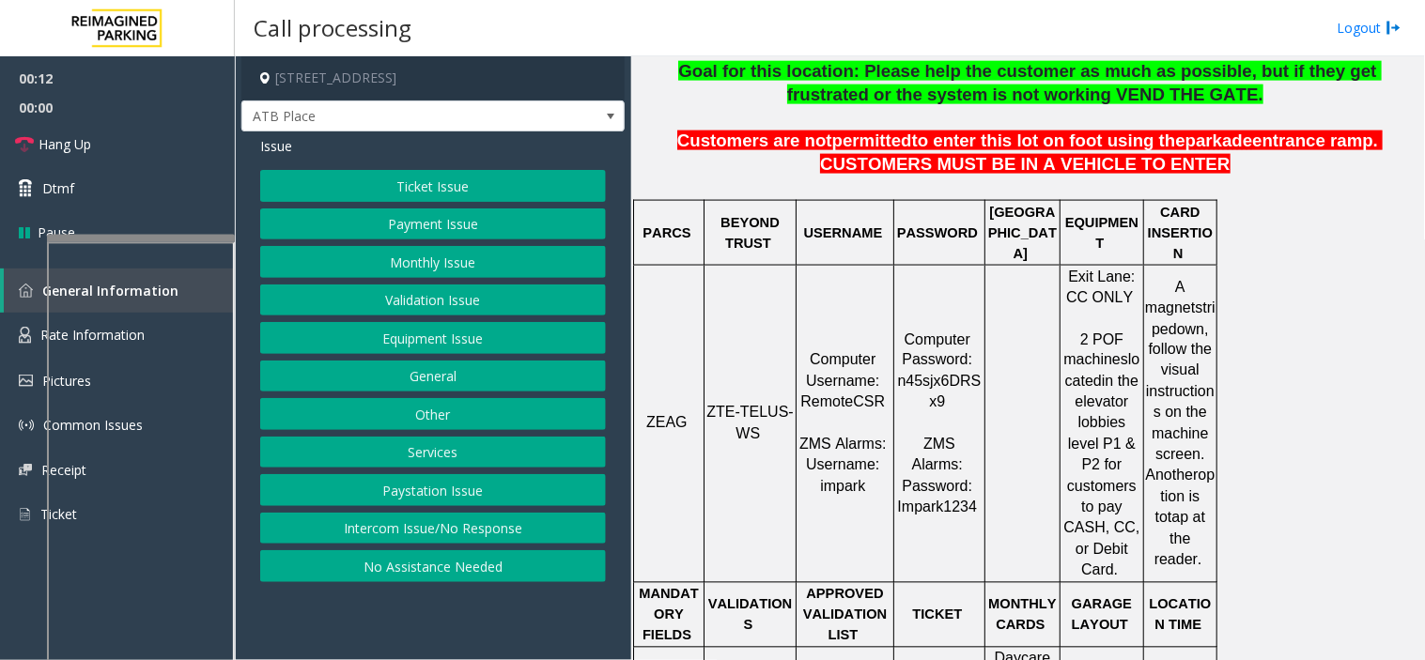
click at [461, 528] on button "Intercom Issue/No Response" at bounding box center [433, 529] width 346 height 32
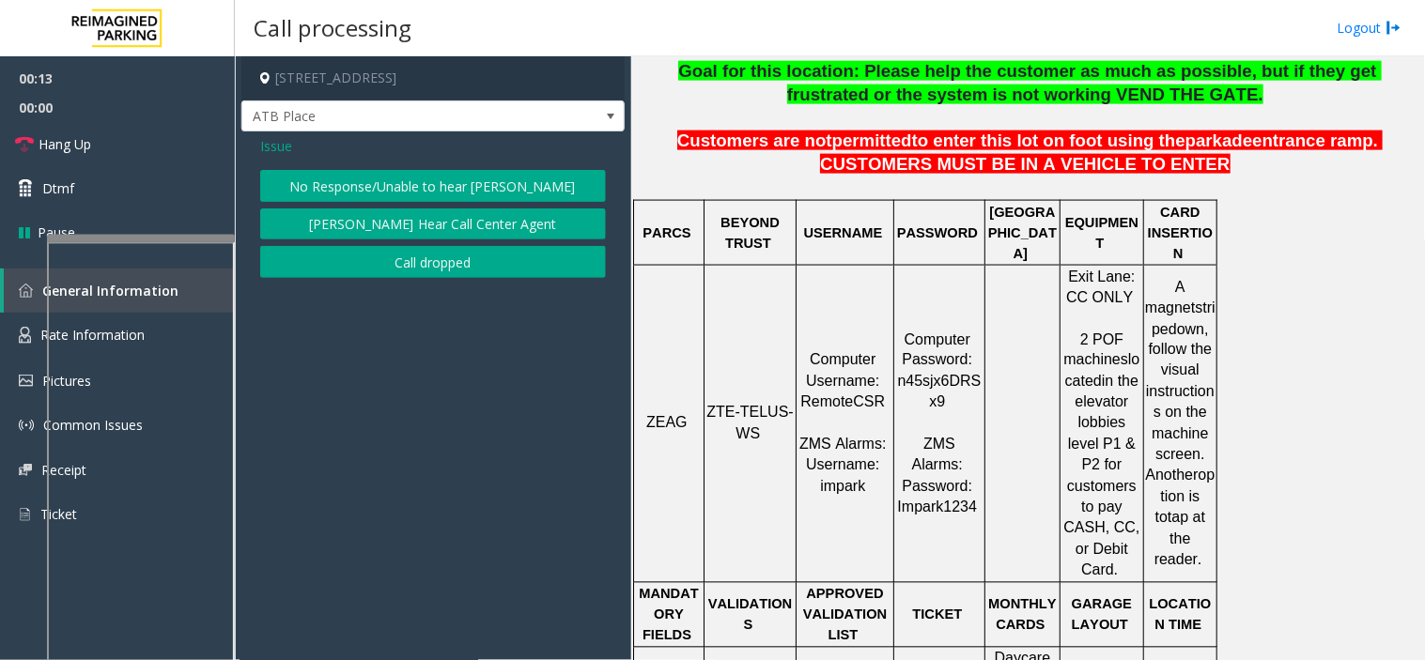
click at [346, 172] on button "No Response/Unable to hear [PERSON_NAME]" at bounding box center [433, 186] width 346 height 32
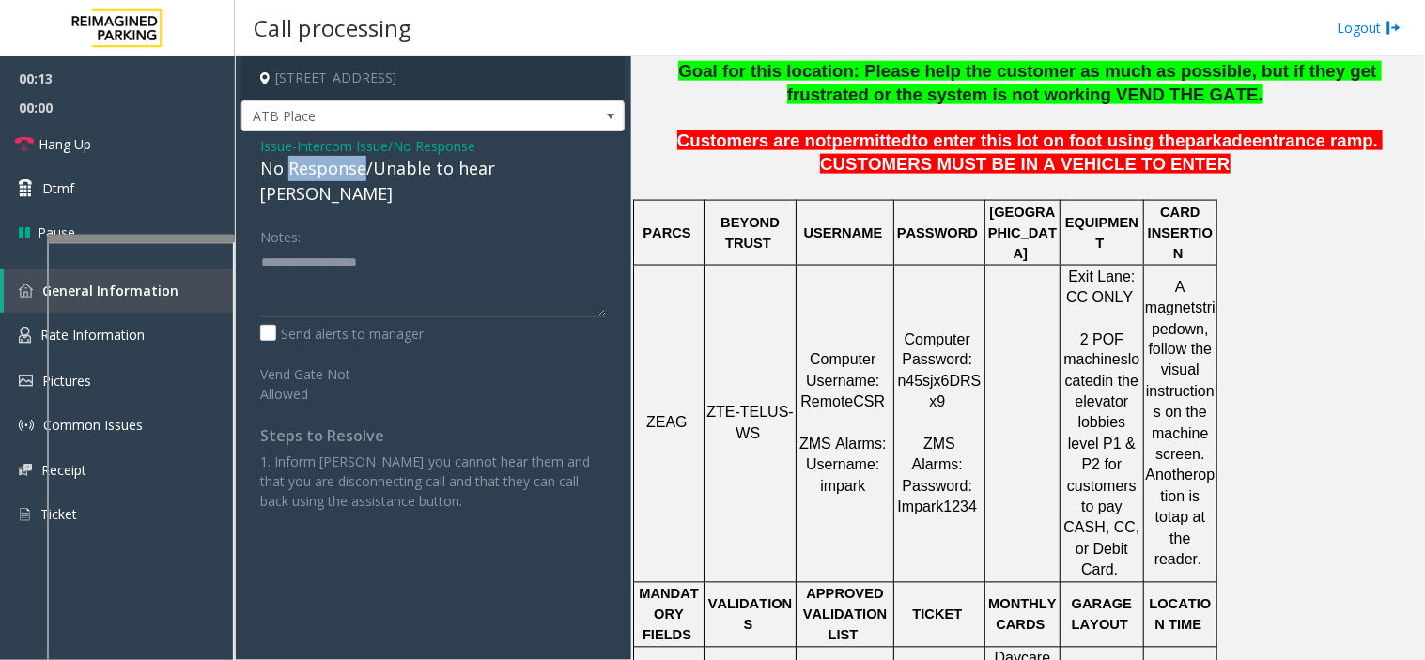
click at [346, 172] on div "No Response/Unable to hear [PERSON_NAME]" at bounding box center [433, 181] width 346 height 51
type textarea "**********"
click at [193, 142] on link "Hang Up" at bounding box center [117, 144] width 235 height 44
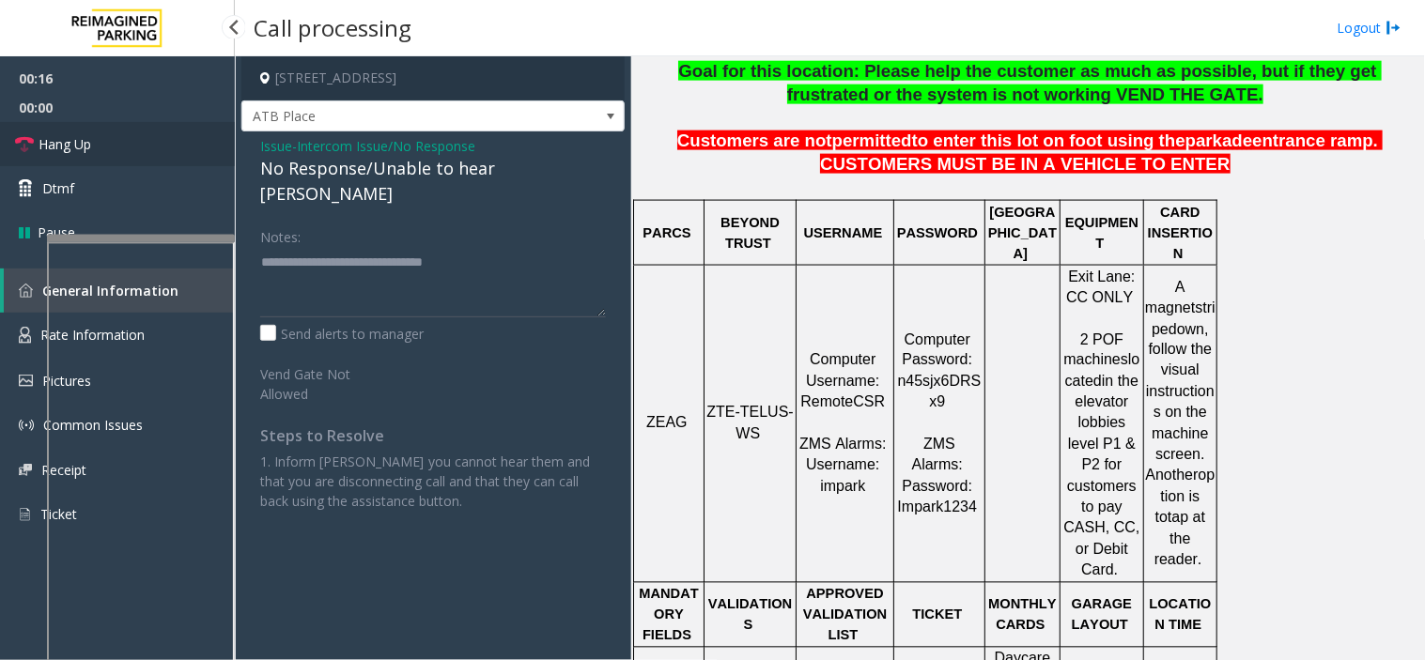
click at [193, 142] on link "Hang Up" at bounding box center [117, 144] width 235 height 44
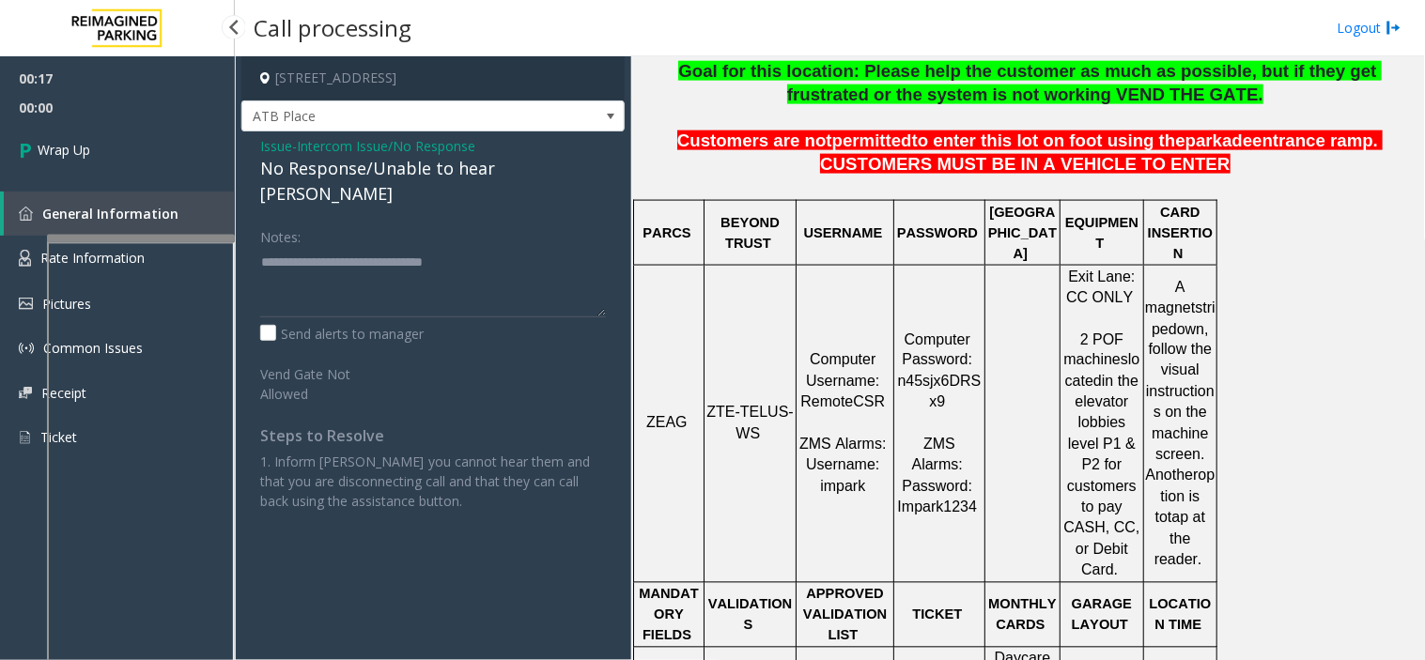
click at [193, 142] on link "Wrap Up" at bounding box center [117, 149] width 235 height 55
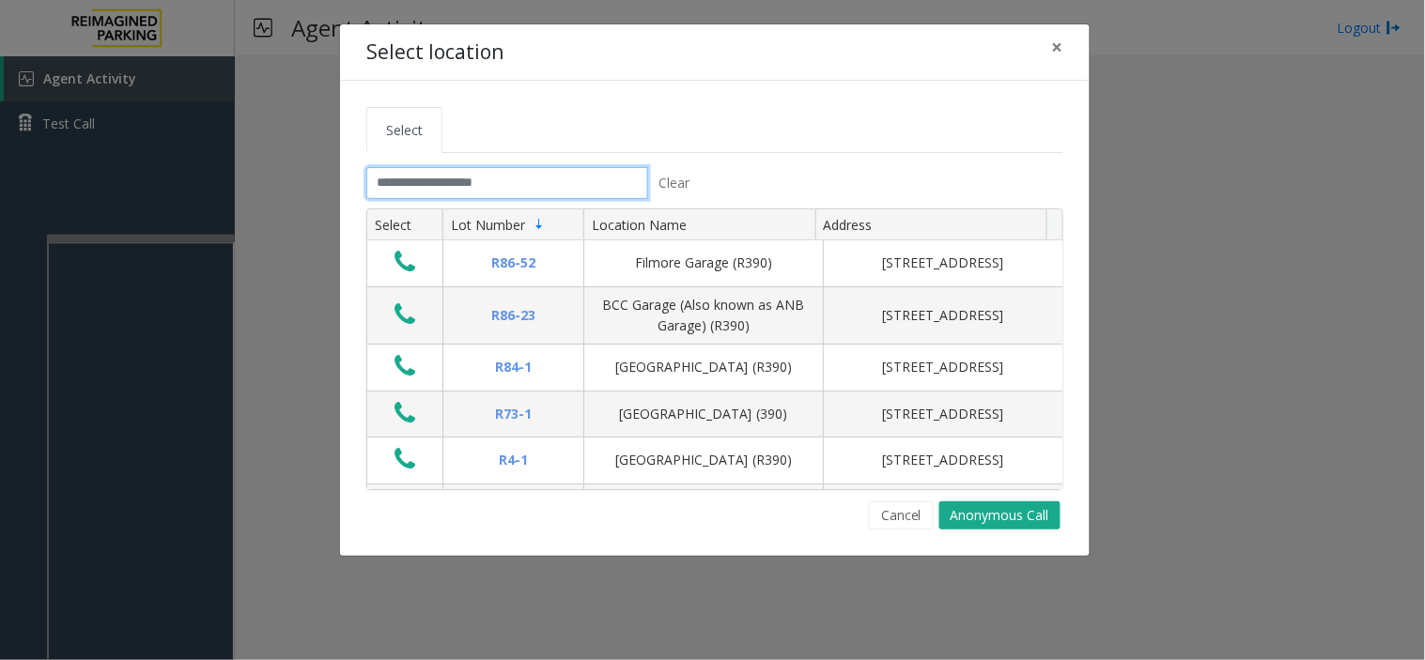
click at [402, 191] on input "text" at bounding box center [507, 183] width 282 height 32
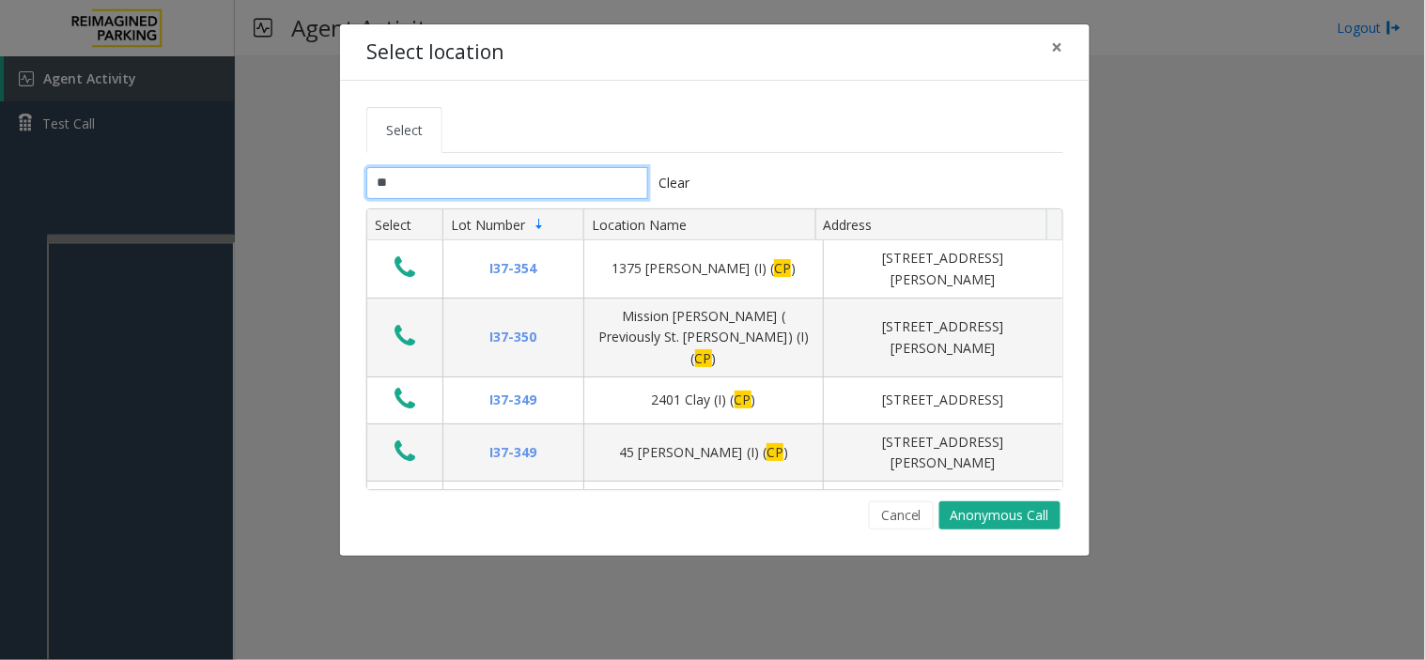
type input "*"
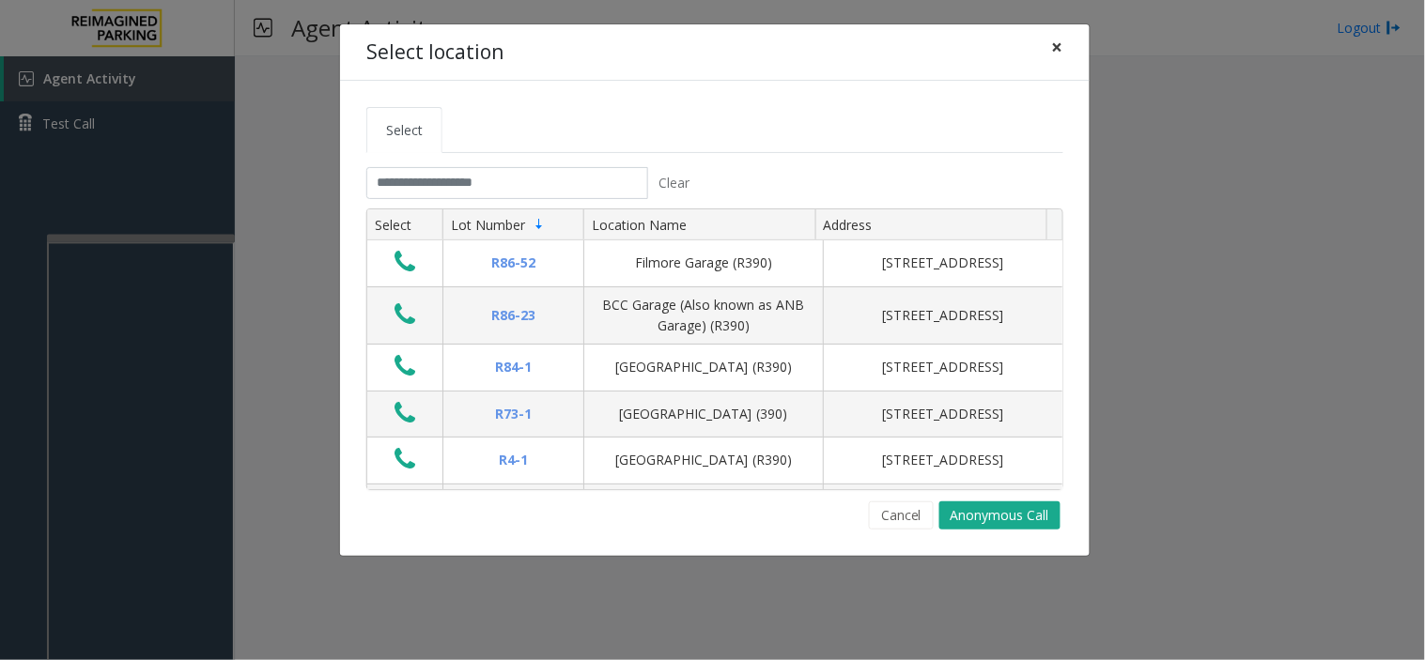
click at [1068, 41] on button "×" at bounding box center [1058, 47] width 38 height 46
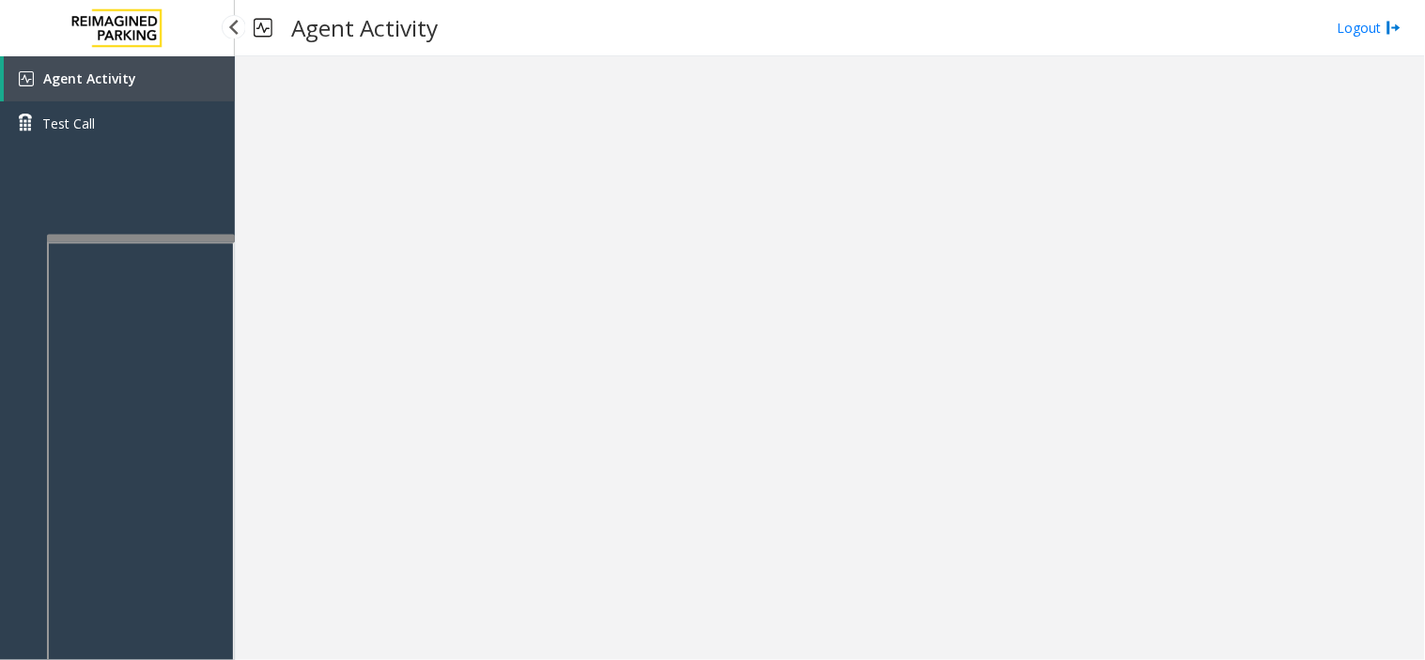
click at [161, 60] on link "Agent Activity" at bounding box center [119, 78] width 231 height 45
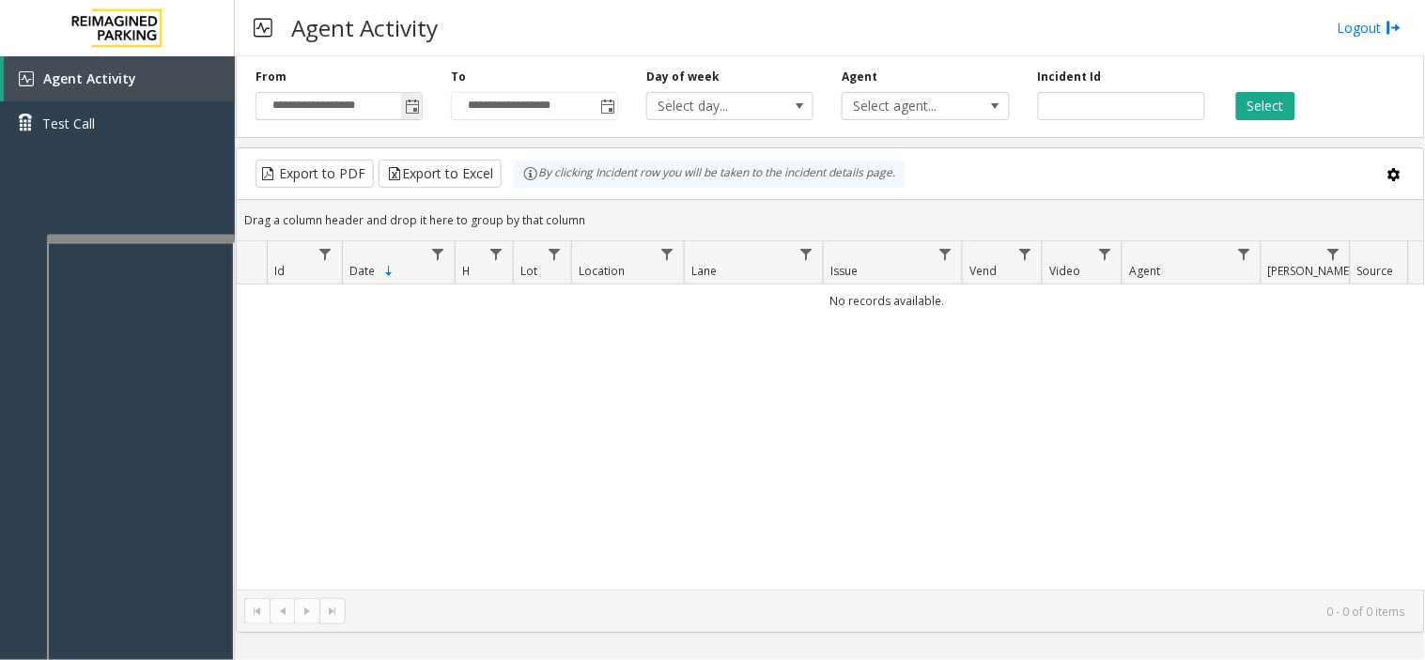
click at [417, 105] on span "Toggle popup" at bounding box center [412, 107] width 15 height 15
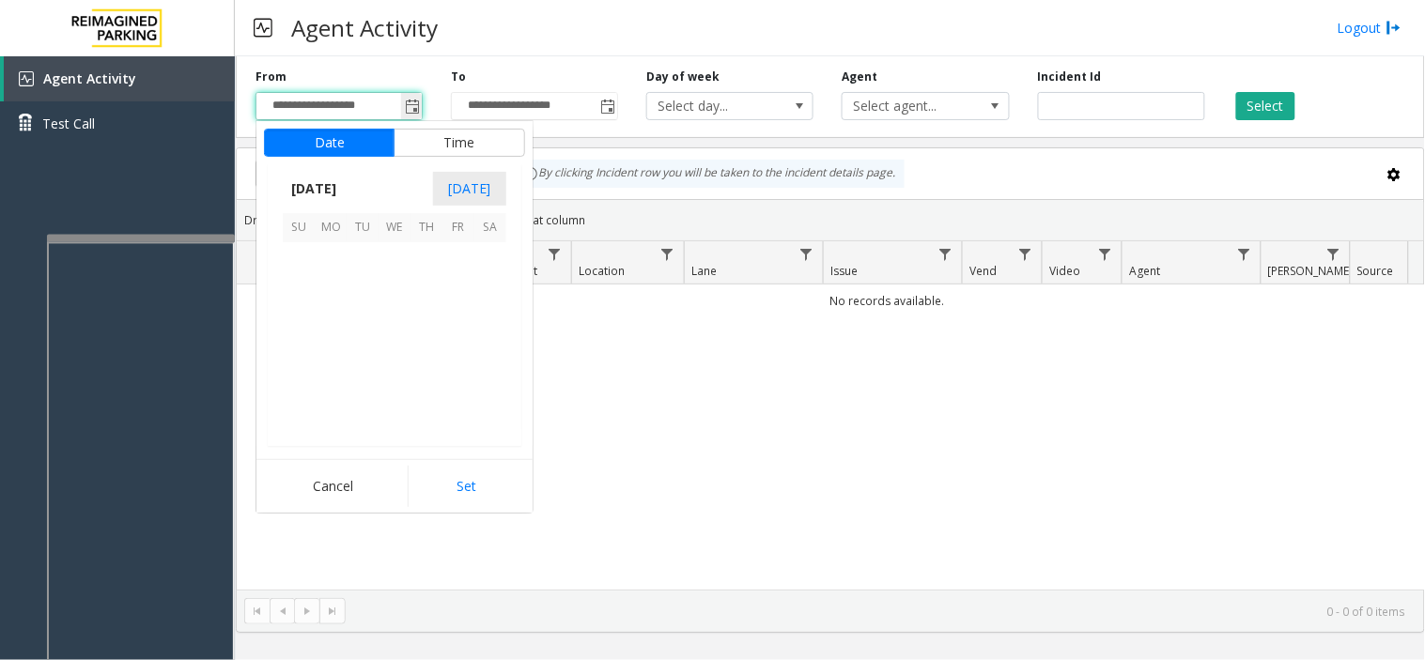
scroll to position [336768, 0]
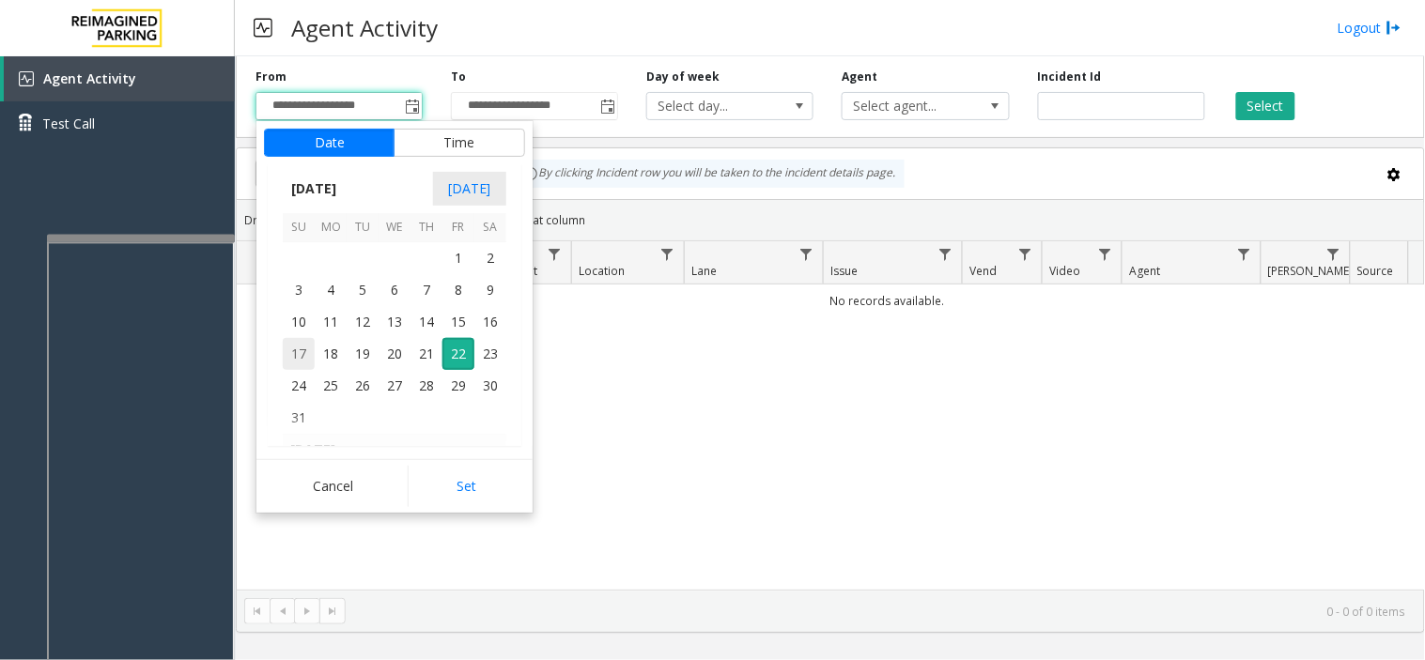
click at [308, 347] on span "17" at bounding box center [299, 354] width 32 height 32
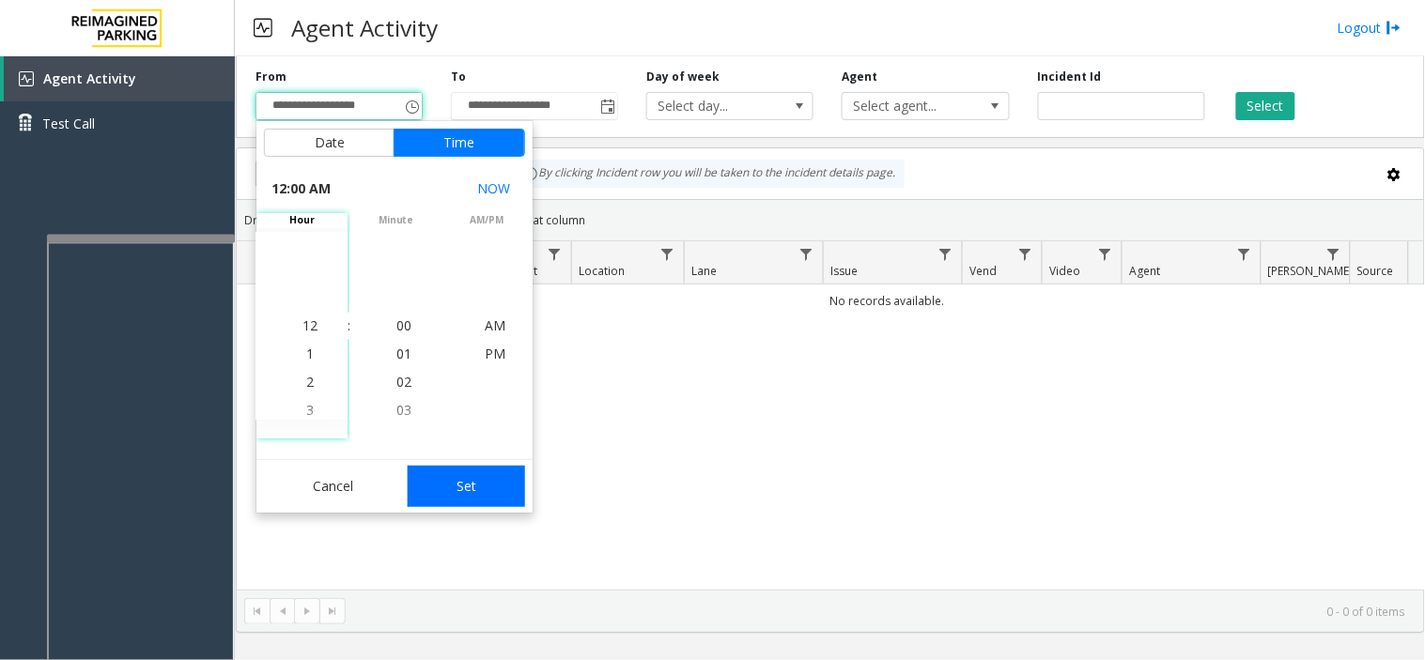
click at [500, 486] on button "Set" at bounding box center [467, 486] width 118 height 41
type input "**********"
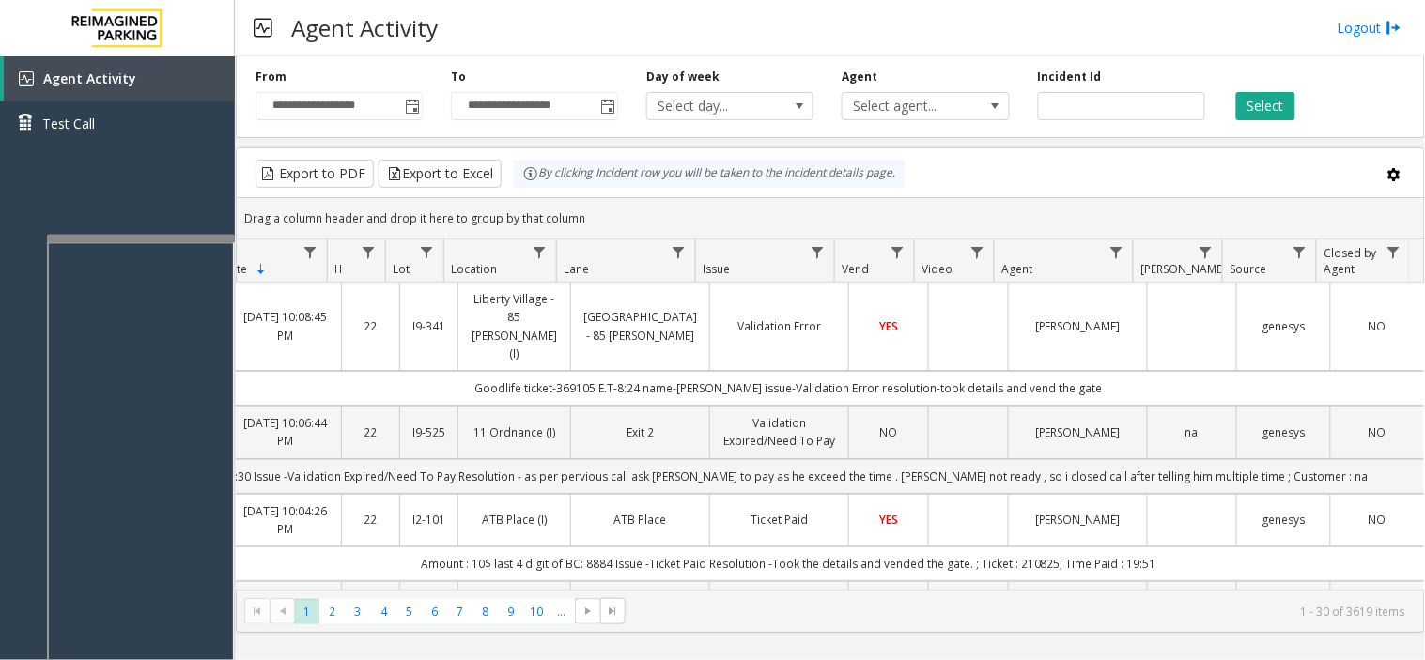
scroll to position [0, 0]
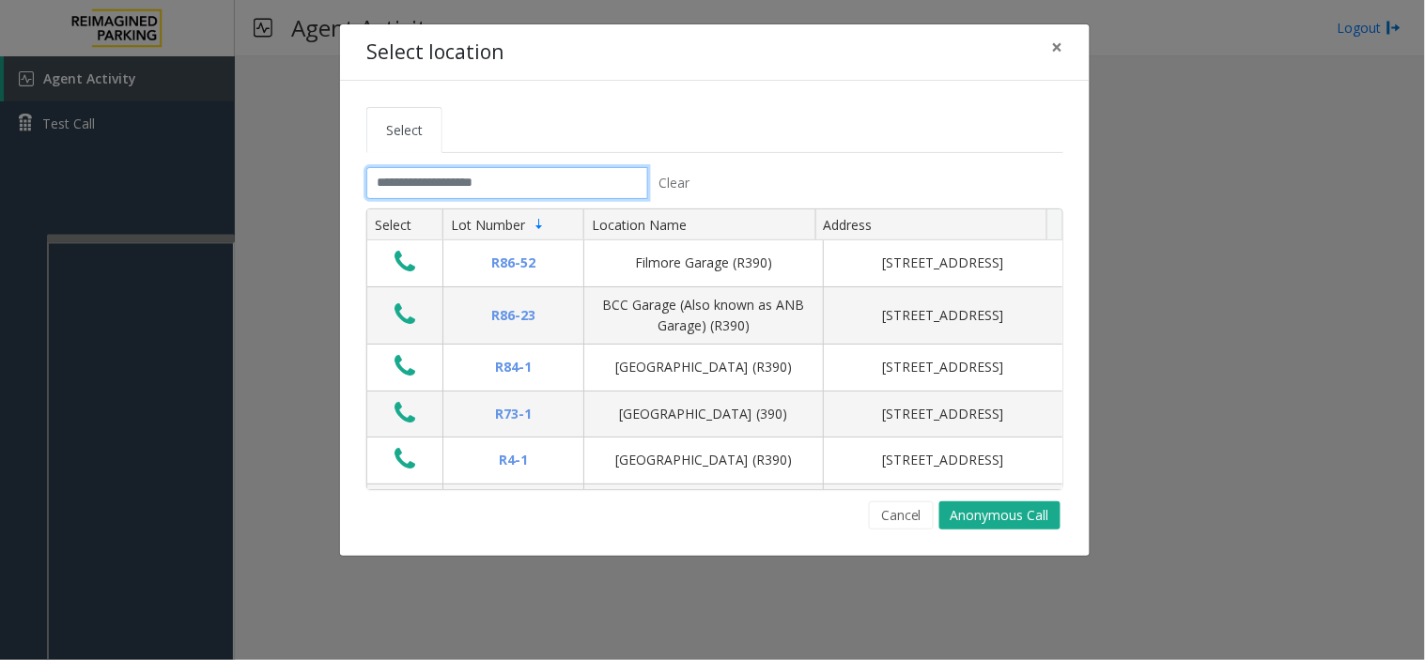
click at [429, 193] on input "text" at bounding box center [507, 183] width 282 height 32
click at [1055, 59] on span "×" at bounding box center [1057, 47] width 11 height 26
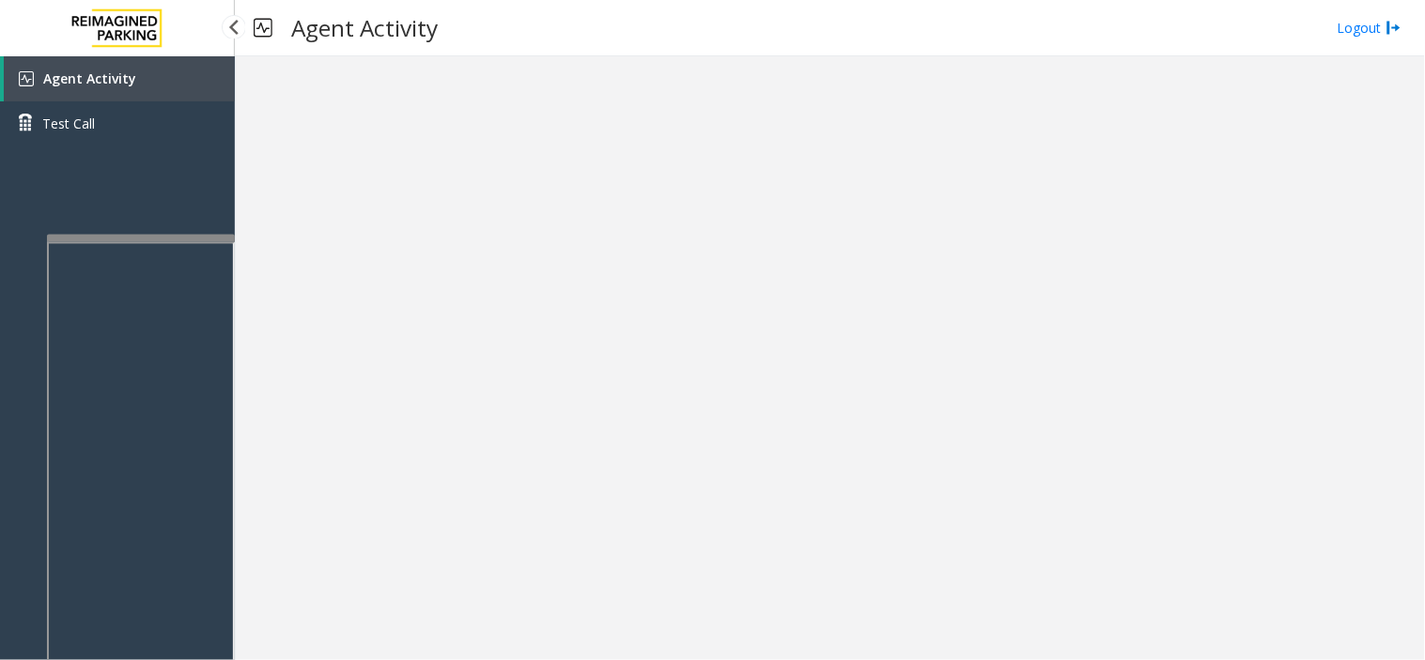
click at [134, 96] on link "Agent Activity" at bounding box center [119, 78] width 231 height 45
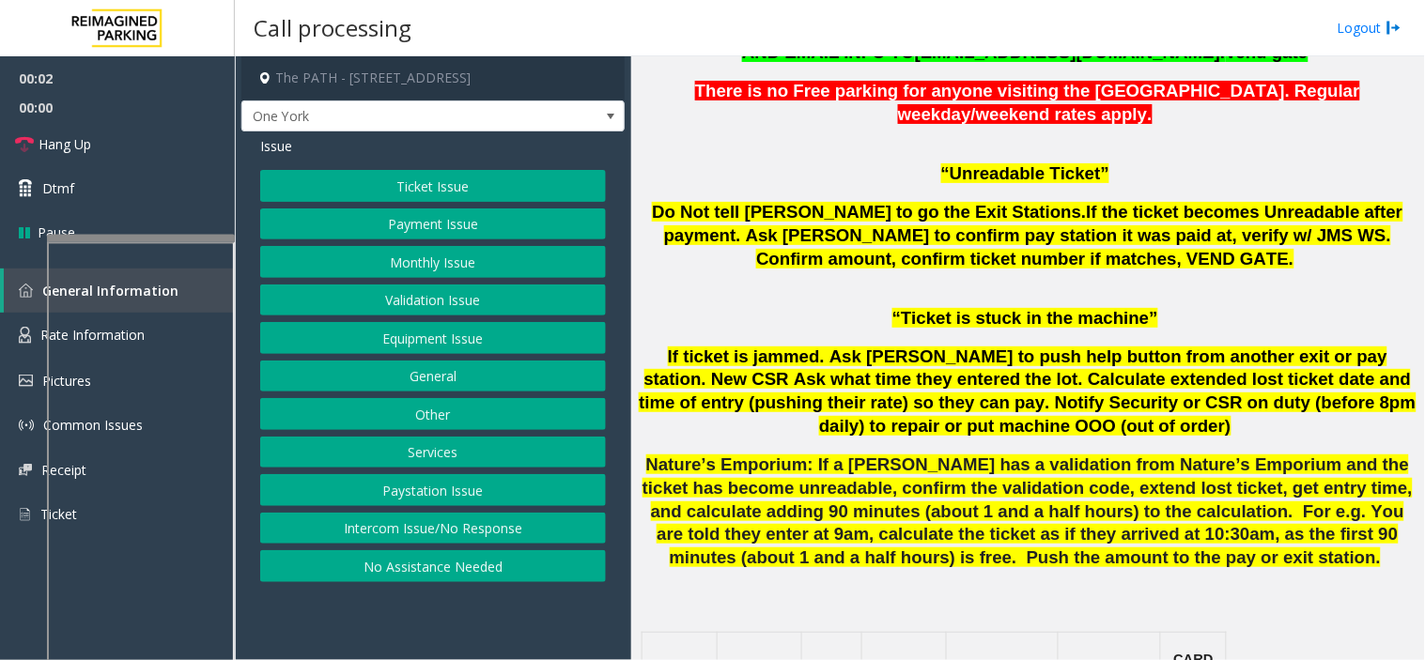
scroll to position [1460, 0]
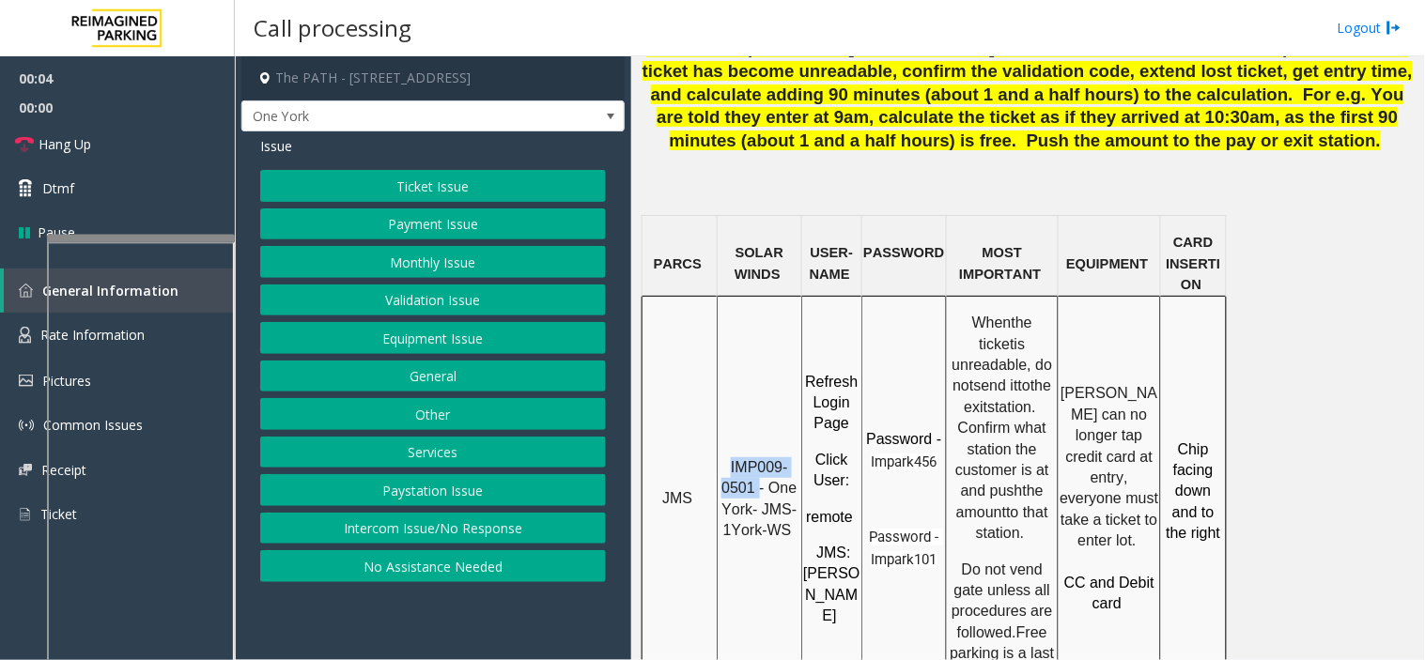
drag, startPoint x: 758, startPoint y: 426, endPoint x: 731, endPoint y: 383, distance: 51.1
click at [731, 441] on div "IMP009-0501 - One York- JMS-1York-WS" at bounding box center [760, 491] width 84 height 101
copy span "IMP009-0501"
drag, startPoint x: 434, startPoint y: 559, endPoint x: 393, endPoint y: 217, distance: 344.3
click at [434, 559] on button "No Assistance Needed" at bounding box center [433, 566] width 346 height 32
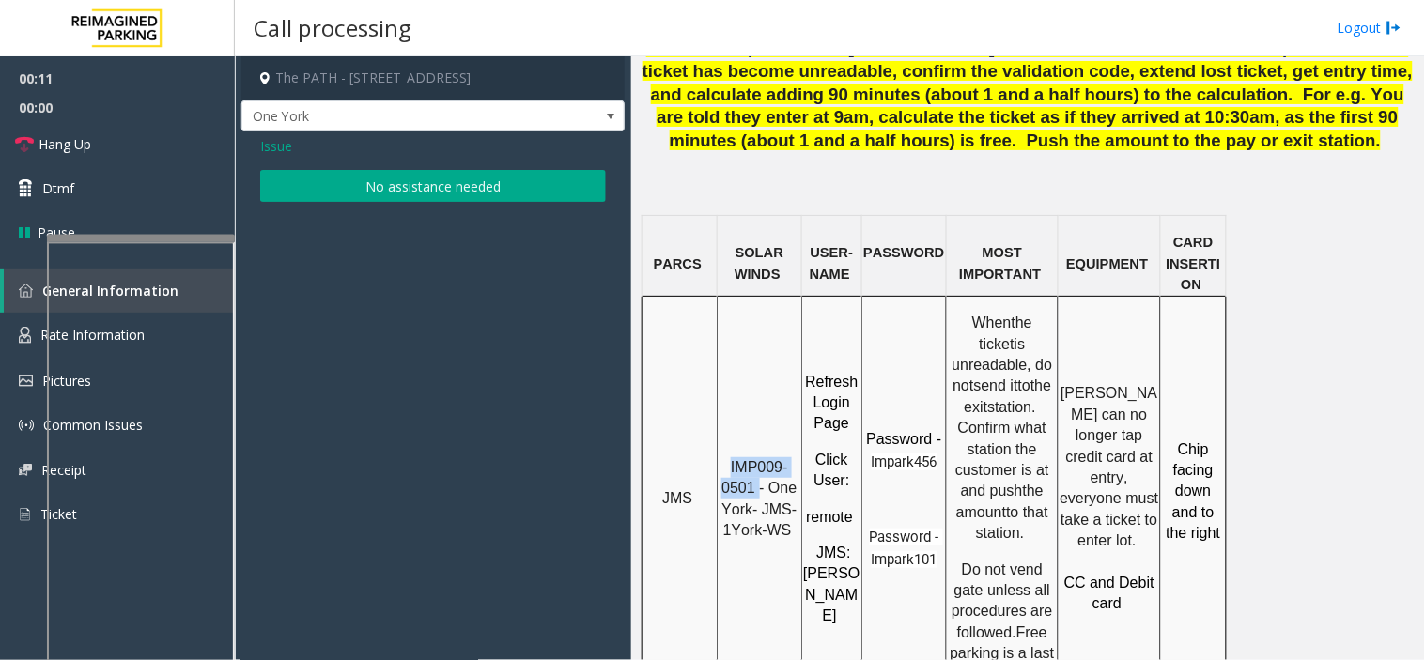
click at [392, 177] on button "No assistance needed" at bounding box center [433, 186] width 346 height 32
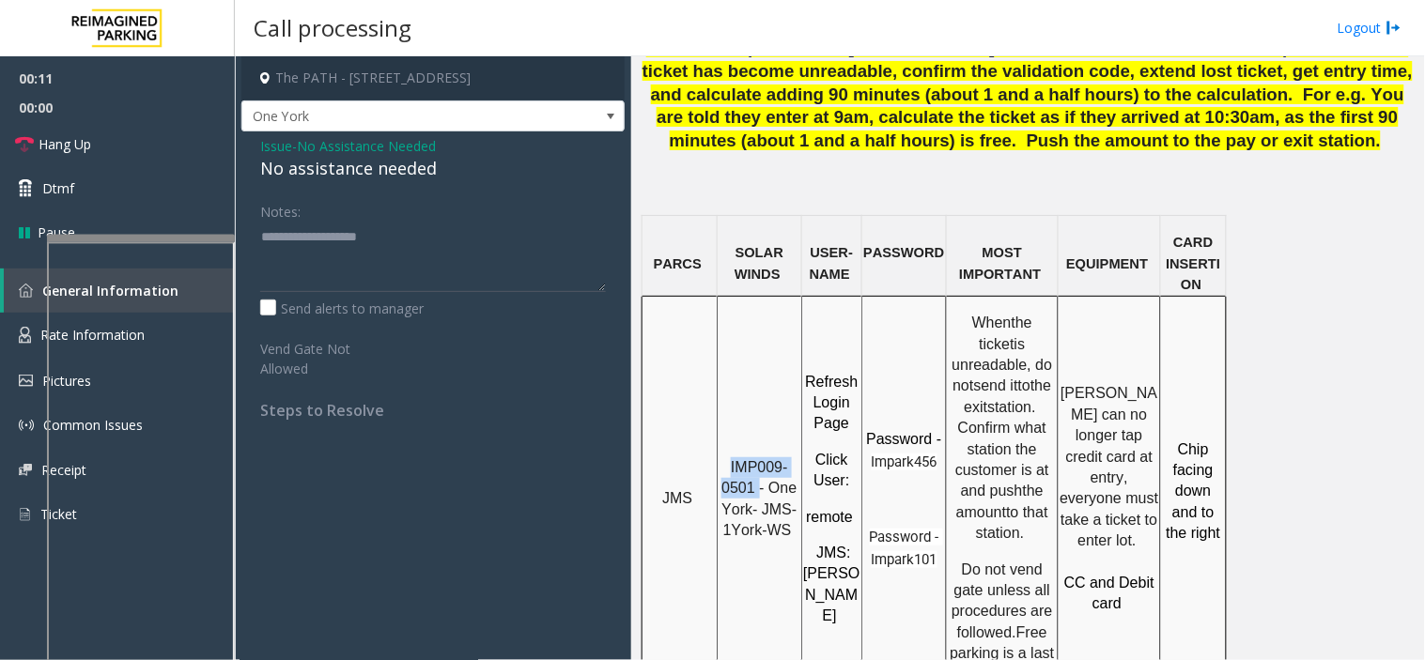
click at [391, 176] on div "No assistance needed" at bounding box center [433, 168] width 346 height 25
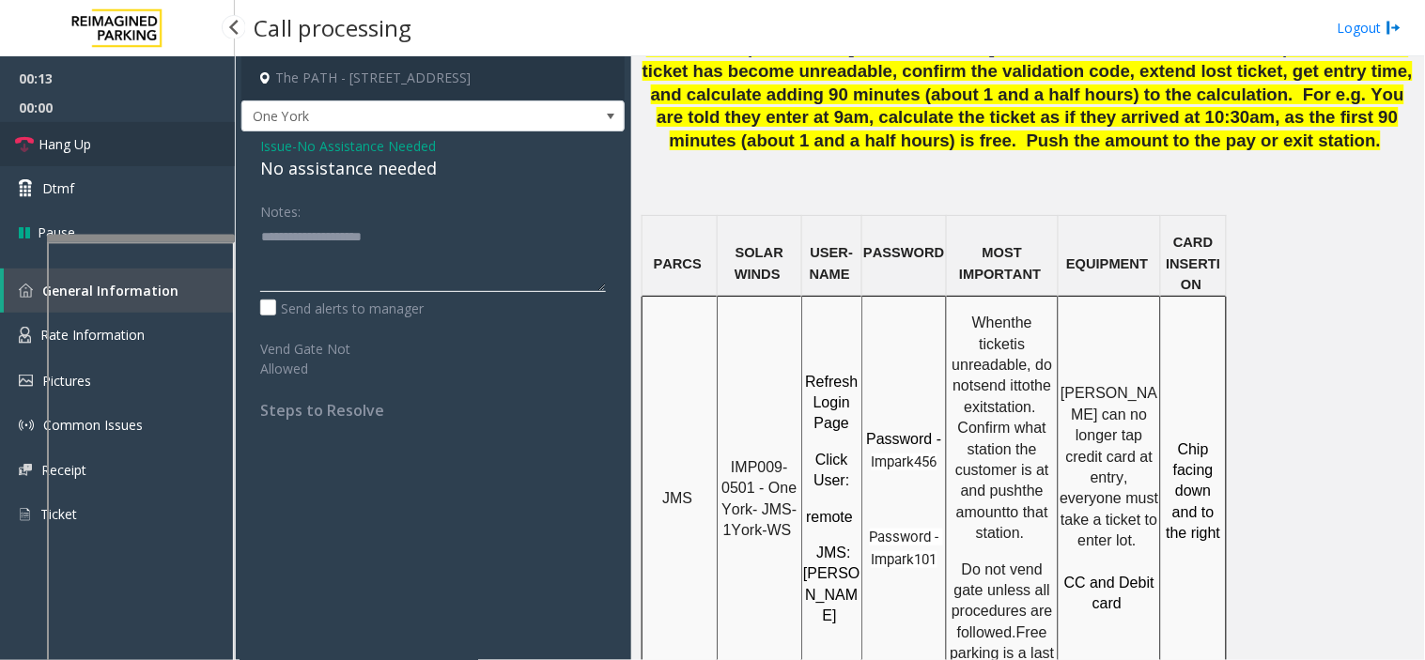
type textarea "**********"
click at [126, 141] on link "Hang Up" at bounding box center [117, 144] width 235 height 44
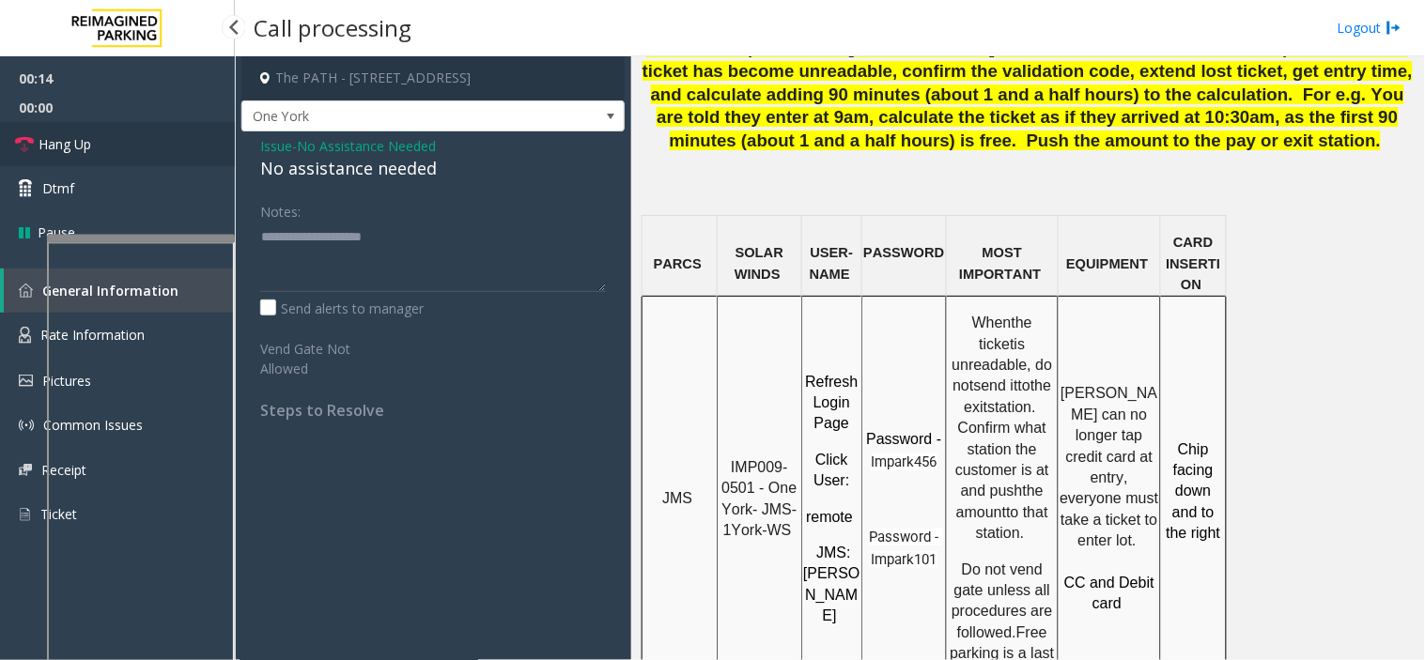
click at [126, 141] on link "Hang Up" at bounding box center [117, 144] width 235 height 44
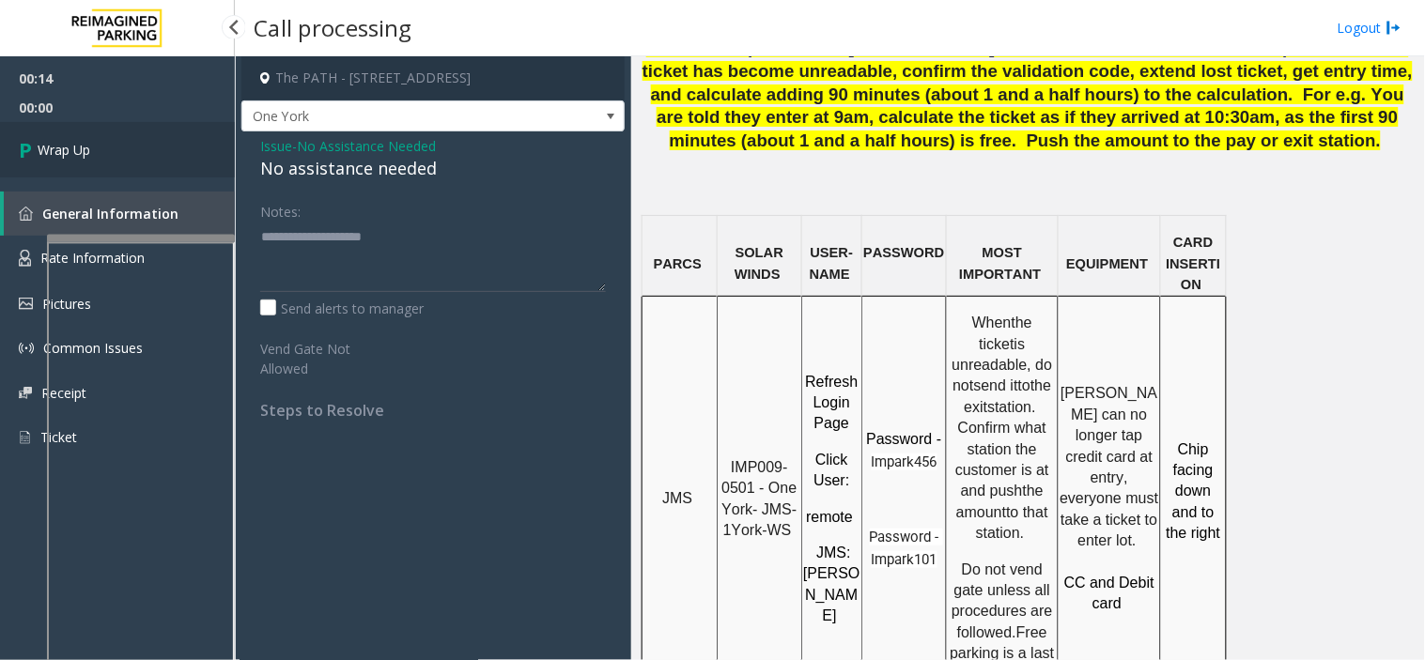
click at [126, 141] on link "Wrap Up" at bounding box center [117, 149] width 235 height 55
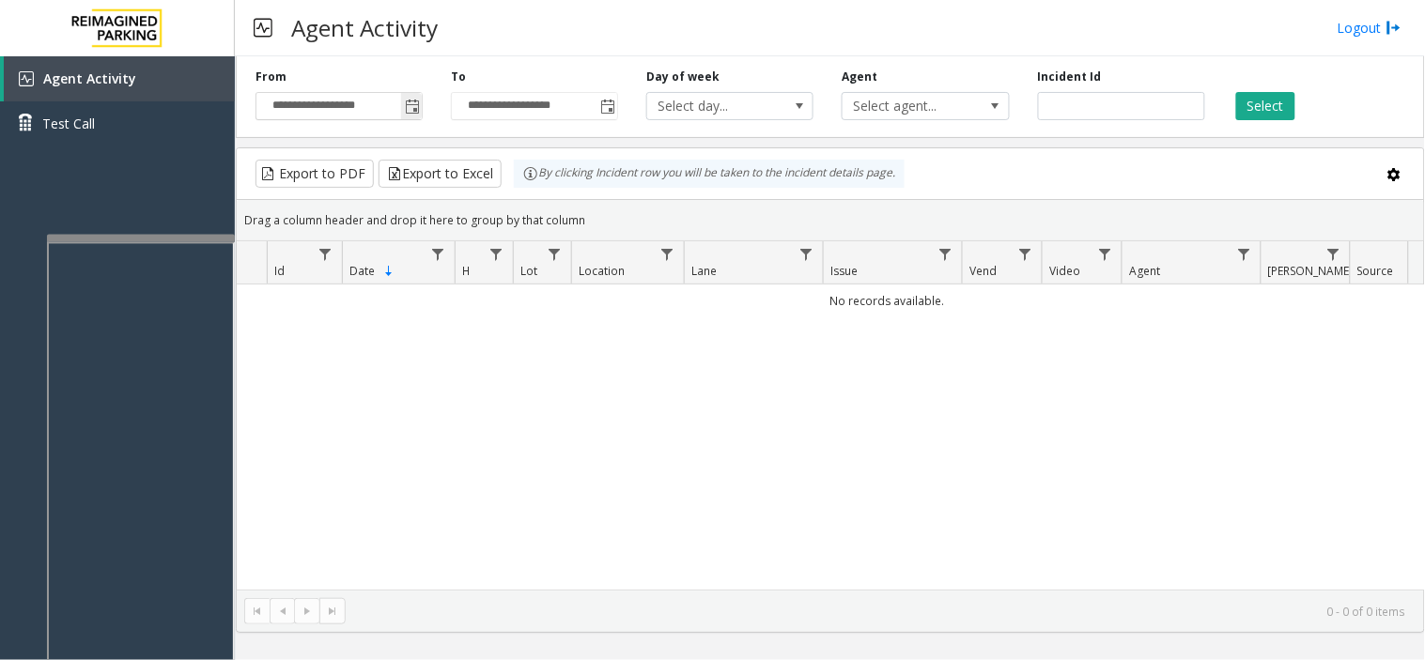
click at [413, 104] on span "Toggle popup" at bounding box center [412, 107] width 15 height 15
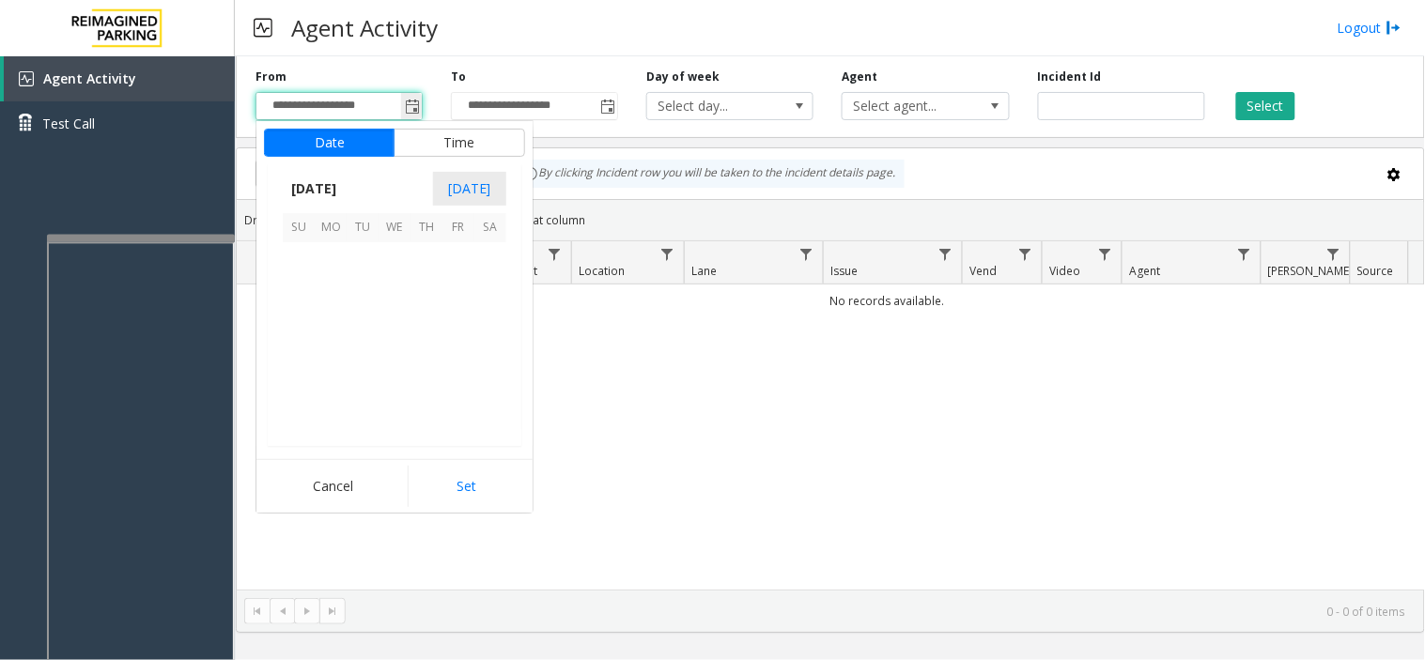
scroll to position [336768, 0]
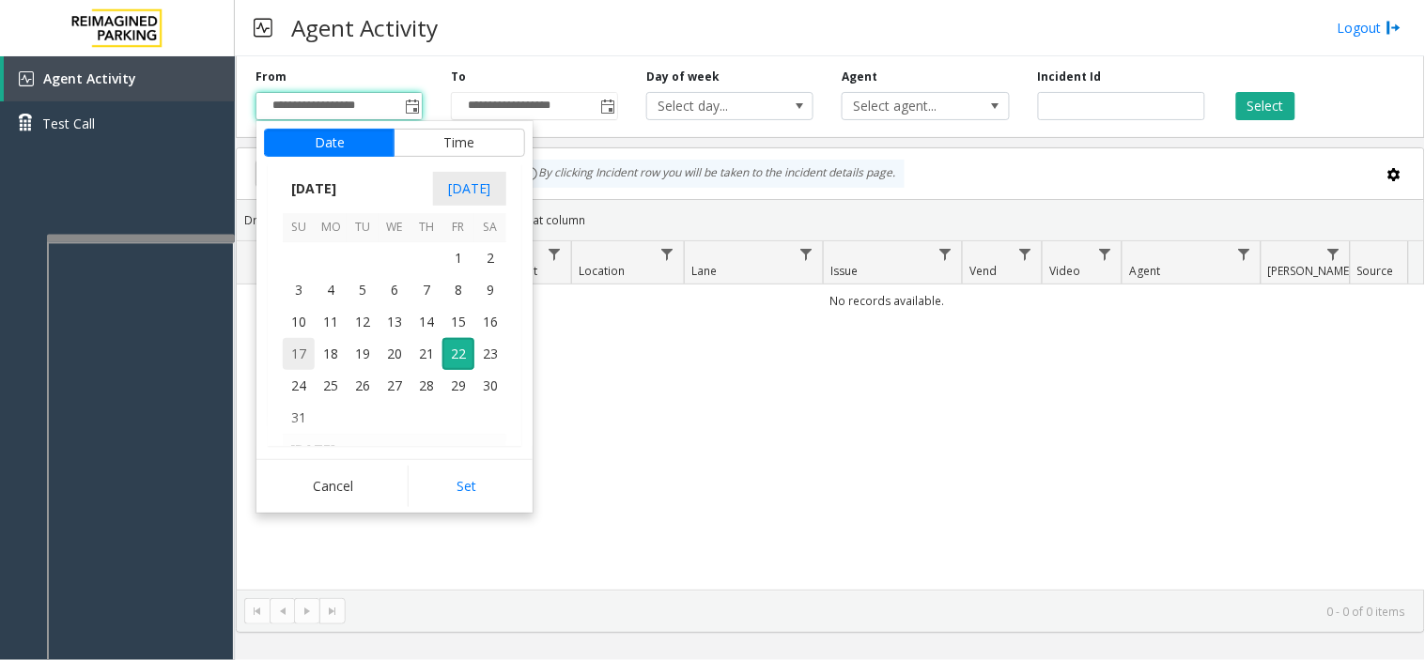
click at [301, 352] on span "17" at bounding box center [299, 354] width 32 height 32
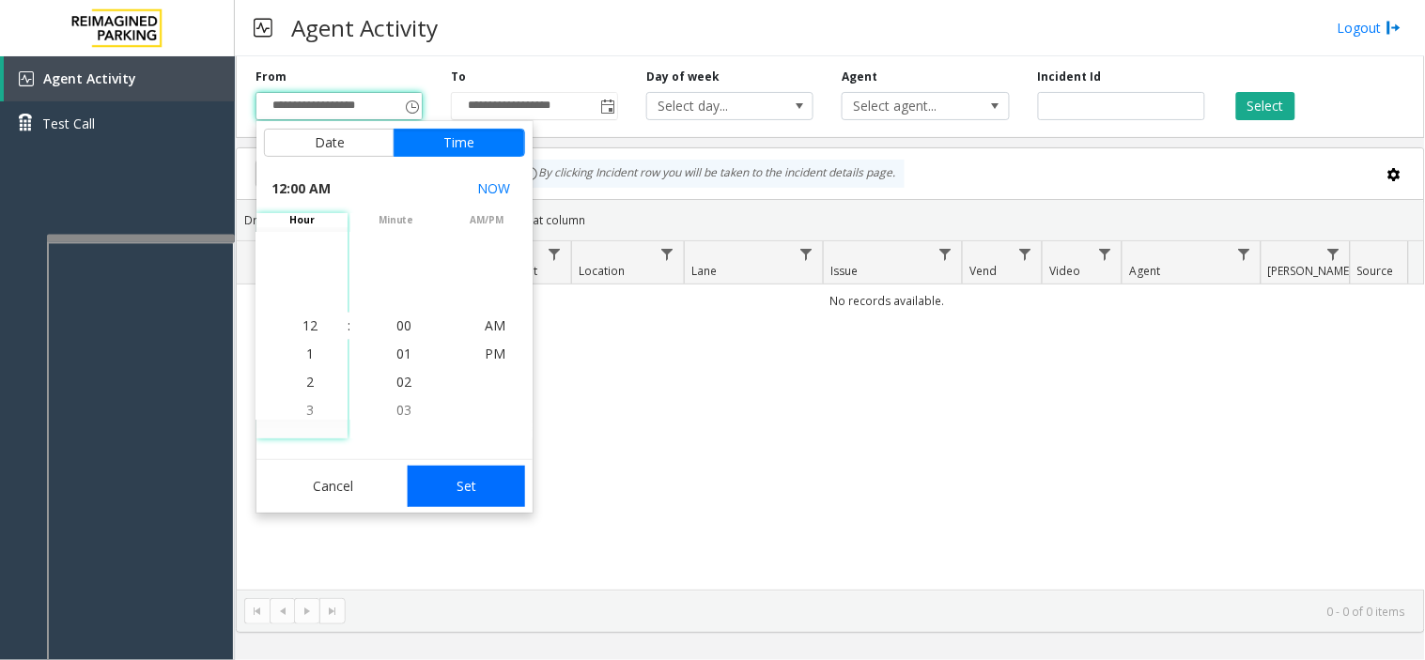
click at [461, 494] on button "Set" at bounding box center [467, 486] width 118 height 41
type input "**********"
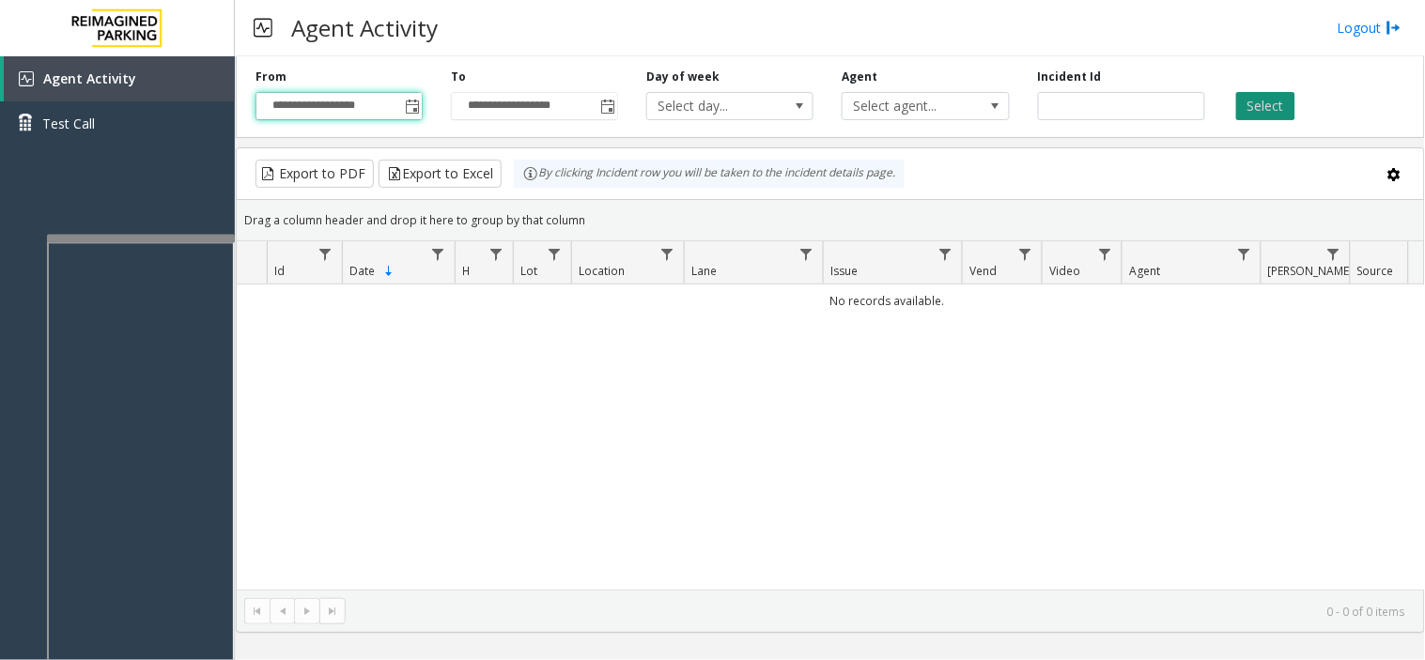
click at [1256, 105] on button "Select" at bounding box center [1265, 106] width 59 height 28
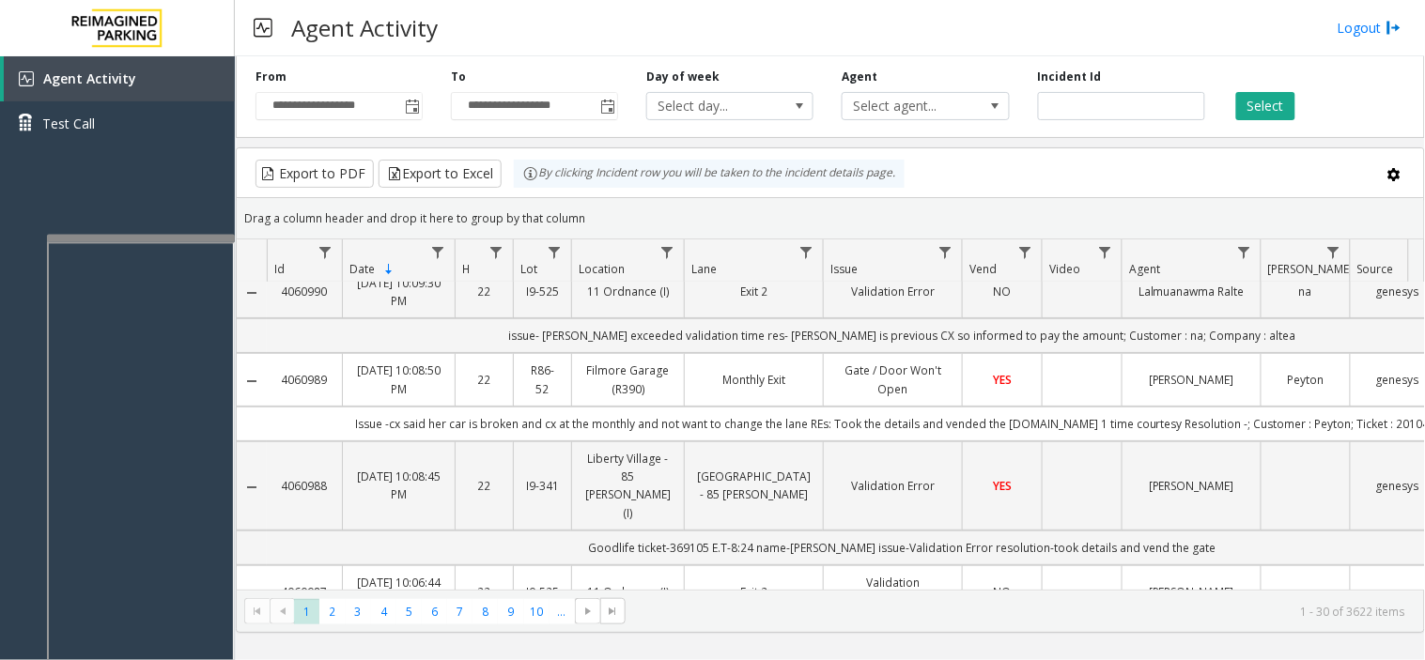
scroll to position [0, 0]
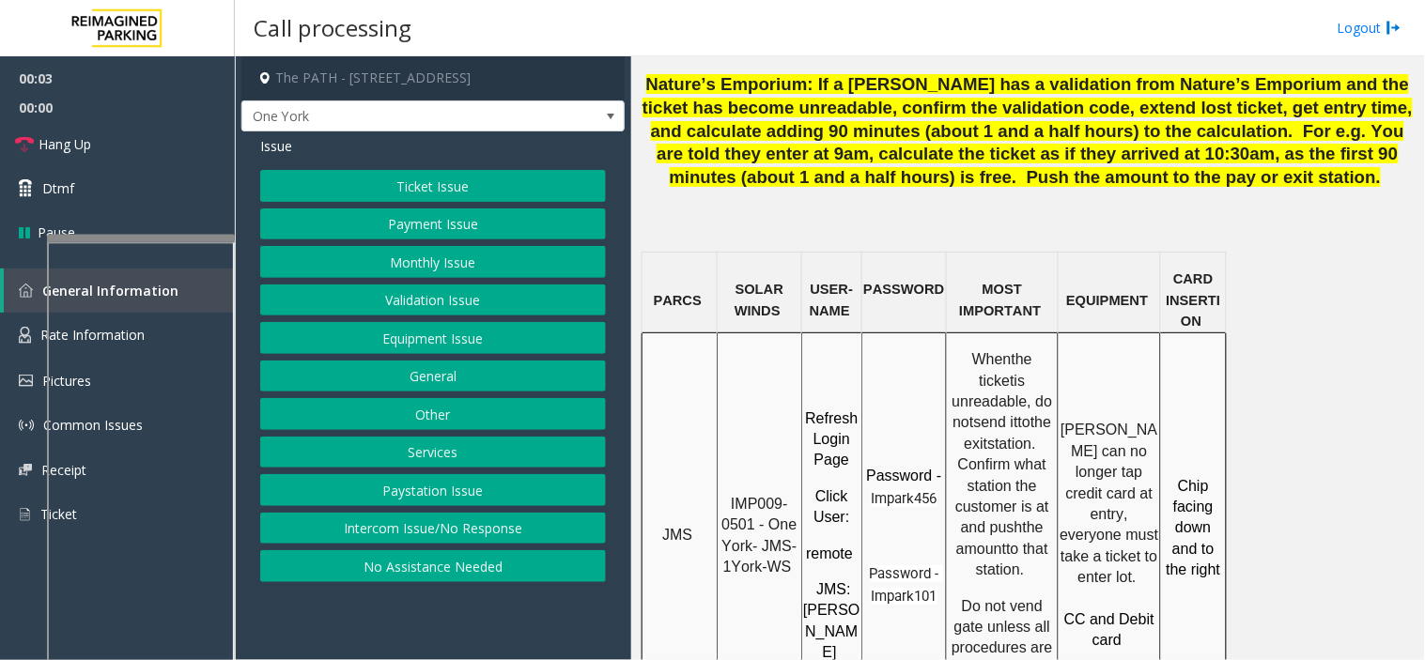
scroll to position [1460, 0]
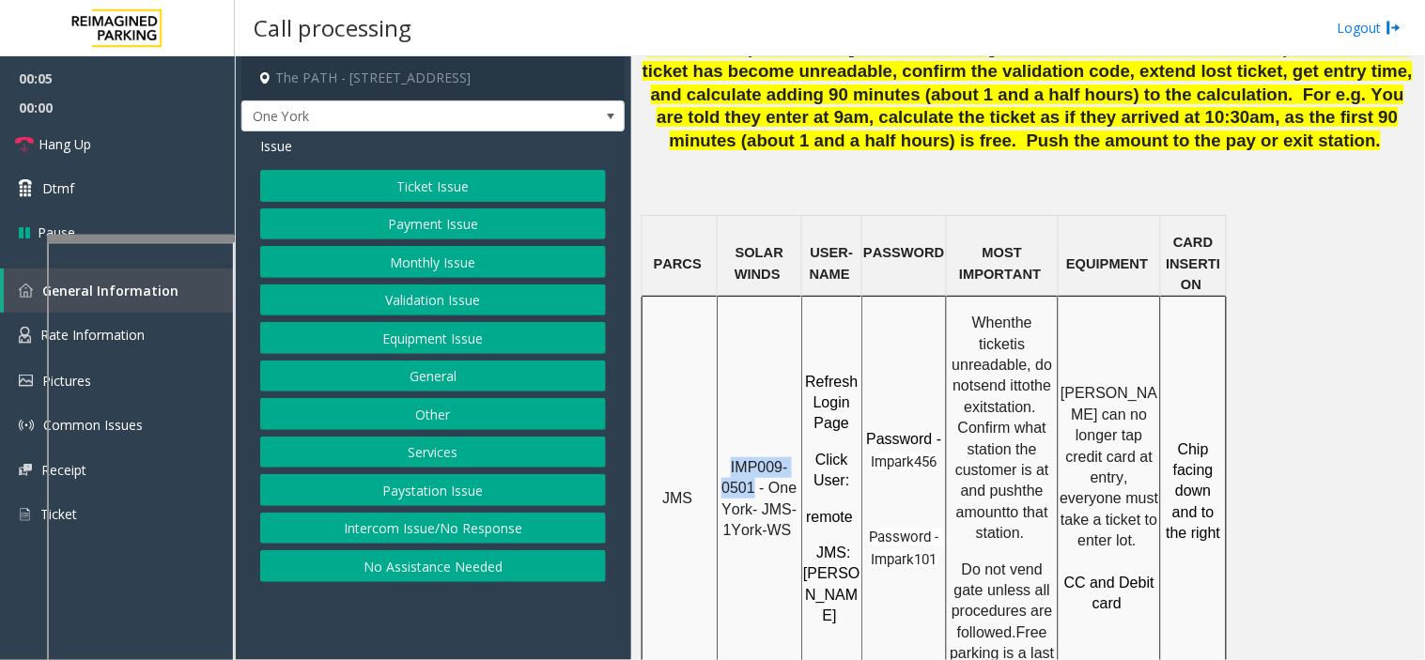
drag, startPoint x: 757, startPoint y: 425, endPoint x: 720, endPoint y: 402, distance: 43.5
click at [720, 457] on p "IMP009-0501 - One York- JMS-1York-WS" at bounding box center [759, 499] width 82 height 85
copy span "IMP009-0501"
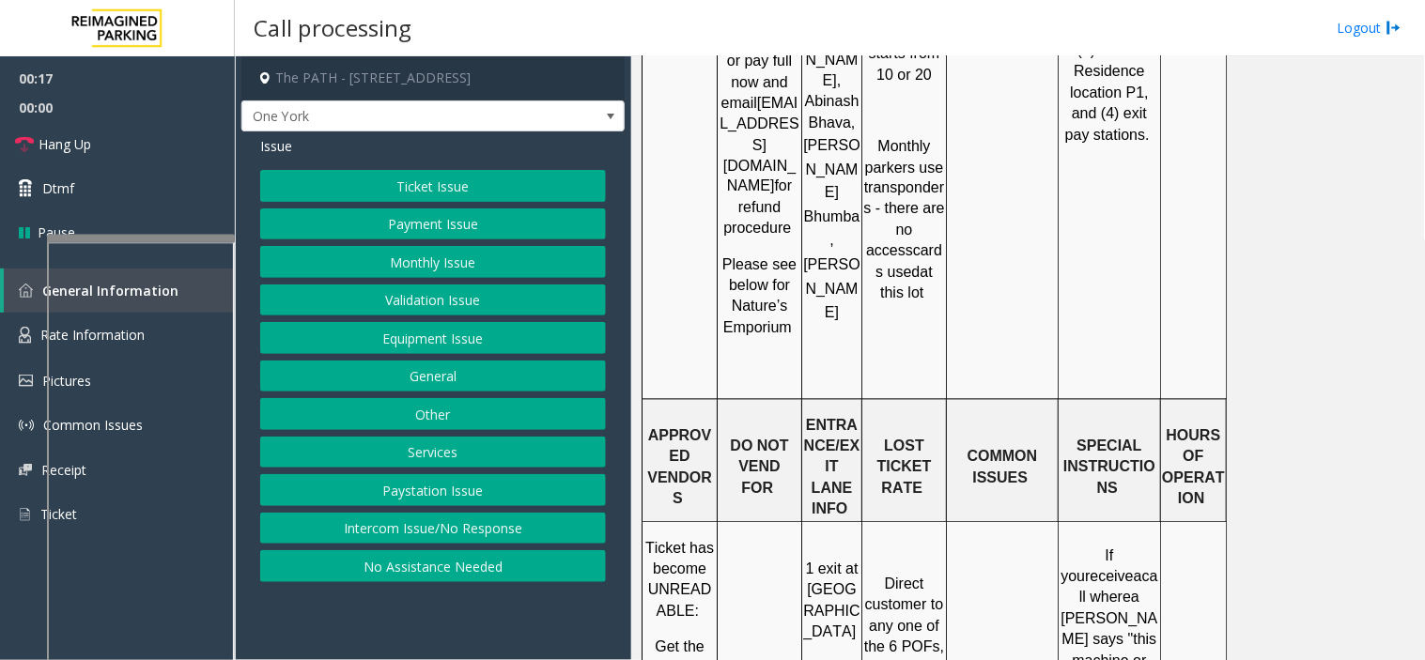
scroll to position [2817, 0]
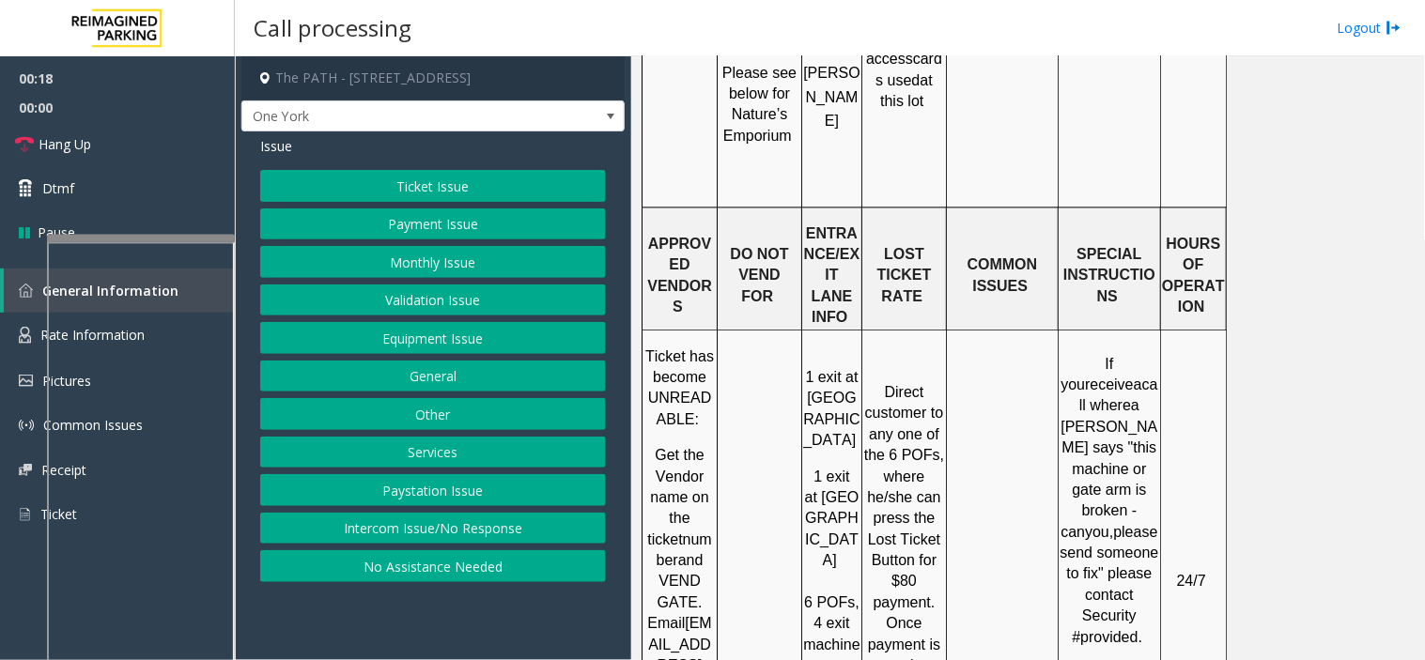
click at [476, 189] on button "Ticket Issue" at bounding box center [433, 186] width 346 height 32
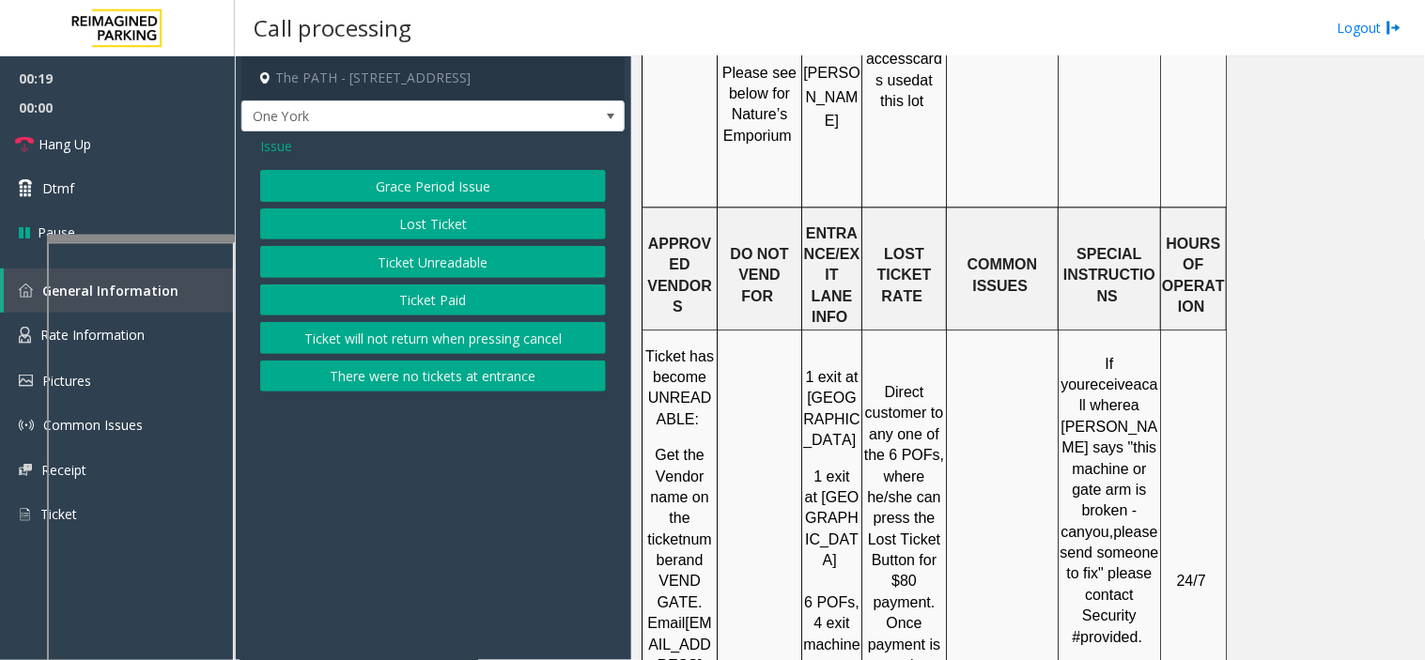
click at [449, 229] on button "Lost Ticket" at bounding box center [433, 224] width 346 height 32
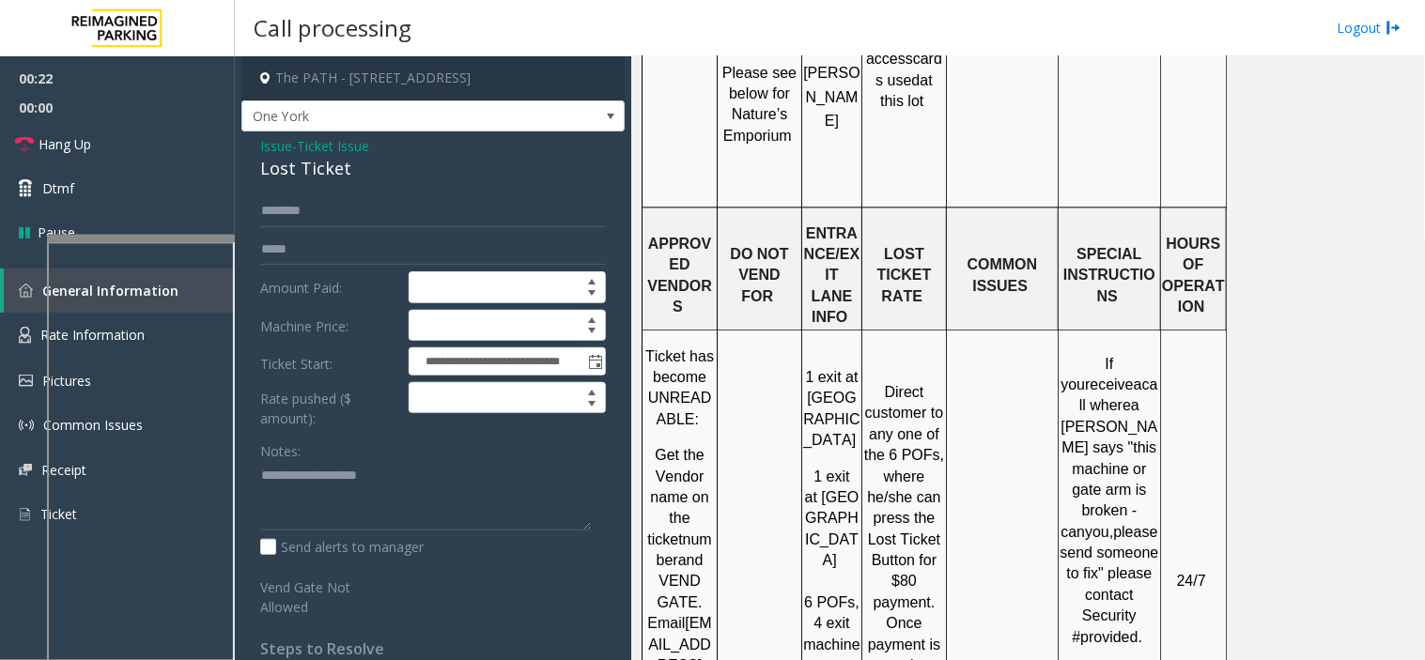
drag, startPoint x: 378, startPoint y: 189, endPoint x: 323, endPoint y: 131, distance: 79.0
click at [274, 138] on div "**********" at bounding box center [432, 466] width 383 height 671
click at [367, 184] on div "**********" at bounding box center [432, 466] width 383 height 671
drag, startPoint x: 367, startPoint y: 184, endPoint x: 245, endPoint y: 146, distance: 128.0
click at [245, 146] on div "**********" at bounding box center [432, 466] width 383 height 671
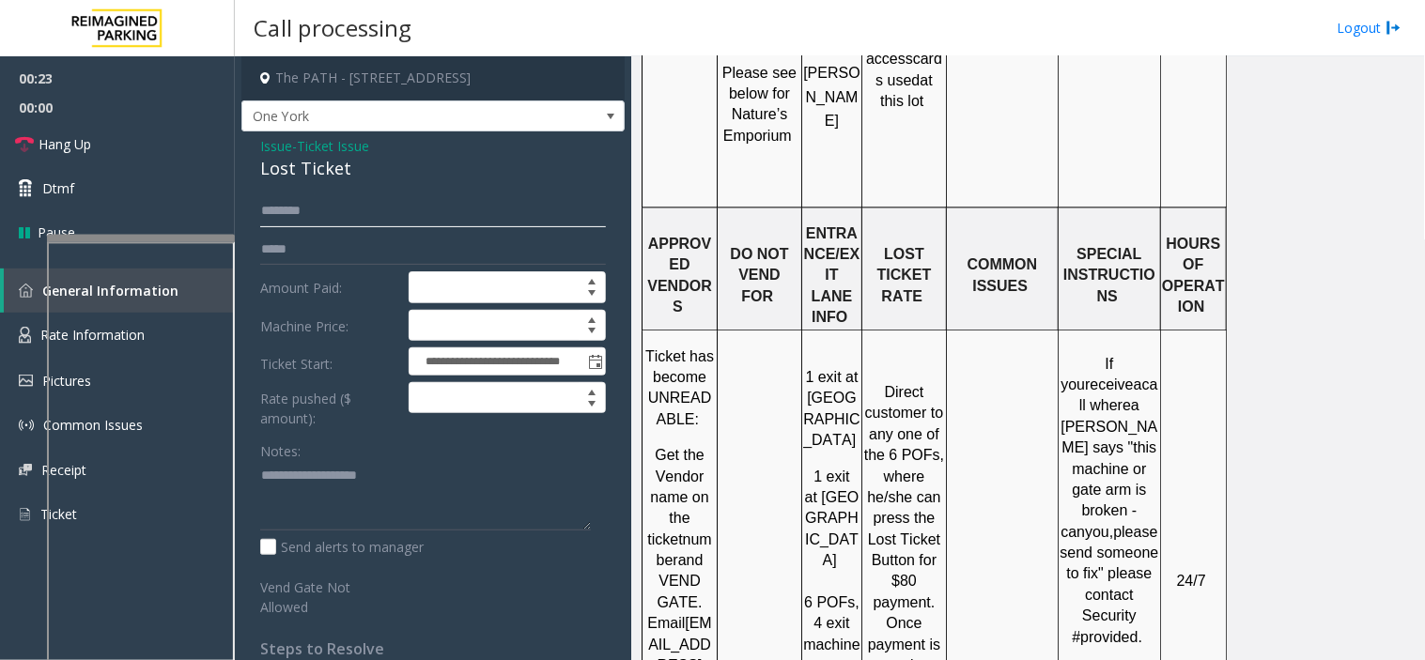
click at [371, 202] on input "text" at bounding box center [433, 211] width 346 height 32
drag, startPoint x: 372, startPoint y: 177, endPoint x: 257, endPoint y: 144, distance: 119.2
click at [257, 144] on div "**********" at bounding box center [432, 466] width 383 height 671
copy div "Issue - Ticket Issue Lost Ticket"
click at [287, 467] on textarea at bounding box center [425, 496] width 331 height 70
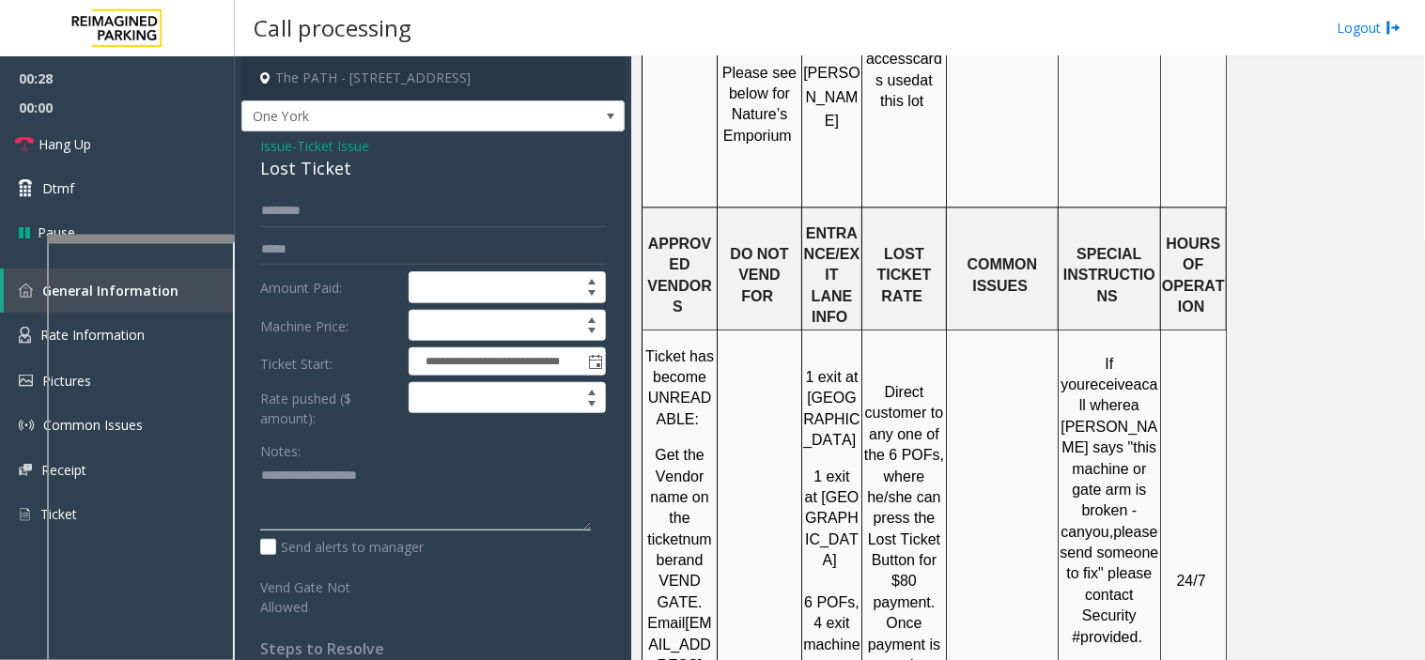
paste textarea "**********"
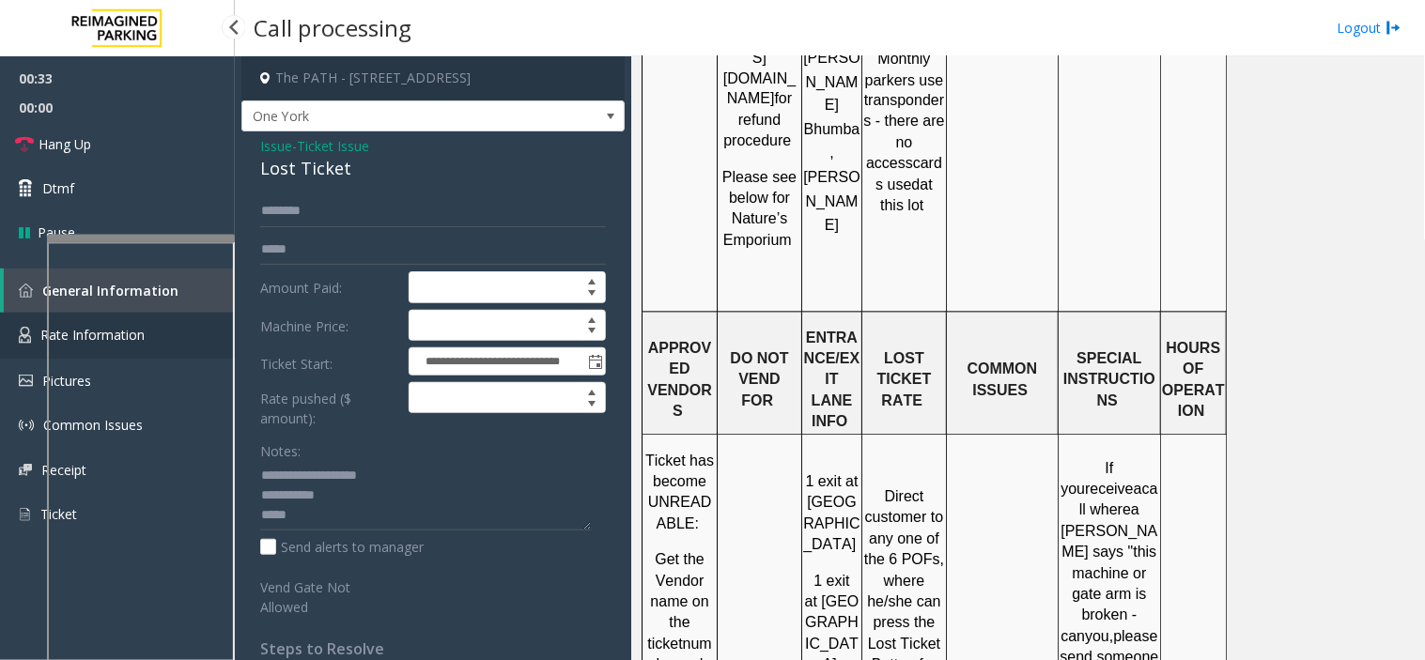
click at [10, 336] on link "Rate Information" at bounding box center [117, 336] width 235 height 46
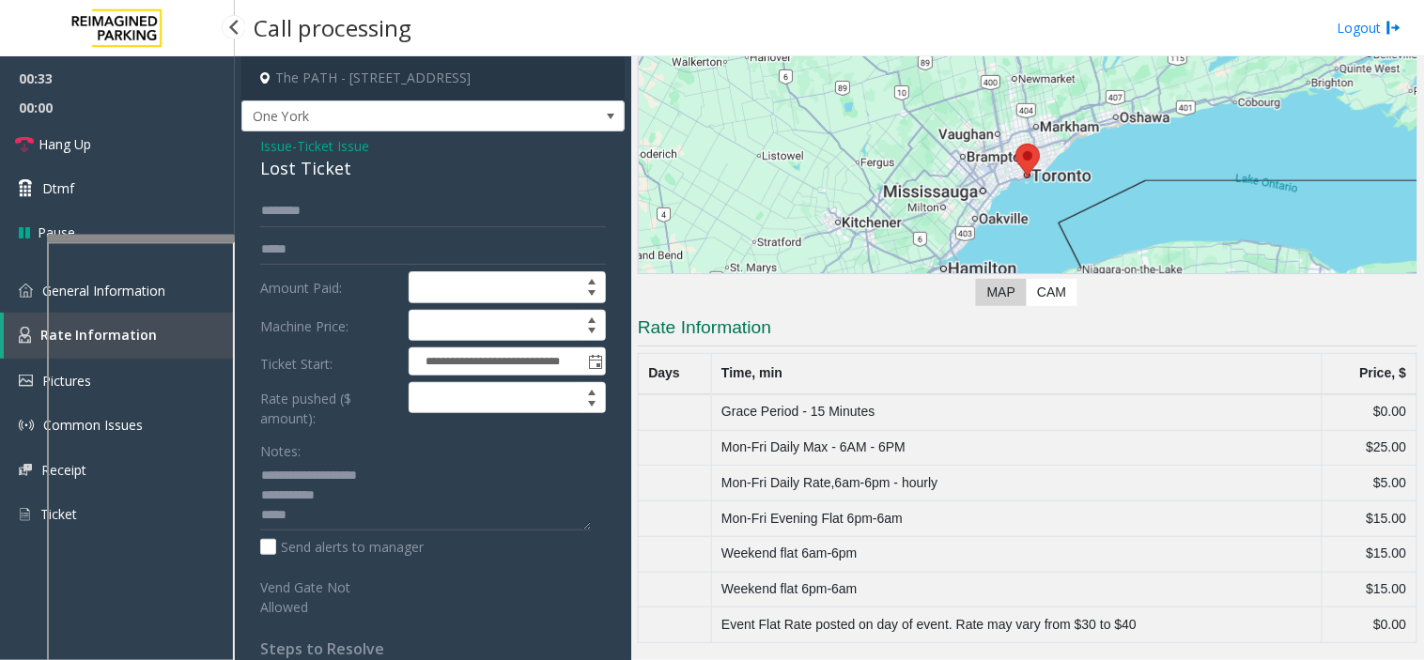
scroll to position [182, 0]
click at [28, 296] on link "General Information" at bounding box center [117, 291] width 235 height 44
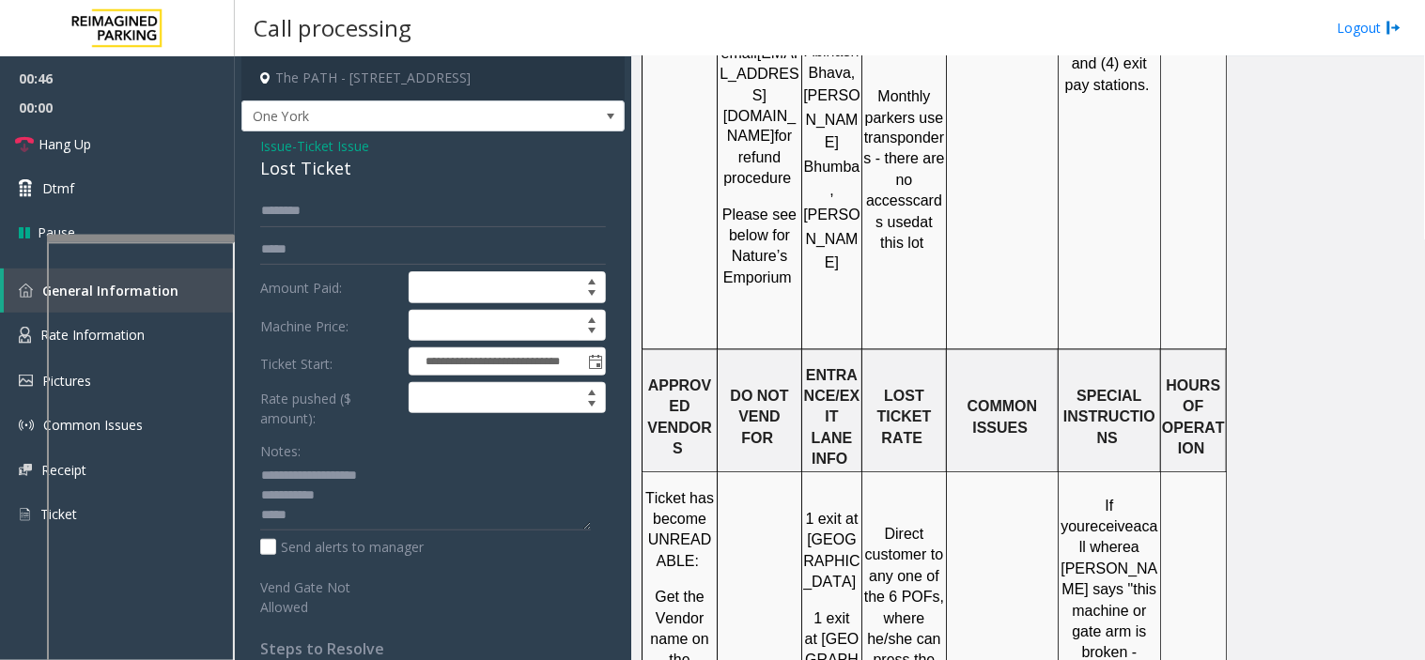
scroll to position [2712, 0]
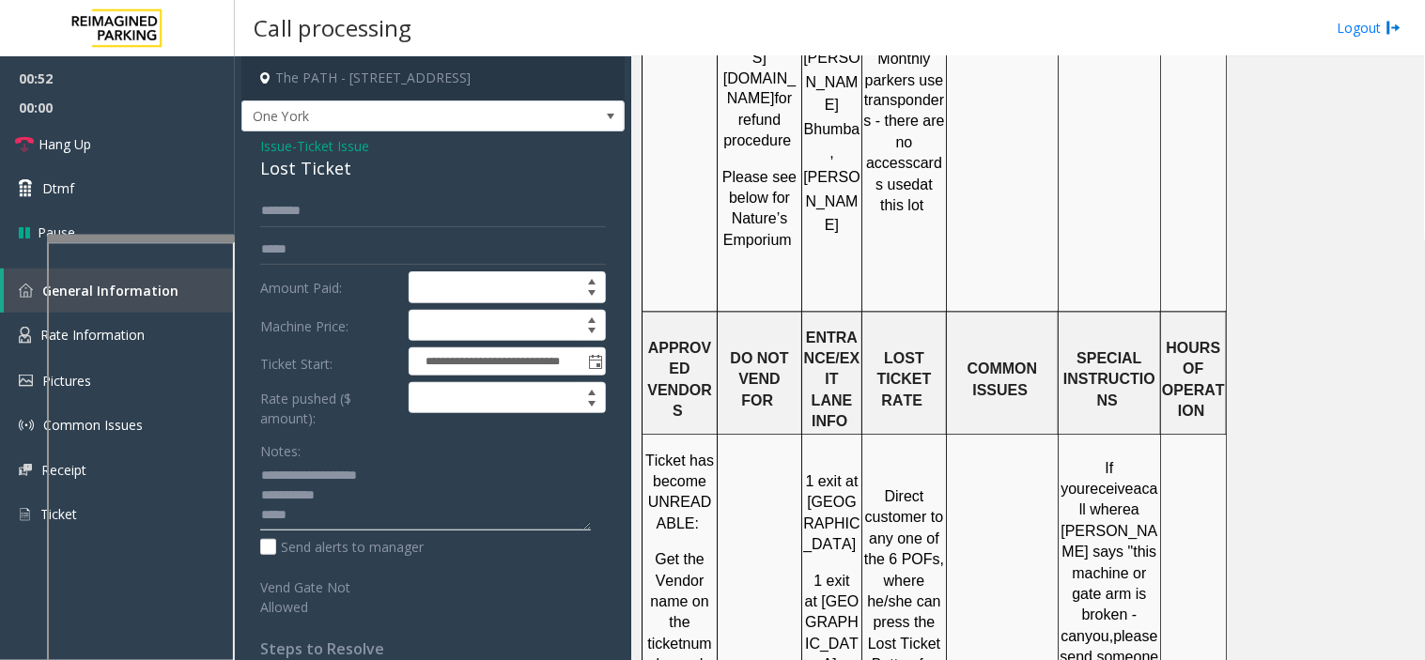
click at [319, 511] on textarea at bounding box center [425, 496] width 331 height 70
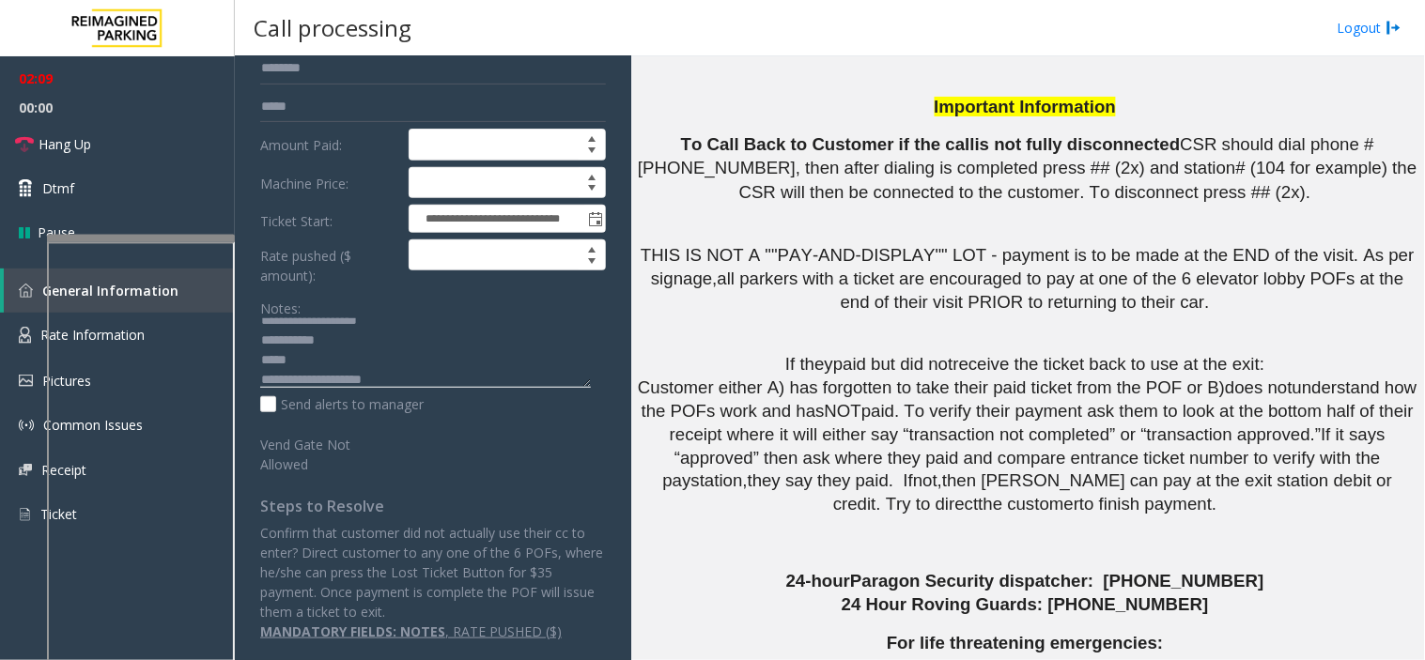
scroll to position [3741, 0]
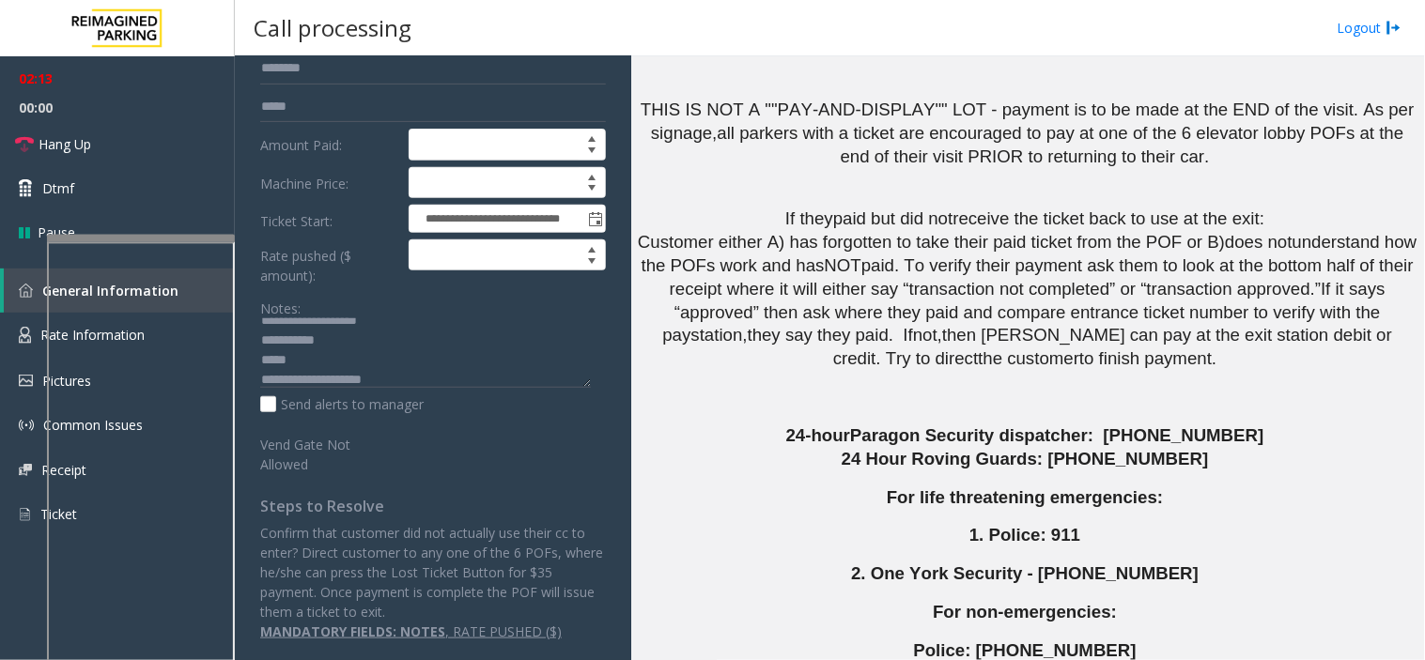
drag, startPoint x: 913, startPoint y: 499, endPoint x: 796, endPoint y: 486, distance: 117.1
copy button "[PHONE_NUMBER]"
click at [291, 387] on textarea at bounding box center [425, 353] width 331 height 70
click at [283, 383] on textarea at bounding box center [425, 353] width 331 height 70
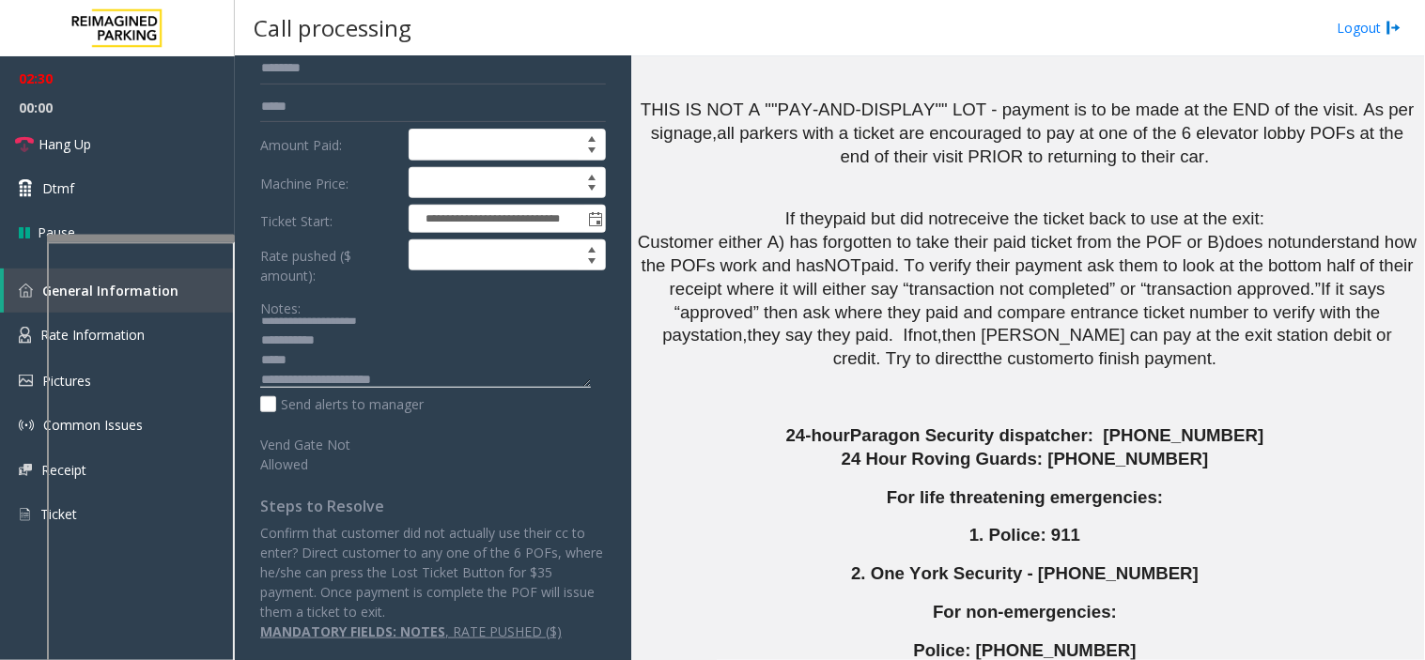
click at [324, 387] on textarea at bounding box center [425, 353] width 331 height 70
click at [330, 389] on div "Notes: Send alerts to manager" at bounding box center [433, 353] width 346 height 123
click at [326, 386] on textarea at bounding box center [425, 353] width 331 height 70
drag, startPoint x: 899, startPoint y: 495, endPoint x: 790, endPoint y: 491, distance: 109.0
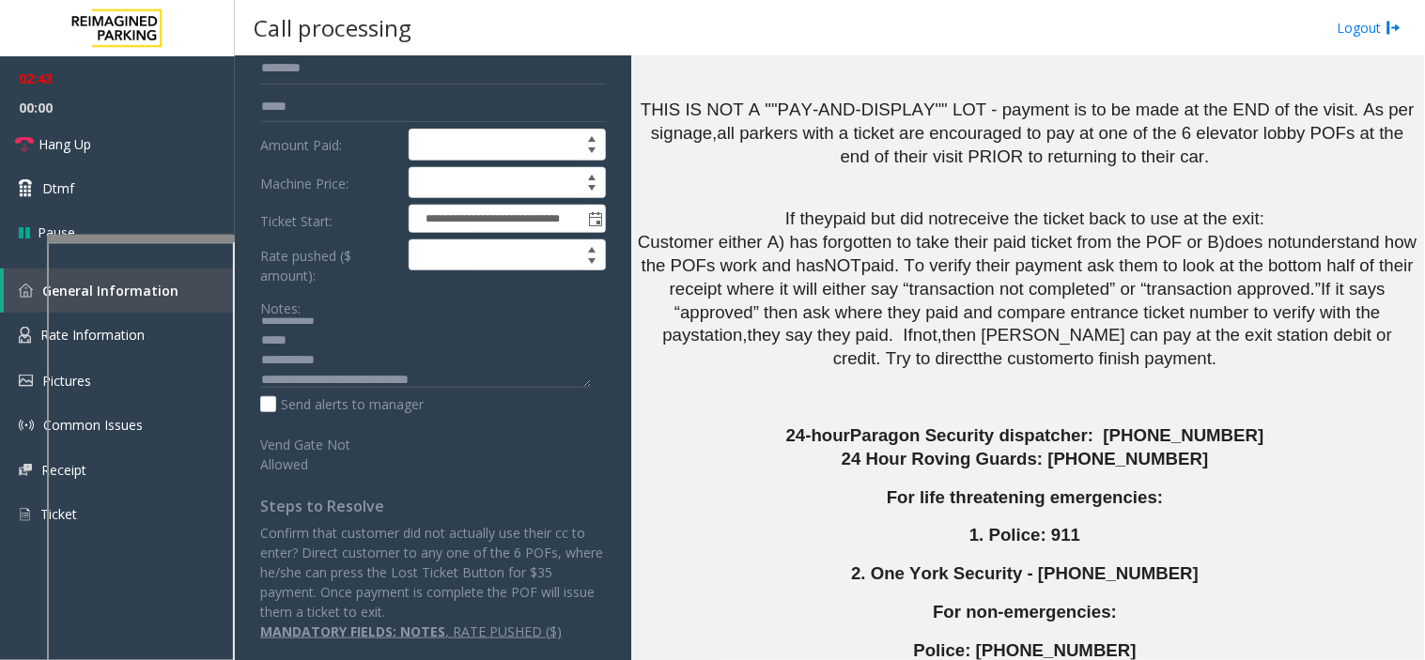
copy button "[PHONE_NUMBER]"
drag, startPoint x: 896, startPoint y: 499, endPoint x: 768, endPoint y: 475, distance: 129.9
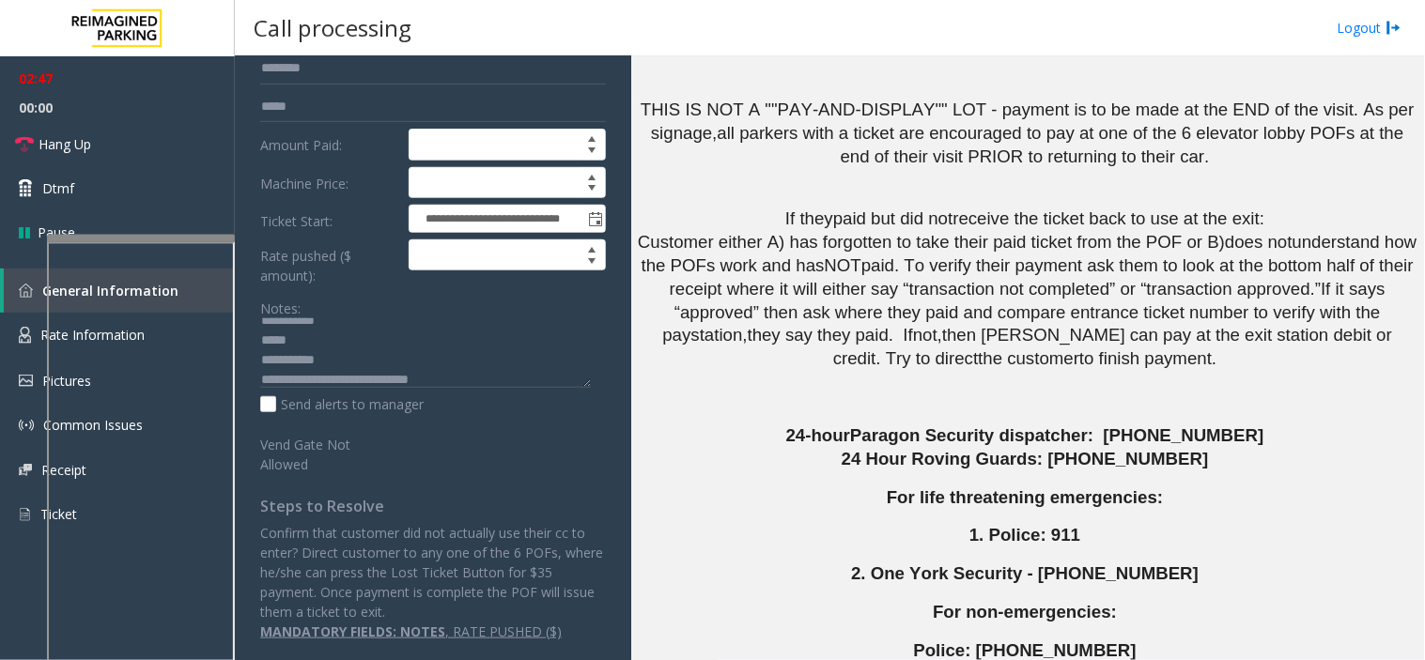
copy tr "[PHONE_NUMBER]"
click at [264, 386] on textarea at bounding box center [425, 353] width 331 height 70
click at [495, 378] on textarea at bounding box center [425, 353] width 331 height 70
click at [502, 379] on textarea at bounding box center [425, 353] width 331 height 70
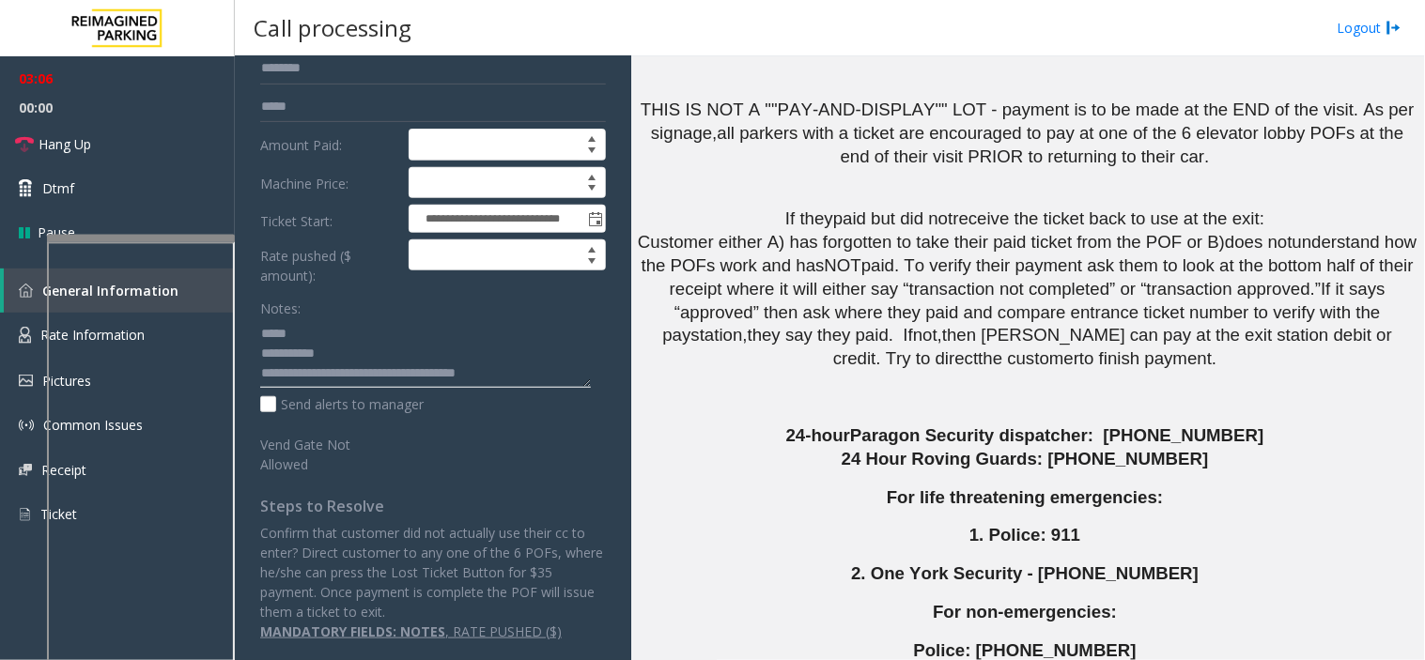
scroll to position [52, 0]
click at [357, 386] on textarea at bounding box center [425, 353] width 331 height 70
click at [345, 378] on textarea at bounding box center [425, 353] width 331 height 70
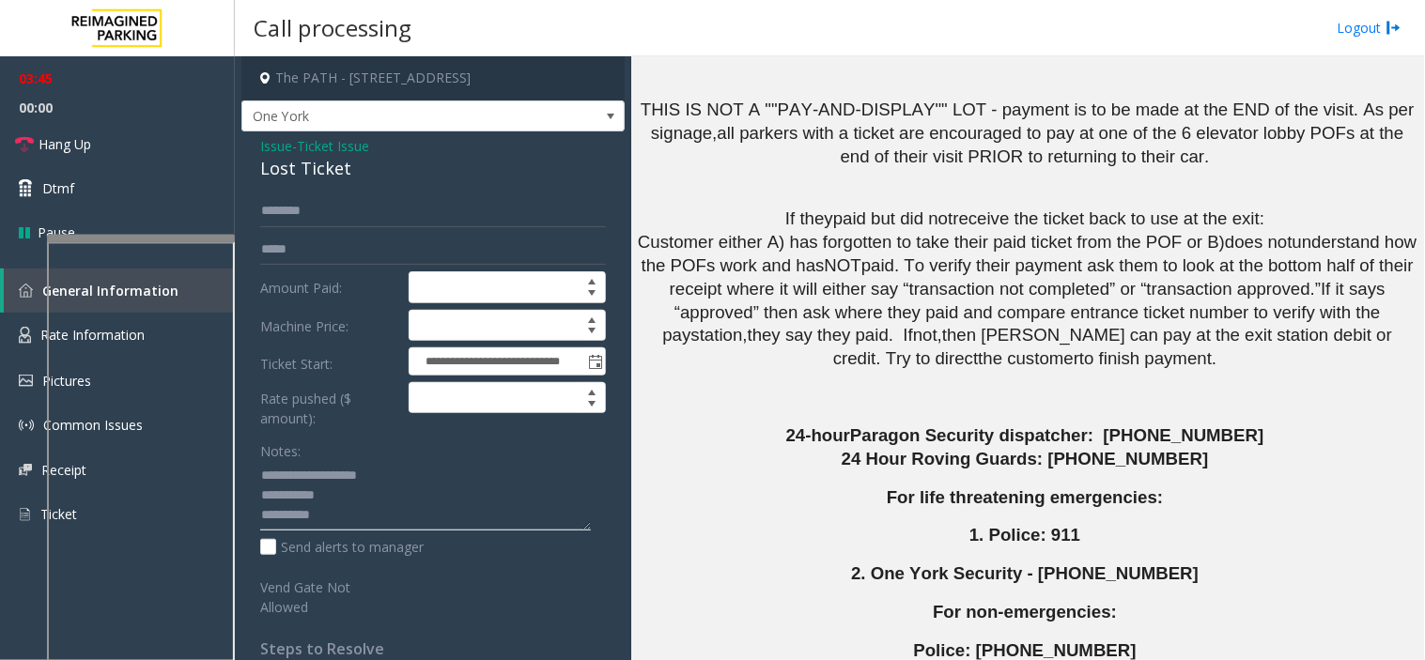
type textarea "**********"
click at [293, 220] on input "text" at bounding box center [433, 211] width 346 height 32
click at [315, 214] on input "***" at bounding box center [433, 211] width 346 height 32
type input "***"
click at [279, 147] on span "Issue" at bounding box center [276, 146] width 32 height 20
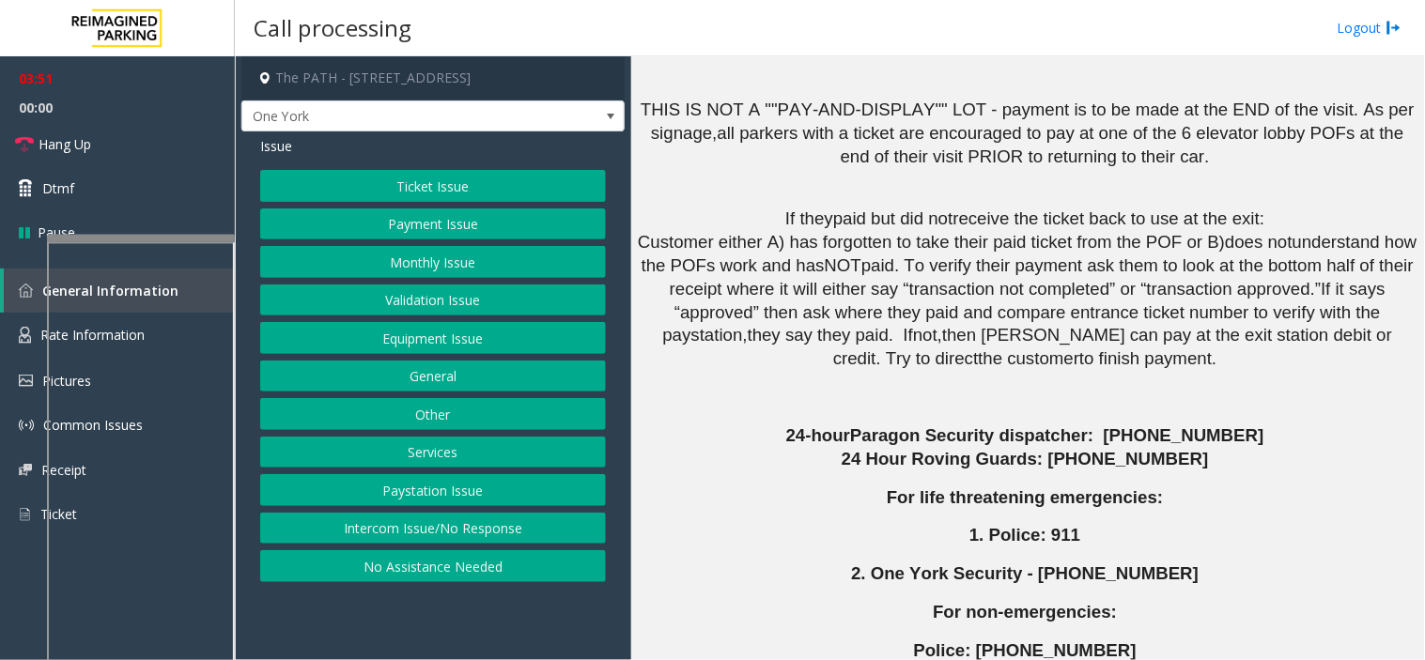
click at [324, 178] on button "Ticket Issue" at bounding box center [433, 186] width 346 height 32
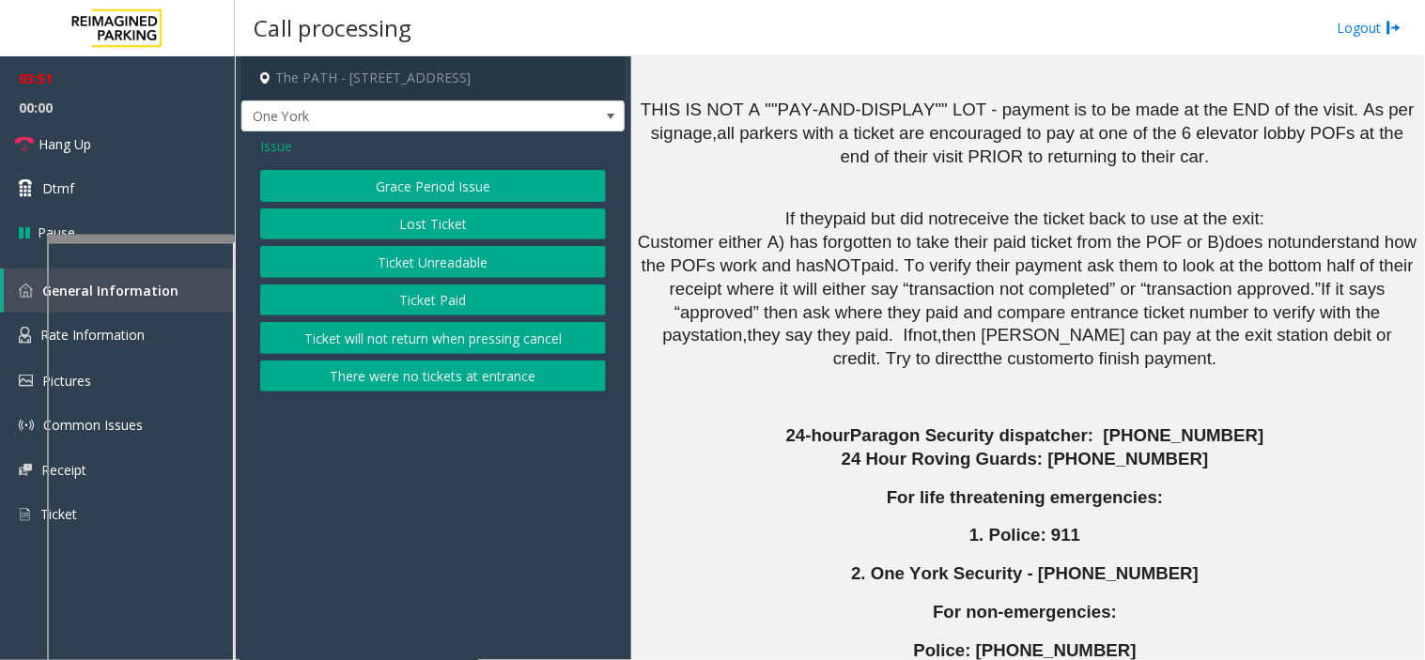
click at [380, 317] on div "Grace Period Issue Lost Ticket Ticket Unreadable Ticket Paid Ticket will not re…" at bounding box center [433, 281] width 346 height 222
click at [371, 306] on button "Ticket Paid" at bounding box center [433, 301] width 346 height 32
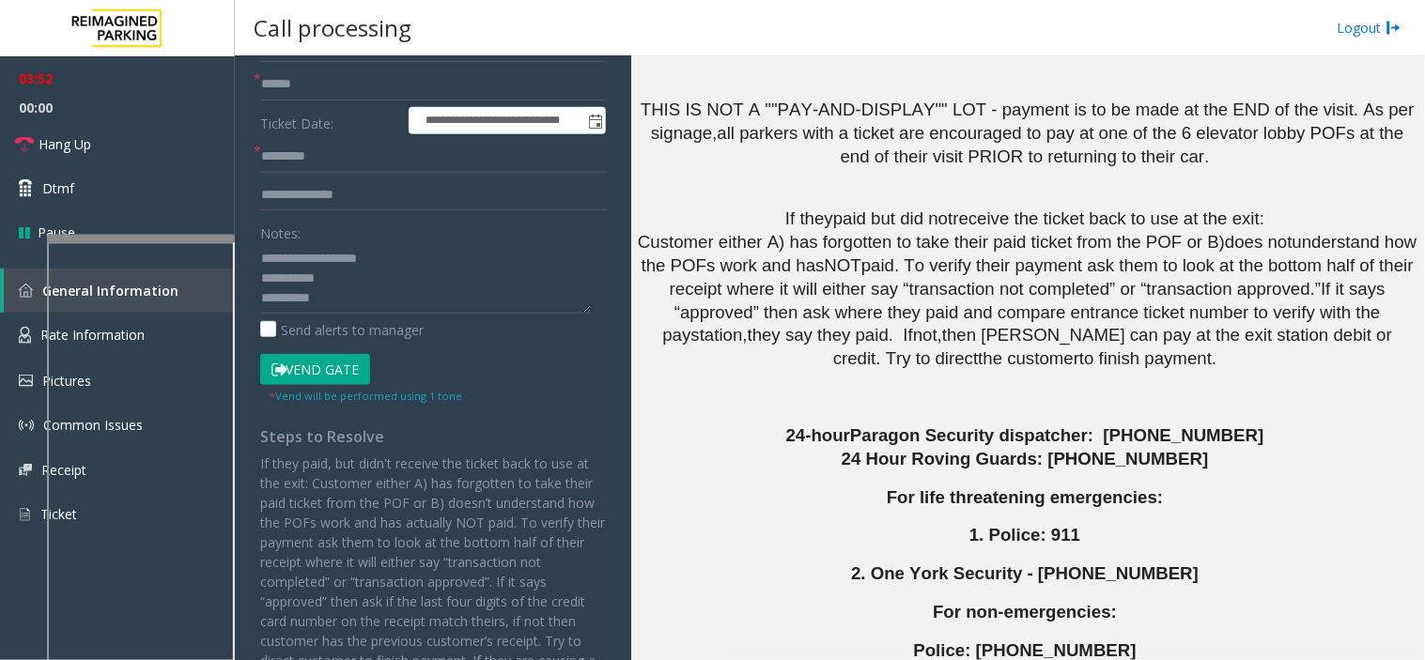
scroll to position [208, 0]
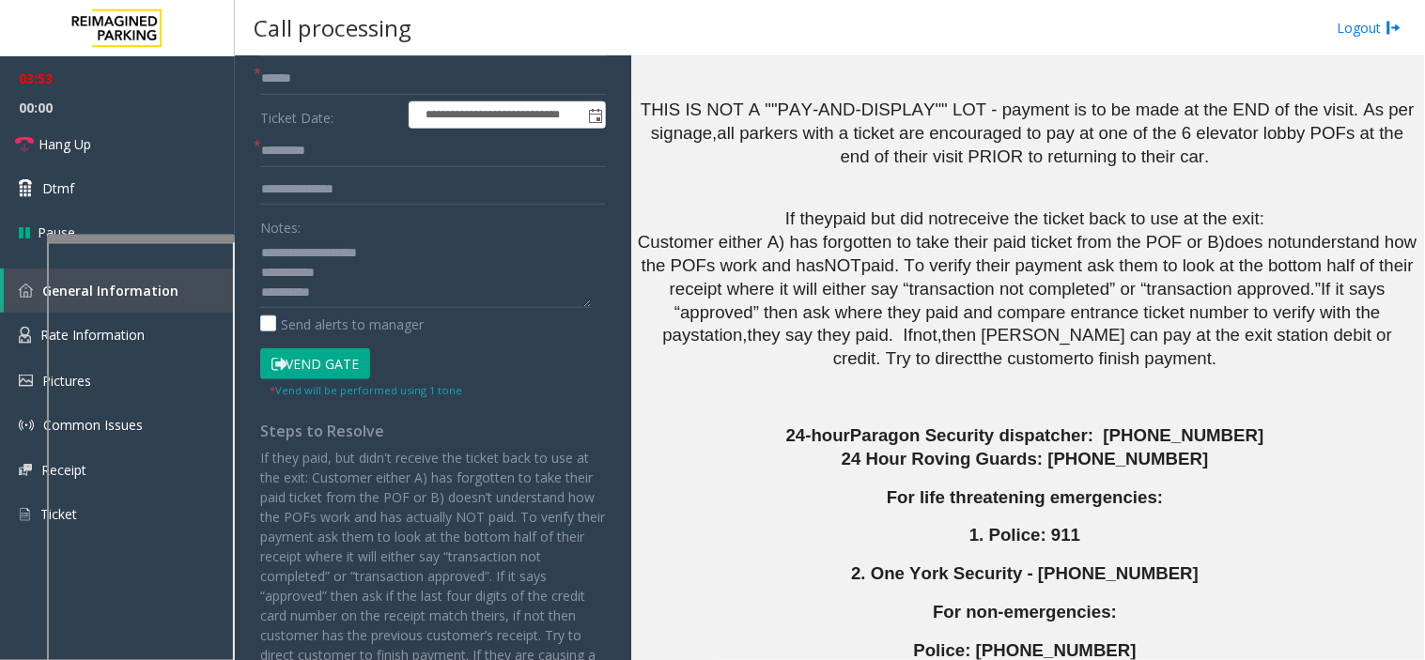
click at [310, 363] on button "Vend Gate" at bounding box center [315, 364] width 110 height 32
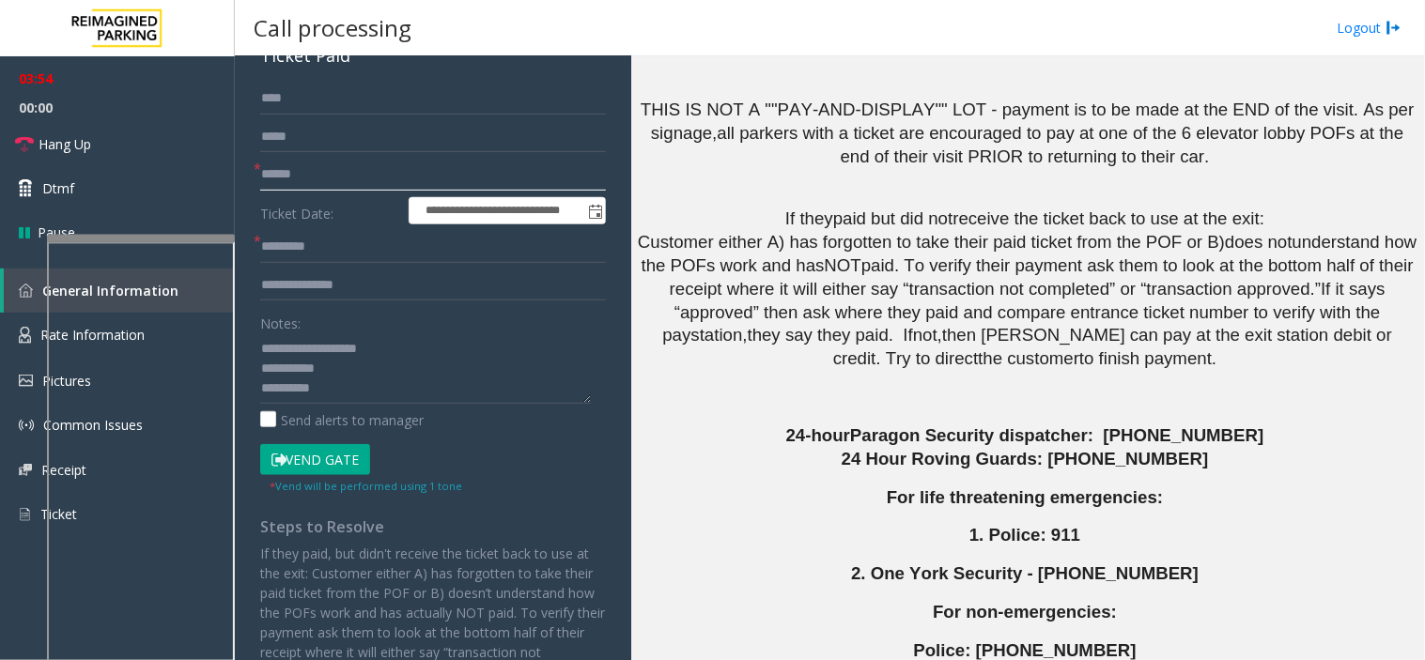
scroll to position [0, 0]
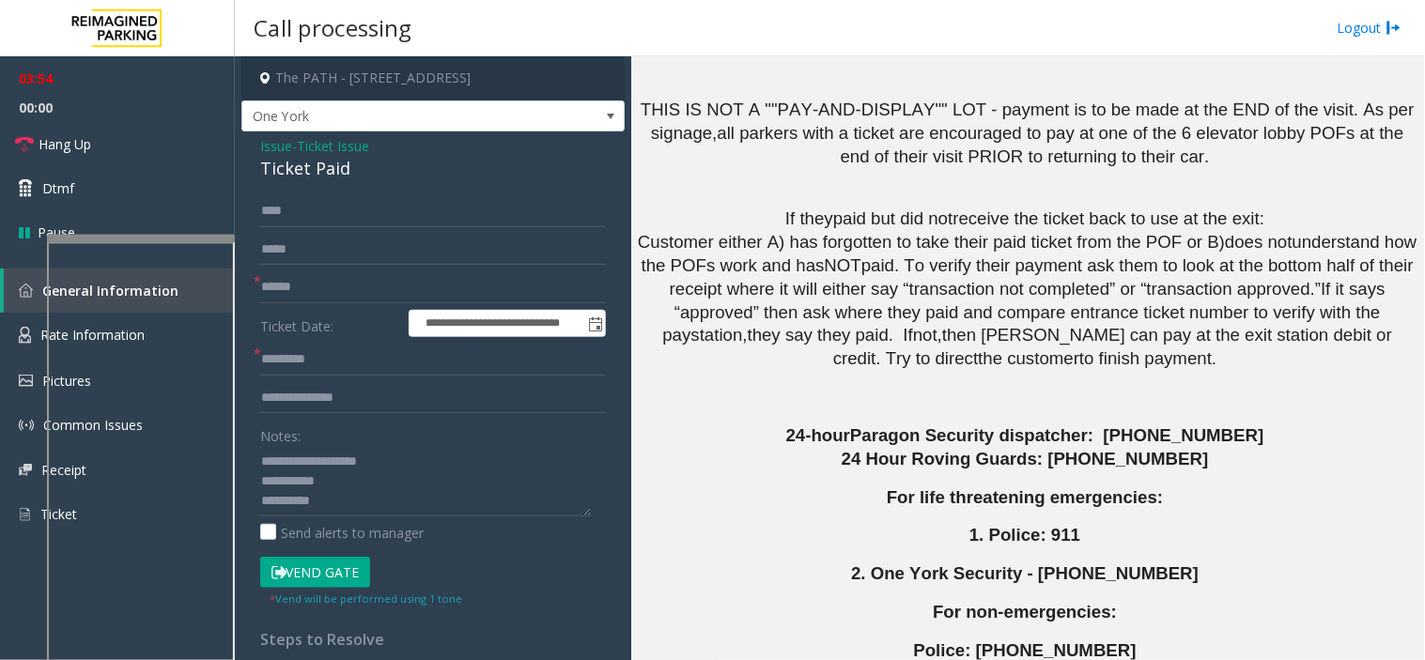
click at [280, 151] on span "Issue" at bounding box center [276, 146] width 32 height 20
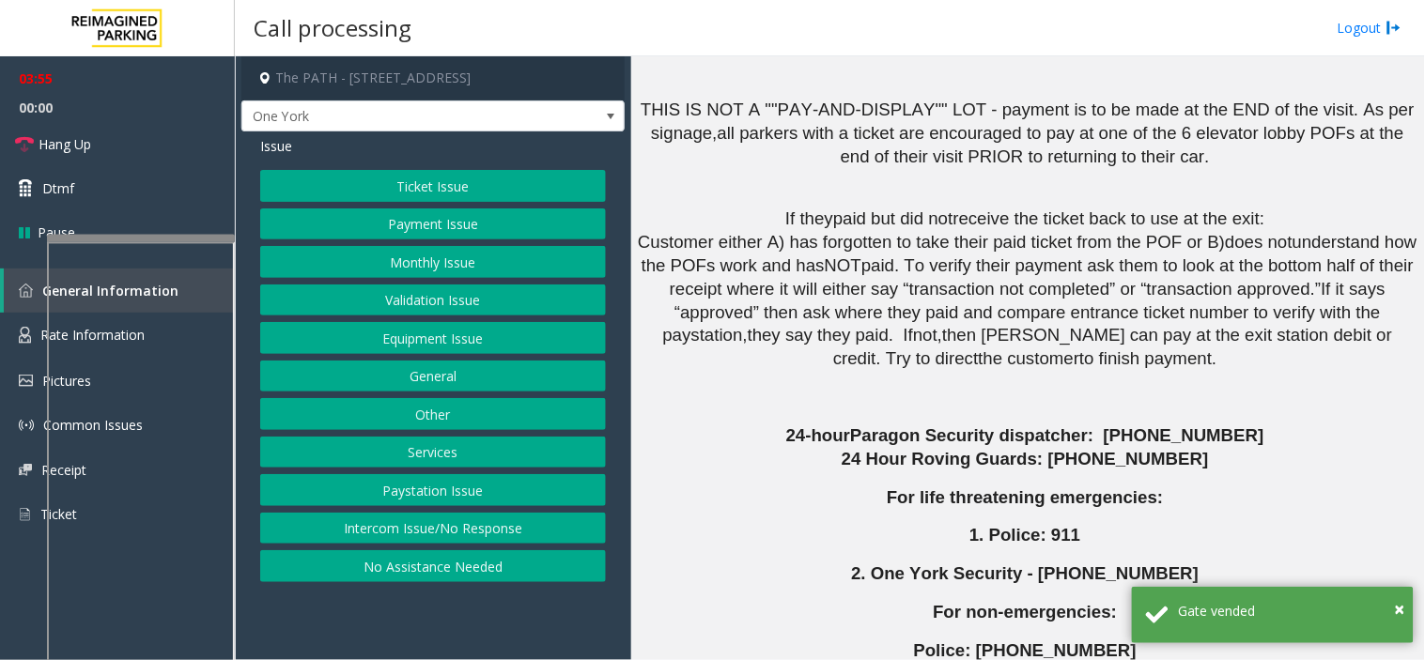
click at [347, 197] on button "Ticket Issue" at bounding box center [433, 186] width 346 height 32
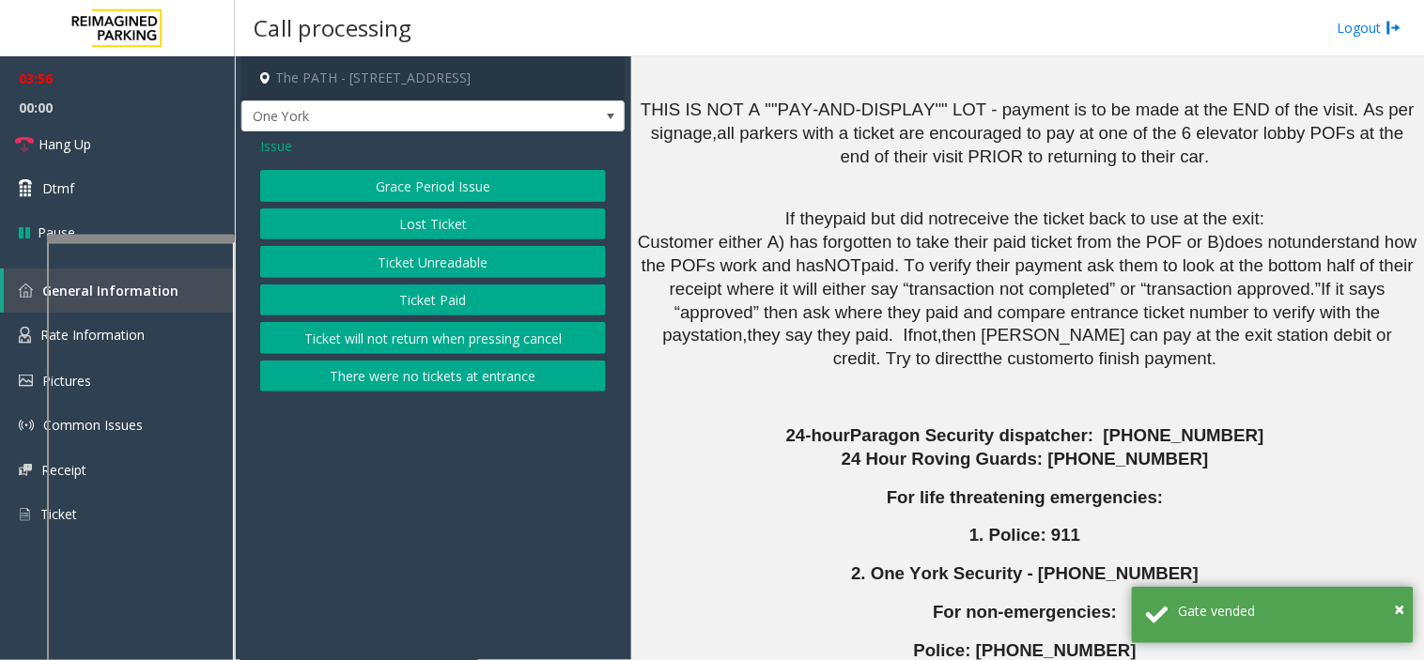
click at [368, 226] on button "Lost Ticket" at bounding box center [433, 224] width 346 height 32
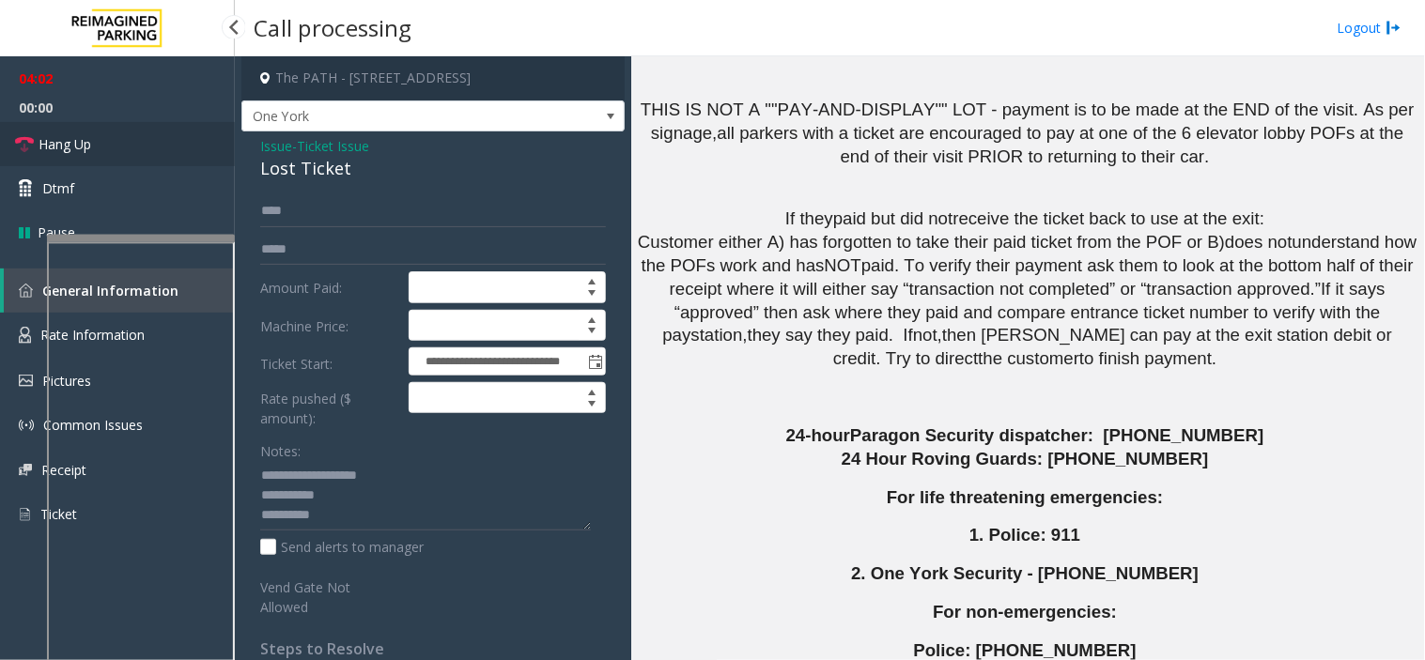
click at [162, 147] on link "Hang Up" at bounding box center [117, 144] width 235 height 44
click at [351, 503] on textarea at bounding box center [425, 496] width 331 height 70
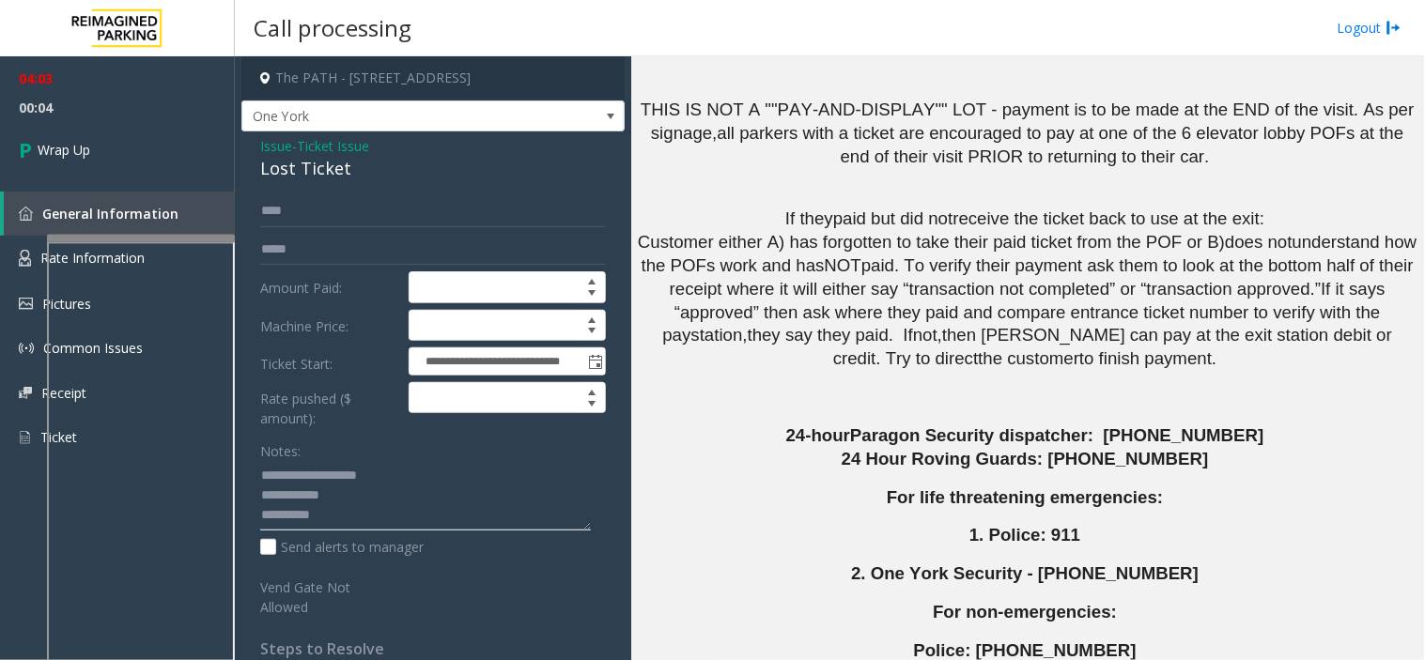
click at [350, 521] on textarea at bounding box center [425, 496] width 331 height 70
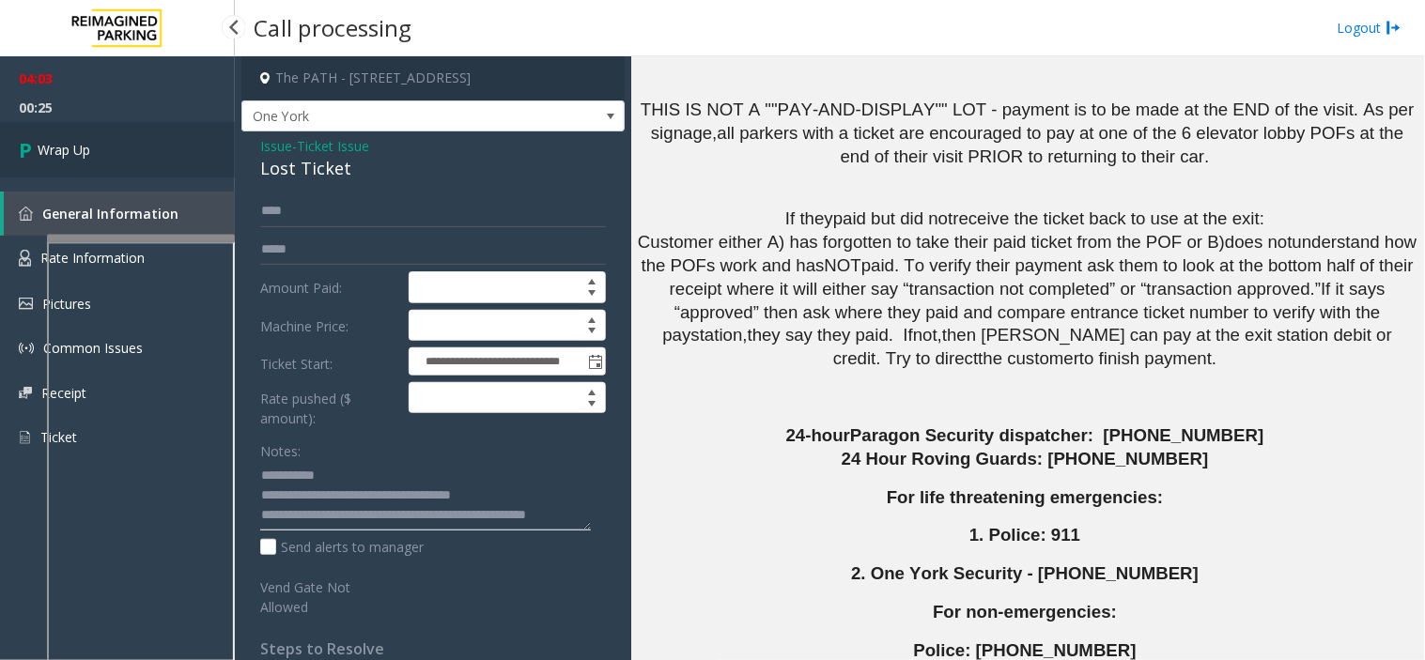
type textarea "**********"
click at [110, 147] on link "Wrap Up" at bounding box center [117, 149] width 235 height 55
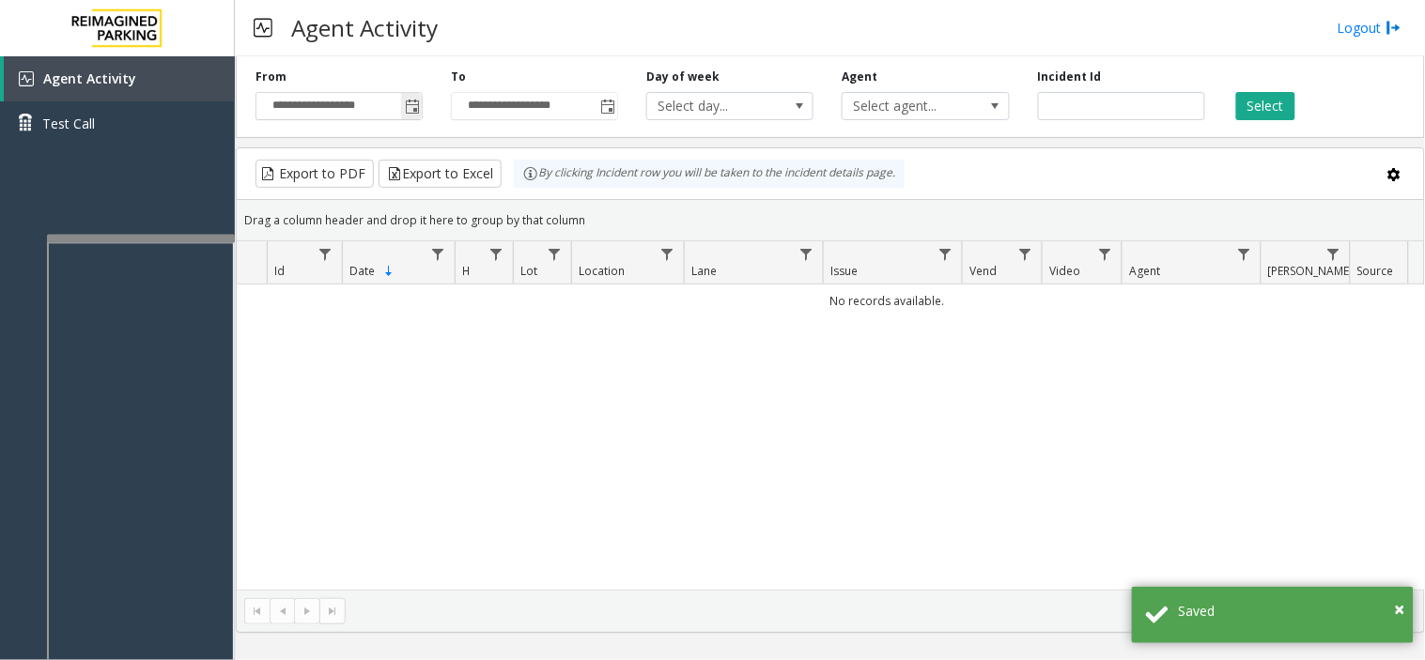
click at [414, 115] on span "Toggle popup" at bounding box center [411, 106] width 21 height 30
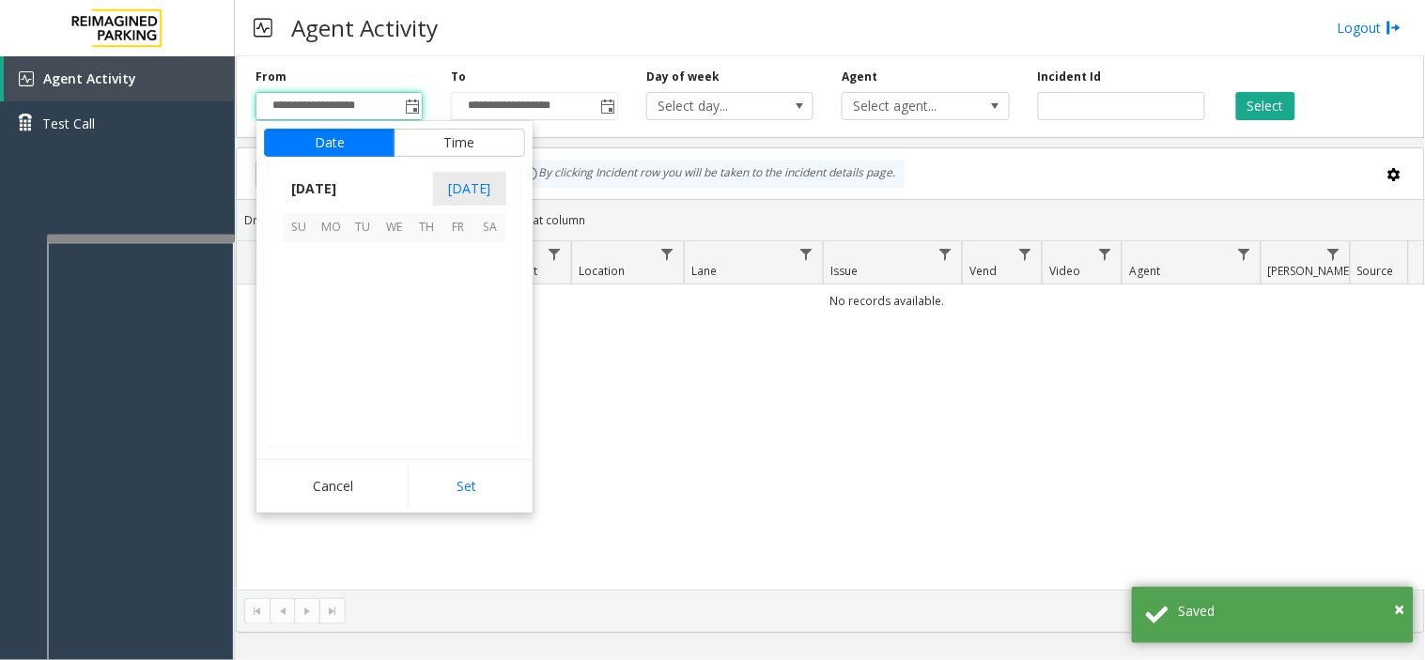
scroll to position [336768, 0]
click at [301, 351] on span "17" at bounding box center [299, 354] width 32 height 32
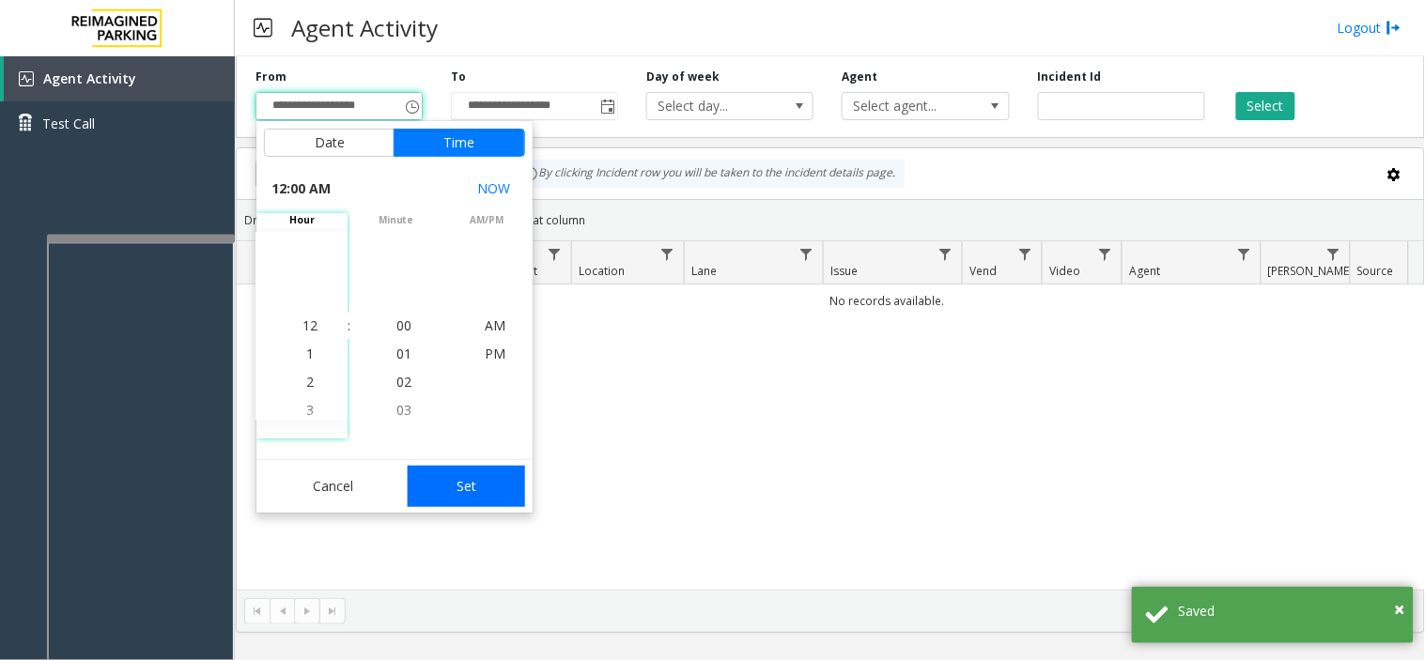
click at [464, 481] on button "Set" at bounding box center [467, 486] width 118 height 41
type input "**********"
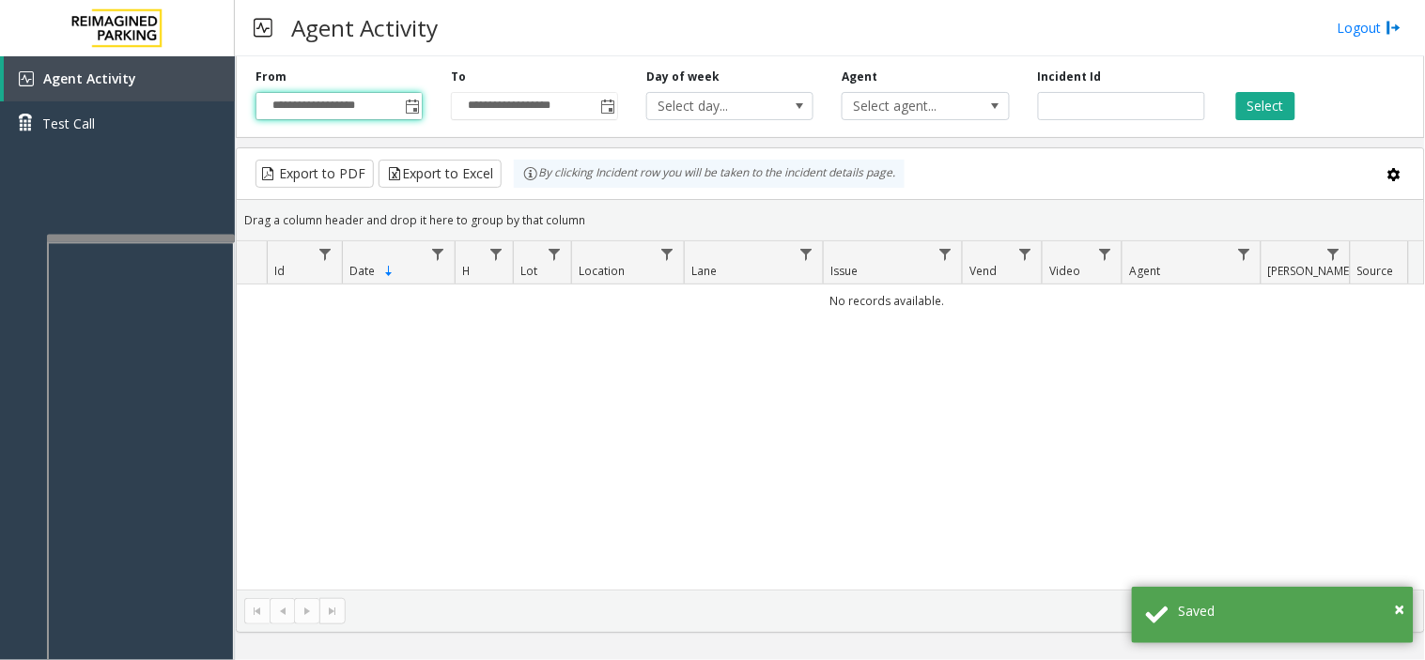
click at [1230, 118] on div "Select" at bounding box center [1316, 95] width 195 height 52
click at [1247, 110] on button "Select" at bounding box center [1265, 106] width 59 height 28
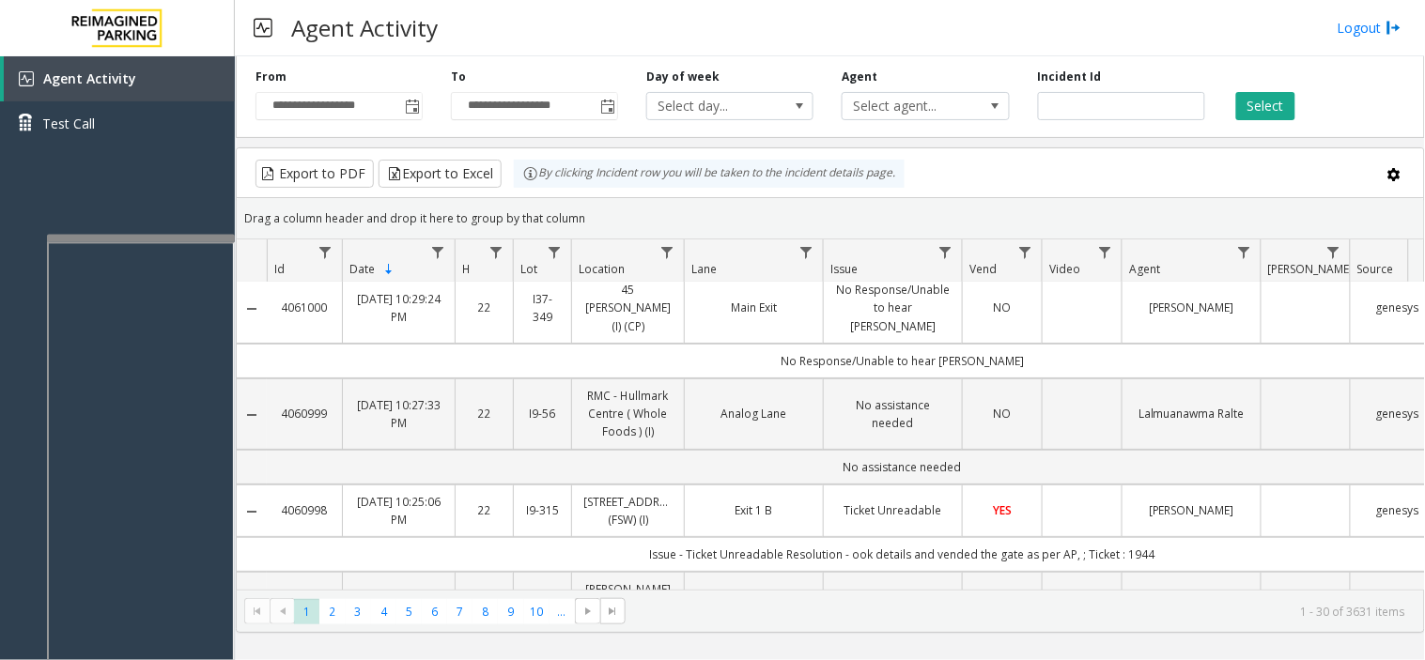
scroll to position [0, 0]
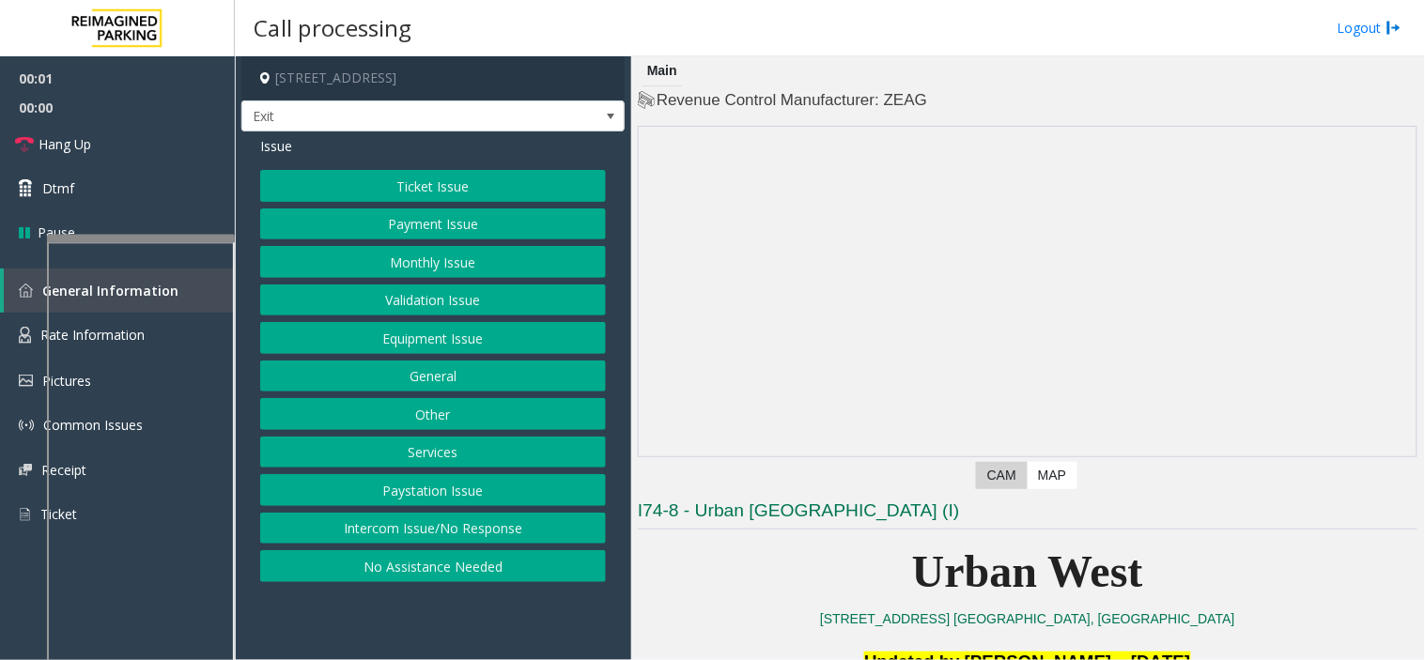
click at [464, 335] on button "Equipment Issue" at bounding box center [433, 338] width 346 height 32
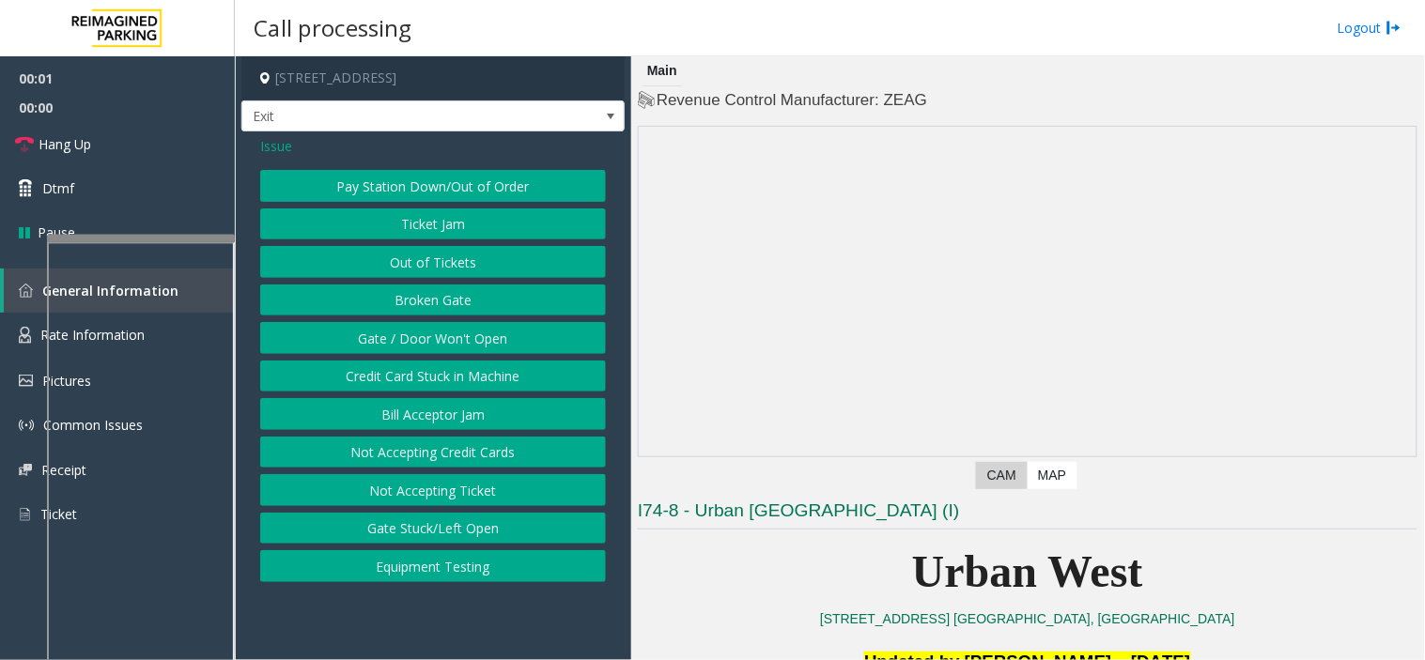
click at [464, 335] on button "Gate / Door Won't Open" at bounding box center [433, 338] width 346 height 32
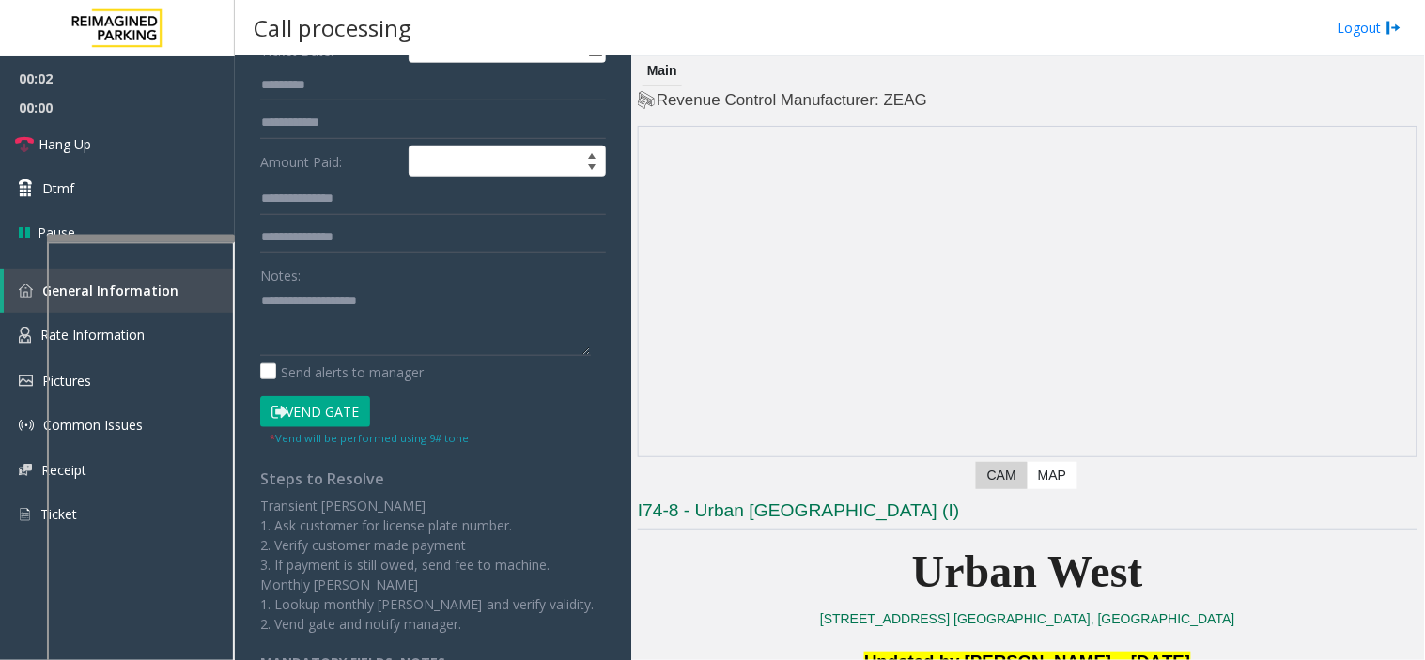
scroll to position [313, 0]
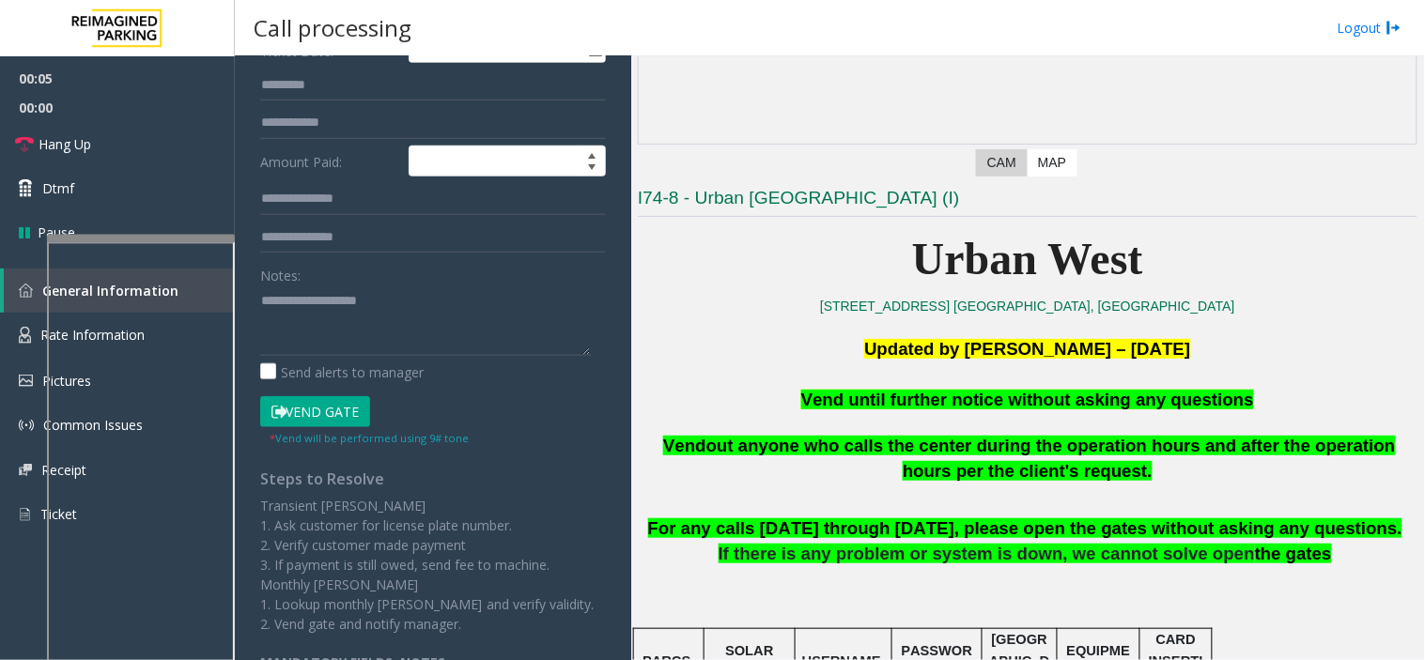
click at [325, 419] on button "Vend Gate" at bounding box center [315, 412] width 110 height 32
click at [876, 400] on span "Vend until further notice without asking any questions" at bounding box center [1027, 400] width 453 height 20
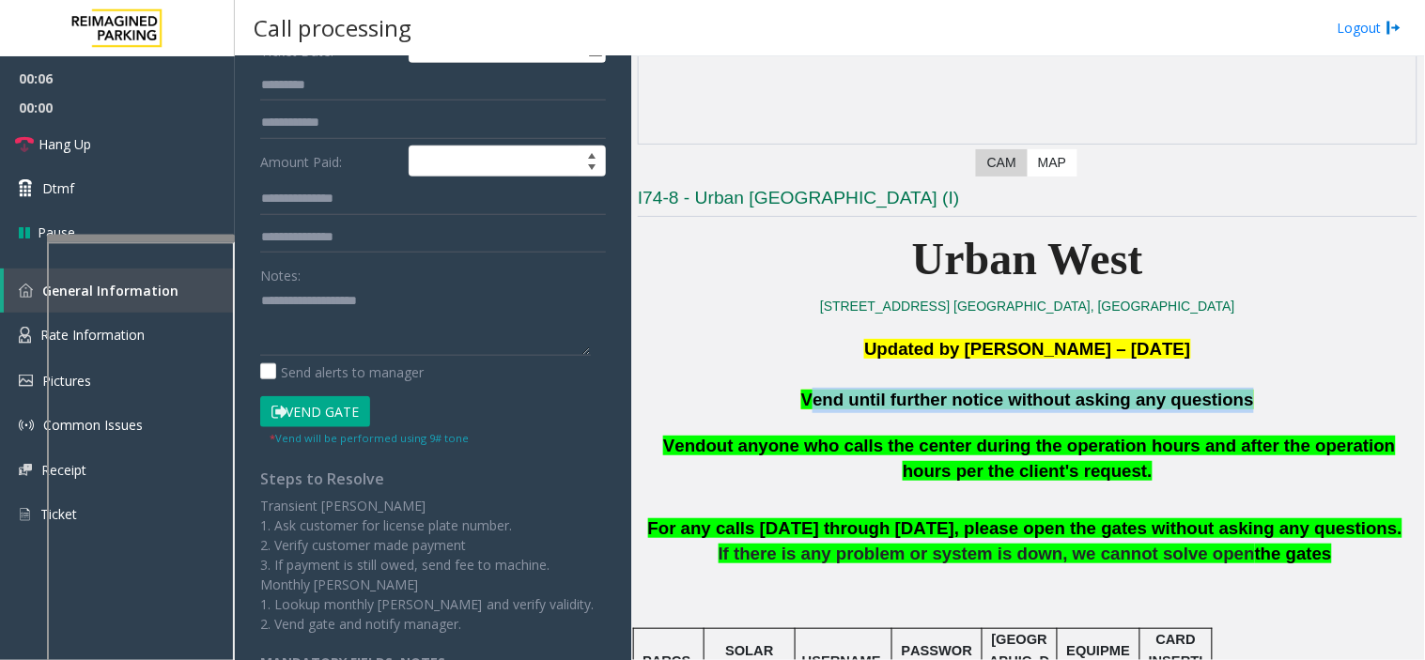
click at [876, 400] on span "Vend until further notice without asking any questions" at bounding box center [1027, 400] width 453 height 20
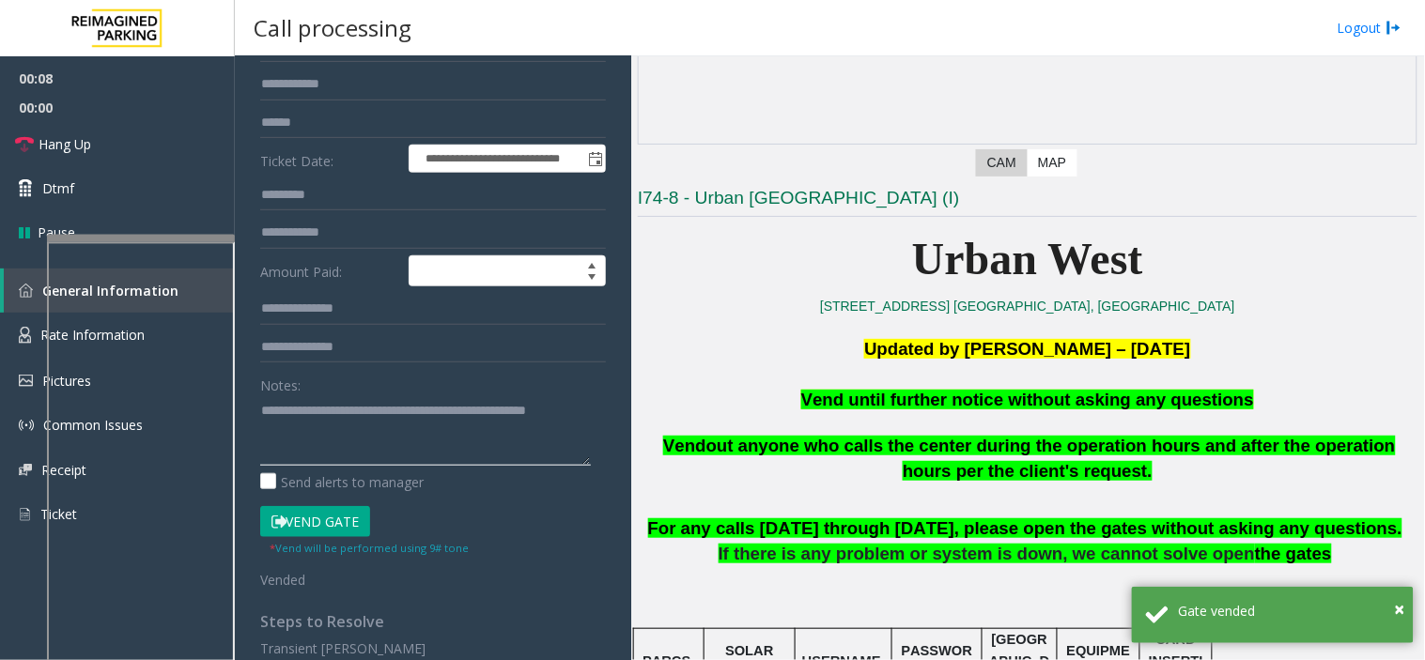
scroll to position [208, 0]
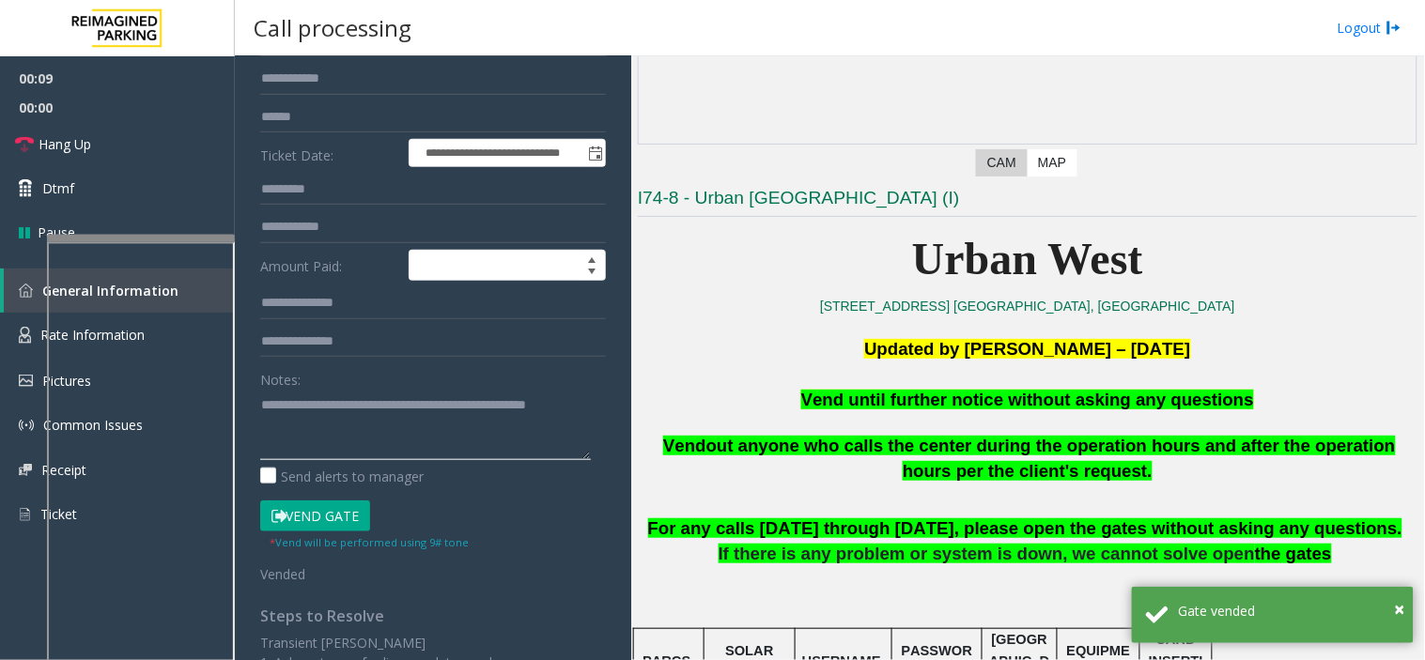
type textarea "**********"
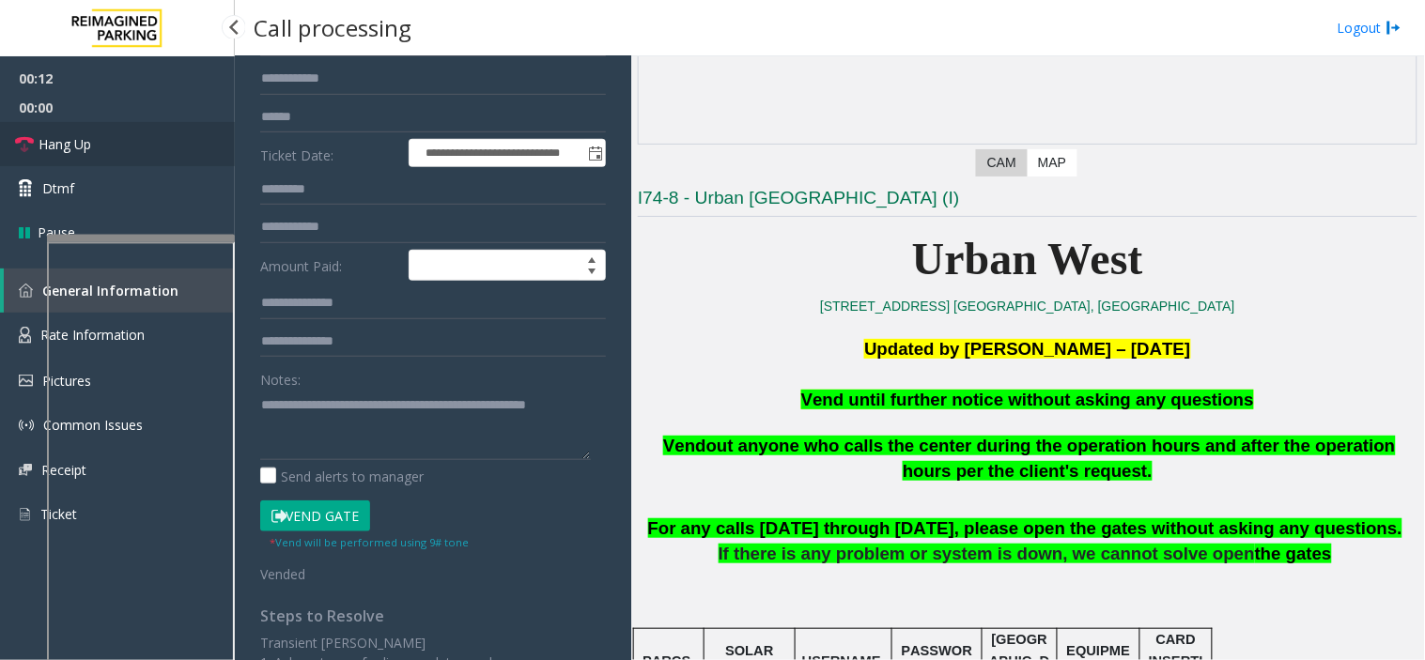
click at [177, 144] on link "Hang Up" at bounding box center [117, 144] width 235 height 44
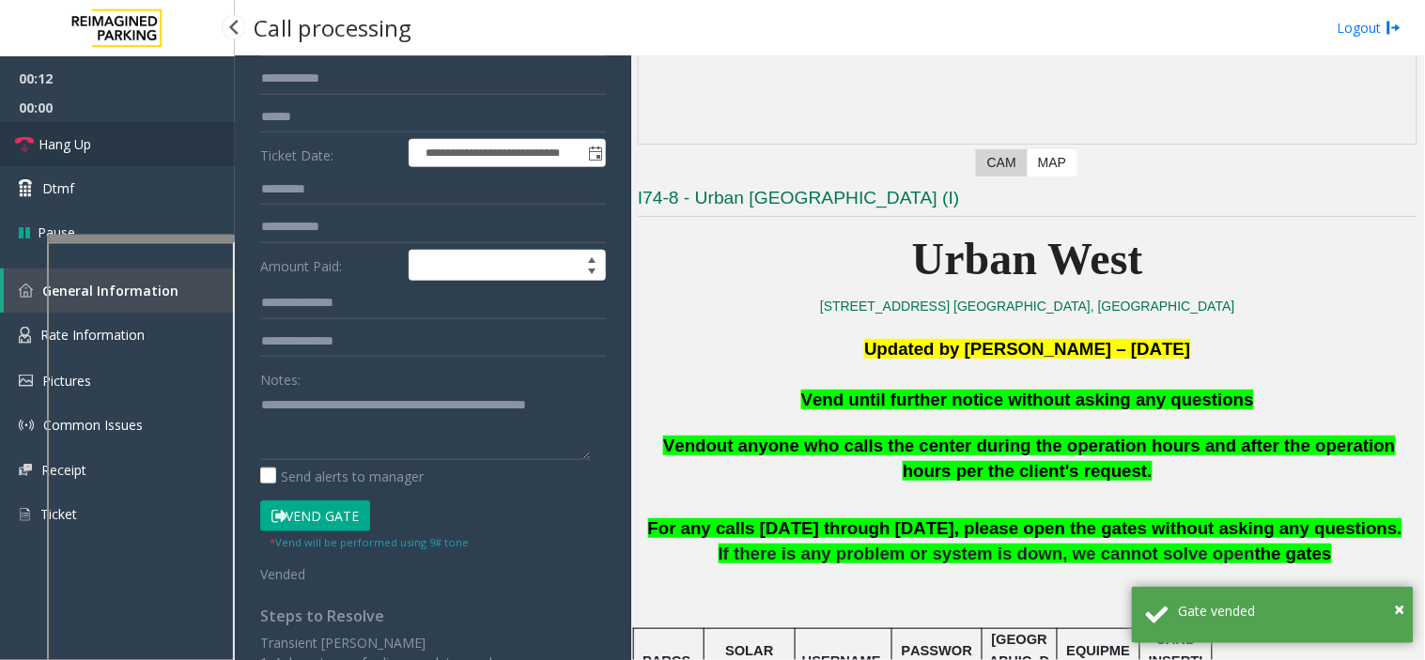
click at [177, 144] on link "Hang Up" at bounding box center [117, 144] width 235 height 44
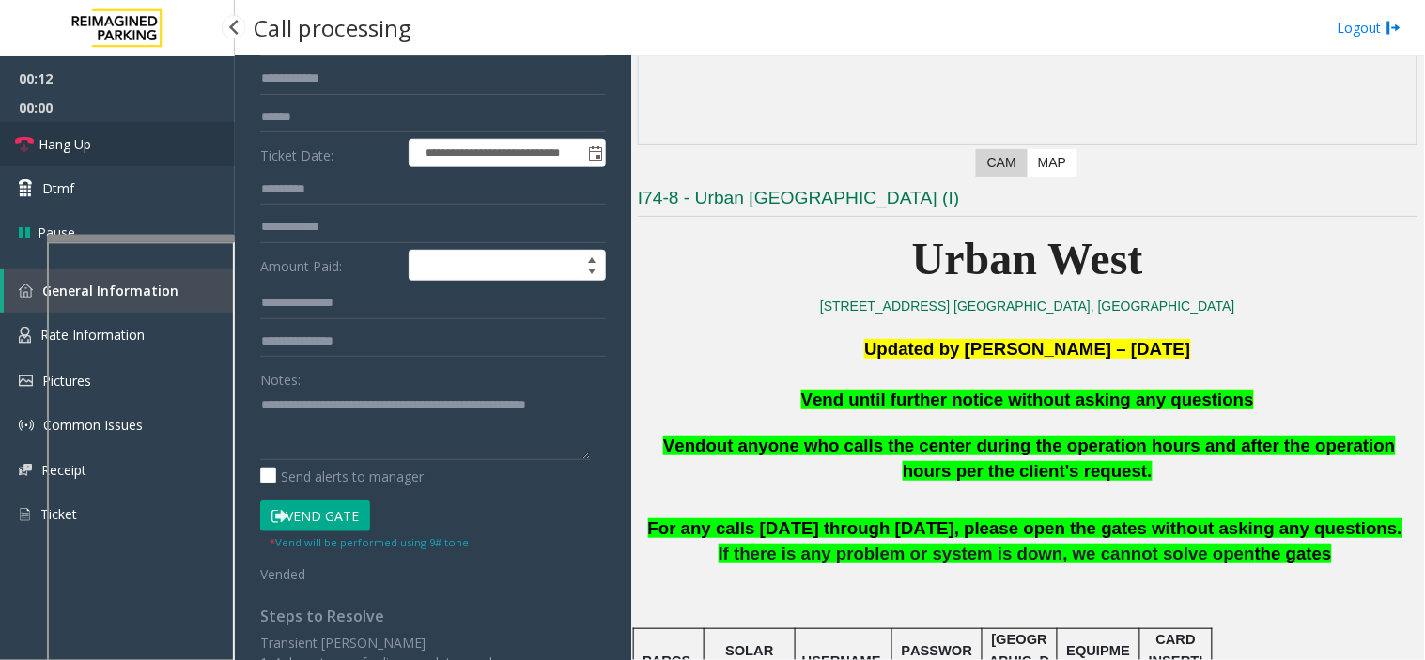
click at [177, 144] on link "Hang Up" at bounding box center [117, 144] width 235 height 44
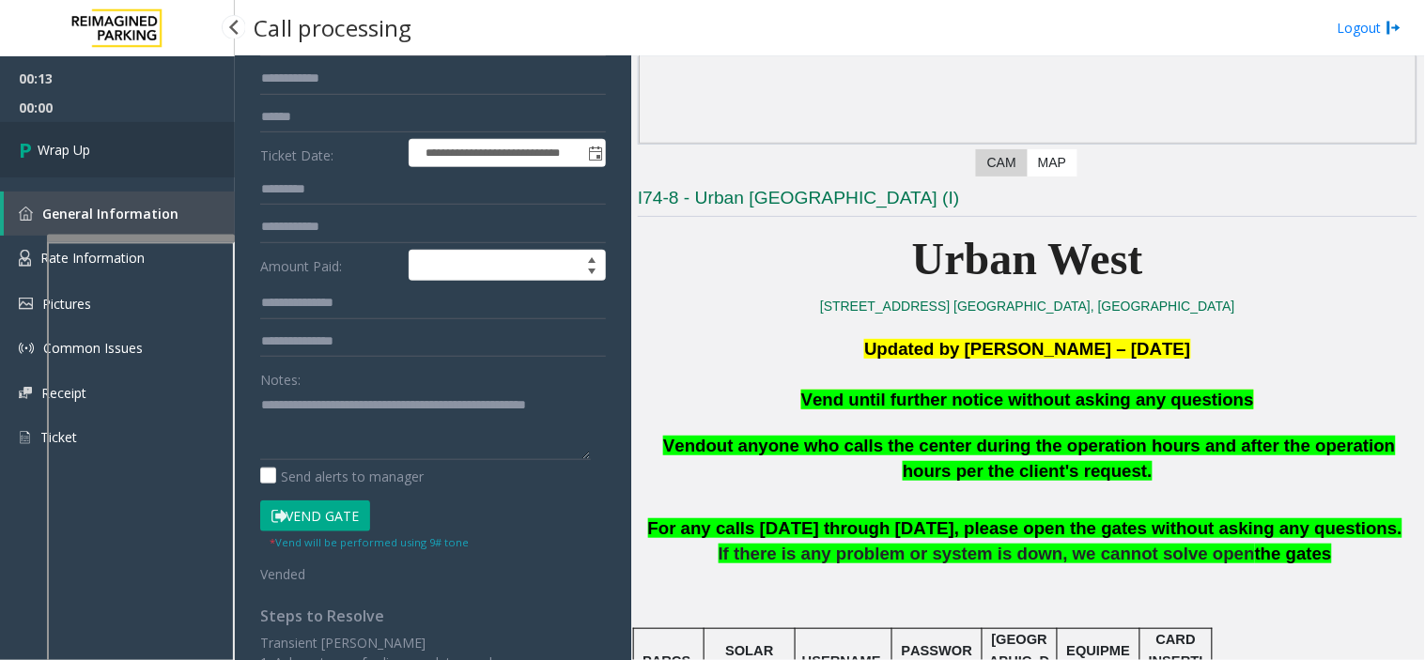
click at [177, 144] on link "Wrap Up" at bounding box center [117, 149] width 235 height 55
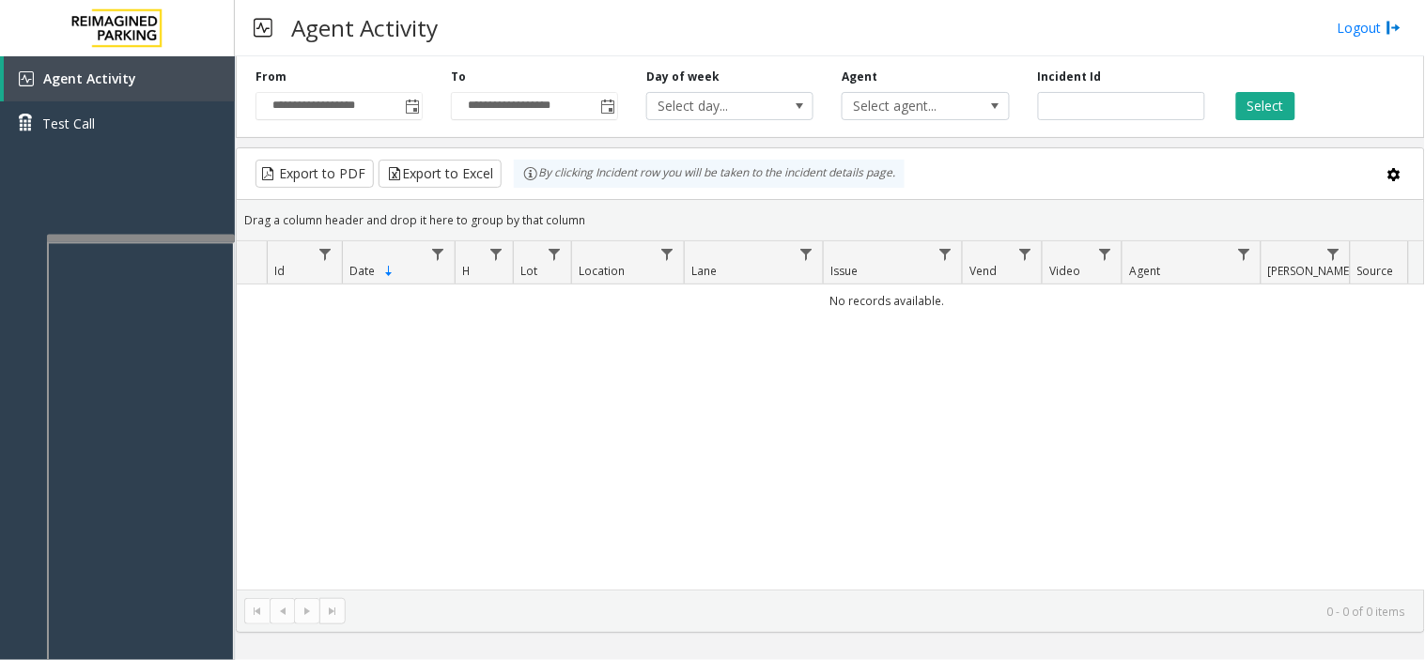
click at [406, 124] on div "**********" at bounding box center [830, 93] width 1189 height 89
click at [409, 115] on span "Toggle popup" at bounding box center [411, 106] width 21 height 30
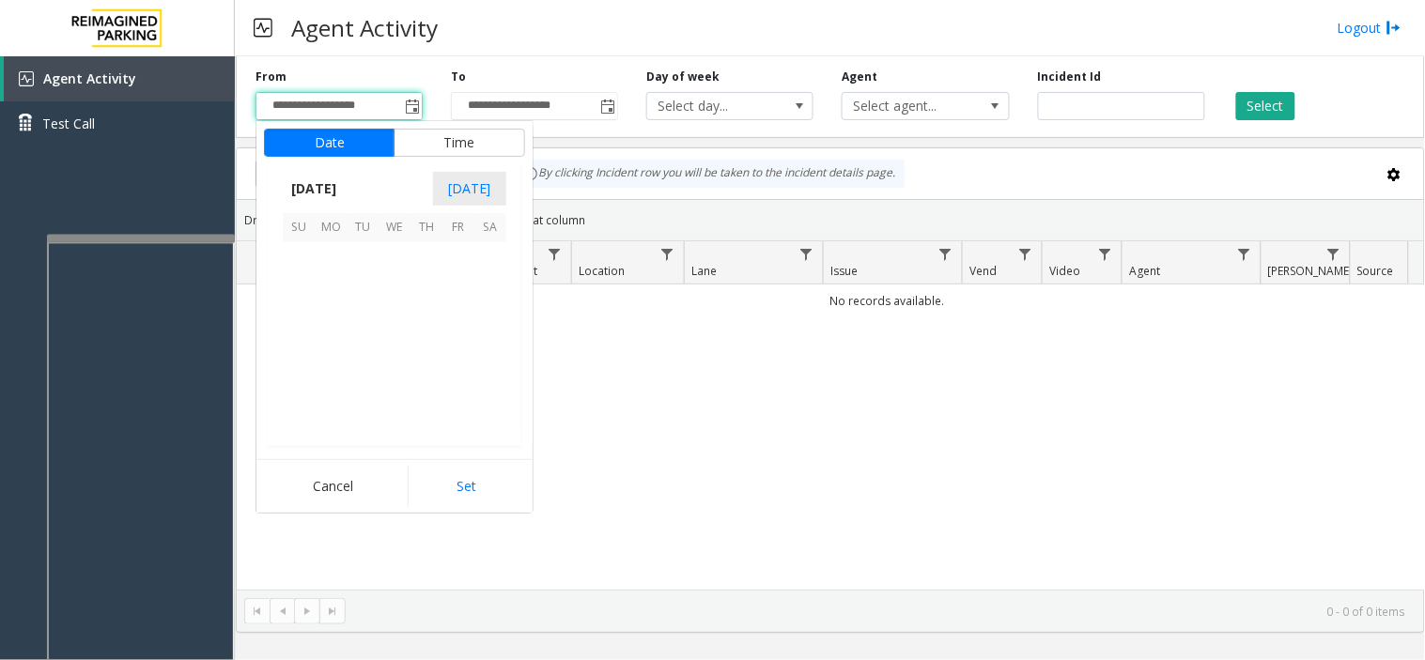
scroll to position [336768, 0]
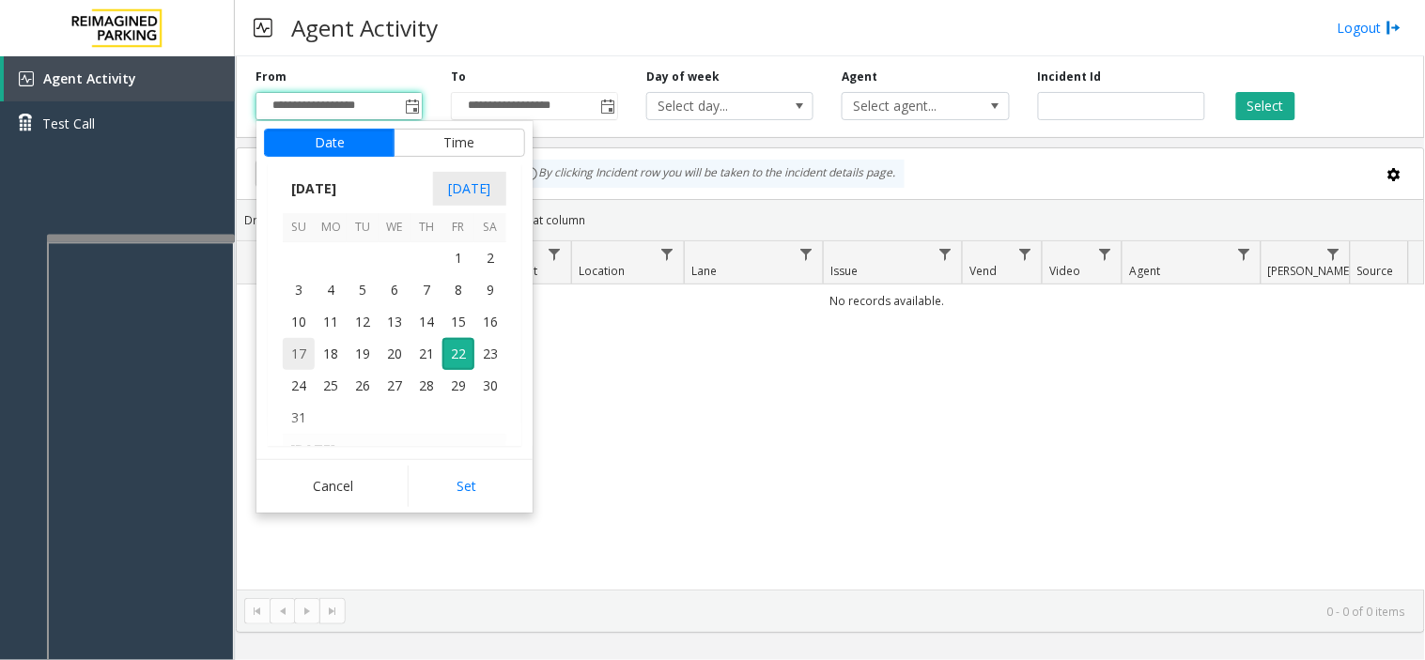
click at [296, 352] on span "17" at bounding box center [299, 354] width 32 height 32
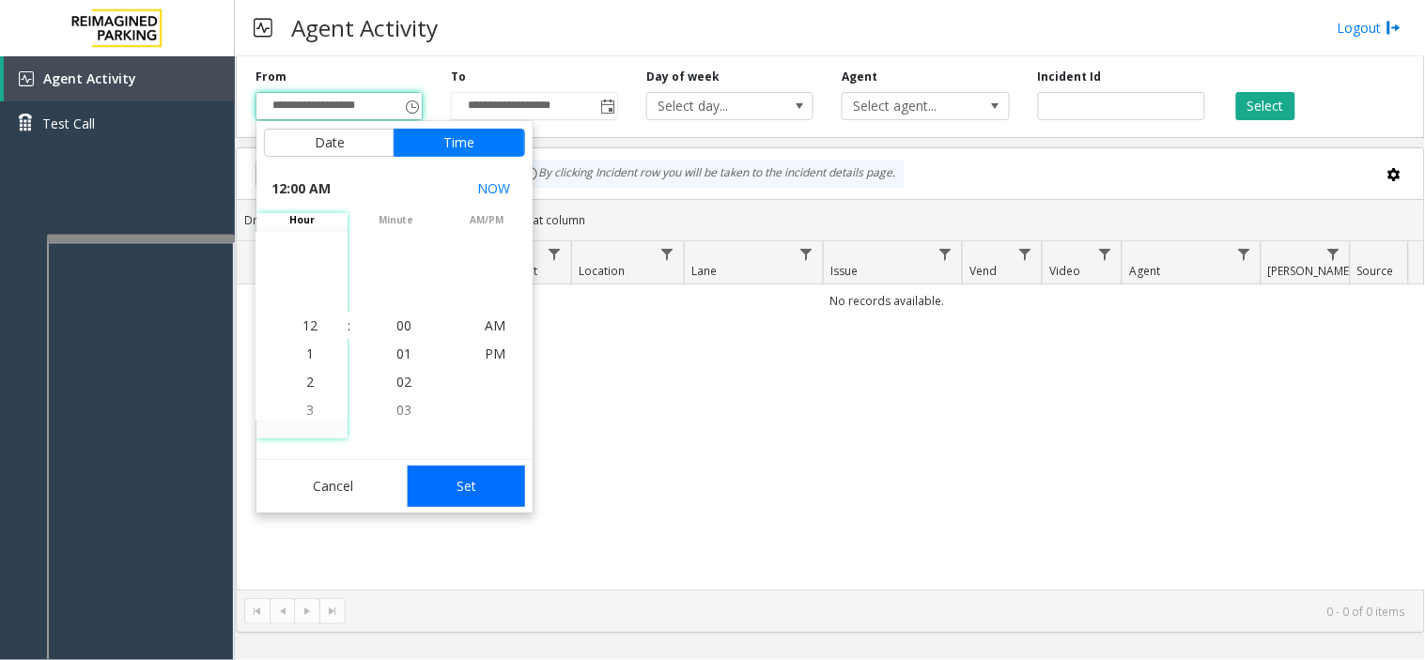
click at [476, 490] on button "Set" at bounding box center [467, 486] width 118 height 41
type input "**********"
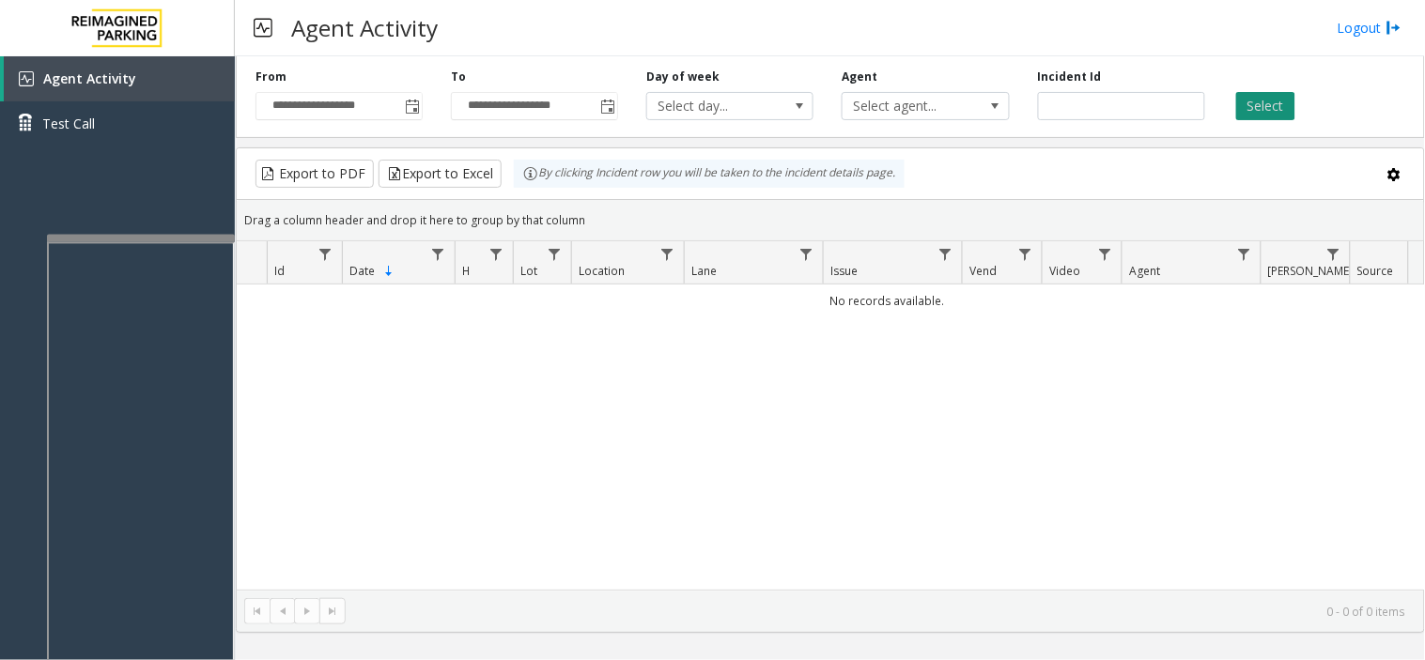
click at [1260, 110] on button "Select" at bounding box center [1265, 106] width 59 height 28
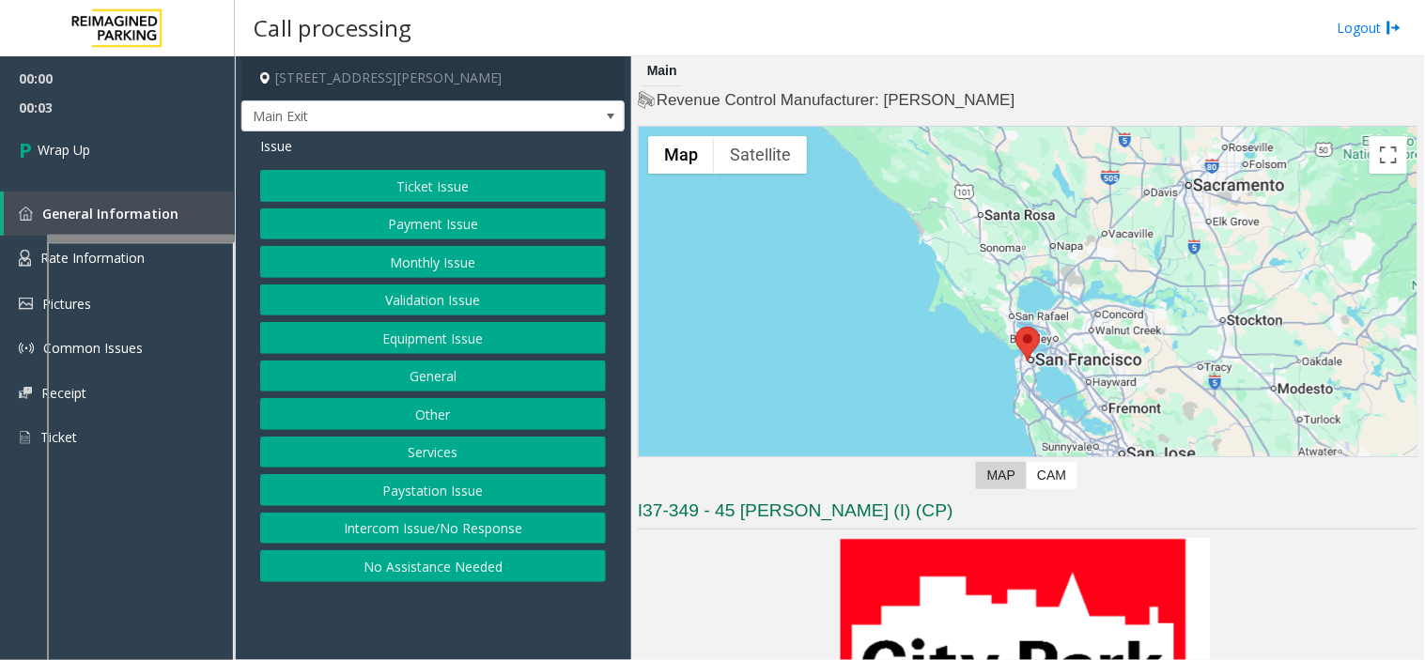
click at [408, 535] on button "Intercom Issue/No Response" at bounding box center [433, 529] width 346 height 32
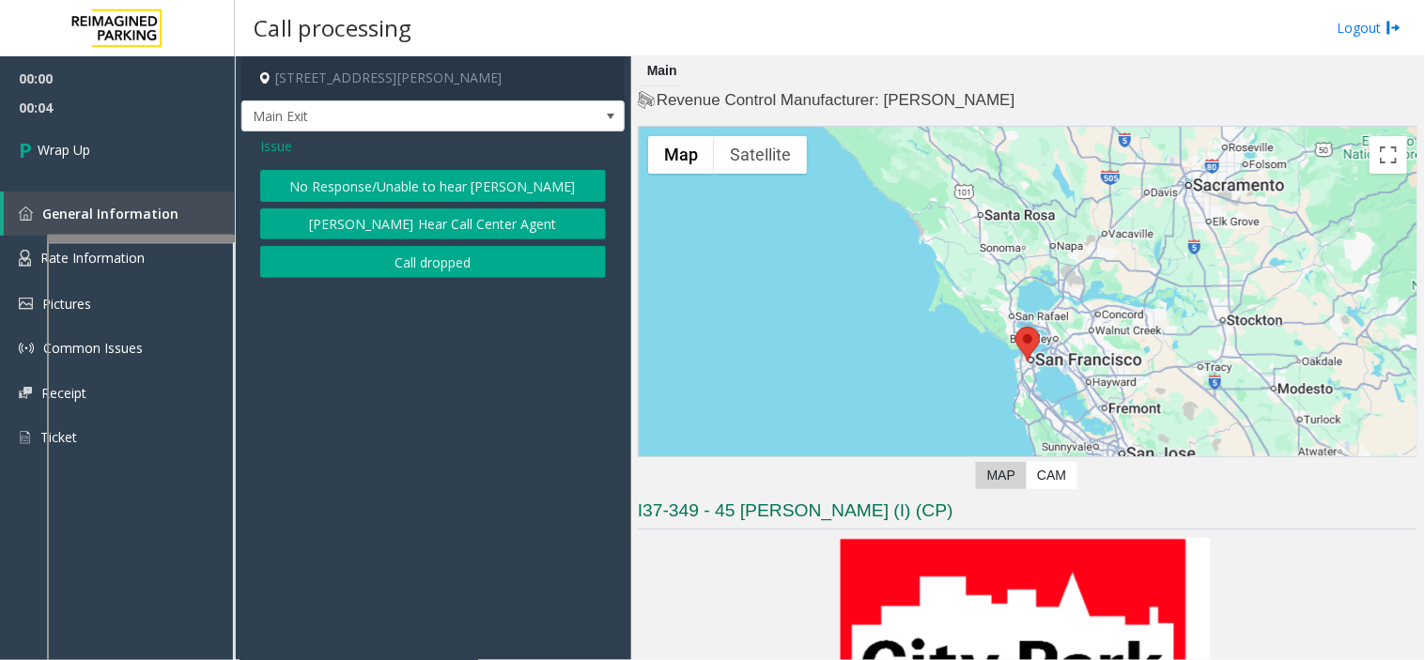
click at [383, 268] on button "Call dropped" at bounding box center [433, 262] width 346 height 32
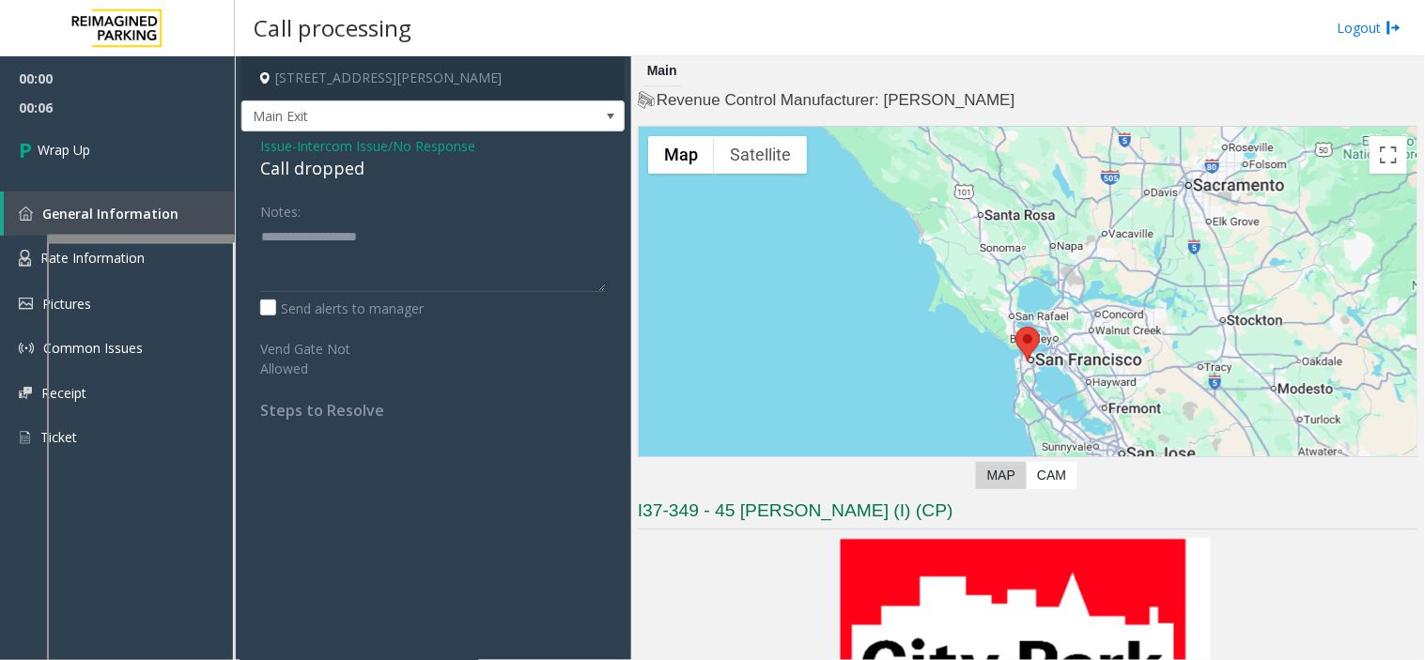
click at [339, 162] on div "Call dropped" at bounding box center [433, 168] width 346 height 25
type textarea "**********"
click at [197, 178] on div "00:00 00:07 Wrap Up General Information Rate Information Pictures Common Issues…" at bounding box center [117, 265] width 235 height 419
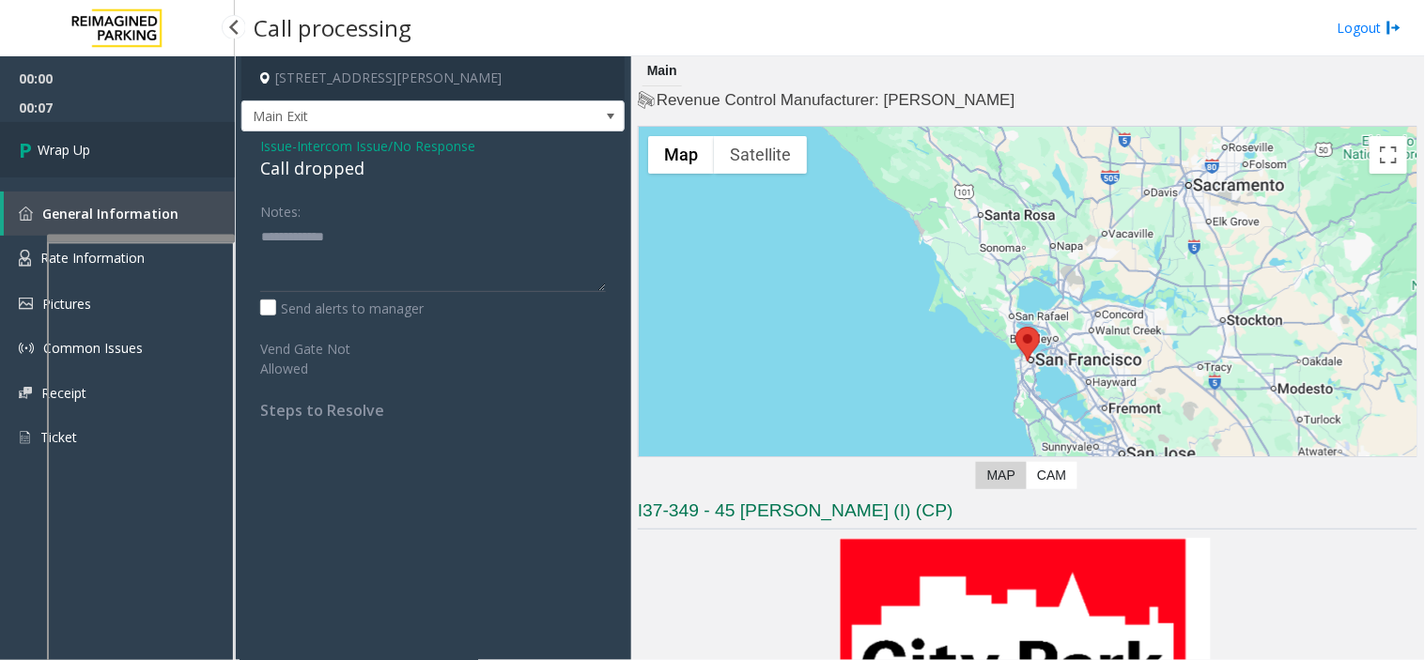
click at [192, 163] on link "Wrap Up" at bounding box center [117, 149] width 235 height 55
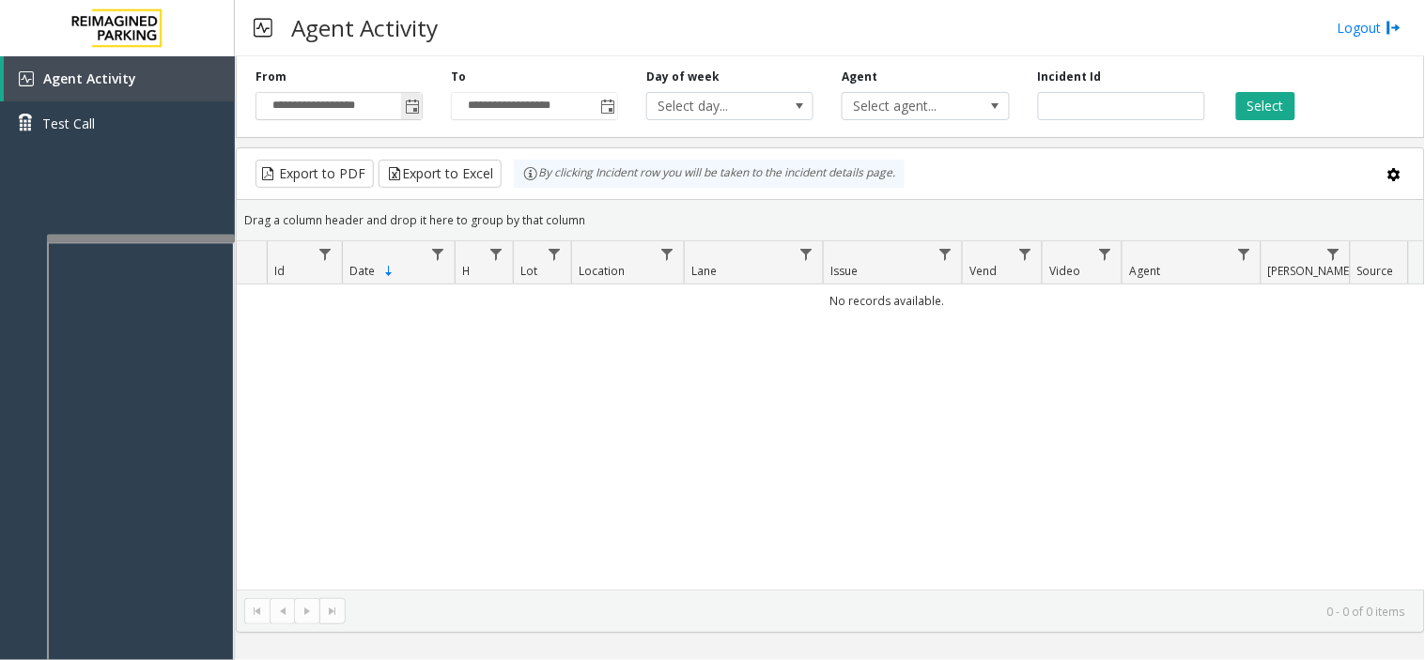
click at [413, 110] on span "Toggle popup" at bounding box center [412, 107] width 15 height 15
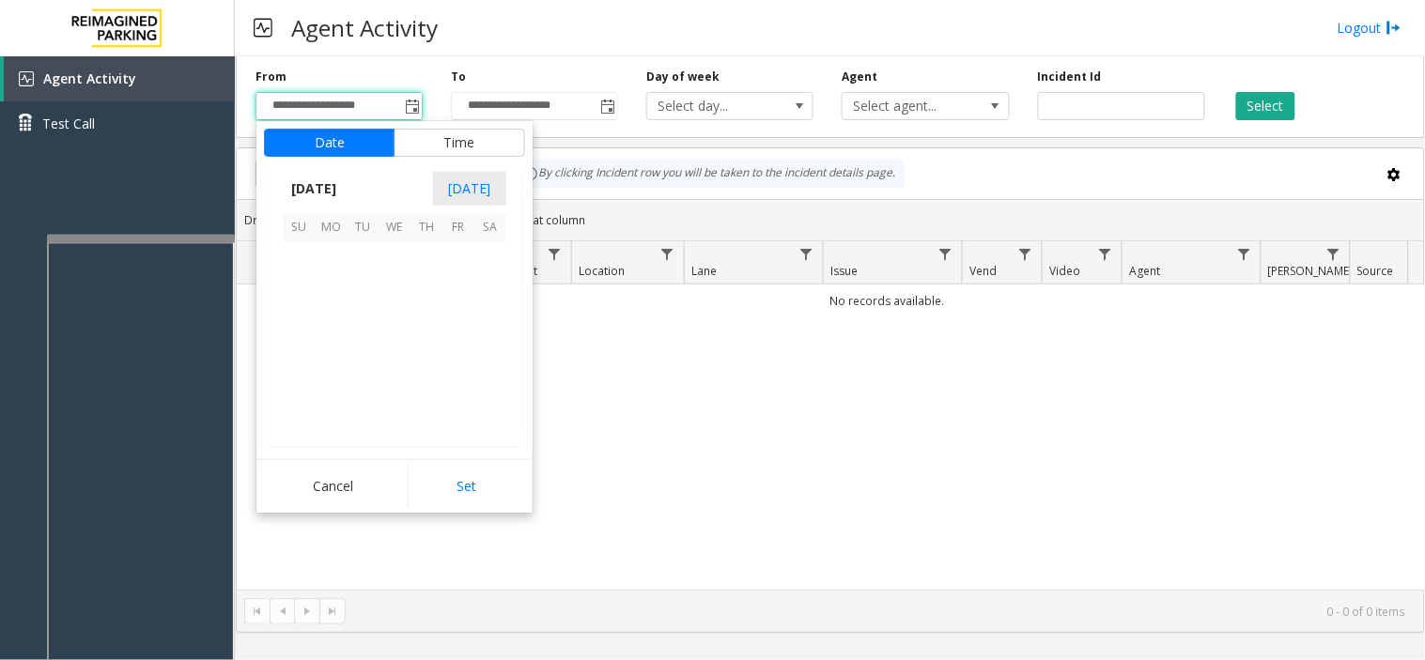
scroll to position [336768, 0]
click at [369, 353] on span "19" at bounding box center [363, 354] width 32 height 32
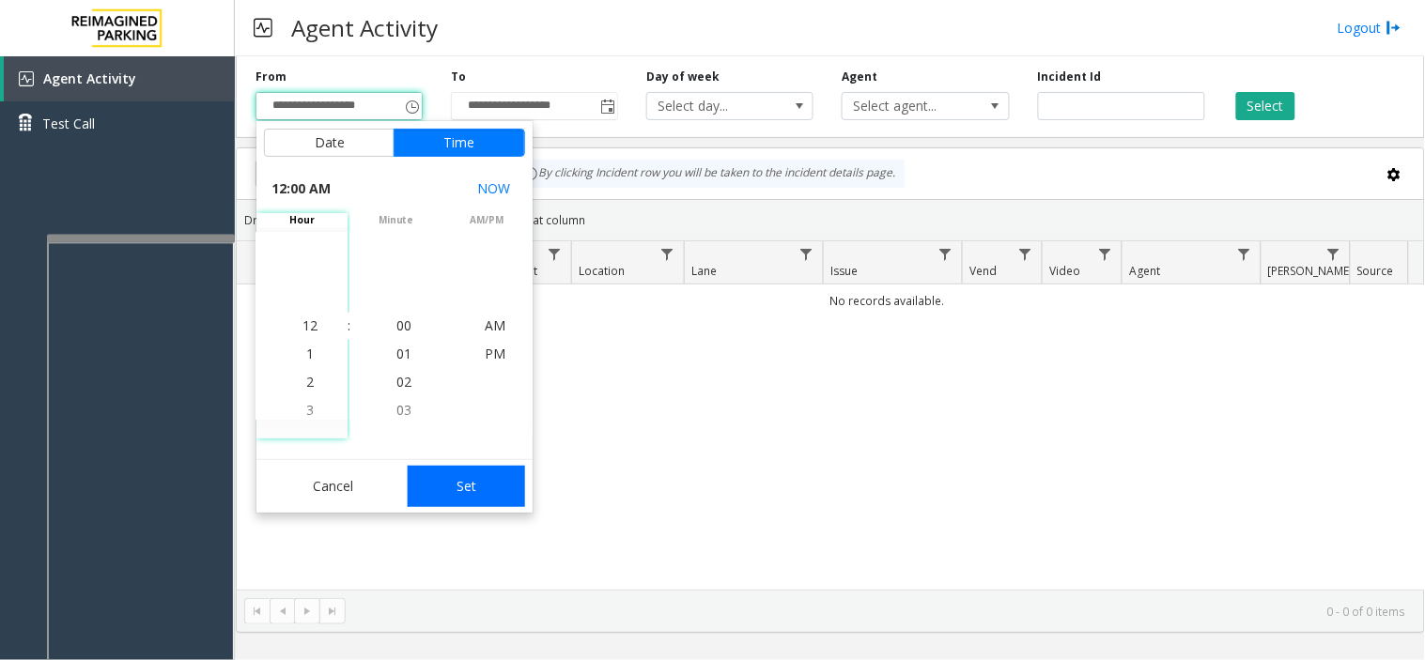
click at [462, 477] on button "Set" at bounding box center [467, 486] width 118 height 41
type input "**********"
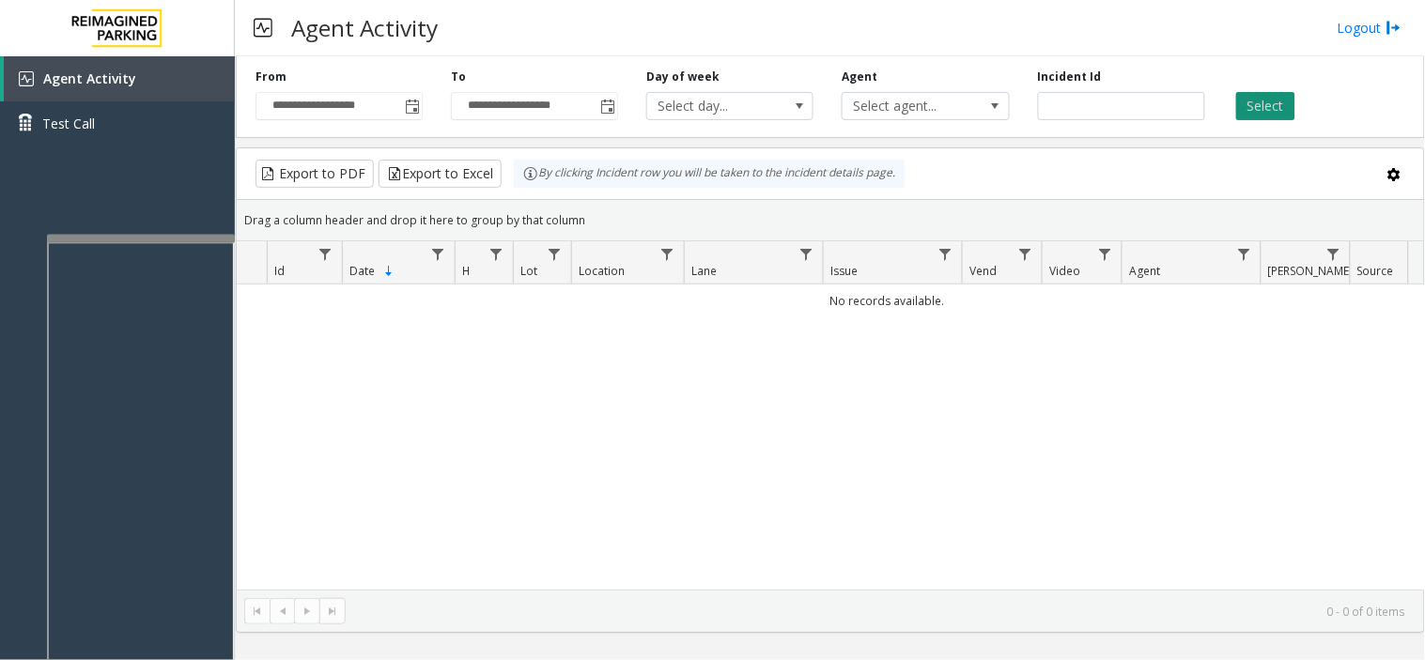
click at [1255, 107] on button "Select" at bounding box center [1265, 106] width 59 height 28
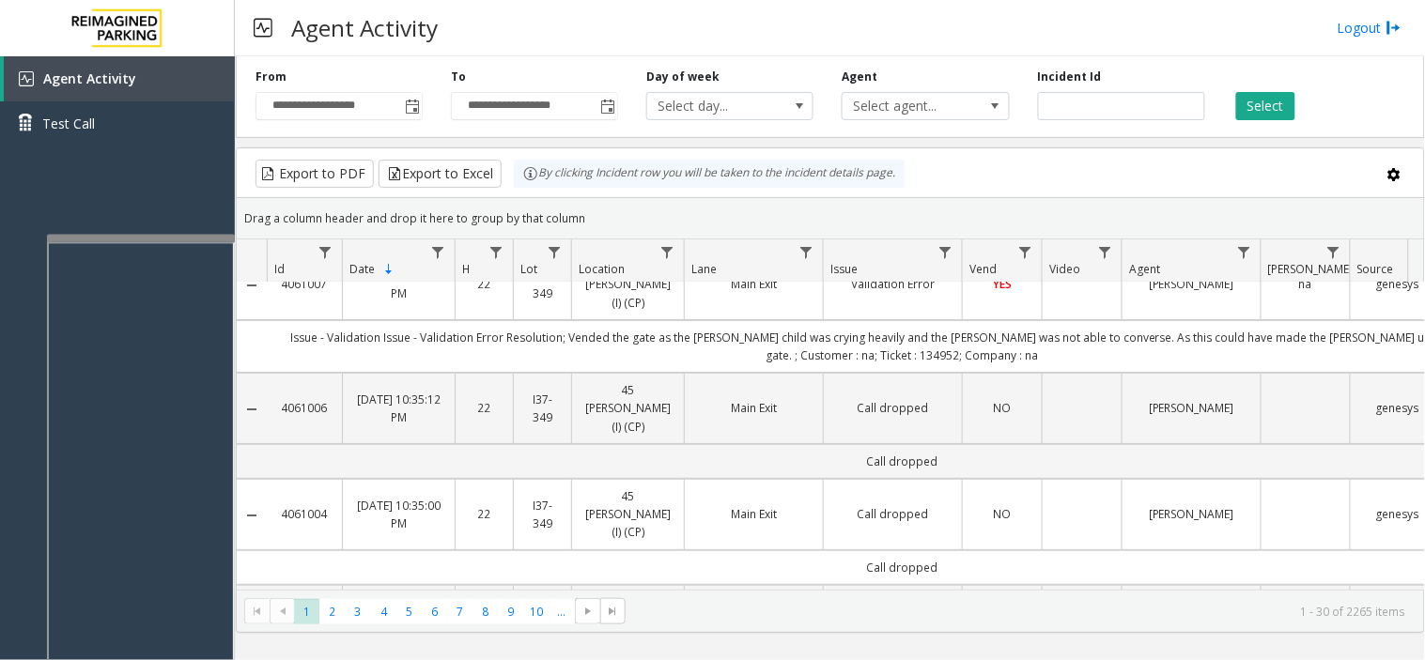
scroll to position [0, 0]
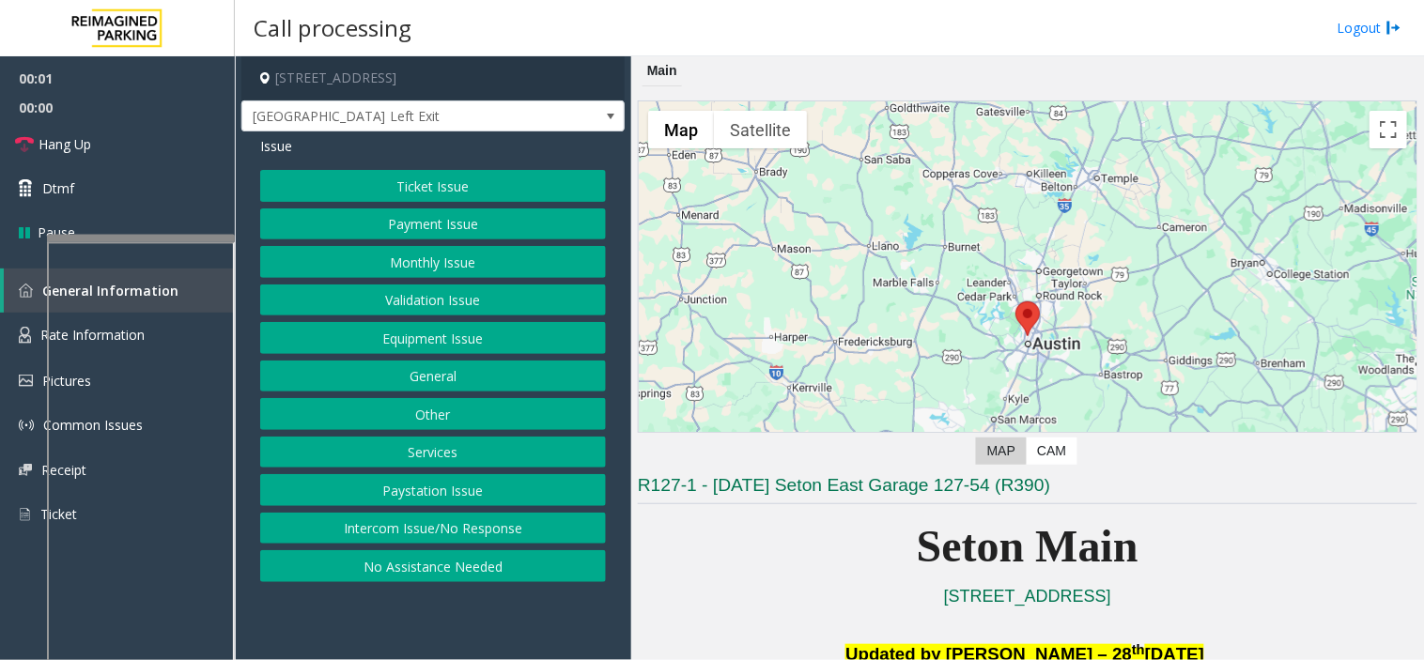
click at [418, 323] on button "Equipment Issue" at bounding box center [433, 338] width 346 height 32
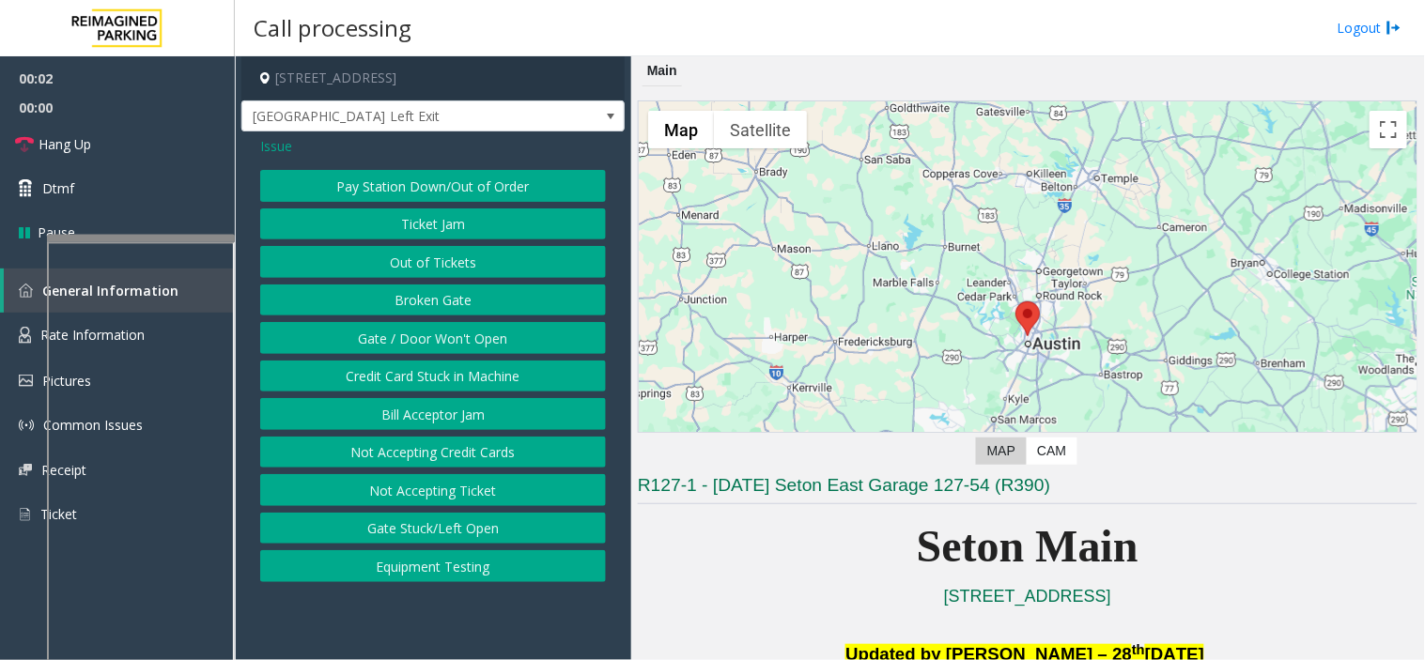
click at [418, 323] on button "Gate / Door Won't Open" at bounding box center [433, 338] width 346 height 32
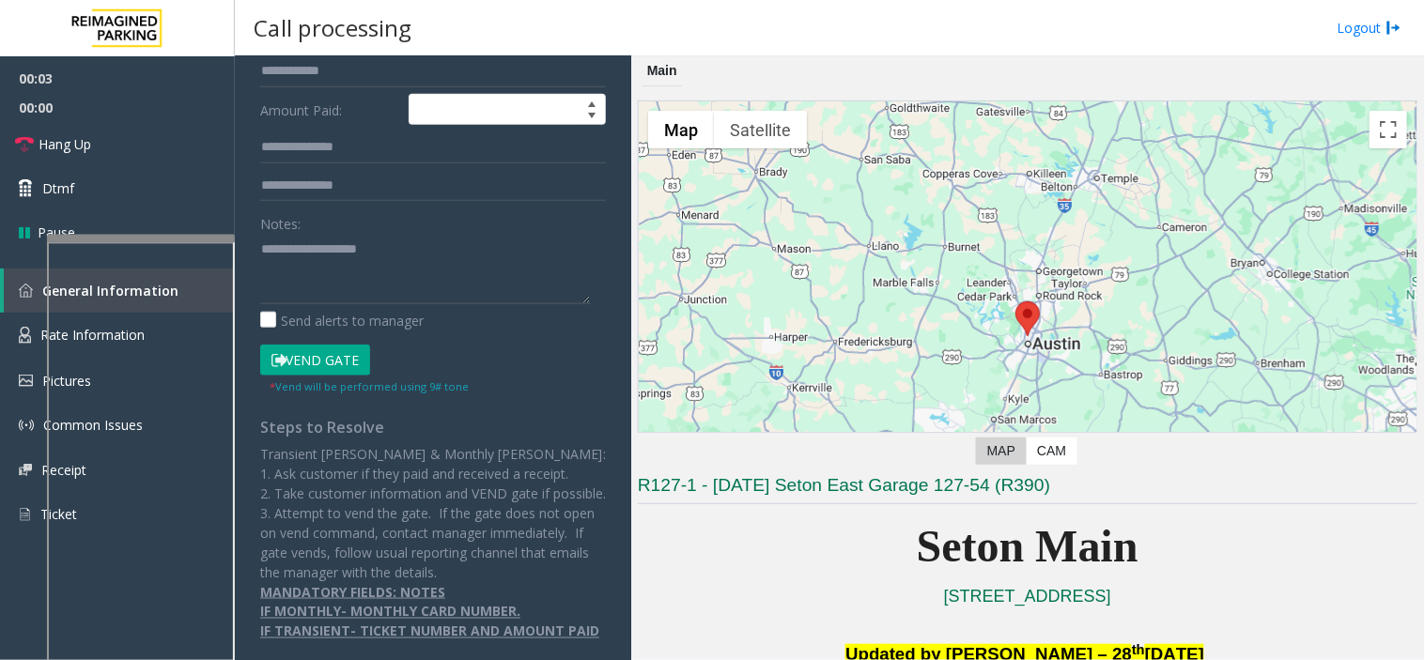
scroll to position [404, 0]
click at [342, 345] on button "Vend Gate" at bounding box center [315, 361] width 110 height 32
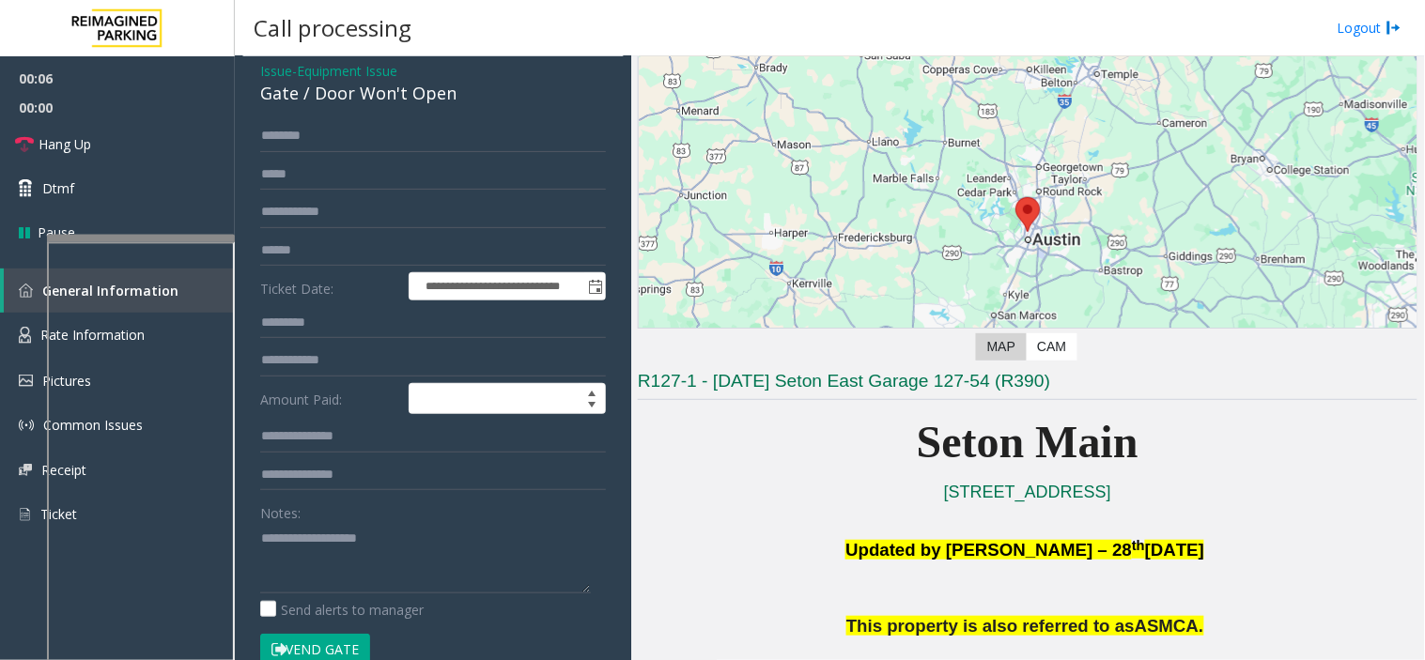
scroll to position [0, 0]
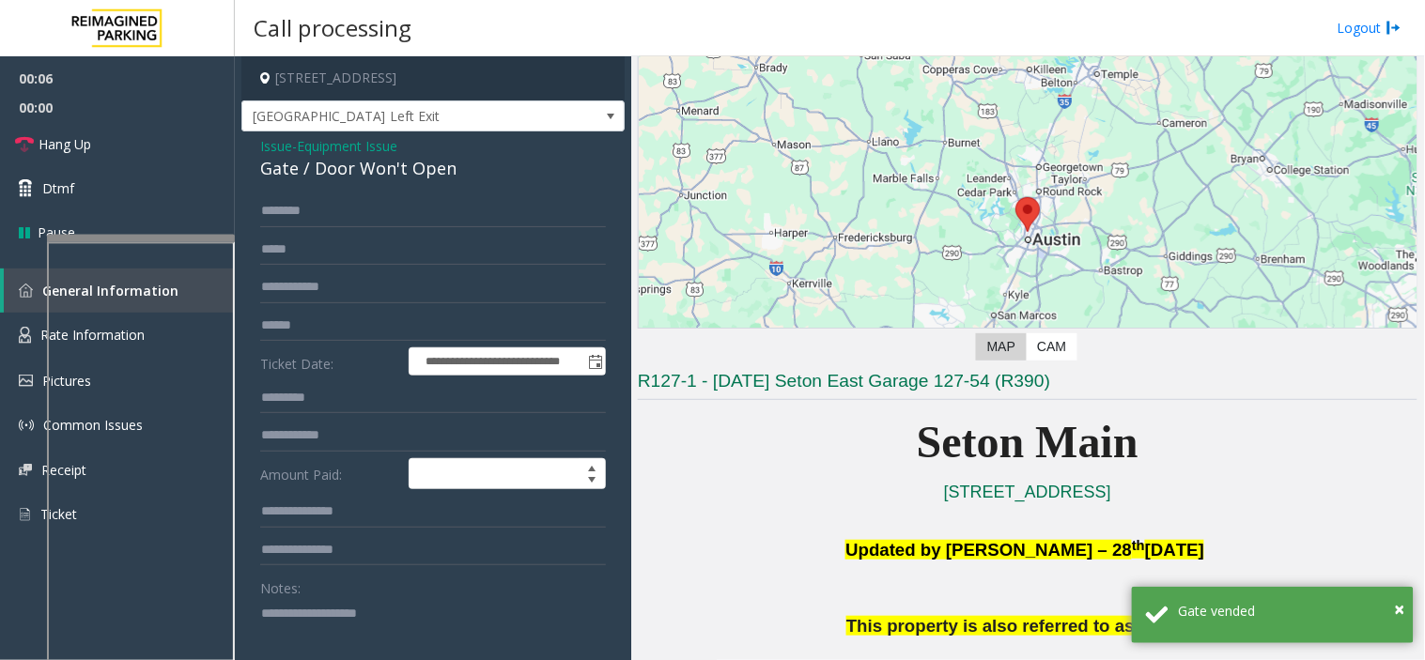
click at [284, 150] on span "Issue" at bounding box center [276, 146] width 32 height 20
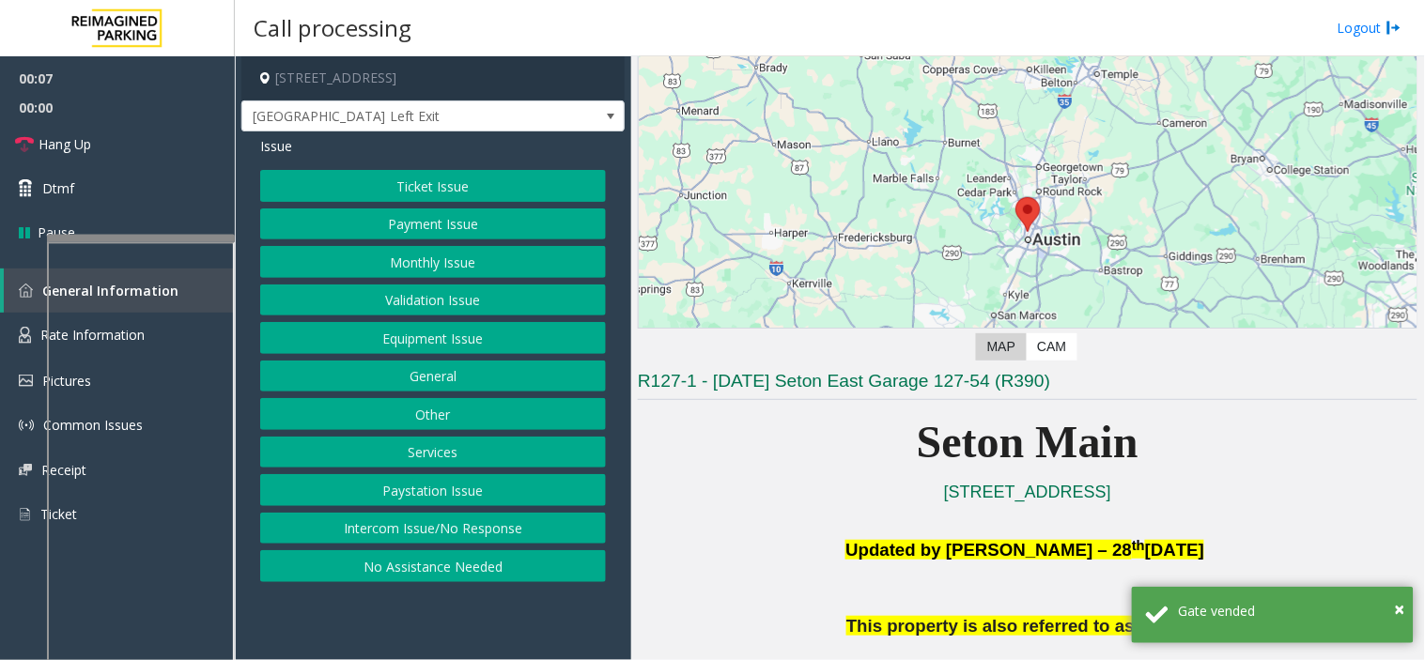
click at [363, 228] on button "Payment Issue" at bounding box center [433, 224] width 346 height 32
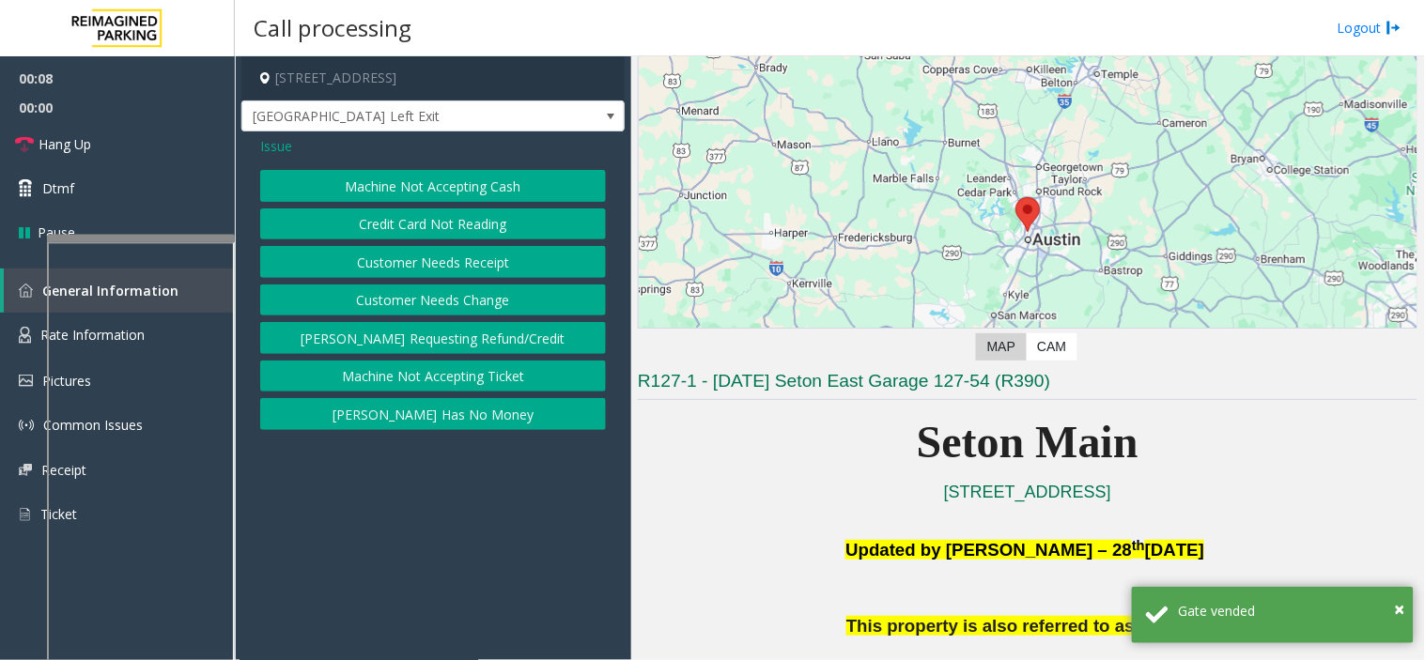
click at [378, 212] on button "Credit Card Not Reading" at bounding box center [433, 224] width 346 height 32
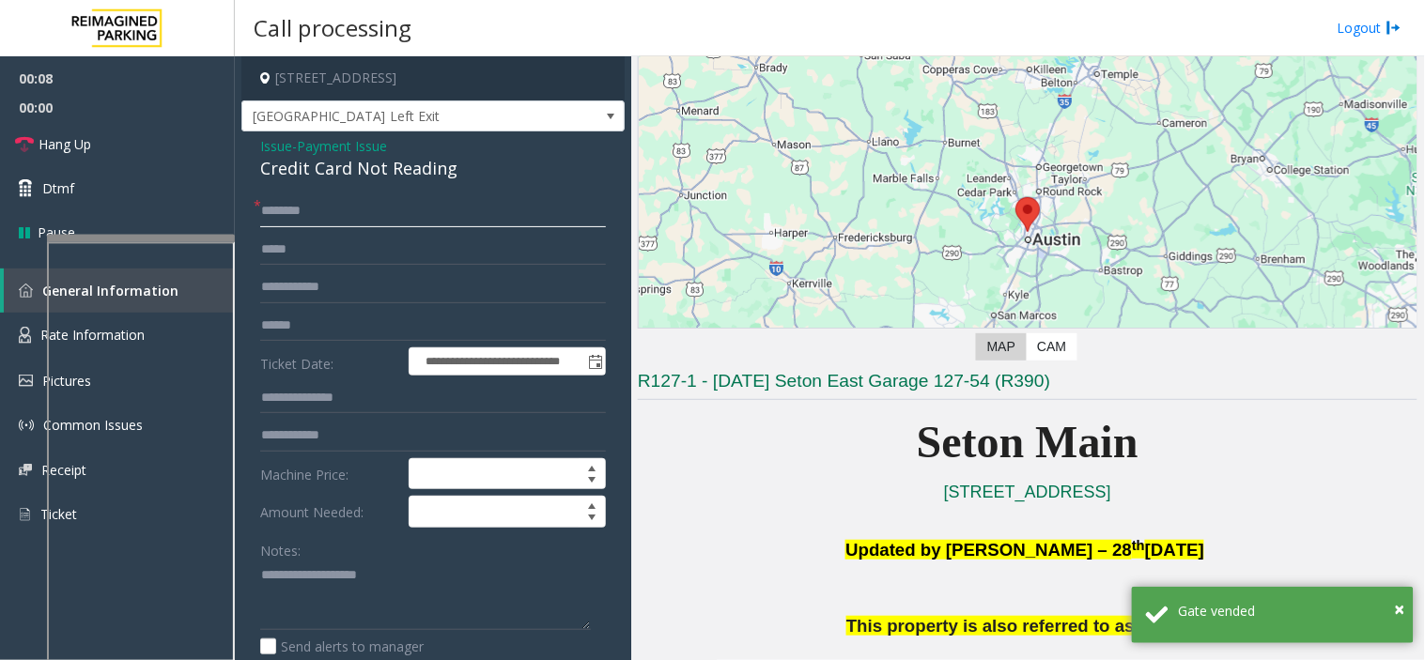
click at [362, 211] on input "text" at bounding box center [433, 211] width 346 height 32
type input "**"
click at [193, 142] on link "Hang Up" at bounding box center [117, 144] width 235 height 44
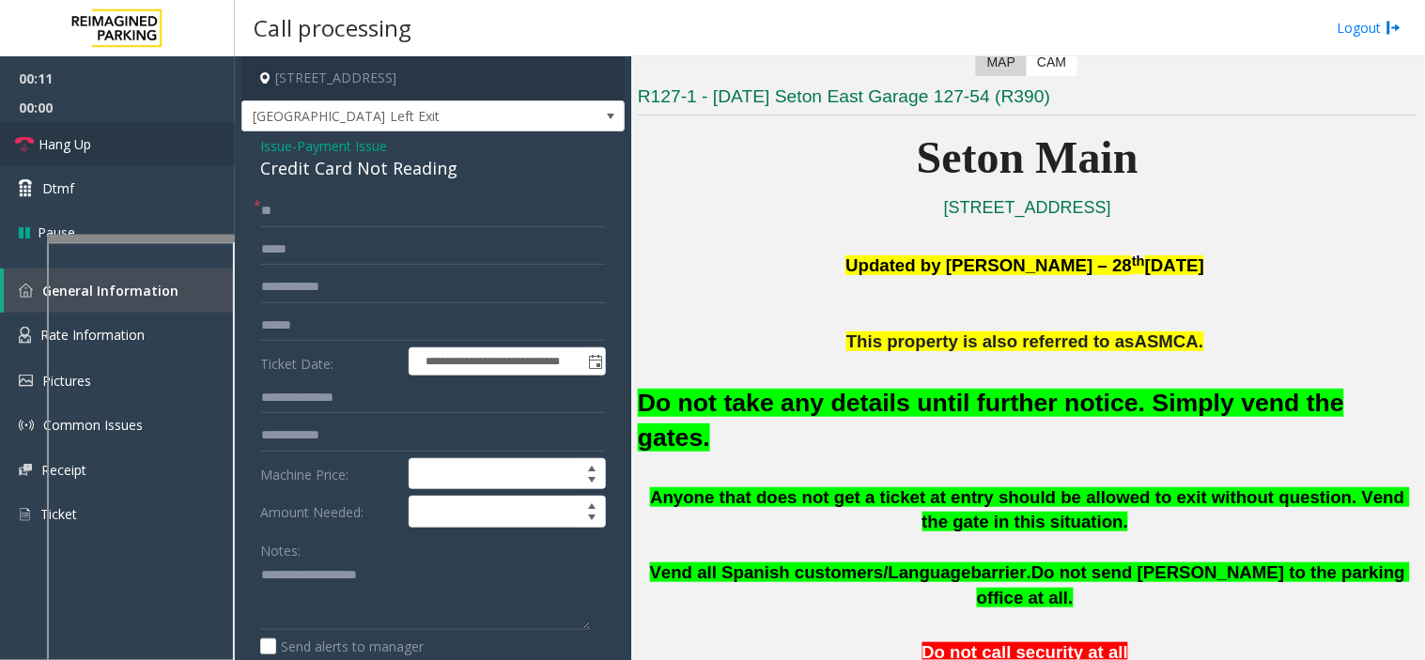
scroll to position [417, 0]
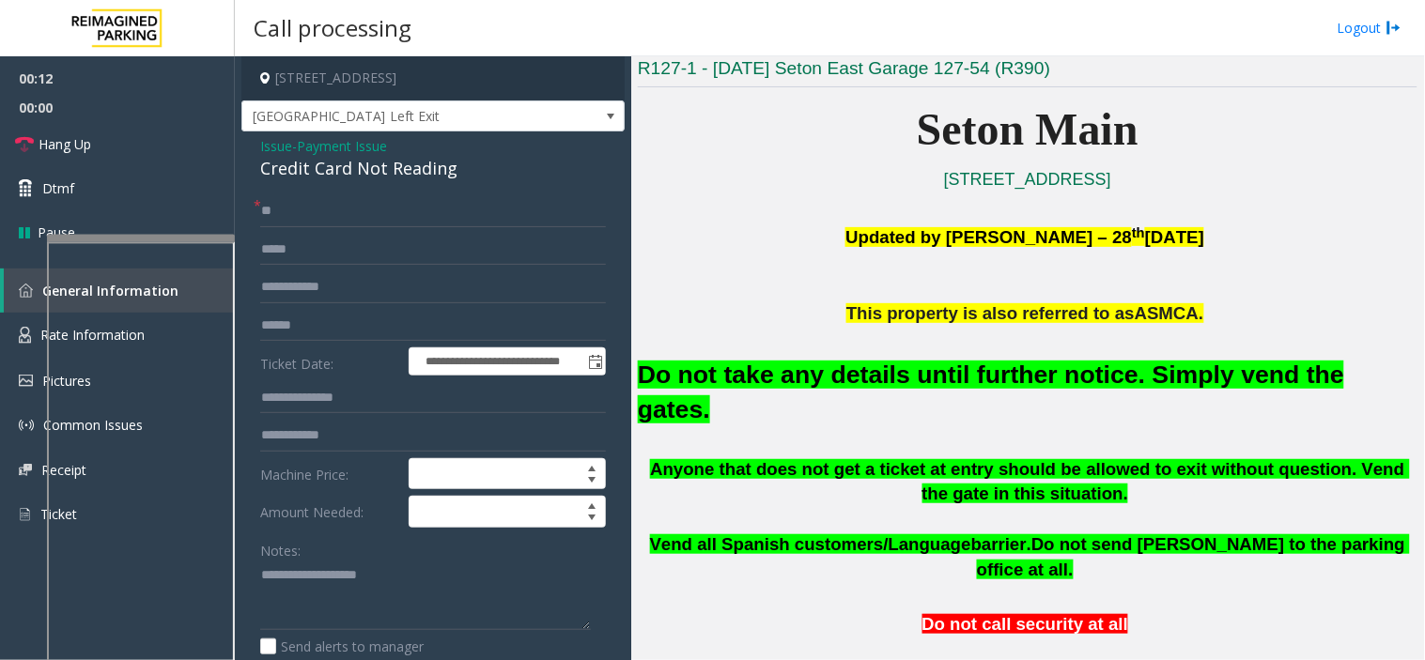
click at [832, 381] on font "Do not take any details until further notice. Simply vend the gates." at bounding box center [991, 392] width 706 height 63
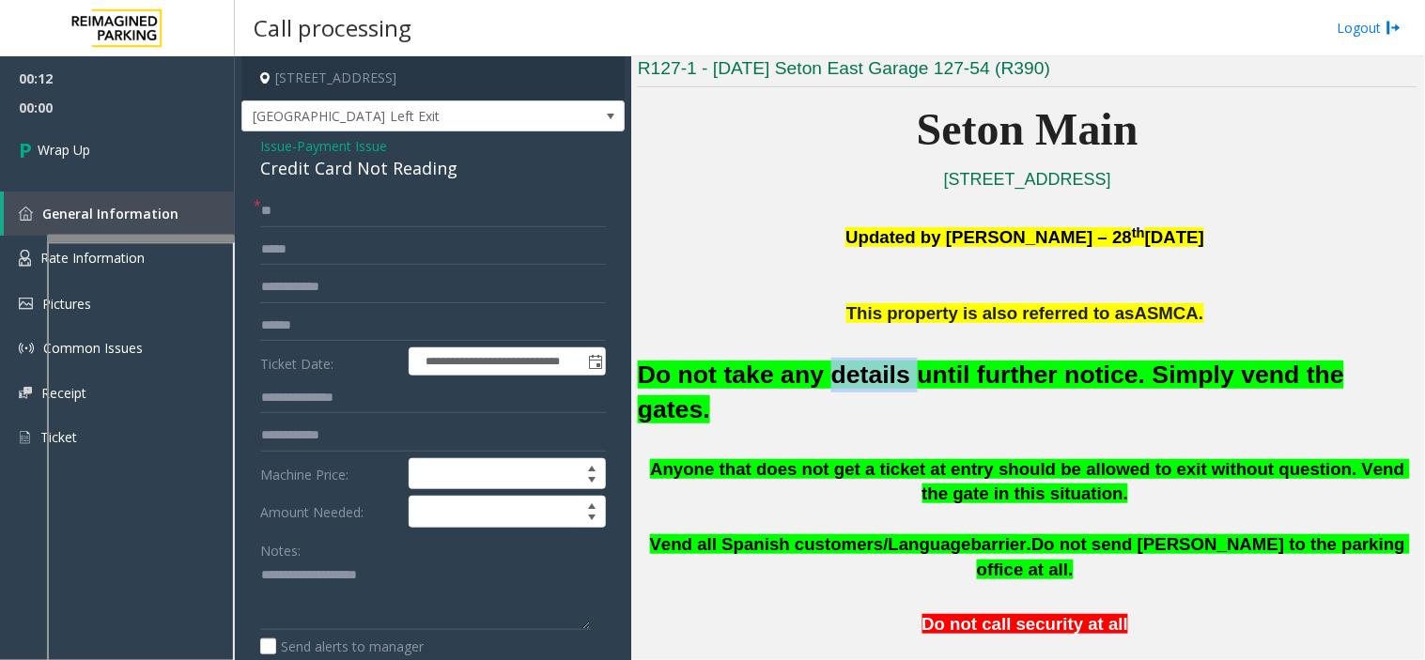
click at [832, 381] on font "Do not take any details until further notice. Simply vend the gates." at bounding box center [991, 392] width 706 height 63
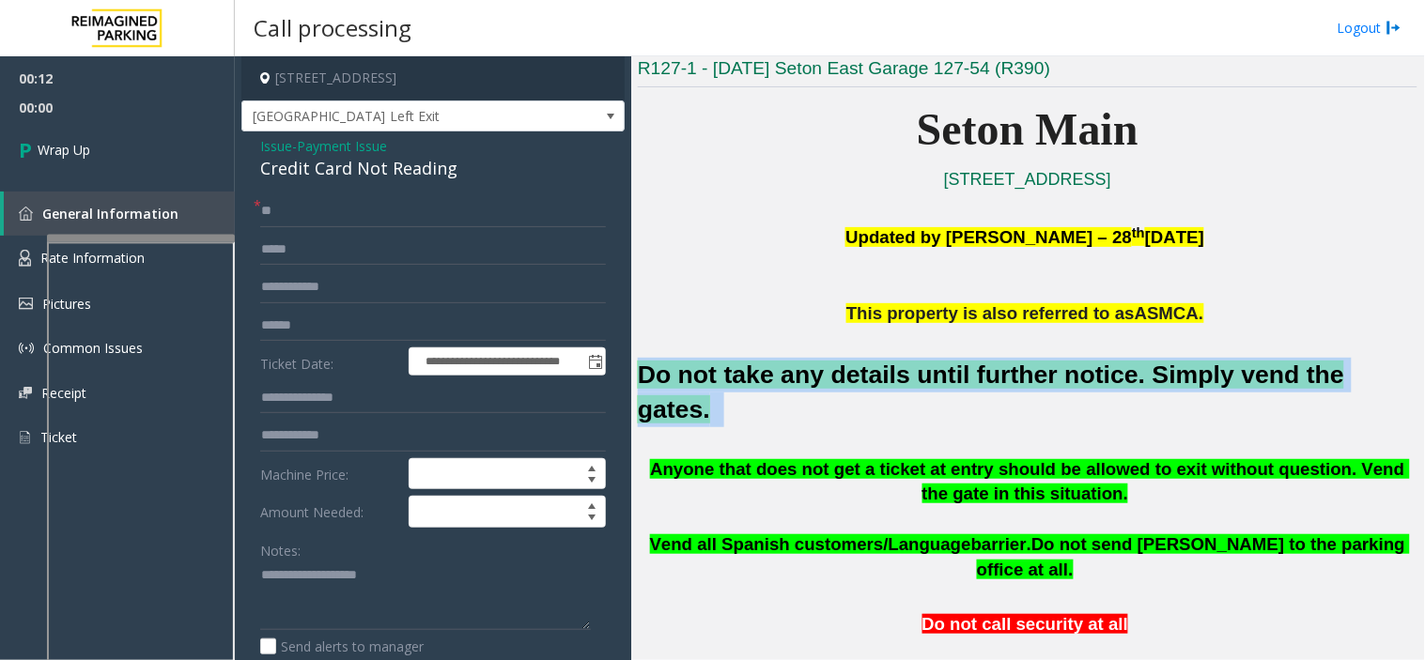
click at [832, 381] on font "Do not take any details until further notice. Simply vend the gates." at bounding box center [991, 392] width 706 height 63
copy h2 "Do not take any details until further notice. Simply vend the gates."
click at [409, 605] on textarea at bounding box center [425, 596] width 331 height 70
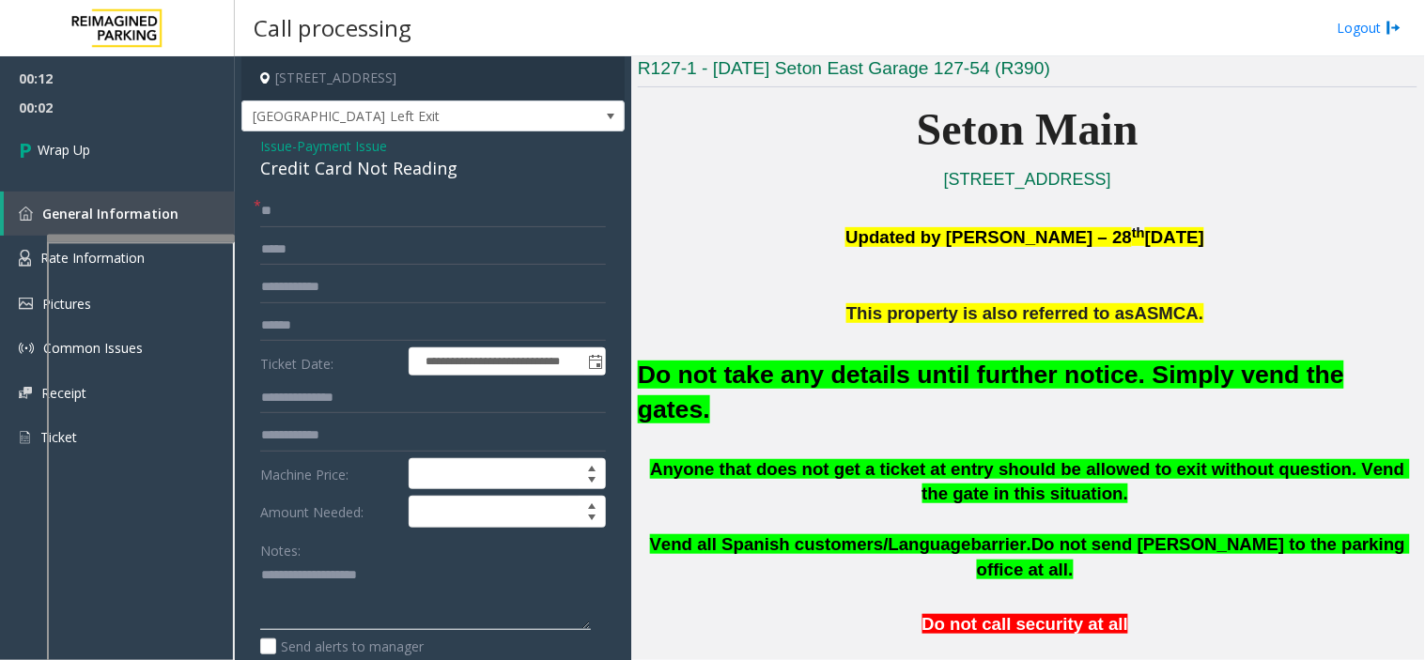
paste textarea "**********"
type textarea "**********"
click at [124, 141] on link "Wrap Up" at bounding box center [117, 149] width 235 height 55
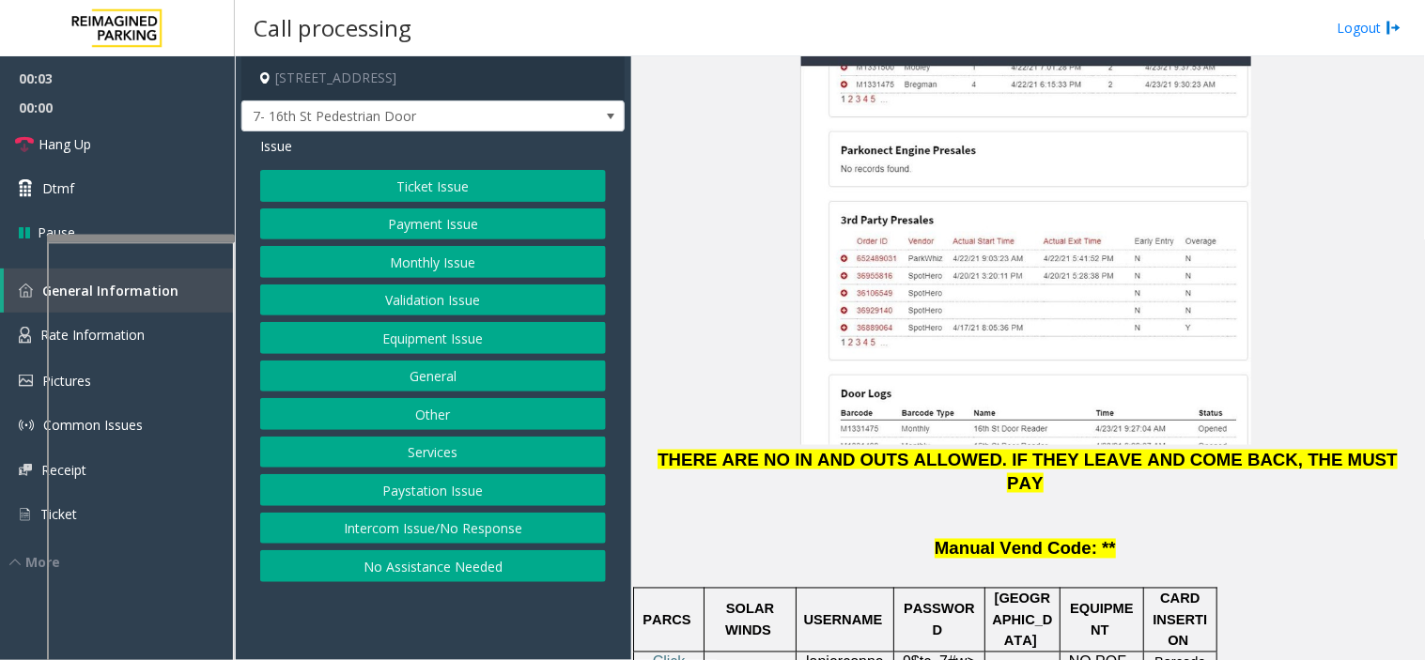
scroll to position [2295, 0]
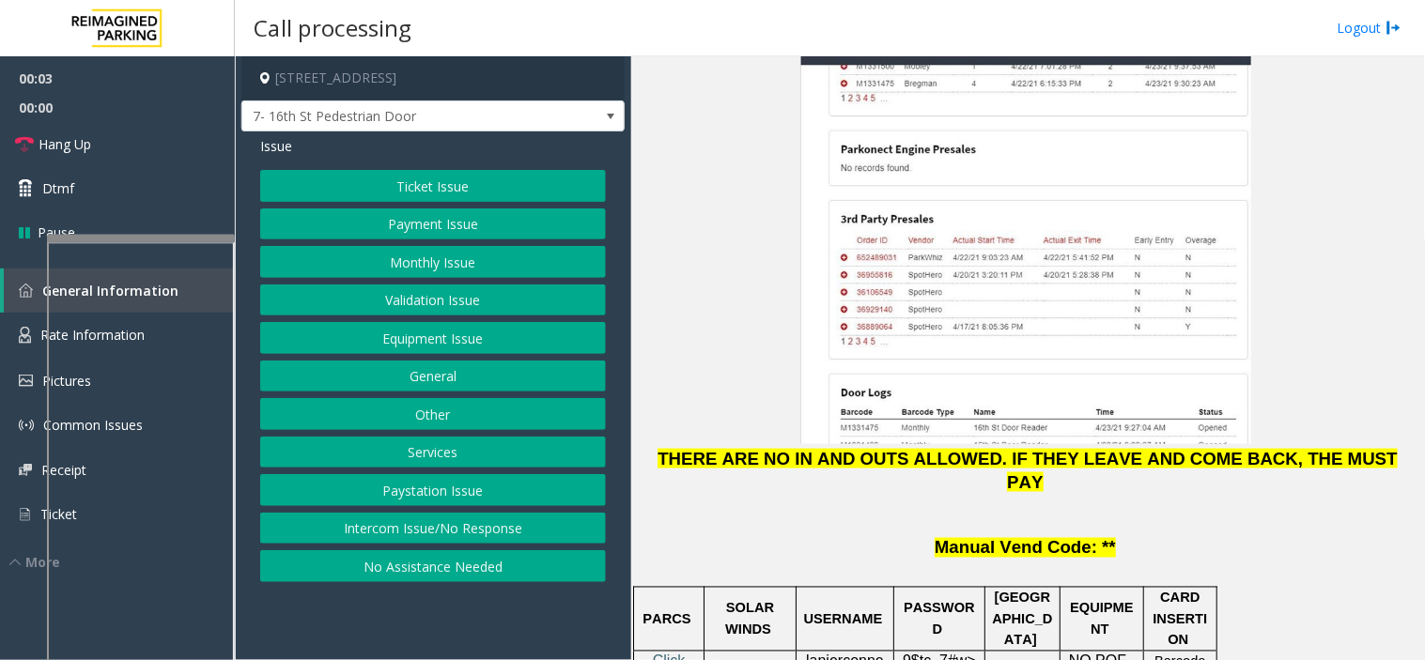
click at [849, 654] on span "lanierconnect" at bounding box center [845, 673] width 78 height 38
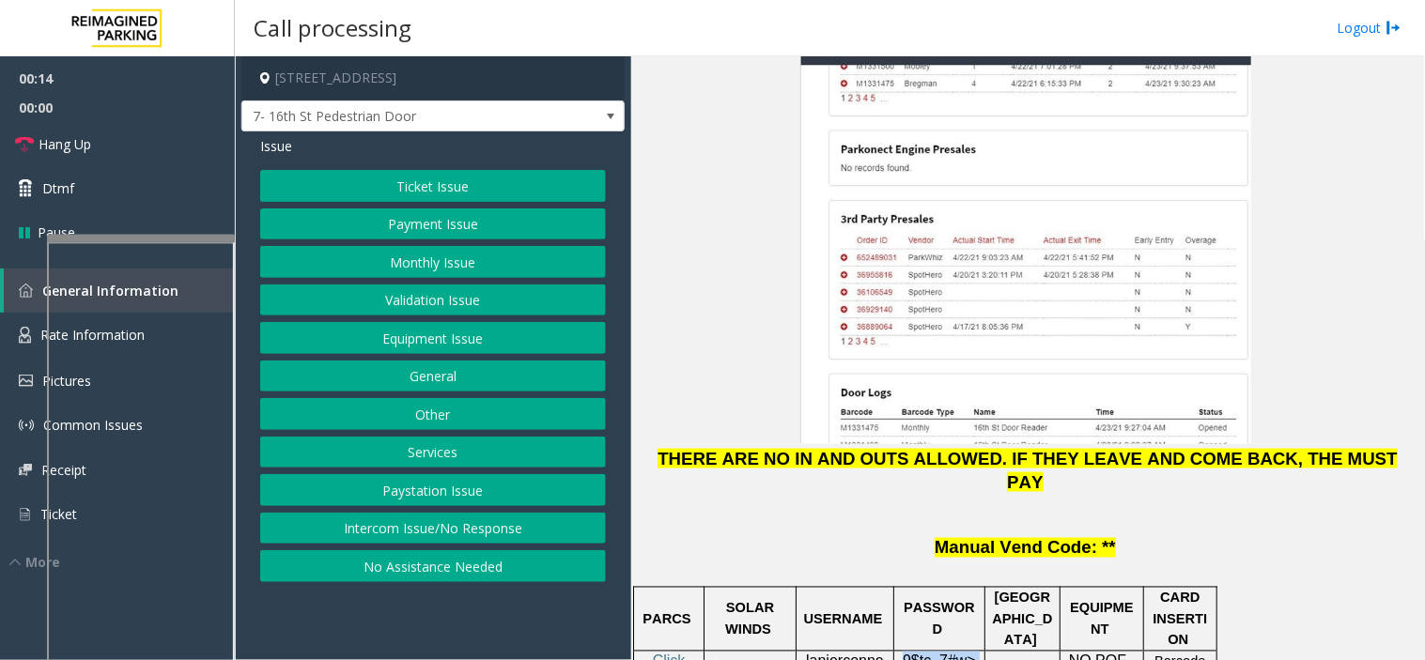
click at [424, 339] on button "Equipment Issue" at bounding box center [433, 338] width 346 height 32
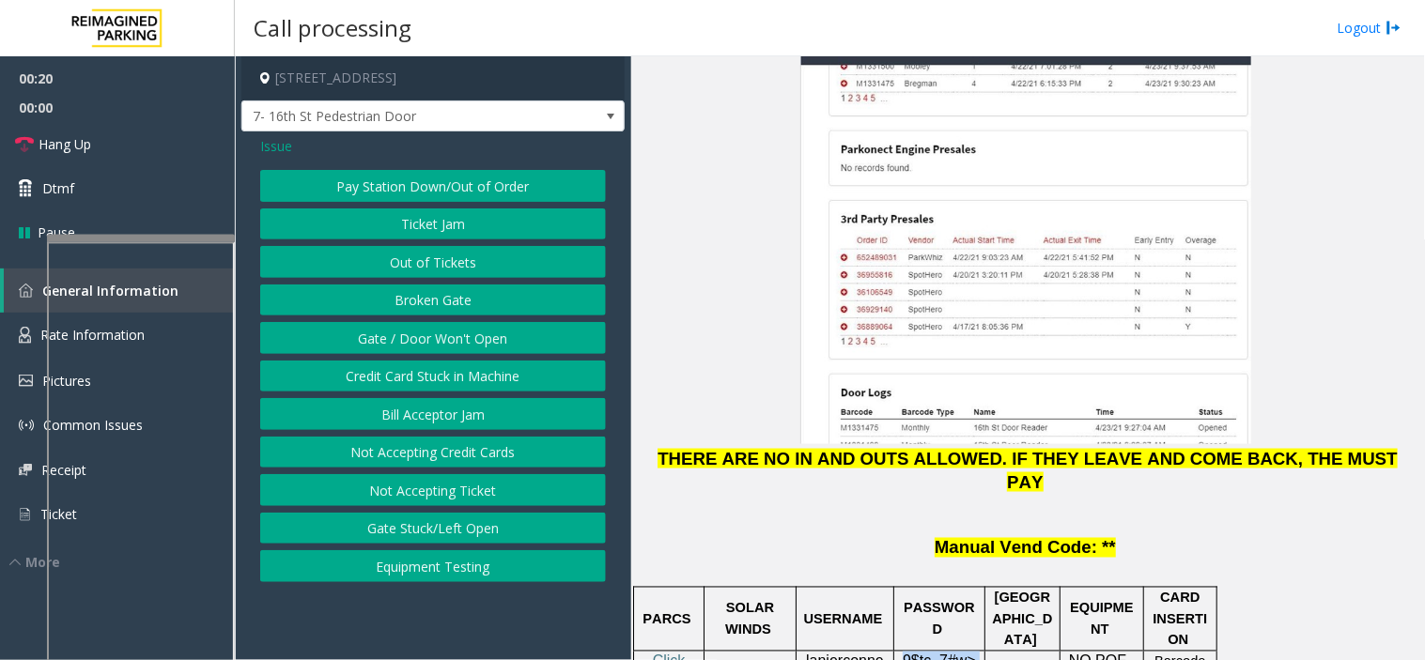
click at [416, 335] on button "Gate / Door Won't Open" at bounding box center [433, 338] width 346 height 32
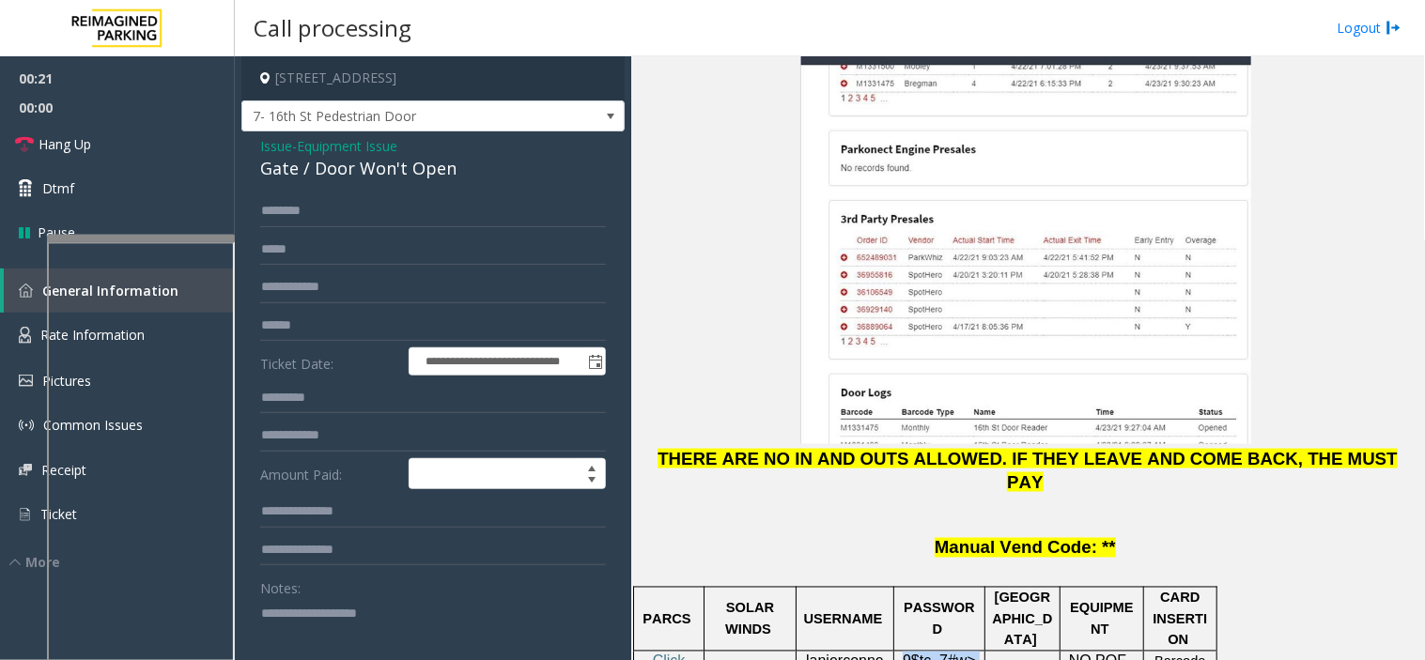
scroll to position [104, 0]
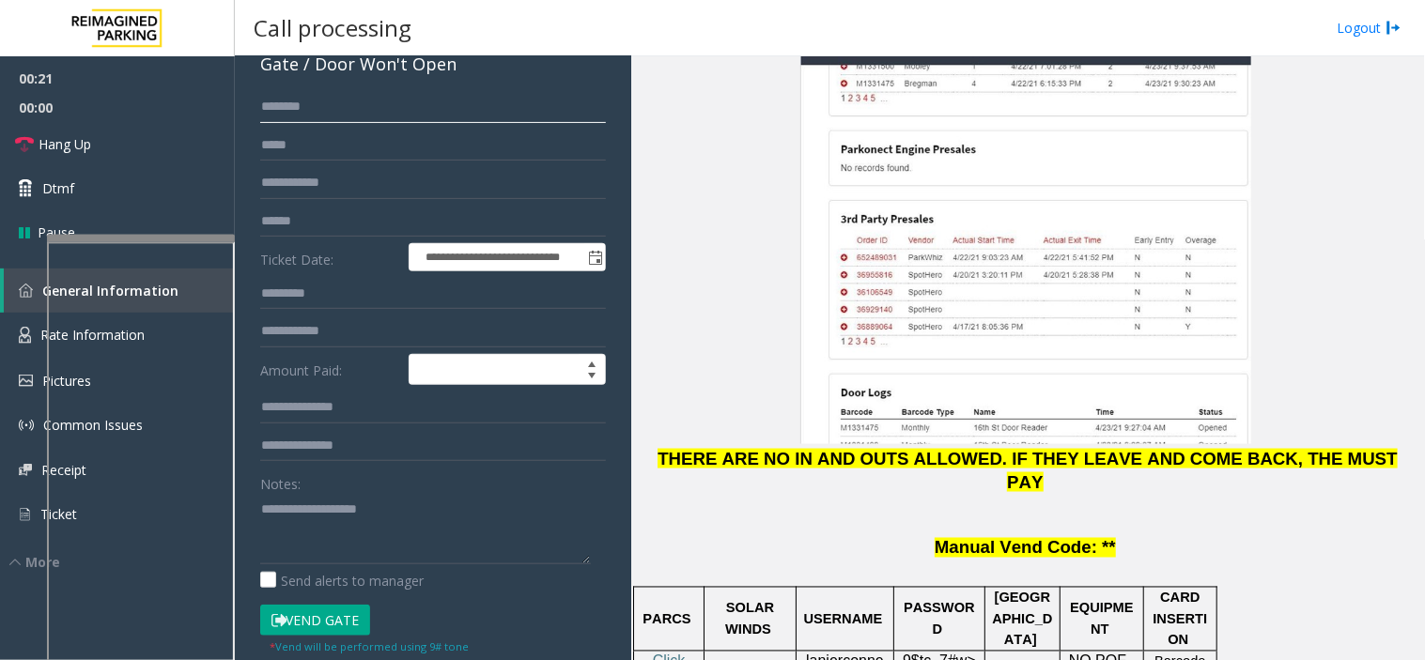
click at [311, 104] on input "text" at bounding box center [433, 107] width 346 height 32
type input "*******"
click at [342, 522] on textarea at bounding box center [425, 529] width 331 height 70
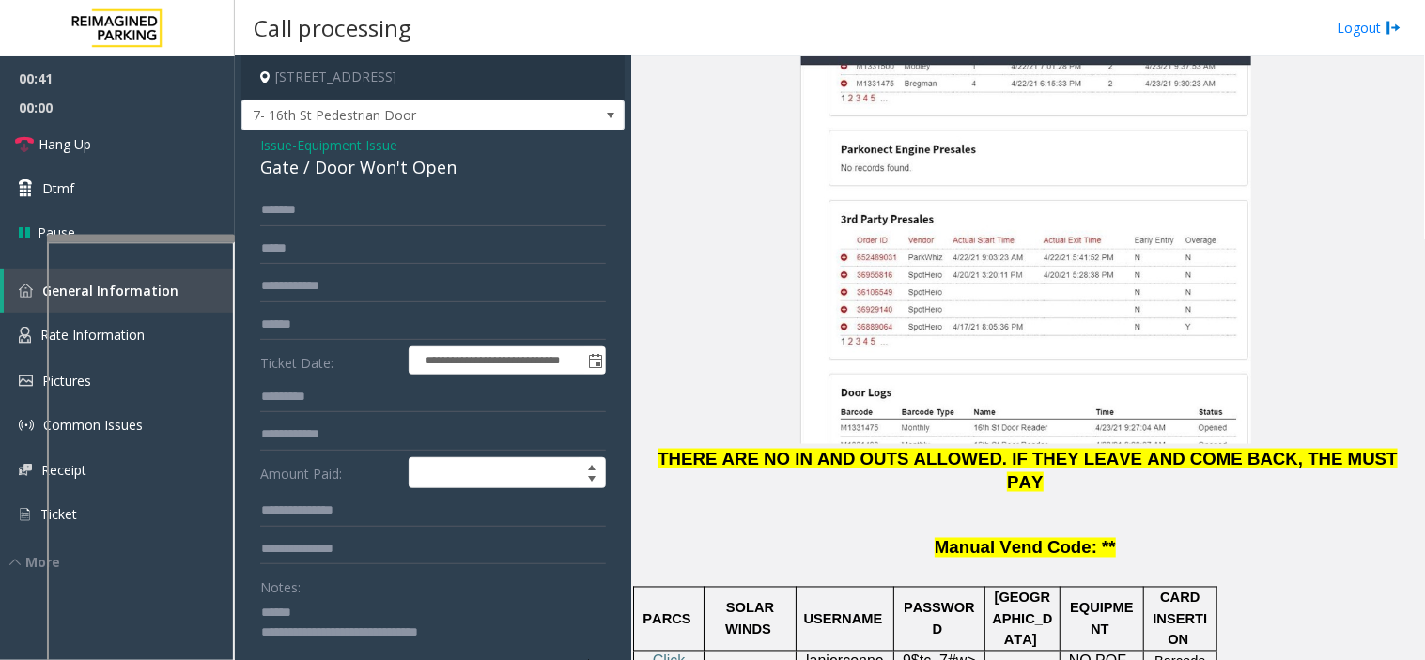
scroll to position [0, 0]
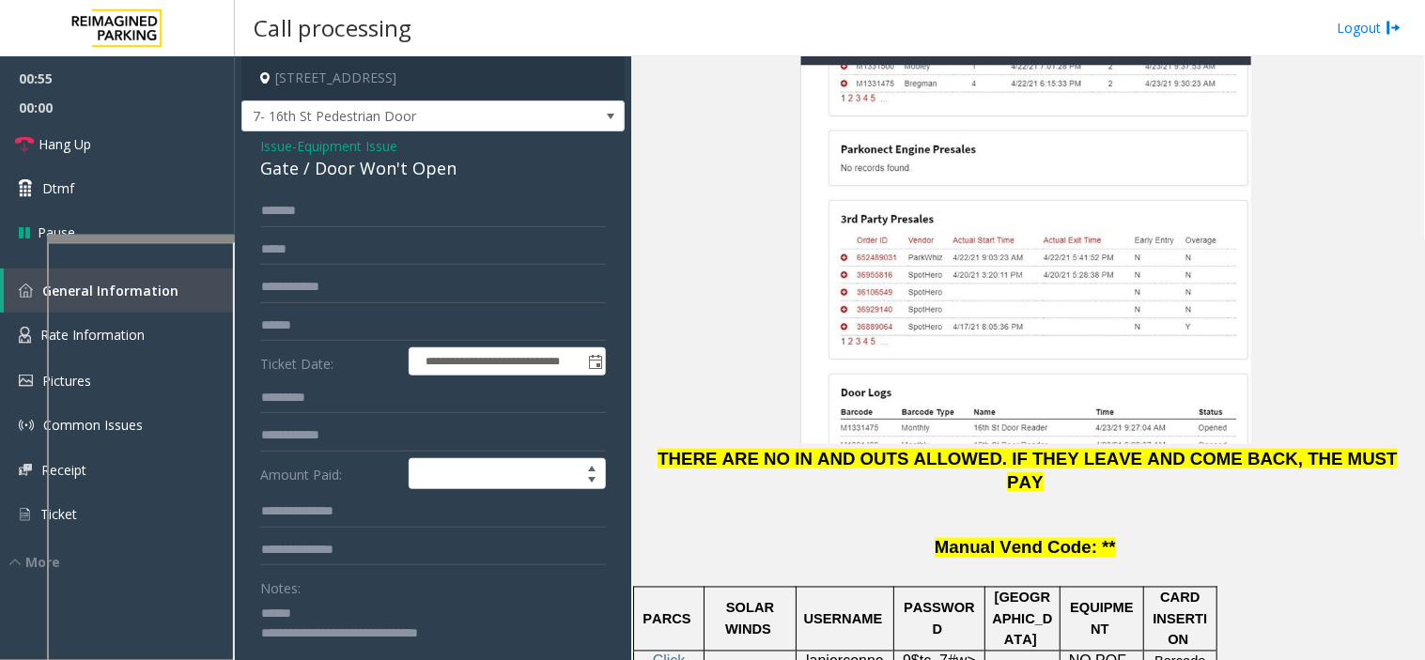
click at [327, 611] on textarea at bounding box center [425, 633] width 331 height 70
click at [109, 148] on link "Hang Up" at bounding box center [117, 144] width 235 height 44
click at [316, 620] on textarea at bounding box center [425, 633] width 331 height 70
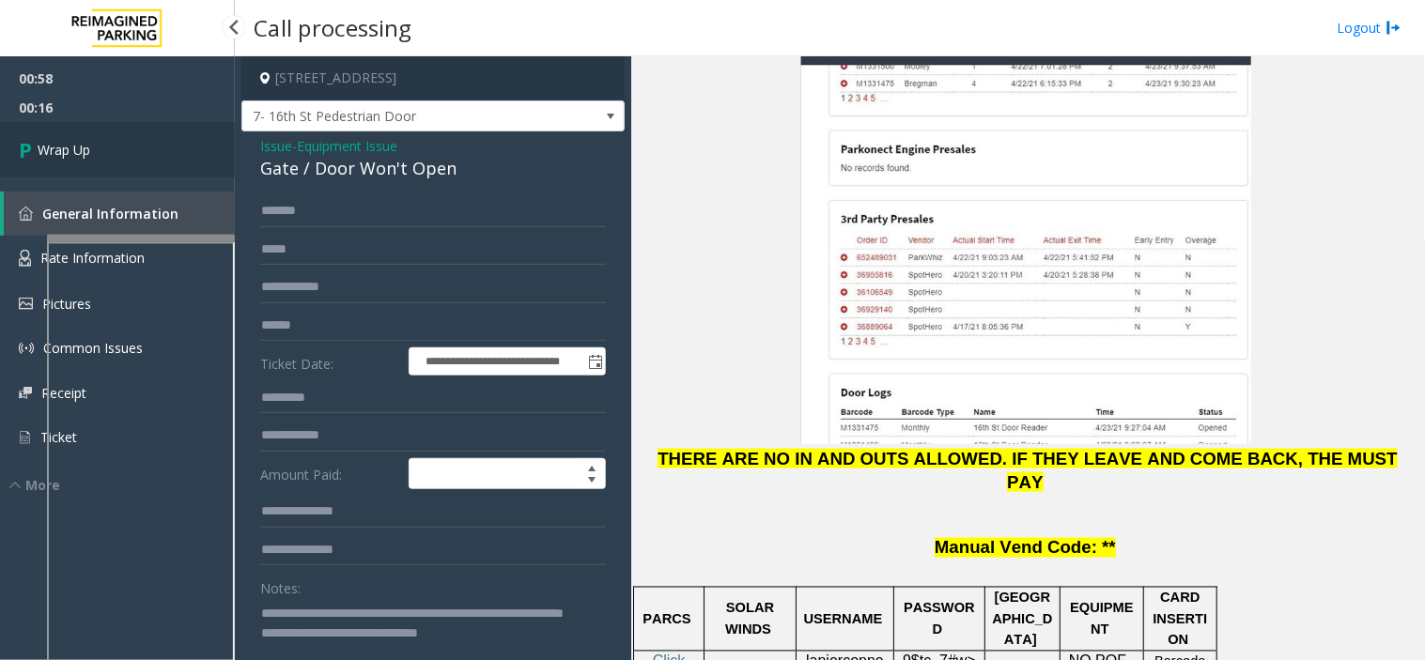
type textarea "**********"
click at [113, 124] on link "Wrap Up" at bounding box center [117, 149] width 235 height 55
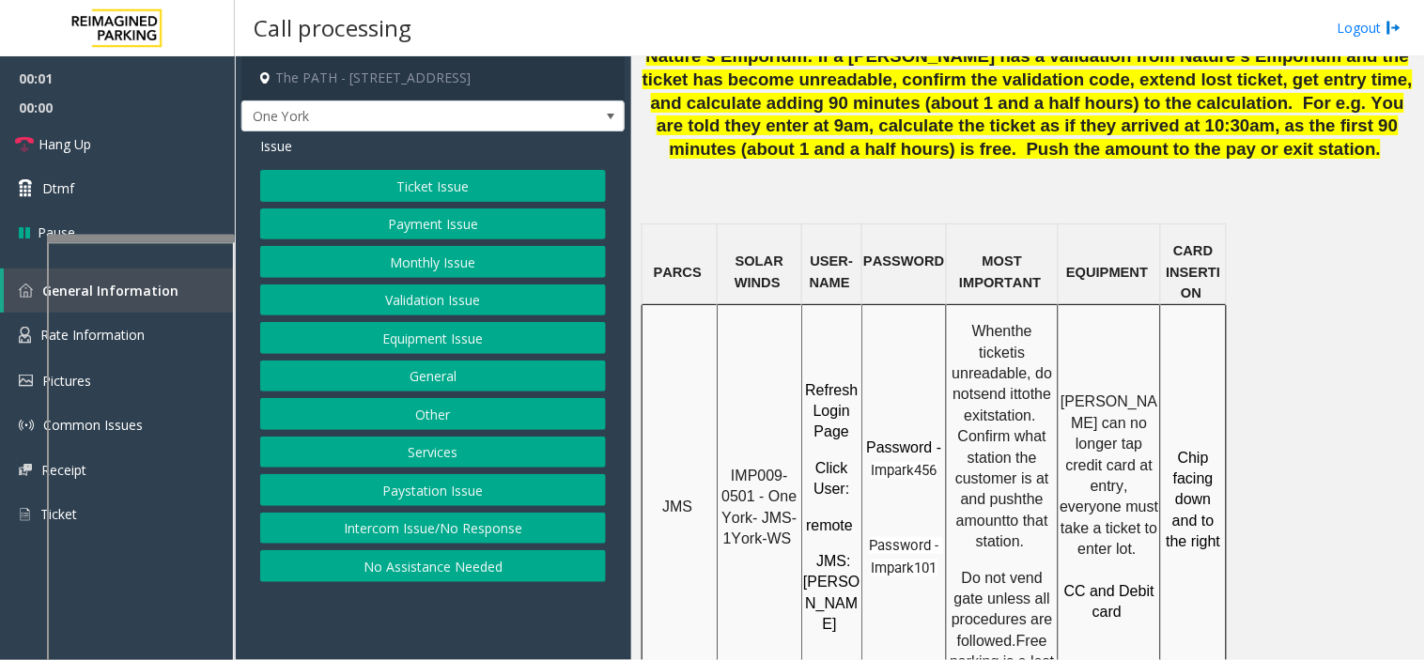
scroll to position [1460, 0]
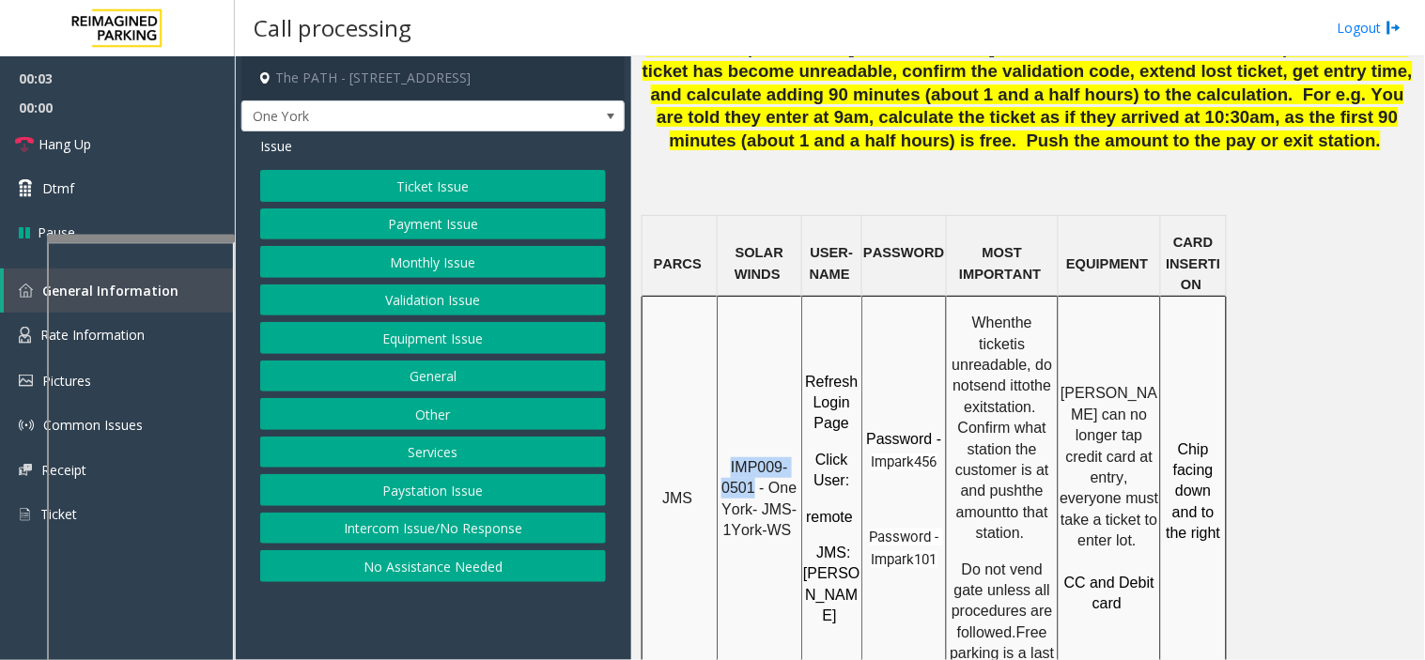
drag, startPoint x: 756, startPoint y: 429, endPoint x: 723, endPoint y: 408, distance: 39.3
click at [723, 457] on p "IMP009-0501 - One York- JMS-1York-WS" at bounding box center [759, 499] width 82 height 85
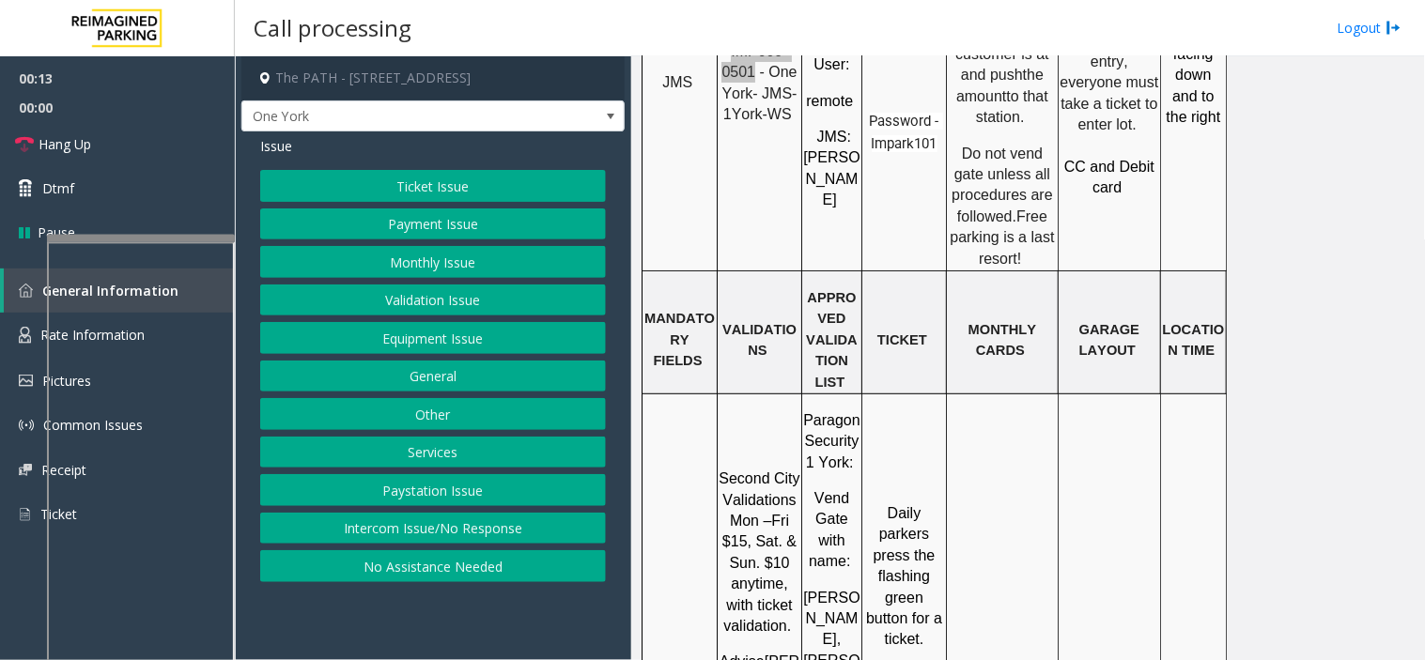
scroll to position [1878, 0]
click at [447, 175] on button "Ticket Issue" at bounding box center [433, 186] width 346 height 32
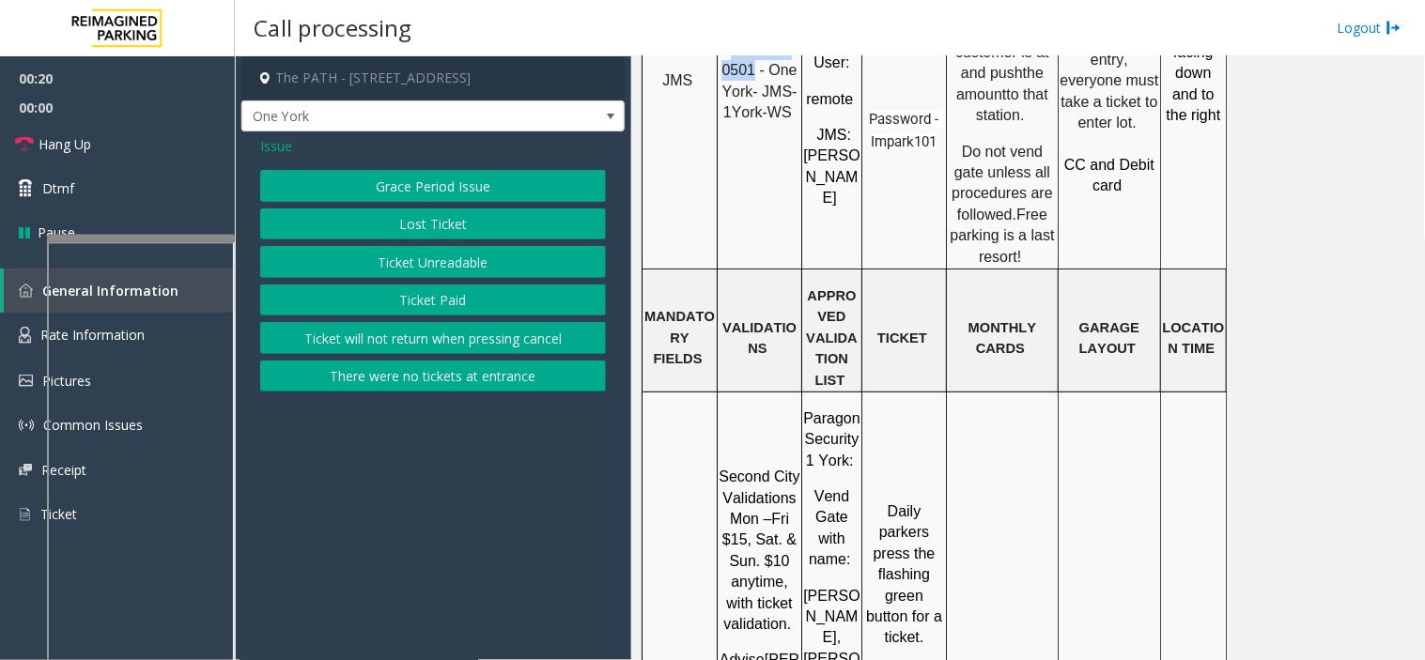
click at [455, 261] on button "Ticket Unreadable" at bounding box center [433, 262] width 346 height 32
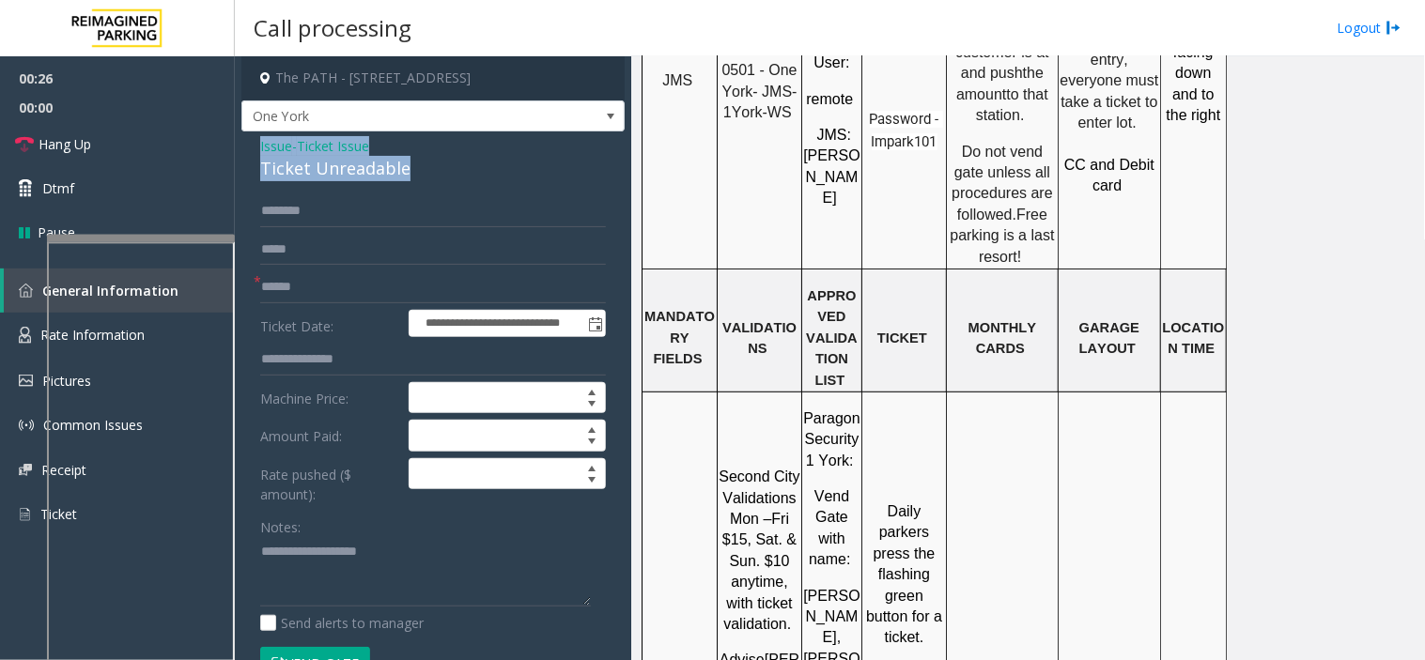
drag, startPoint x: 408, startPoint y: 173, endPoint x: 257, endPoint y: 147, distance: 152.5
click at [257, 147] on div "**********" at bounding box center [432, 635] width 383 height 1009
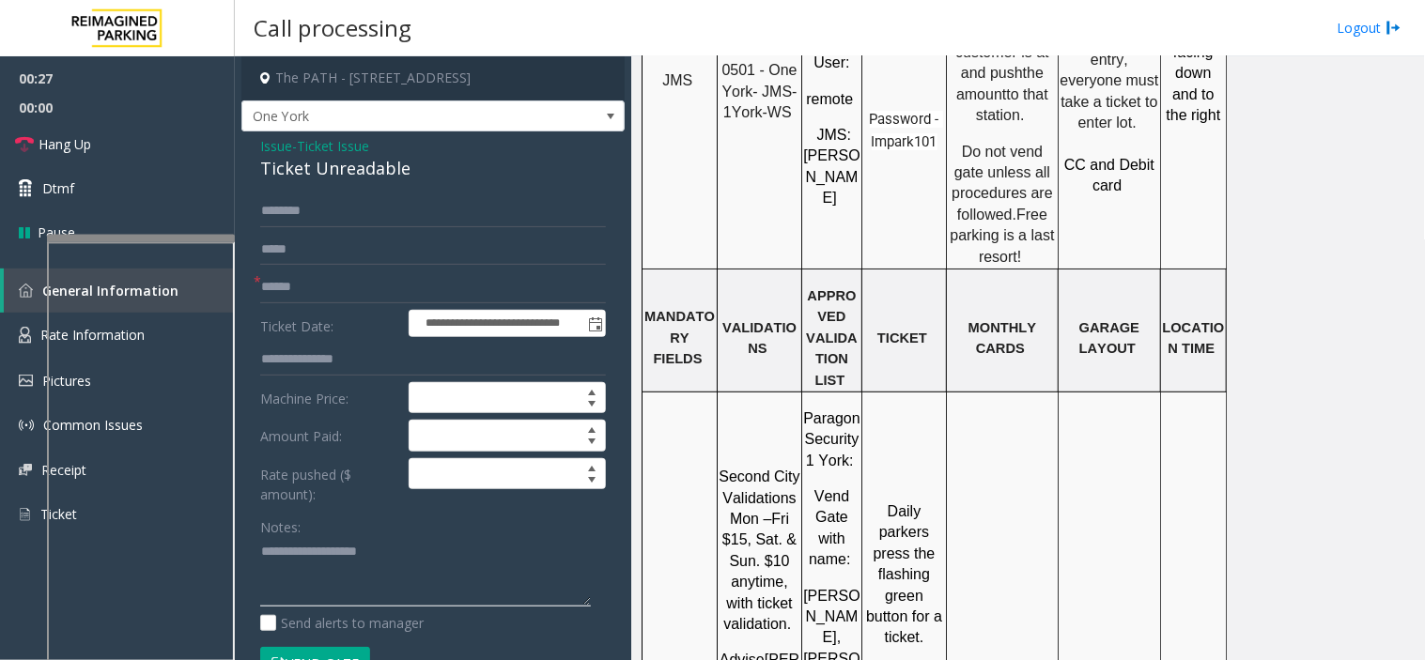
click at [311, 575] on textarea at bounding box center [425, 572] width 331 height 70
paste textarea "**********"
type textarea "**********"
click at [427, 583] on textarea at bounding box center [425, 572] width 331 height 70
click at [307, 294] on input "text" at bounding box center [433, 287] width 346 height 32
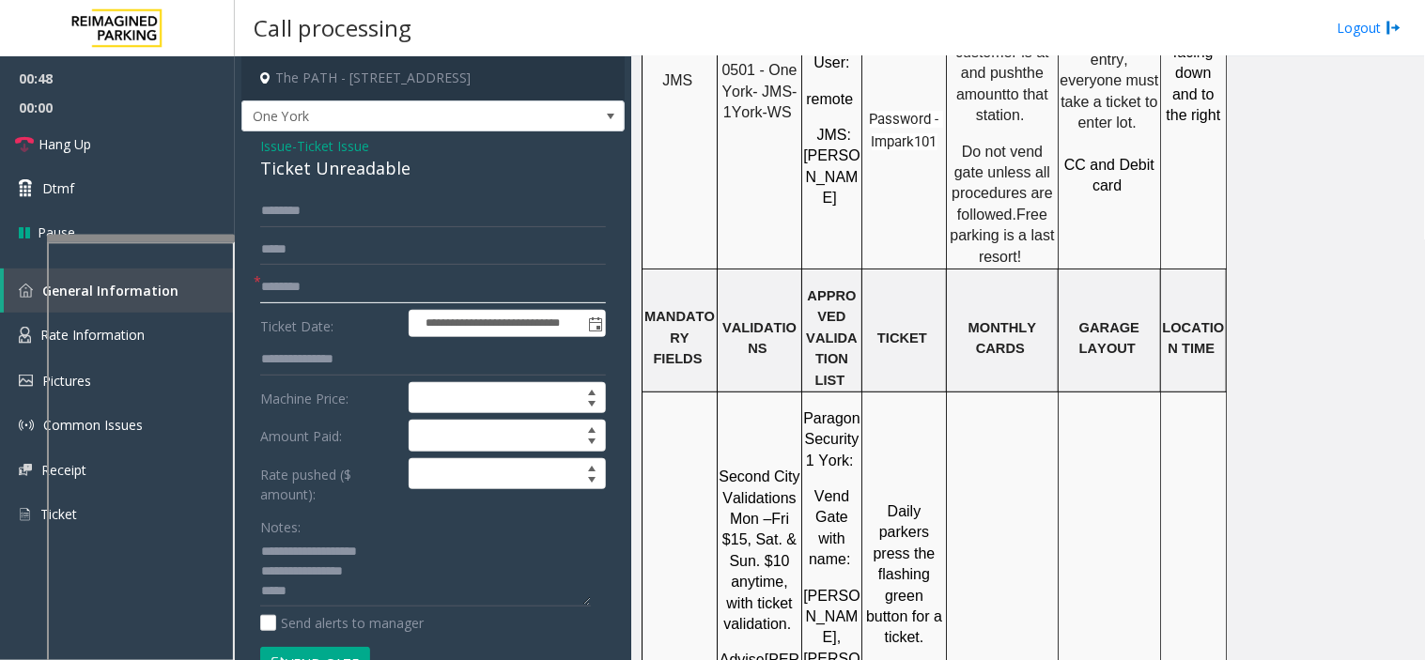
type input "********"
click at [303, 595] on textarea at bounding box center [425, 572] width 331 height 70
click at [357, 594] on textarea at bounding box center [425, 572] width 331 height 70
click at [376, 594] on textarea at bounding box center [425, 572] width 331 height 70
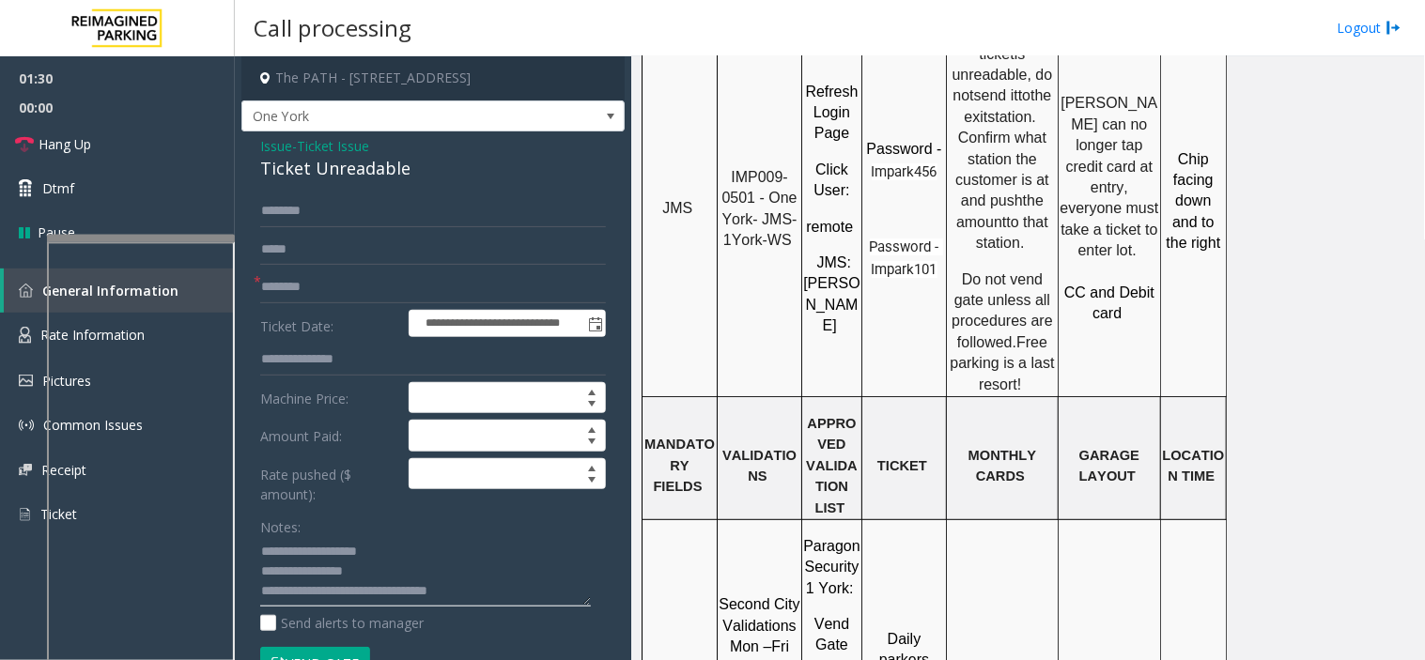
scroll to position [1460, 0]
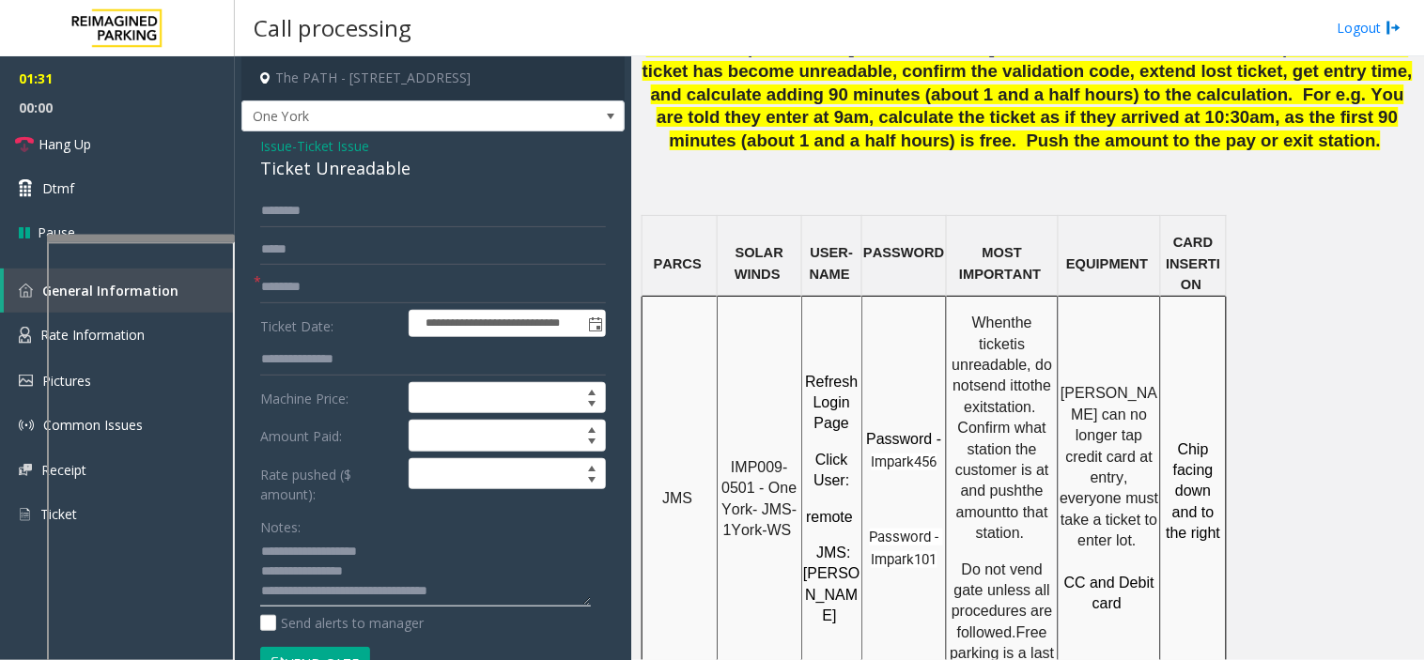
type textarea "**********"
drag, startPoint x: 30, startPoint y: 323, endPoint x: 56, endPoint y: 332, distance: 27.9
click at [30, 323] on link "Rate Information" at bounding box center [117, 336] width 235 height 46
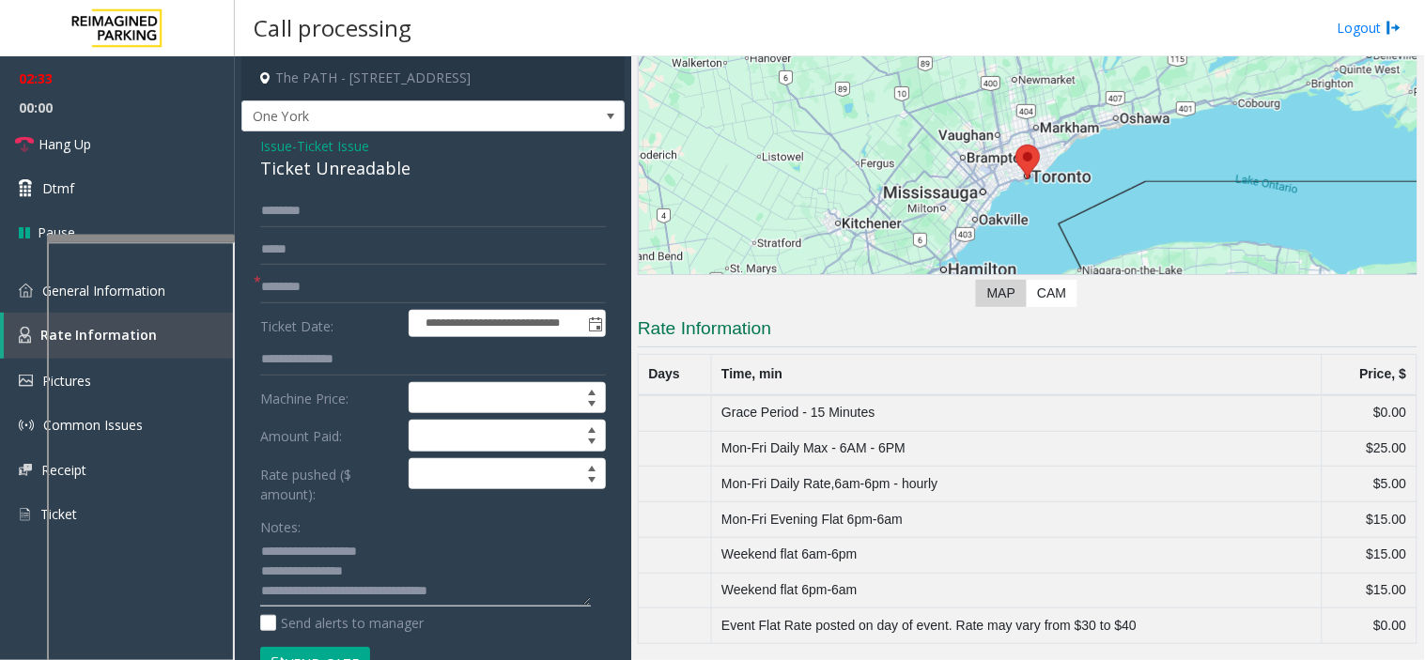
click at [505, 602] on textarea at bounding box center [425, 572] width 331 height 70
click at [33, 284] on link "General Information" at bounding box center [117, 291] width 235 height 44
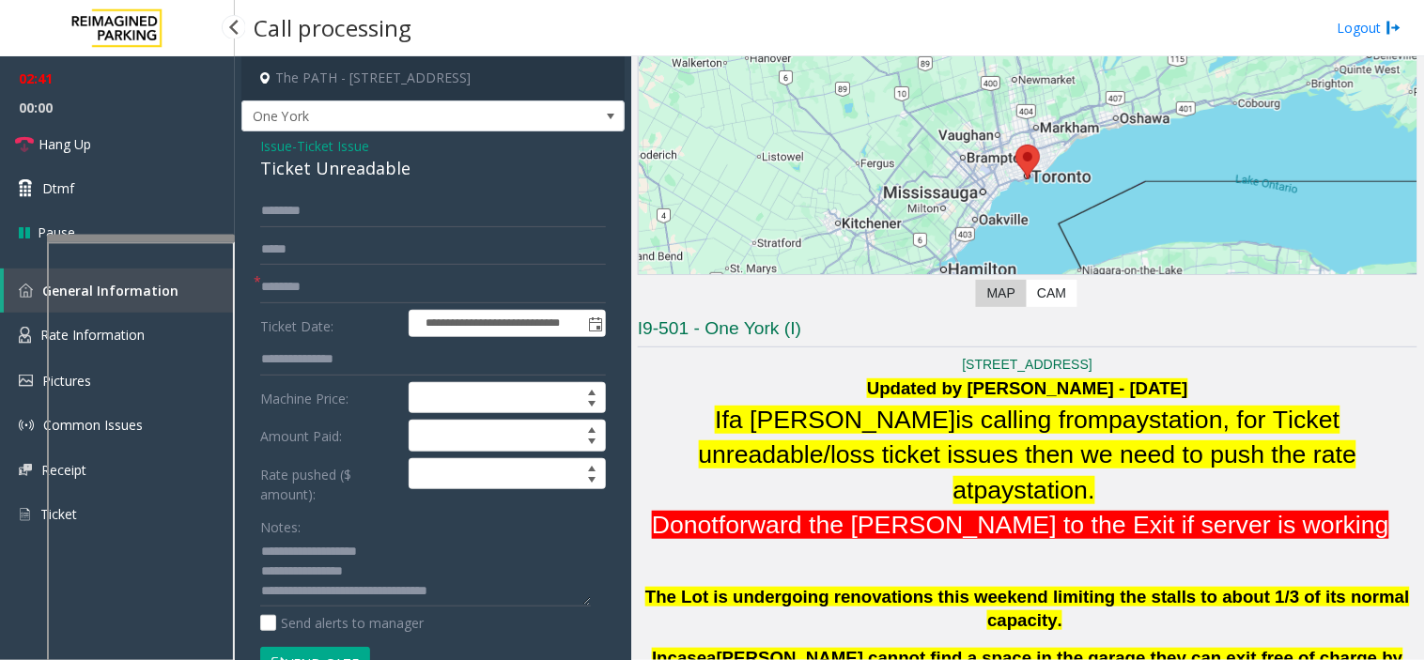
scroll to position [1460, 0]
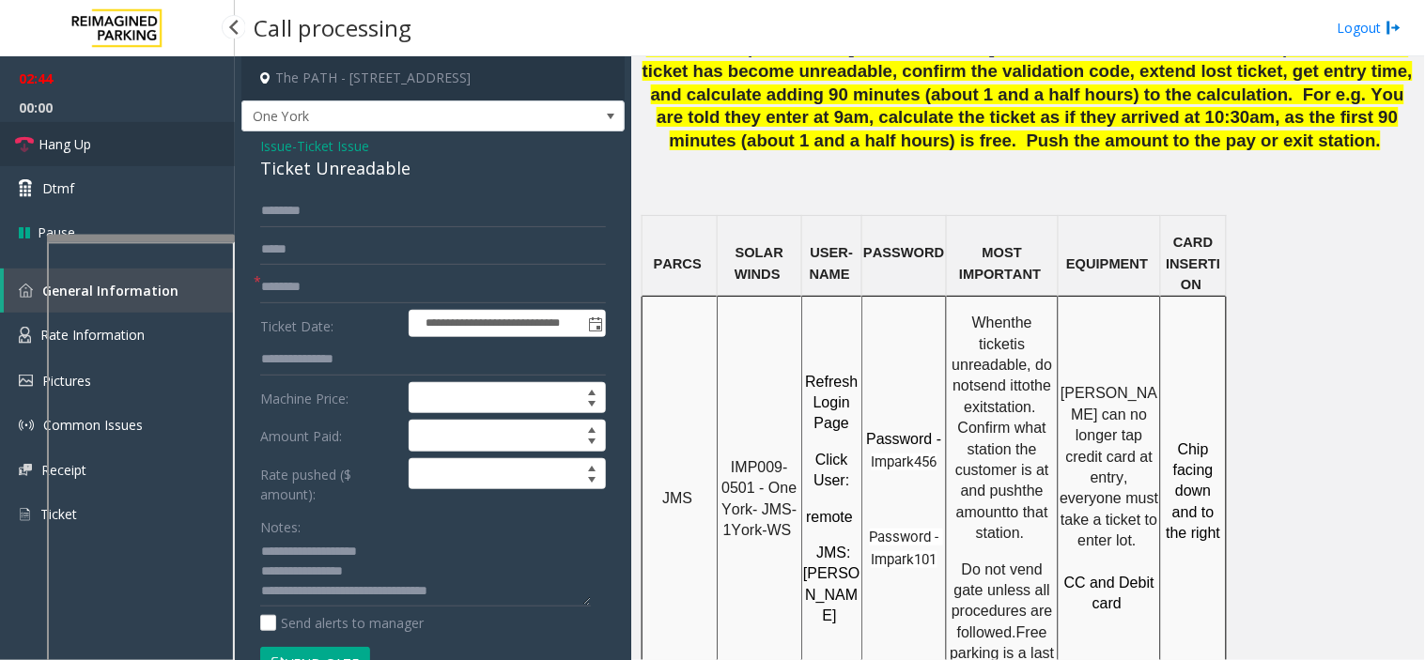
click at [153, 161] on link "Hang Up" at bounding box center [117, 144] width 235 height 44
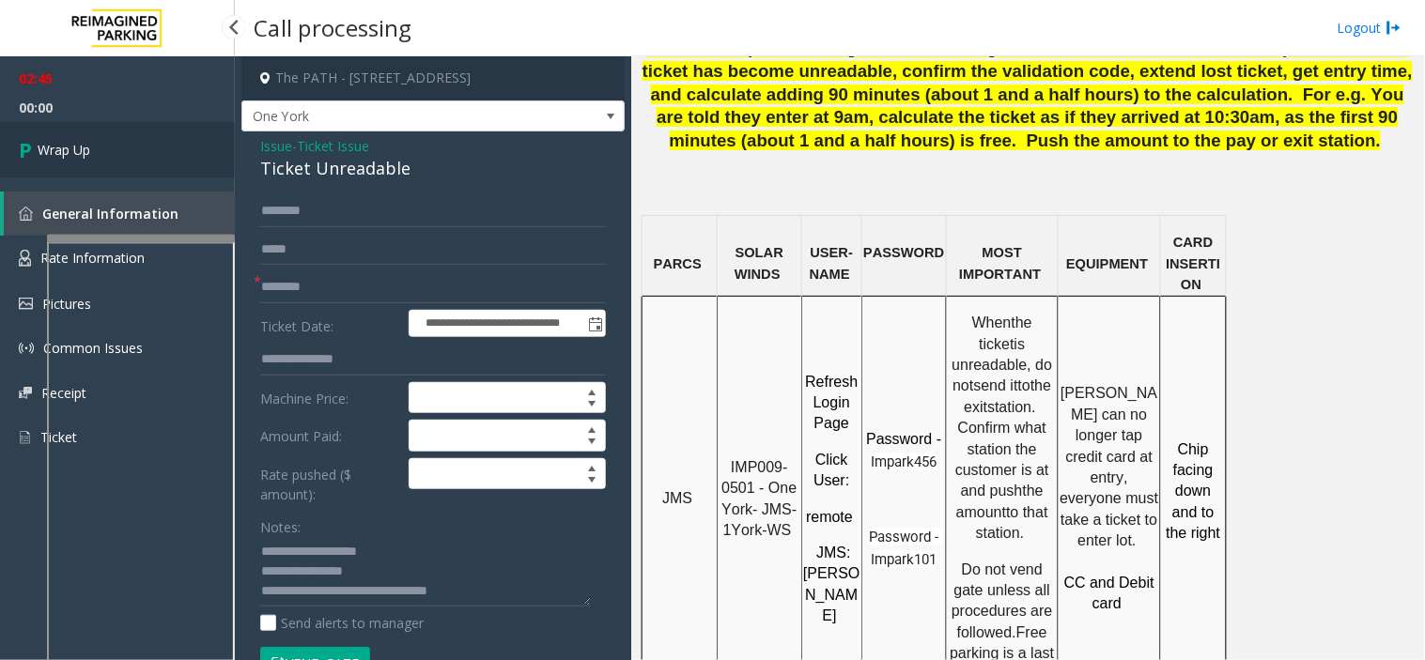
click at [153, 161] on link "Wrap Up" at bounding box center [117, 149] width 235 height 55
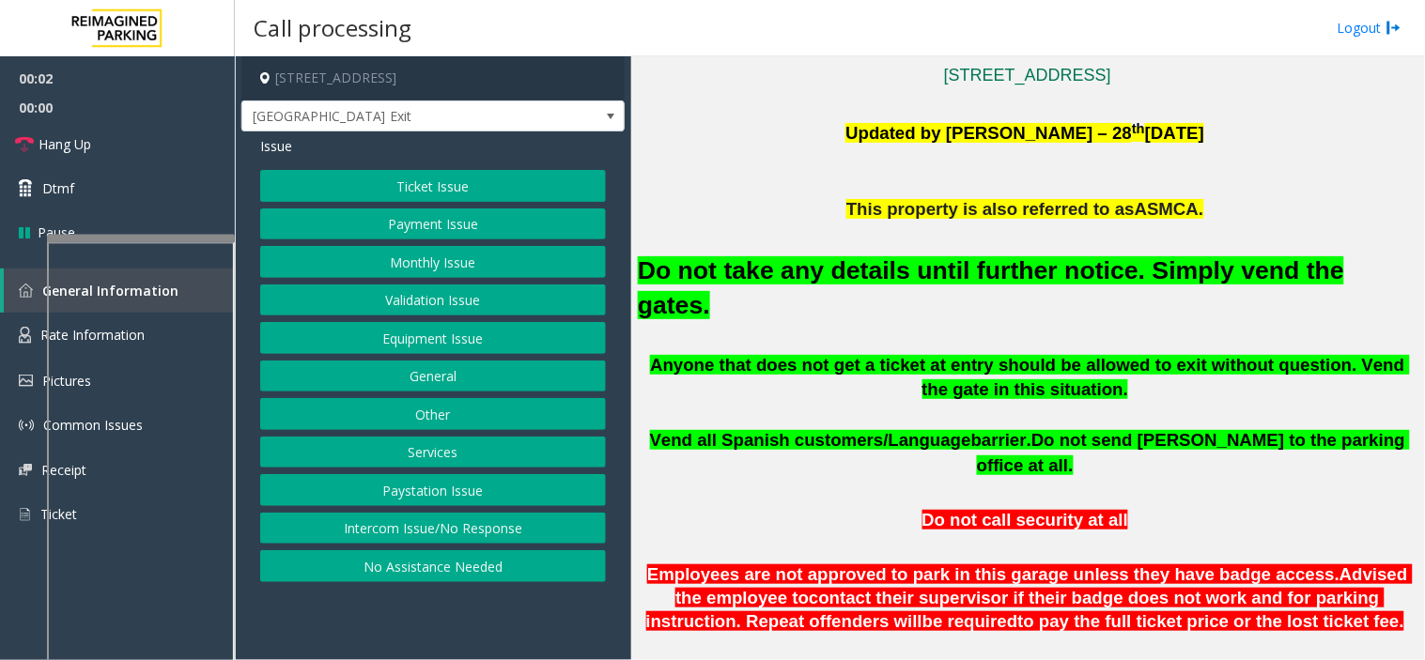
scroll to position [1043, 0]
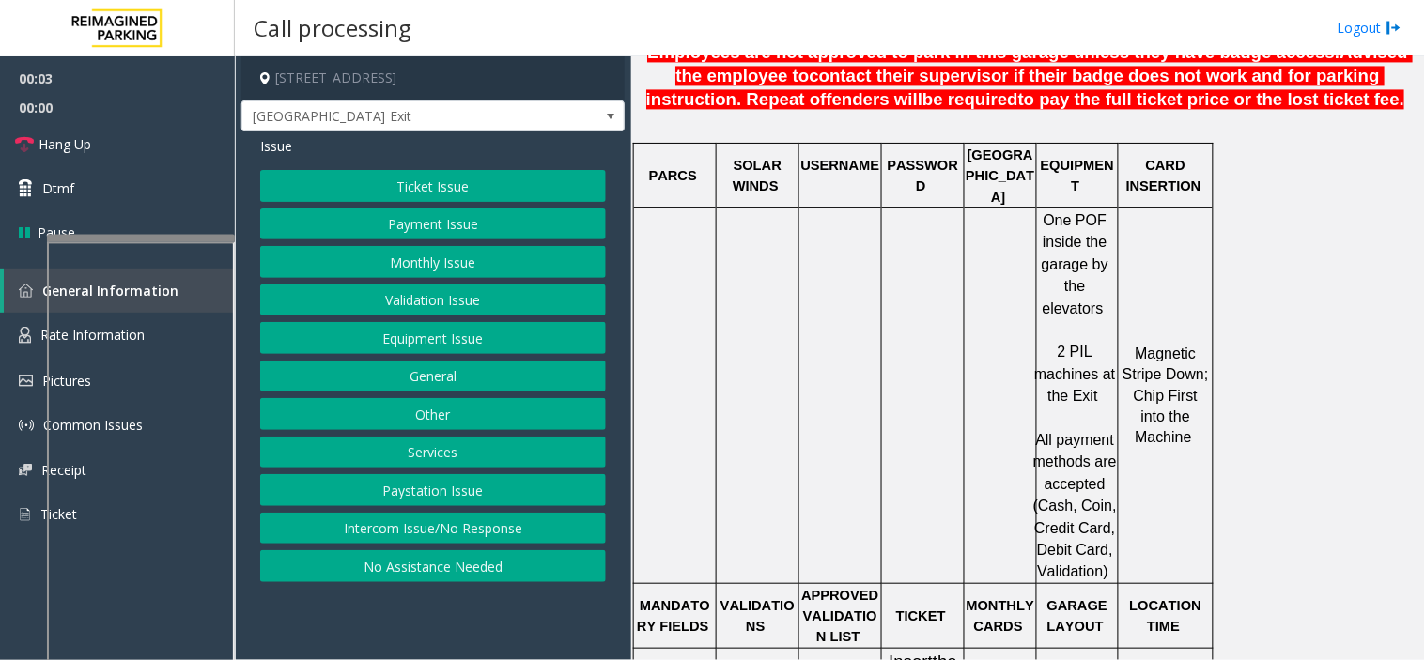
click at [367, 330] on button "Equipment Issue" at bounding box center [433, 338] width 346 height 32
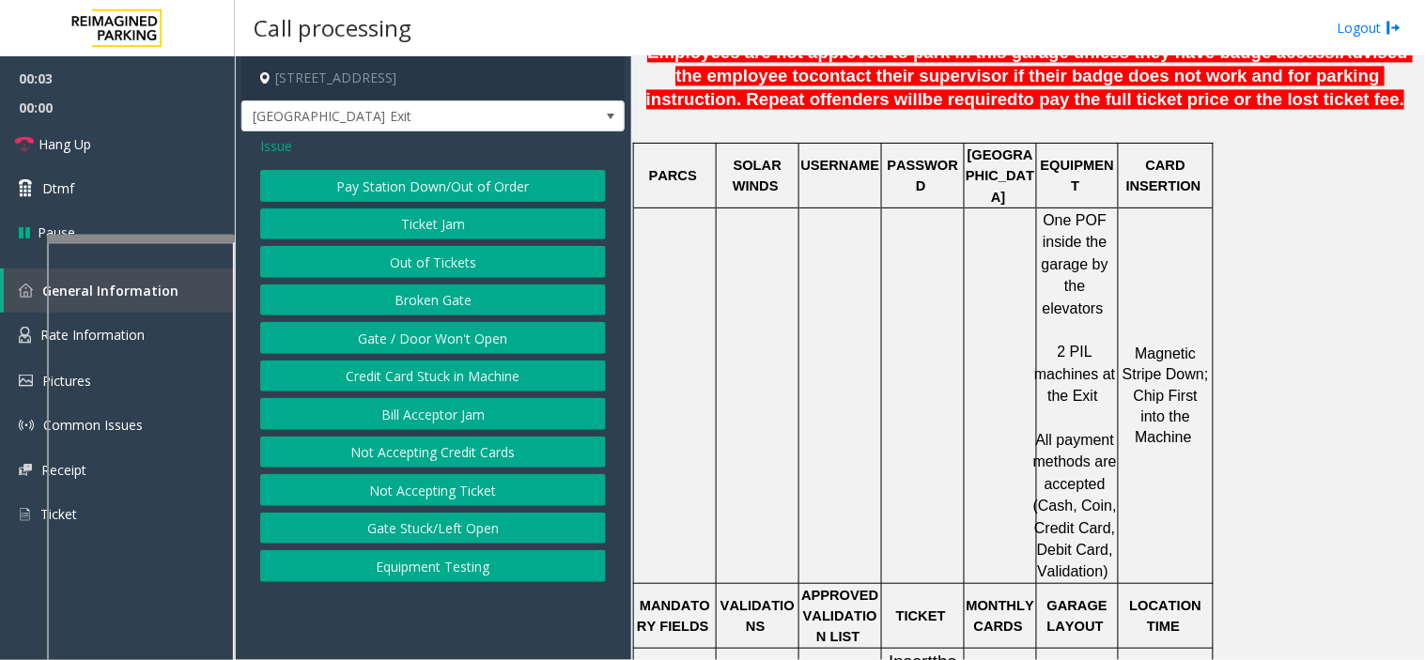
click at [367, 330] on button "Gate / Door Won't Open" at bounding box center [433, 338] width 346 height 32
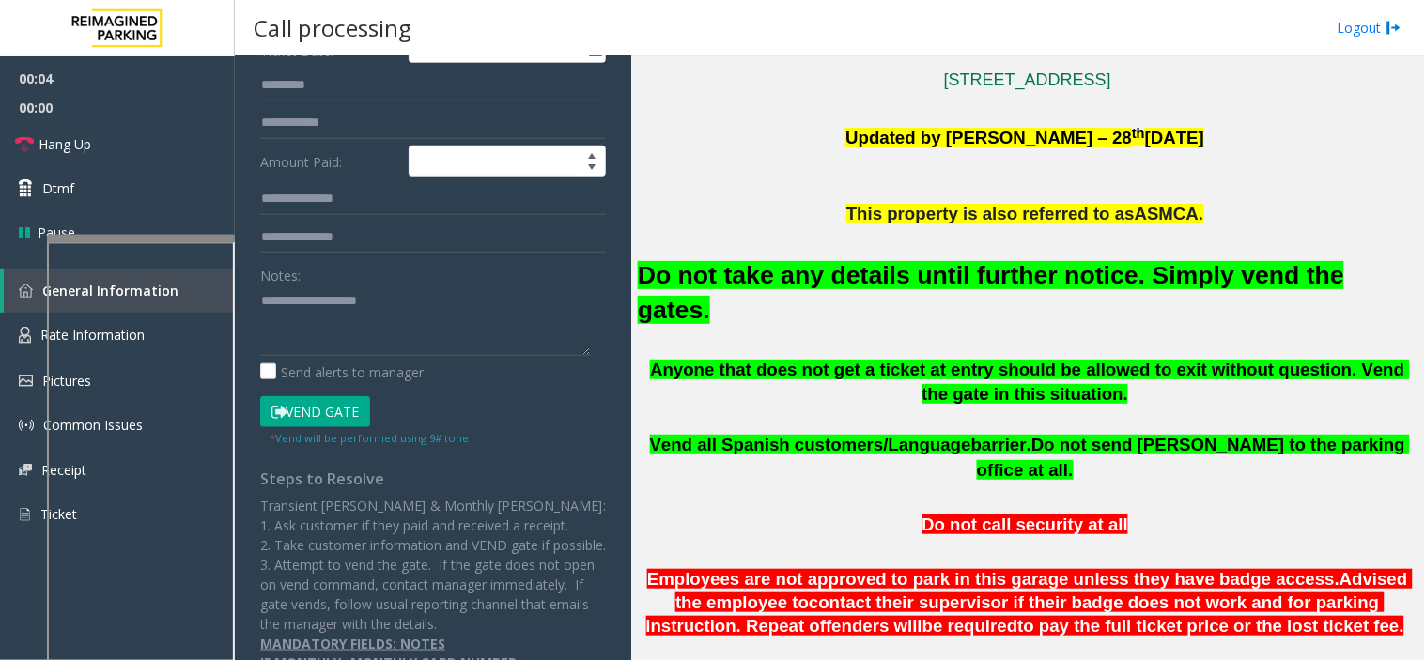
scroll to position [417, 0]
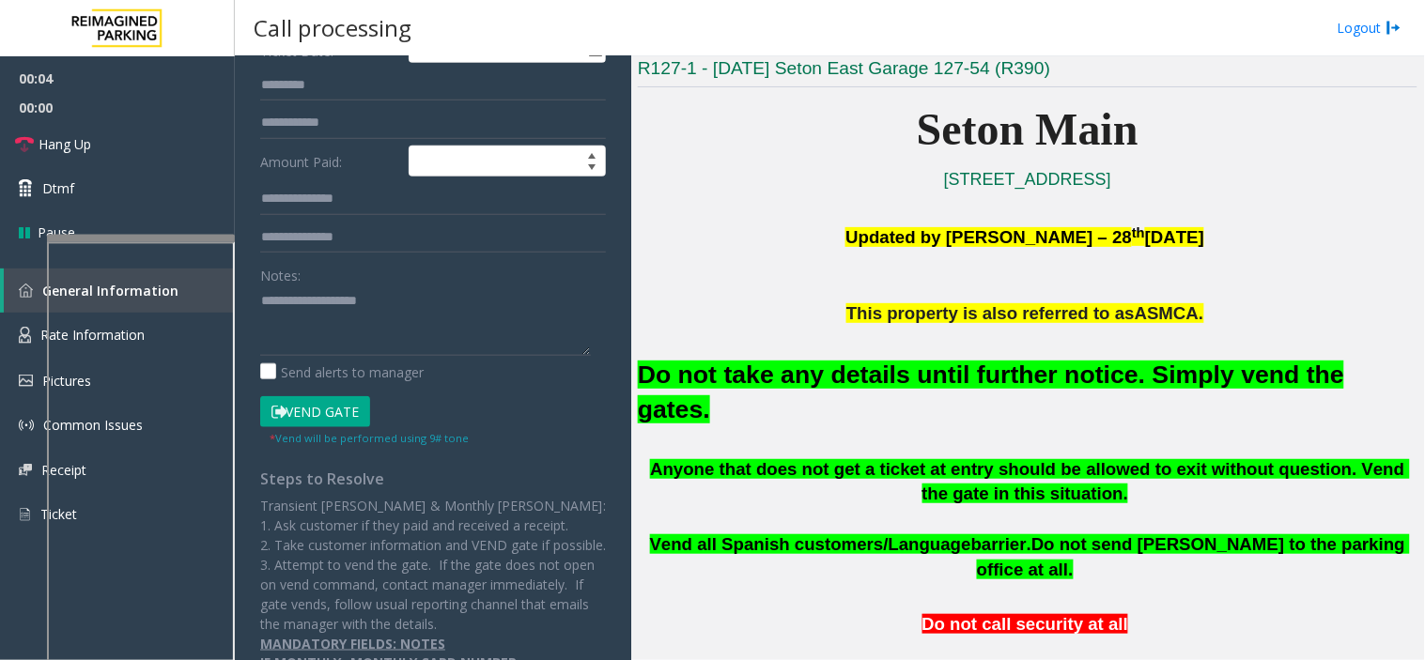
click at [724, 366] on font "Do not take any details until further notice. Simply vend the gates." at bounding box center [991, 392] width 706 height 63
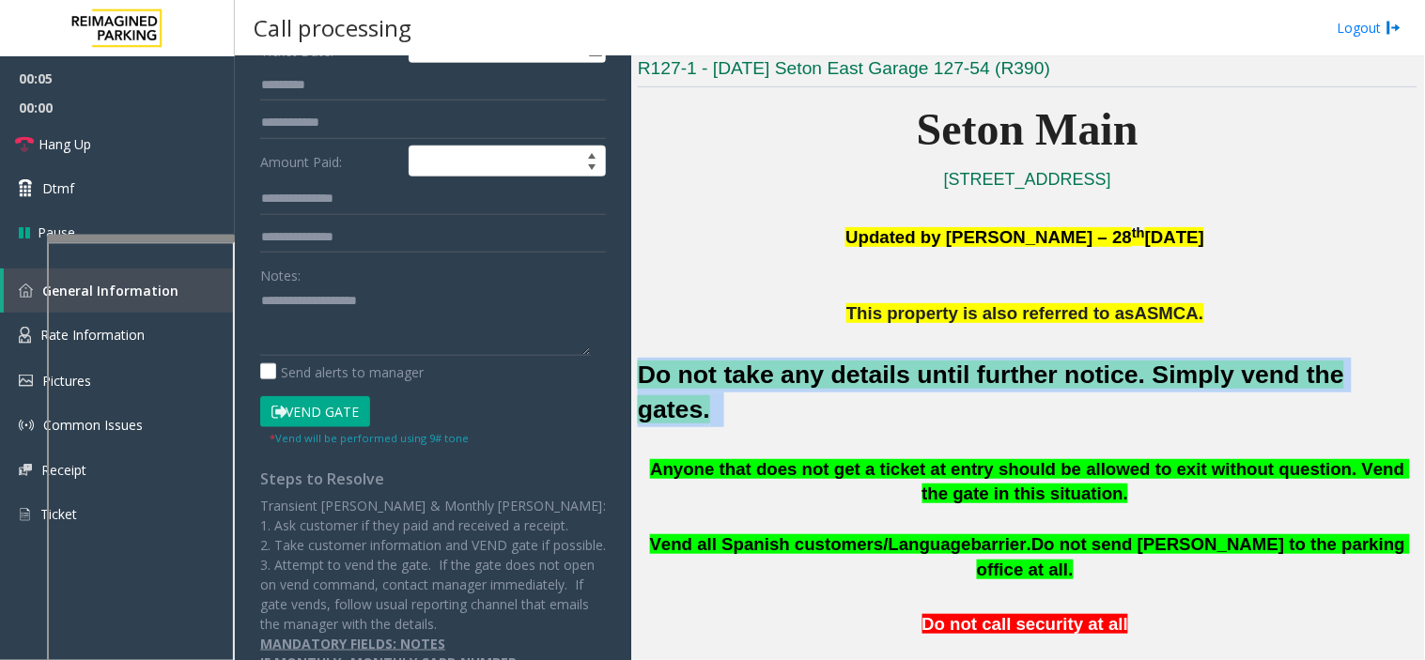
click at [724, 366] on font "Do not take any details until further notice. Simply vend the gates." at bounding box center [991, 392] width 706 height 63
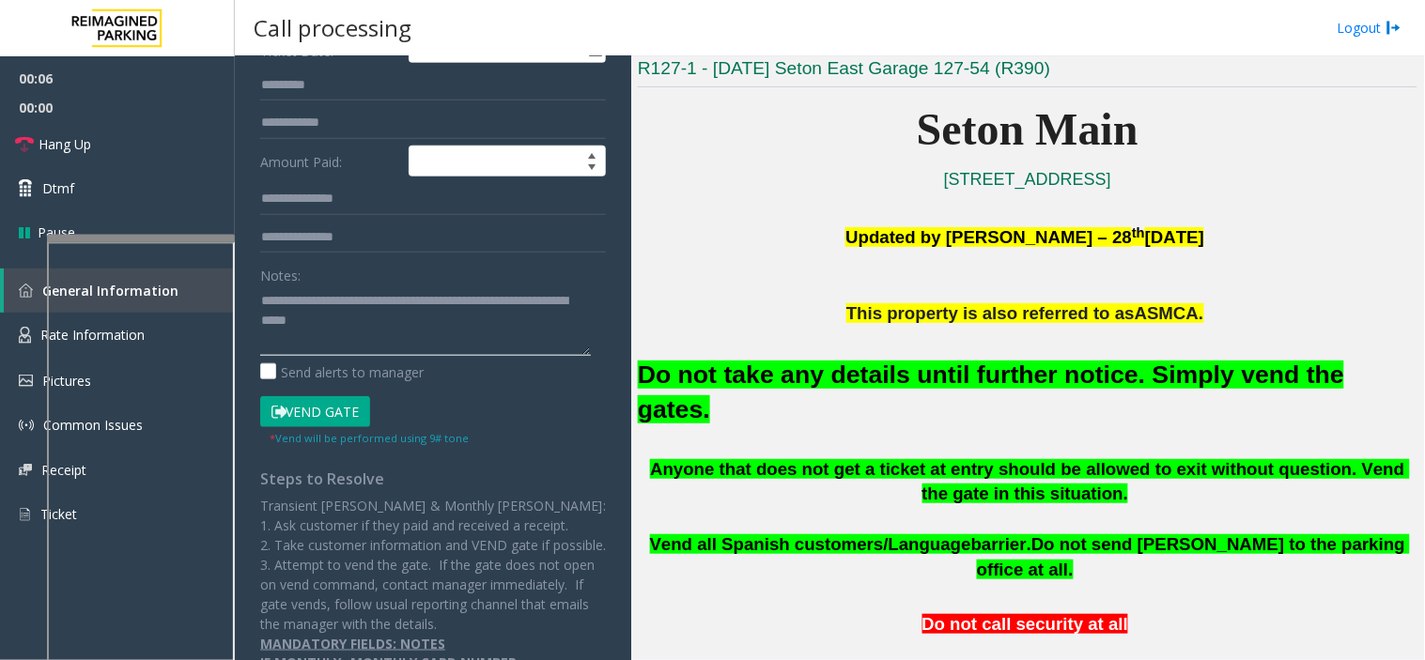
type textarea "**********"
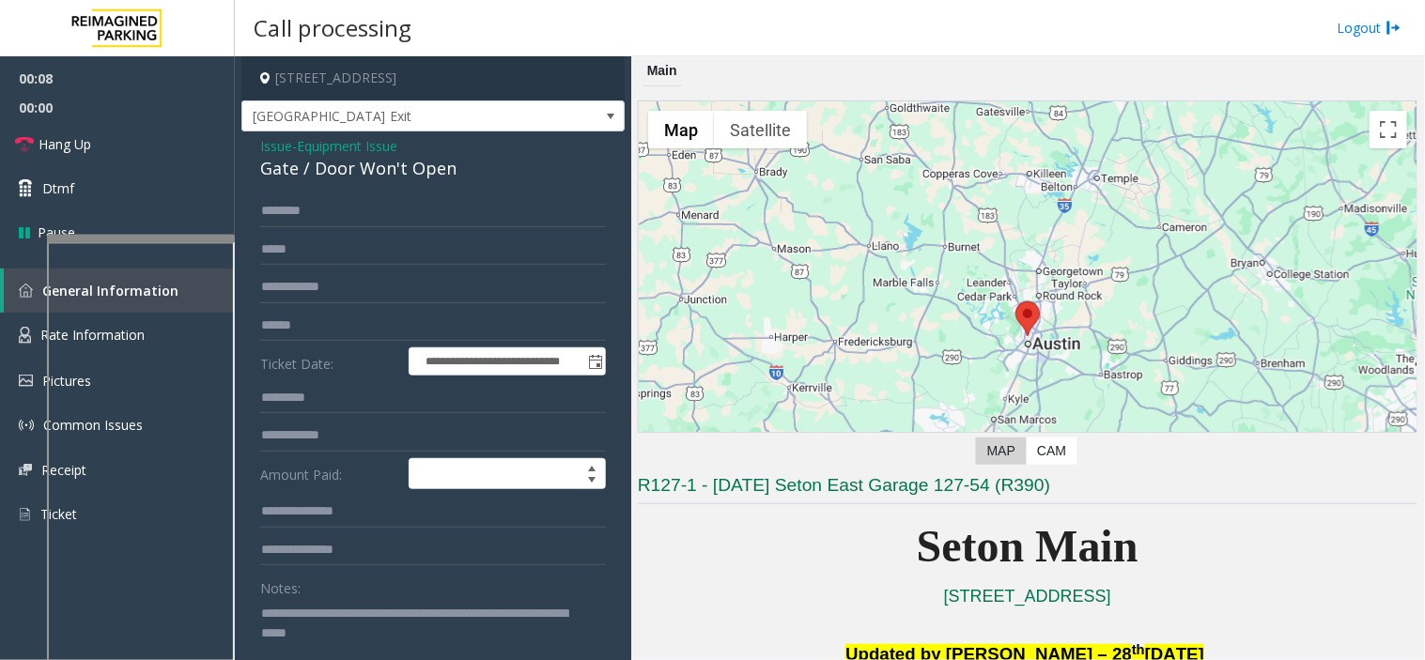
scroll to position [417, 0]
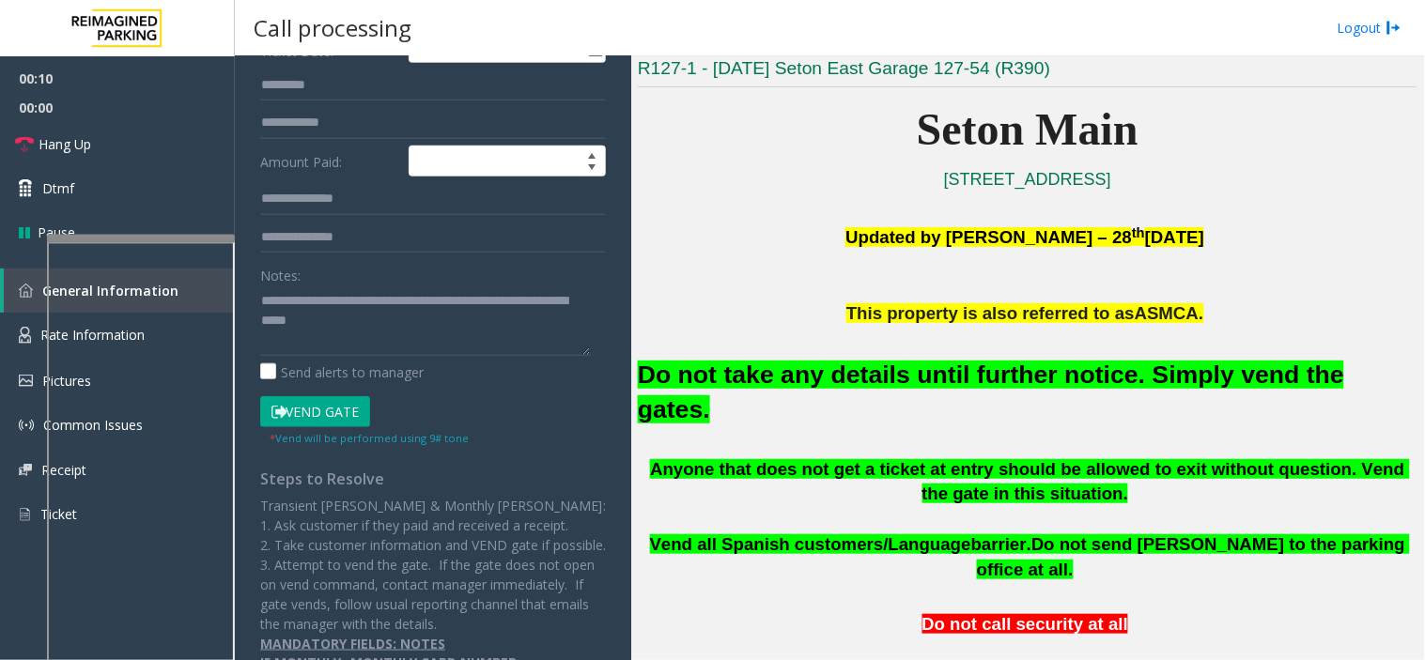
click at [345, 411] on button "Vend Gate" at bounding box center [315, 412] width 110 height 32
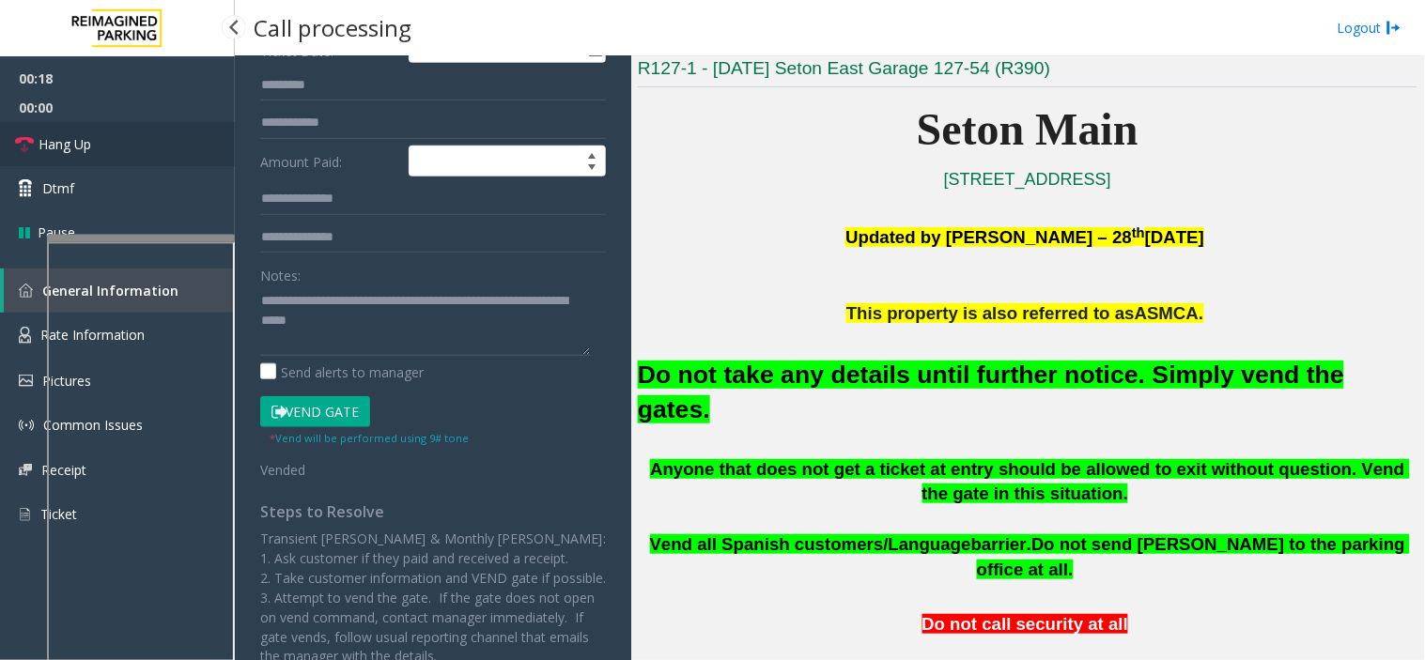
click at [185, 147] on link "Hang Up" at bounding box center [117, 144] width 235 height 44
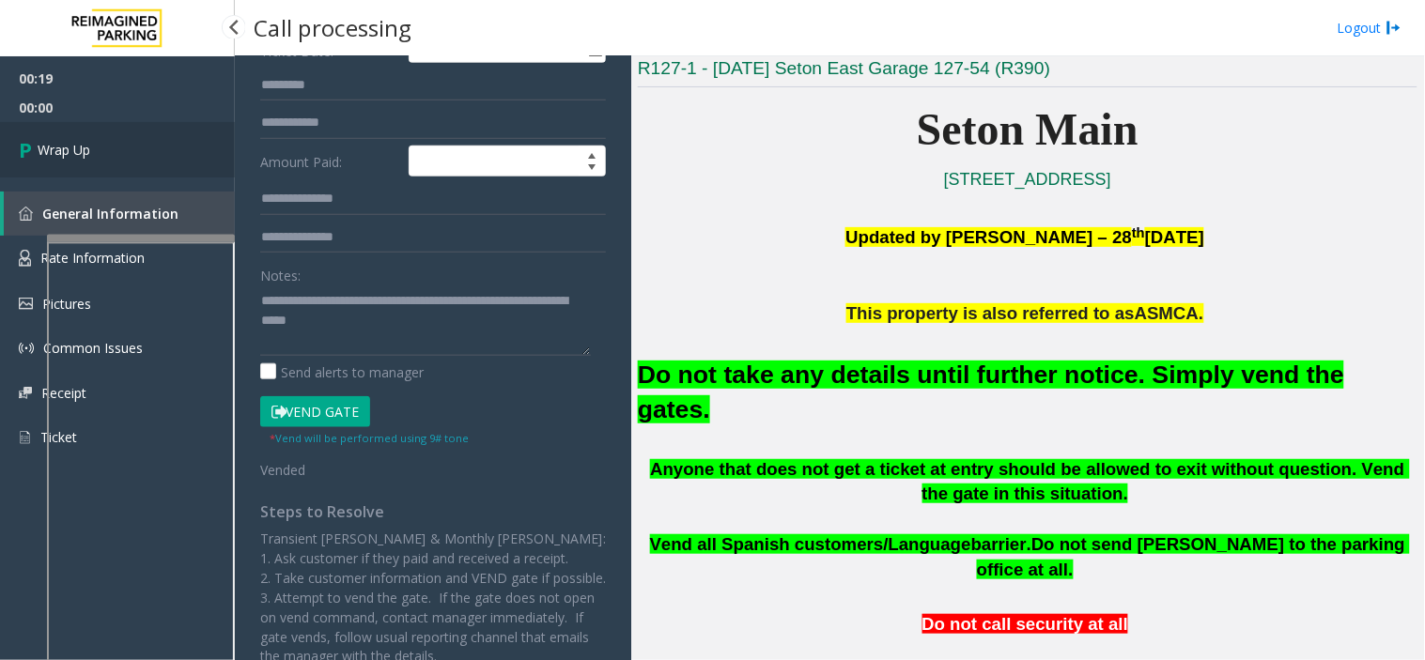
click at [185, 147] on link "Wrap Up" at bounding box center [117, 149] width 235 height 55
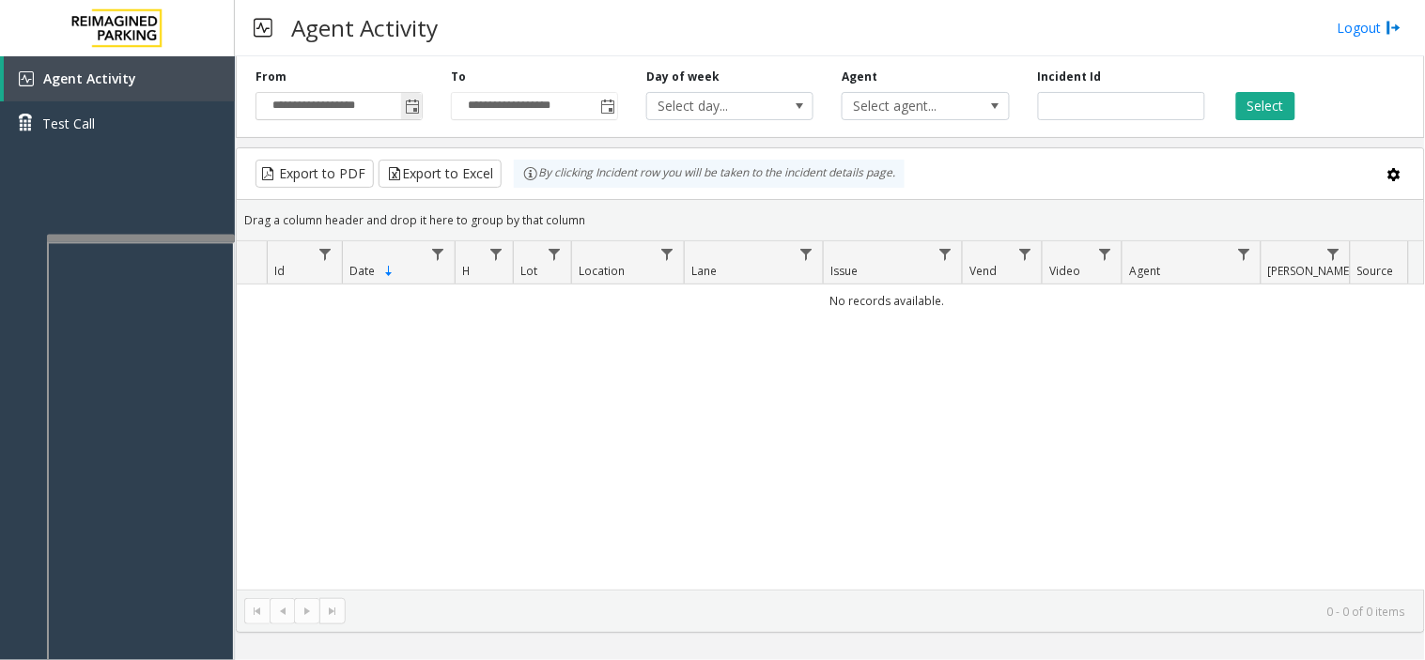
click at [407, 115] on span "Toggle popup" at bounding box center [411, 106] width 21 height 30
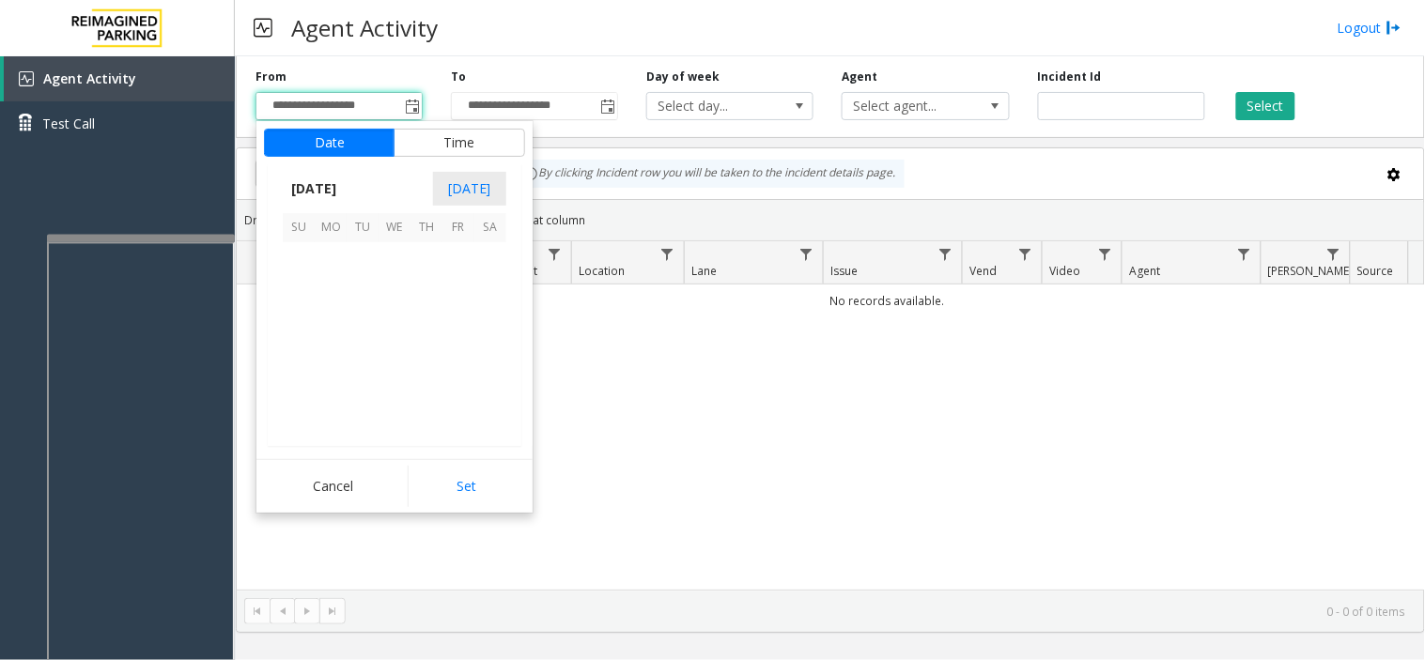
scroll to position [336768, 0]
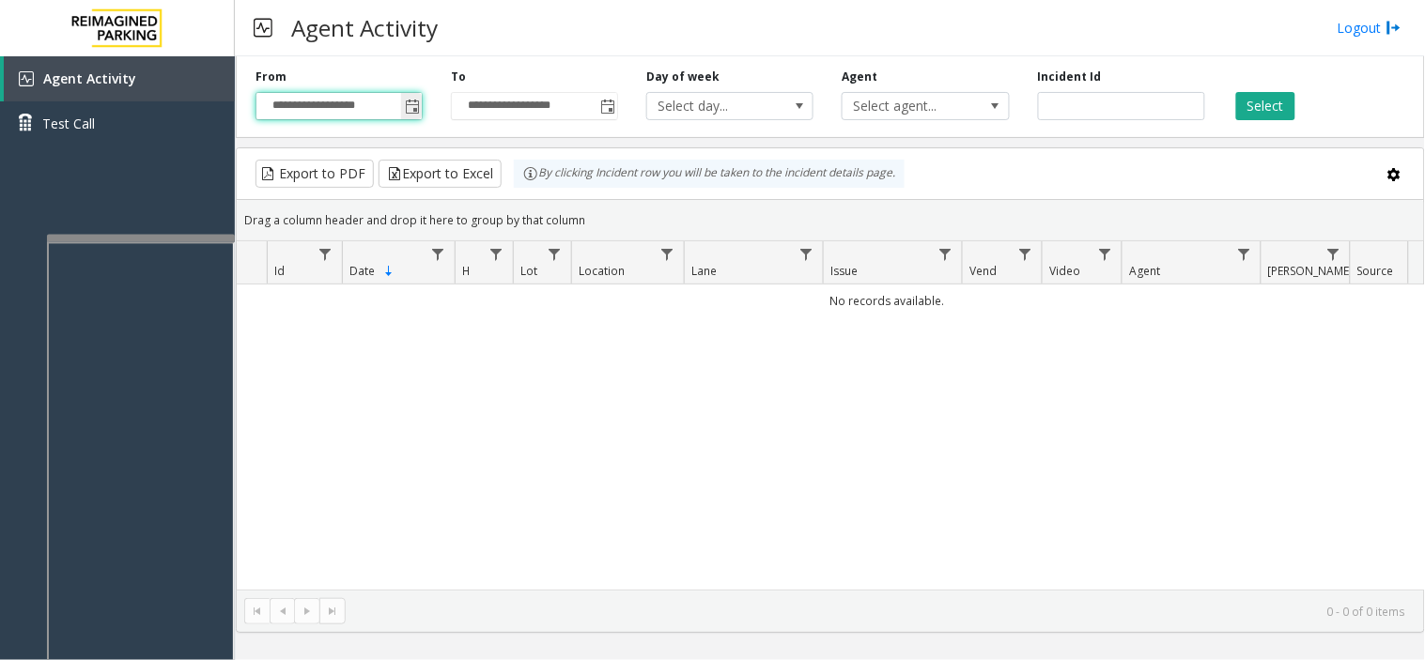
click at [413, 109] on span "Toggle popup" at bounding box center [412, 107] width 15 height 15
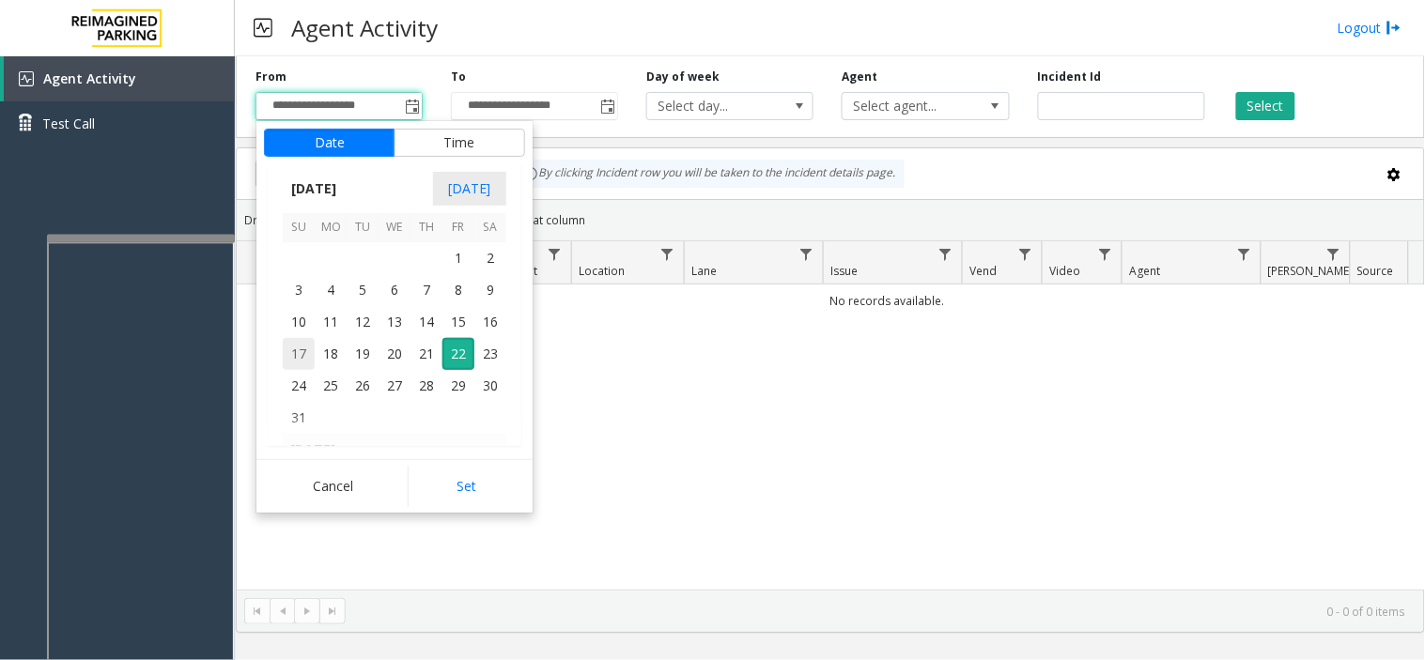
click at [296, 351] on span "17" at bounding box center [299, 354] width 32 height 32
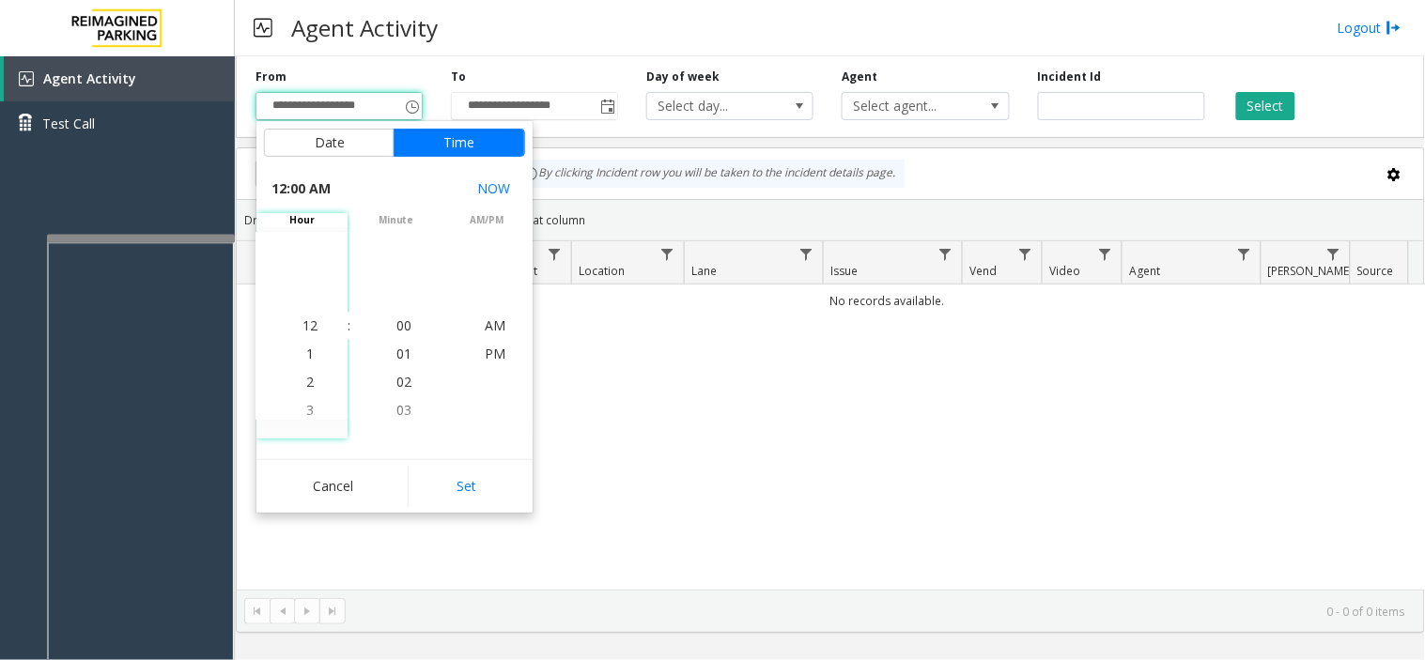
click at [433, 491] on button "Set" at bounding box center [467, 486] width 118 height 41
type input "**********"
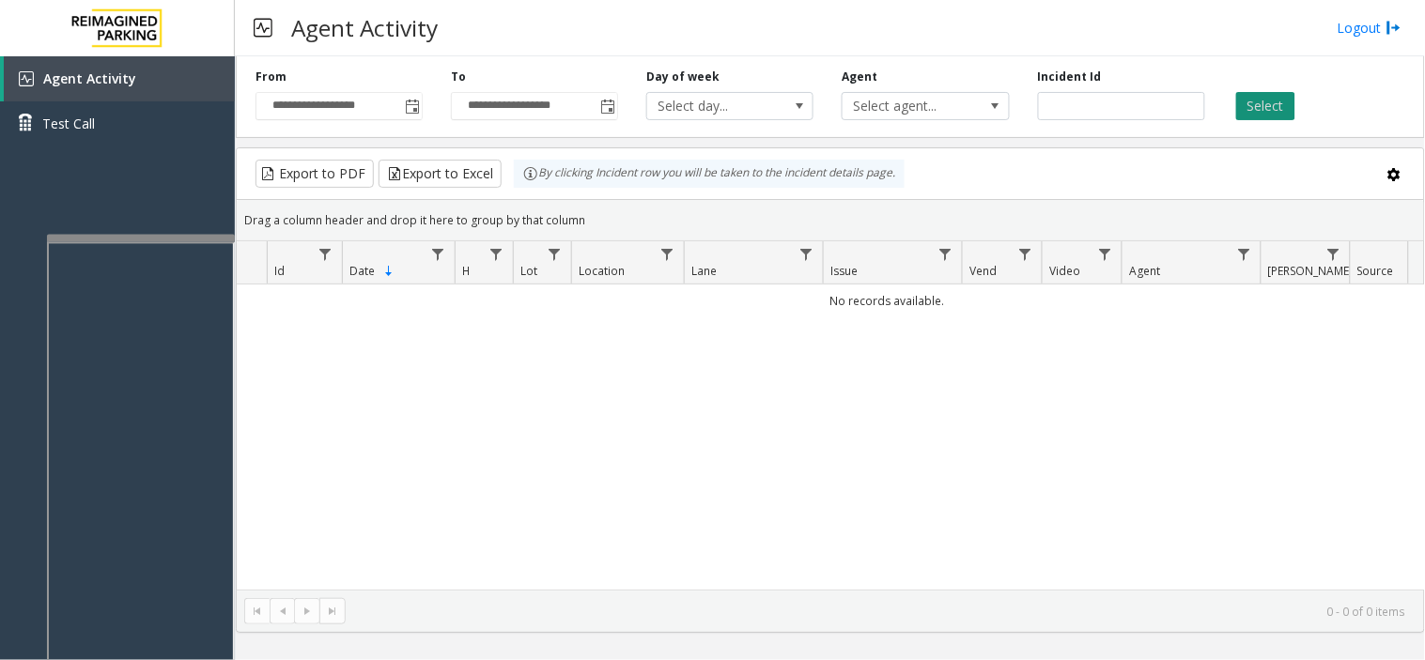
click at [1287, 104] on button "Select" at bounding box center [1265, 106] width 59 height 28
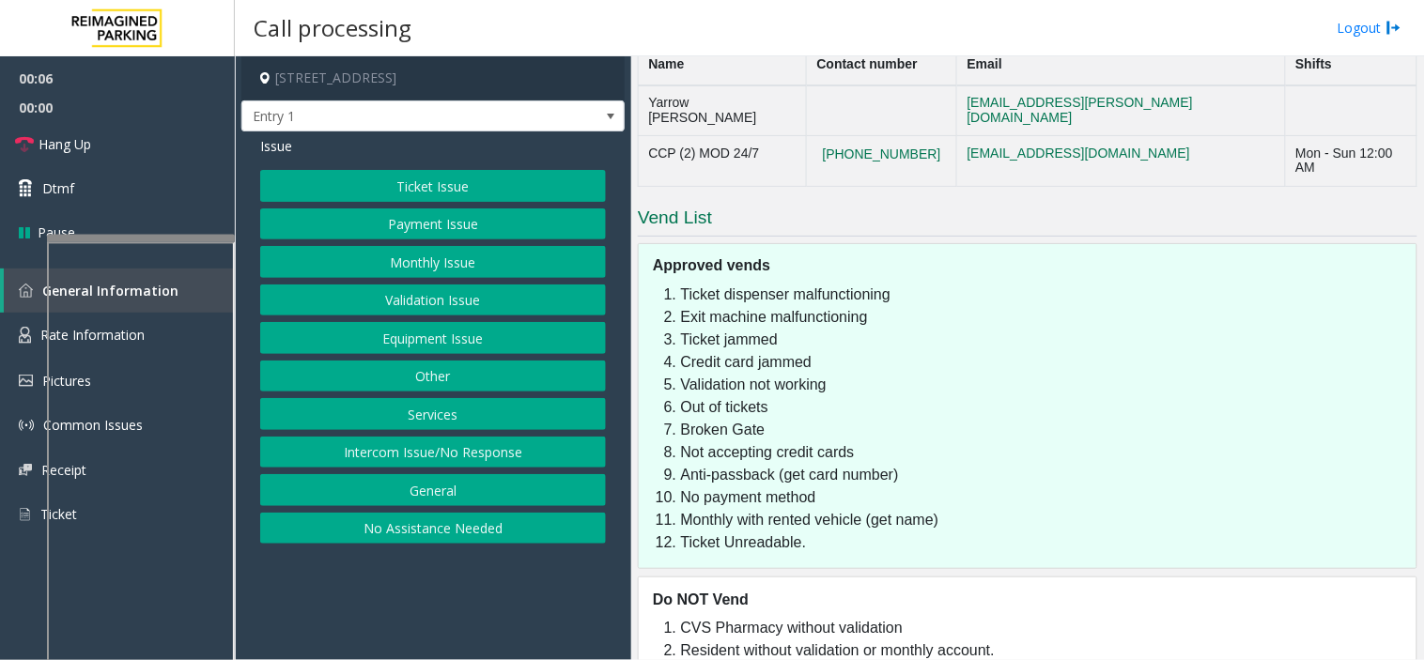
scroll to position [1609, 0]
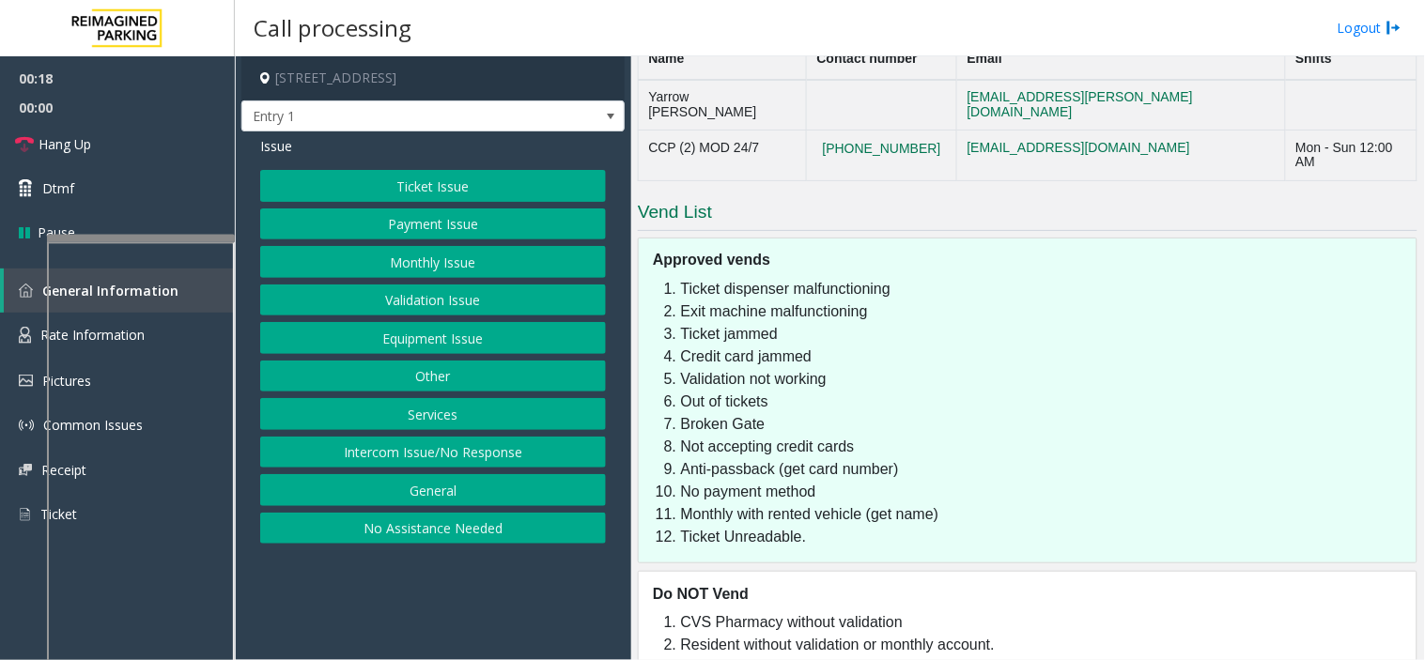
click at [480, 458] on button "Intercom Issue/No Response" at bounding box center [433, 453] width 346 height 32
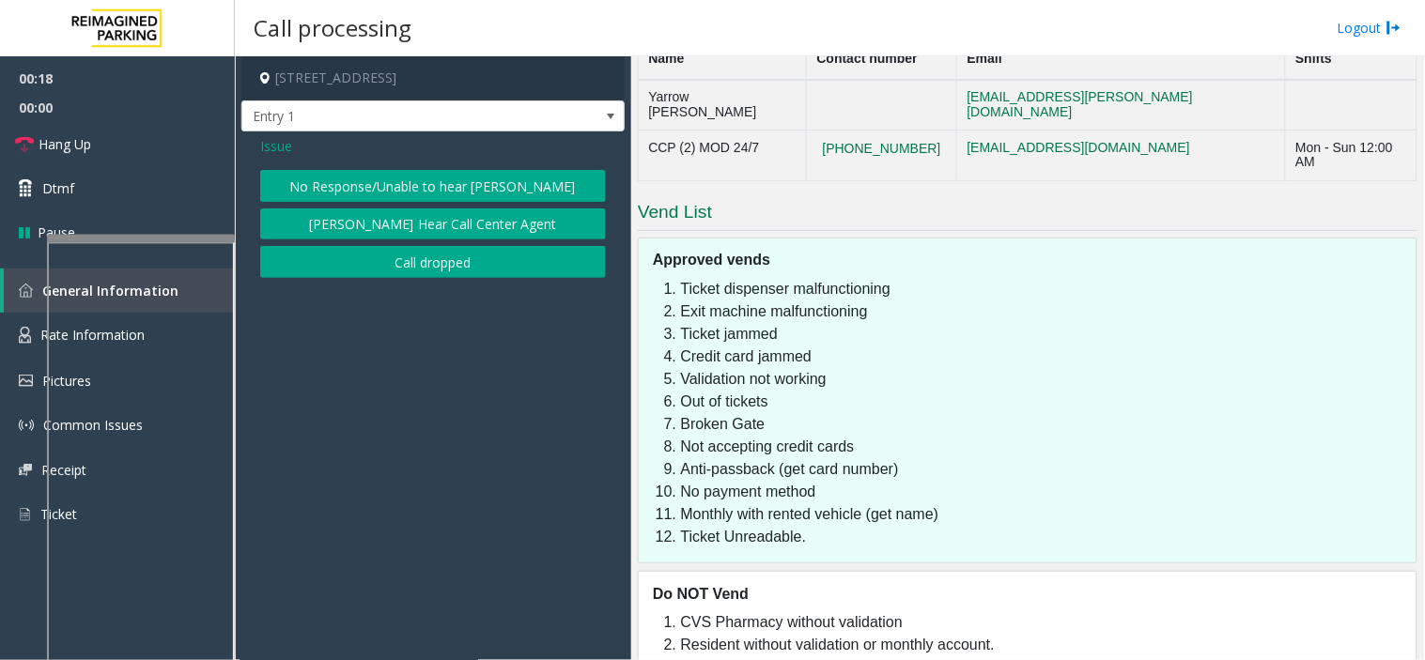
click at [373, 172] on button "No Response/Unable to hear [PERSON_NAME]" at bounding box center [433, 186] width 346 height 32
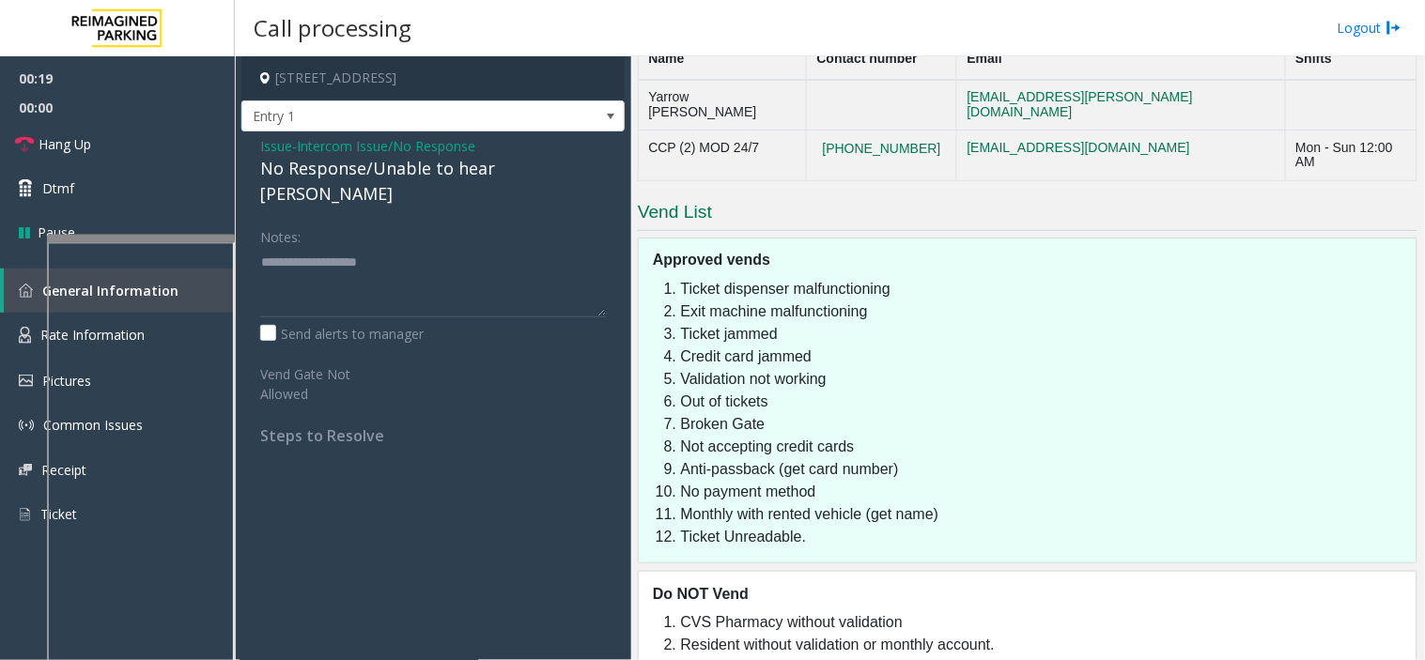
click at [373, 172] on div "No Response/Unable to hear [PERSON_NAME]" at bounding box center [433, 181] width 346 height 51
type textarea "**********"
click at [110, 145] on link "Hang Up" at bounding box center [117, 144] width 235 height 44
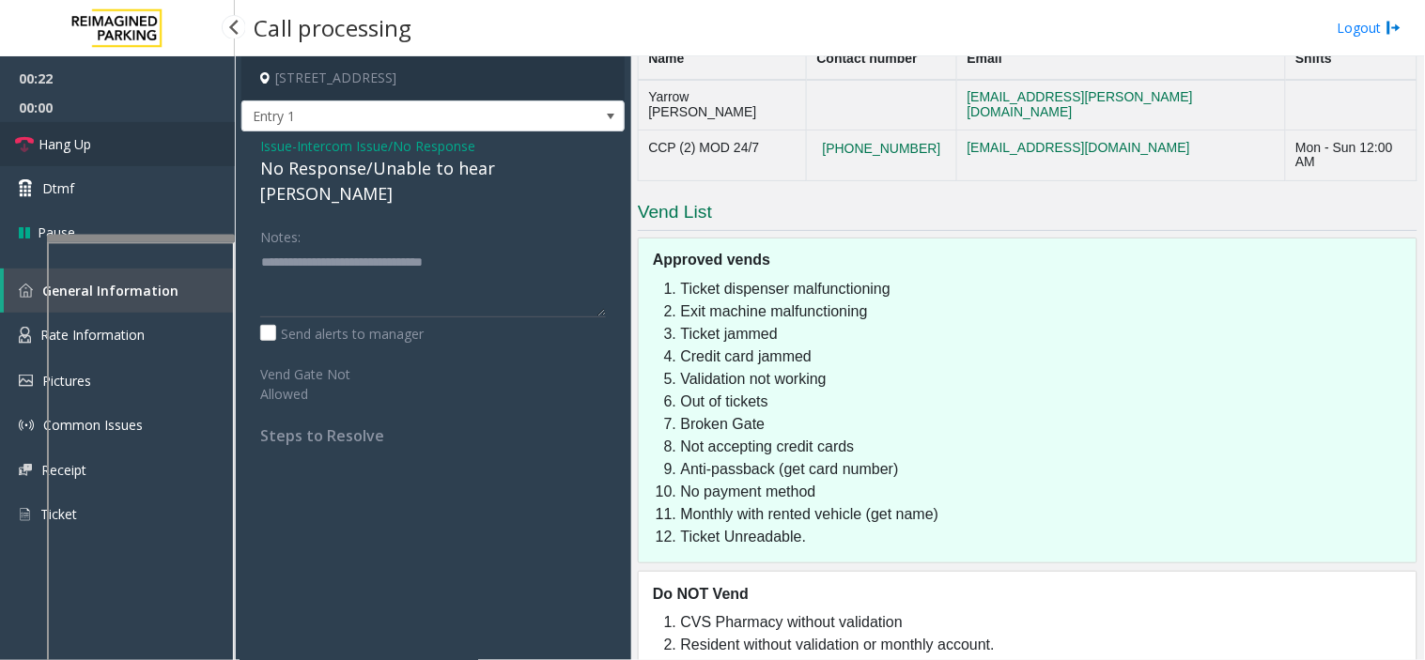
click at [110, 145] on link "Hang Up" at bounding box center [117, 144] width 235 height 44
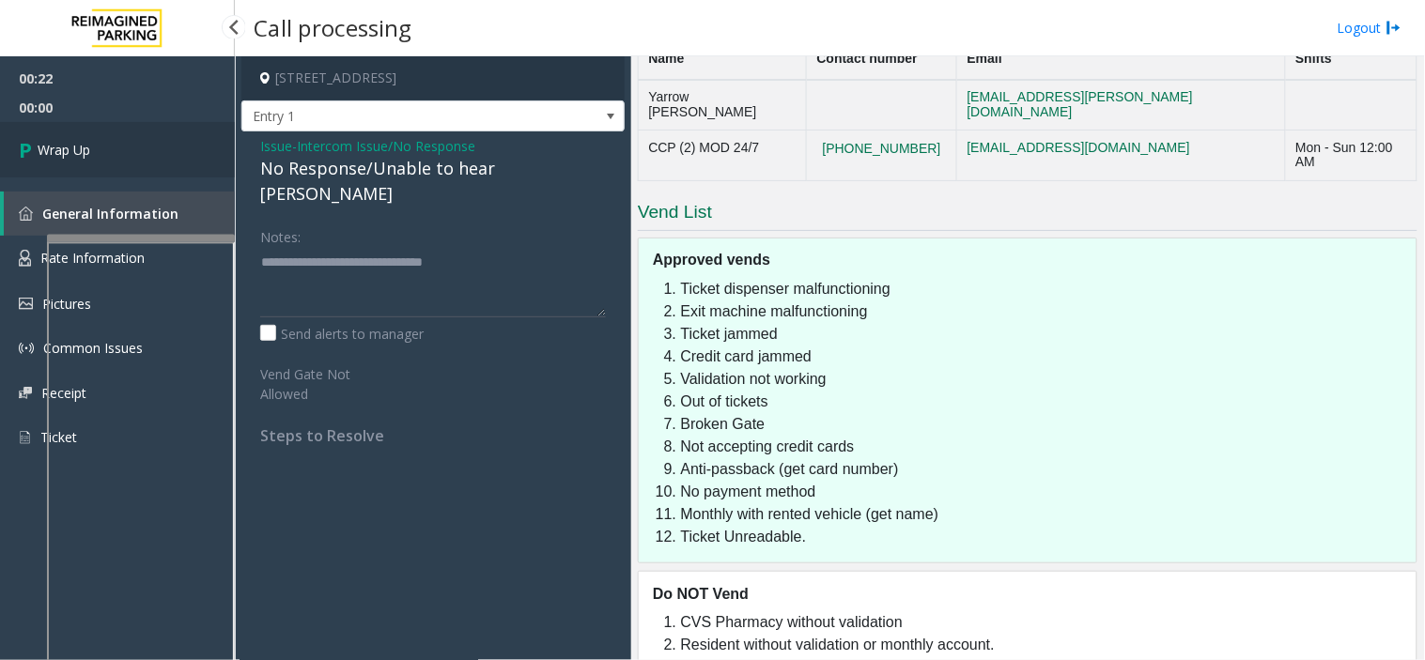
click at [110, 145] on link "Wrap Up" at bounding box center [117, 149] width 235 height 55
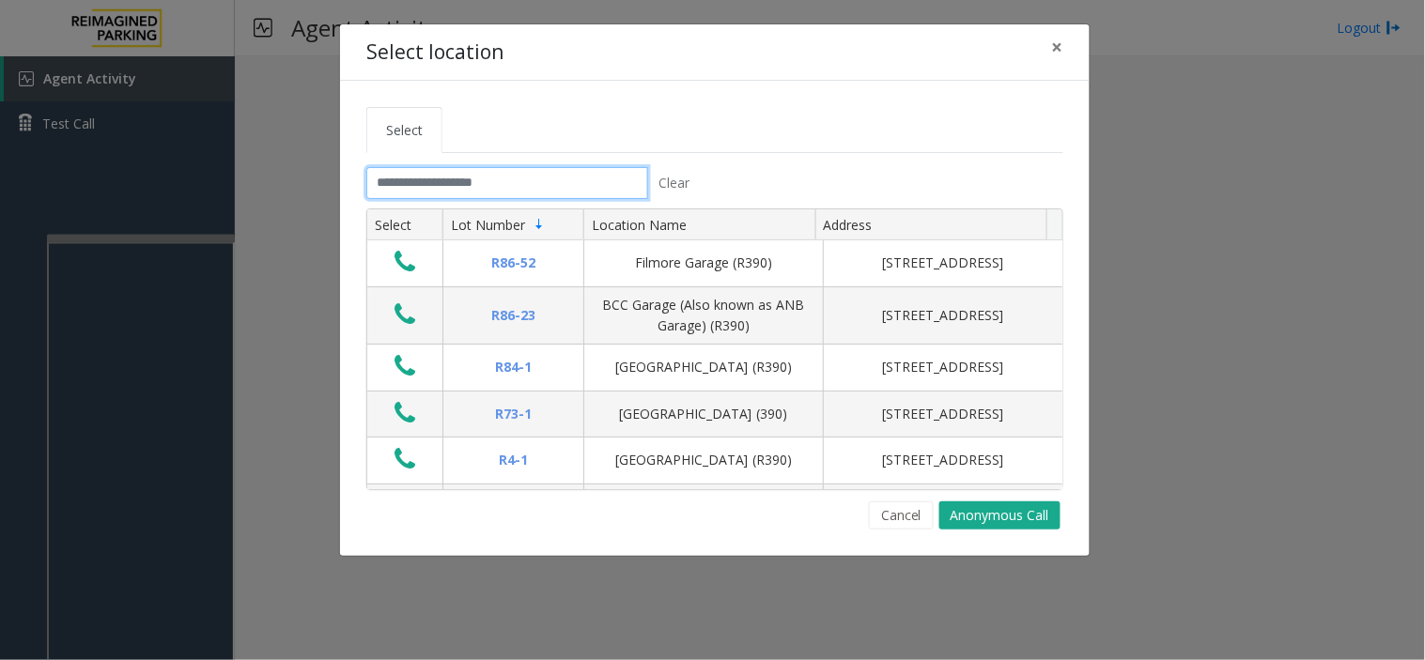
click at [416, 184] on input "text" at bounding box center [507, 183] width 282 height 32
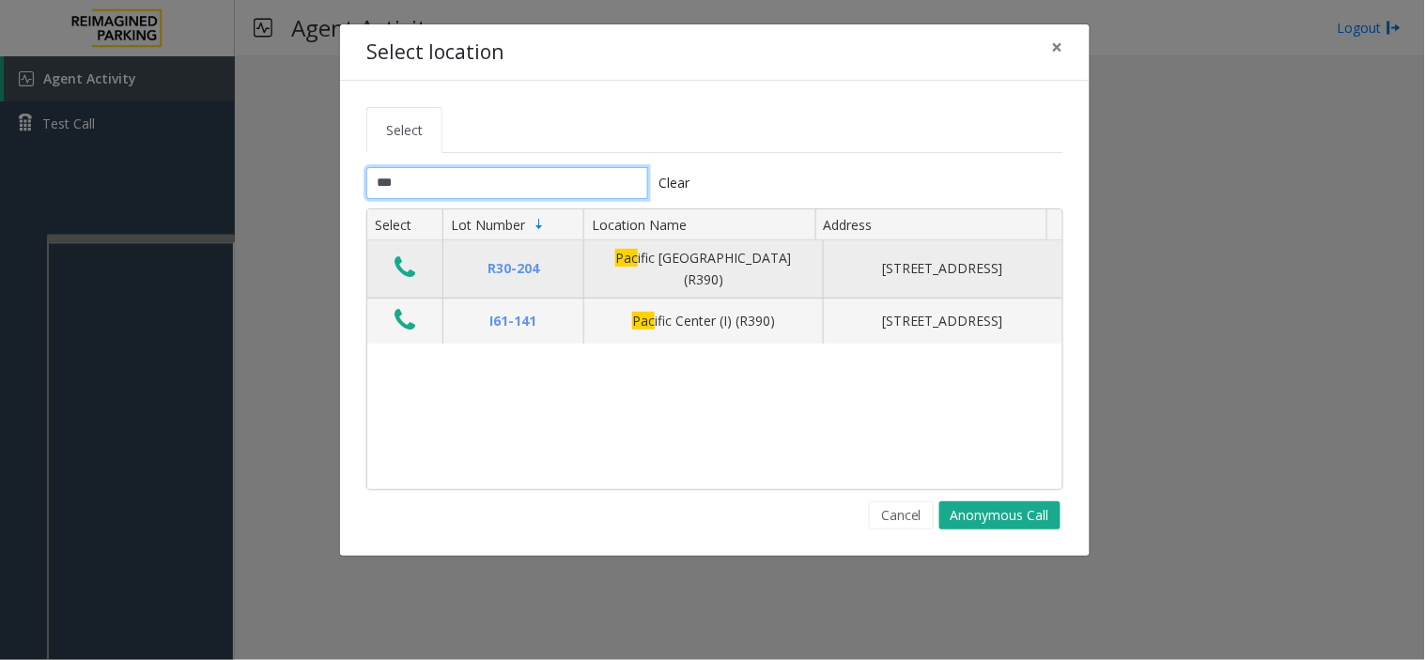
type input "***"
click at [404, 261] on icon "Data table" at bounding box center [404, 268] width 21 height 26
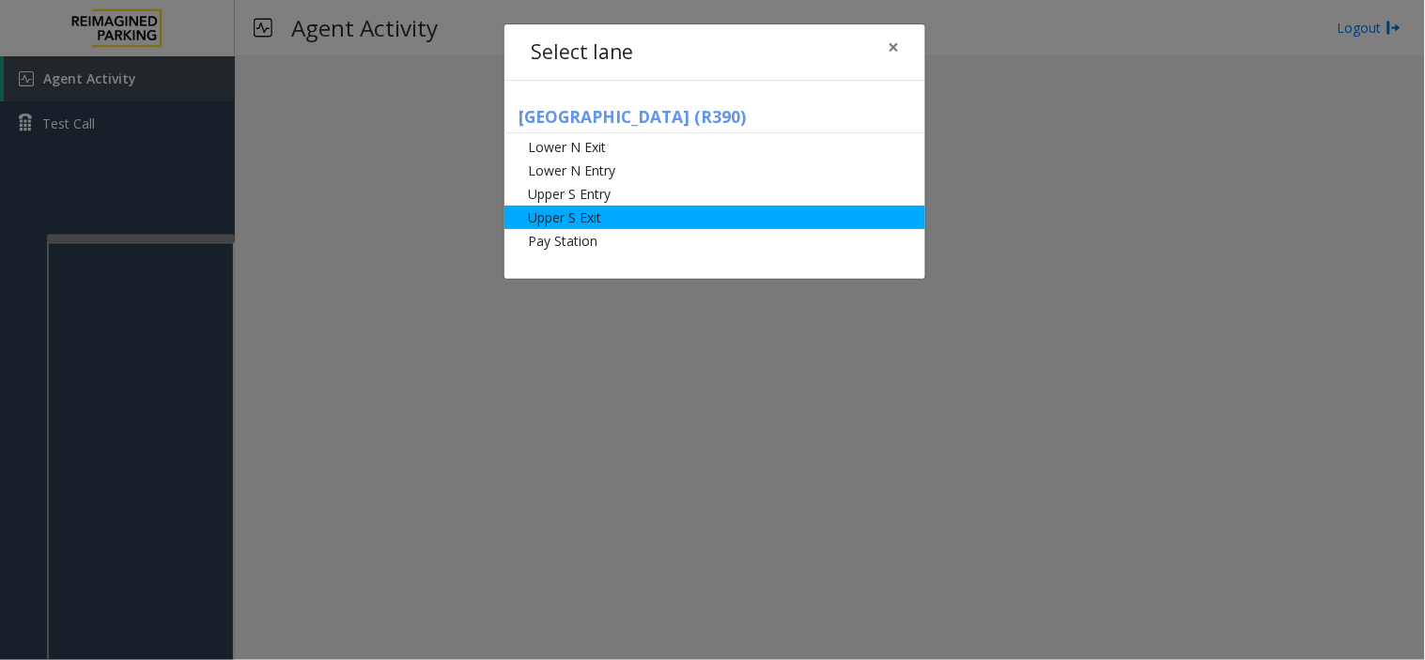
click at [563, 210] on li "Upper S Exit" at bounding box center [714, 217] width 421 height 23
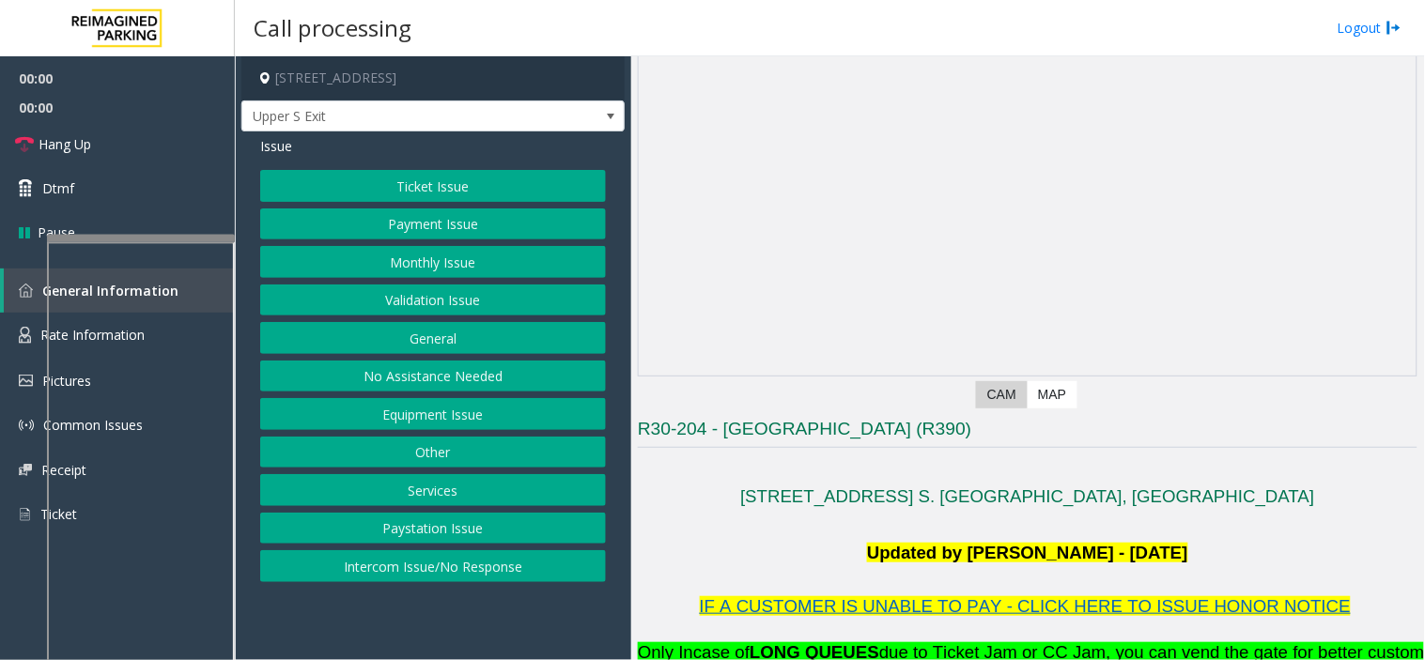
scroll to position [104, 0]
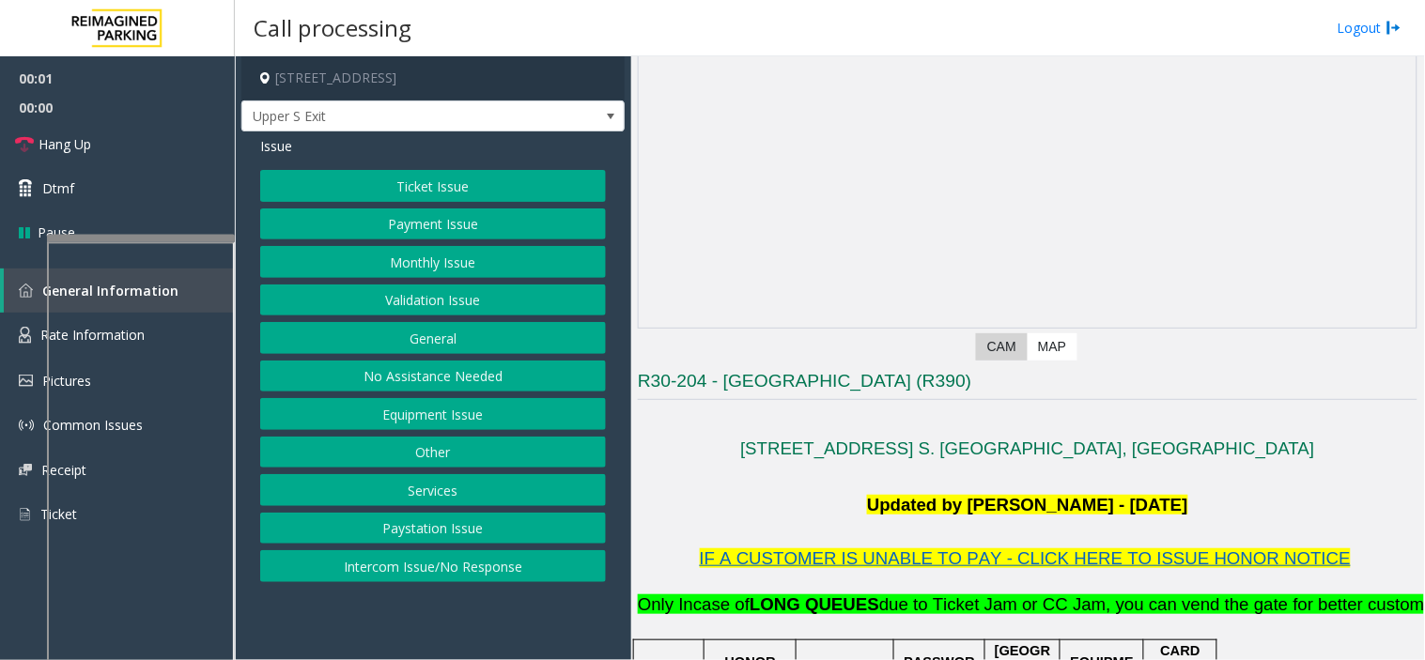
click at [448, 264] on button "Monthly Issue" at bounding box center [433, 262] width 346 height 32
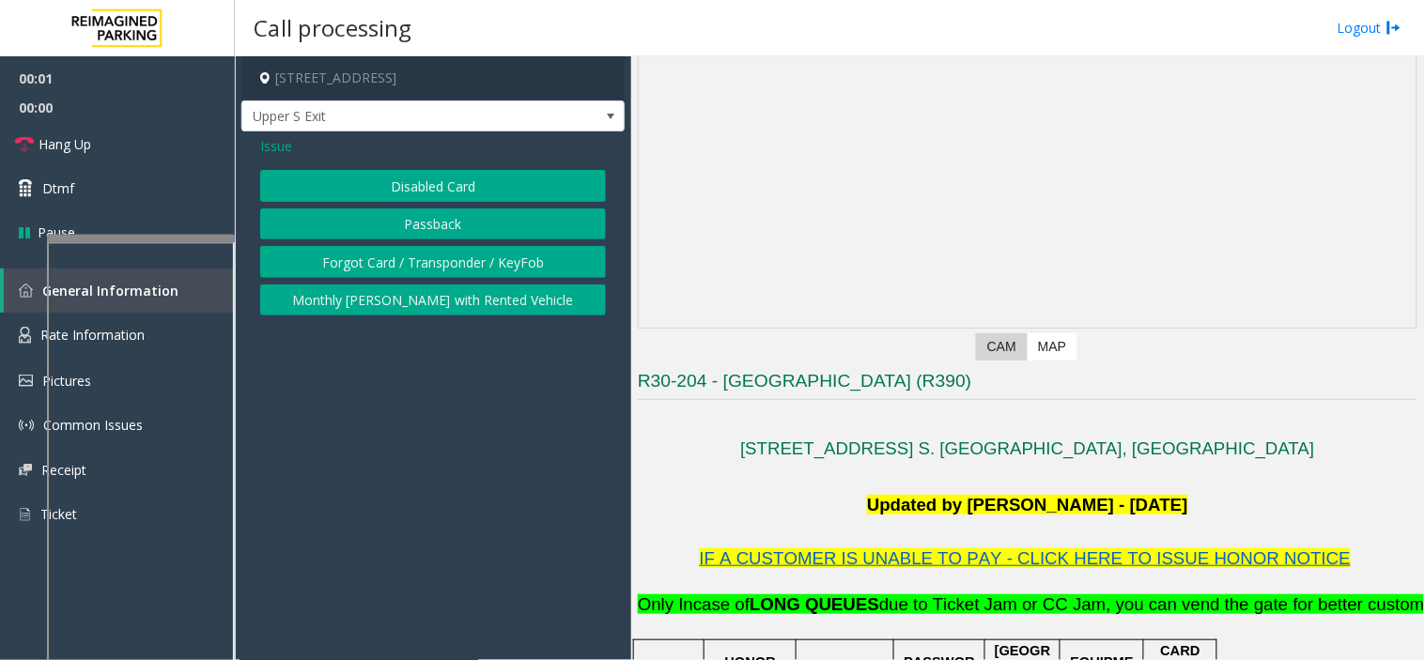
click at [383, 180] on button "Disabled Card" at bounding box center [433, 186] width 346 height 32
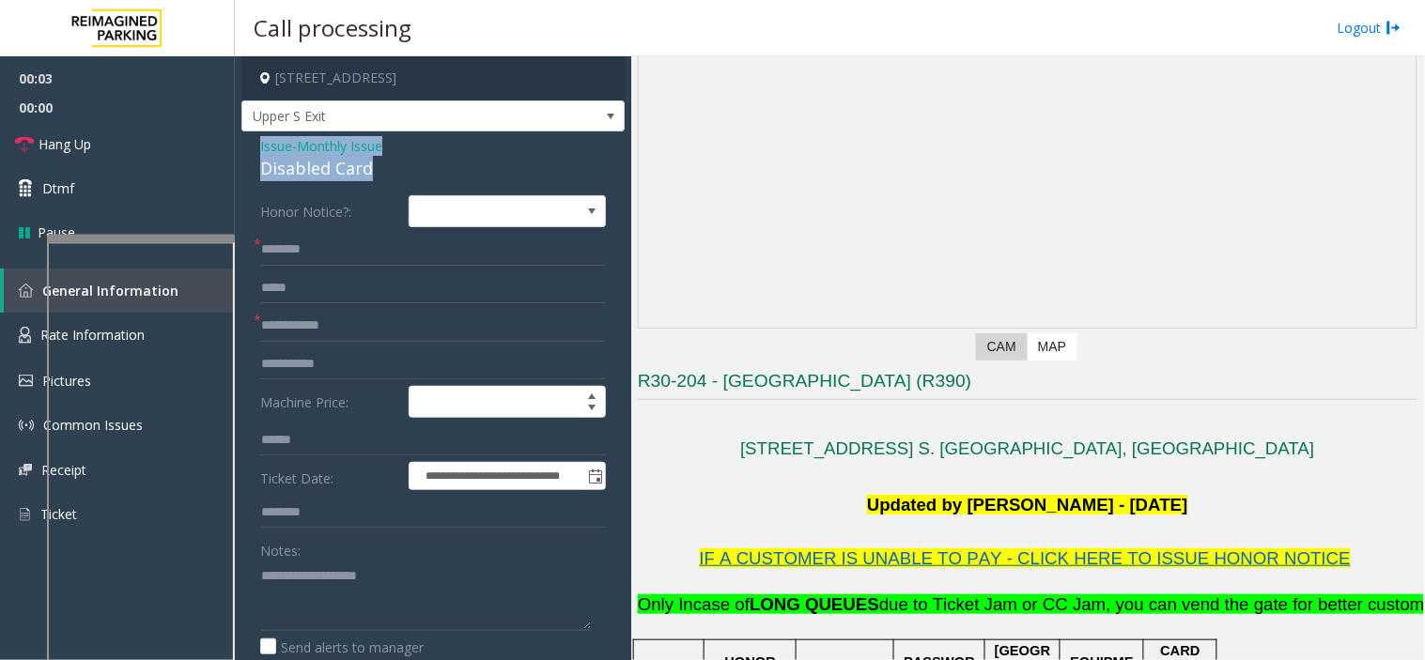
drag, startPoint x: 378, startPoint y: 174, endPoint x: 255, endPoint y: 143, distance: 126.0
click at [255, 143] on div "**********" at bounding box center [432, 637] width 383 height 1012
copy div "Issue - Monthly Issue Disabled Card"
click at [321, 606] on textarea at bounding box center [425, 596] width 331 height 70
paste textarea "**********"
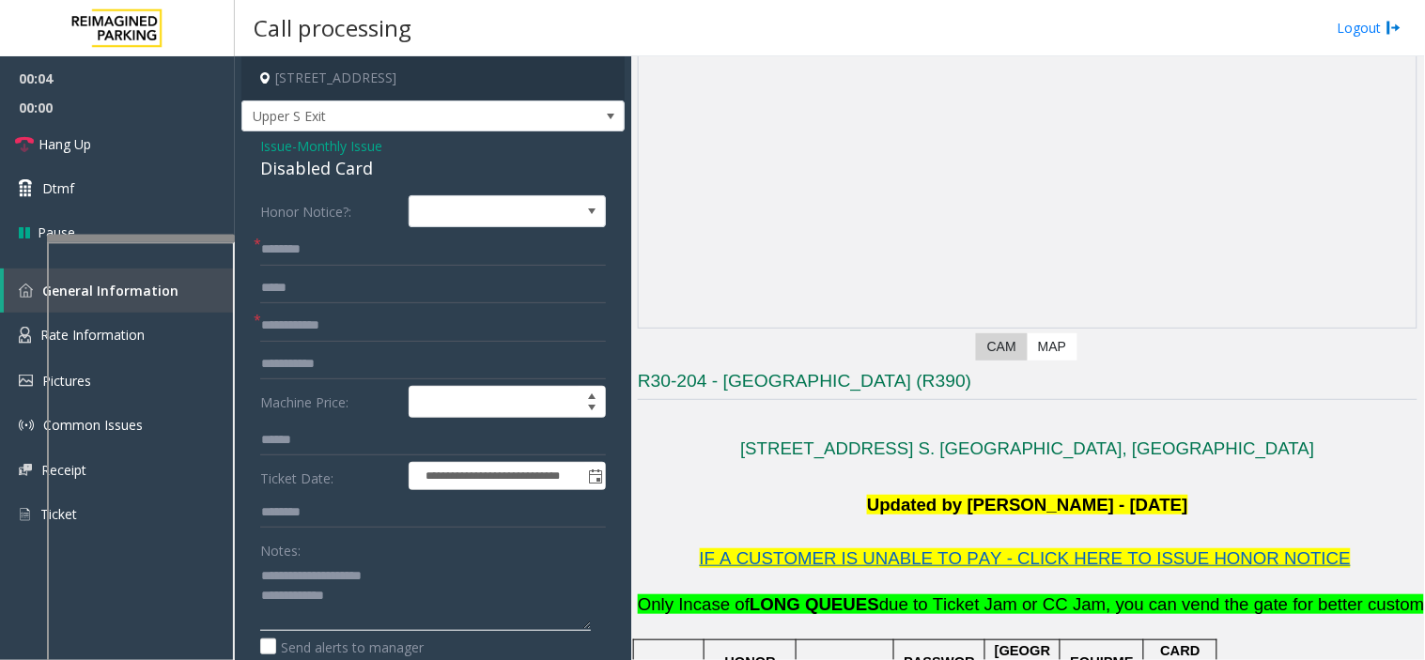
type textarea "**********"
click at [345, 320] on input "text" at bounding box center [433, 326] width 346 height 32
type input "*****"
click at [361, 594] on textarea at bounding box center [425, 596] width 331 height 70
type textarea "**********"
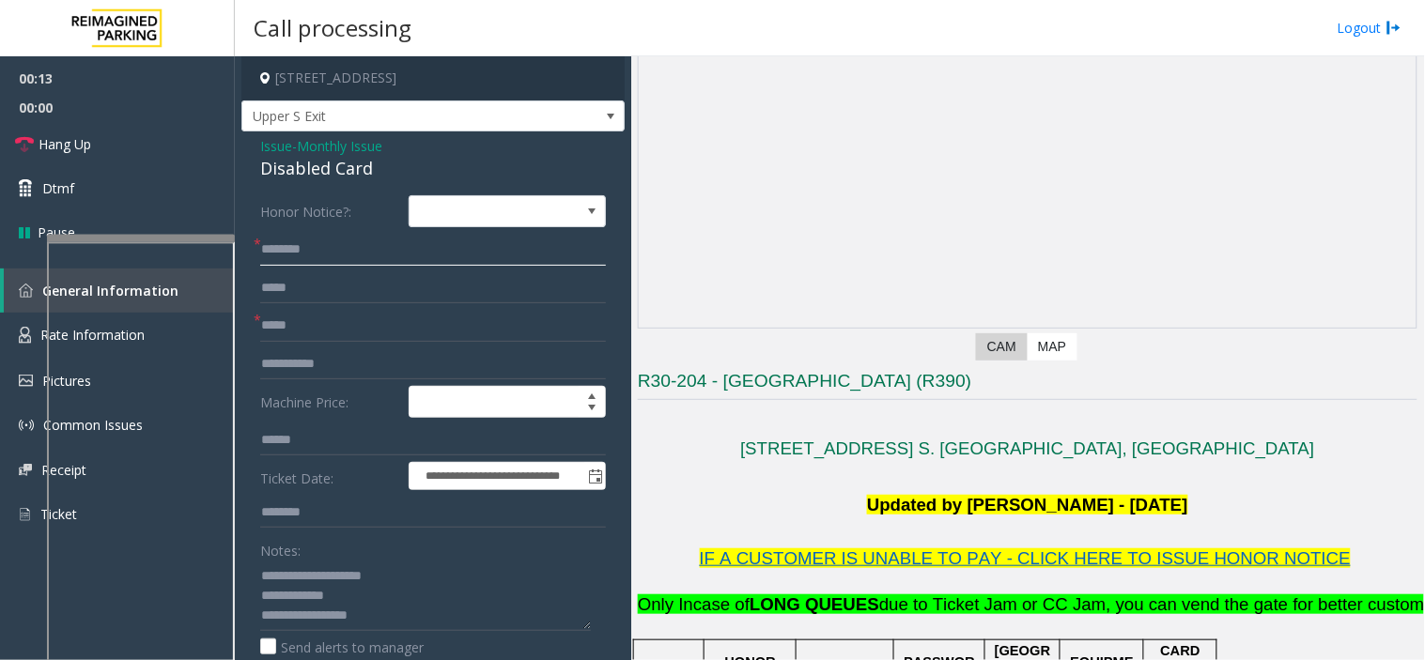
click at [304, 252] on input "text" at bounding box center [433, 250] width 346 height 32
drag, startPoint x: 301, startPoint y: 248, endPoint x: 589, endPoint y: 255, distance: 288.4
click at [589, 255] on input "******" at bounding box center [433, 250] width 346 height 32
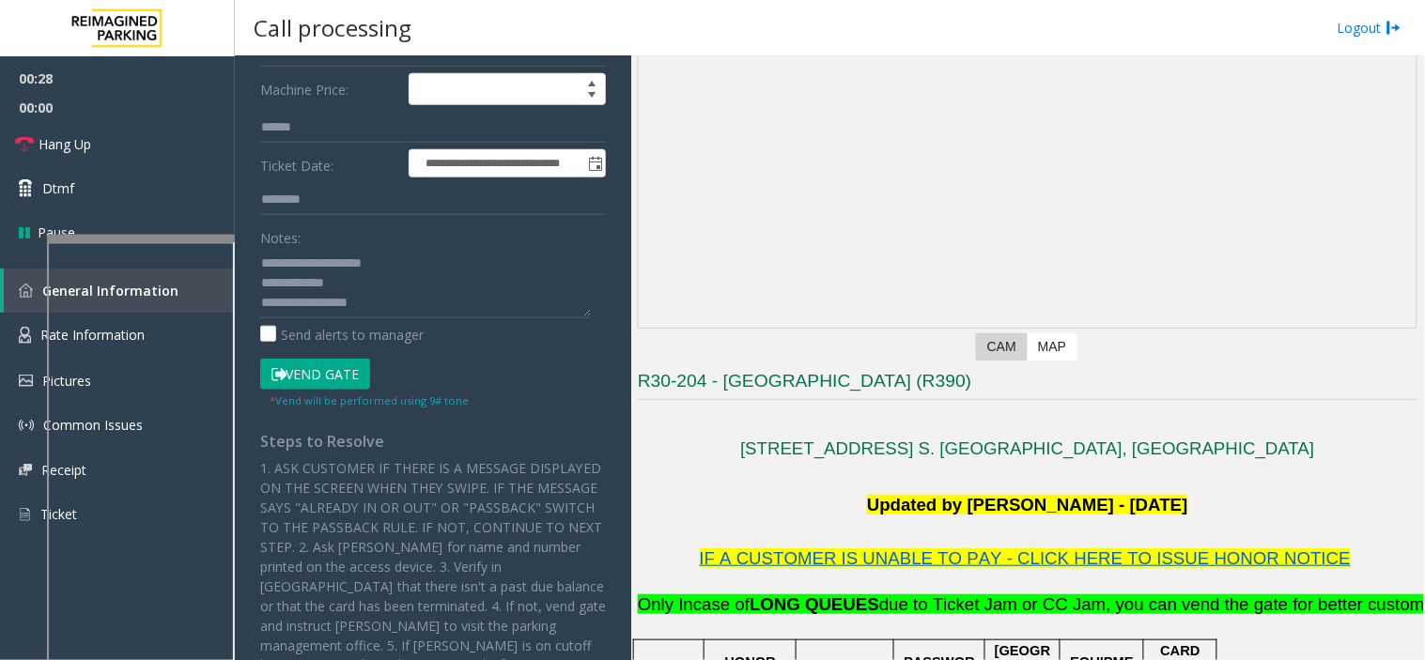
scroll to position [208, 0]
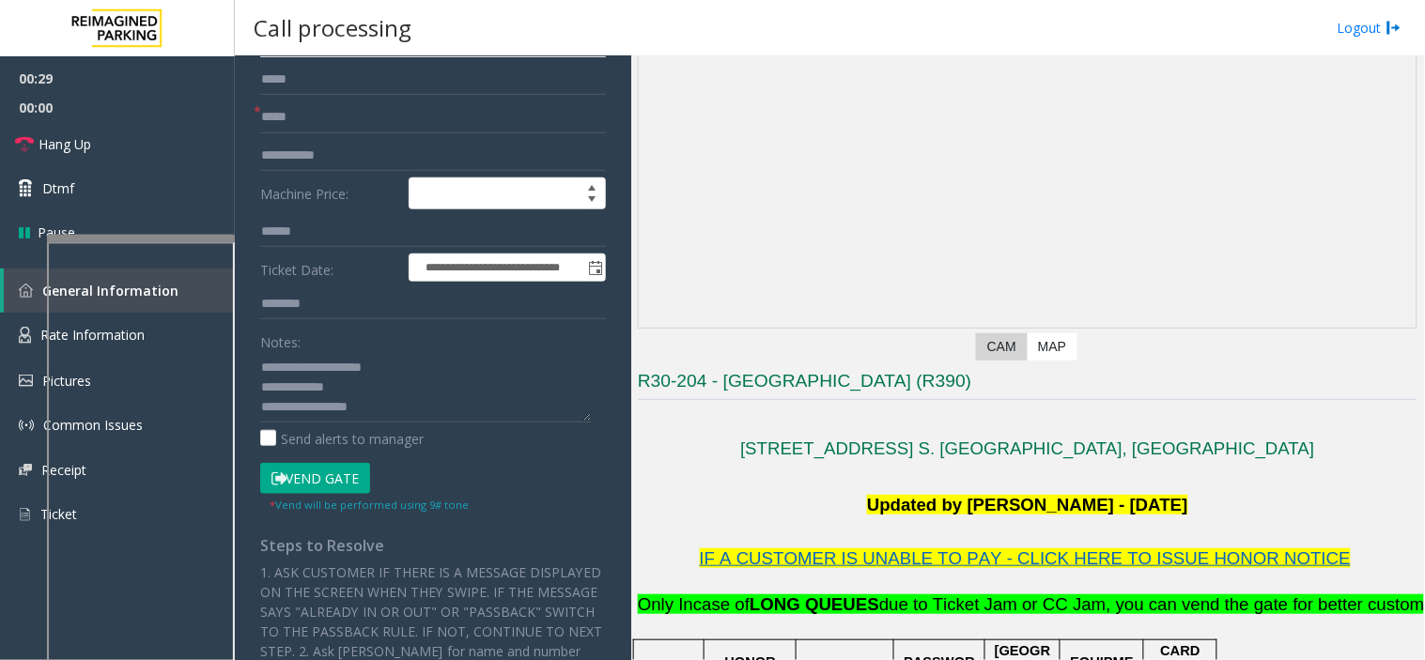
type input "******"
click at [334, 479] on button "Vend Gate" at bounding box center [315, 479] width 110 height 32
click at [379, 401] on textarea at bounding box center [425, 387] width 331 height 70
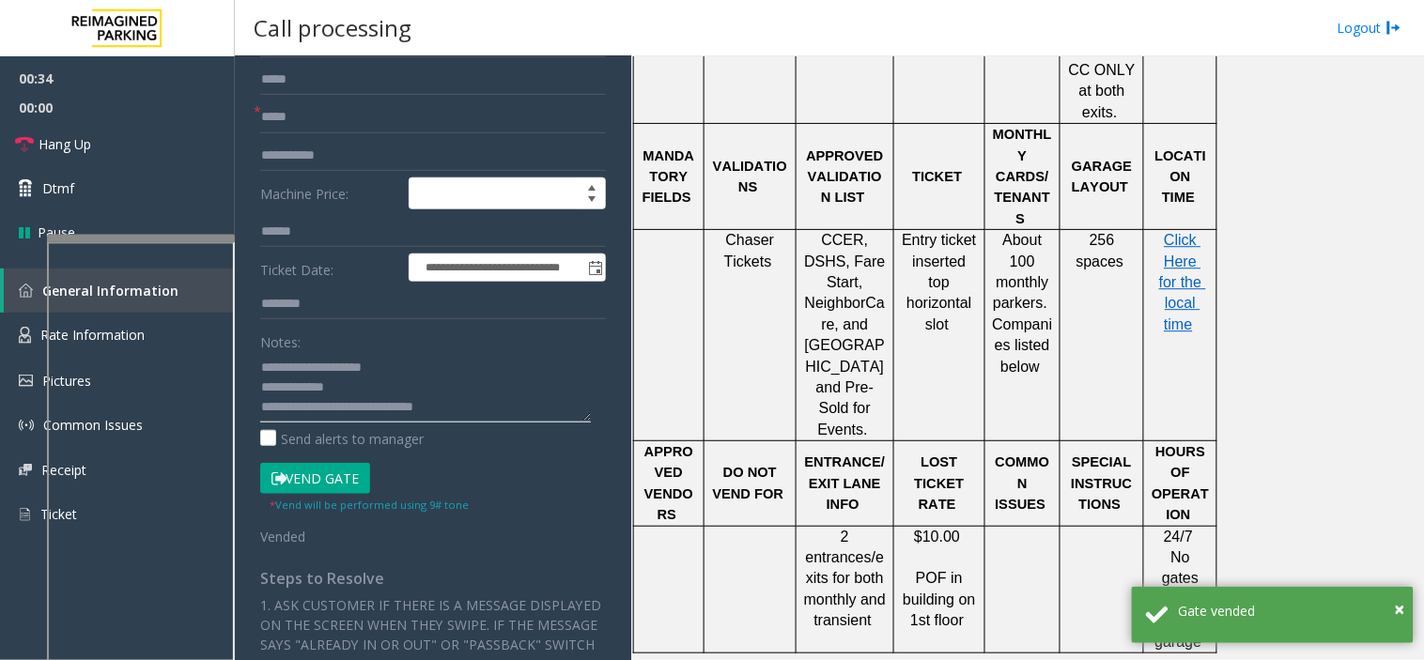
scroll to position [1356, 0]
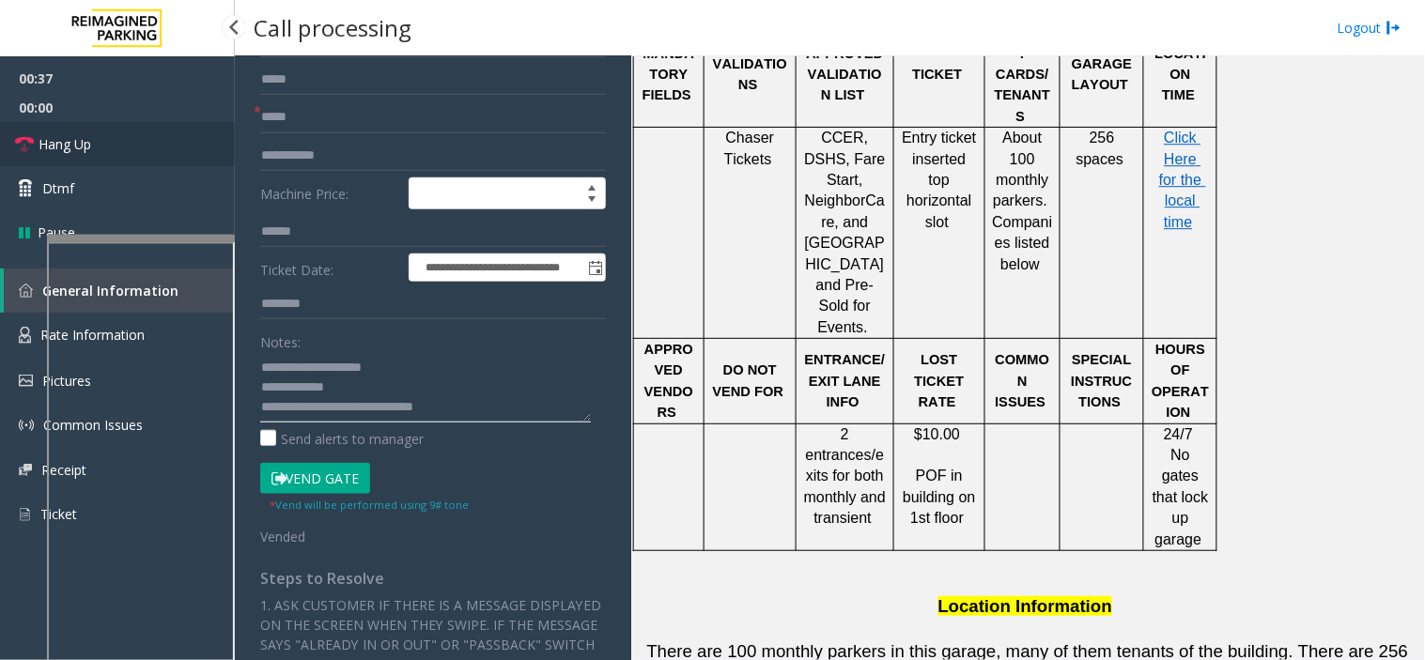
type textarea "**********"
click at [147, 146] on link "Hang Up" at bounding box center [117, 144] width 235 height 44
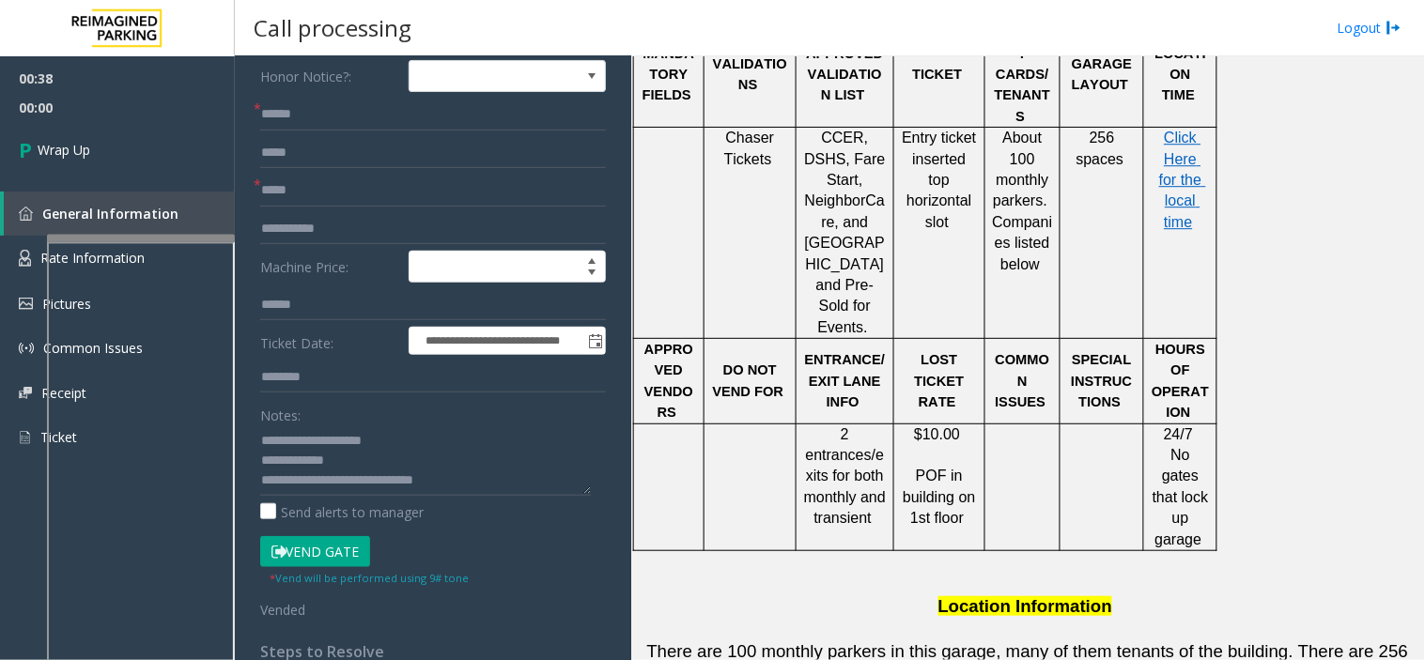
scroll to position [0, 0]
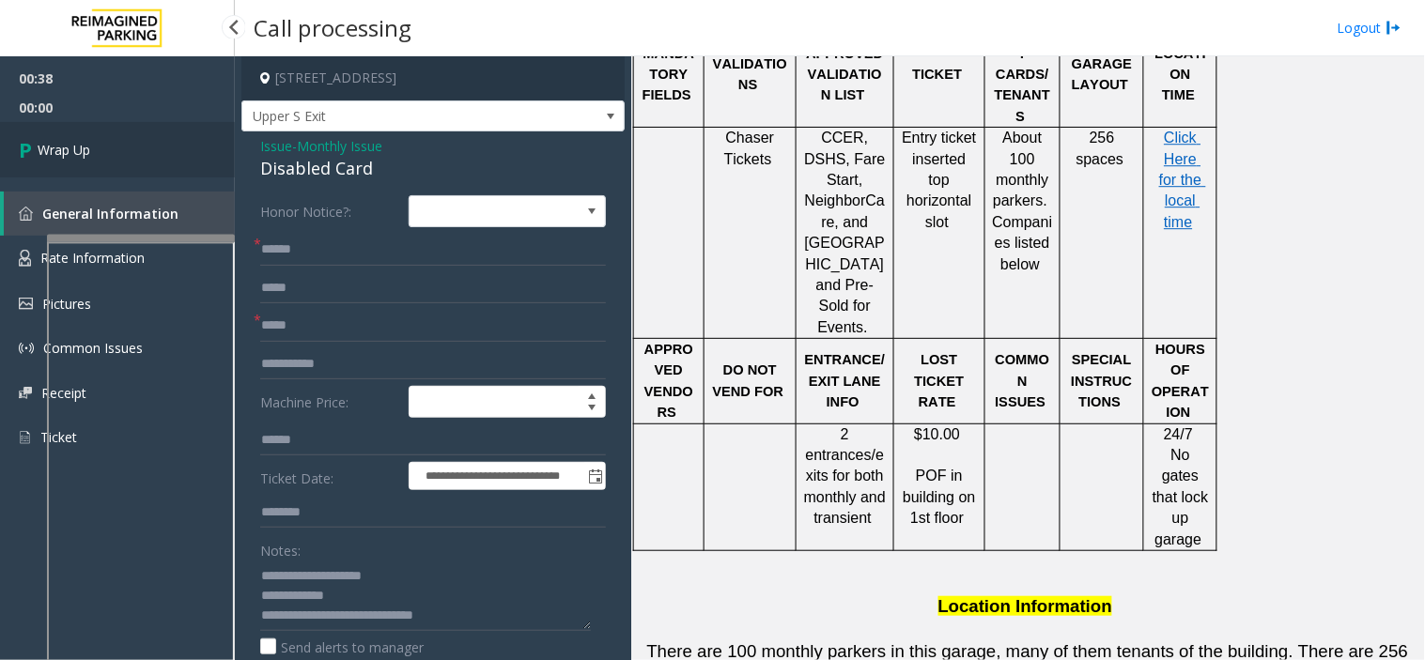
click at [155, 136] on link "Wrap Up" at bounding box center [117, 149] width 235 height 55
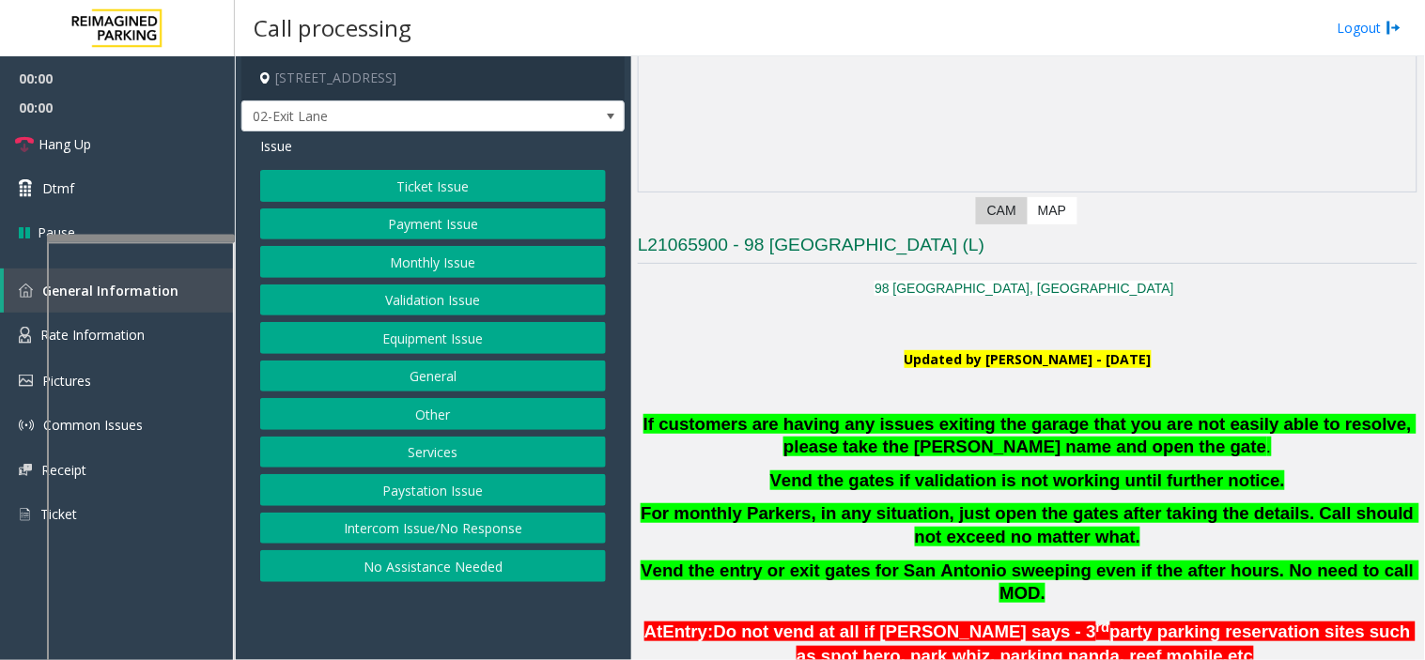
scroll to position [313, 0]
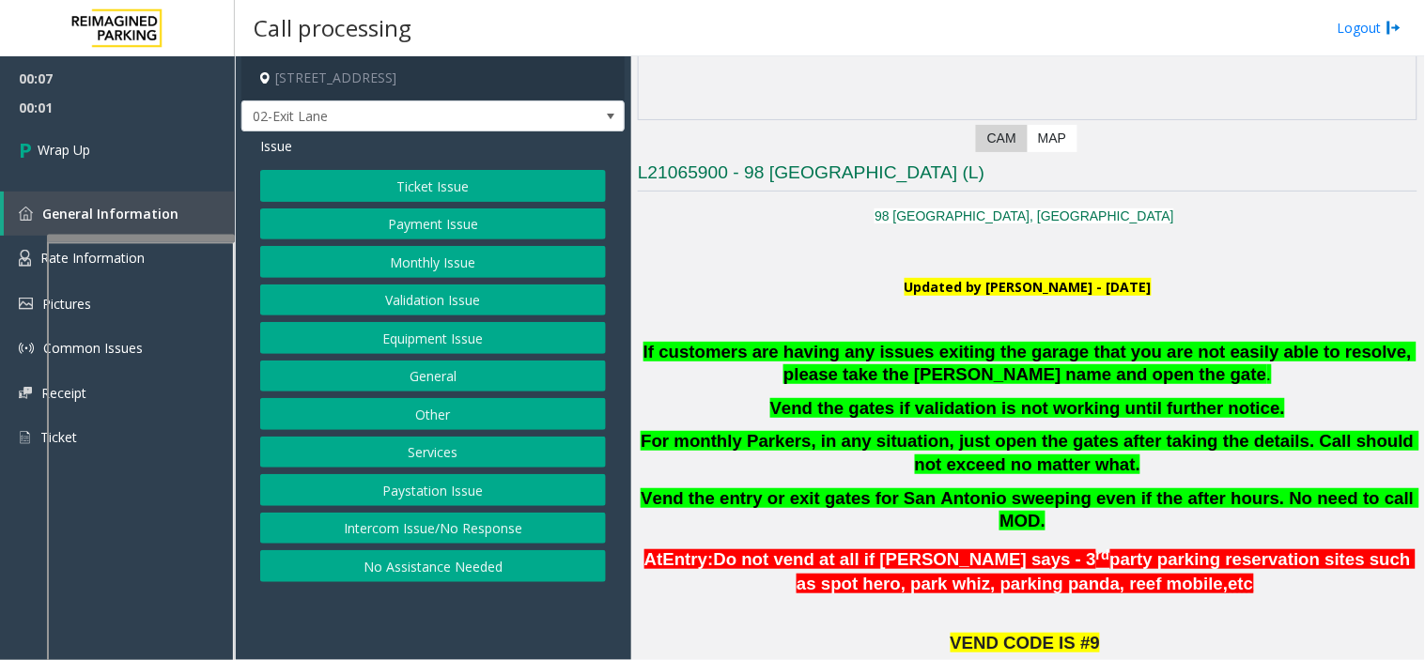
click at [448, 530] on button "Intercom Issue/No Response" at bounding box center [433, 529] width 346 height 32
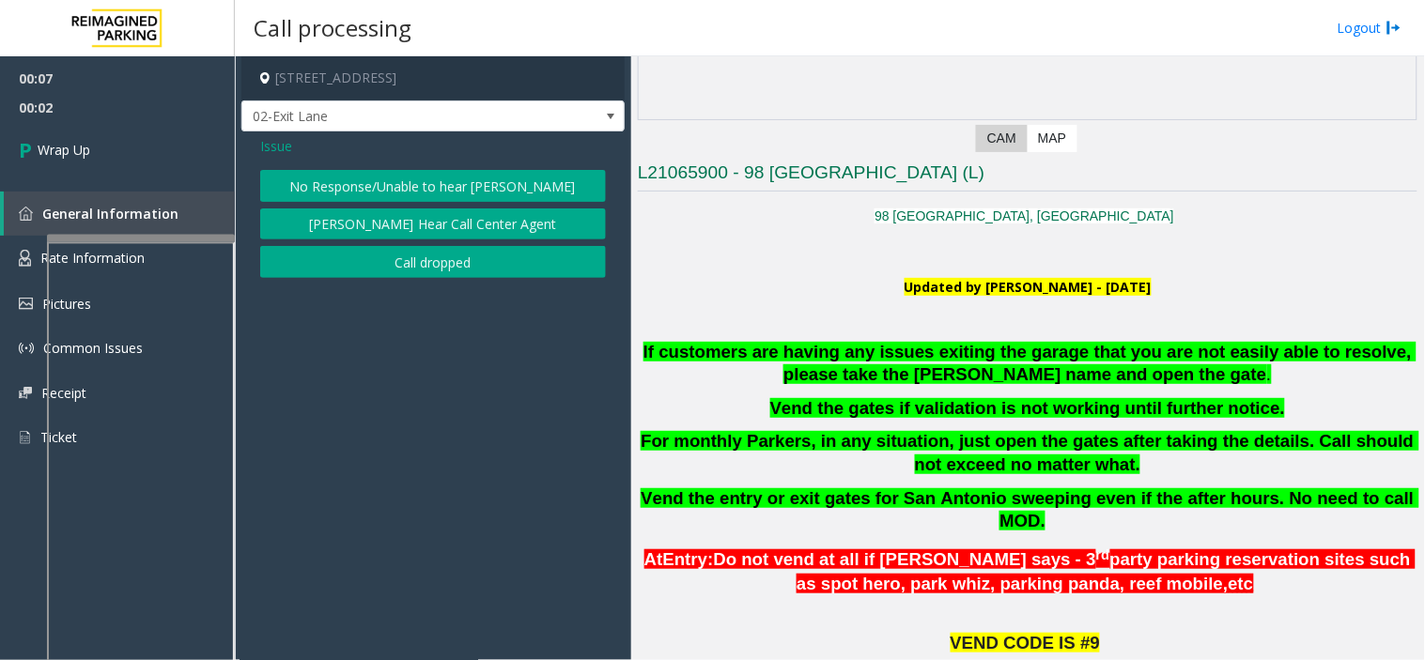
click at [387, 270] on button "Call dropped" at bounding box center [433, 262] width 346 height 32
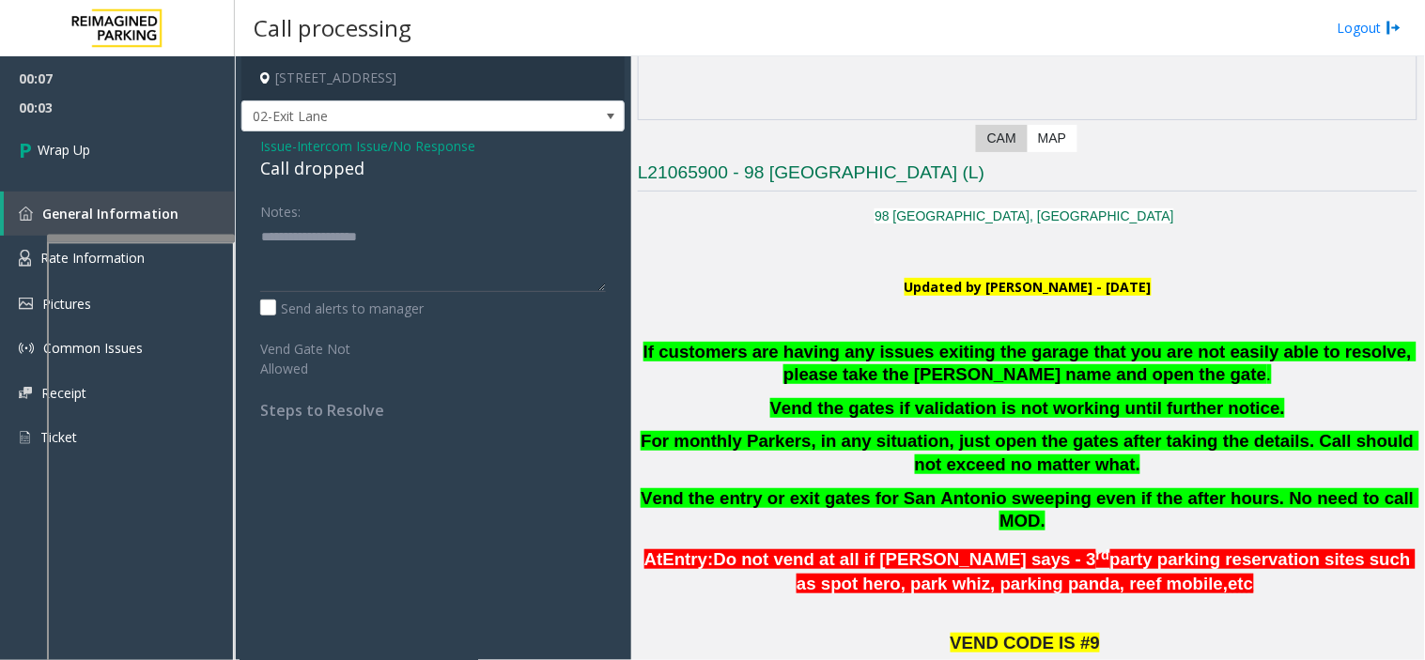
click at [326, 167] on div "Call dropped" at bounding box center [433, 168] width 346 height 25
type textarea "**********"
click at [172, 129] on link "Wrap Up" at bounding box center [117, 149] width 235 height 55
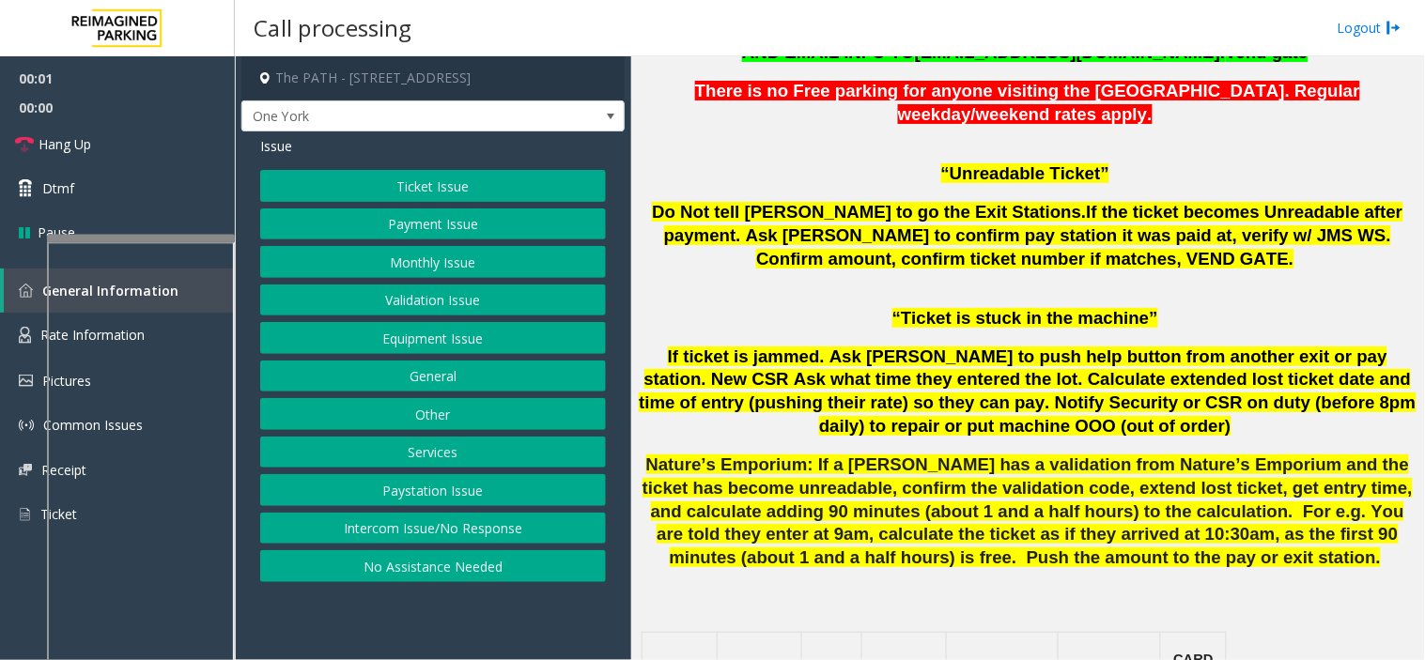
scroll to position [1565, 0]
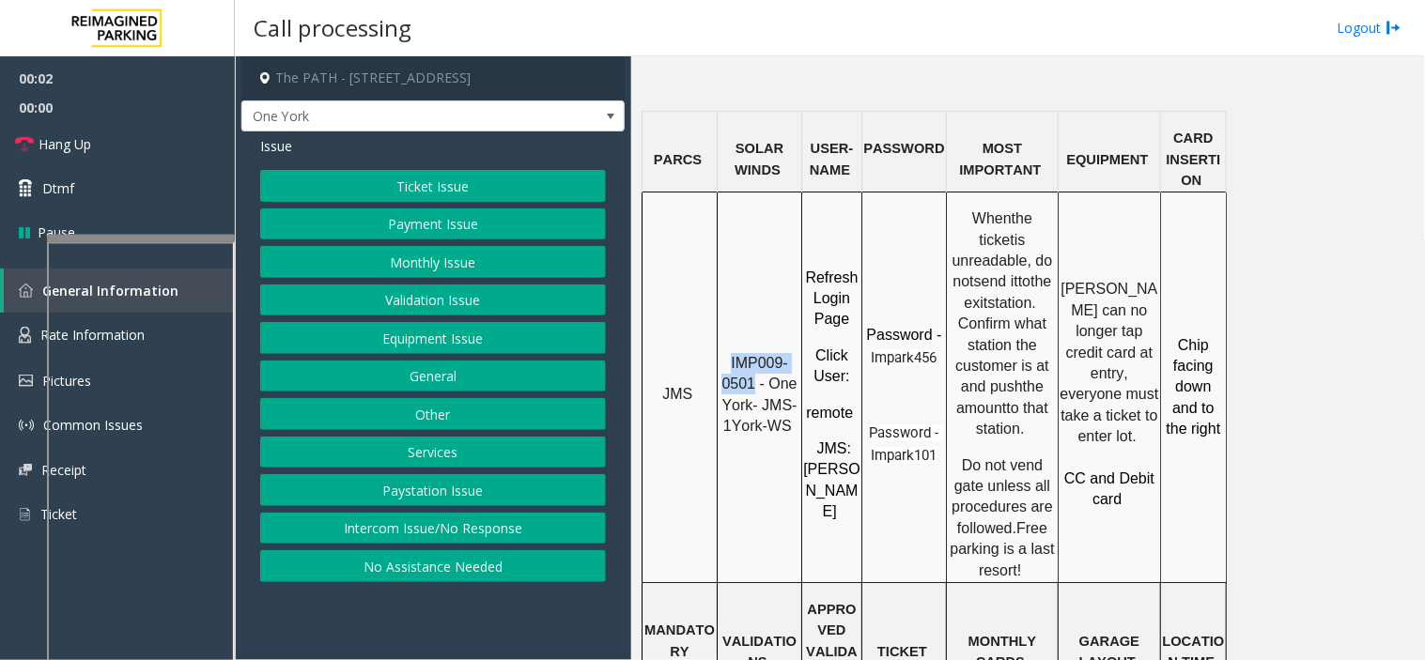
drag, startPoint x: 751, startPoint y: 313, endPoint x: 721, endPoint y: 298, distance: 33.6
click at [721, 353] on p "IMP009-0501 - One York- JMS-1York-WS" at bounding box center [759, 395] width 82 height 85
click at [470, 174] on button "Ticket Issue" at bounding box center [433, 186] width 346 height 32
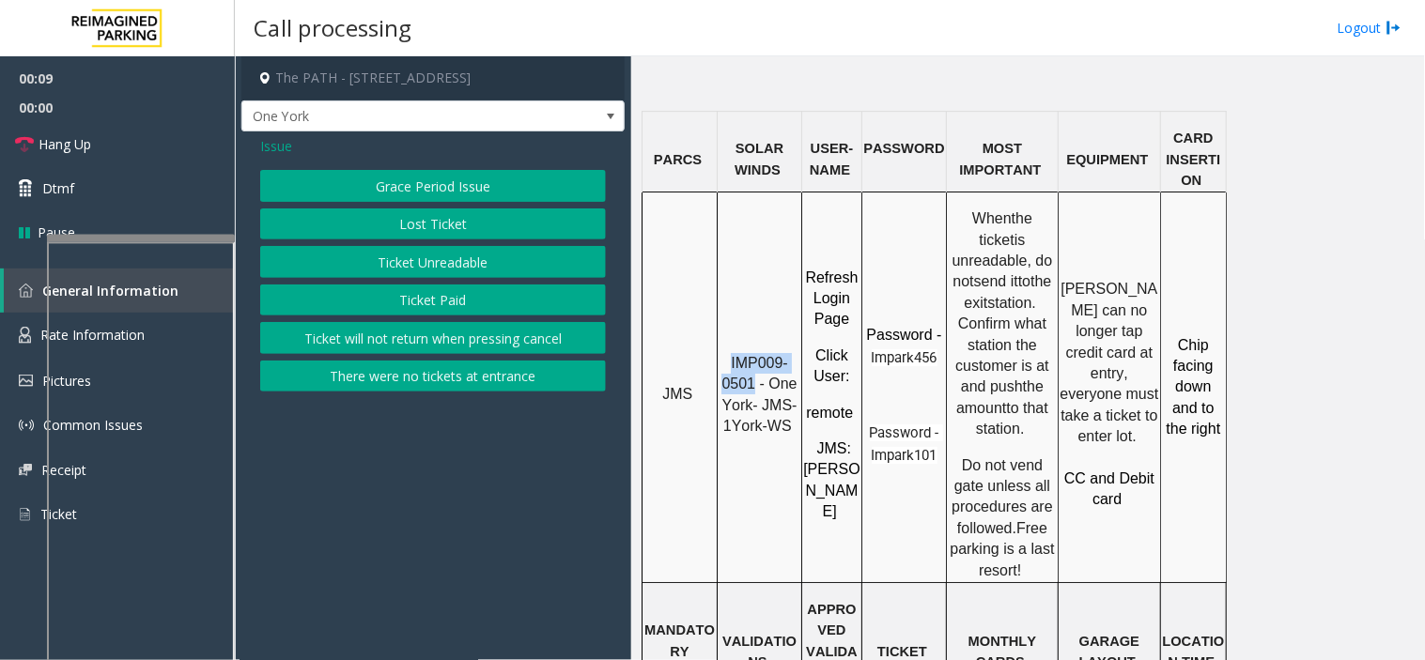
click at [432, 255] on button "Ticket Unreadable" at bounding box center [433, 262] width 346 height 32
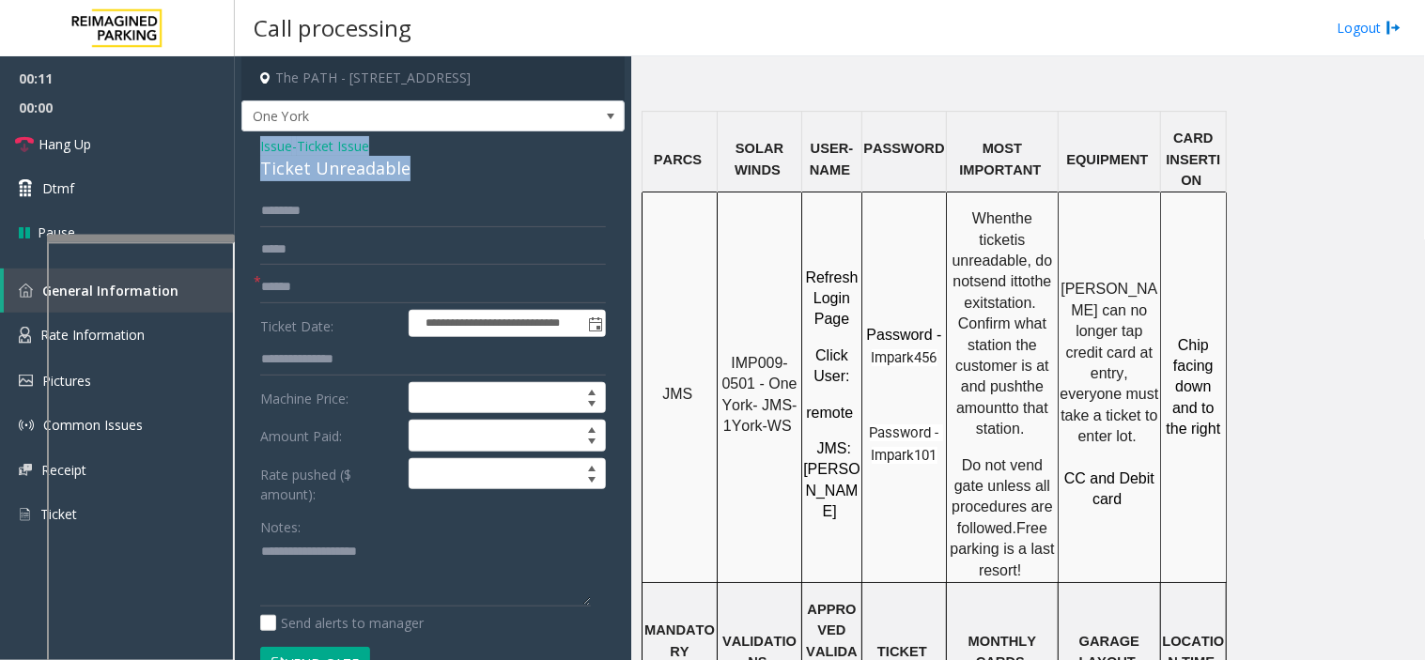
drag, startPoint x: 418, startPoint y: 172, endPoint x: 255, endPoint y: 153, distance: 164.5
click at [255, 153] on div "**********" at bounding box center [432, 635] width 383 height 1009
copy div "Issue - Ticket Issue Ticket Unreadable"
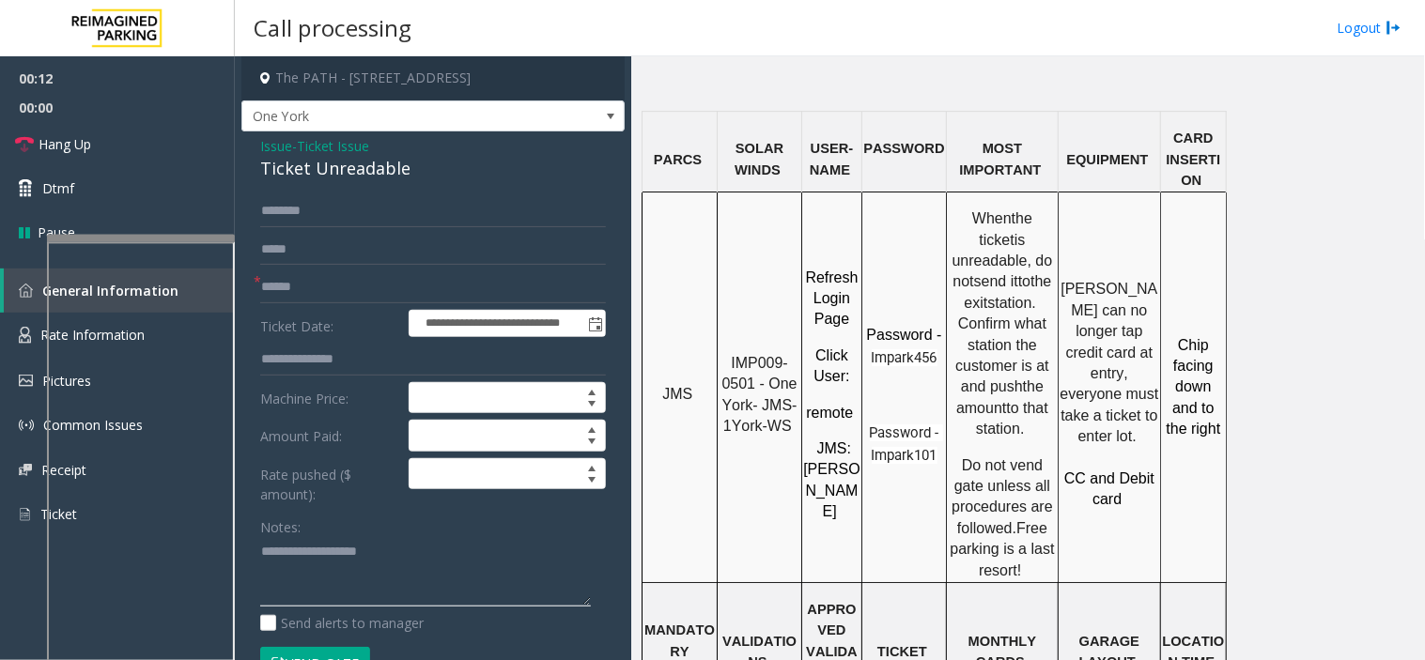
click at [296, 554] on textarea at bounding box center [425, 572] width 331 height 70
paste textarea "**********"
type textarea "**********"
click at [275, 292] on input "text" at bounding box center [433, 287] width 346 height 32
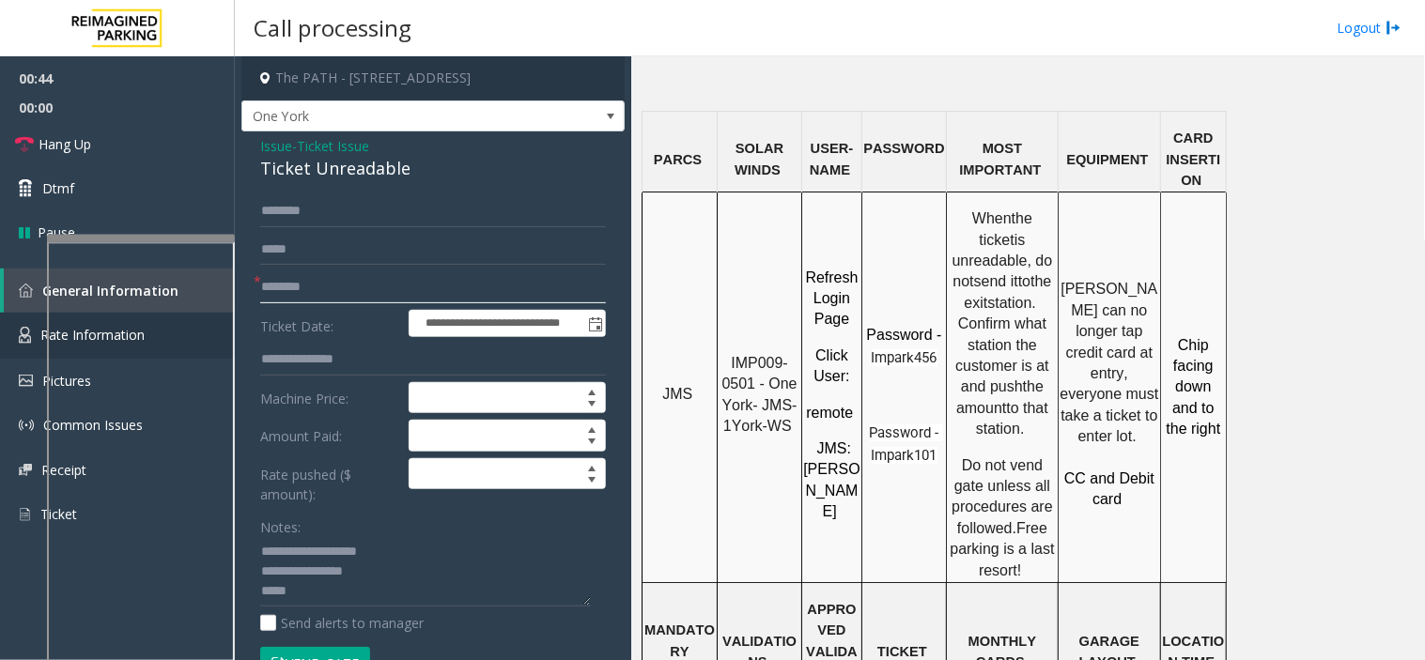
type input "********"
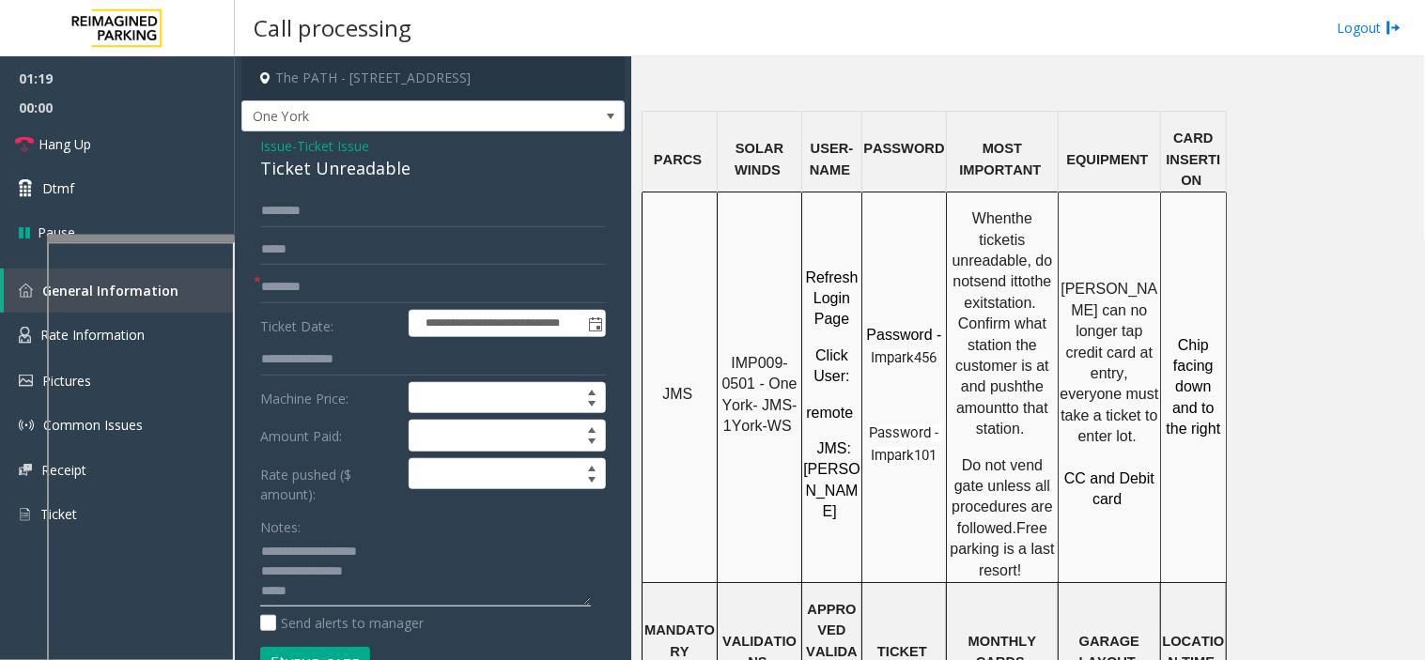
click at [301, 587] on textarea at bounding box center [425, 572] width 331 height 70
type textarea "**********"
click at [275, 143] on span "Issue" at bounding box center [276, 146] width 32 height 20
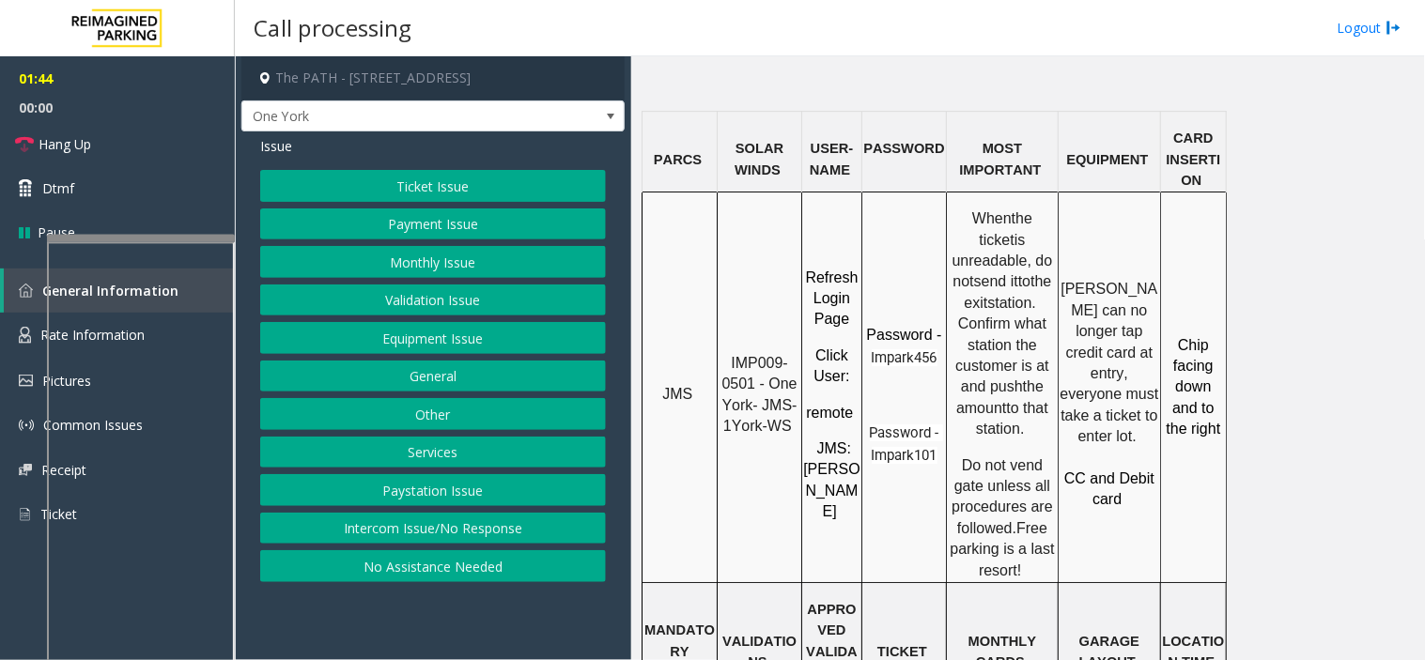
click at [341, 178] on button "Ticket Issue" at bounding box center [433, 186] width 346 height 32
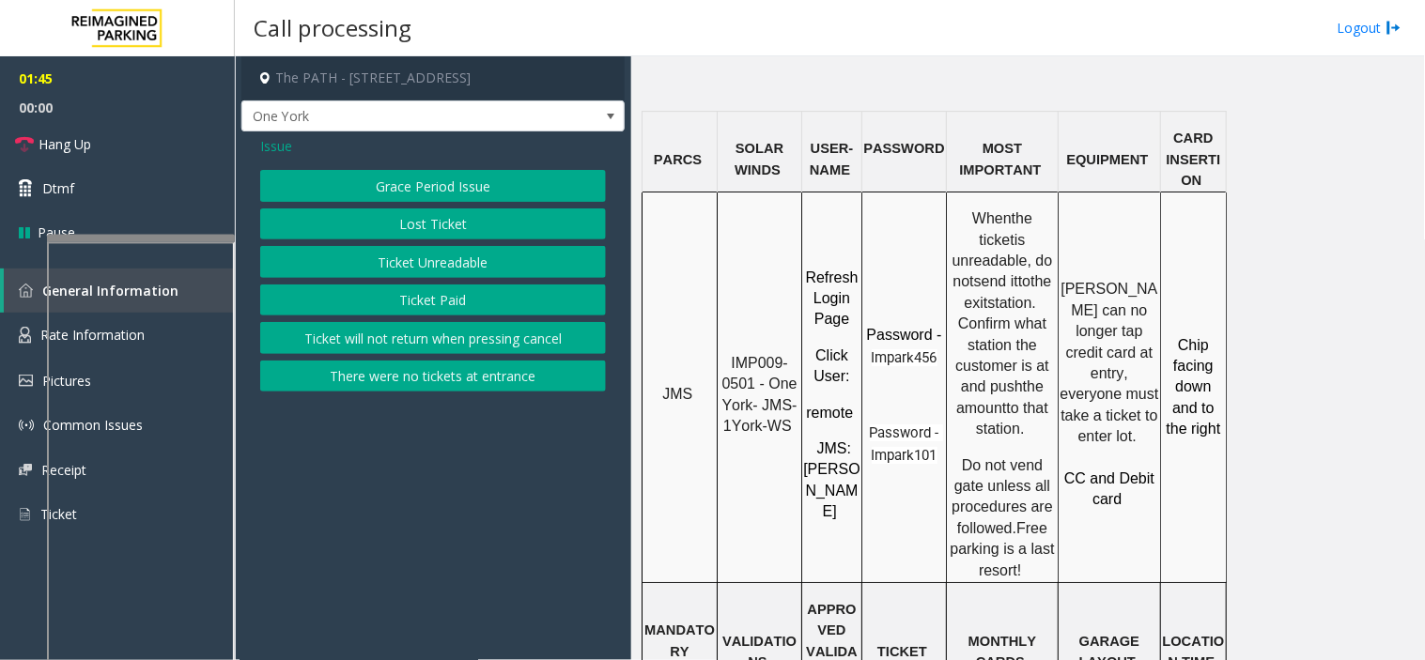
click at [378, 292] on button "Ticket Paid" at bounding box center [433, 301] width 346 height 32
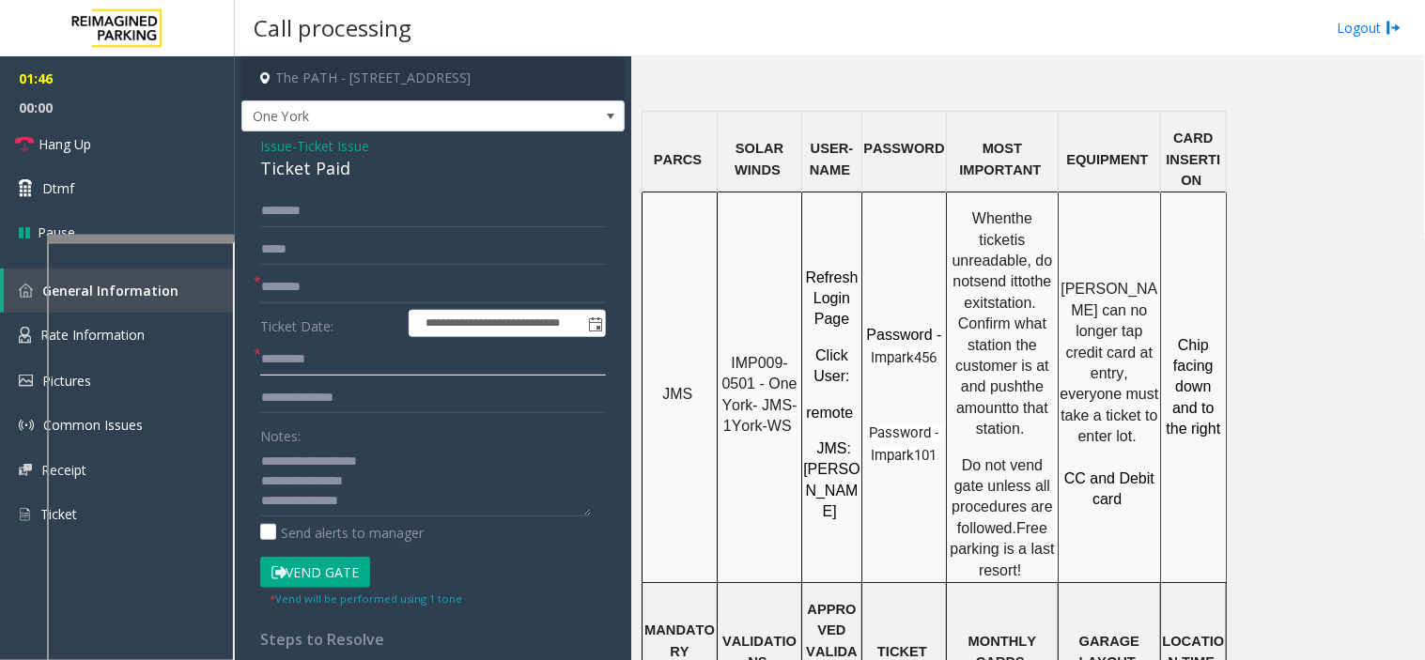
click at [316, 352] on input "text" at bounding box center [433, 360] width 346 height 32
click at [390, 502] on textarea at bounding box center [425, 481] width 331 height 70
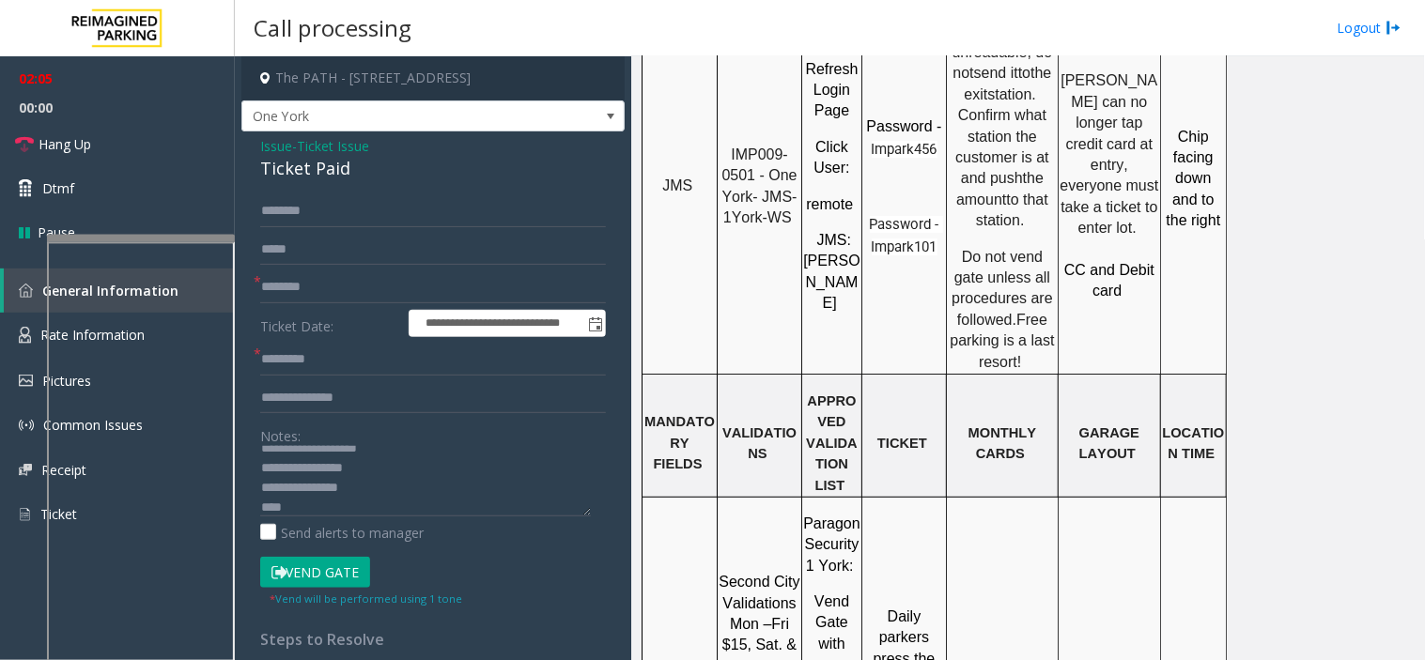
click at [1196, 129] on span "Chip facing down and to the right" at bounding box center [1193, 179] width 54 height 100
click at [1193, 144] on span "Chip facing down and to the right" at bounding box center [1193, 179] width 54 height 100
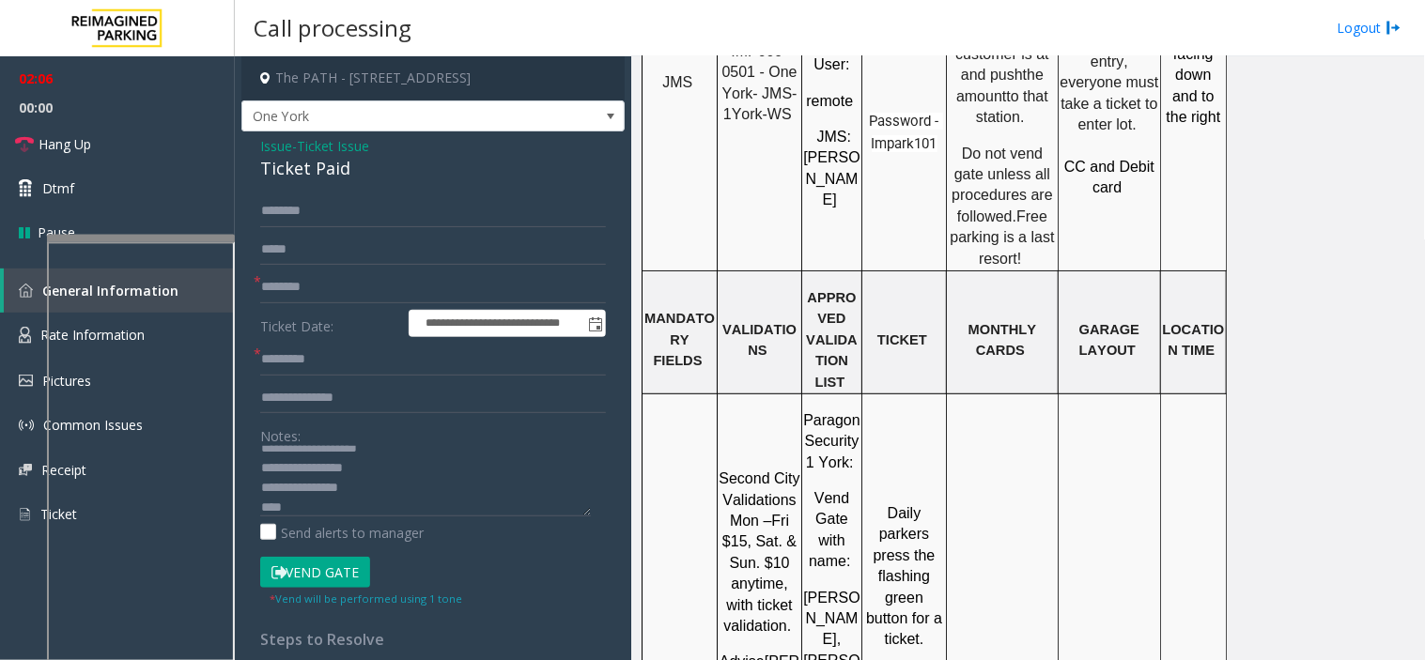
scroll to position [2087, 0]
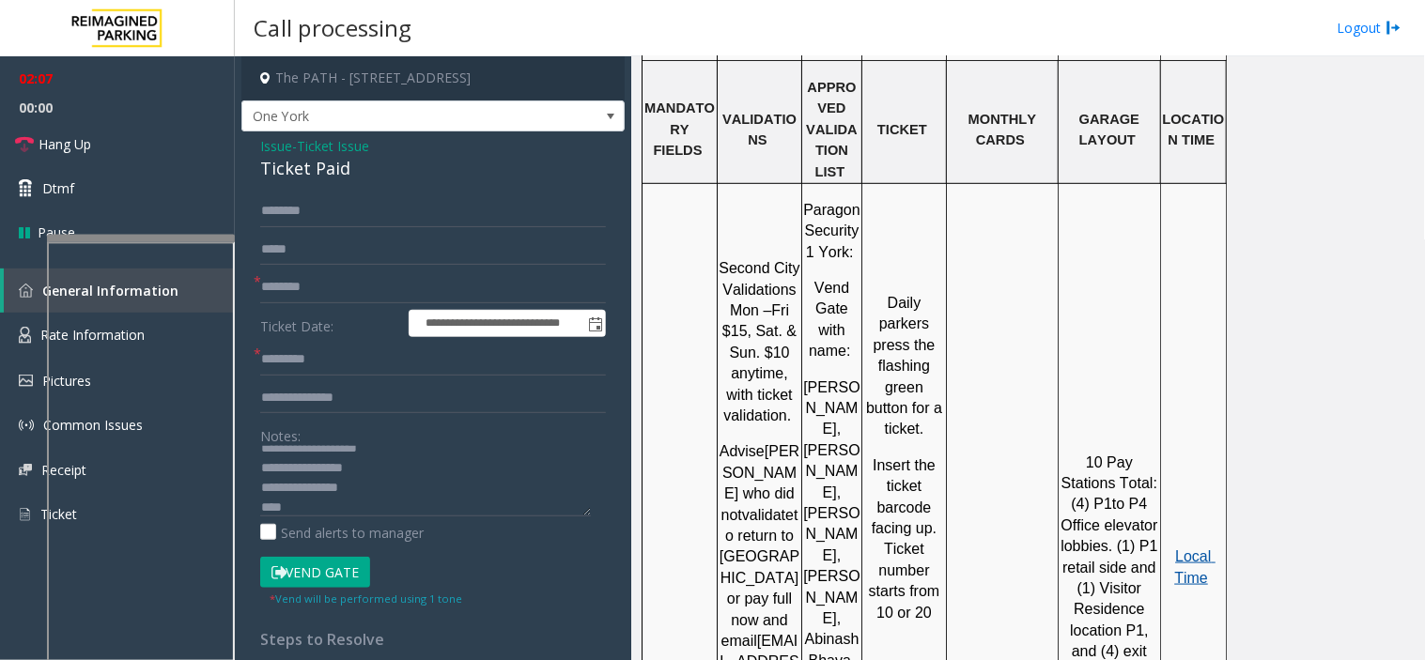
click at [1204, 548] on span "Local Time" at bounding box center [1194, 566] width 41 height 37
click at [351, 564] on button "Vend Gate" at bounding box center [315, 573] width 110 height 32
click at [260, 503] on textarea at bounding box center [425, 481] width 331 height 70
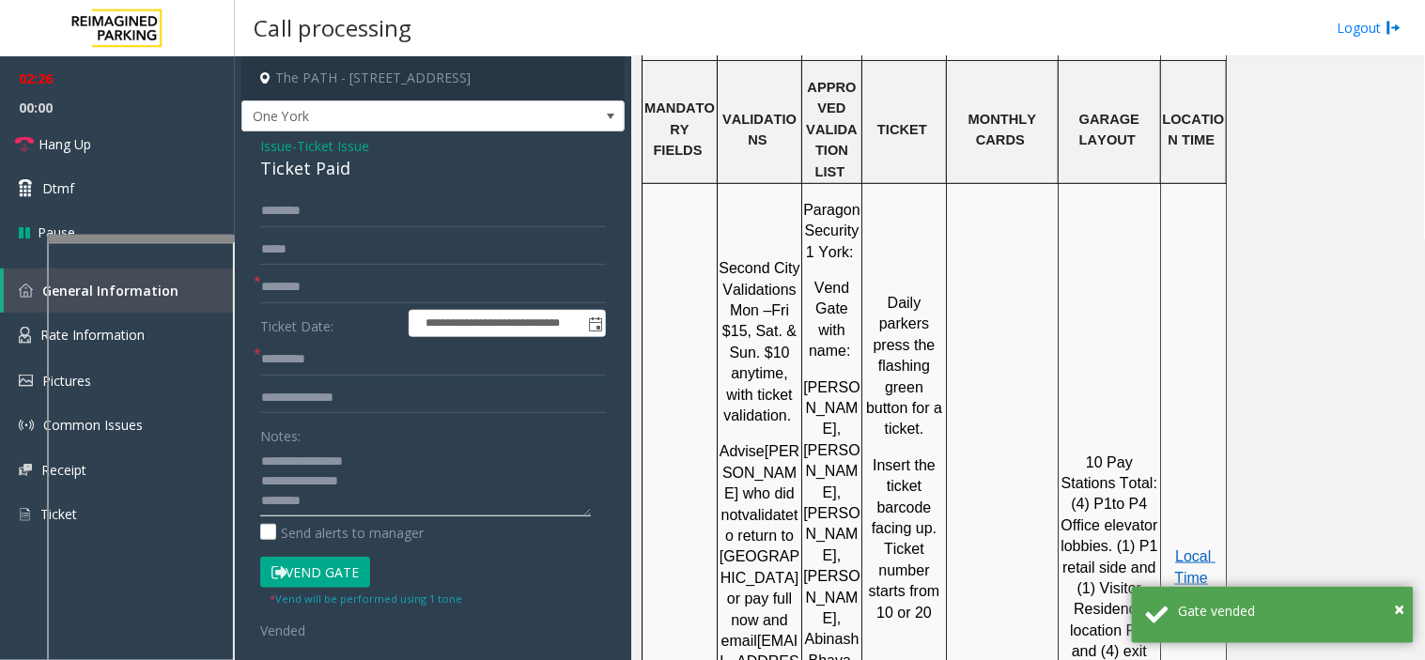
type textarea "**********"
click at [280, 354] on input "text" at bounding box center [433, 360] width 346 height 32
type input "**"
click at [186, 163] on link "Hang Up" at bounding box center [117, 144] width 235 height 44
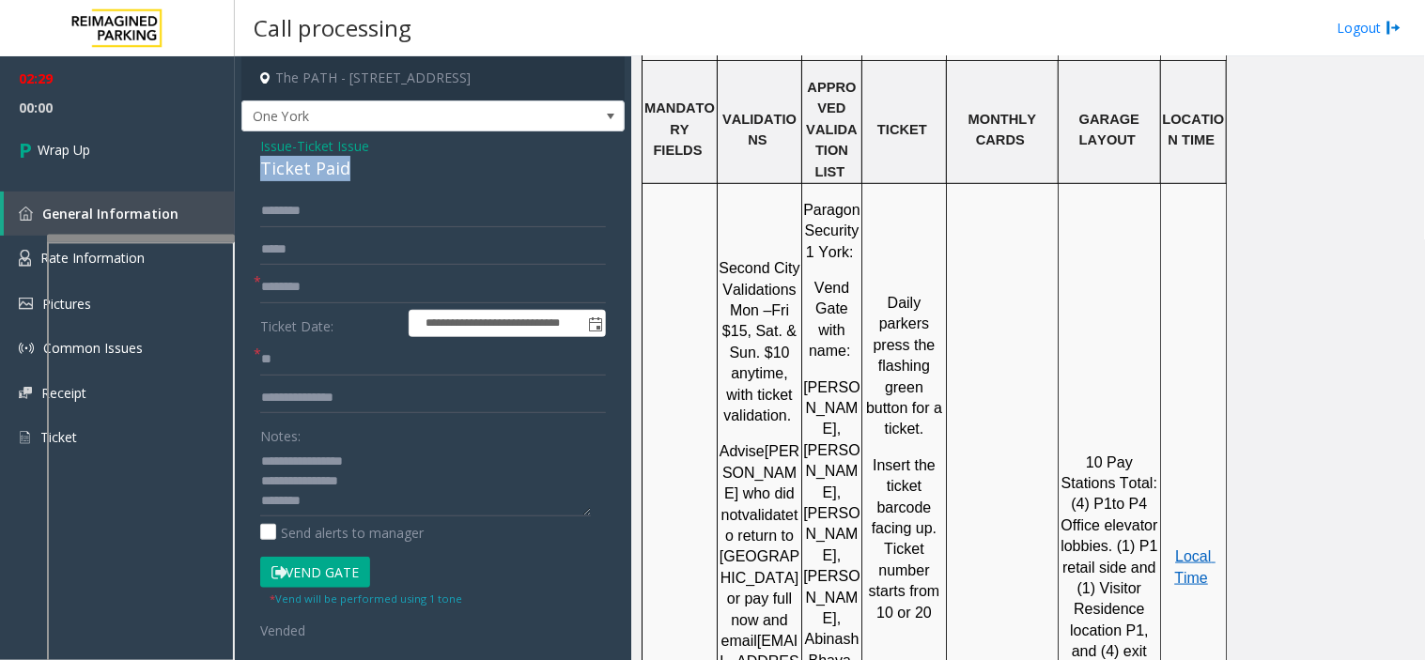
drag, startPoint x: 378, startPoint y: 169, endPoint x: 250, endPoint y: 165, distance: 128.7
click at [250, 165] on div "**********" at bounding box center [432, 576] width 383 height 891
copy div "Ticket Paid"
drag, startPoint x: 263, startPoint y: 457, endPoint x: 390, endPoint y: 482, distance: 129.1
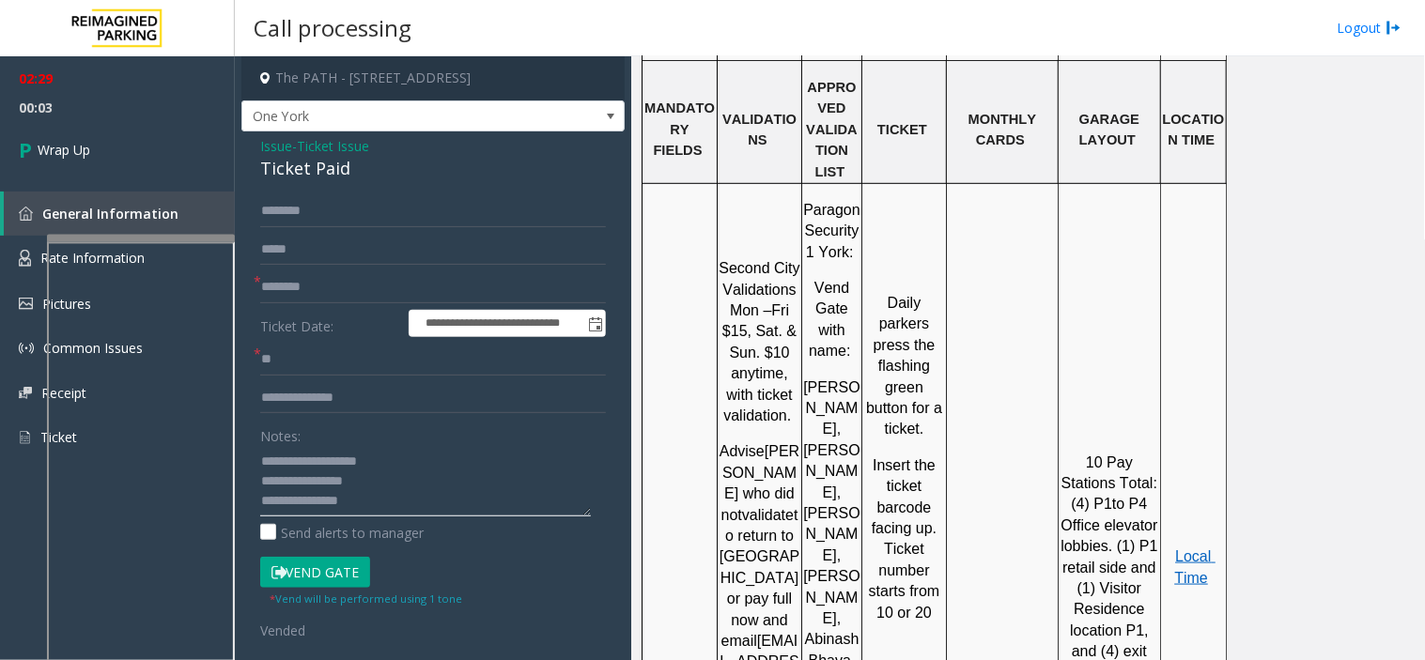
click at [390, 482] on textarea at bounding box center [425, 481] width 331 height 70
paste textarea
drag, startPoint x: 284, startPoint y: 499, endPoint x: 379, endPoint y: 488, distance: 96.3
click at [379, 488] on textarea at bounding box center [425, 481] width 331 height 70
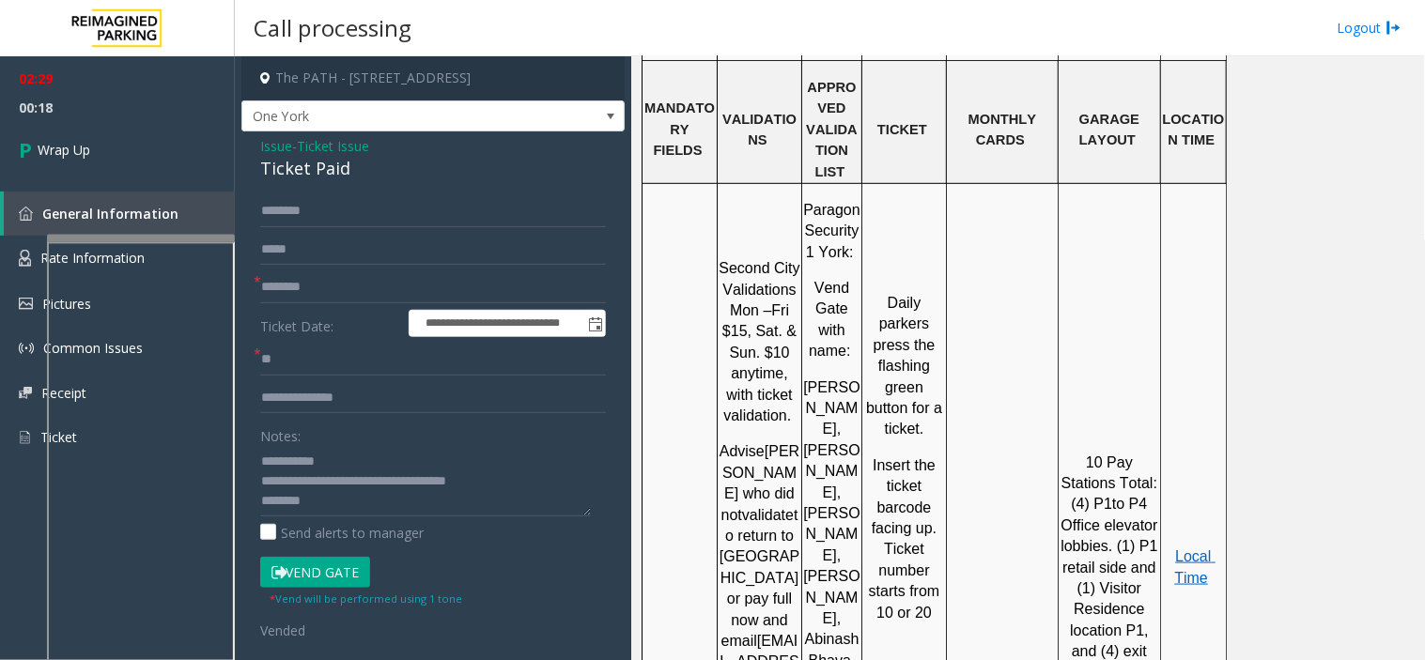
click at [372, 518] on div "Notes: Send alerts to manager" at bounding box center [433, 481] width 346 height 123
click at [367, 503] on textarea at bounding box center [425, 481] width 331 height 70
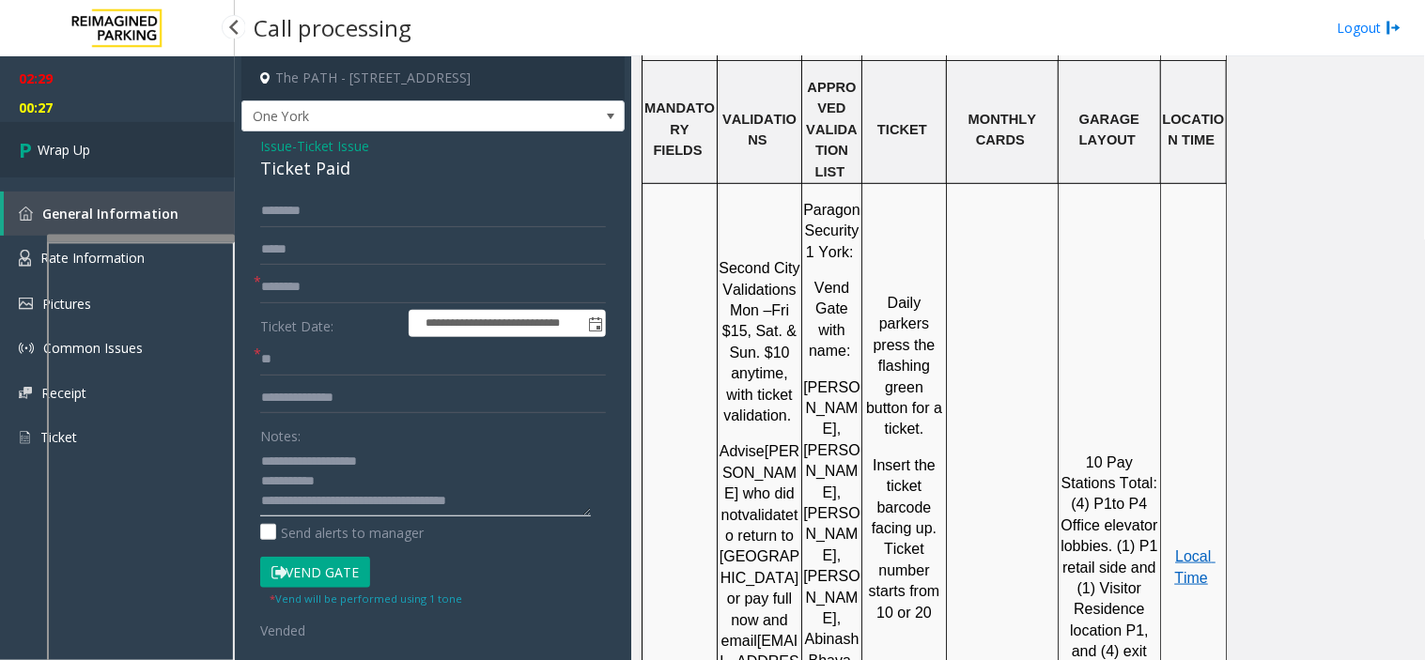
type textarea "**********"
click at [143, 143] on link "Wrap Up" at bounding box center [117, 149] width 235 height 55
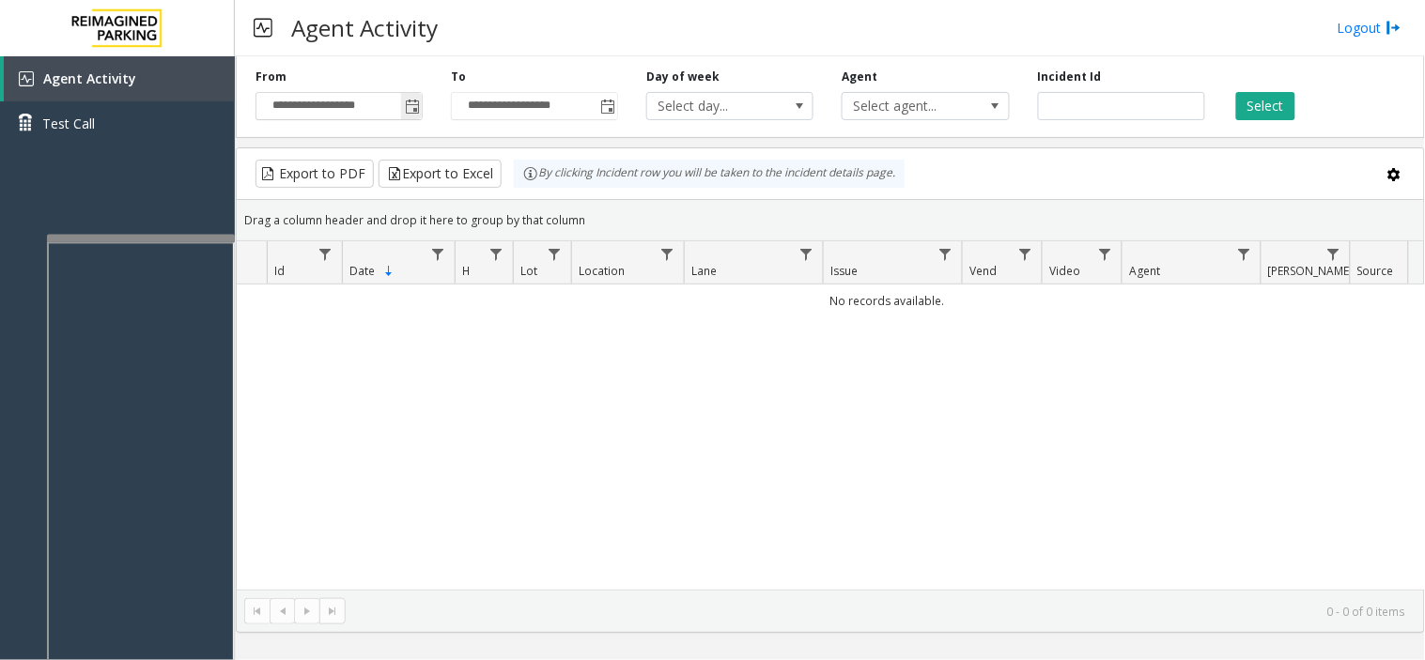
click at [414, 104] on span "Toggle popup" at bounding box center [412, 107] width 15 height 15
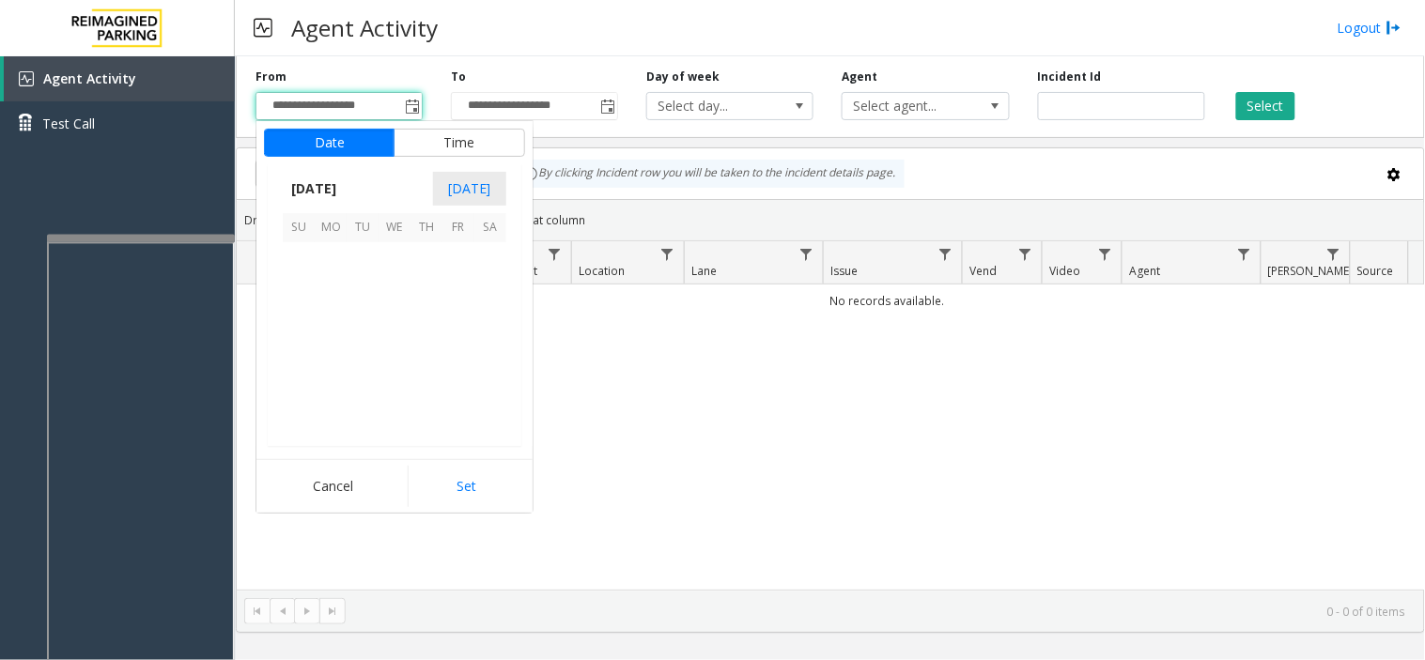
scroll to position [336768, 0]
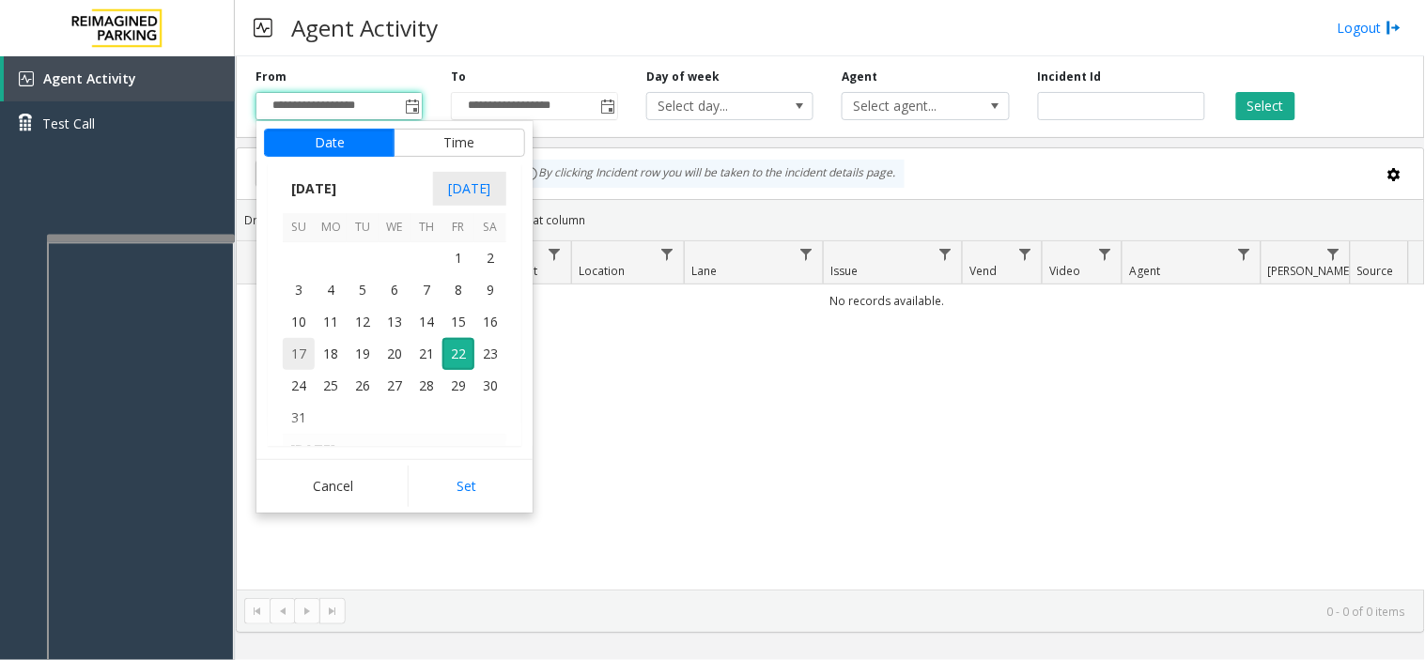
click at [293, 359] on span "17" at bounding box center [299, 354] width 32 height 32
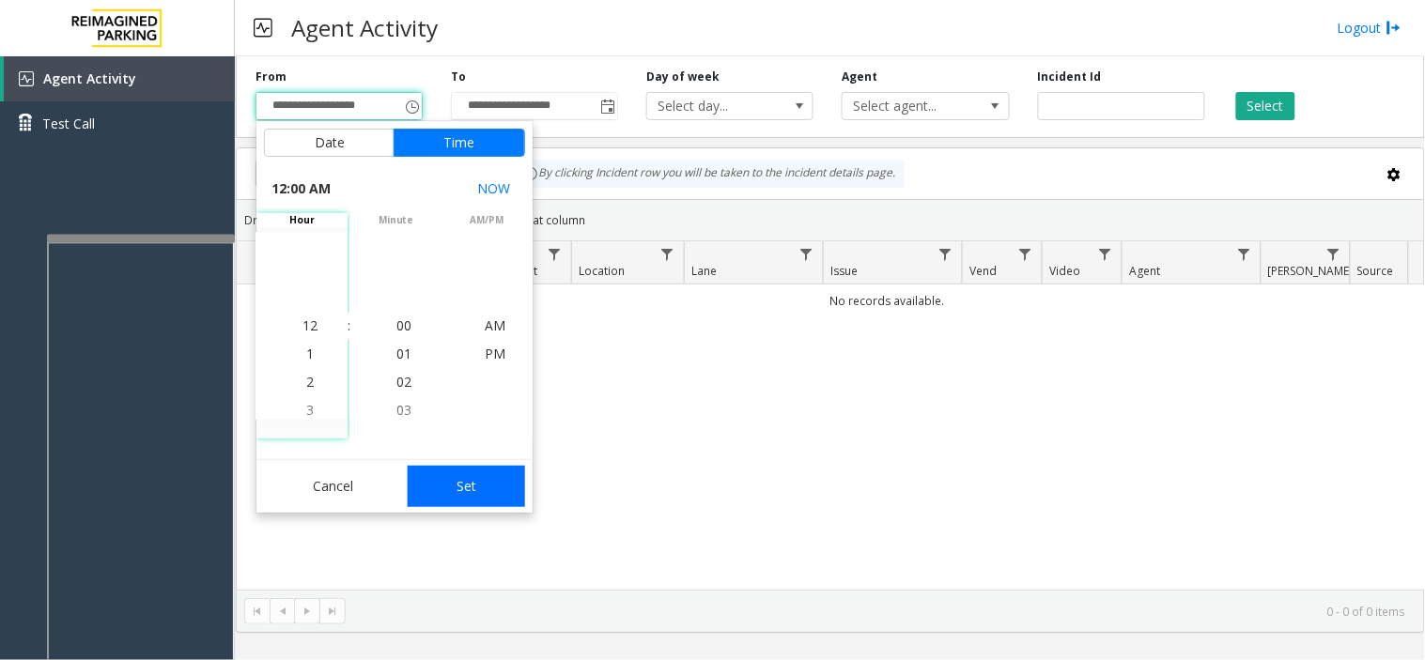
click at [429, 484] on button "Set" at bounding box center [467, 486] width 118 height 41
type input "**********"
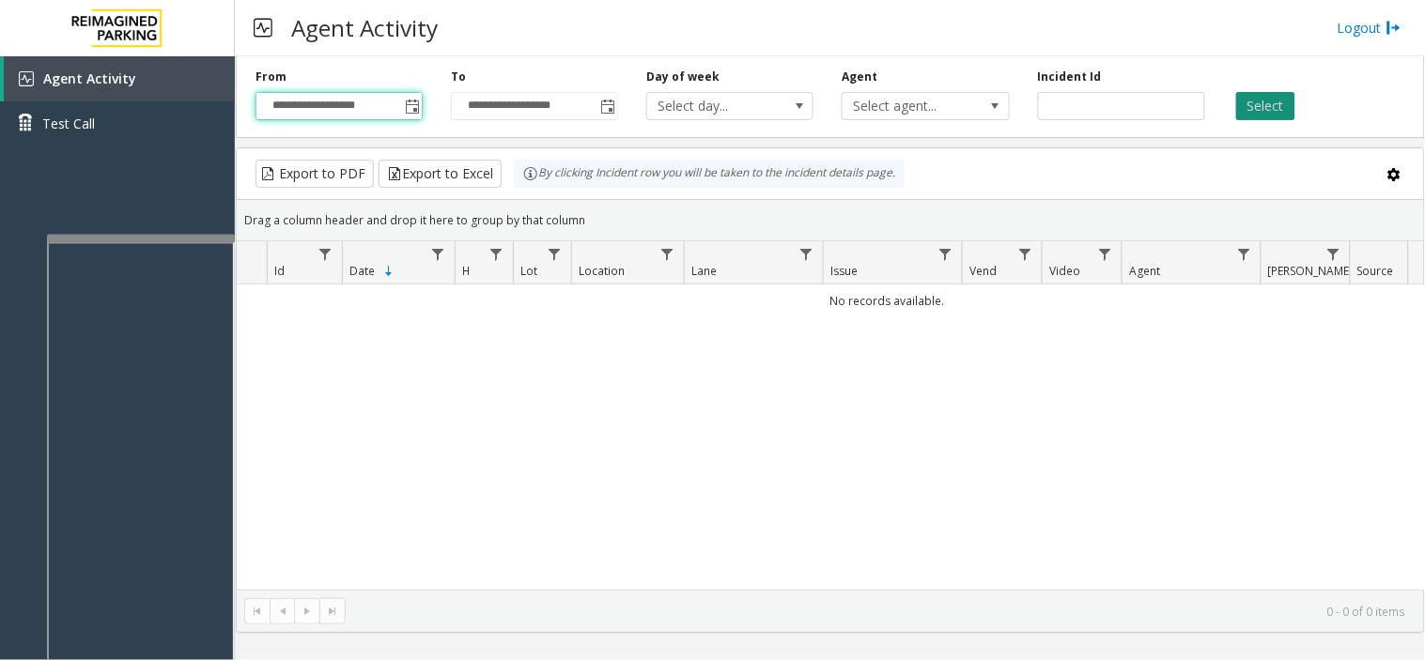
click at [1279, 100] on button "Select" at bounding box center [1265, 106] width 59 height 28
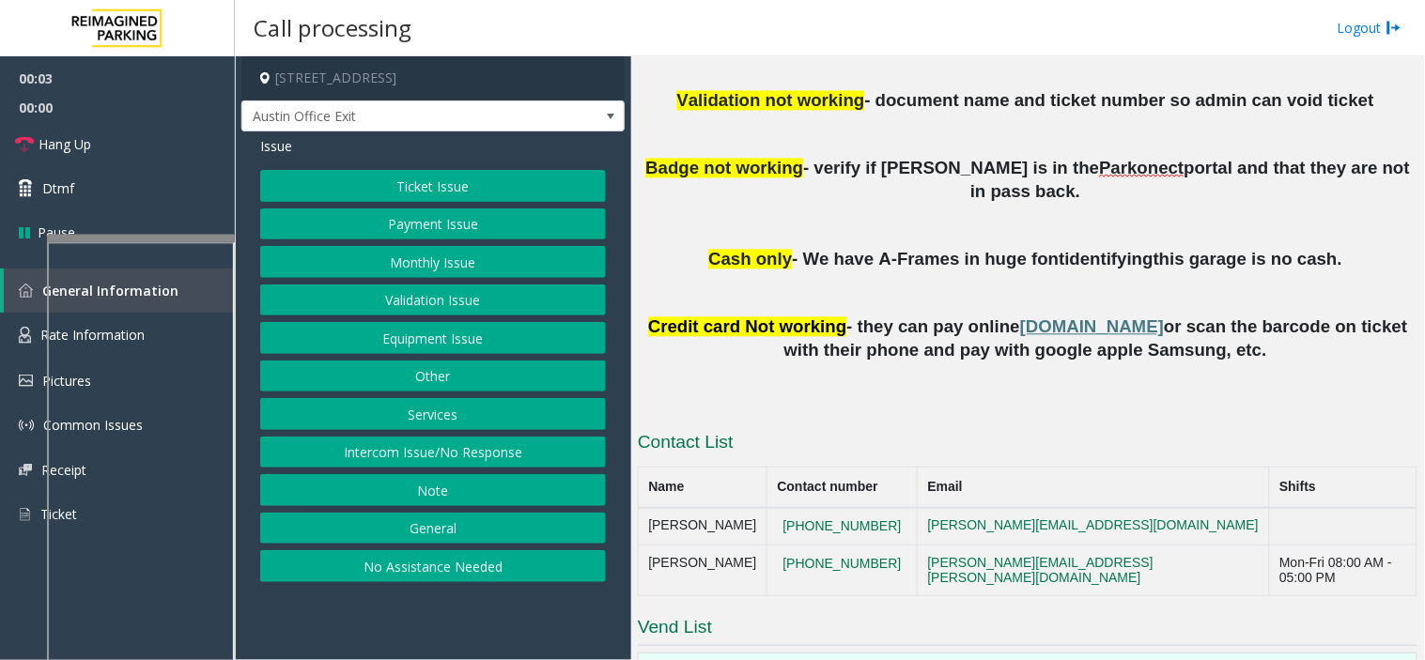
scroll to position [749, 0]
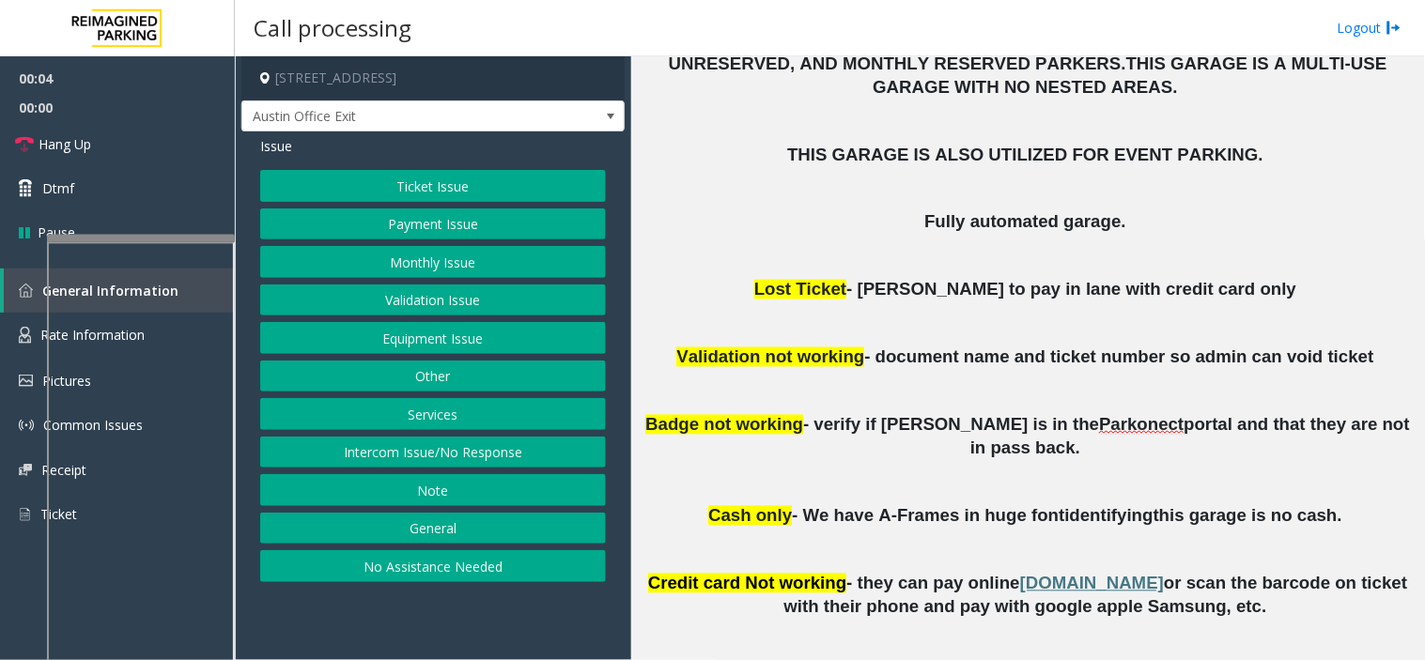
click at [533, 256] on button "Monthly Issue" at bounding box center [433, 262] width 346 height 32
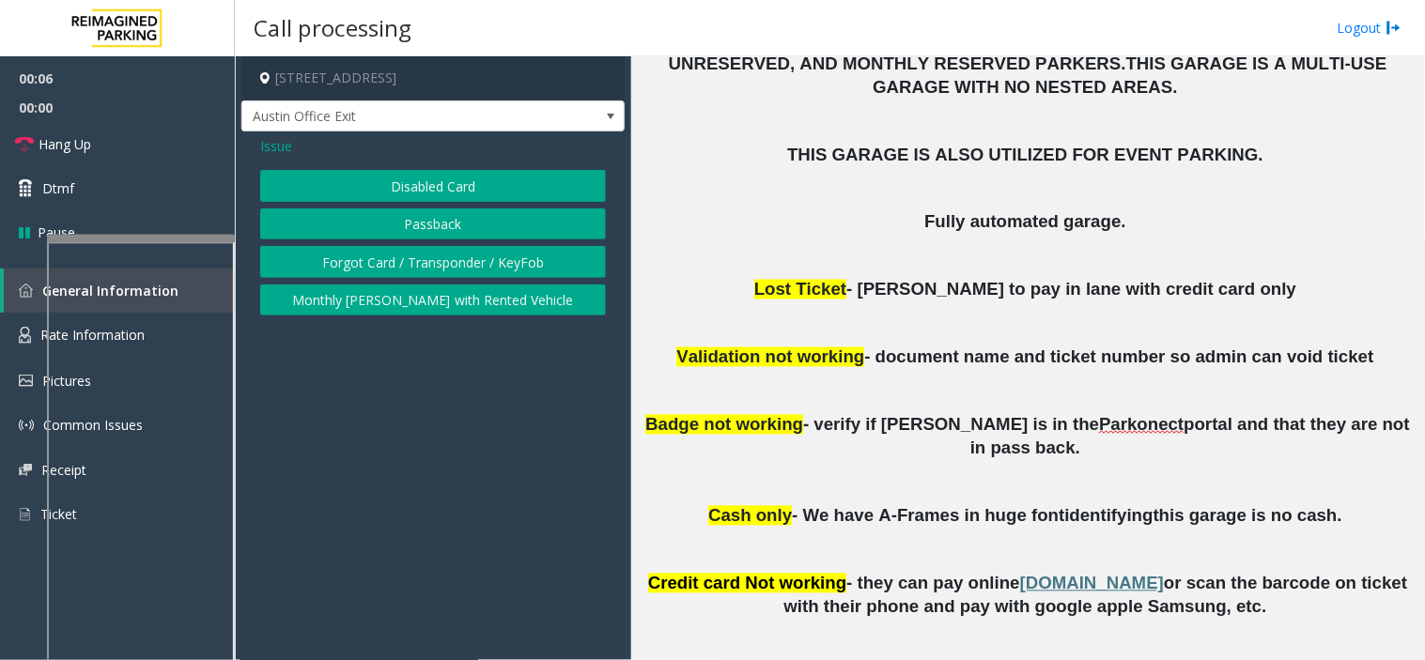
click at [462, 171] on button "Disabled Card" at bounding box center [433, 186] width 346 height 32
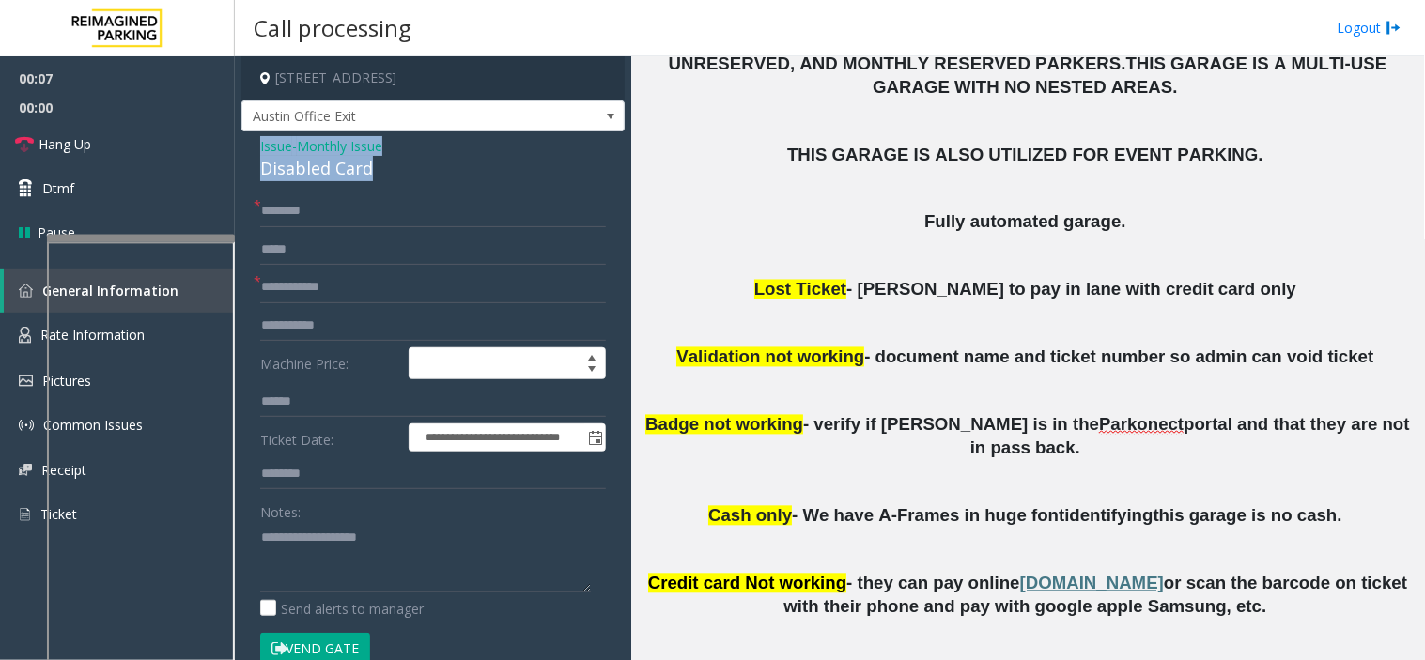
drag, startPoint x: 414, startPoint y: 172, endPoint x: 242, endPoint y: 152, distance: 173.0
click at [242, 152] on div "**********" at bounding box center [432, 667] width 383 height 1072
copy div "Issue - Monthly Issue Disabled Card"
click at [323, 535] on textarea at bounding box center [425, 557] width 331 height 70
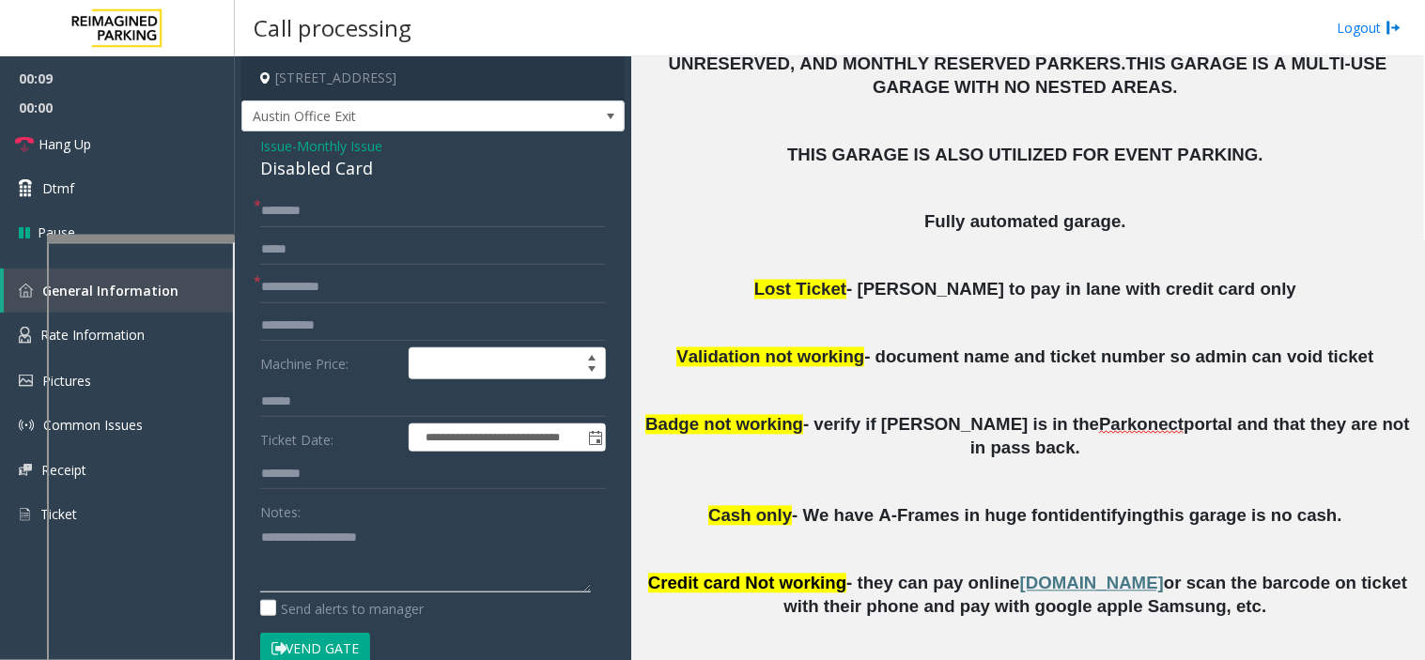
paste textarea "**********"
type textarea "**********"
click at [407, 304] on form "**********" at bounding box center [433, 439] width 346 height 488
click at [402, 285] on input "text" at bounding box center [433, 287] width 346 height 32
type input "**********"
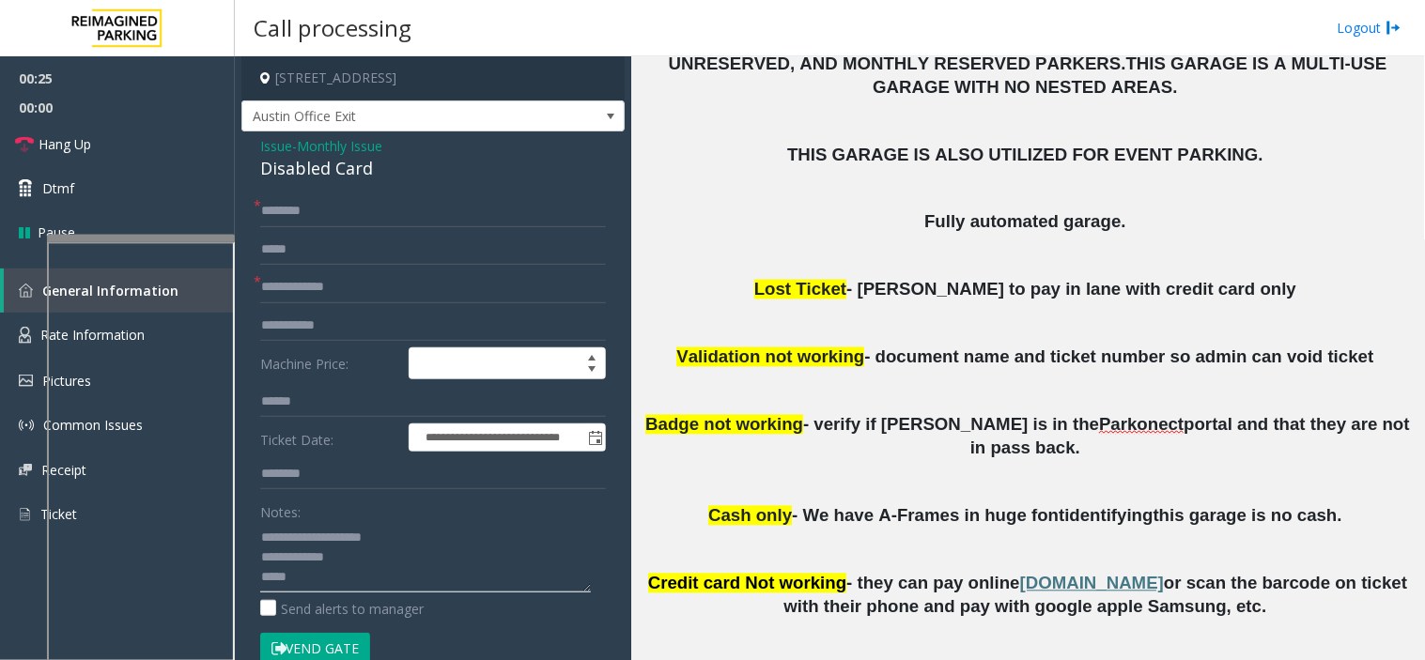
click at [371, 575] on textarea at bounding box center [425, 557] width 331 height 70
type textarea "**********"
click at [312, 210] on input "text" at bounding box center [433, 211] width 346 height 32
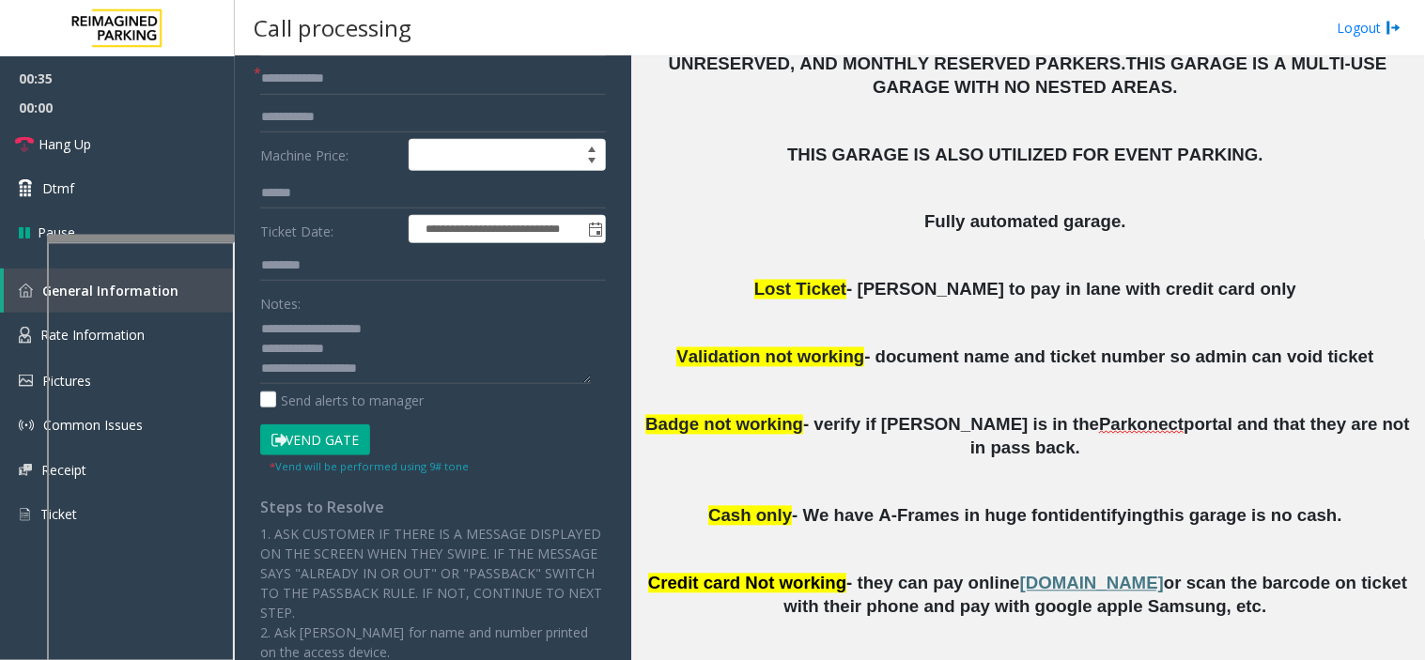
type input "********"
click at [335, 436] on button "Vend Gate" at bounding box center [315, 440] width 110 height 32
click at [385, 366] on textarea at bounding box center [425, 349] width 331 height 70
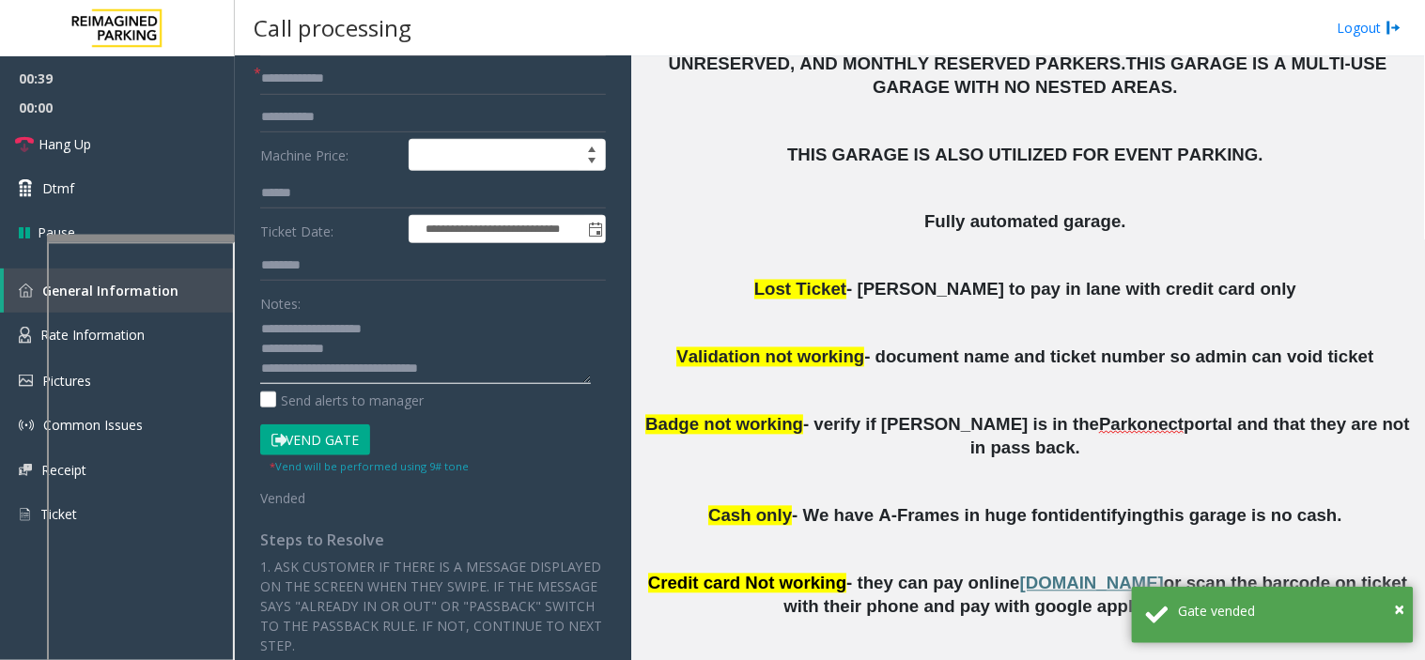
click at [415, 373] on textarea at bounding box center [425, 349] width 331 height 70
type textarea "**********"
click at [186, 154] on link "Hang Up" at bounding box center [117, 144] width 235 height 44
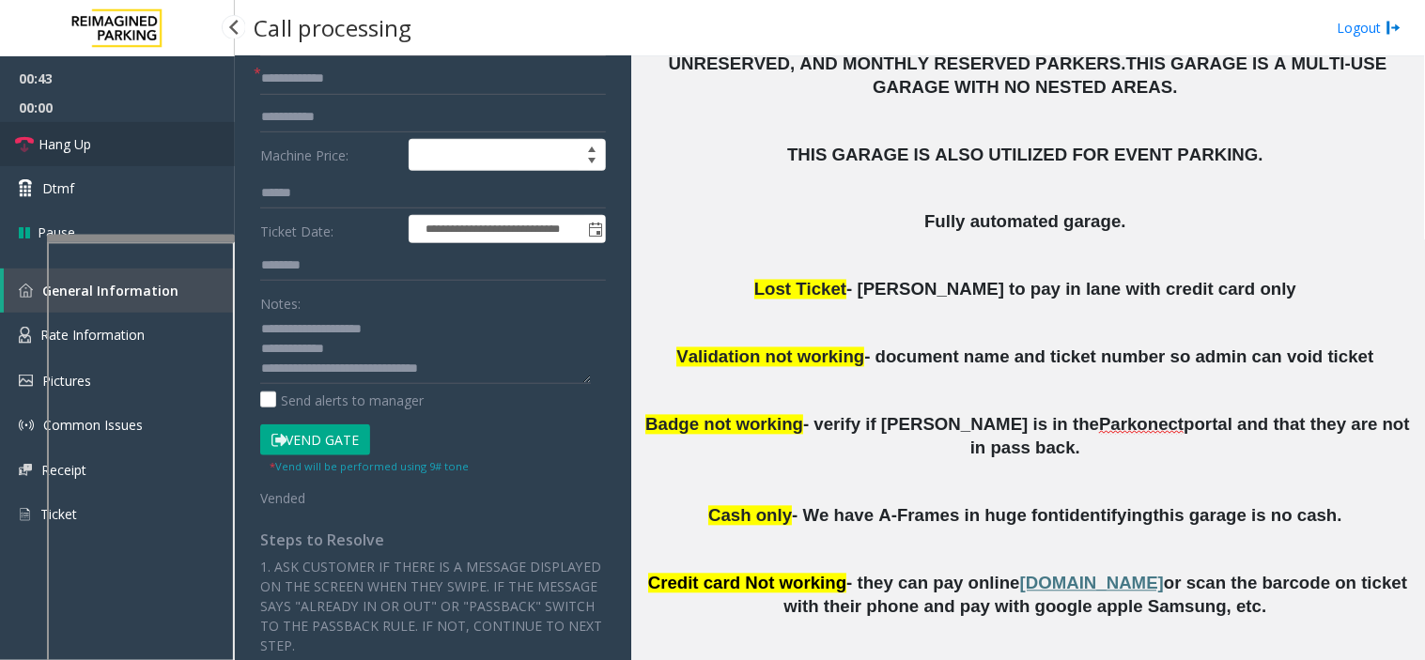
click at [186, 154] on link "Hang Up" at bounding box center [117, 144] width 235 height 44
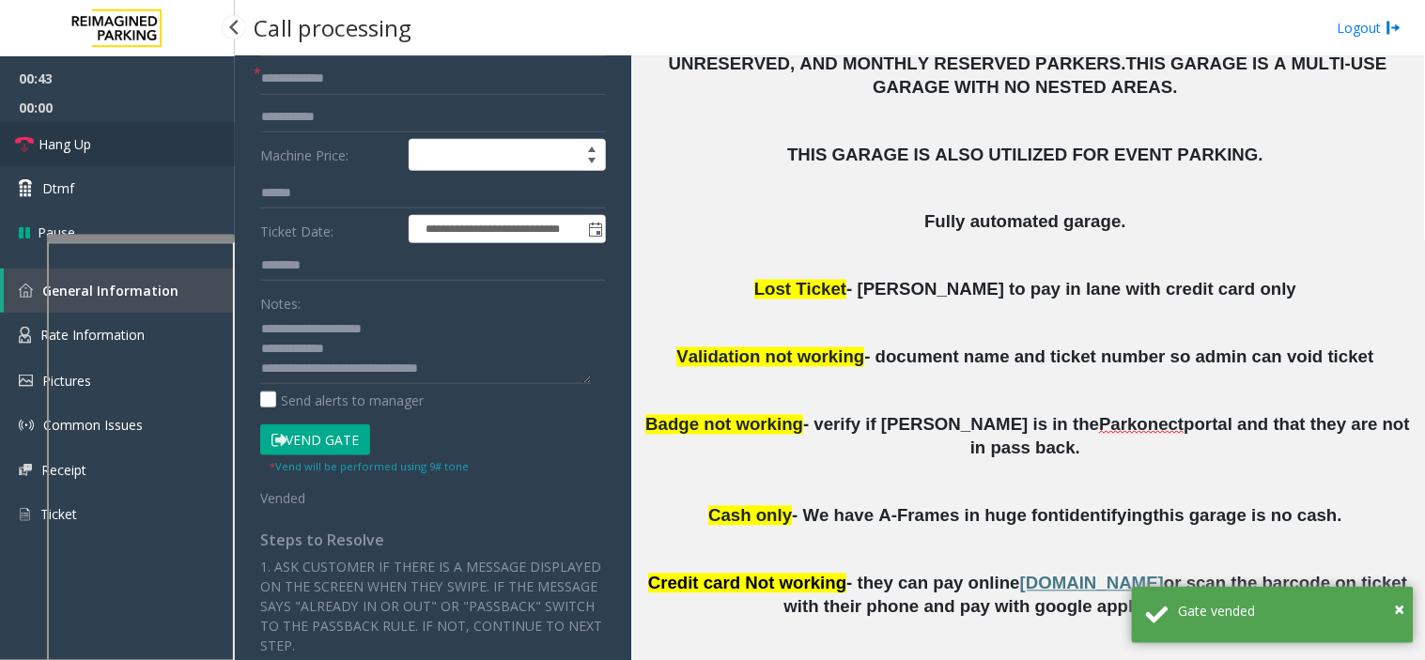
click at [186, 154] on link "Hang Up" at bounding box center [117, 144] width 235 height 44
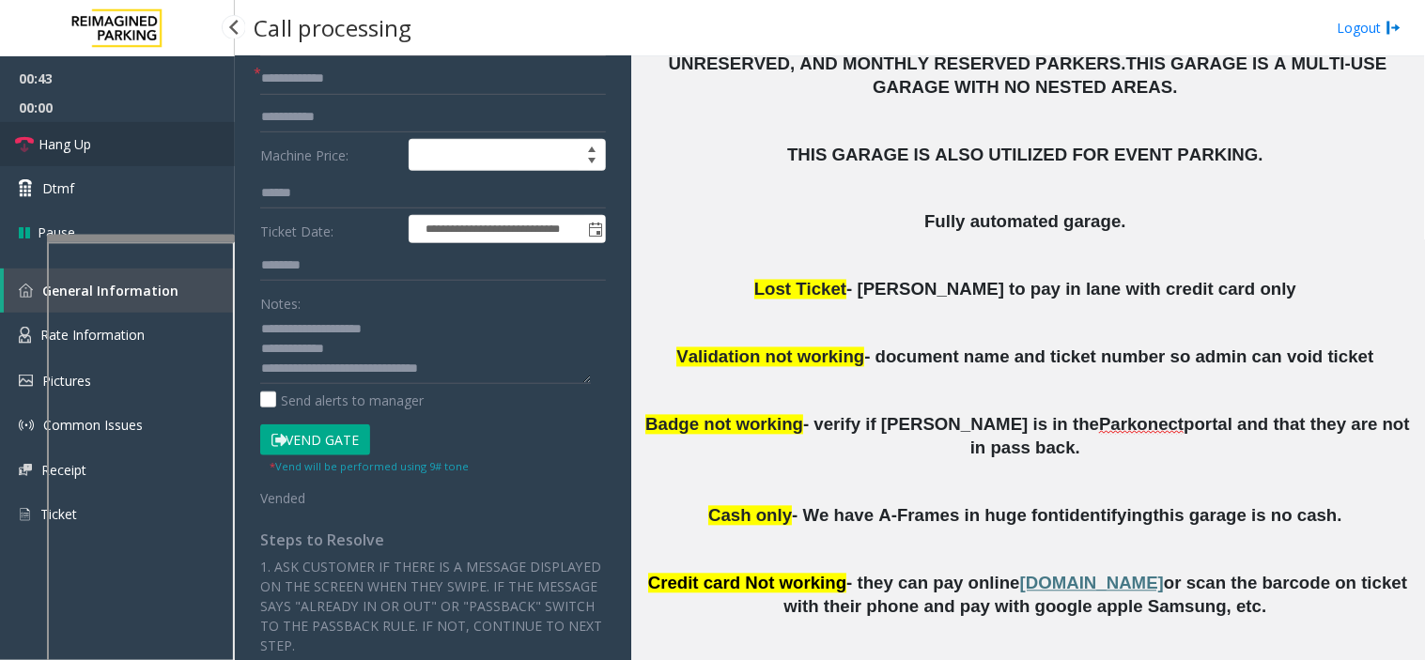
click at [186, 154] on link "Hang Up" at bounding box center [117, 144] width 235 height 44
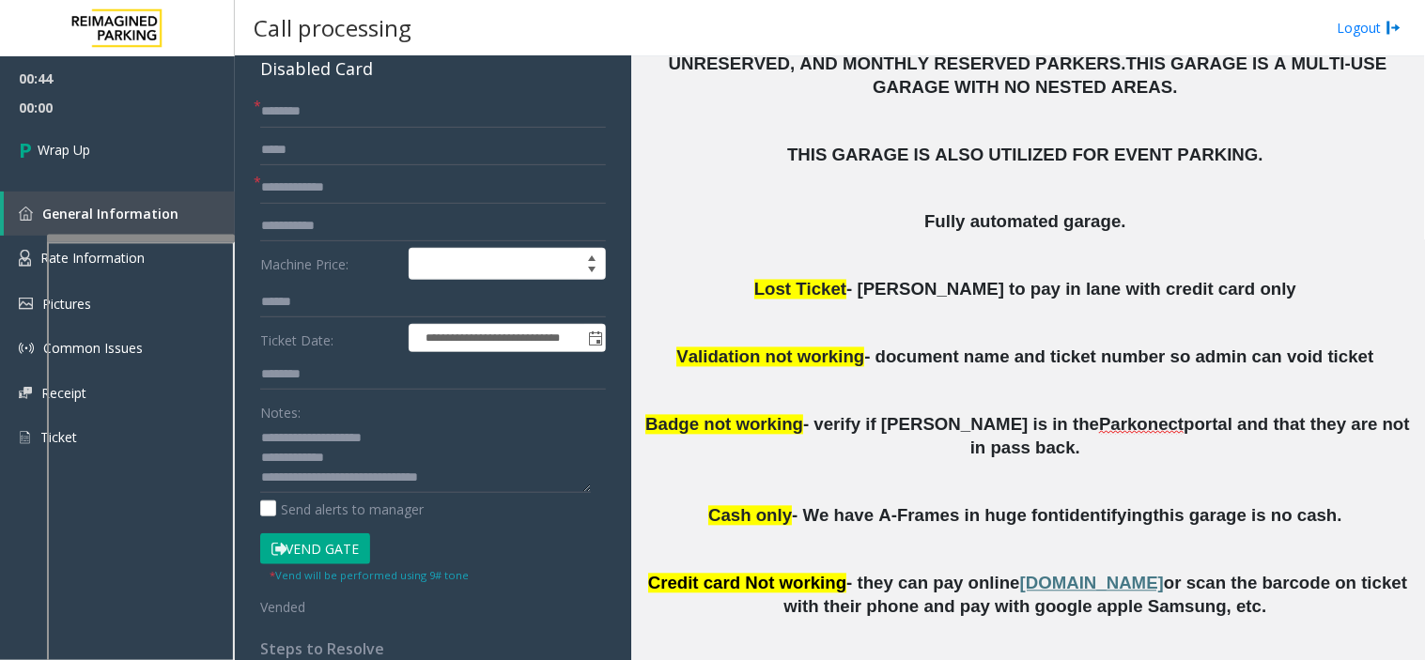
scroll to position [0, 0]
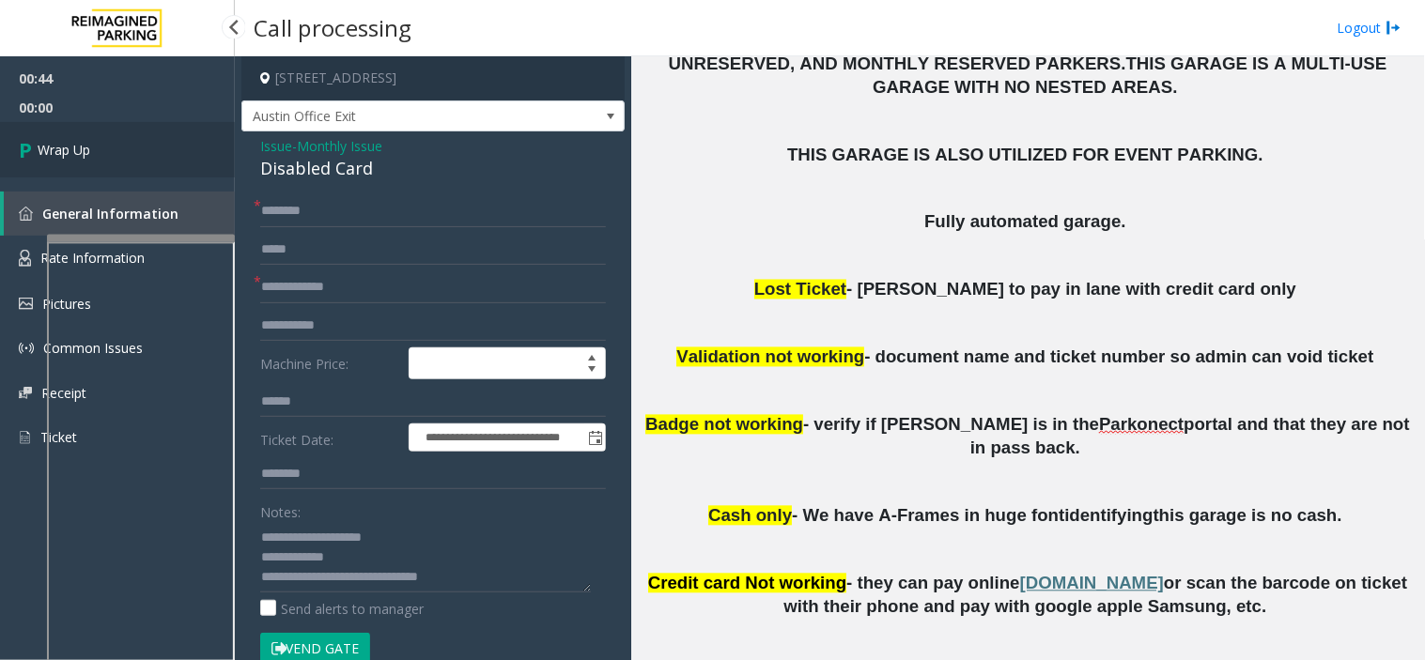
click at [144, 165] on link "Wrap Up" at bounding box center [117, 149] width 235 height 55
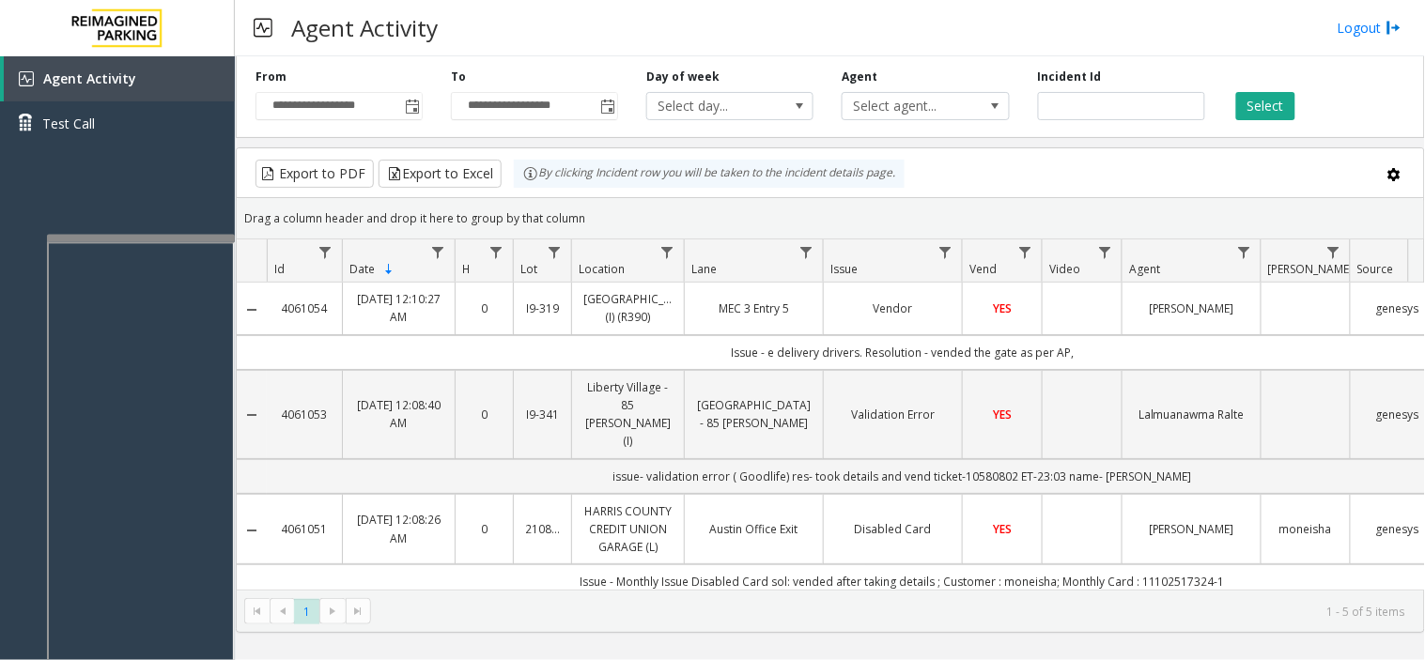
scroll to position [104, 0]
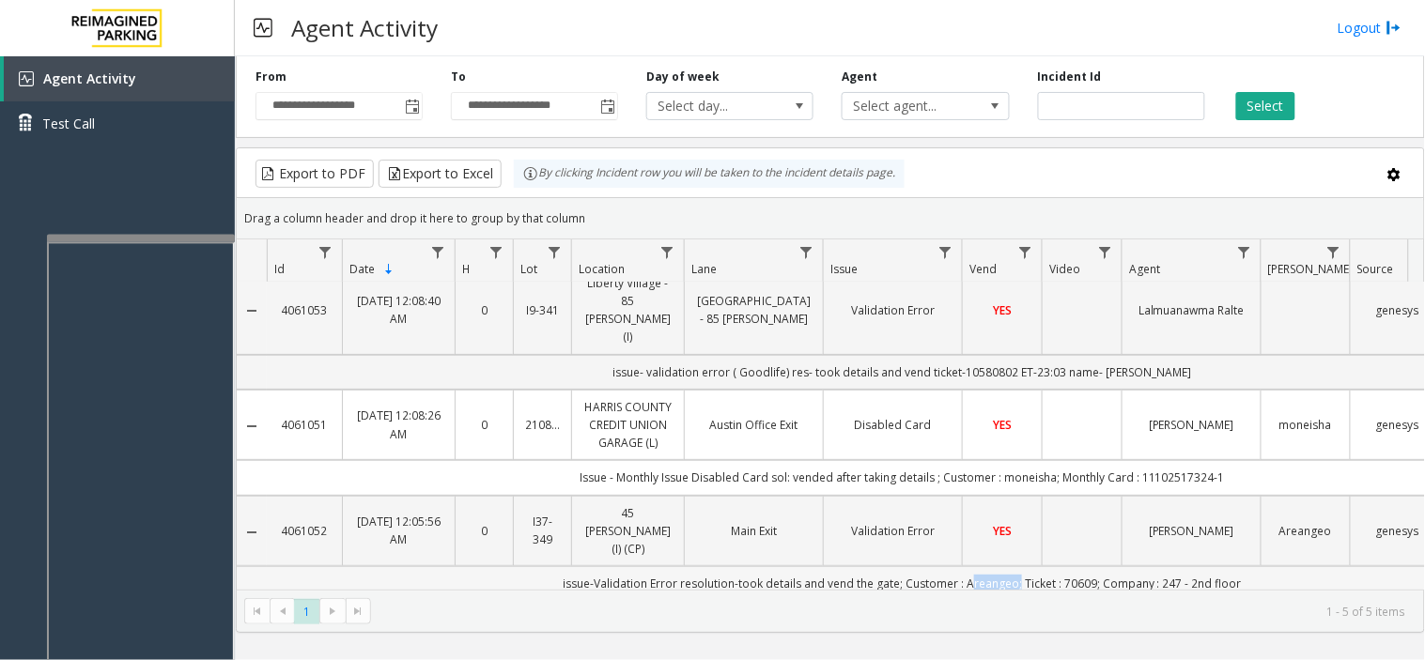
drag, startPoint x: 1015, startPoint y: 555, endPoint x: 965, endPoint y: 552, distance: 49.9
click at [965, 566] on td "issue-Validation Error resolution-took details and vend the gate; Customer : Ar…" at bounding box center [902, 583] width 1271 height 35
copy td "Areangeo"
click at [942, 195] on kendo-grid-toolbar "Export to PDF Export to Excel By clicking Incident row you will be taken to the…" at bounding box center [830, 173] width 1187 height 50
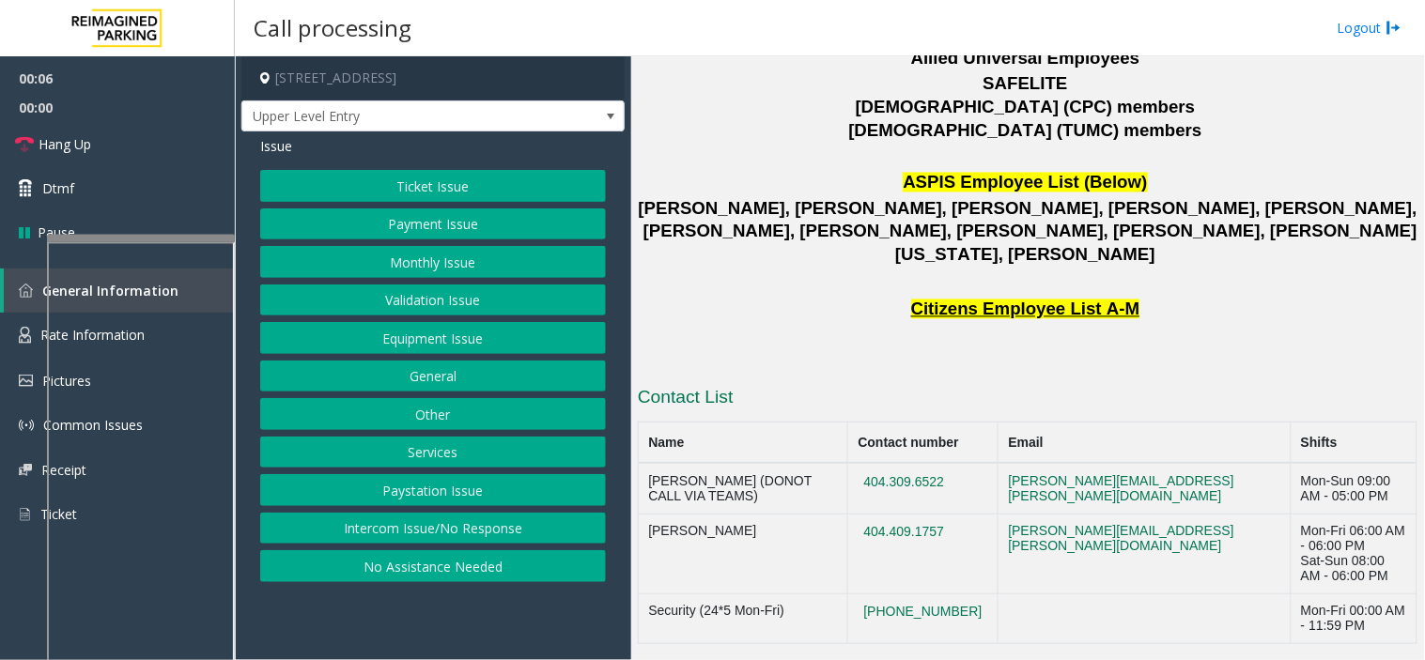
scroll to position [2743, 0]
click at [424, 528] on button "Intercom Issue/No Response" at bounding box center [433, 529] width 346 height 32
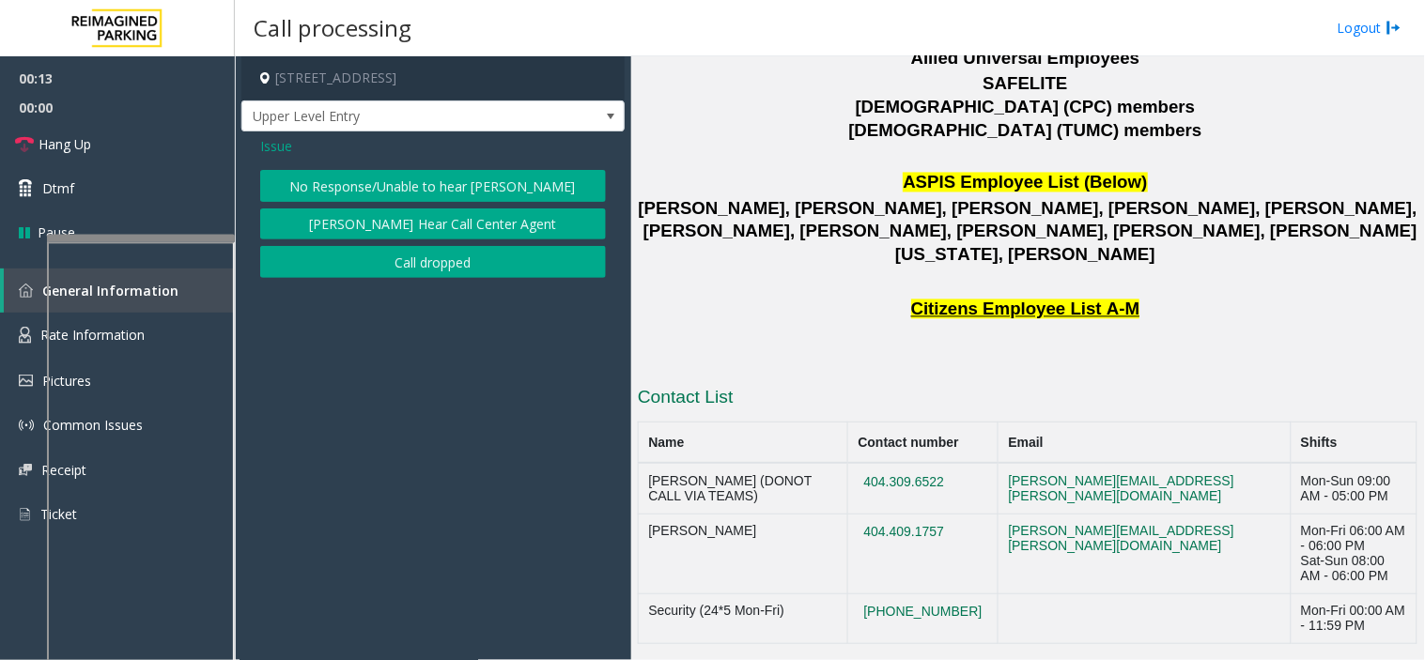
click at [360, 176] on button "No Response/Unable to hear [PERSON_NAME]" at bounding box center [433, 186] width 346 height 32
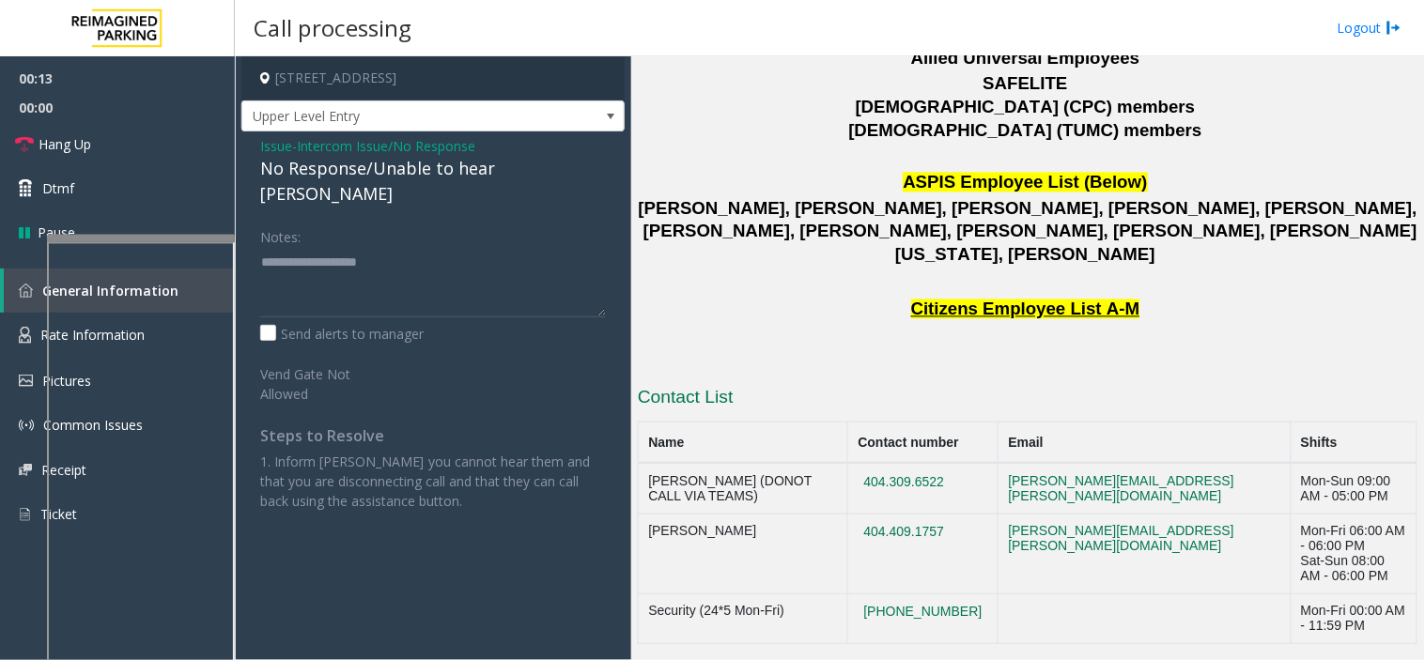
click at [359, 174] on div "No Response/Unable to hear [PERSON_NAME]" at bounding box center [433, 181] width 346 height 51
type textarea "**********"
click at [158, 162] on link "Hang Up" at bounding box center [117, 144] width 235 height 44
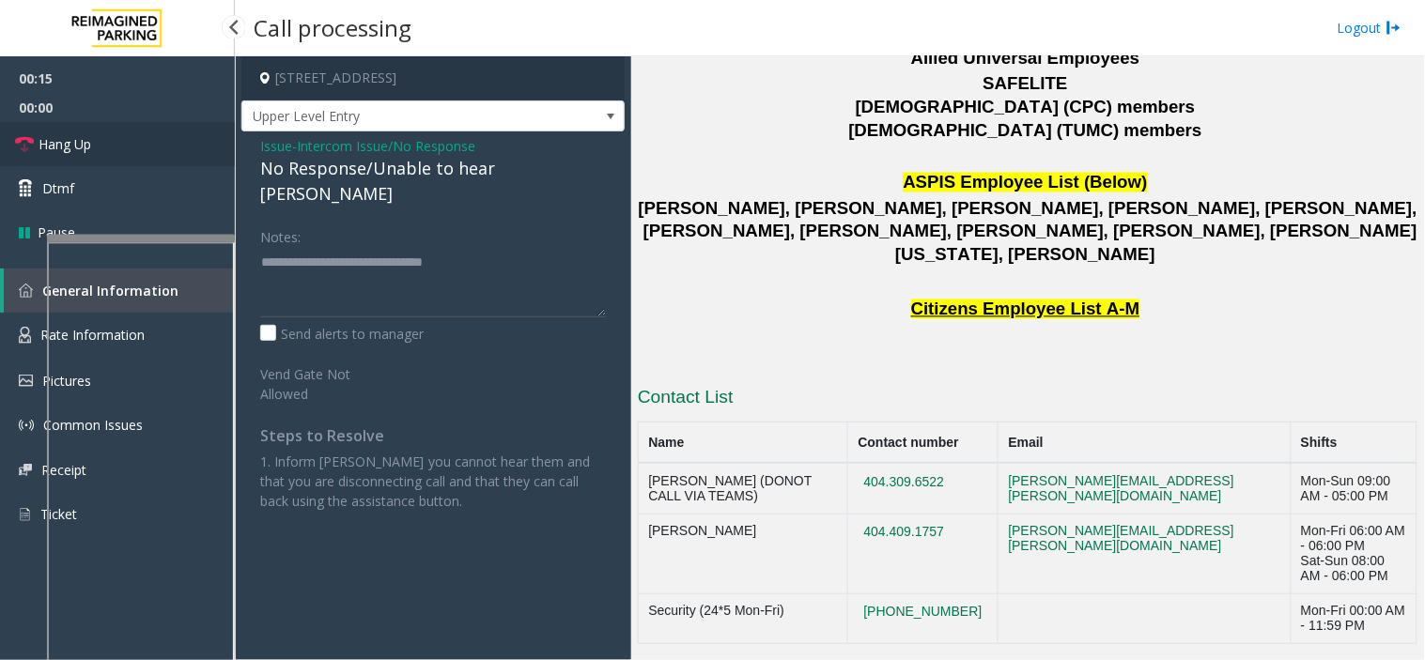
click at [158, 162] on link "Hang Up" at bounding box center [117, 144] width 235 height 44
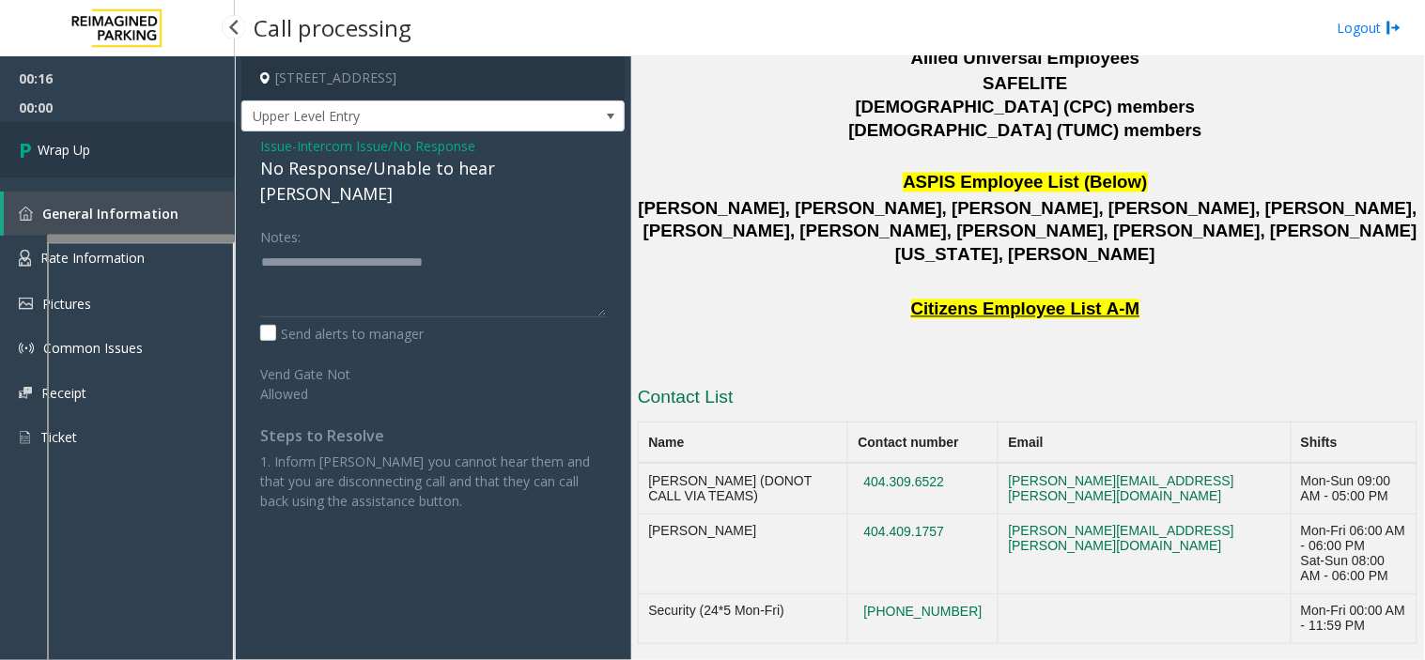
click at [158, 162] on link "Wrap Up" at bounding box center [117, 149] width 235 height 55
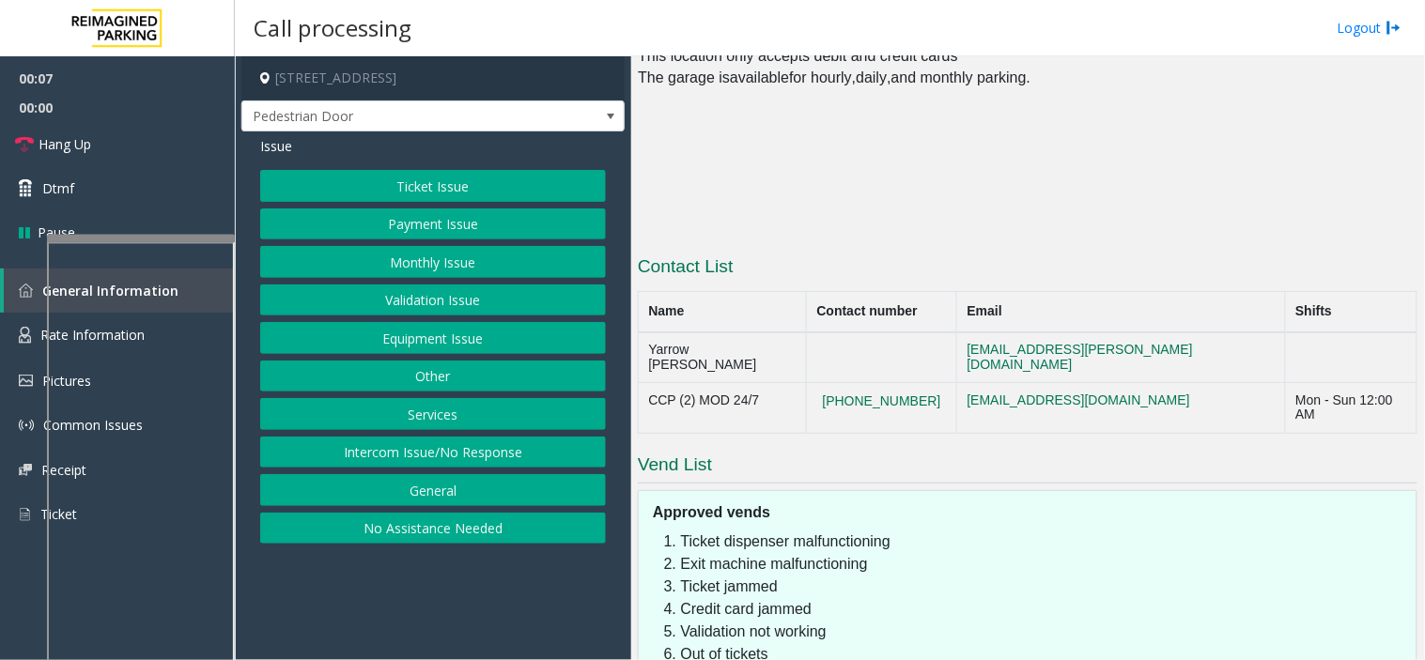
scroll to position [1609, 0]
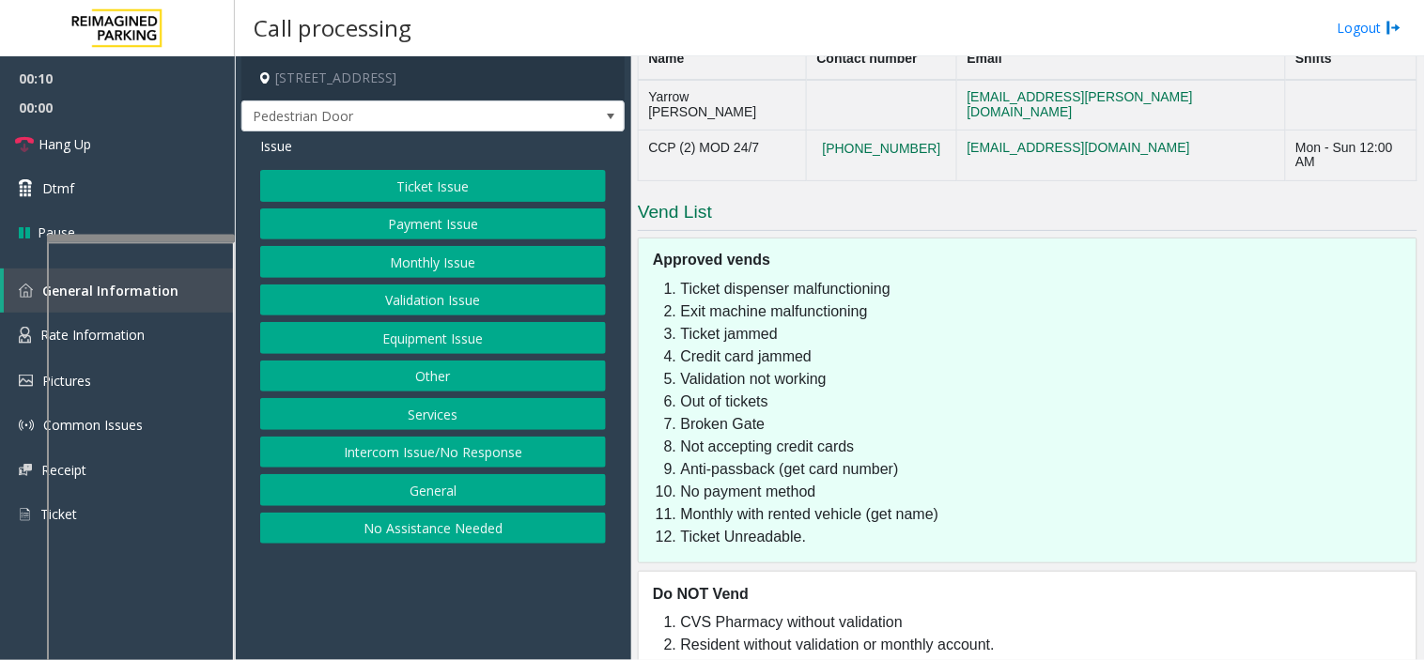
click at [524, 462] on button "Intercom Issue/No Response" at bounding box center [433, 453] width 346 height 32
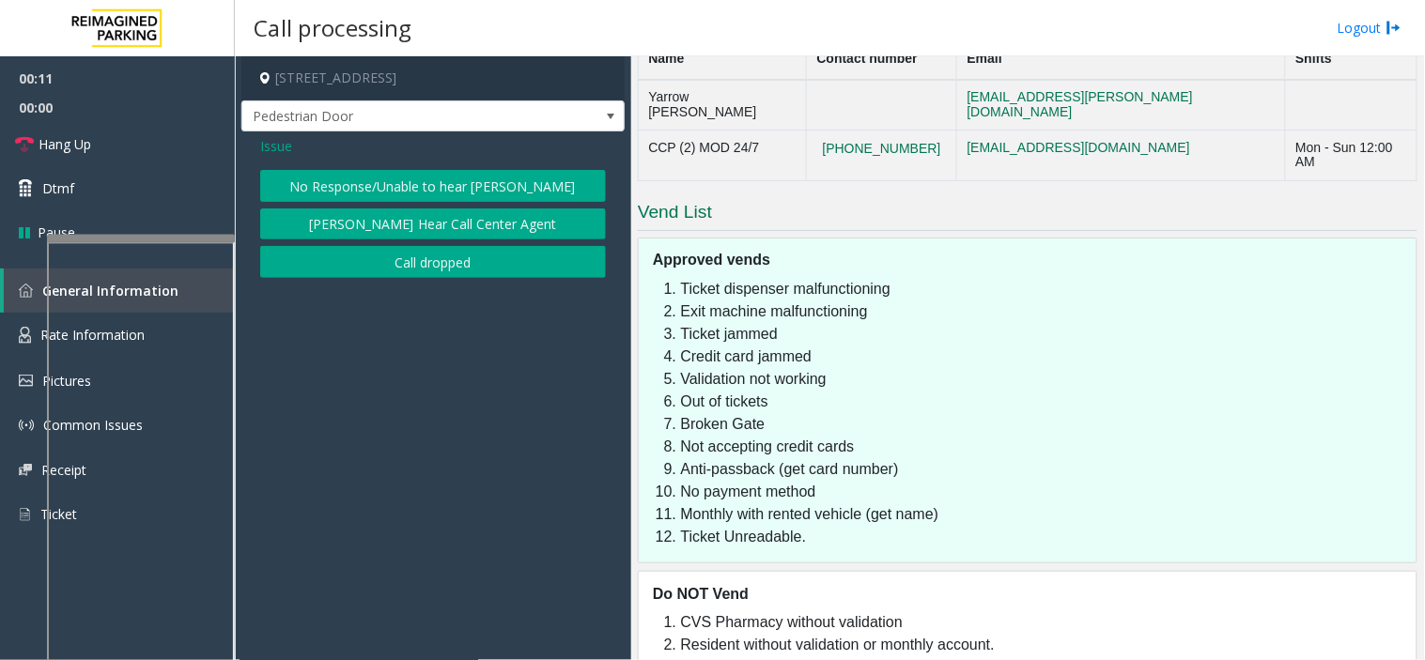
click at [370, 178] on button "No Response/Unable to hear [PERSON_NAME]" at bounding box center [433, 186] width 346 height 32
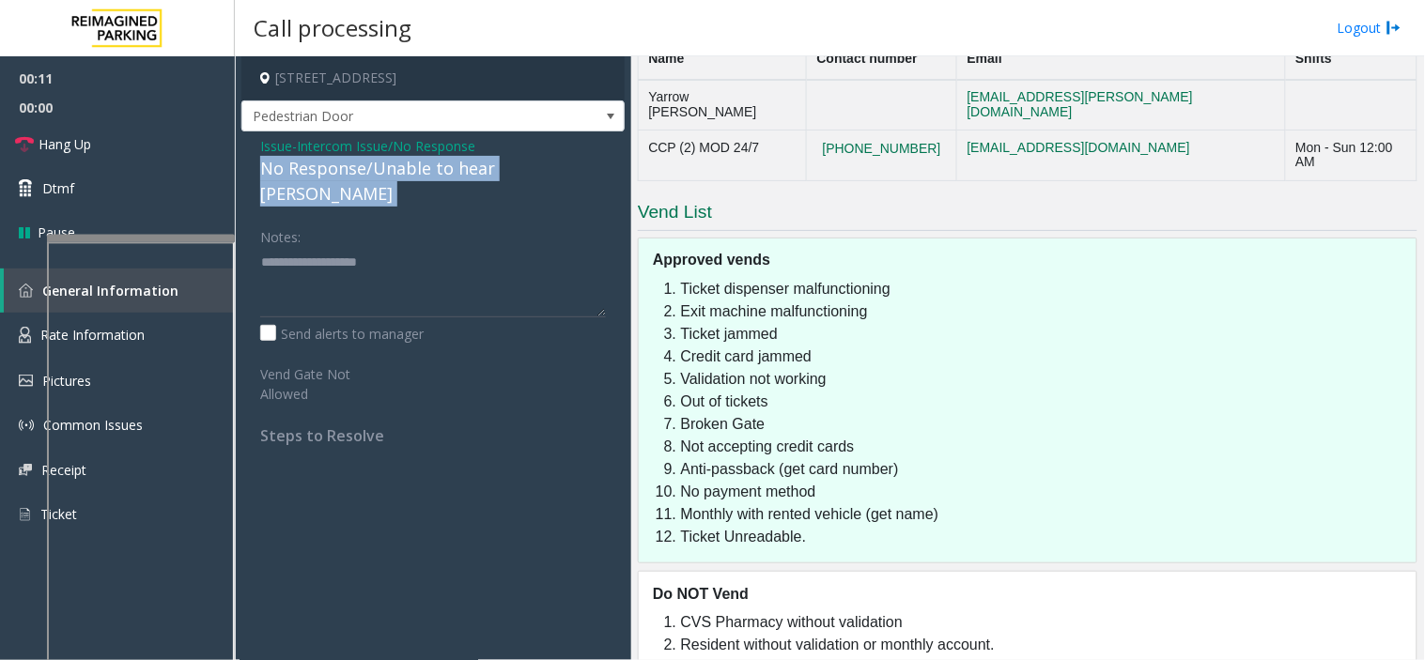
click at [370, 178] on div "No Response/Unable to hear [PERSON_NAME]" at bounding box center [433, 181] width 346 height 51
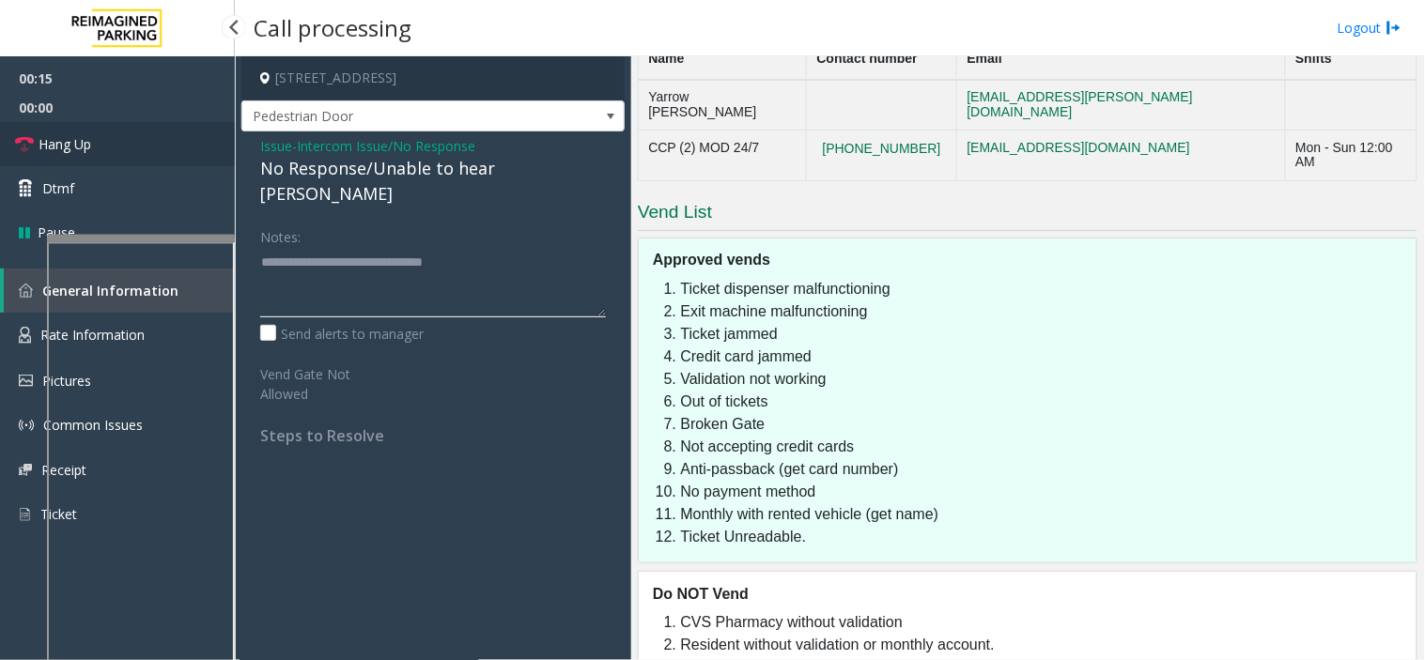
type textarea "**********"
click at [172, 141] on link "Hang Up" at bounding box center [117, 144] width 235 height 44
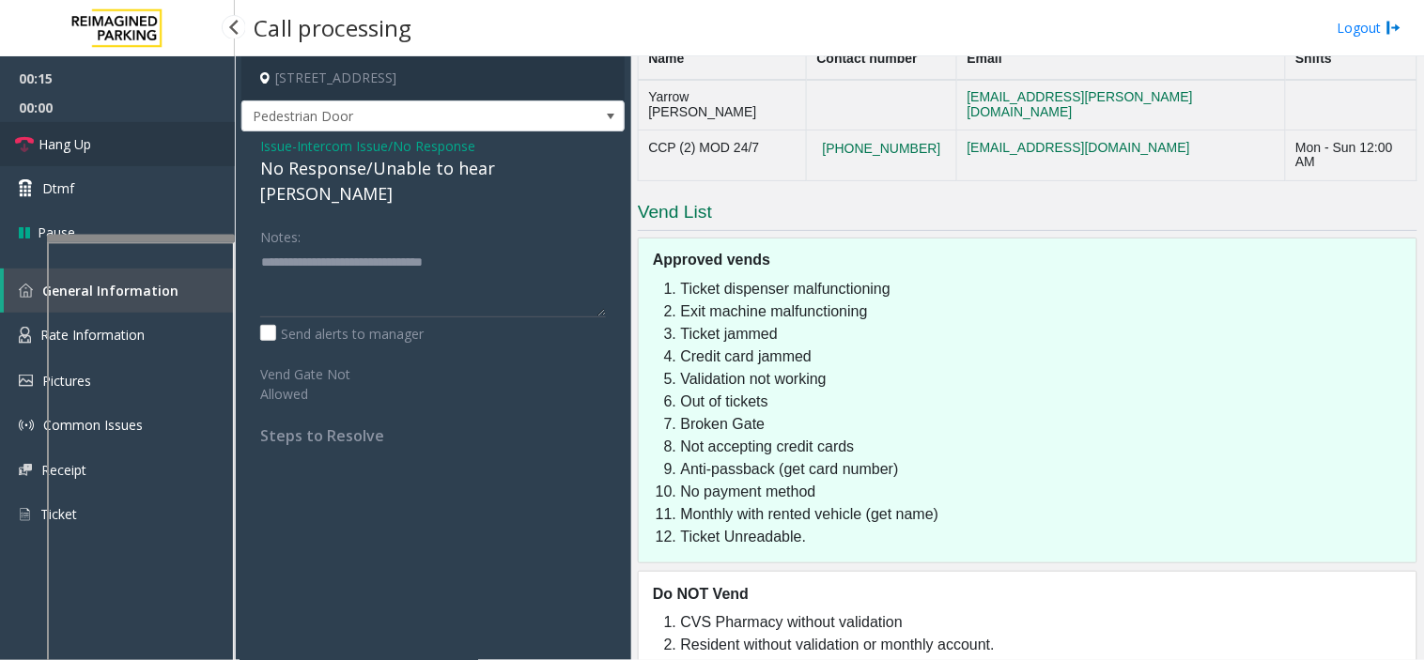
click at [172, 141] on link "Hang Up" at bounding box center [117, 144] width 235 height 44
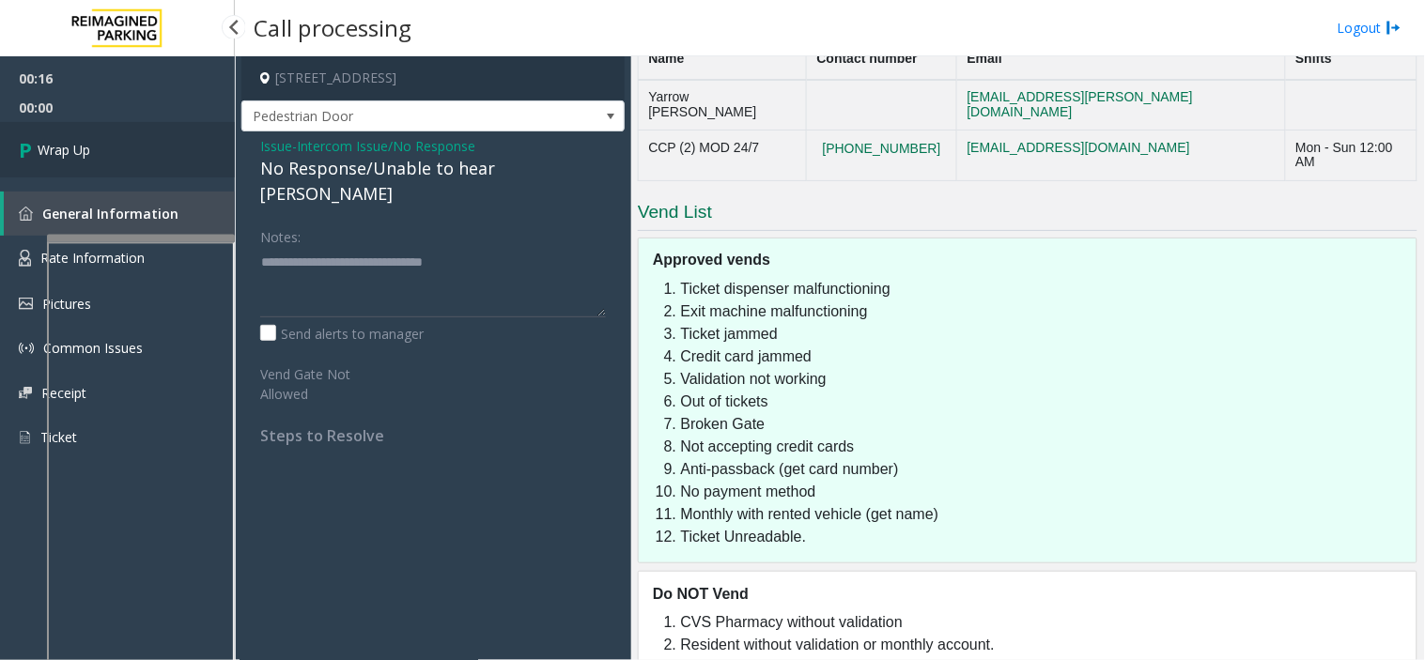
click at [172, 141] on link "Wrap Up" at bounding box center [117, 149] width 235 height 55
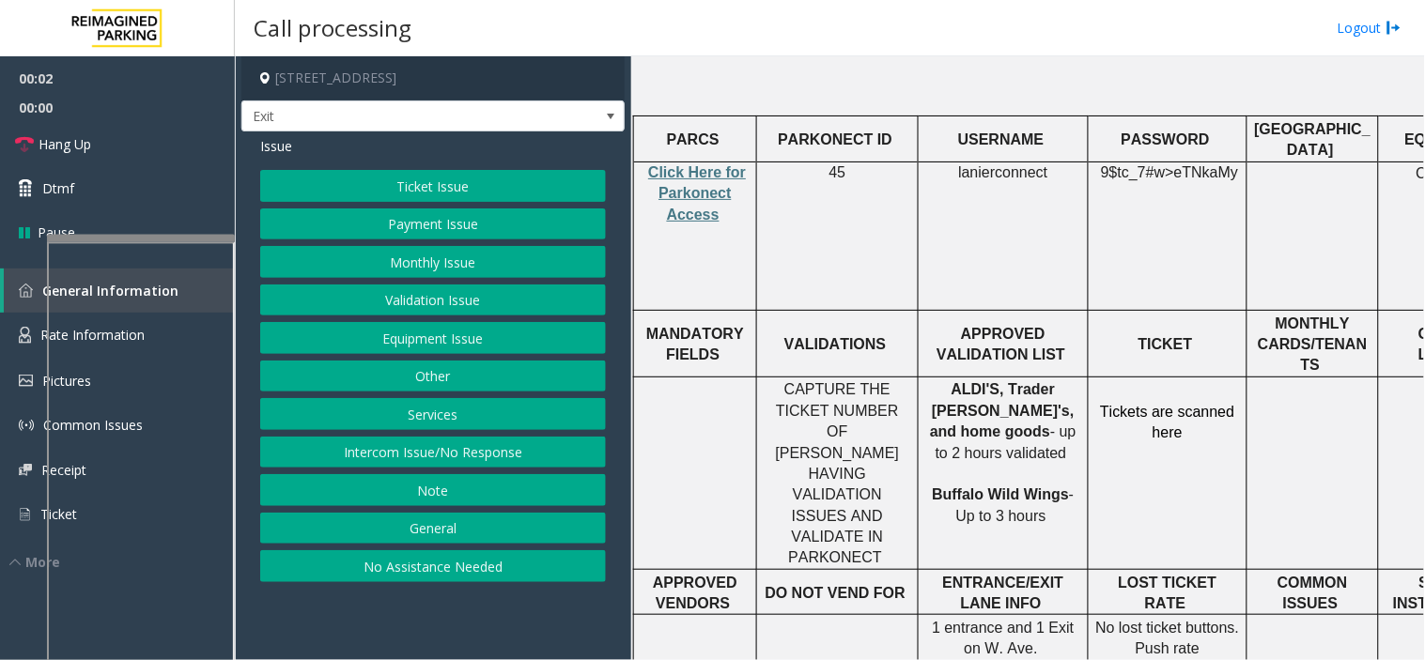
scroll to position [625, 0]
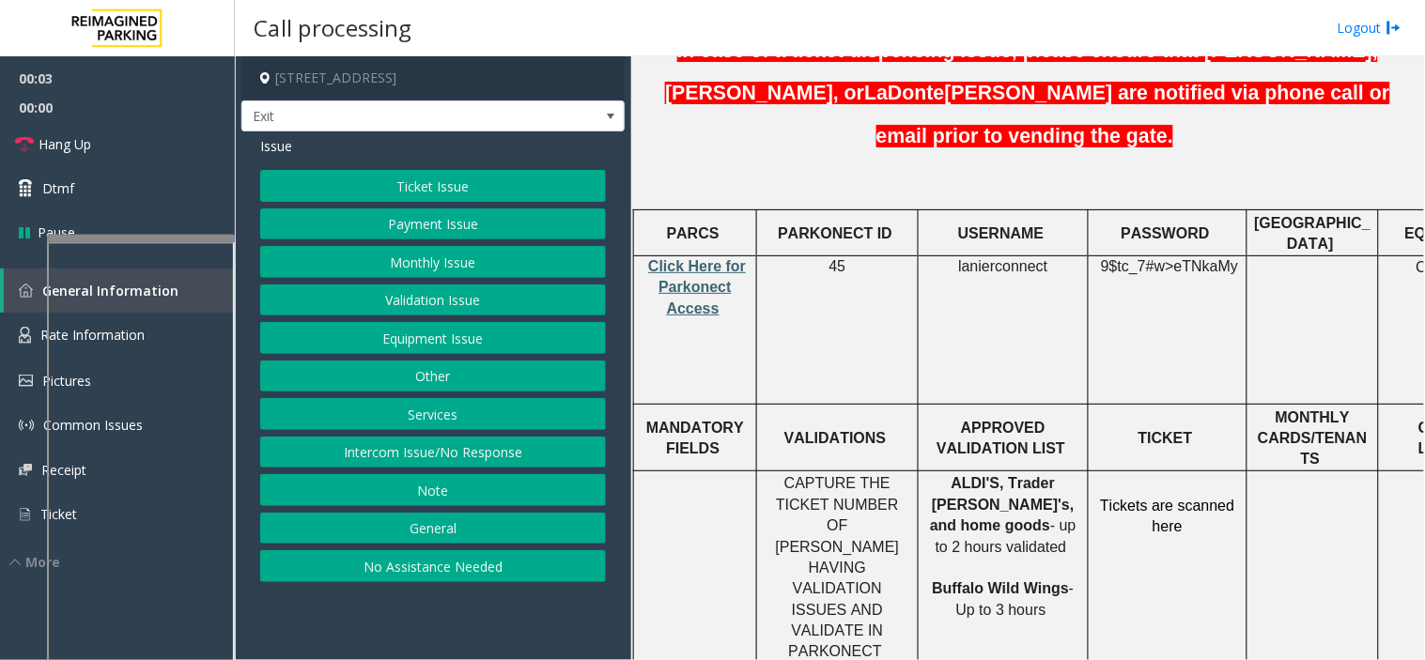
click at [699, 258] on span "Click Here for Parkonect Access" at bounding box center [697, 287] width 98 height 58
click at [485, 414] on button "Services" at bounding box center [433, 414] width 346 height 32
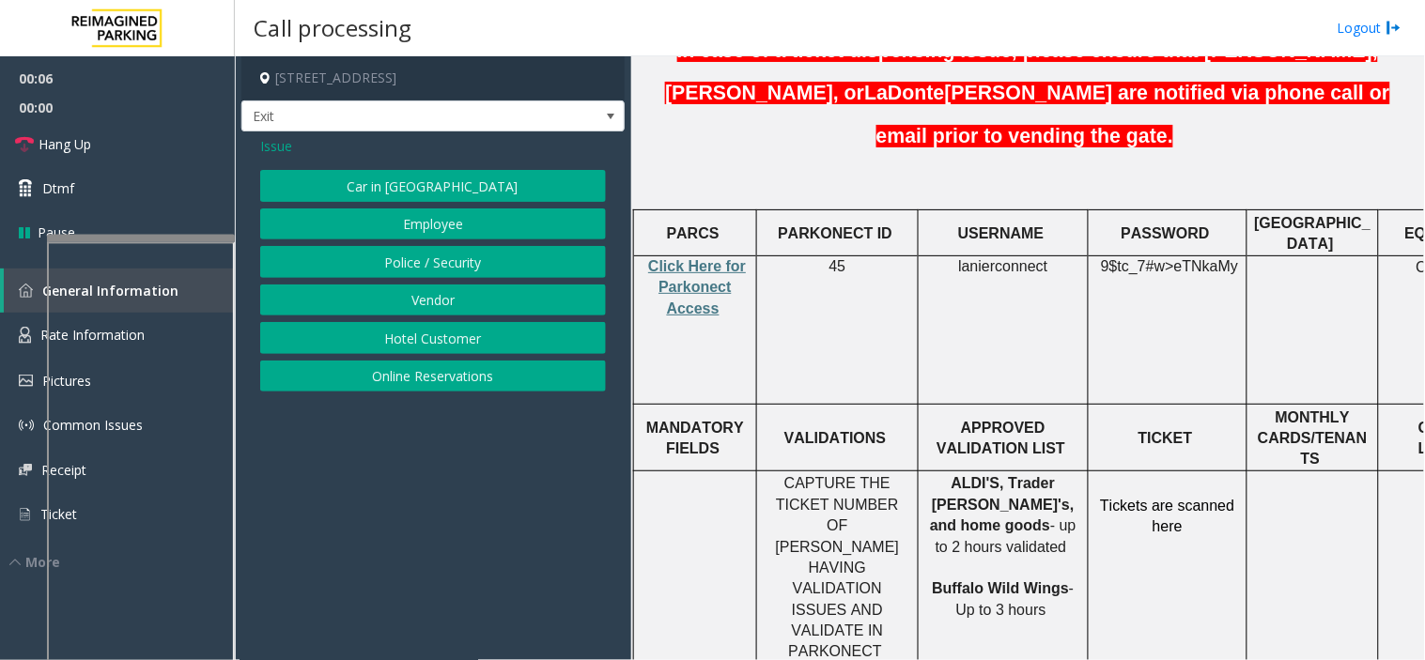
click at [420, 371] on button "Online Reservations" at bounding box center [433, 377] width 346 height 32
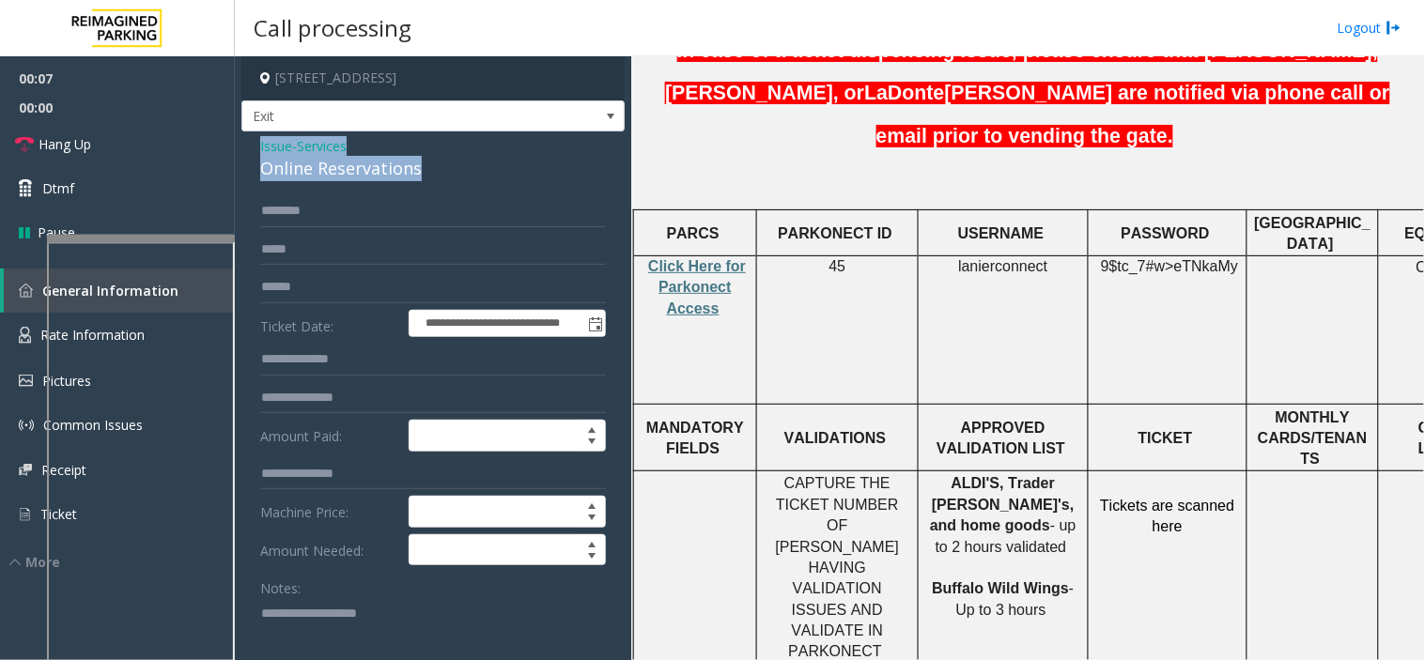
drag, startPoint x: 434, startPoint y: 172, endPoint x: 249, endPoint y: 146, distance: 186.9
copy div "Issue - Services Online Reservations"
click at [358, 635] on textarea at bounding box center [425, 633] width 331 height 70
paste textarea "**********"
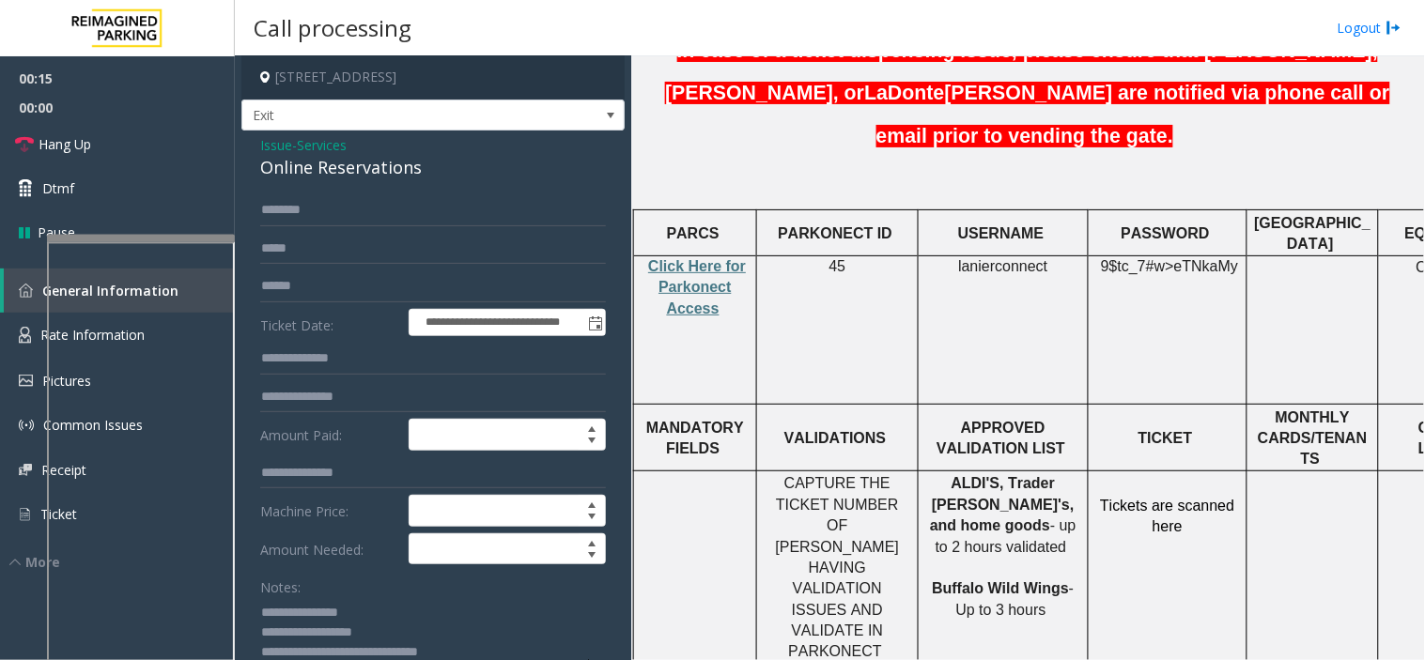
scroll to position [8, 0]
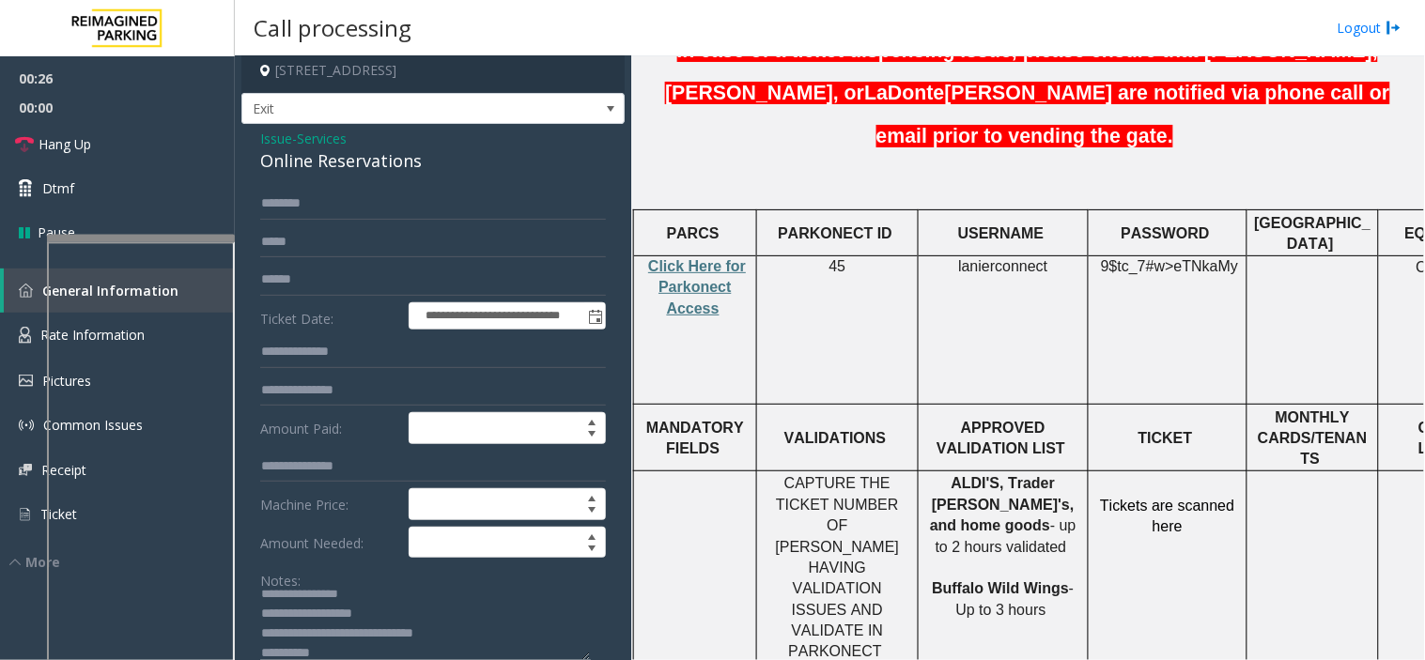
click at [372, 653] on textarea at bounding box center [425, 626] width 331 height 70
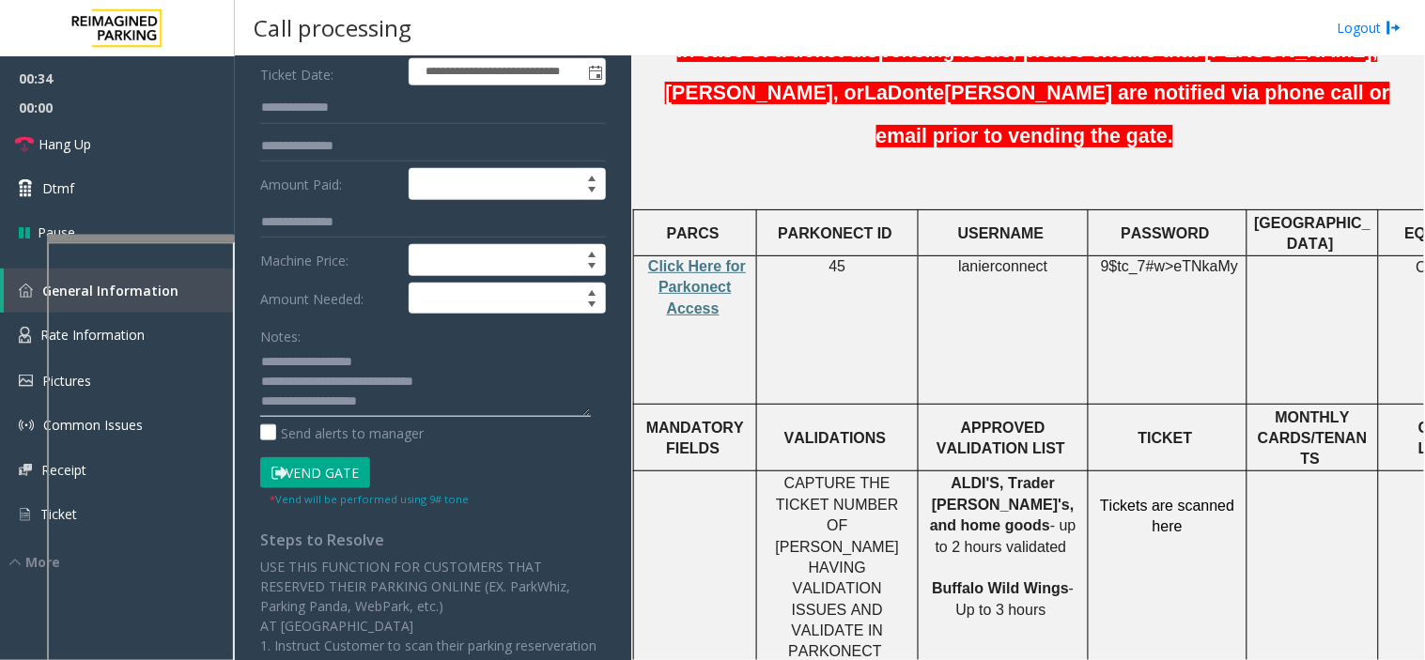
scroll to position [321, 0]
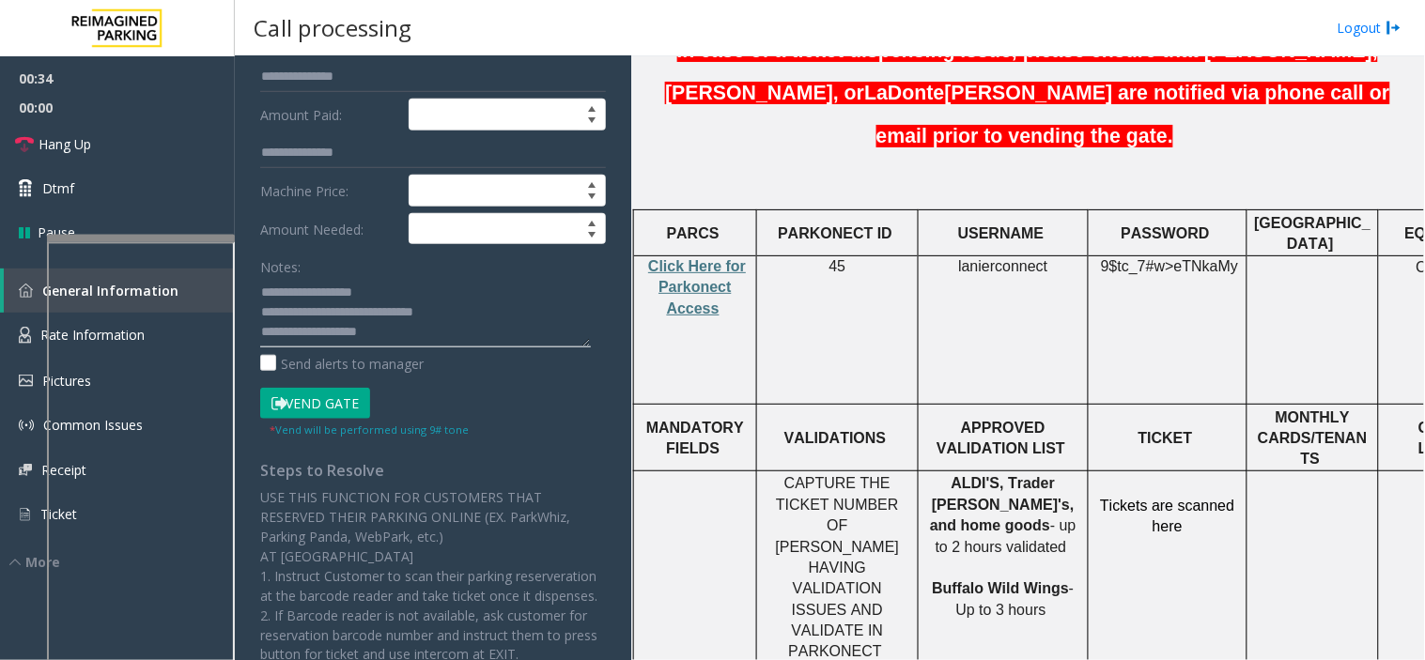
type textarea "**********"
click at [332, 416] on button "Vend Gate" at bounding box center [315, 404] width 110 height 32
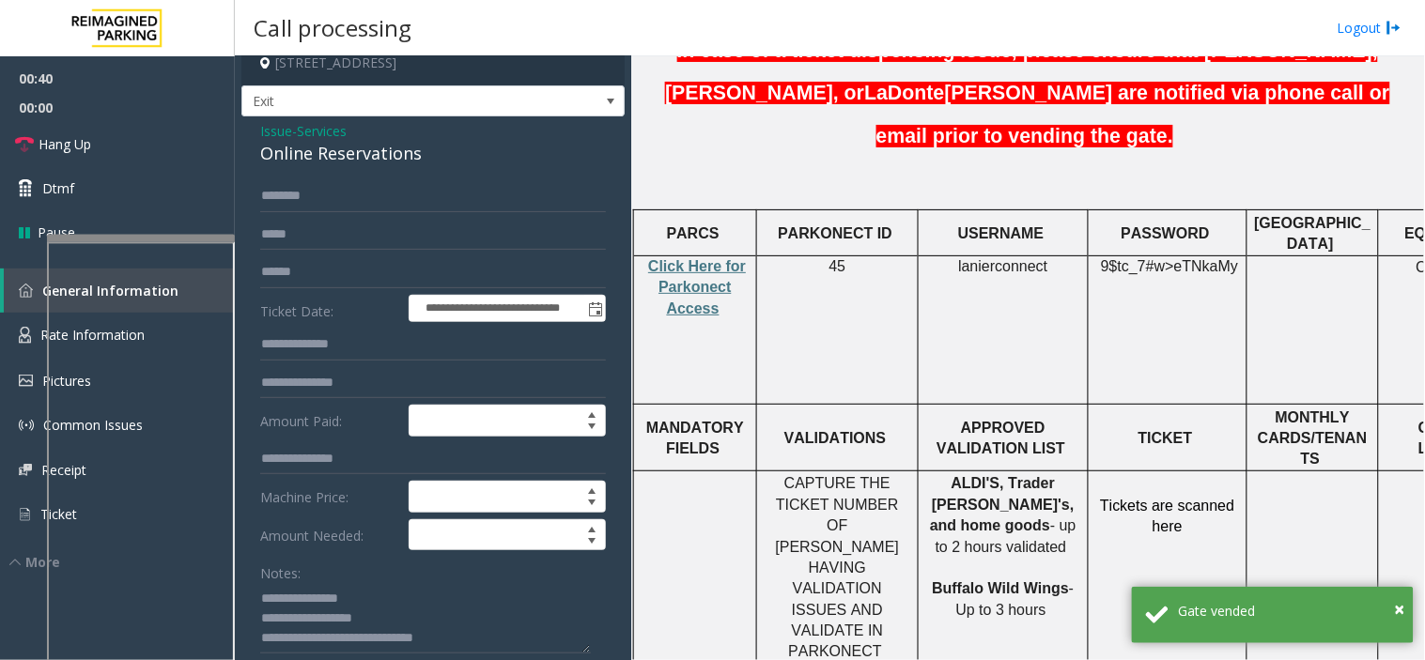
scroll to position [0, 0]
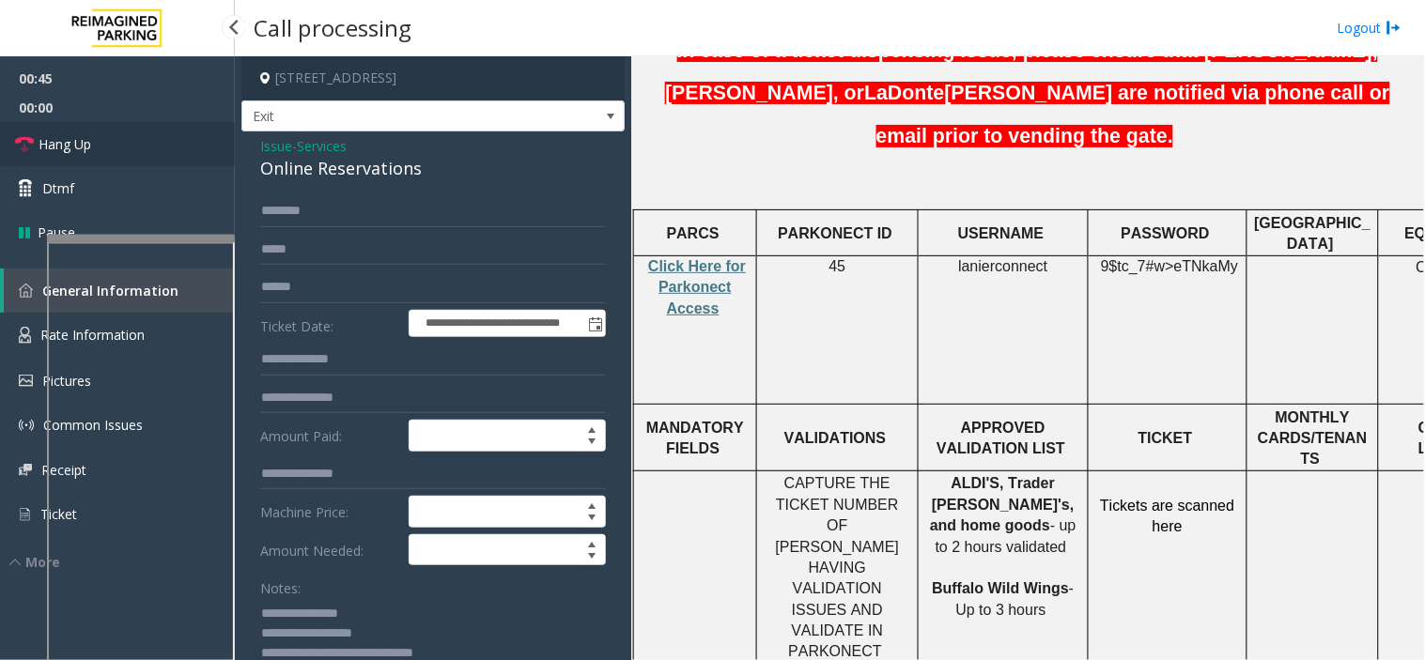
click at [117, 145] on link "Hang Up" at bounding box center [117, 144] width 235 height 44
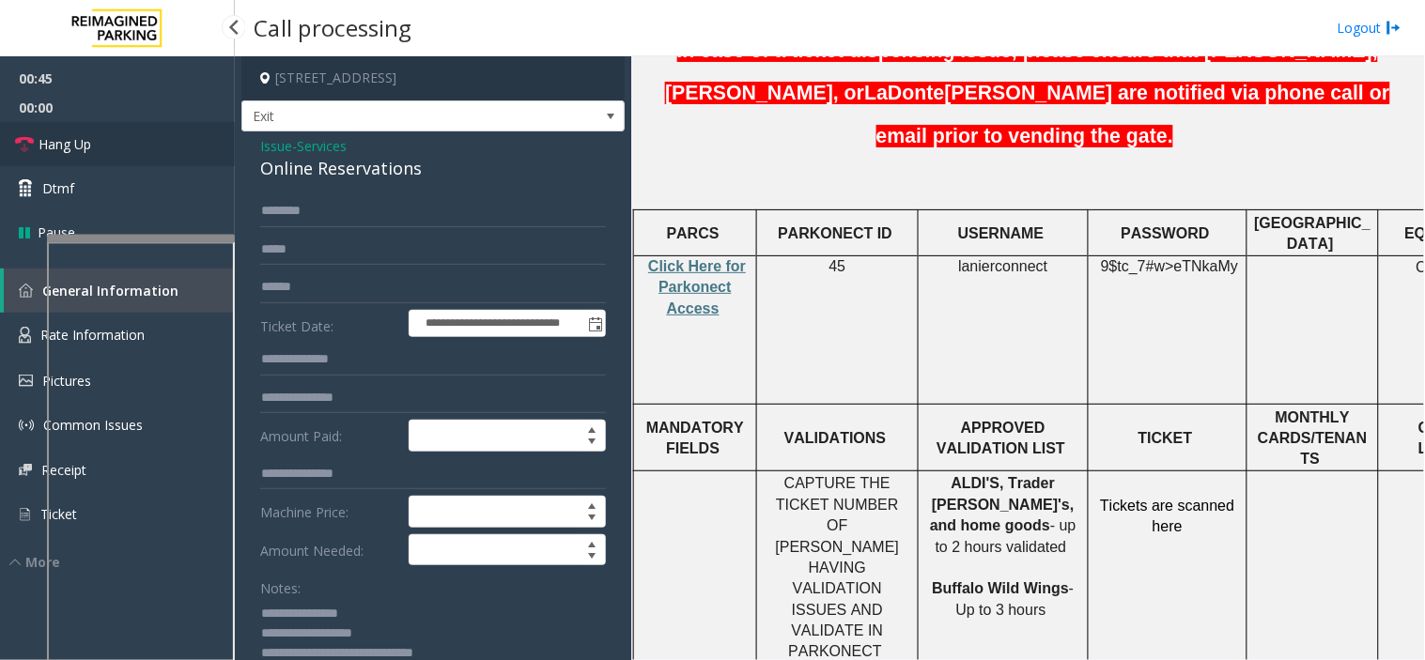
click at [117, 145] on link "Hang Up" at bounding box center [117, 144] width 235 height 44
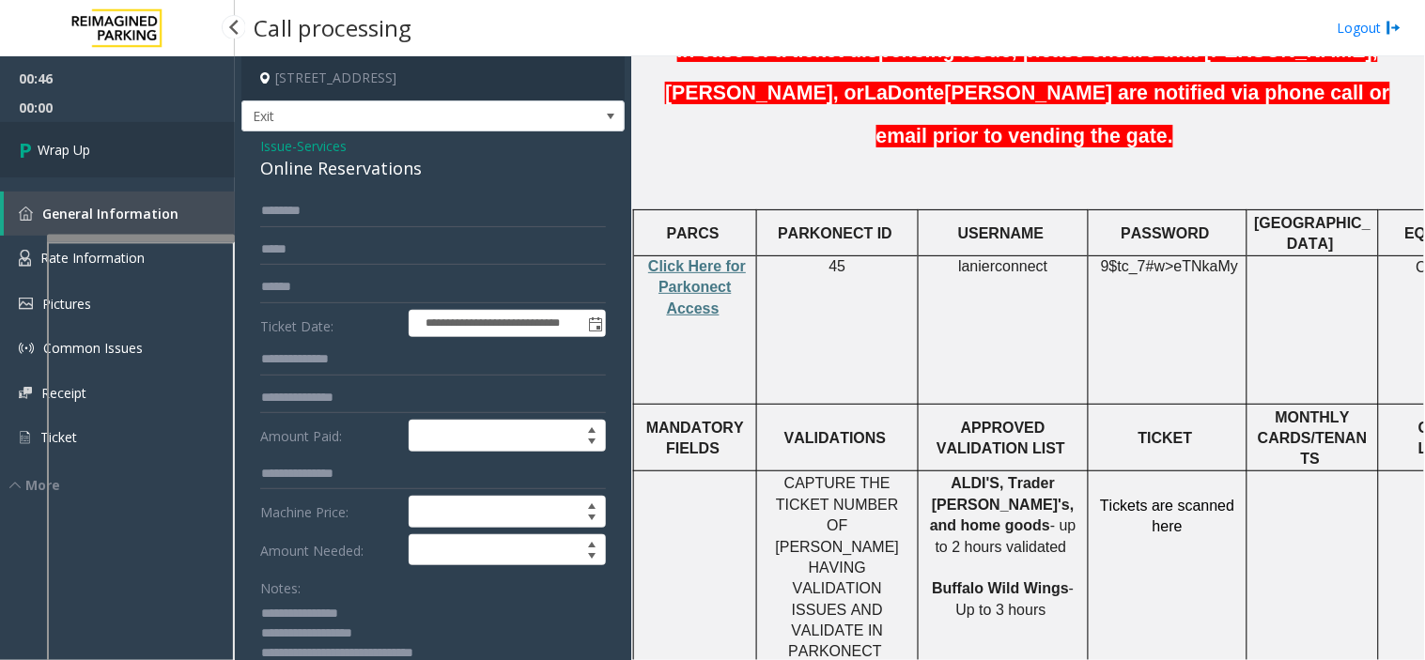
click at [117, 145] on link "Wrap Up" at bounding box center [117, 149] width 235 height 55
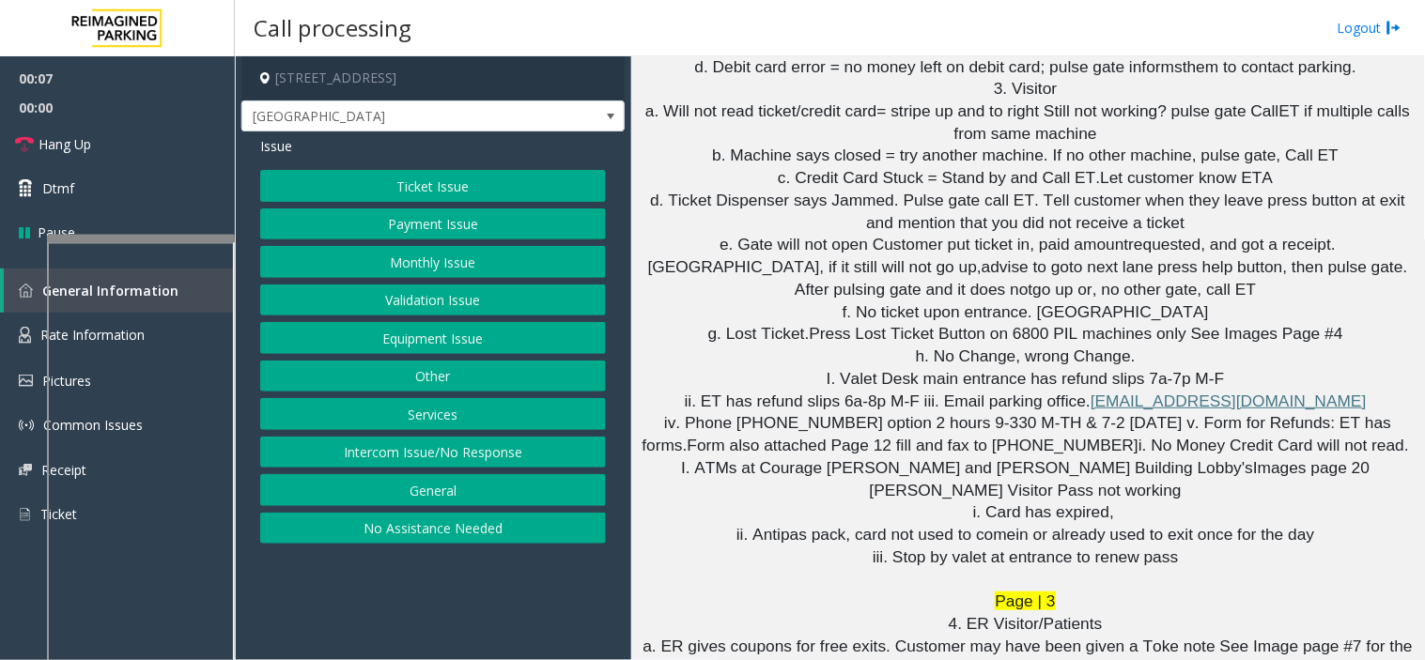
scroll to position [3861, 0]
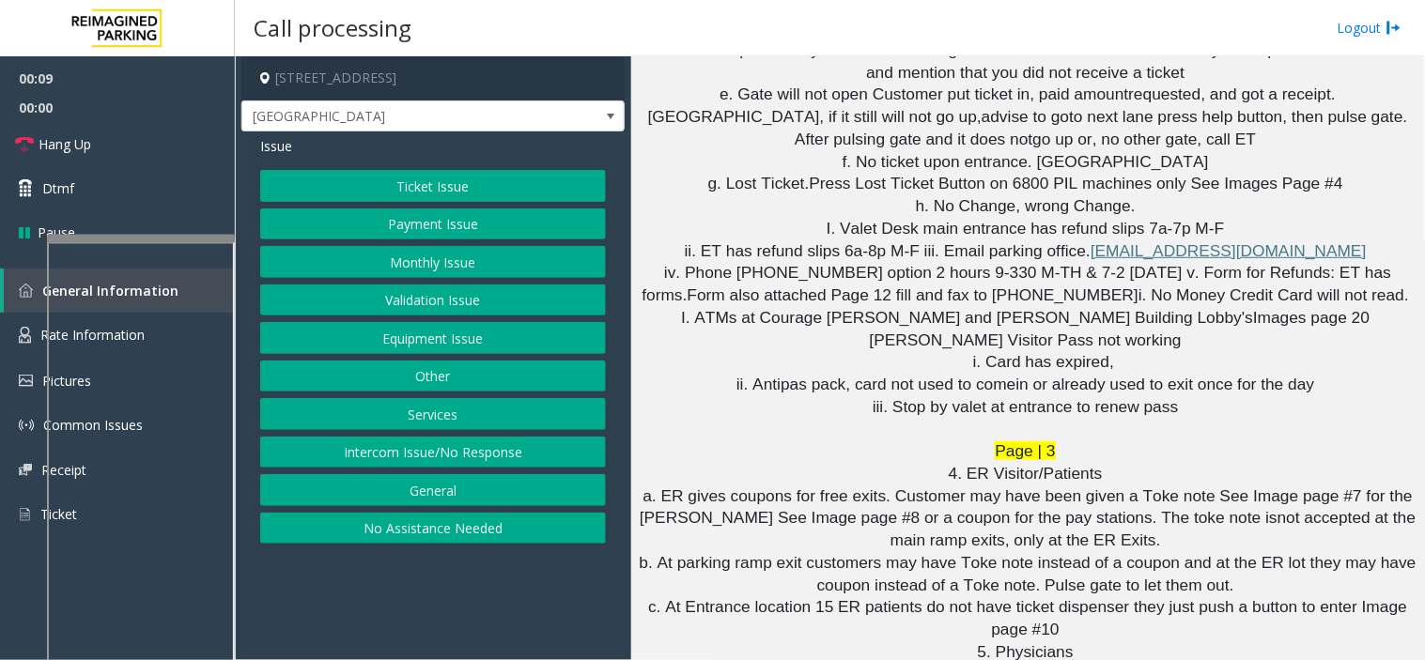
click at [491, 453] on button "Intercom Issue/No Response" at bounding box center [433, 453] width 346 height 32
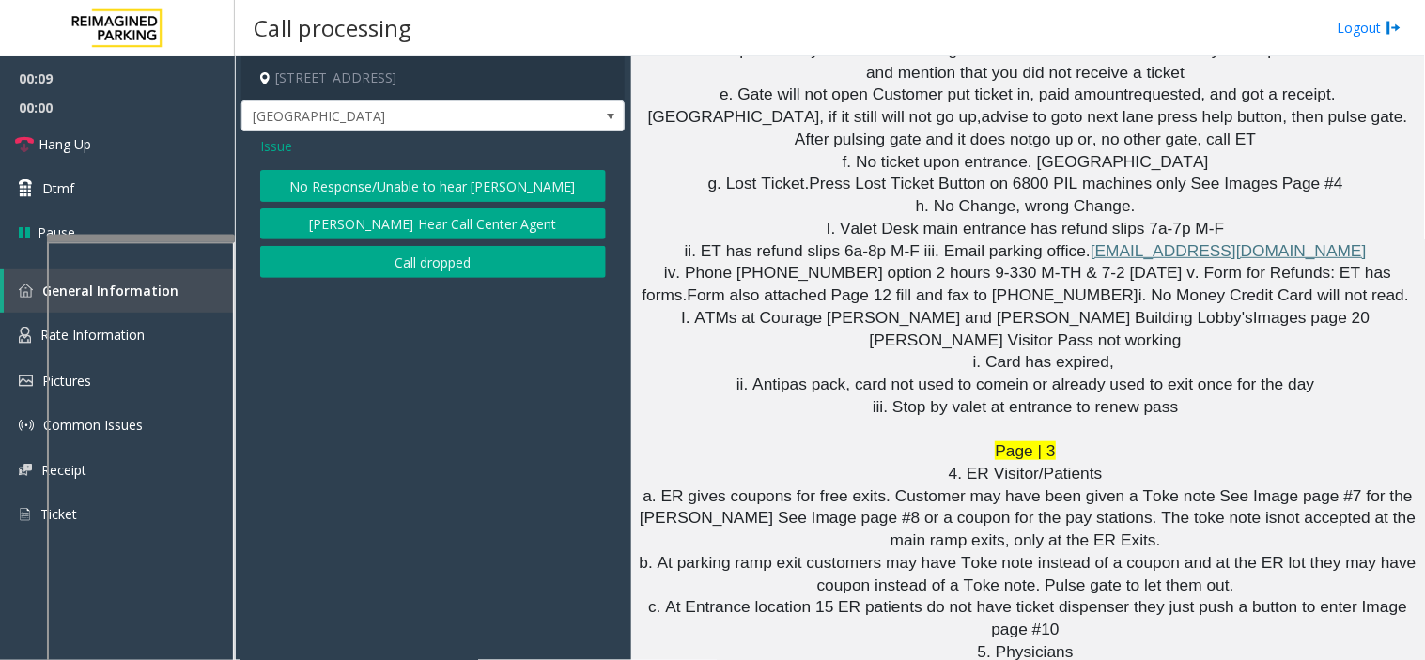
click at [399, 173] on button "No Response/Unable to hear [PERSON_NAME]" at bounding box center [433, 186] width 346 height 32
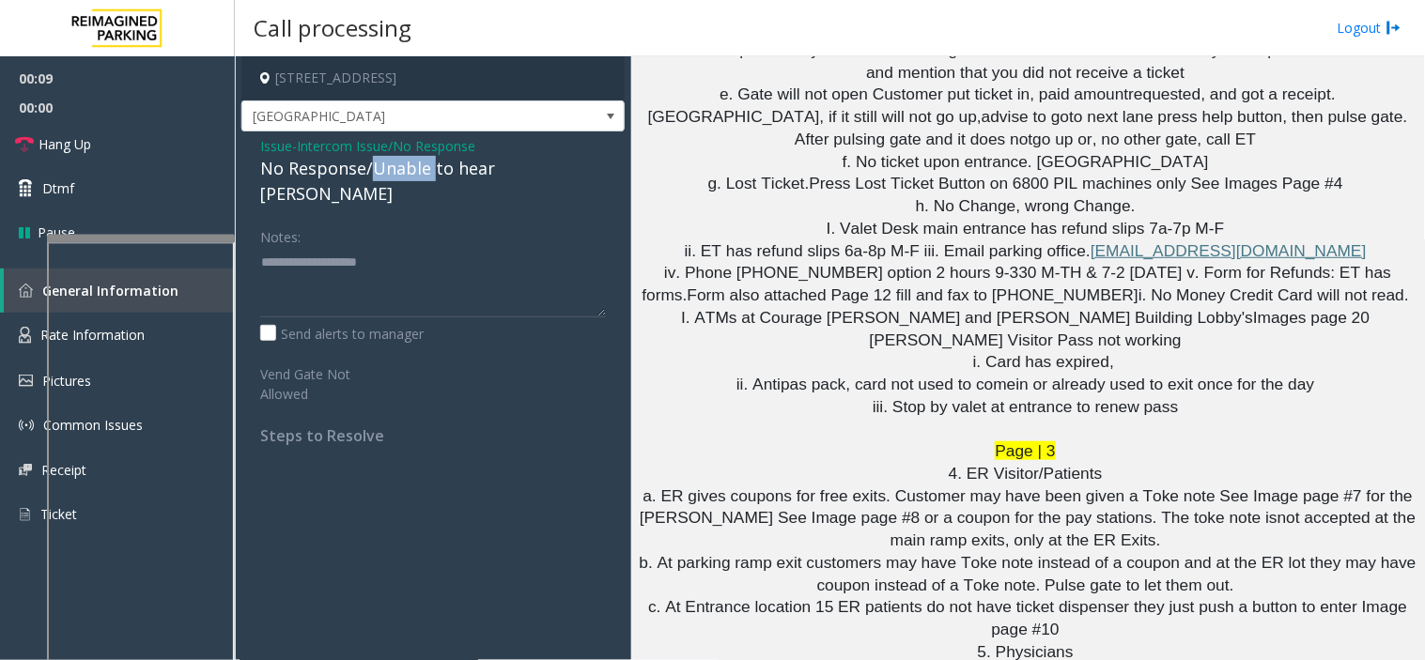
click at [399, 173] on div "No Response/Unable to hear [PERSON_NAME]" at bounding box center [433, 181] width 346 height 51
type textarea "**********"
click at [70, 138] on span "Hang Up" at bounding box center [65, 144] width 53 height 20
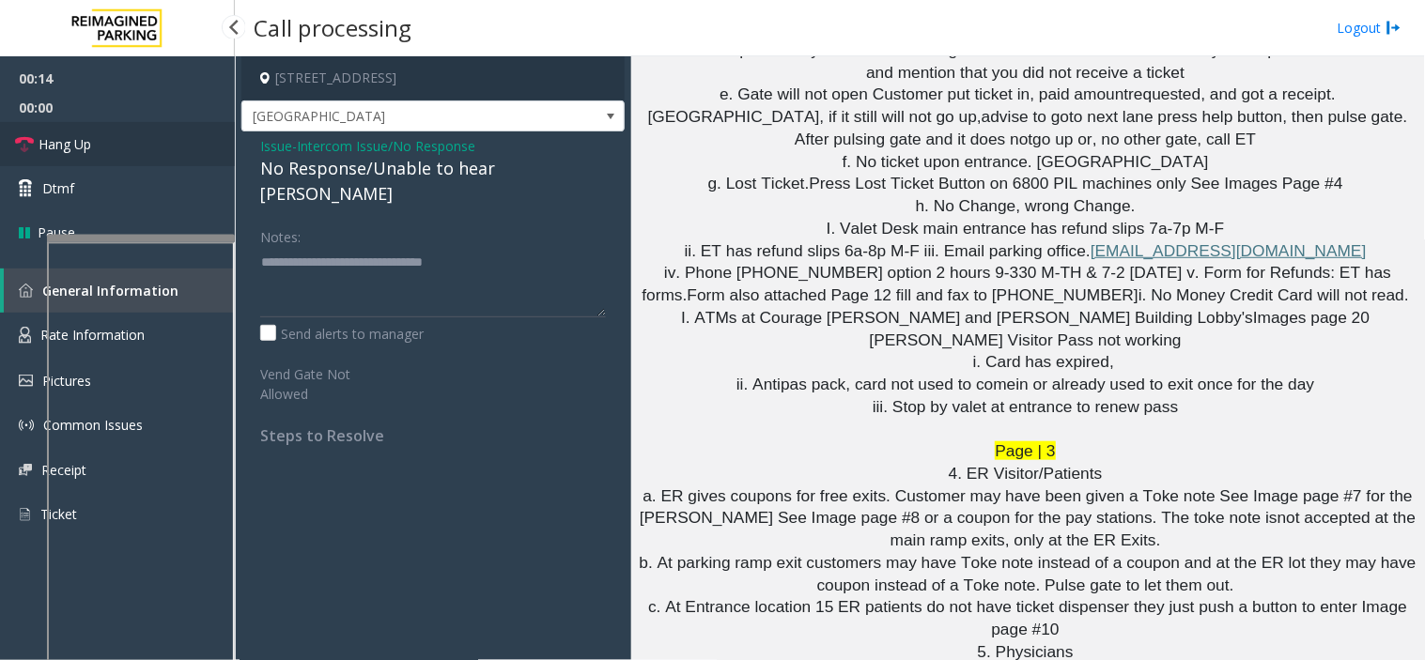
click at [70, 138] on span "Hang Up" at bounding box center [65, 144] width 53 height 20
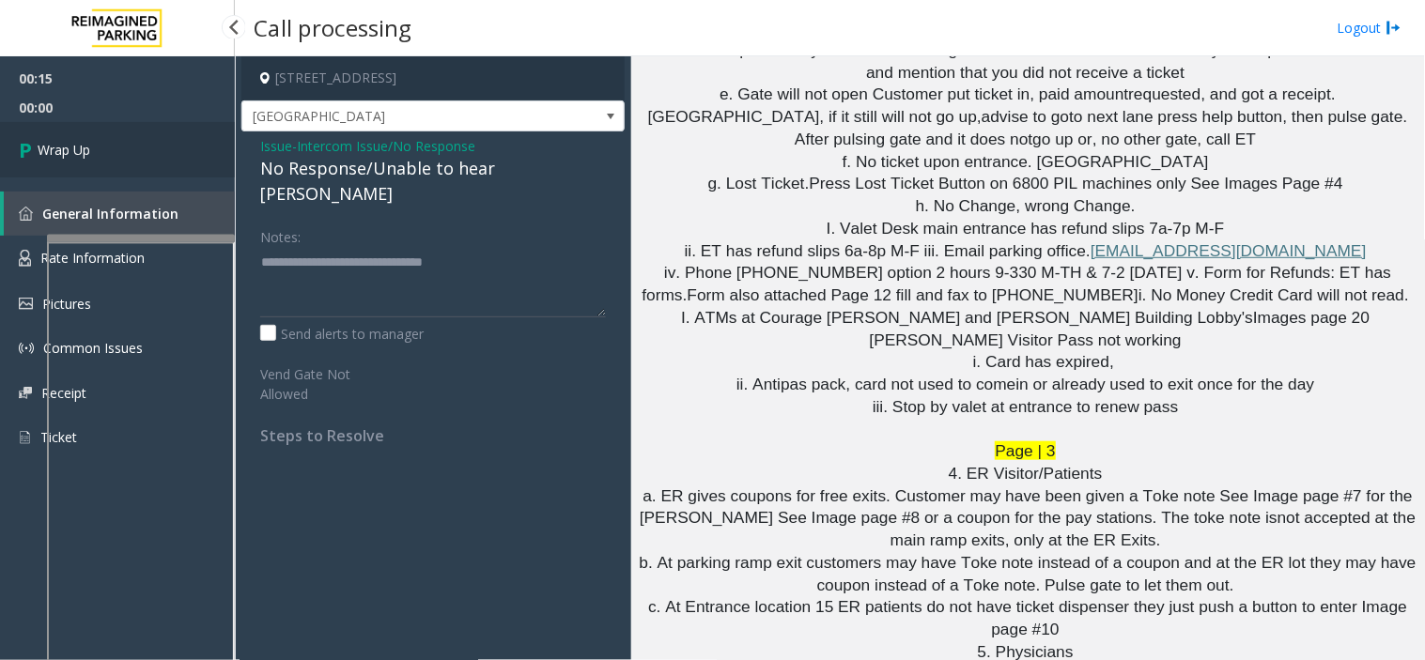
click at [70, 138] on link "Wrap Up" at bounding box center [117, 149] width 235 height 55
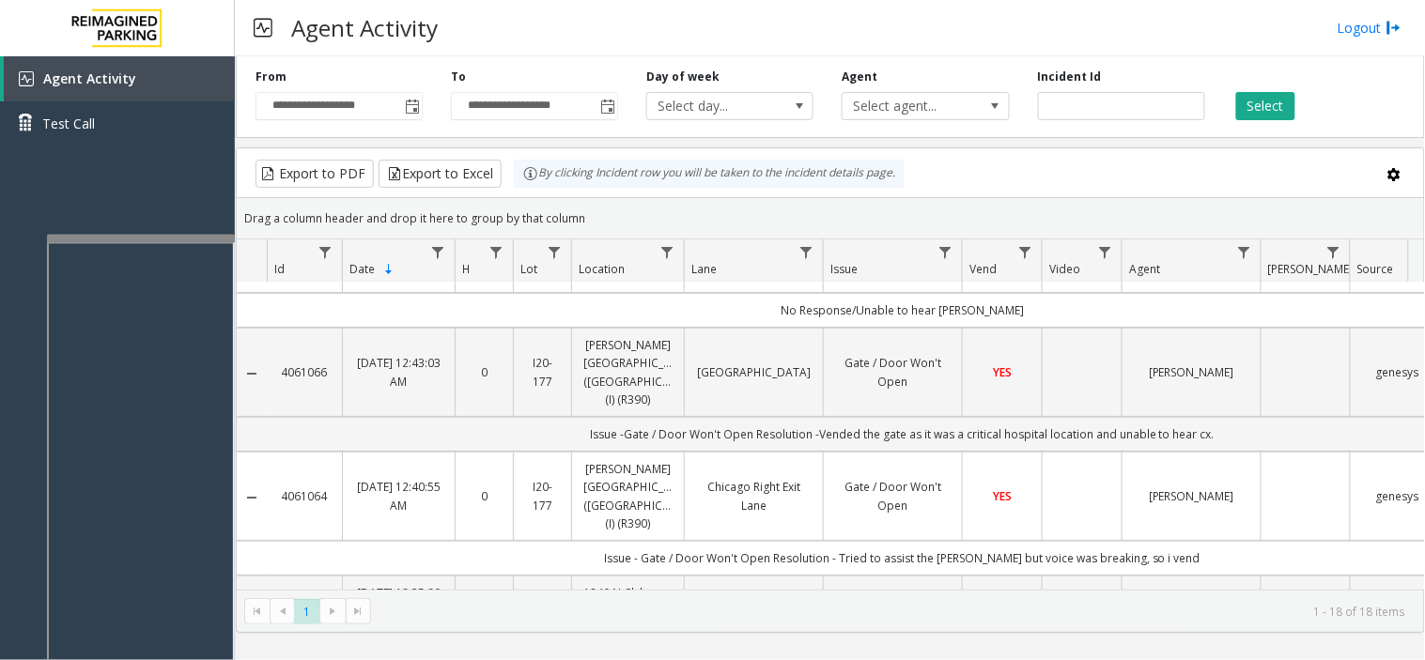
scroll to position [208, 0]
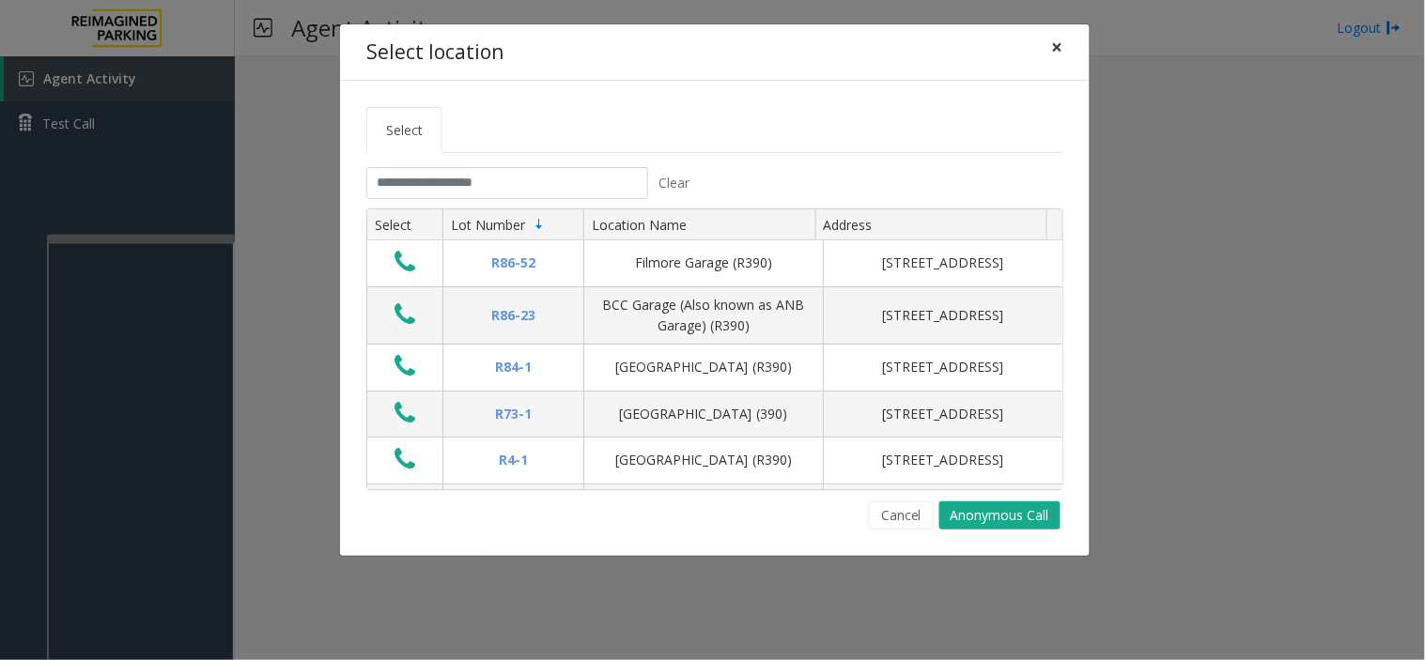
click at [1049, 32] on button "×" at bounding box center [1058, 47] width 38 height 46
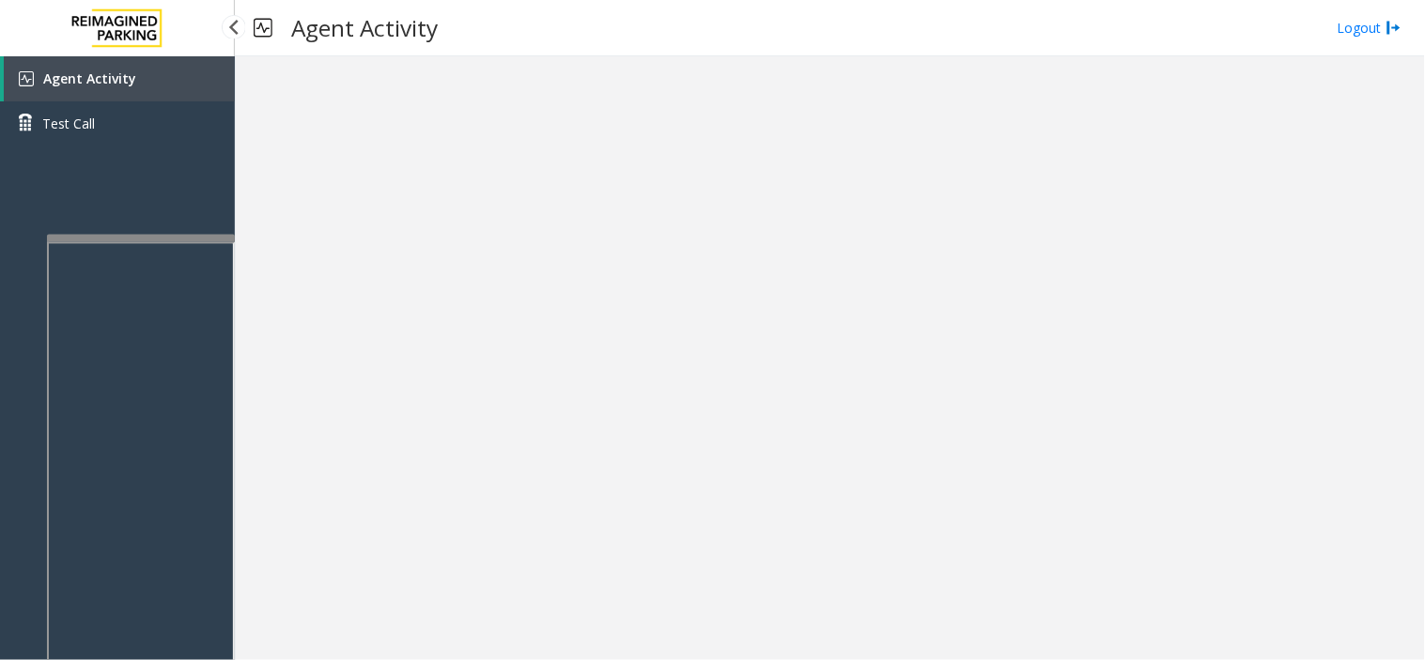
drag, startPoint x: 96, startPoint y: 85, endPoint x: 118, endPoint y: 7, distance: 82.0
click at [97, 85] on span "Agent Activity" at bounding box center [89, 78] width 93 height 18
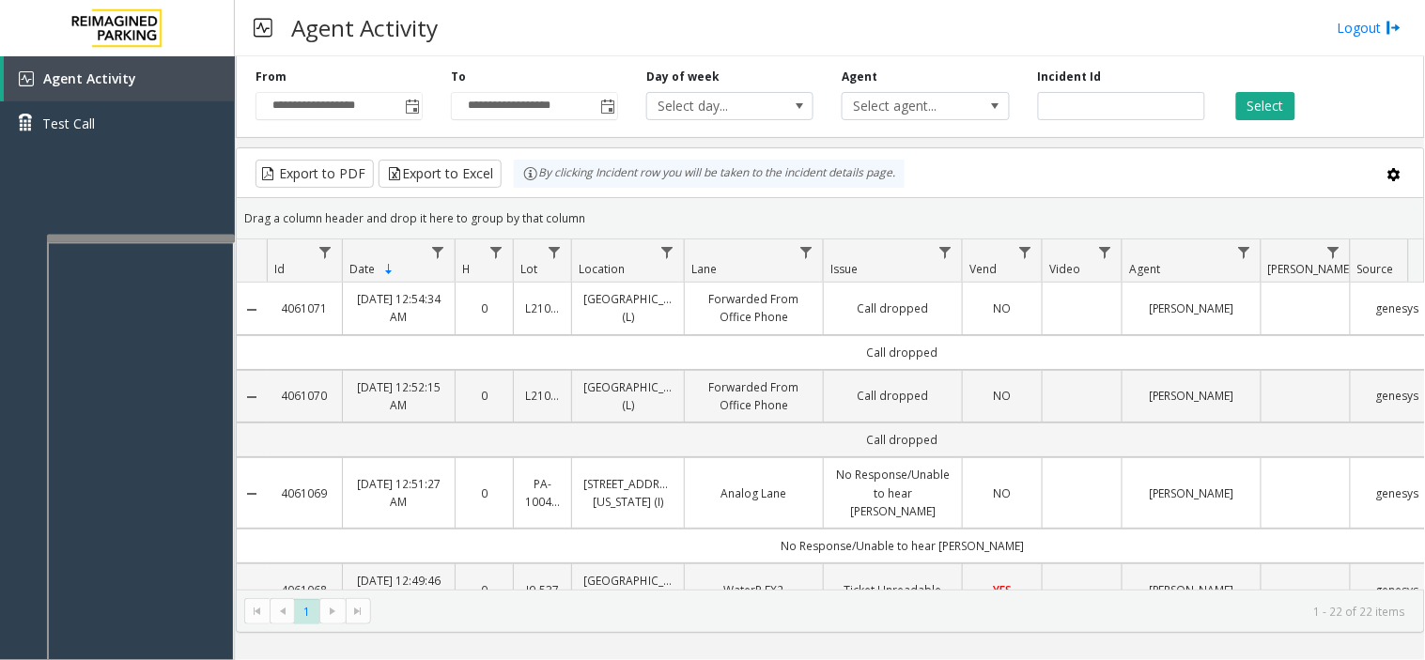
scroll to position [104, 0]
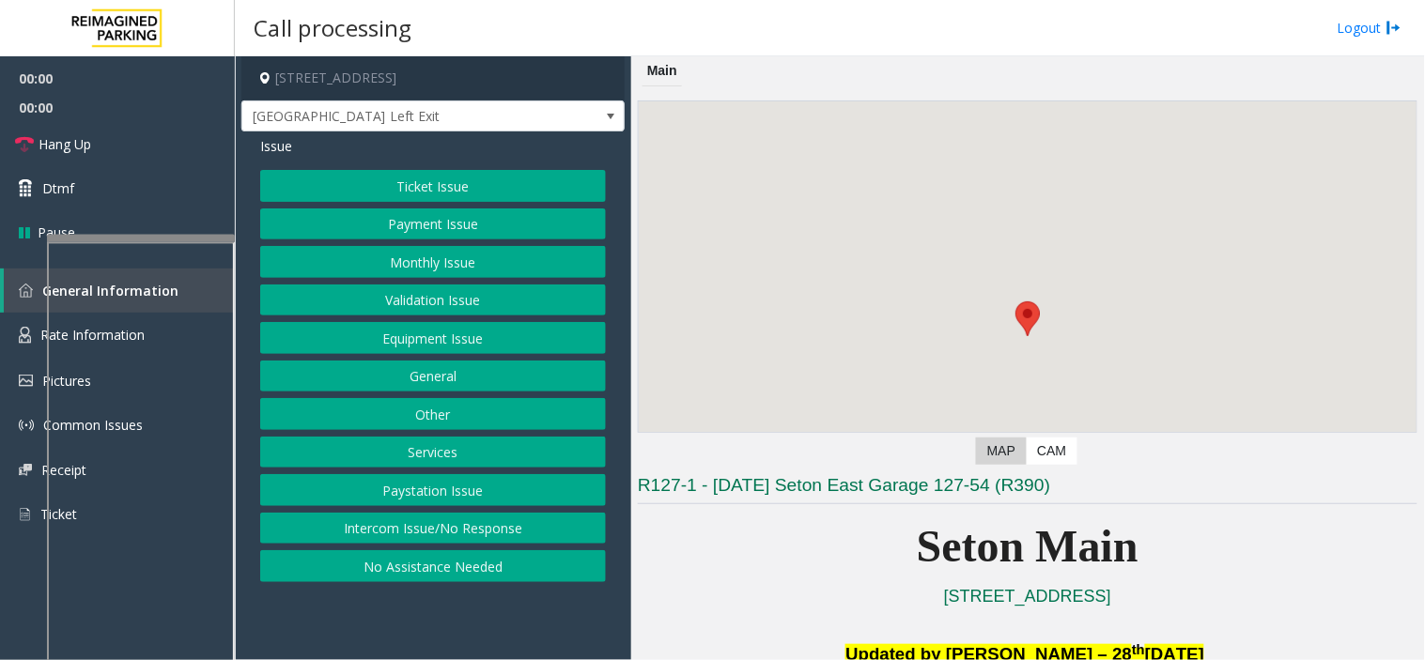
click at [503, 343] on button "Equipment Issue" at bounding box center [433, 338] width 346 height 32
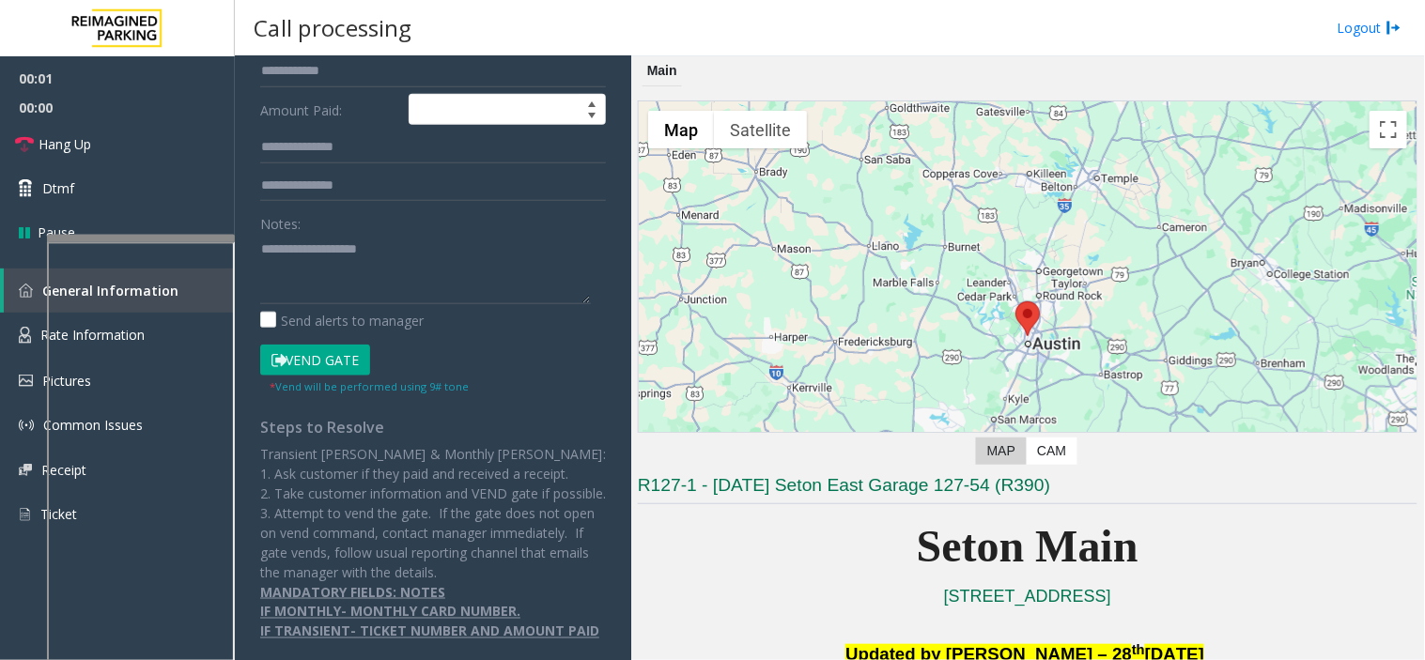
scroll to position [417, 0]
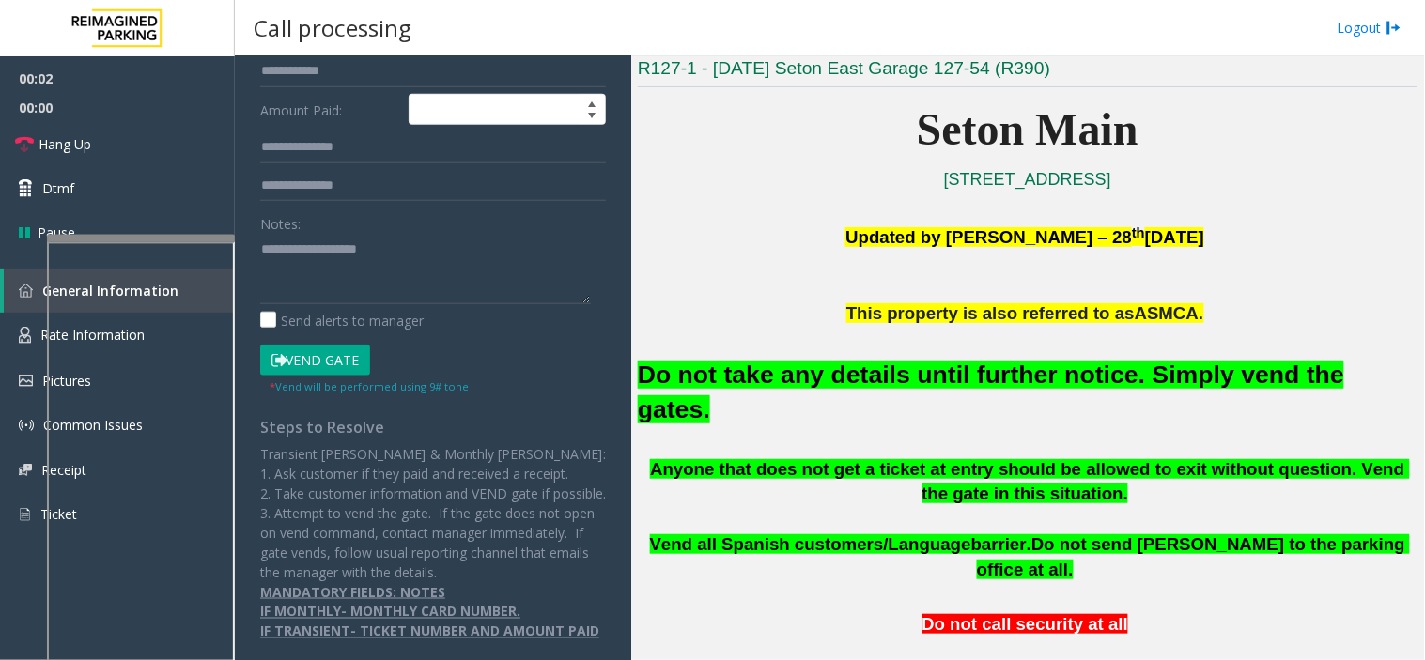
click at [880, 378] on font "Do not take any details until further notice. Simply vend the gates." at bounding box center [991, 392] width 706 height 63
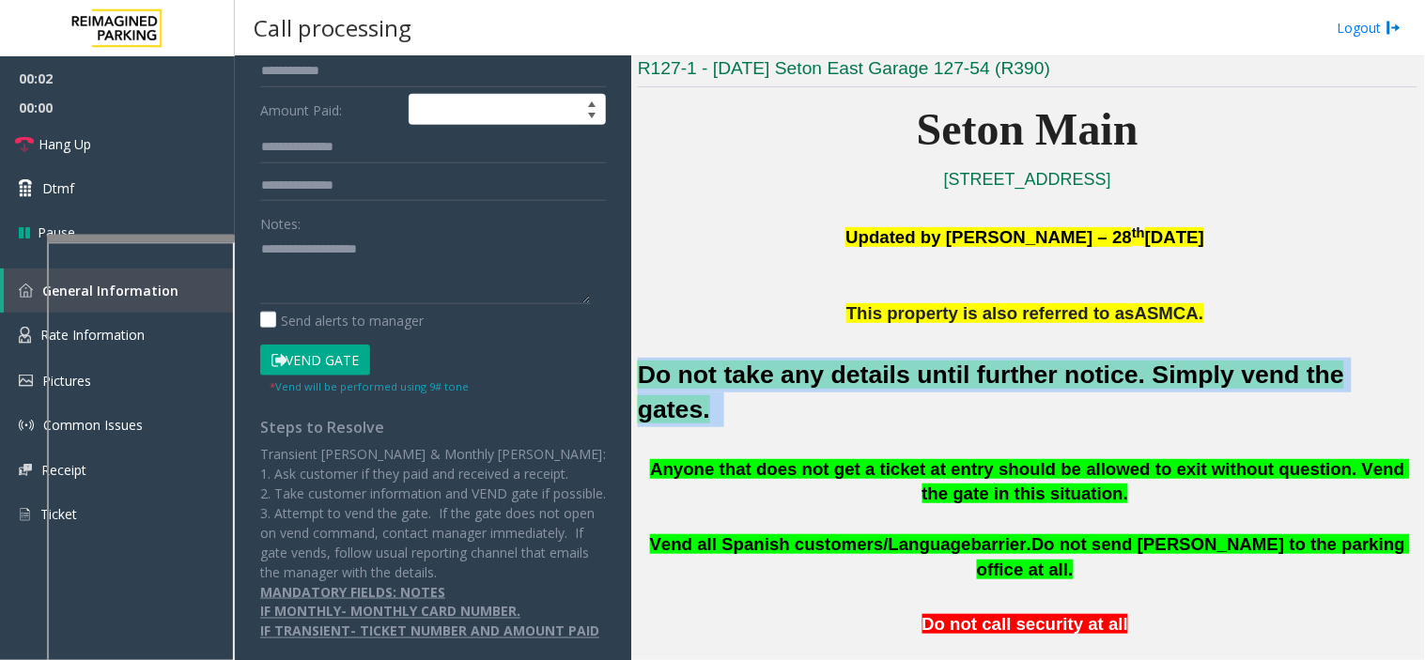
click at [880, 378] on font "Do not take any details until further notice. Simply vend the gates." at bounding box center [991, 392] width 706 height 63
copy h2 "Do not take any details until further notice. Simply vend the gates."
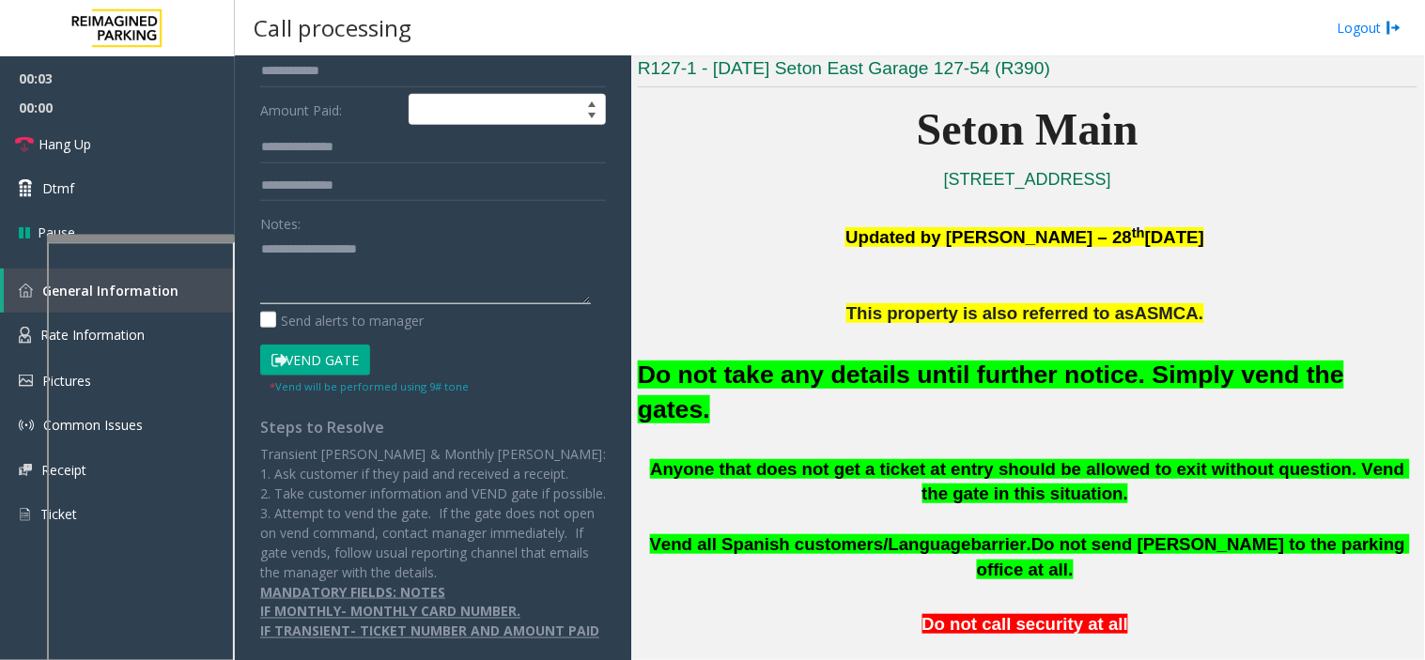
click at [310, 234] on textarea at bounding box center [425, 269] width 331 height 70
paste textarea "**********"
type textarea "**********"
click at [310, 345] on button "Vend Gate" at bounding box center [315, 361] width 110 height 32
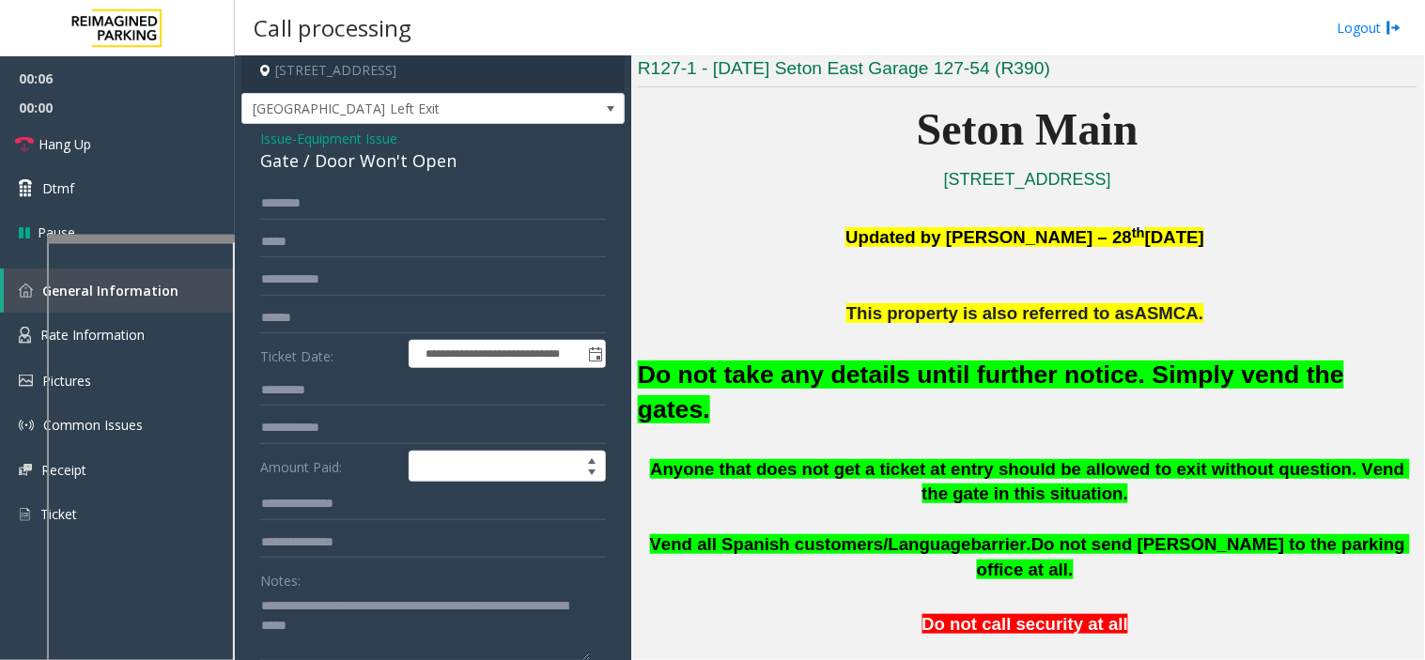
scroll to position [0, 0]
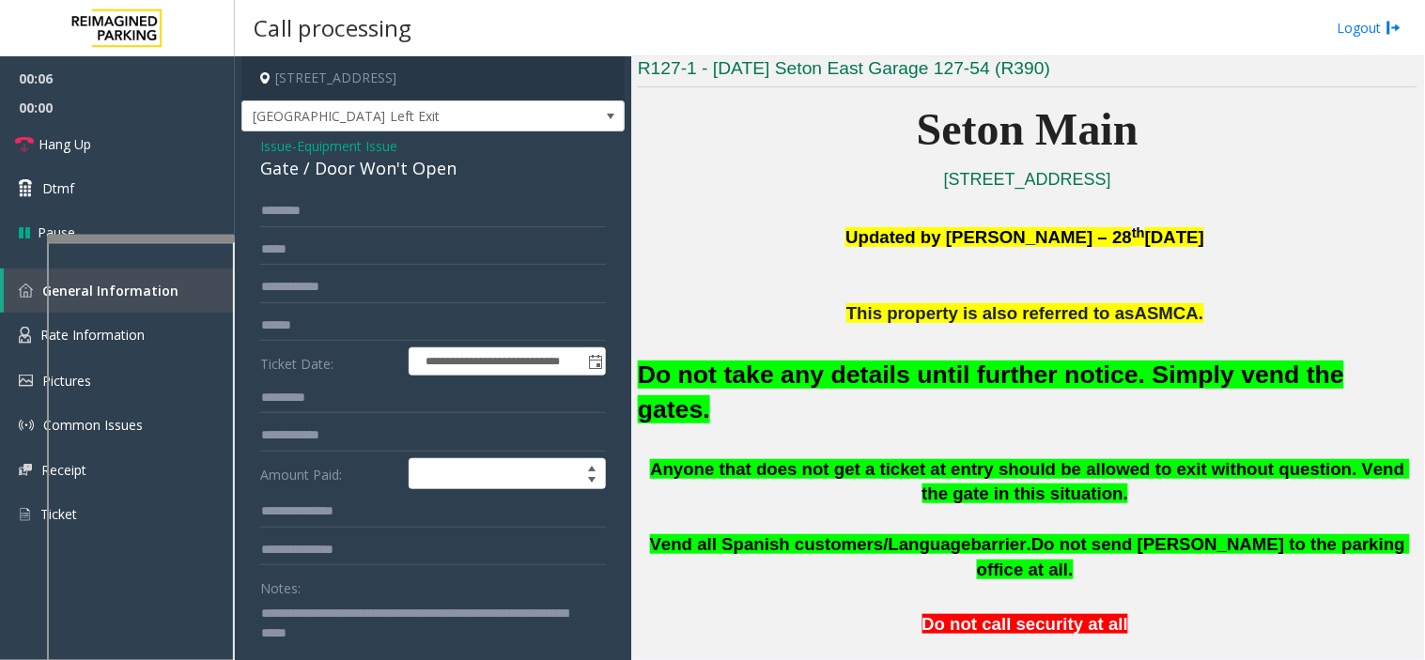
click at [292, 153] on span "- Equipment Issue" at bounding box center [344, 146] width 105 height 18
click at [266, 136] on span "Issue" at bounding box center [276, 146] width 32 height 20
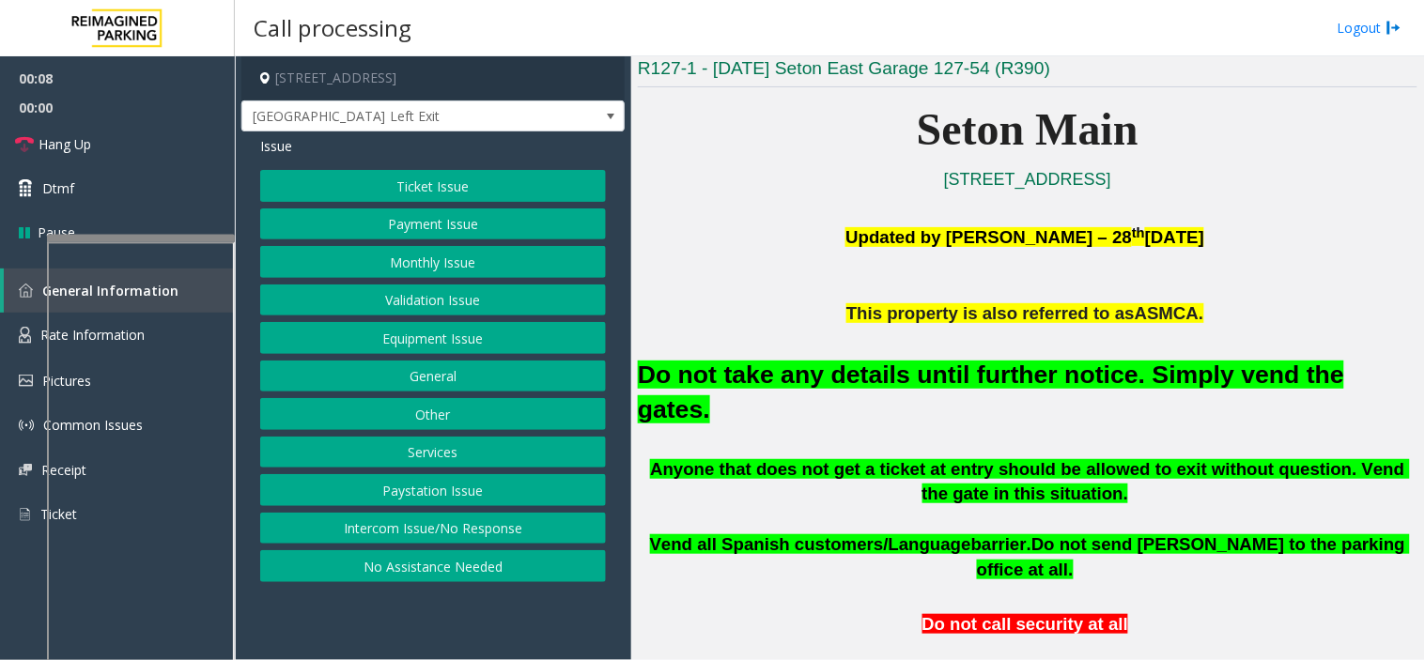
click at [368, 217] on button "Payment Issue" at bounding box center [433, 224] width 346 height 32
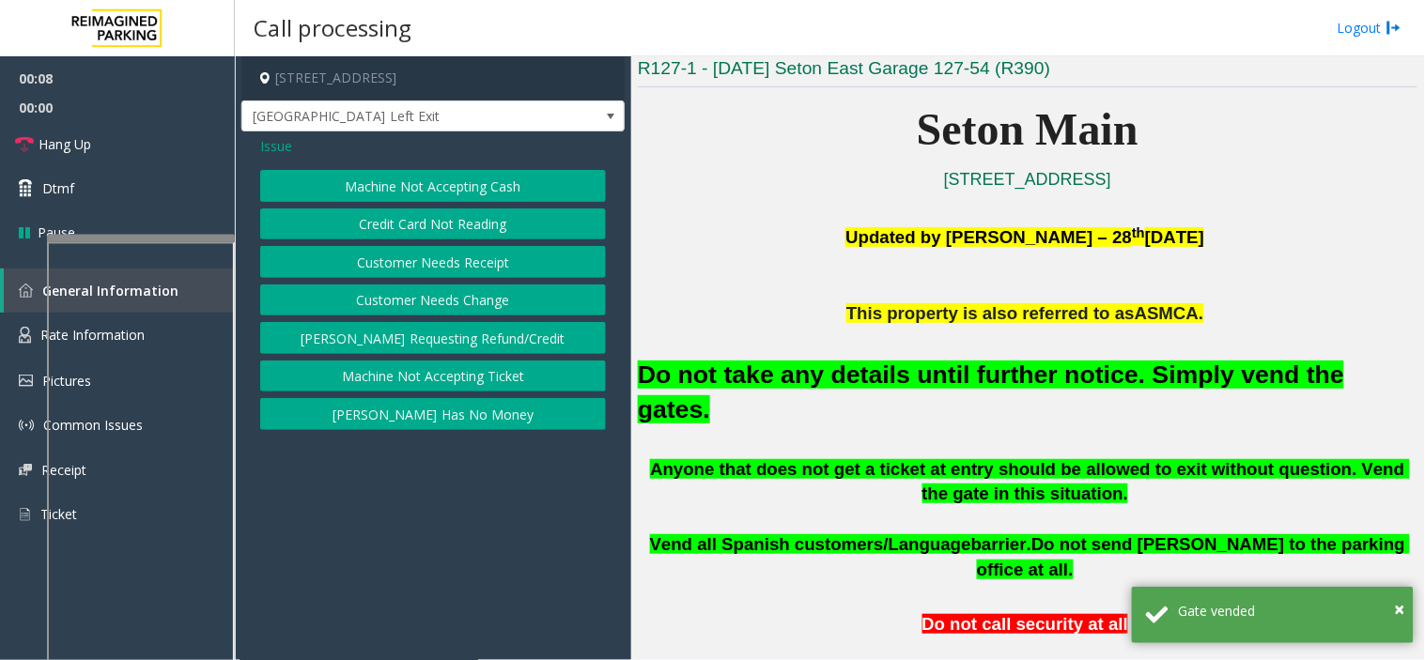
click at [368, 217] on button "Credit Card Not Reading" at bounding box center [433, 224] width 346 height 32
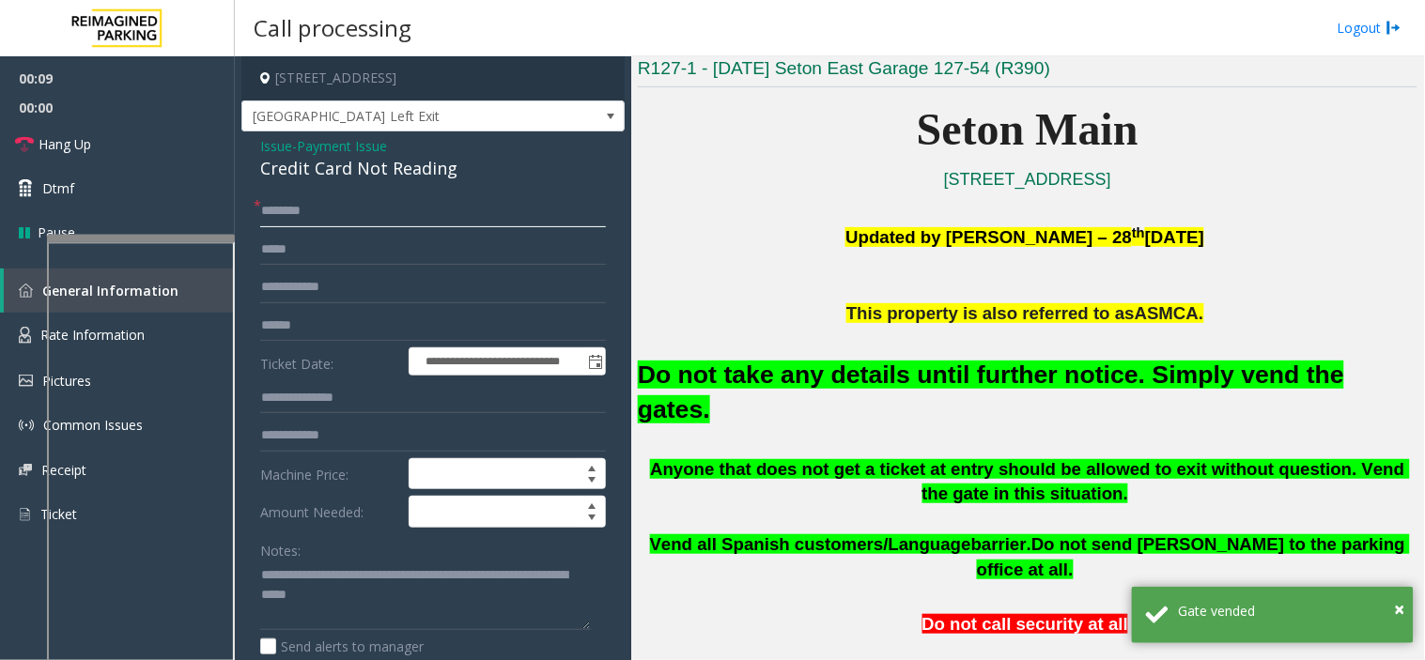
click at [367, 216] on input "text" at bounding box center [433, 211] width 346 height 32
type input "**"
click at [105, 125] on link "Hang Up" at bounding box center [117, 144] width 235 height 44
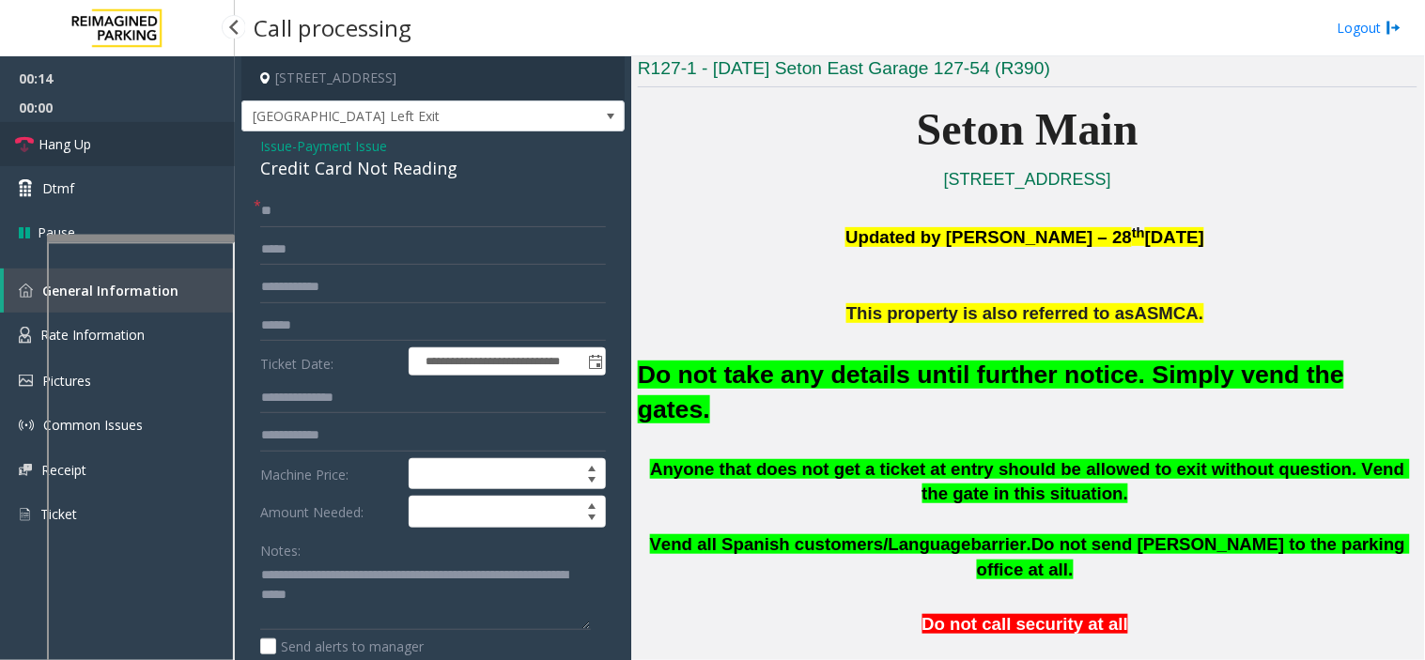
click at [105, 125] on link "Hang Up" at bounding box center [117, 144] width 235 height 44
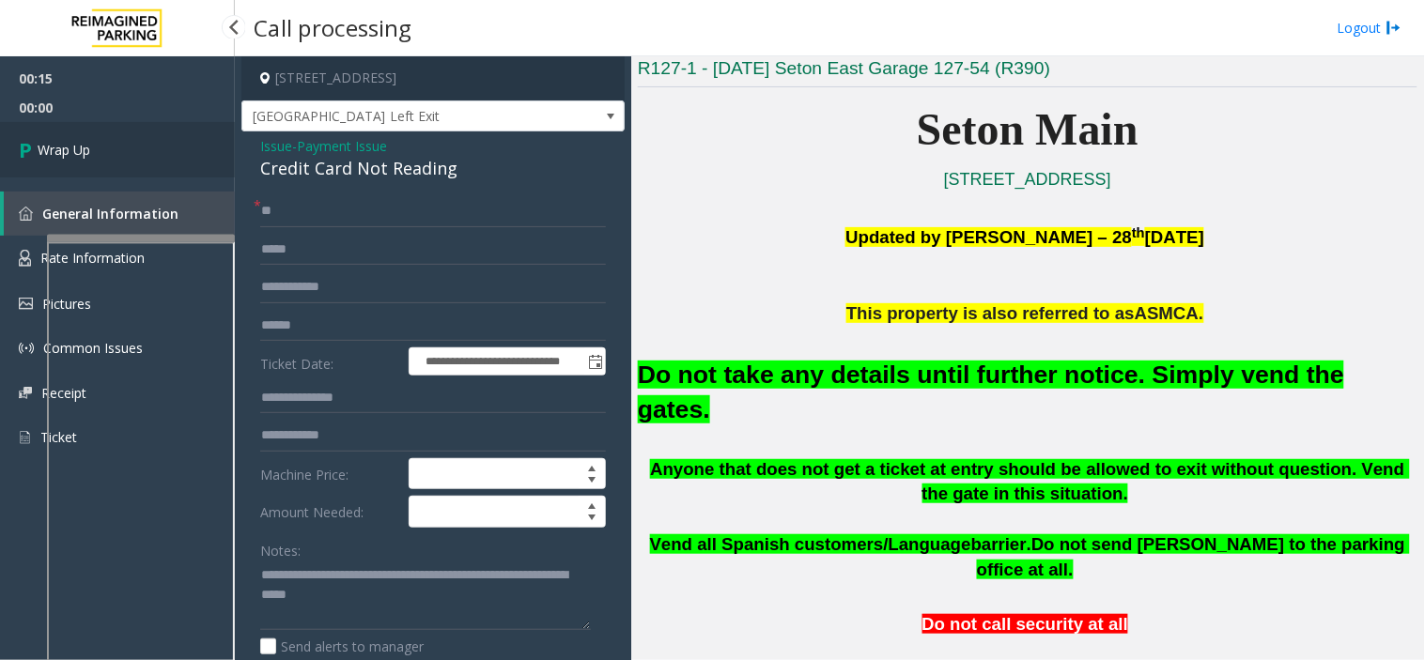
click at [116, 131] on link "Wrap Up" at bounding box center [117, 149] width 235 height 55
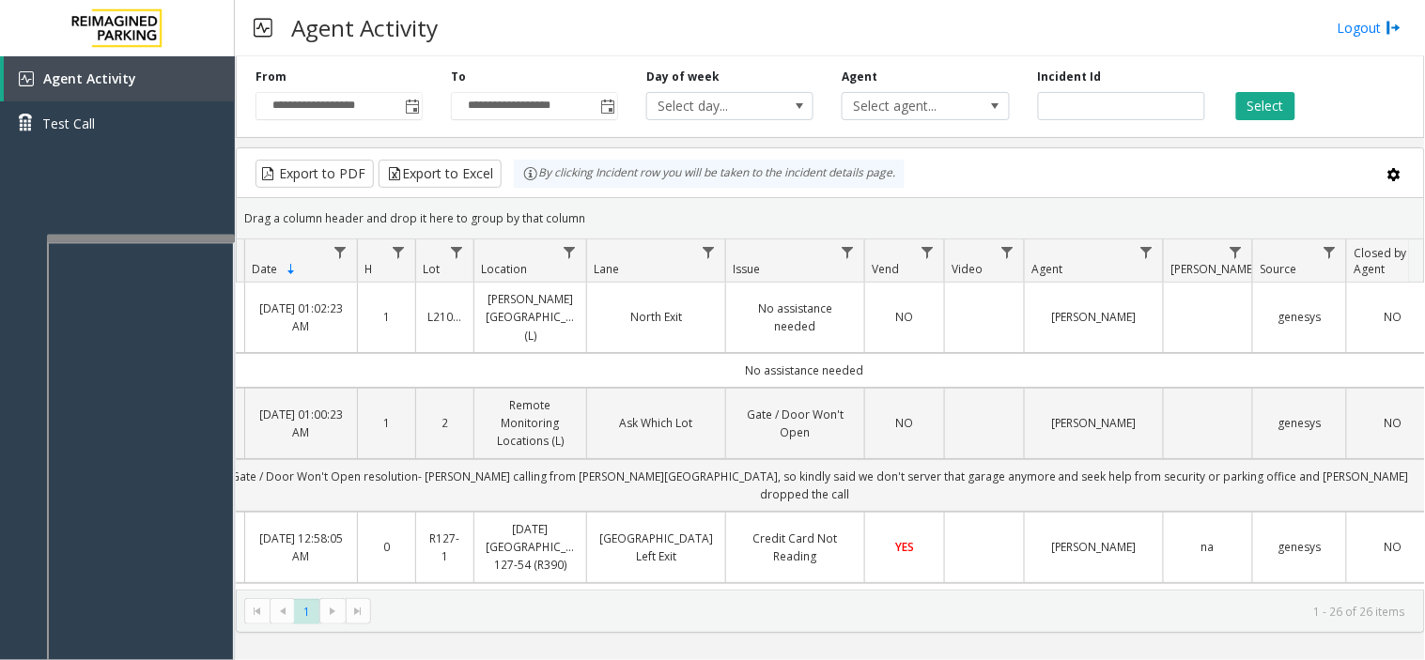
scroll to position [0, 128]
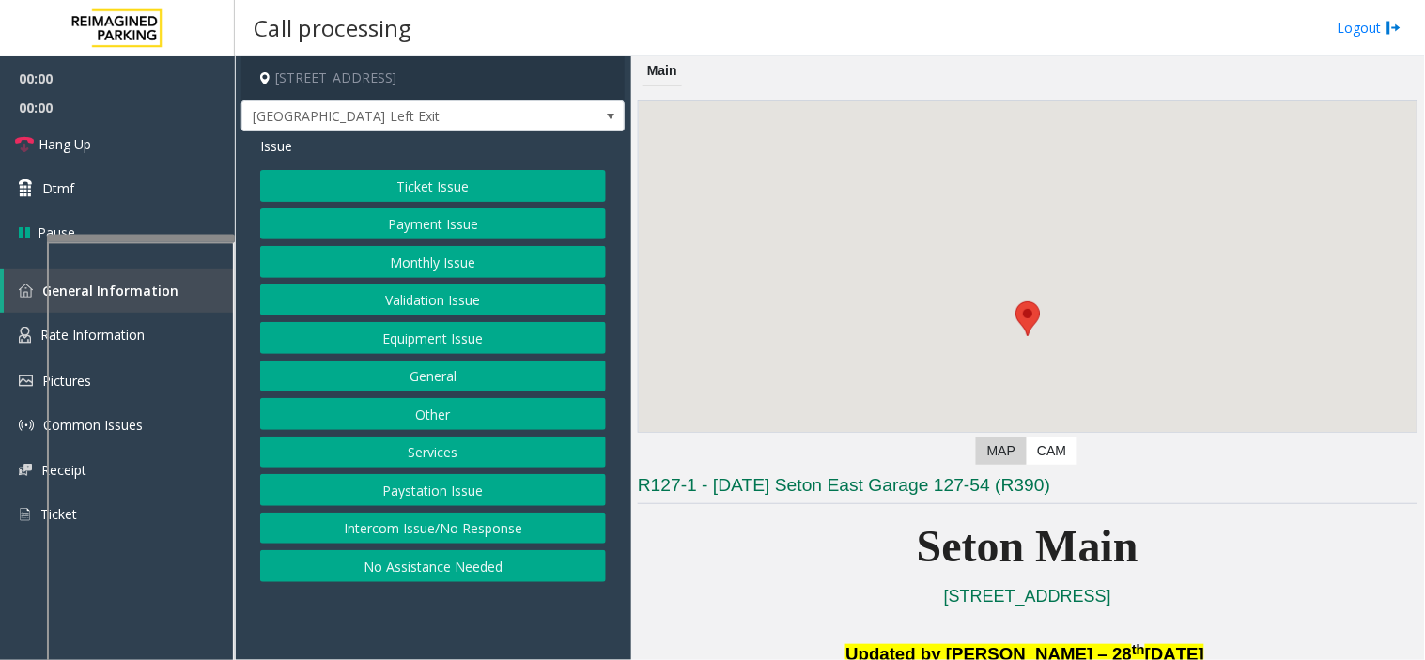
scroll to position [417, 0]
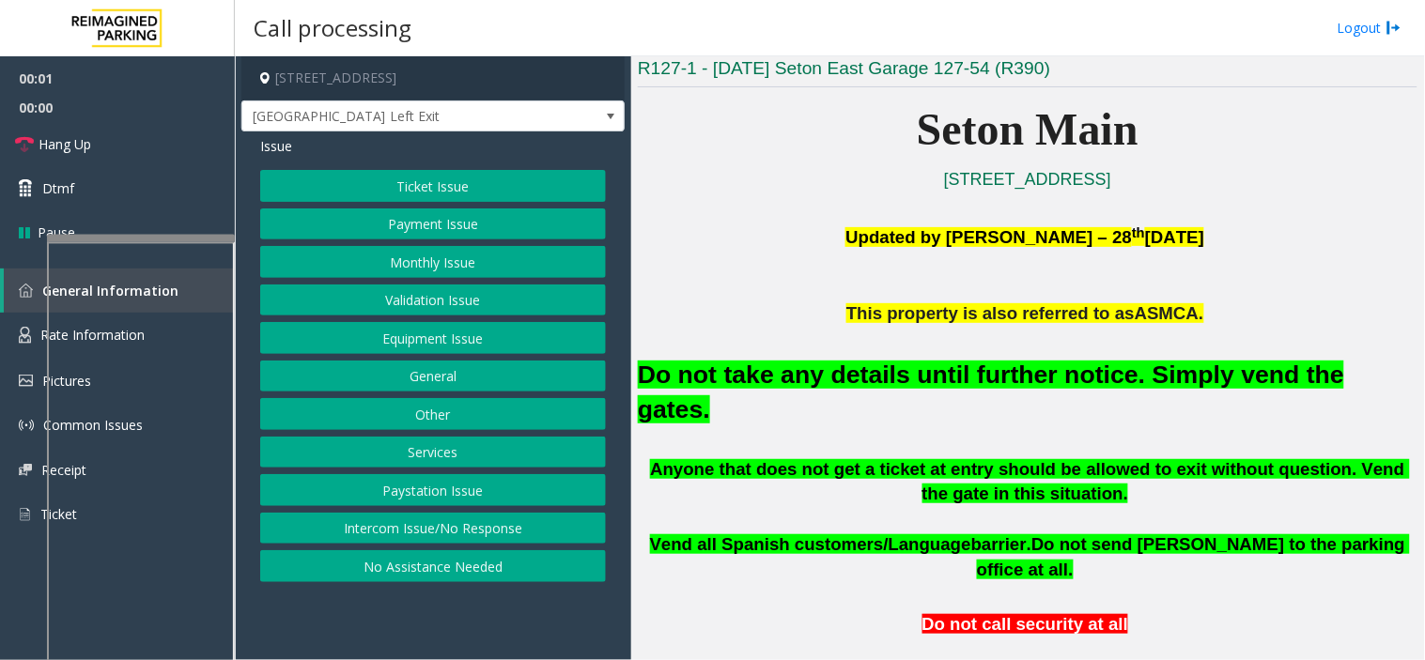
click at [451, 324] on button "Equipment Issue" at bounding box center [433, 338] width 346 height 32
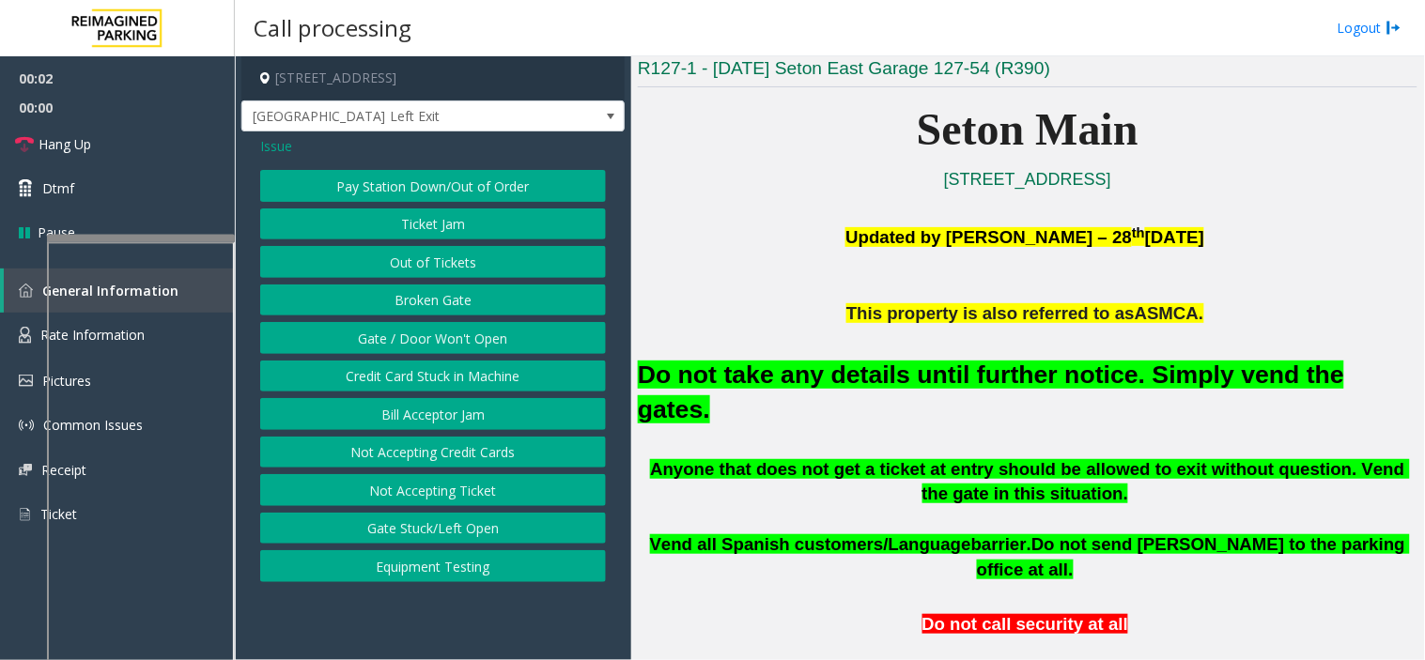
click at [451, 324] on button "Gate / Door Won't Open" at bounding box center [433, 338] width 346 height 32
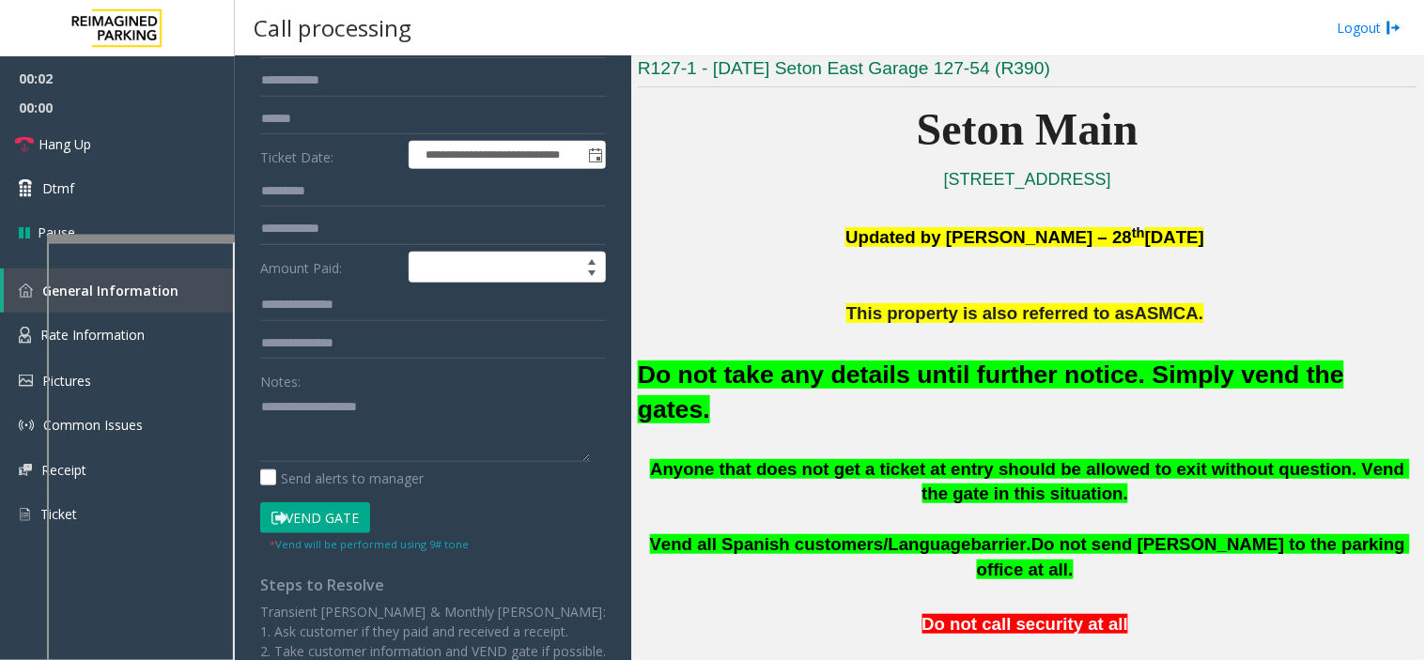
scroll to position [208, 0]
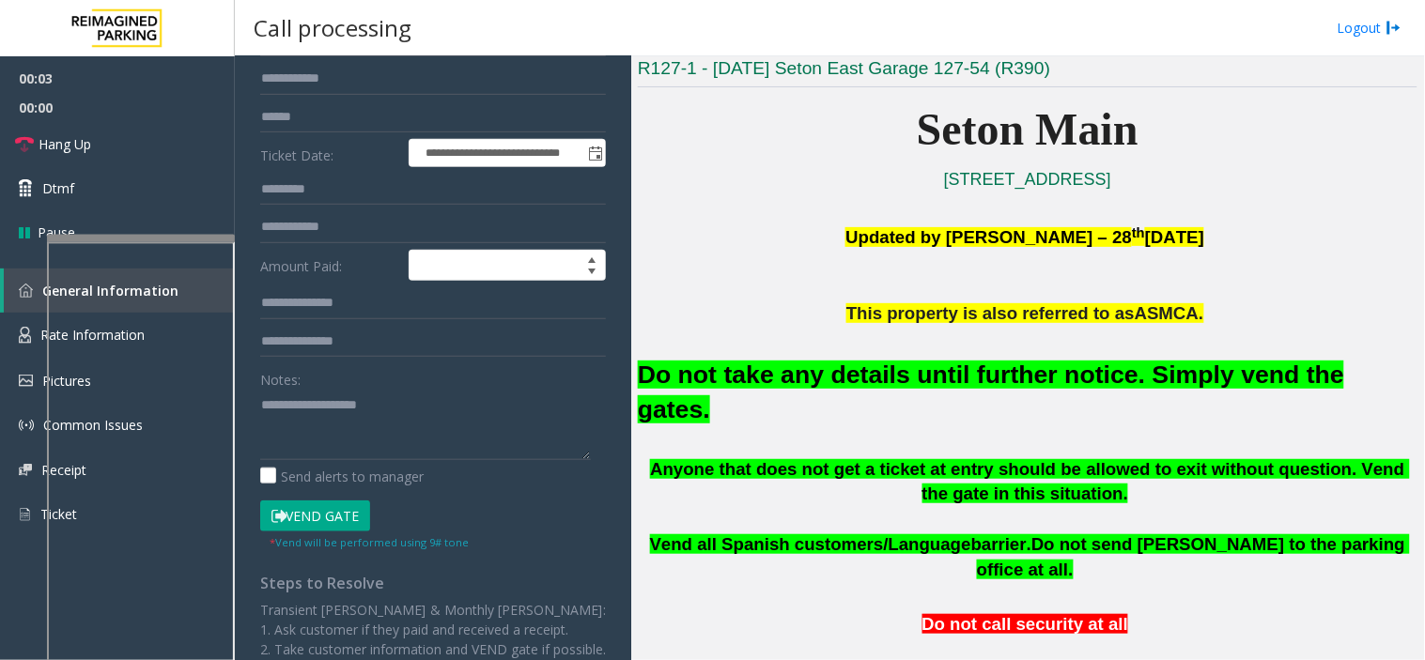
click at [745, 391] on h2 "Do not take any details until further notice. Simply vend the gates." at bounding box center [1027, 392] width 779 height 69
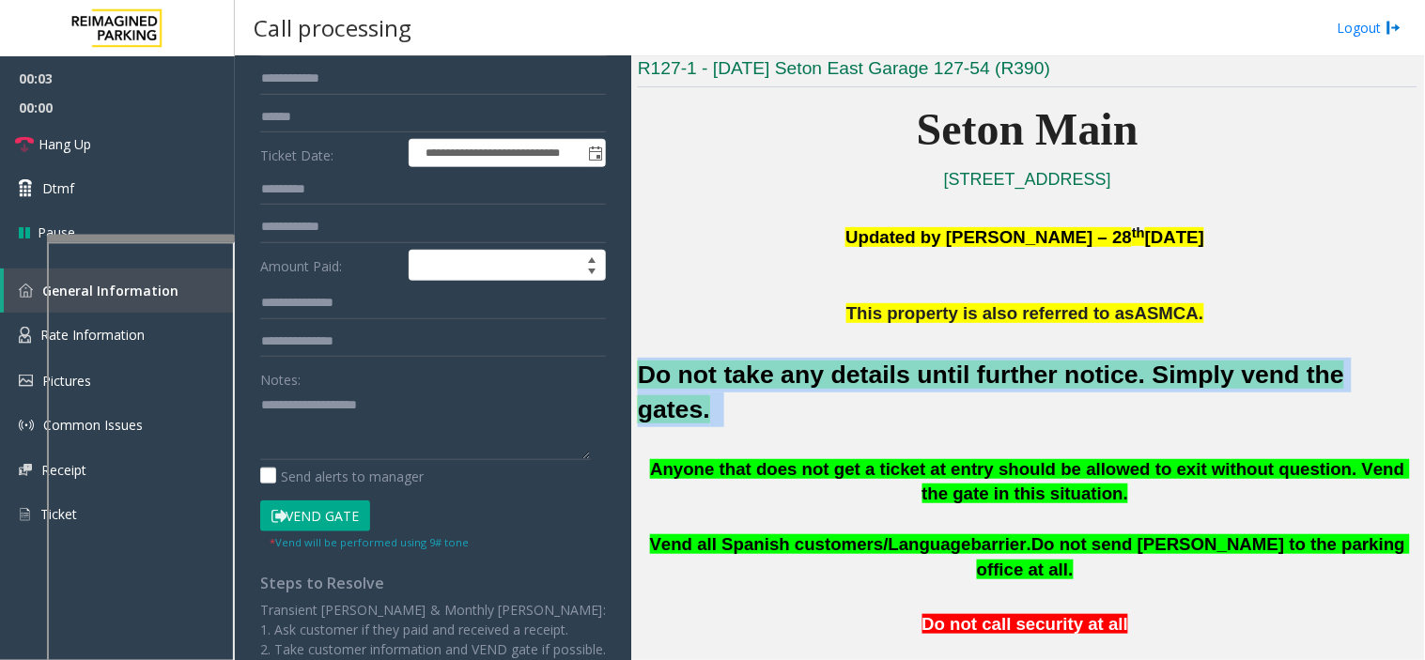
click at [745, 391] on h2 "Do not take any details until further notice. Simply vend the gates." at bounding box center [1027, 392] width 779 height 69
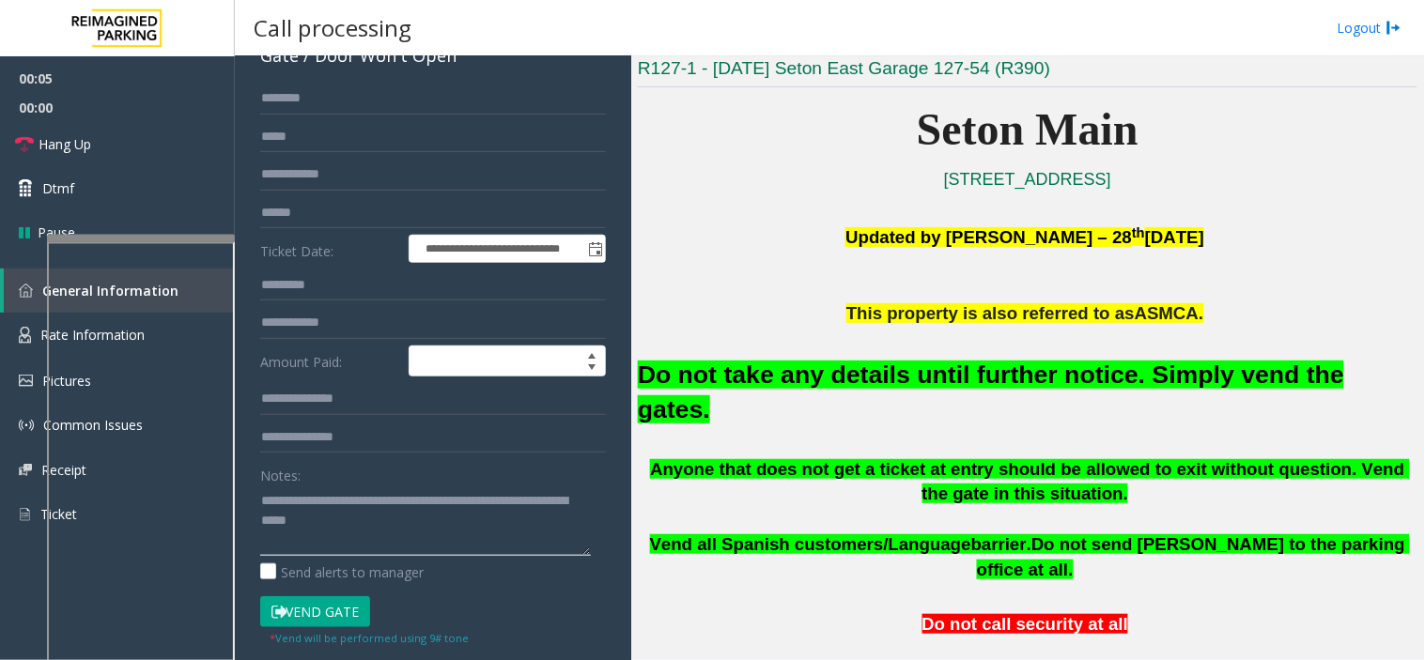
scroll to position [0, 0]
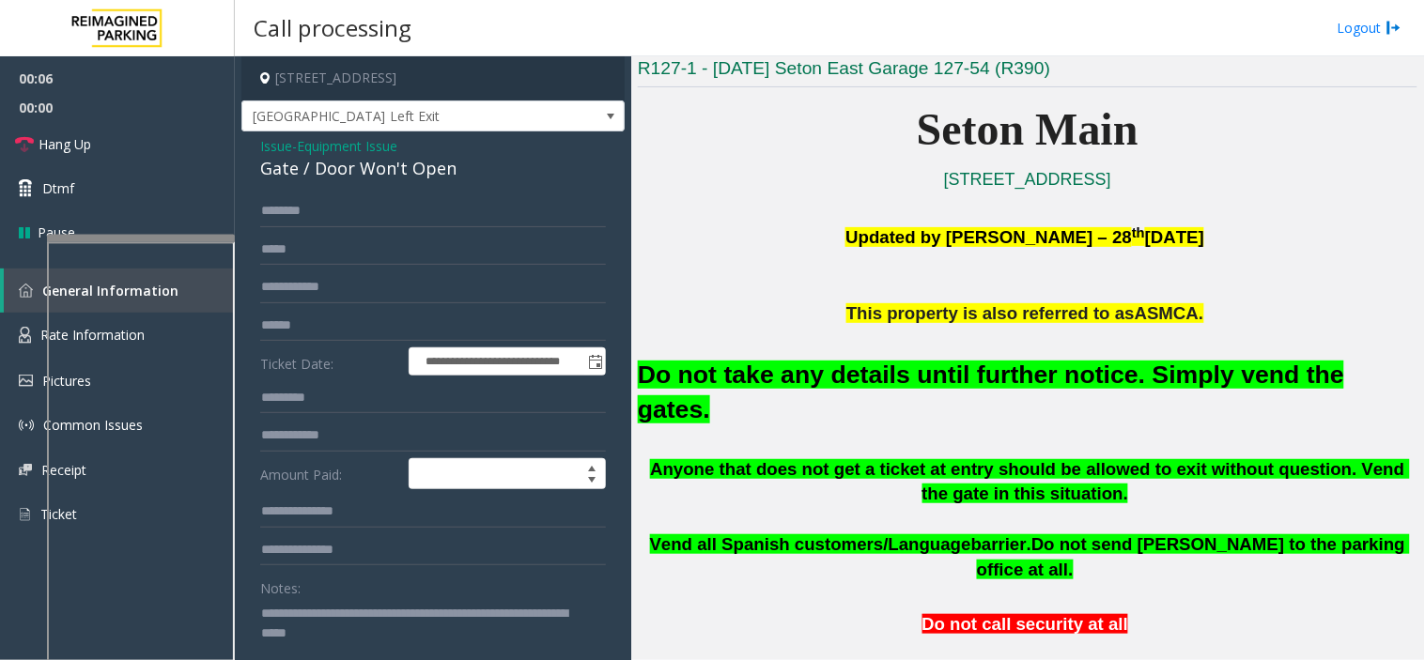
type textarea "**********"
click at [283, 136] on span "Issue" at bounding box center [276, 146] width 32 height 20
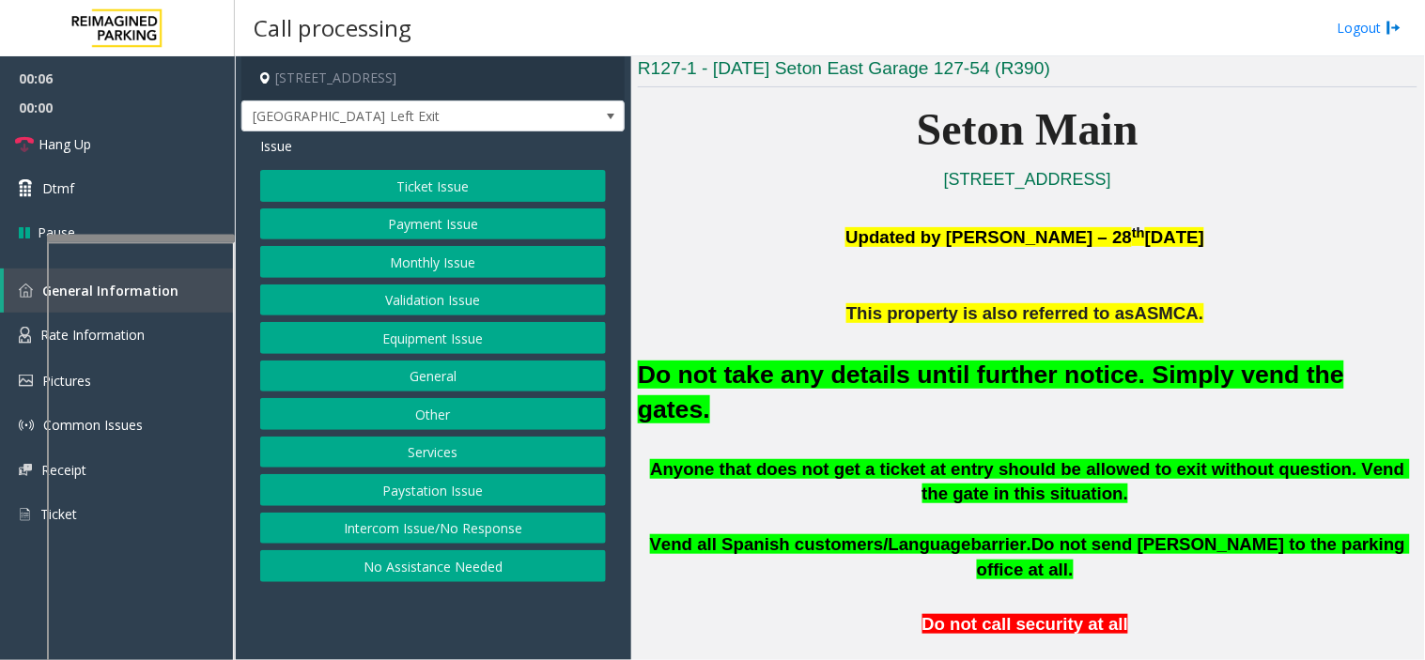
click at [369, 232] on button "Payment Issue" at bounding box center [433, 224] width 346 height 32
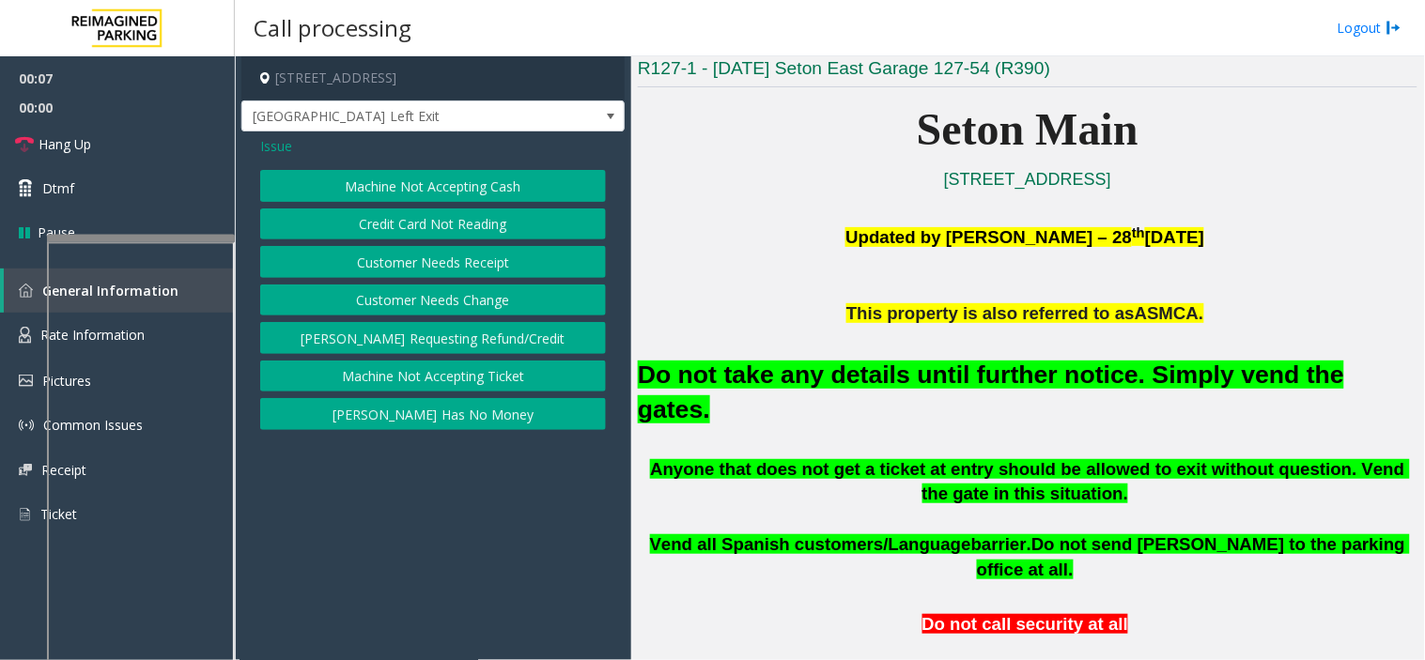
click at [386, 214] on button "Credit Card Not Reading" at bounding box center [433, 224] width 346 height 32
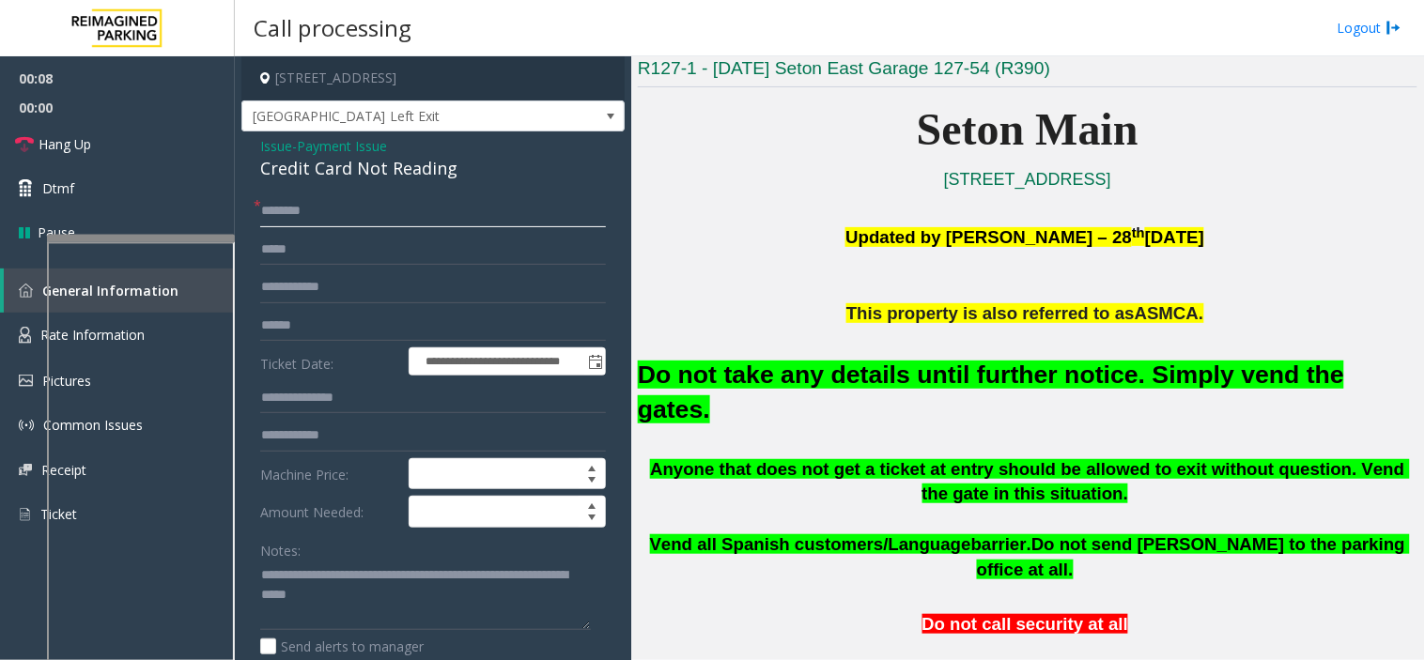
click at [346, 204] on input "text" at bounding box center [433, 211] width 346 height 32
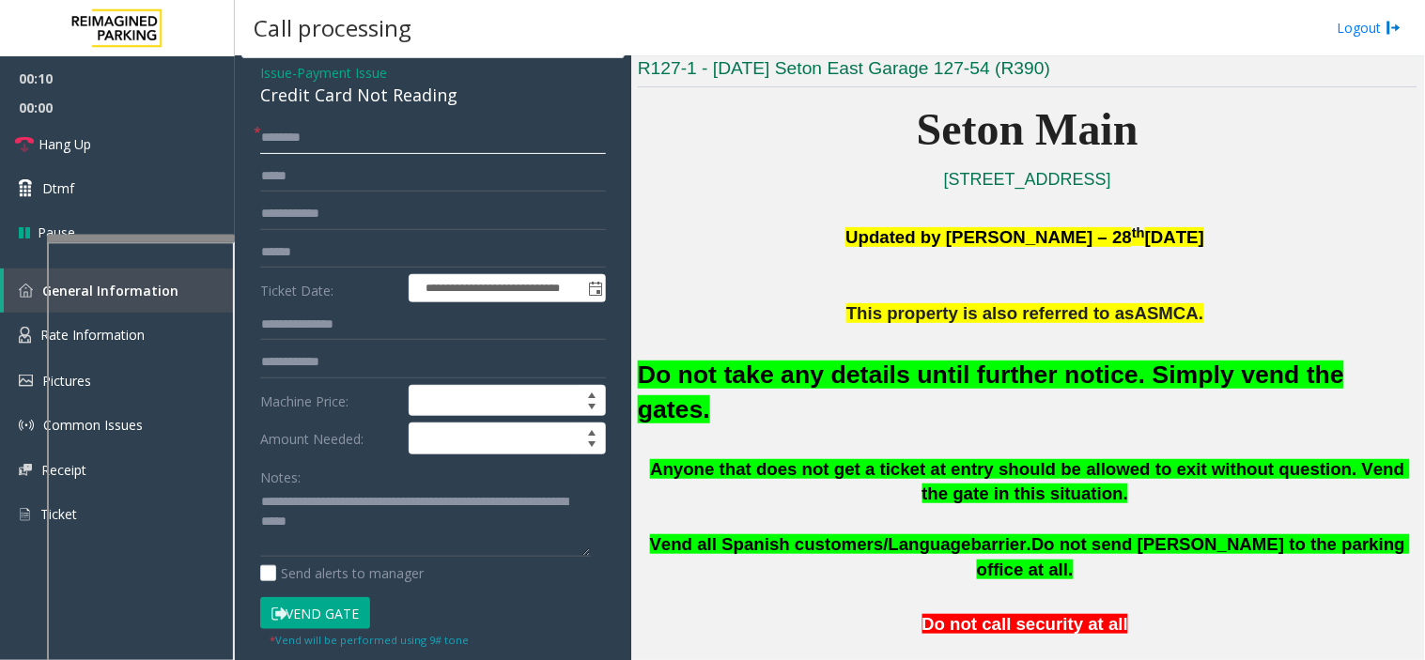
scroll to position [104, 0]
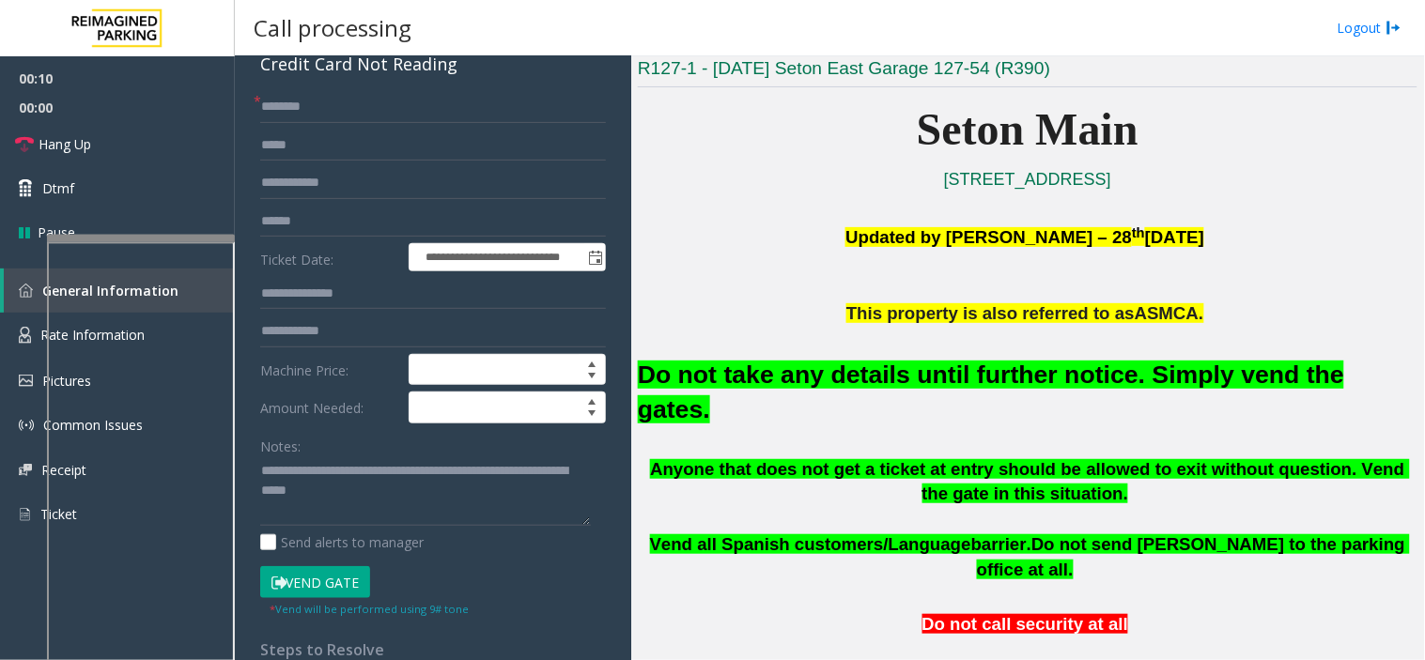
click at [311, 573] on button "Vend Gate" at bounding box center [315, 582] width 110 height 32
click at [285, 113] on input "text" at bounding box center [433, 107] width 346 height 32
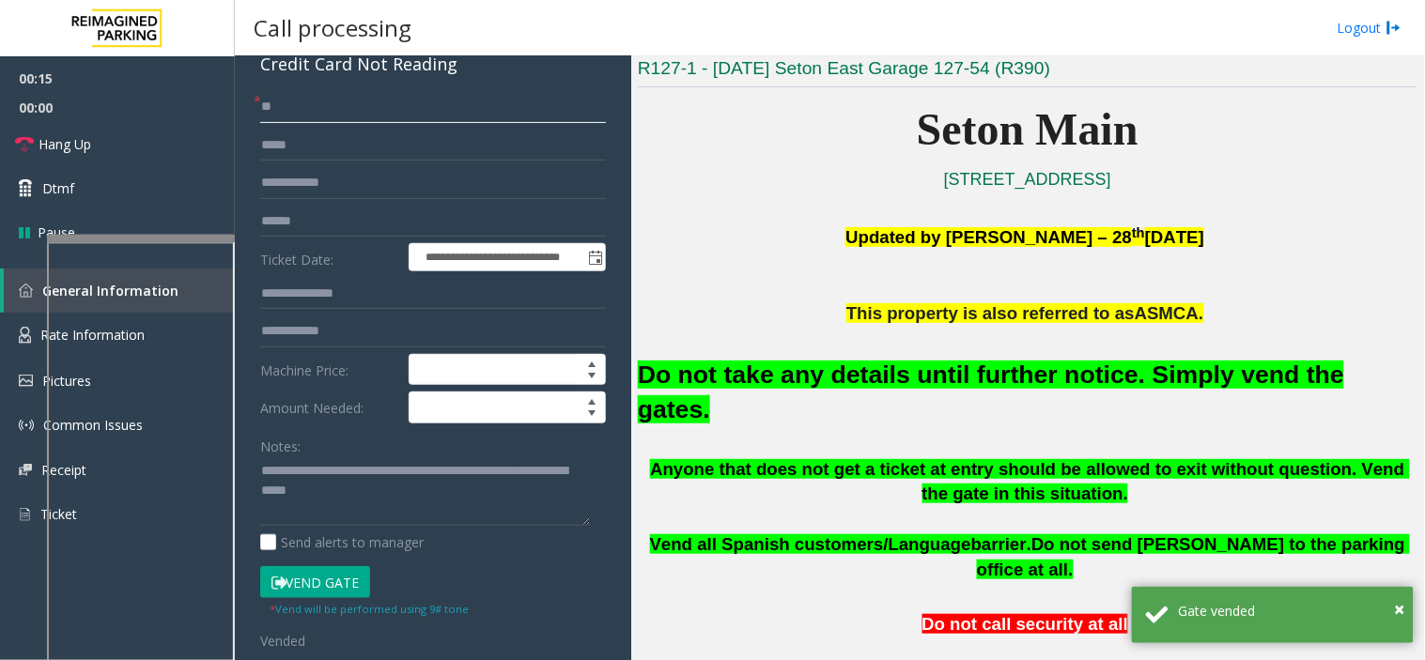
type input "**"
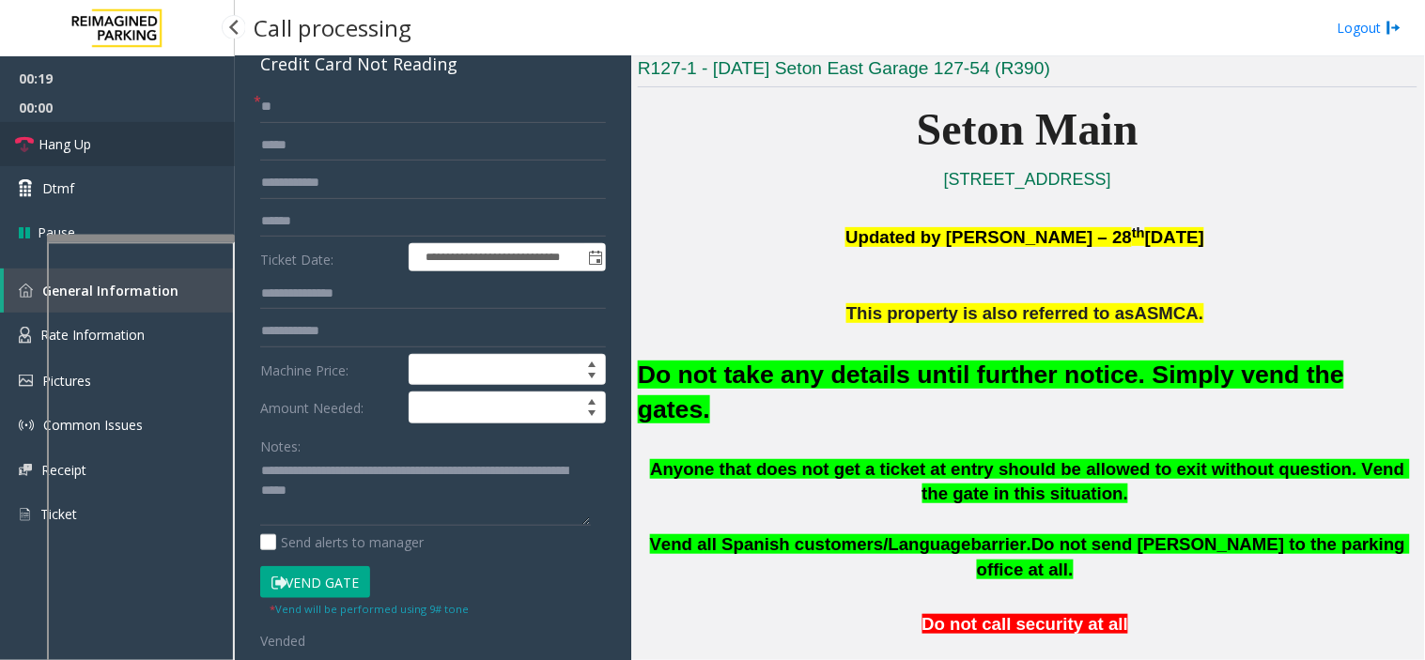
click at [184, 148] on link "Hang Up" at bounding box center [117, 144] width 235 height 44
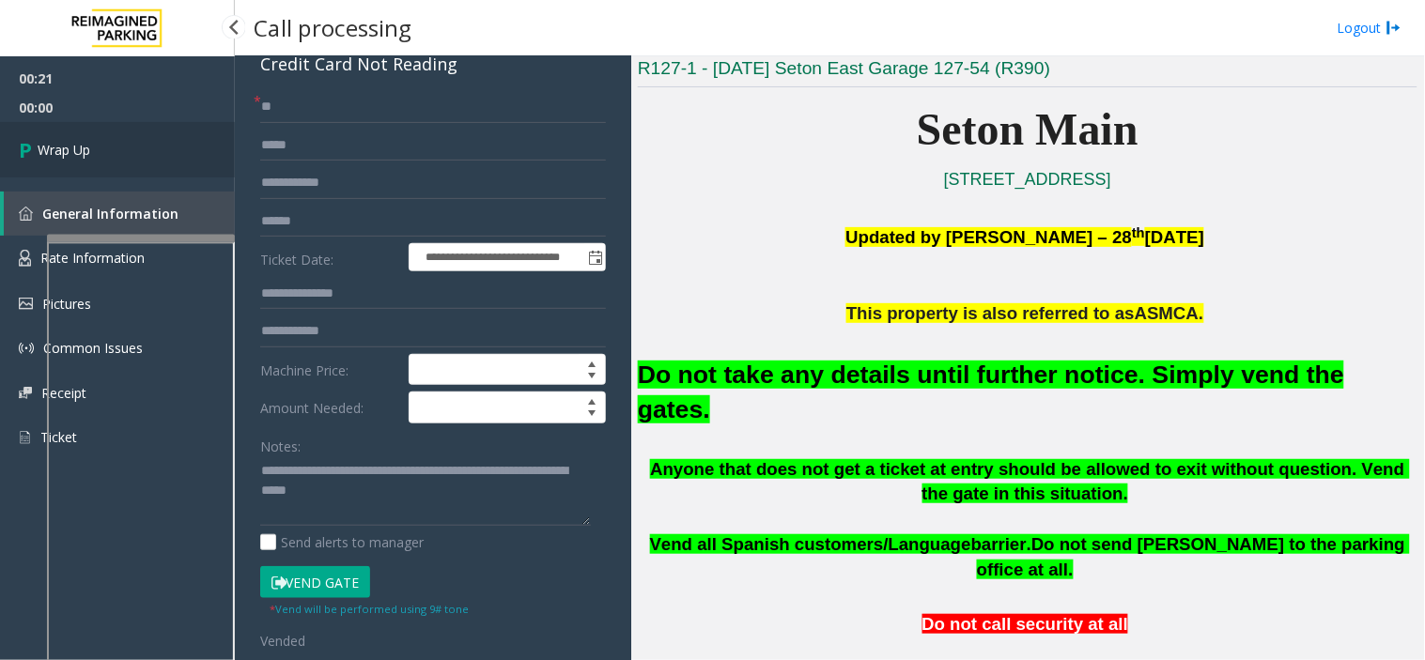
click at [184, 148] on link "Wrap Up" at bounding box center [117, 149] width 235 height 55
